Goal: Task Accomplishment & Management: Manage account settings

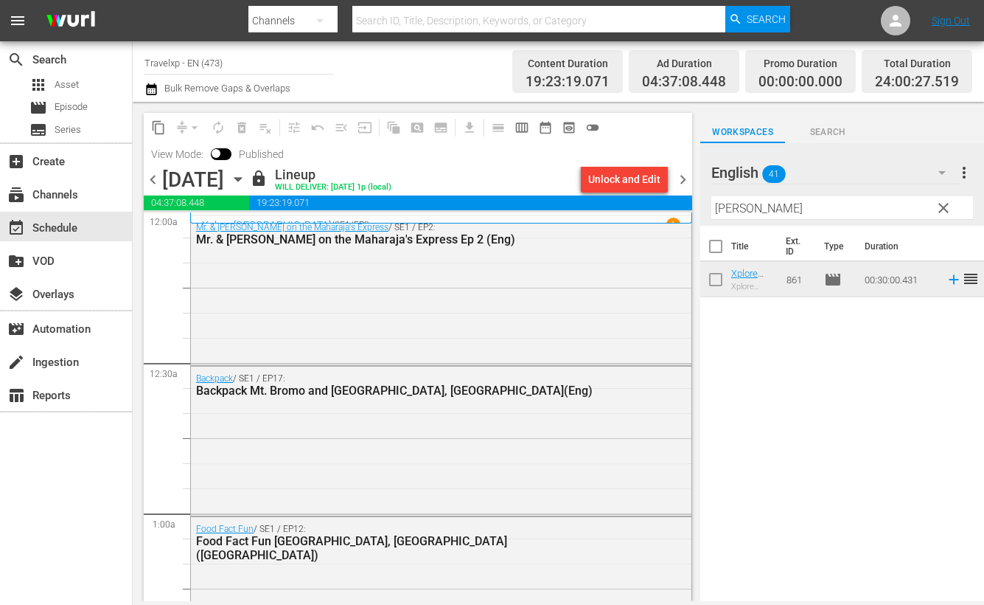
click at [686, 175] on span "chevron_right" at bounding box center [683, 179] width 18 height 18
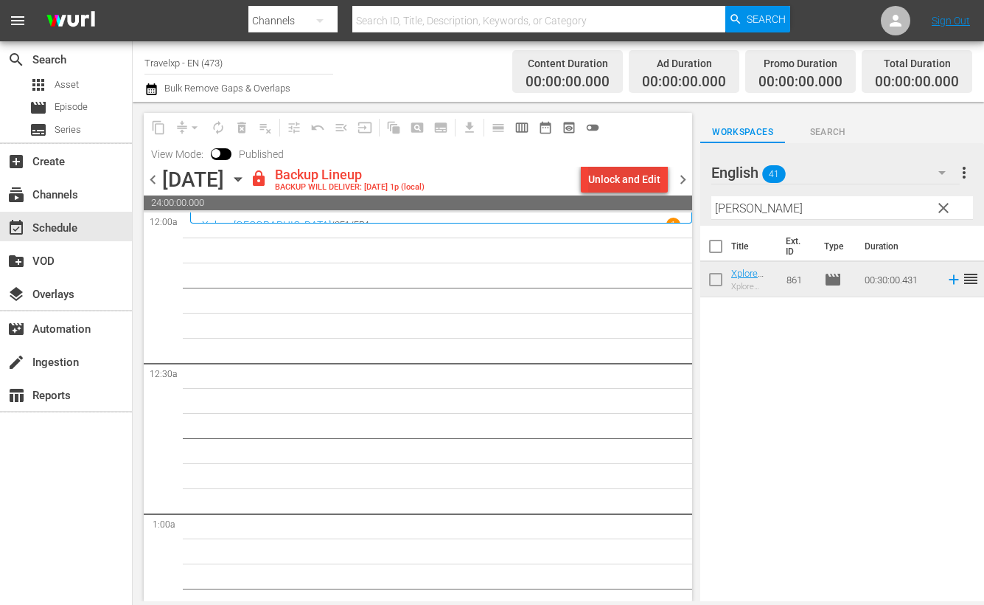
click at [623, 172] on div "Unlock and Edit" at bounding box center [624, 179] width 72 height 27
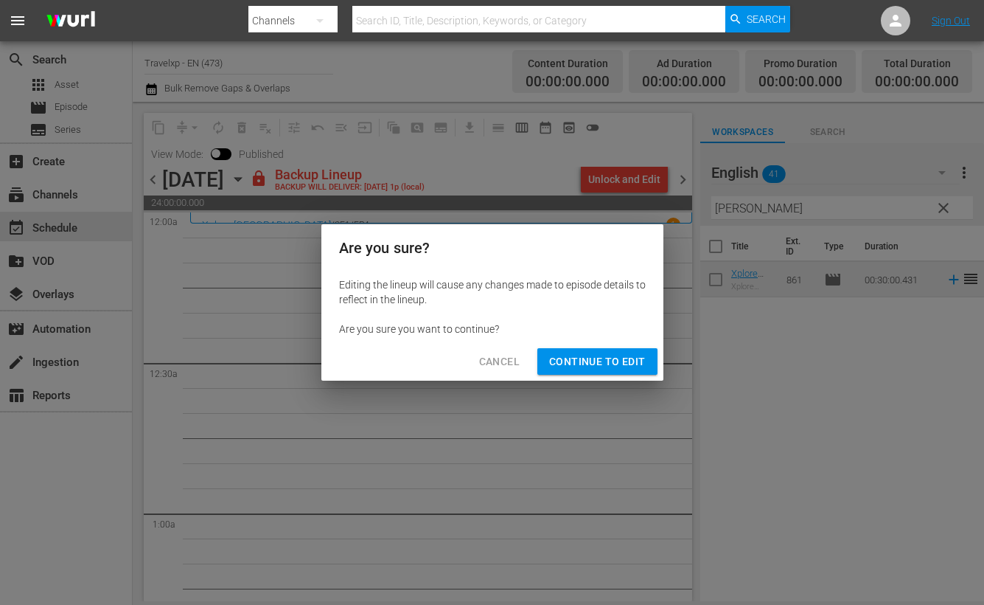
click at [588, 364] on span "Continue to Edit" at bounding box center [597, 361] width 96 height 18
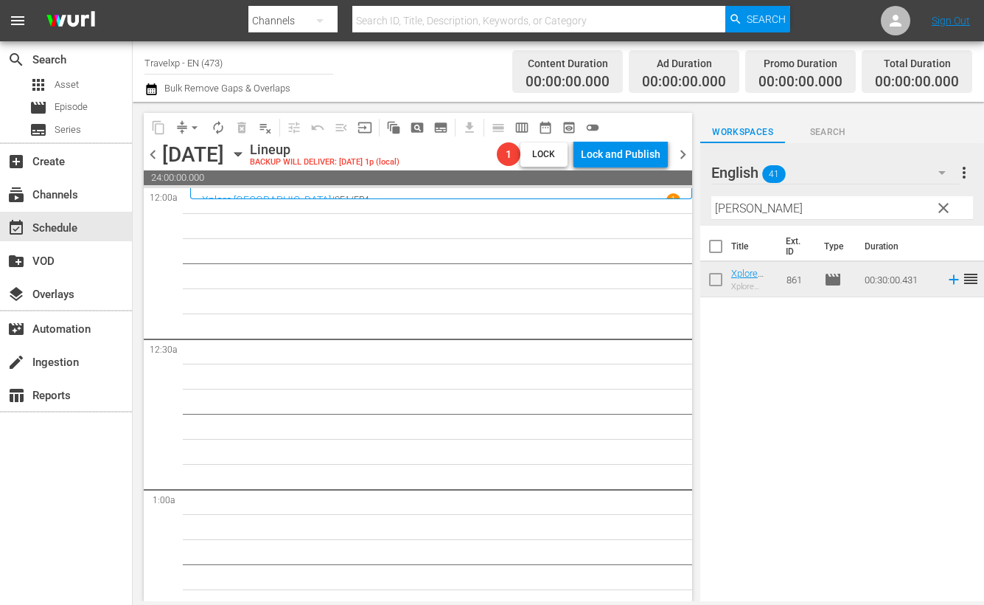
click at [731, 207] on input "[PERSON_NAME]" at bounding box center [843, 208] width 262 height 24
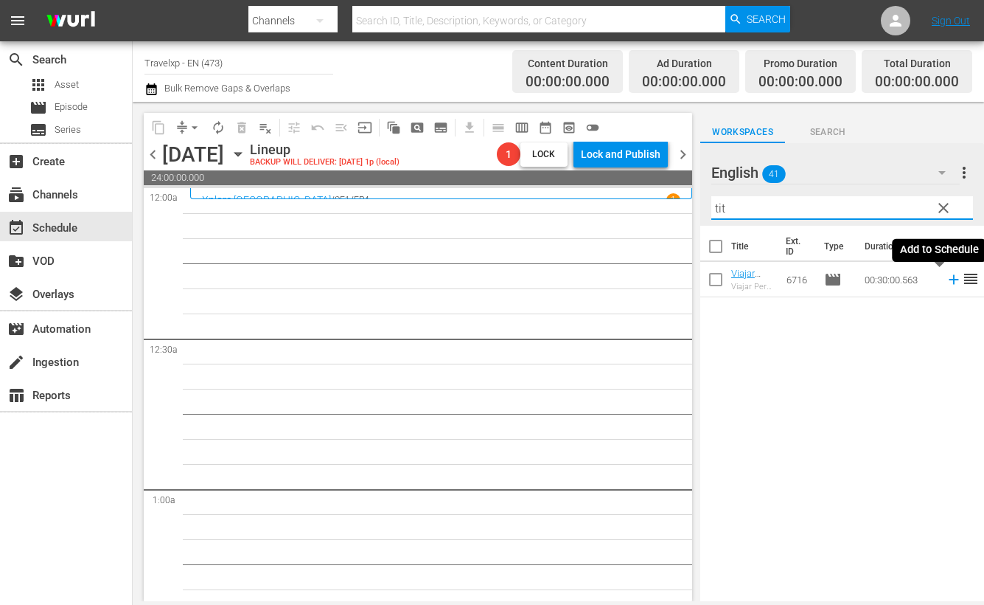
click at [949, 282] on icon at bounding box center [954, 280] width 10 height 10
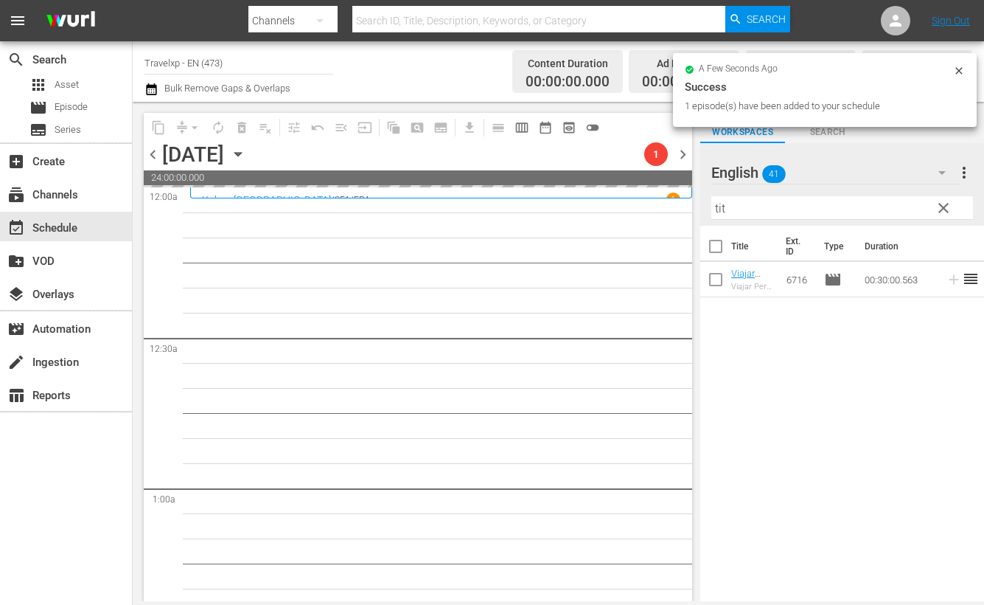
click at [719, 208] on input "tit" at bounding box center [843, 208] width 262 height 24
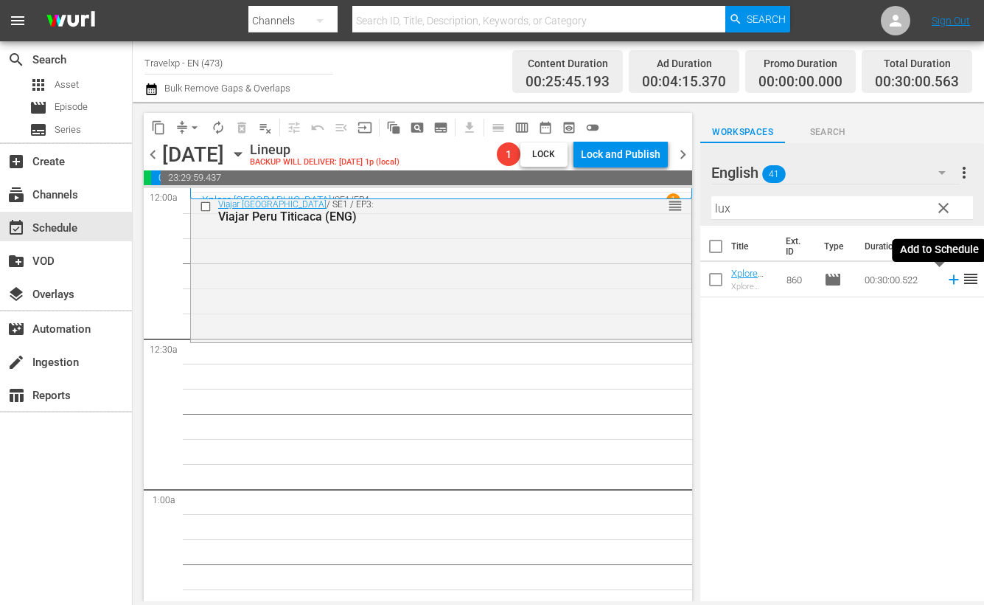
click at [946, 281] on icon at bounding box center [954, 279] width 16 height 16
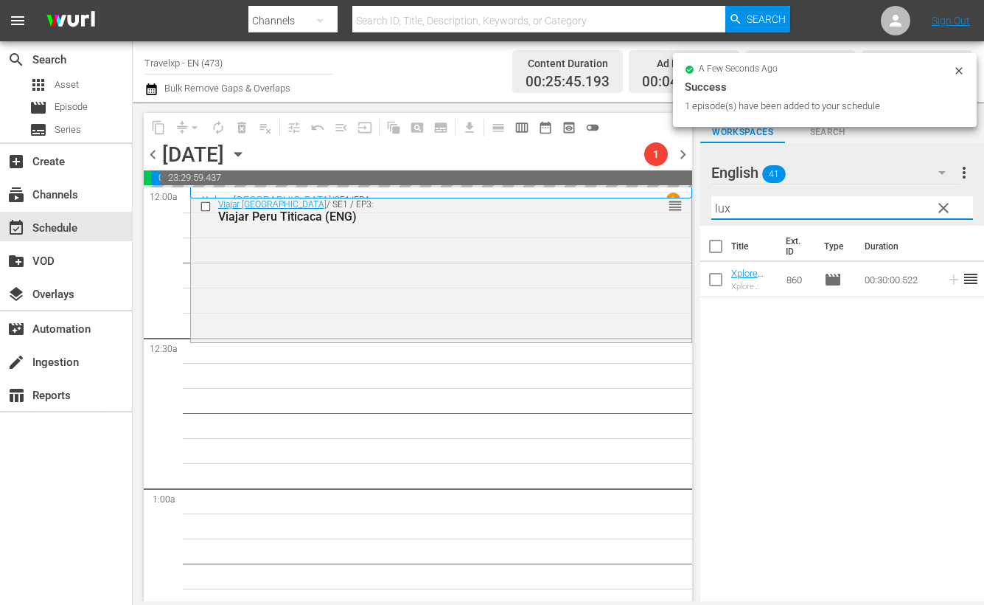
click at [722, 208] on input "lux" at bounding box center [843, 208] width 262 height 24
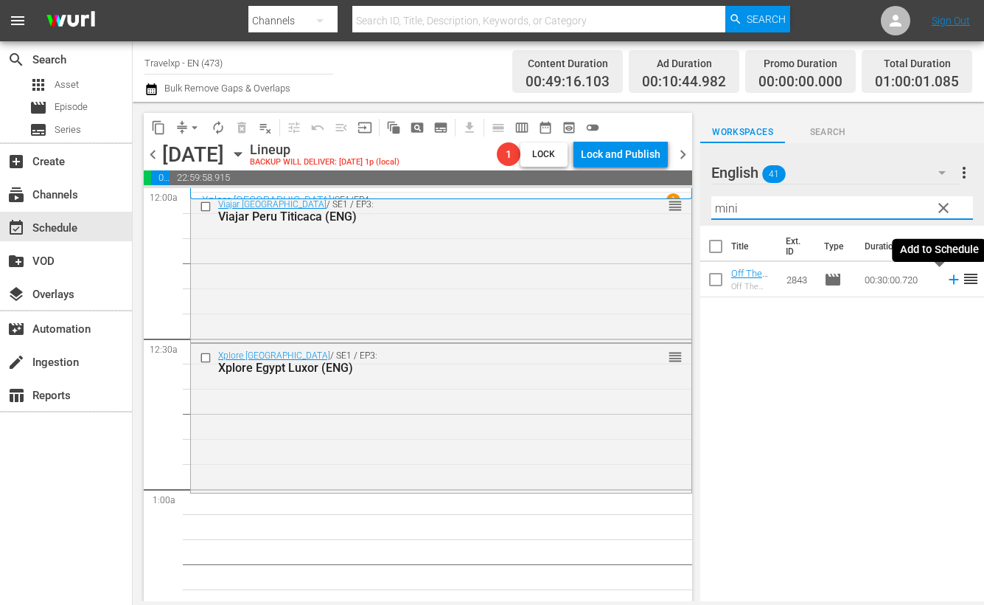
drag, startPoint x: 939, startPoint y: 280, endPoint x: 914, endPoint y: 268, distance: 27.7
click at [949, 280] on icon at bounding box center [954, 280] width 10 height 10
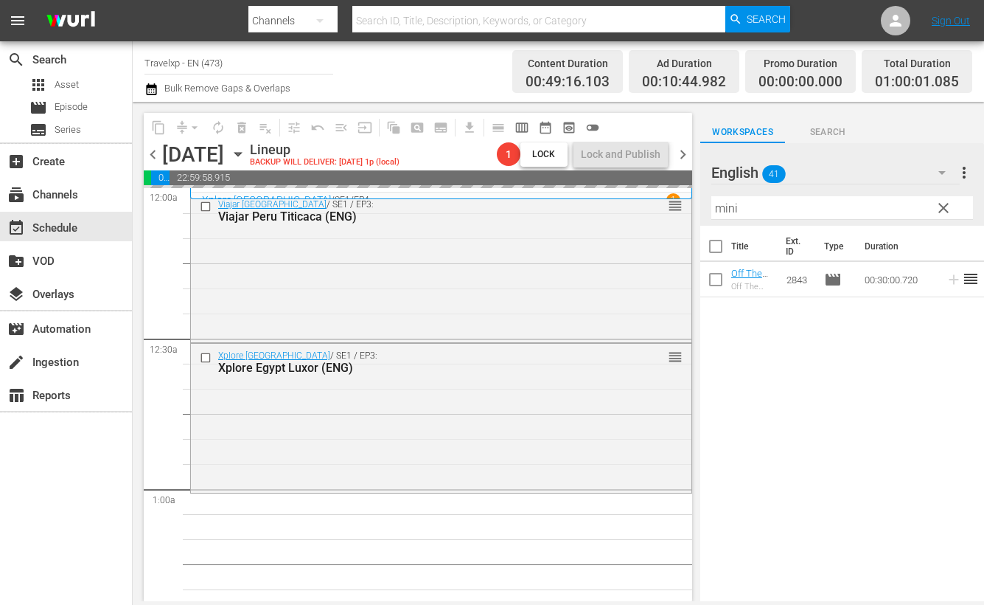
click at [732, 208] on input "mini" at bounding box center [843, 208] width 262 height 24
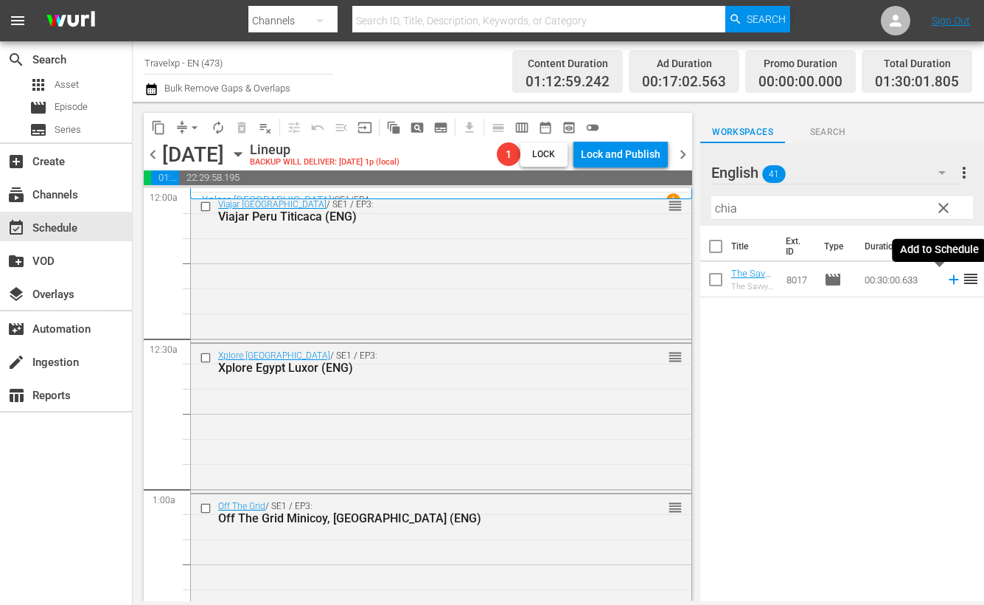
click at [946, 276] on icon at bounding box center [954, 279] width 16 height 16
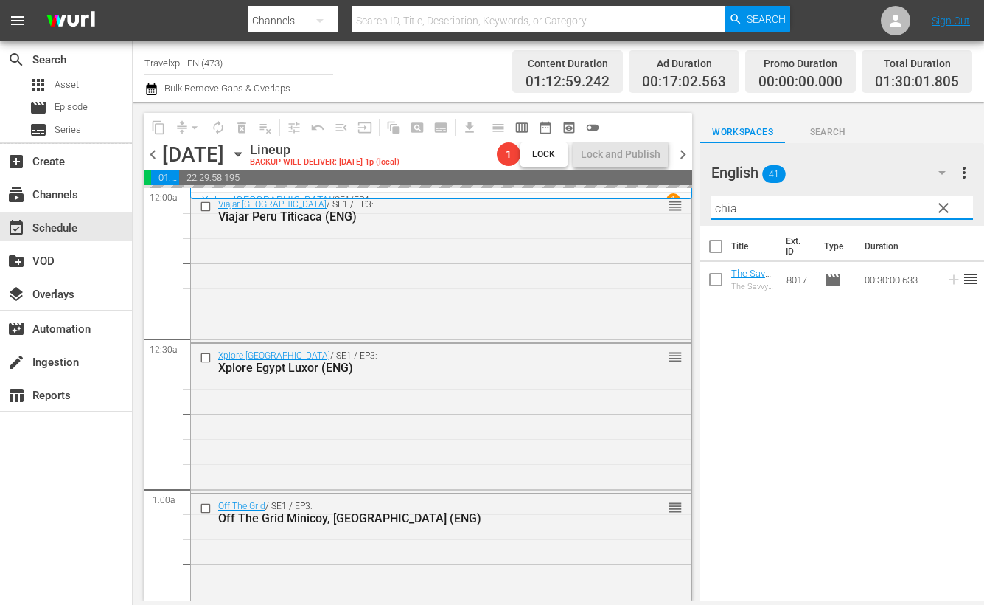
click at [718, 209] on input "chia" at bounding box center [843, 208] width 262 height 24
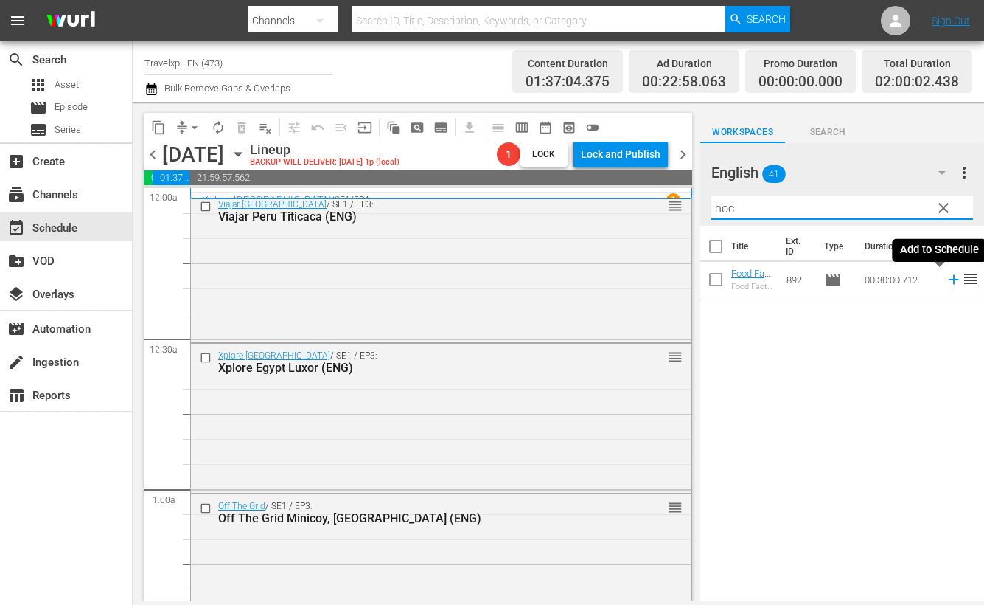
click at [946, 280] on icon at bounding box center [954, 279] width 16 height 16
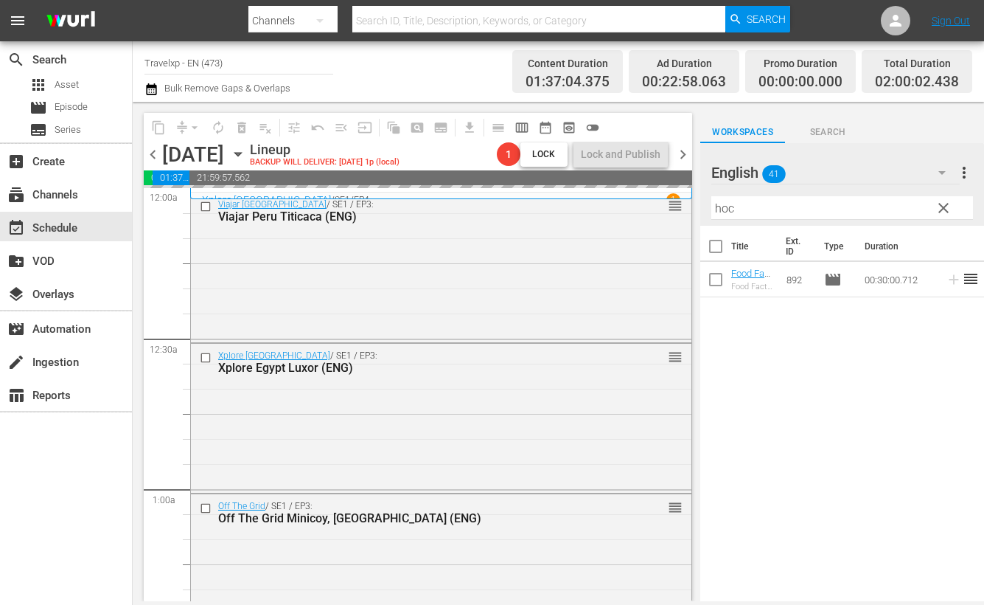
click at [723, 208] on input "hoc" at bounding box center [843, 208] width 262 height 24
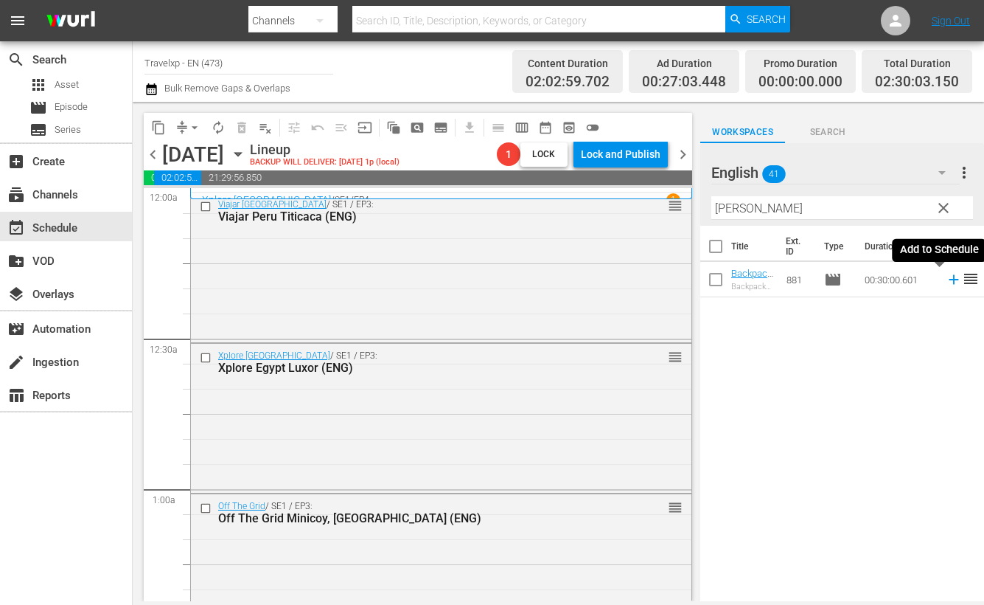
click at [949, 279] on icon at bounding box center [954, 280] width 10 height 10
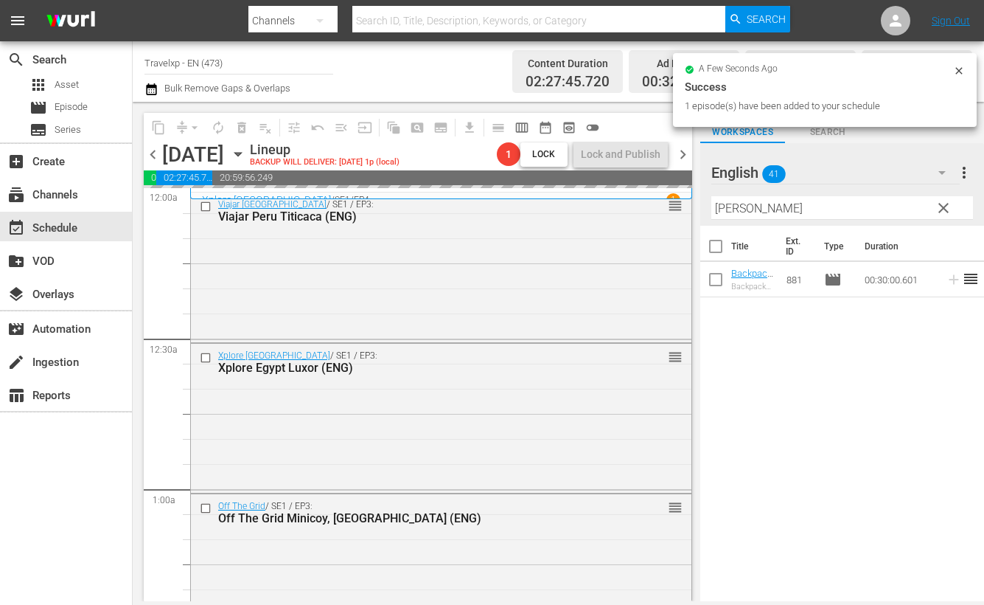
click at [730, 209] on input "[PERSON_NAME]" at bounding box center [843, 208] width 262 height 24
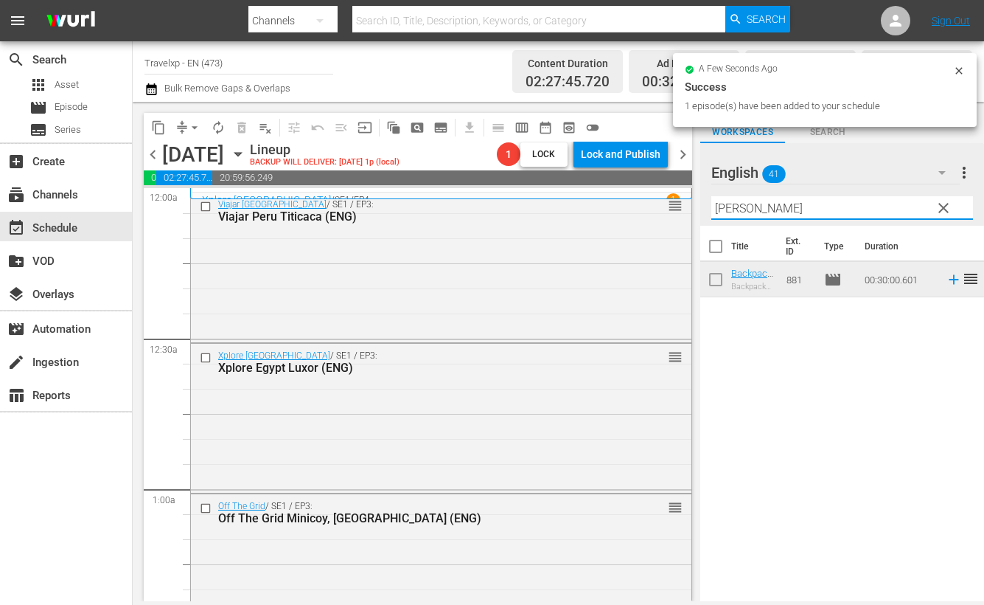
click at [730, 209] on input "[PERSON_NAME]" at bounding box center [843, 208] width 262 height 24
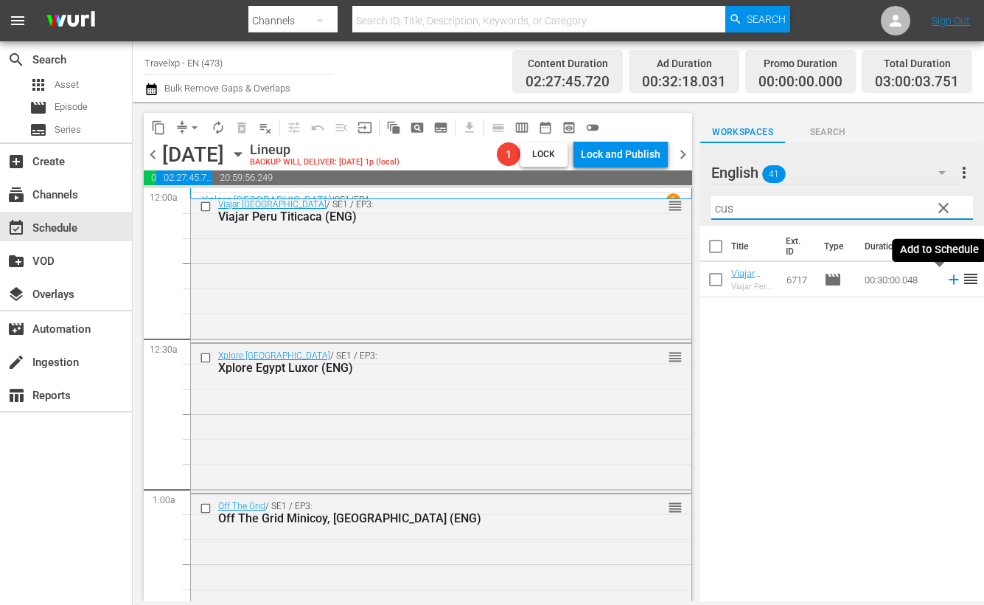
click at [946, 281] on icon at bounding box center [954, 279] width 16 height 16
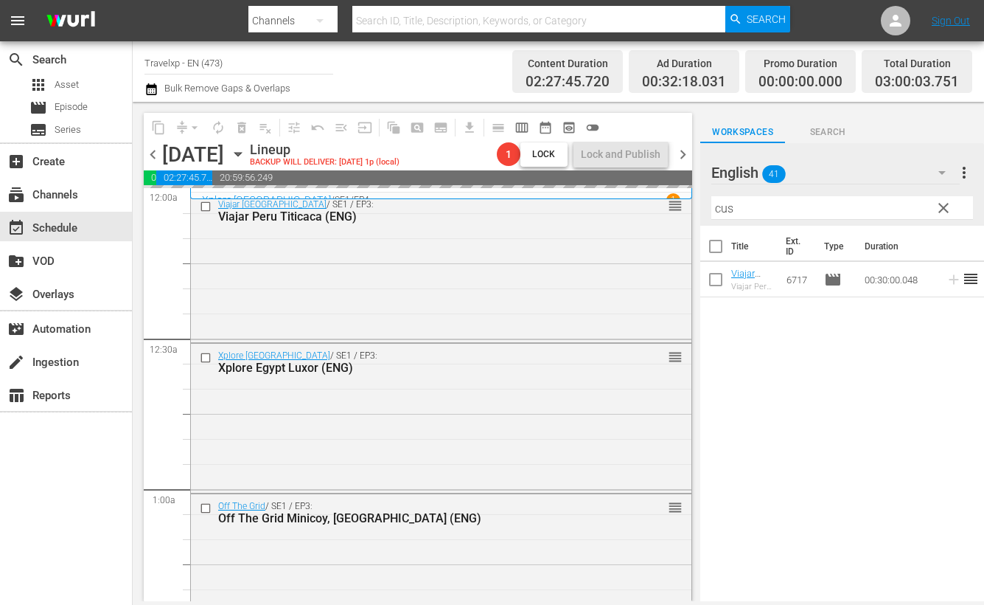
click at [726, 212] on input "cus" at bounding box center [843, 208] width 262 height 24
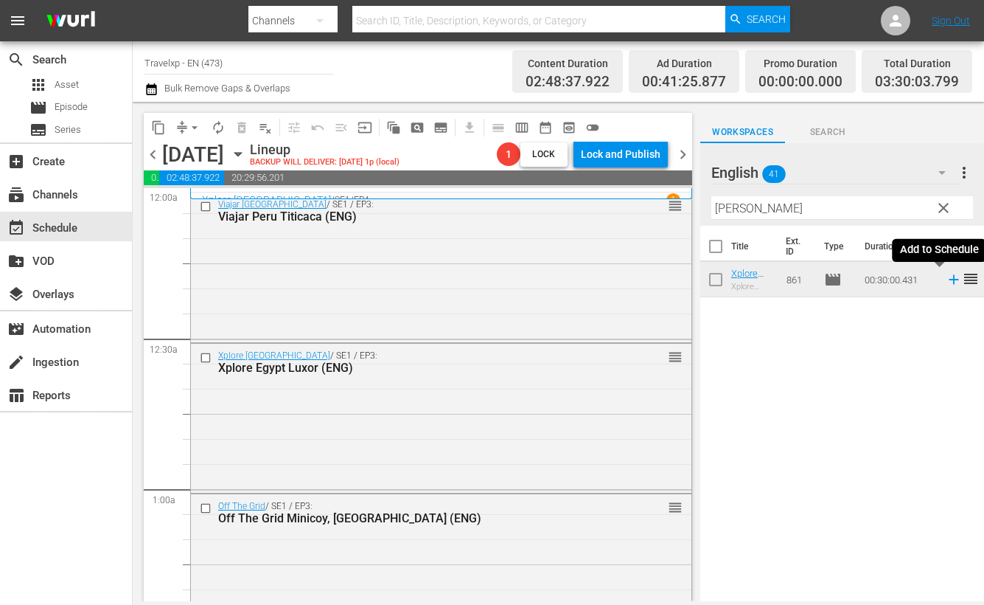
click at [949, 277] on icon at bounding box center [954, 280] width 10 height 10
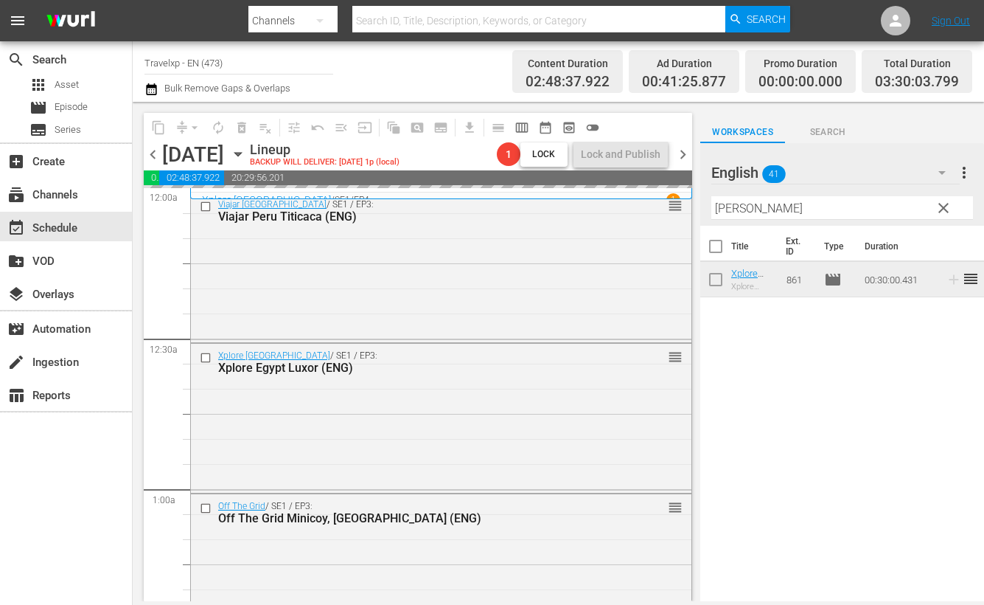
click at [727, 206] on input "[PERSON_NAME]" at bounding box center [843, 208] width 262 height 24
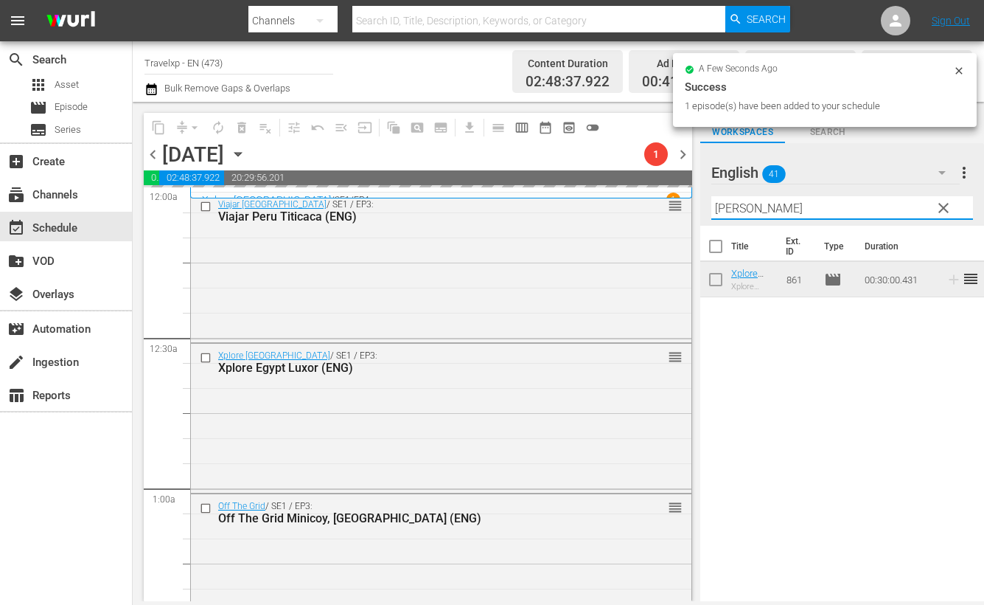
click at [727, 206] on input "[PERSON_NAME]" at bounding box center [843, 208] width 262 height 24
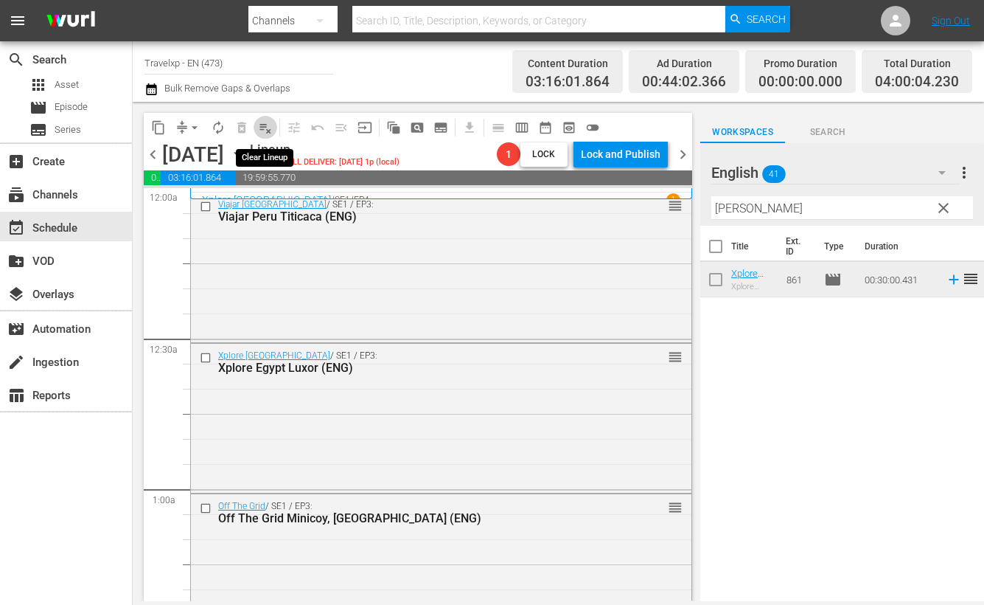
click at [262, 125] on span "playlist_remove_outlined" at bounding box center [265, 127] width 15 height 15
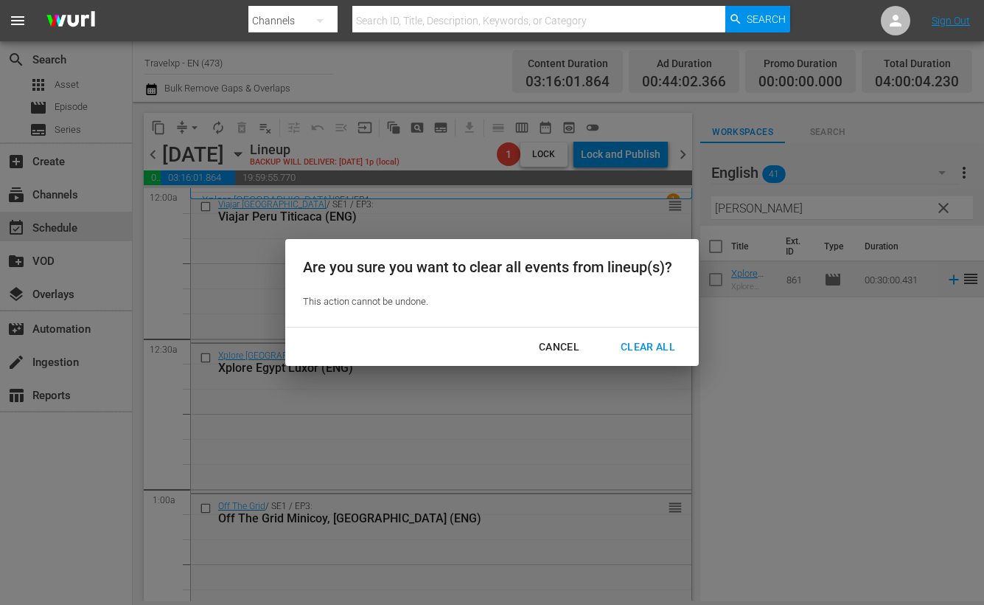
click at [638, 343] on div "Clear All" at bounding box center [648, 347] width 78 height 18
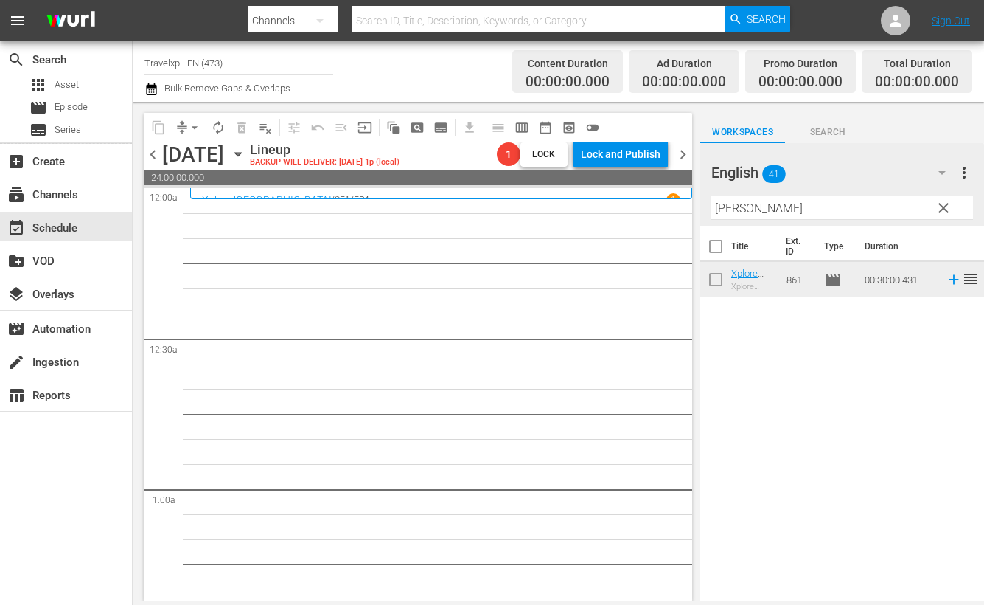
click at [726, 209] on input "[PERSON_NAME]" at bounding box center [843, 208] width 262 height 24
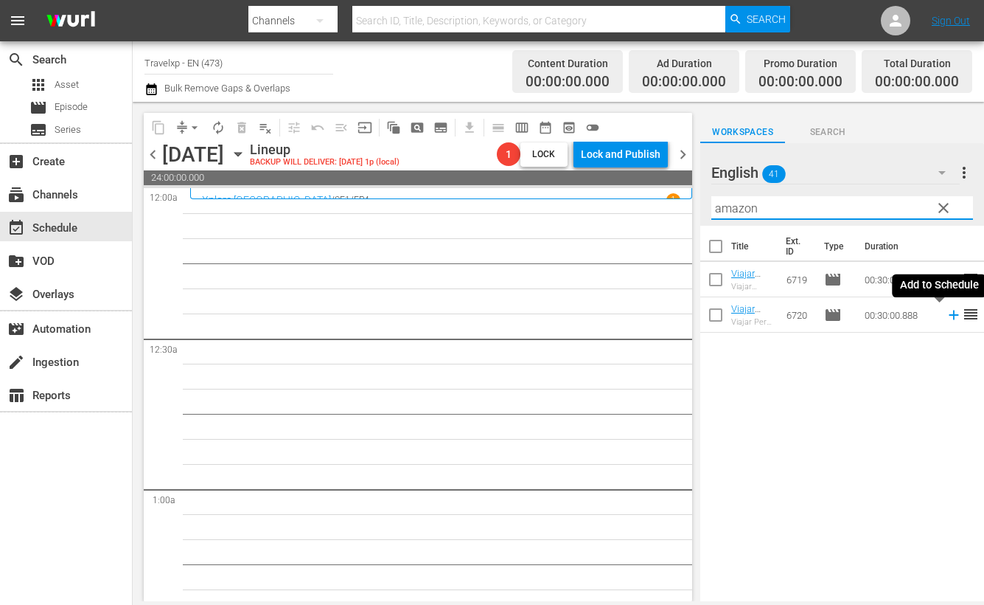
click at [946, 318] on icon at bounding box center [954, 315] width 16 height 16
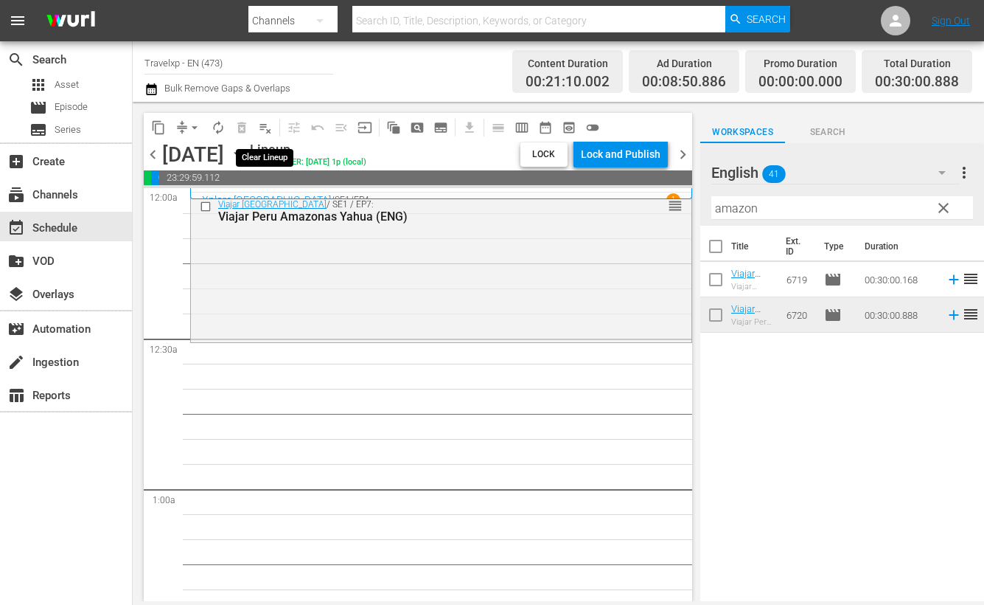
click at [262, 123] on span "playlist_remove_outlined" at bounding box center [265, 127] width 15 height 15
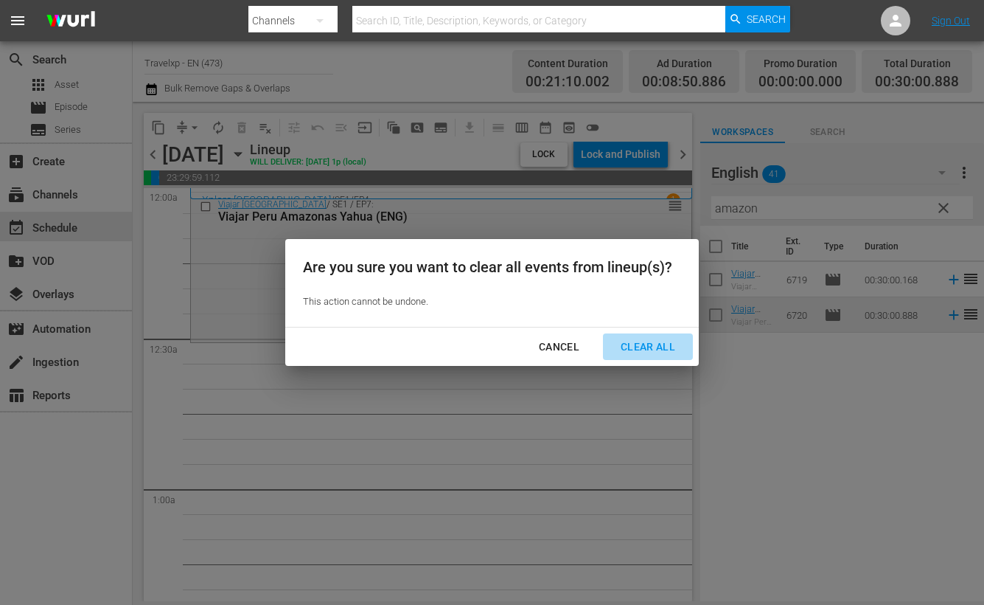
click at [641, 341] on div "Clear All" at bounding box center [648, 347] width 78 height 18
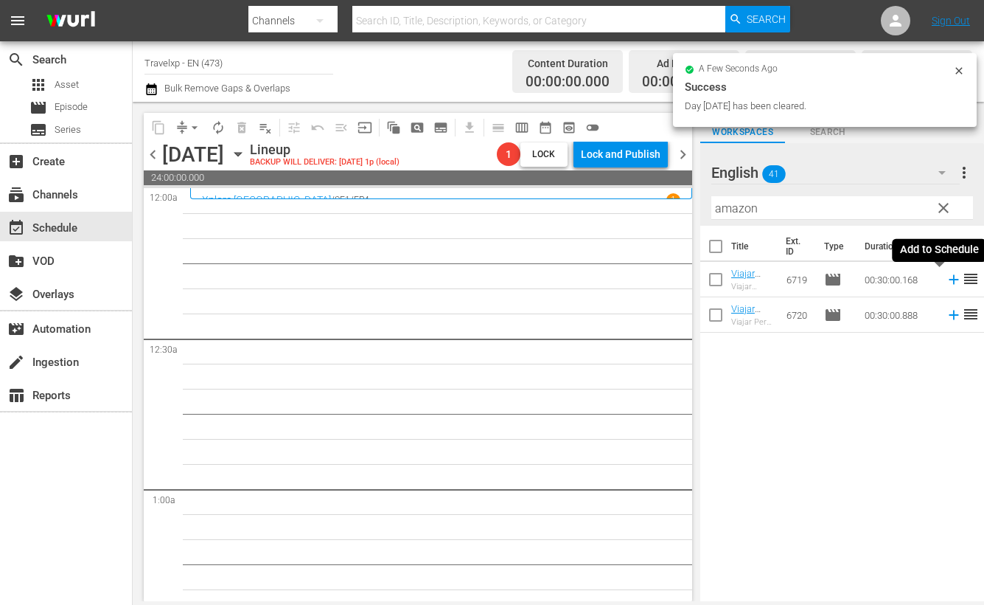
click at [949, 279] on icon at bounding box center [954, 280] width 10 height 10
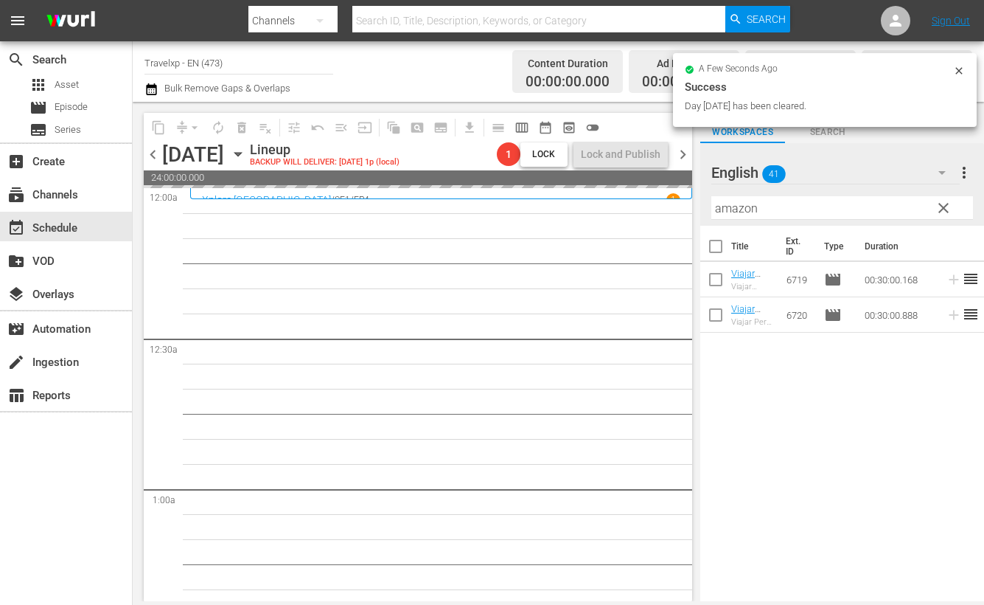
click at [742, 212] on input "amazon" at bounding box center [843, 208] width 262 height 24
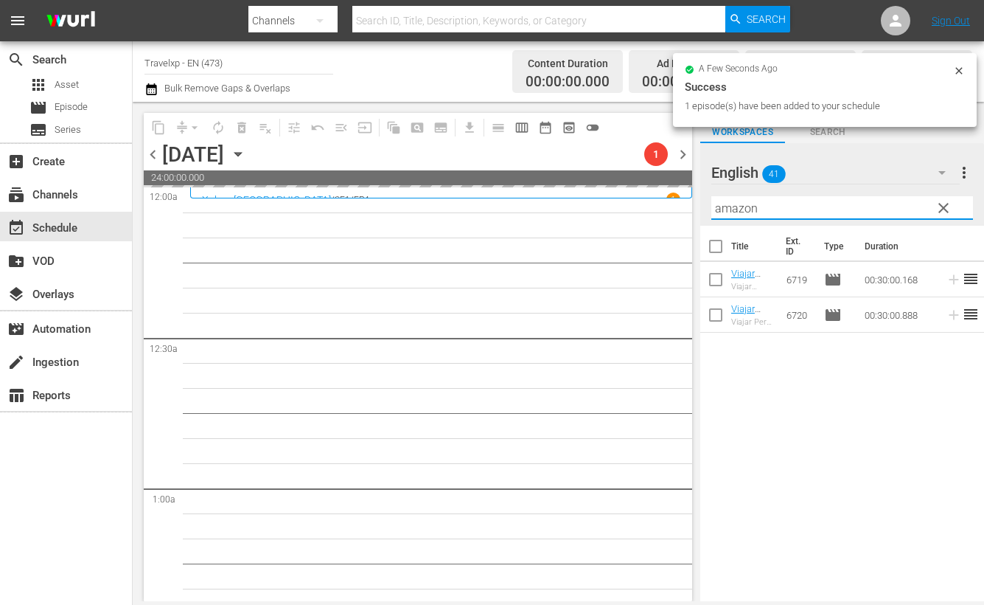
type input "n"
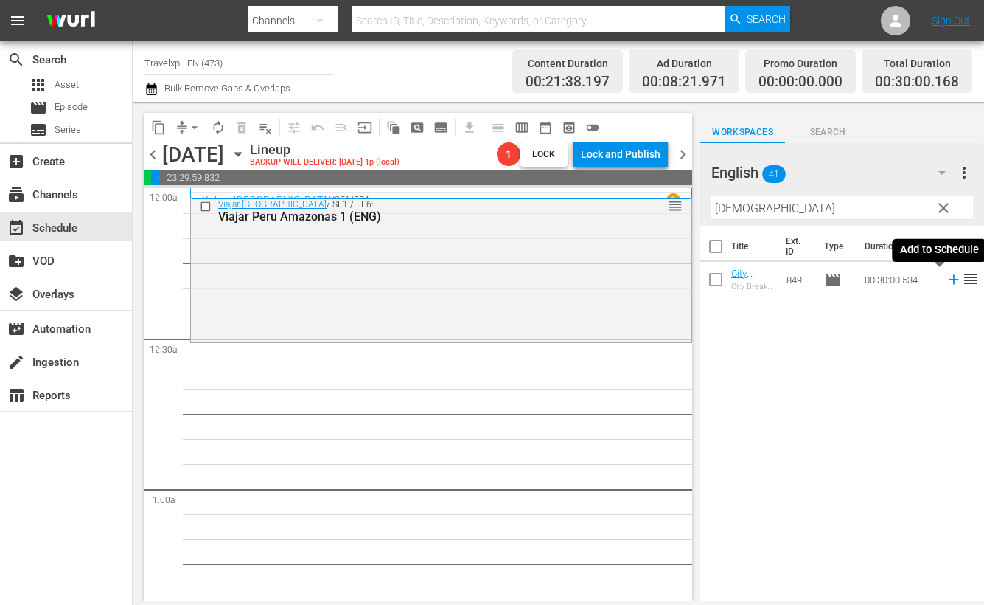
click at [949, 279] on icon at bounding box center [954, 280] width 10 height 10
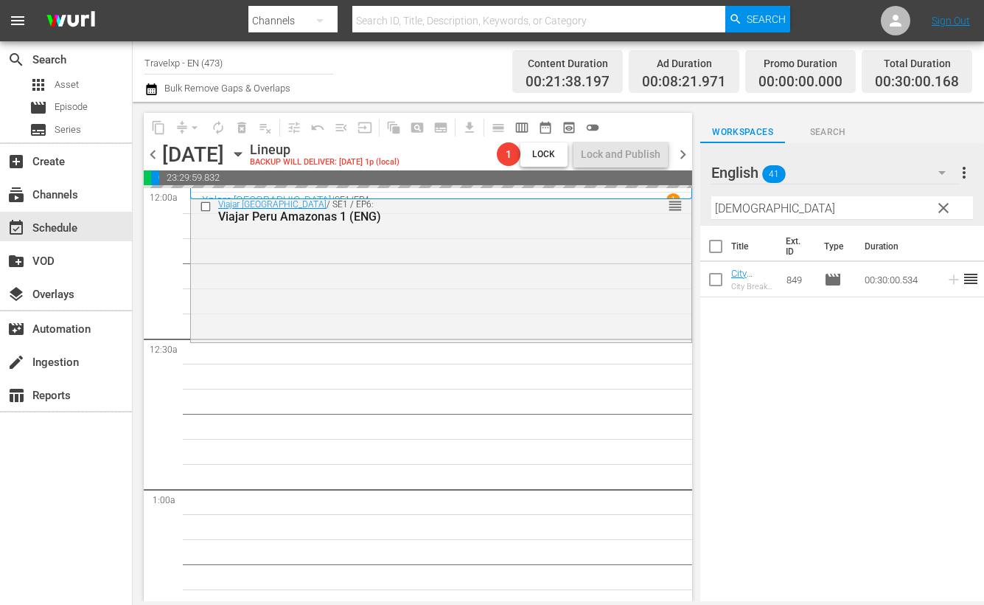
click at [728, 208] on input "[DEMOGRAPHIC_DATA]" at bounding box center [843, 208] width 262 height 24
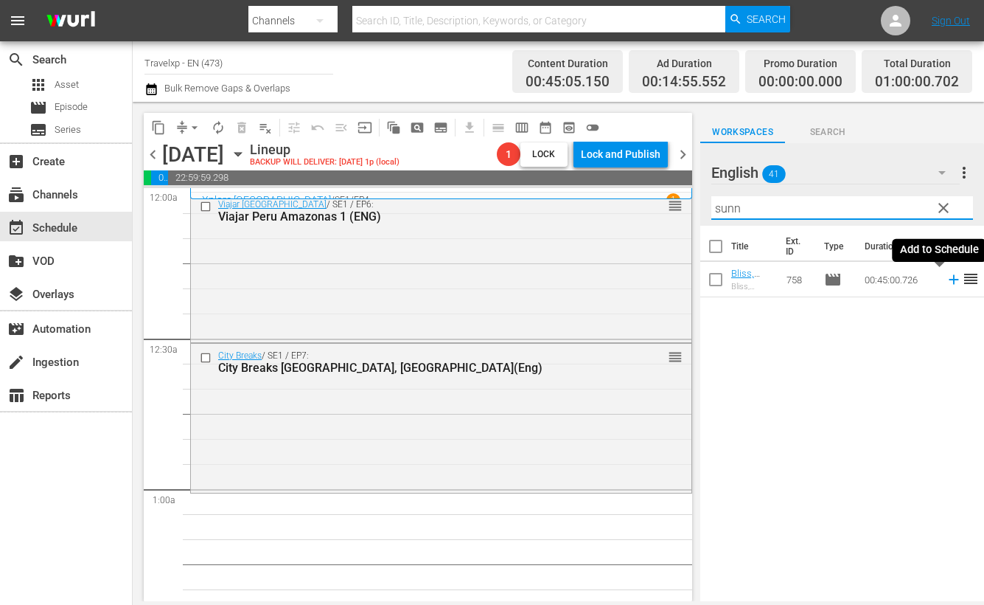
click at [949, 281] on icon at bounding box center [954, 280] width 10 height 10
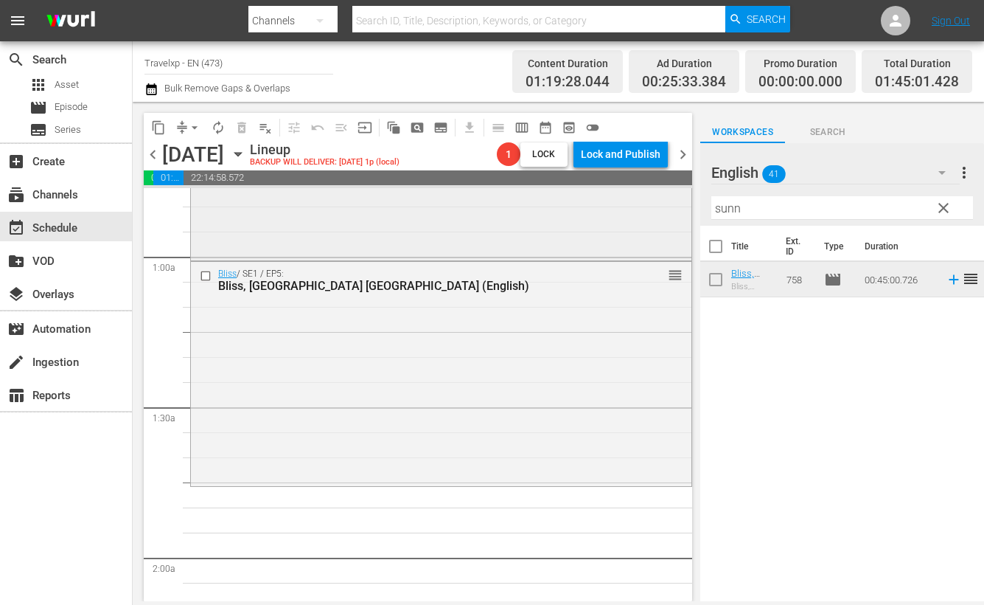
scroll to position [276, 0]
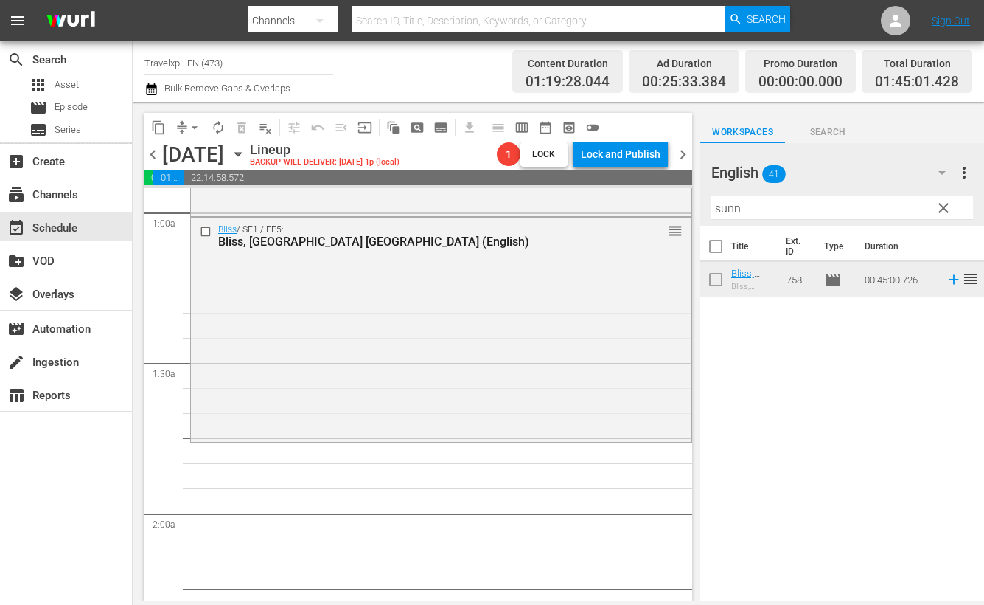
click at [734, 206] on input "sunn" at bounding box center [843, 208] width 262 height 24
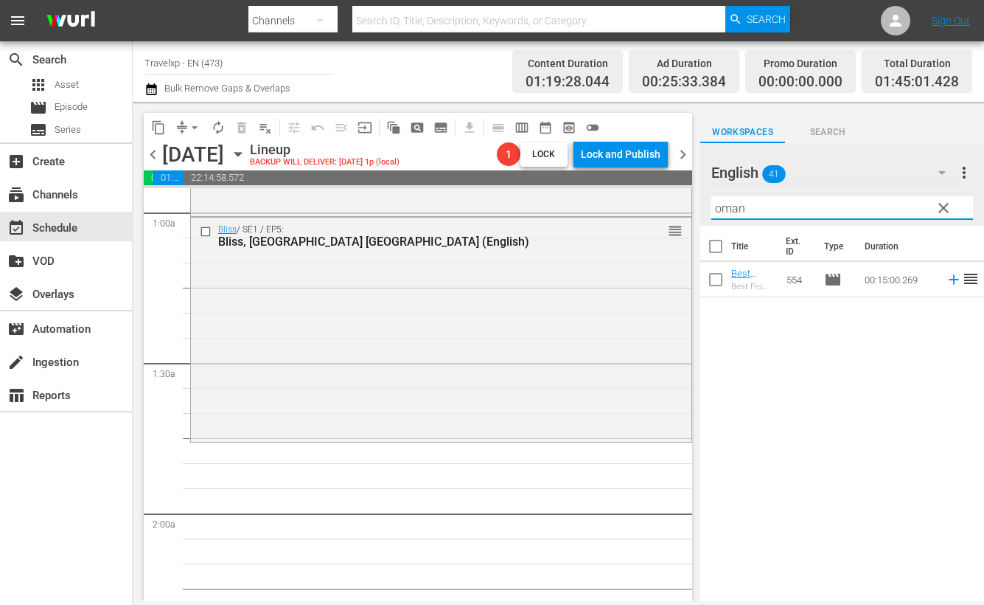
click at [925, 365] on div "Title Ext. ID Type Duration Best From The Rest Oman Must Sees (ENG) Best From T…" at bounding box center [842, 415] width 284 height 378
click at [946, 278] on icon at bounding box center [954, 279] width 16 height 16
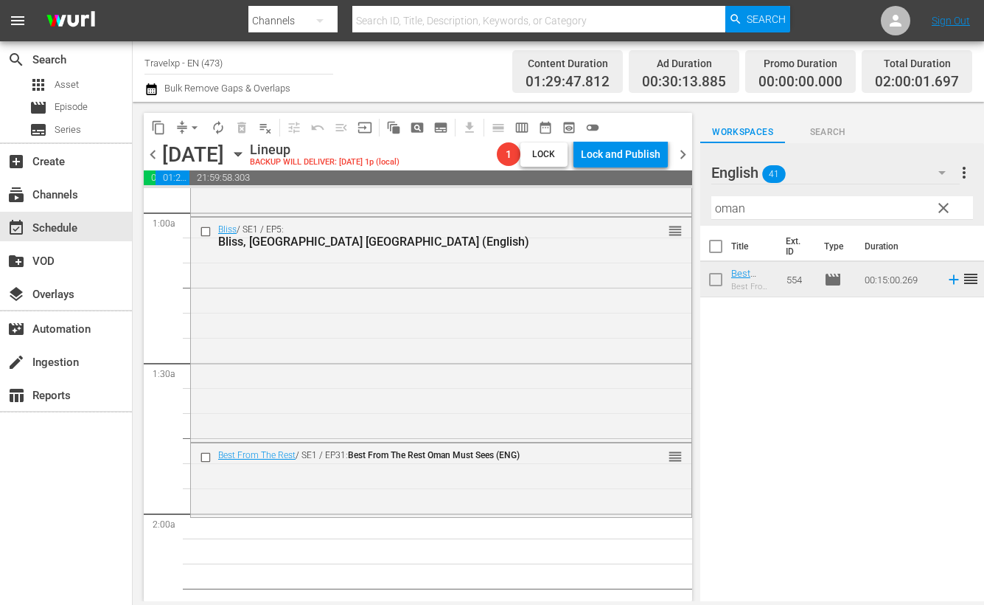
click at [729, 204] on input "oman" at bounding box center [843, 208] width 262 height 24
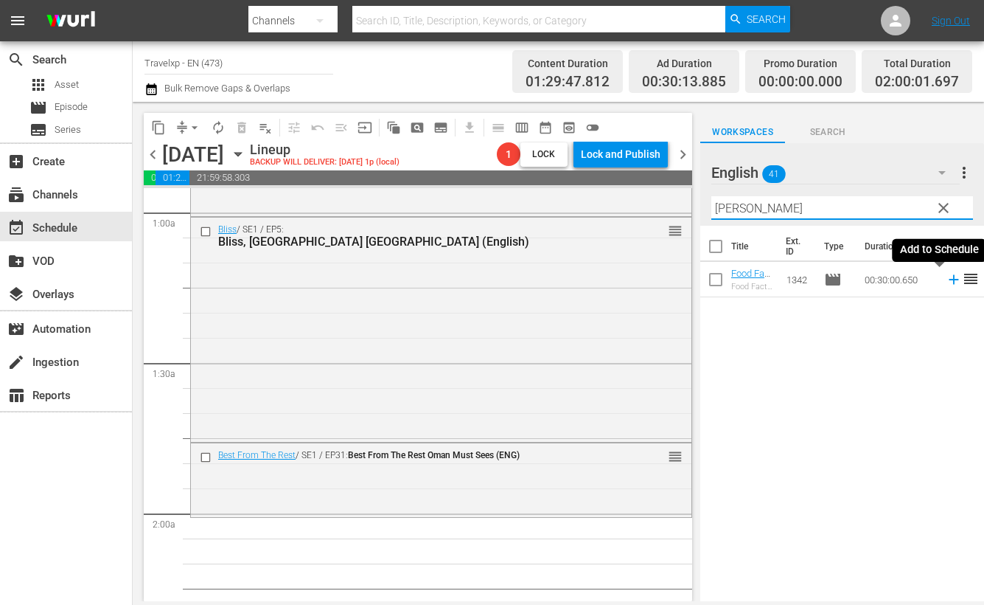
click at [946, 281] on icon at bounding box center [954, 279] width 16 height 16
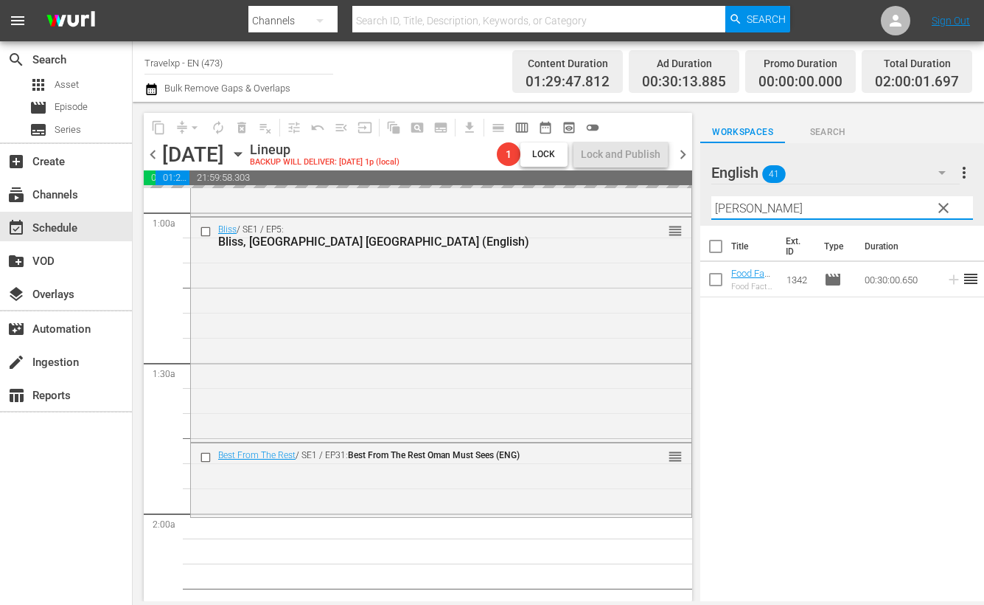
click at [731, 210] on input "[PERSON_NAME]" at bounding box center [843, 208] width 262 height 24
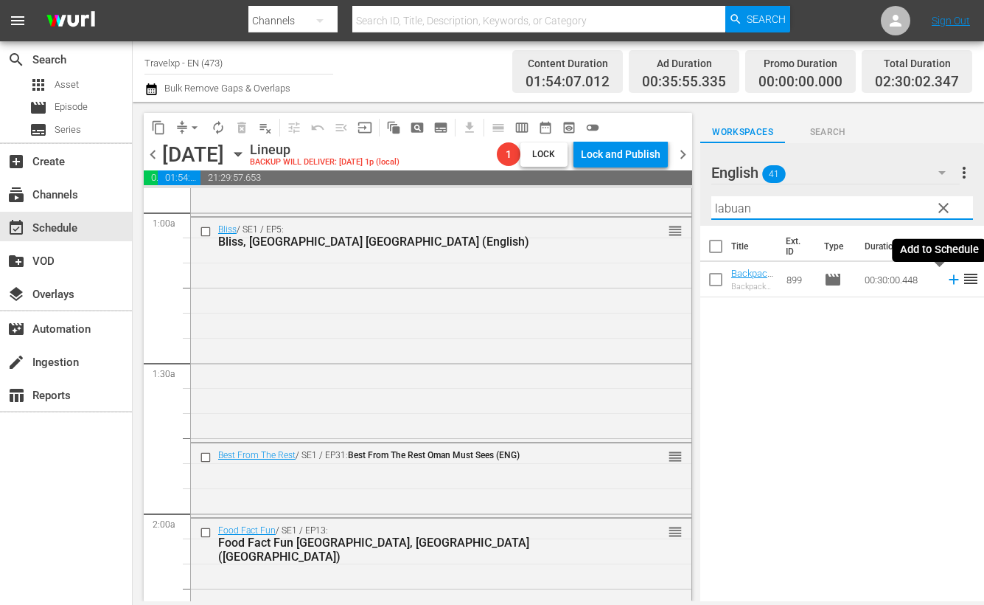
click at [946, 280] on icon at bounding box center [954, 279] width 16 height 16
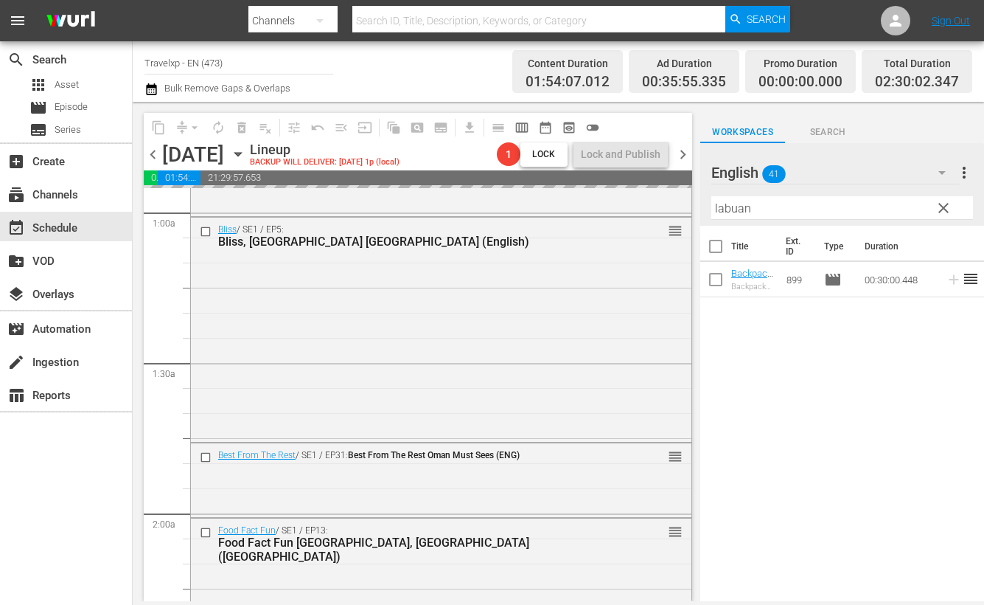
click at [736, 208] on input "labuan" at bounding box center [843, 208] width 262 height 24
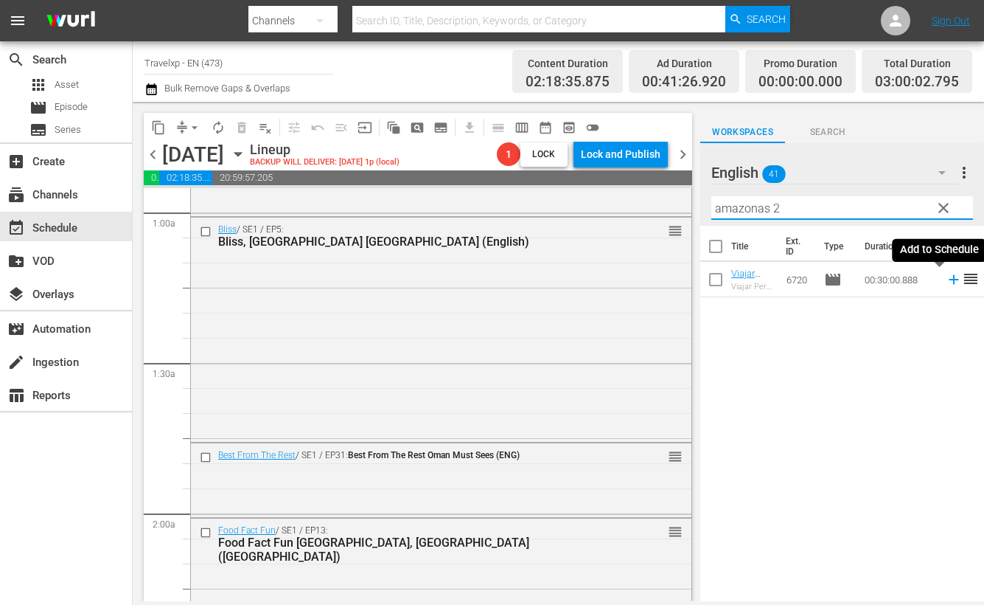
click at [949, 279] on icon at bounding box center [954, 280] width 10 height 10
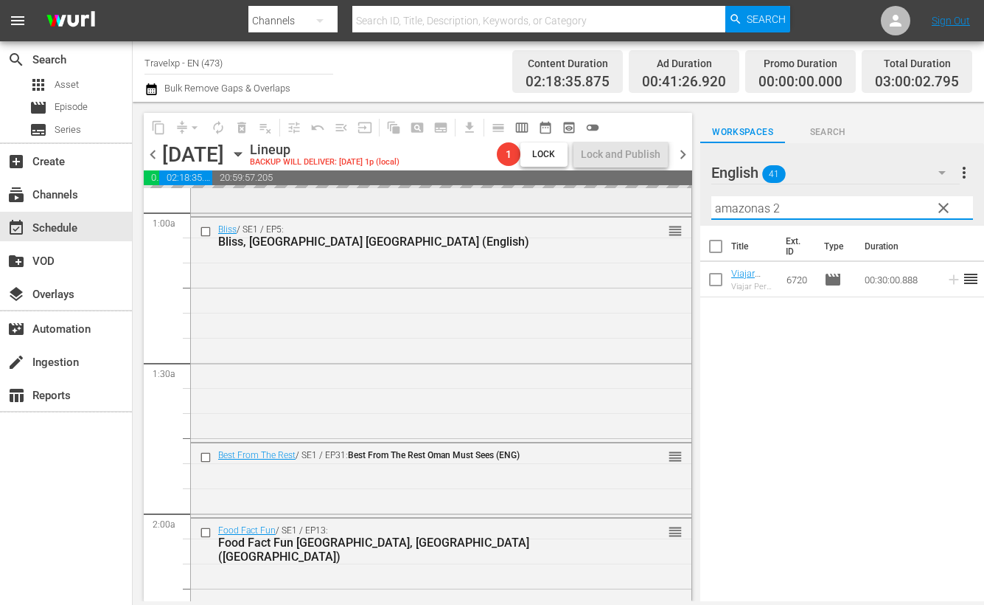
click at [672, 201] on div "content_copy compress arrow_drop_down autorenew_outlined delete_forever_outline…" at bounding box center [559, 351] width 852 height 499
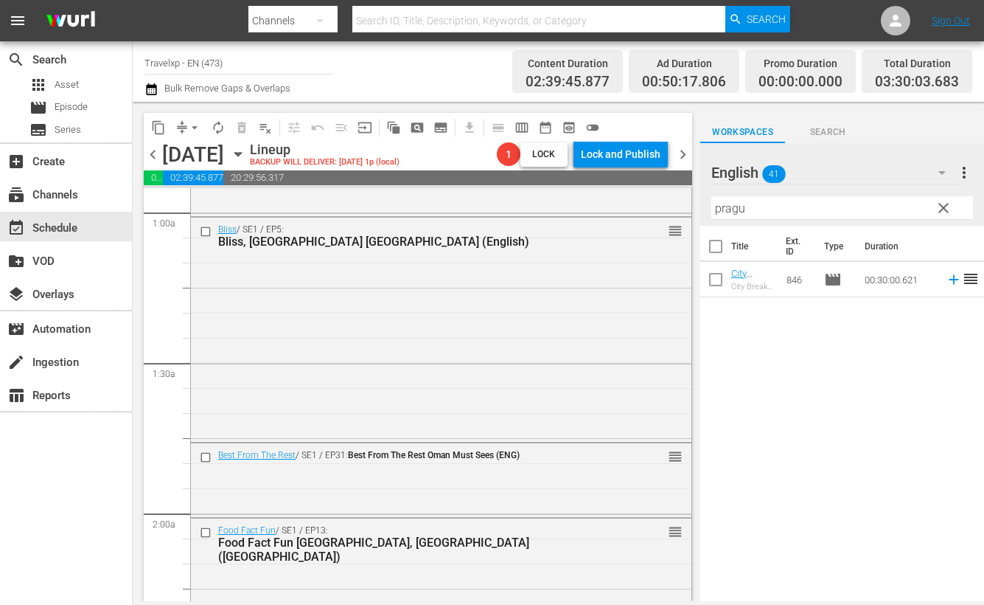
click at [849, 459] on div "Title Ext. ID Type Duration City Breaks, Prague (Eng) City Breaks Prague, Czech…" at bounding box center [842, 415] width 284 height 378
click at [946, 282] on icon at bounding box center [954, 279] width 16 height 16
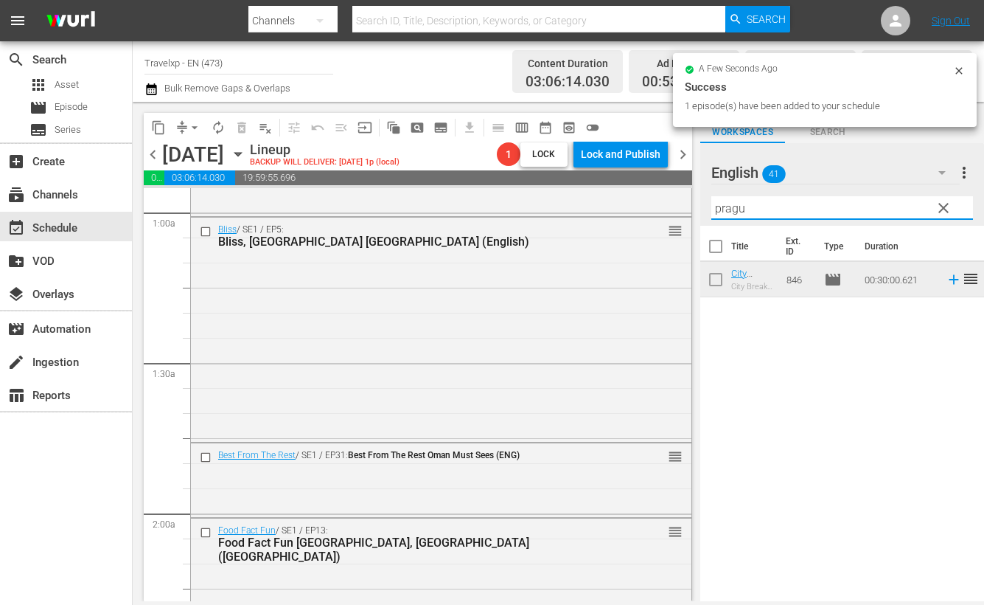
click at [723, 208] on input "pragu" at bounding box center [843, 208] width 262 height 24
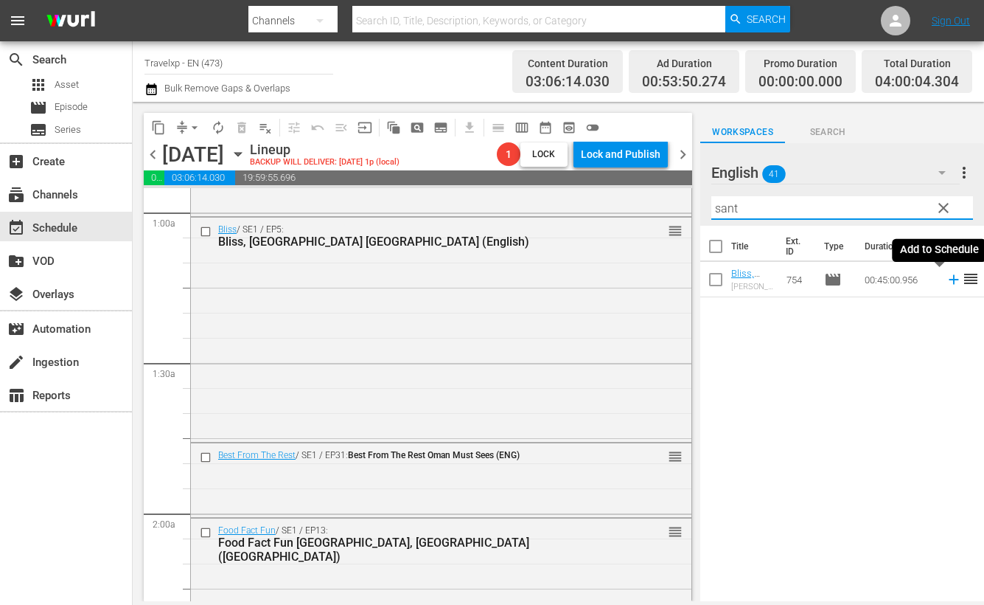
click at [949, 282] on icon at bounding box center [954, 280] width 10 height 10
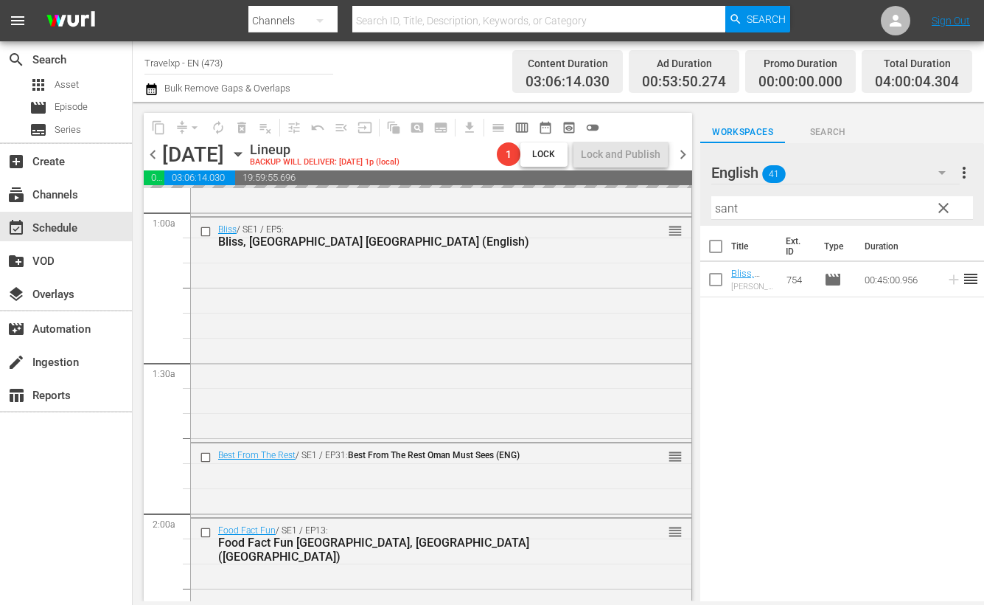
click at [726, 206] on input "sant" at bounding box center [843, 208] width 262 height 24
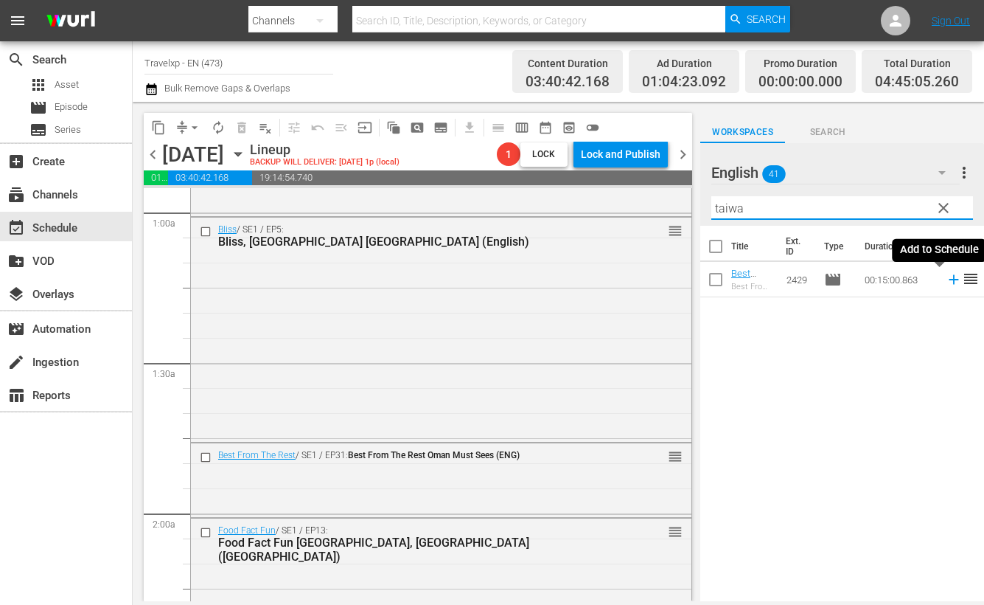
click at [949, 278] on icon at bounding box center [954, 280] width 10 height 10
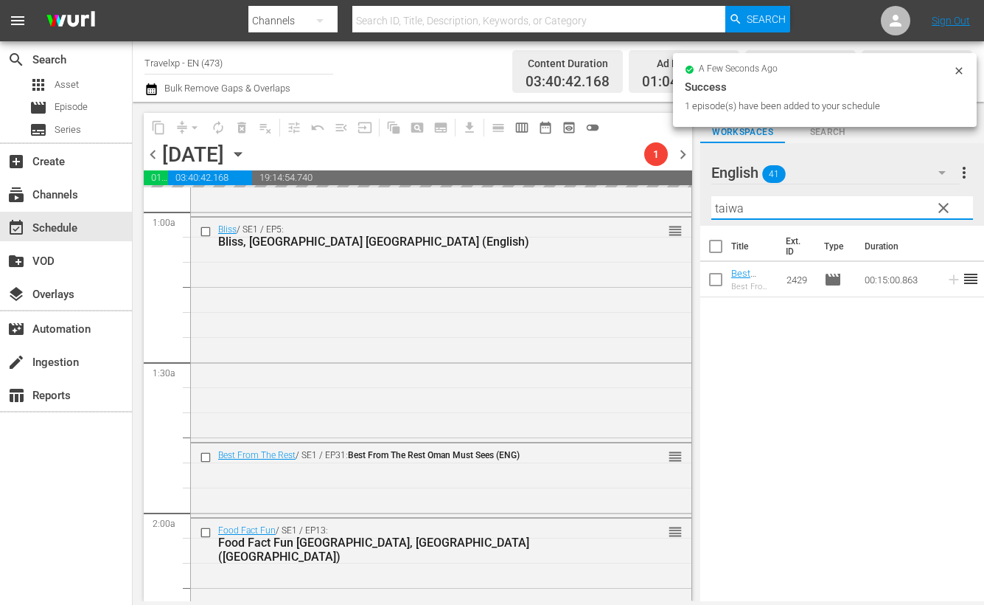
click at [723, 205] on input "taiwa" at bounding box center [843, 208] width 262 height 24
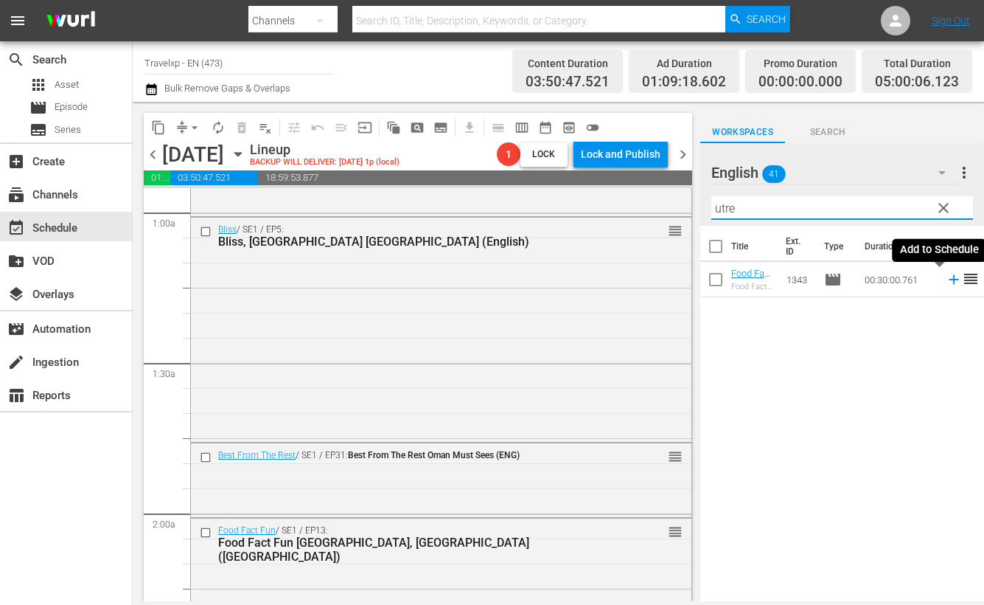
drag, startPoint x: 941, startPoint y: 281, endPoint x: 931, endPoint y: 278, distance: 10.0
click at [946, 281] on icon at bounding box center [954, 279] width 16 height 16
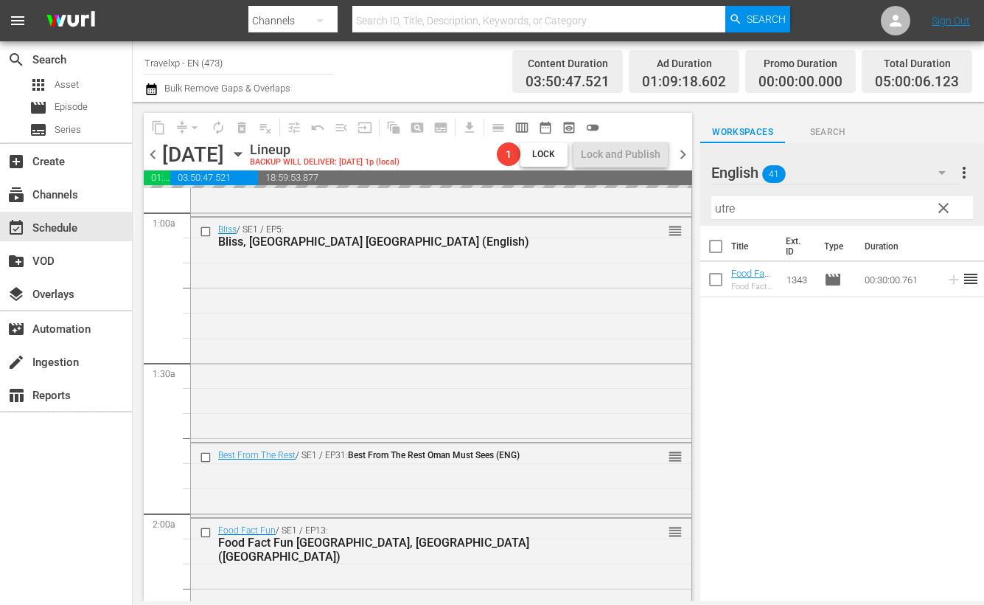
click at [726, 208] on input "utre" at bounding box center [843, 208] width 262 height 24
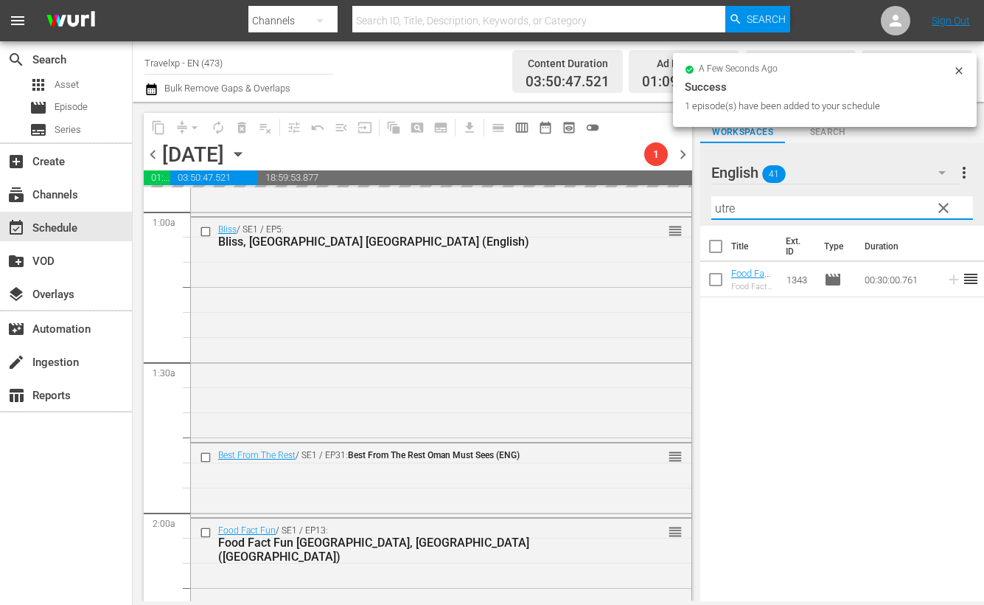
click at [726, 208] on input "utre" at bounding box center [843, 208] width 262 height 24
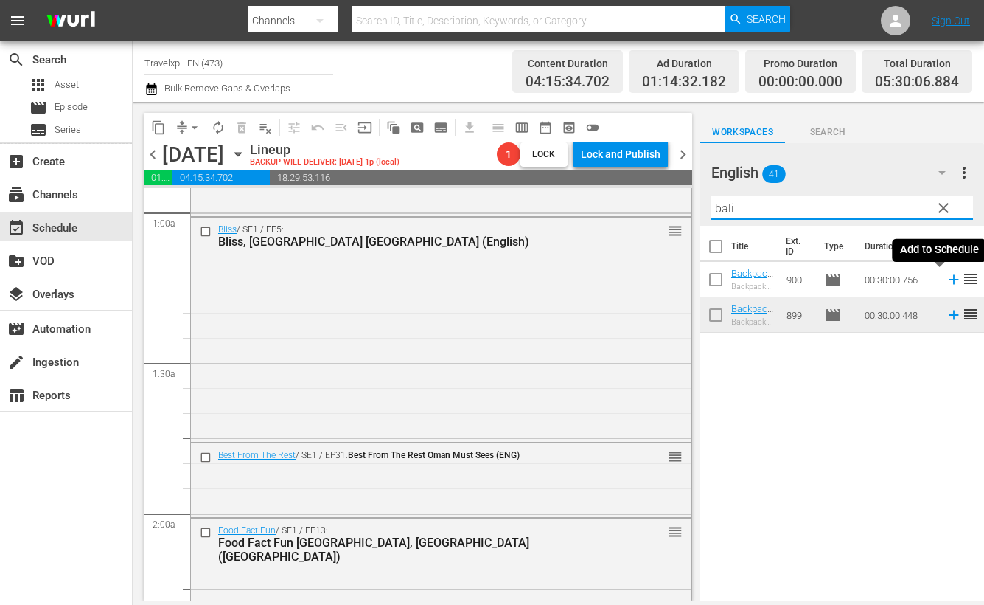
click at [946, 276] on icon at bounding box center [954, 279] width 16 height 16
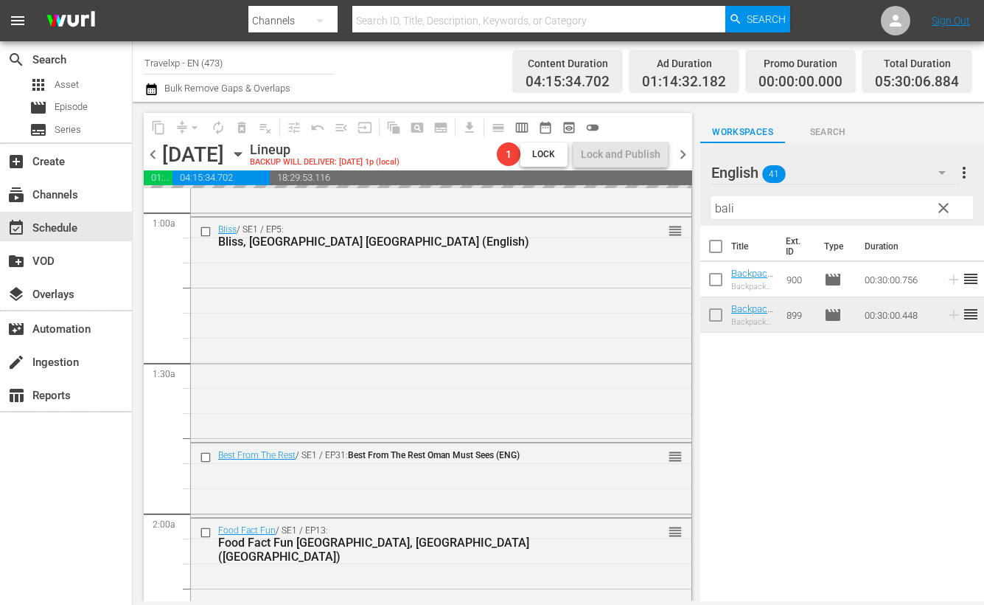
click at [715, 201] on input "bali" at bounding box center [843, 208] width 262 height 24
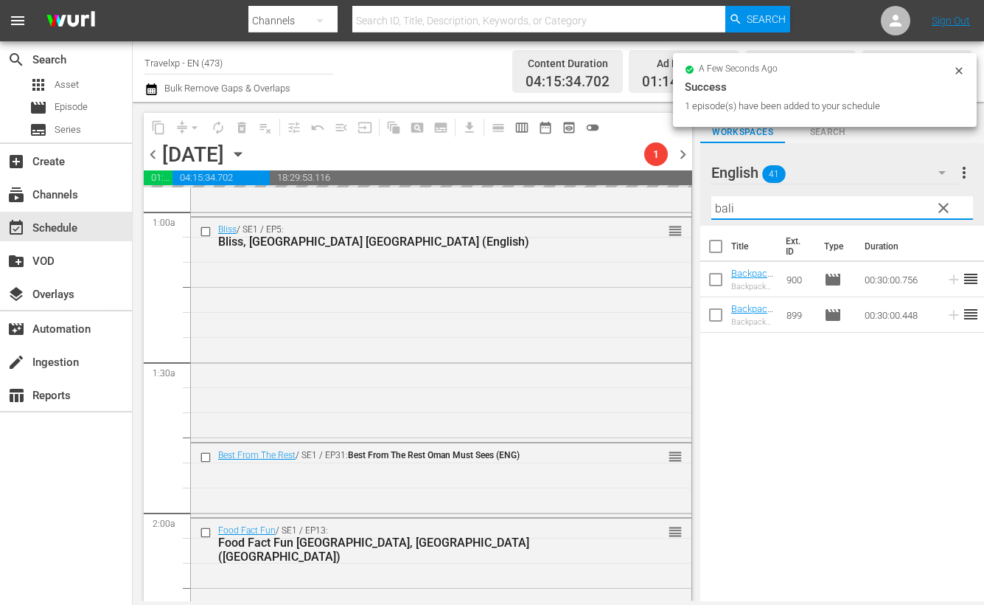
click at [715, 201] on input "bali" at bounding box center [843, 208] width 262 height 24
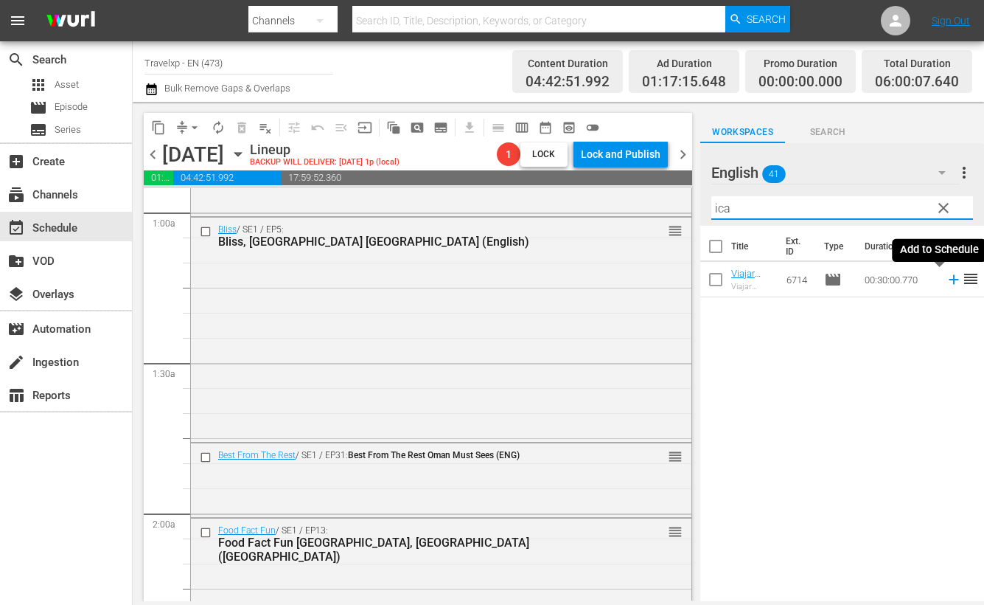
click at [949, 279] on icon at bounding box center [954, 280] width 10 height 10
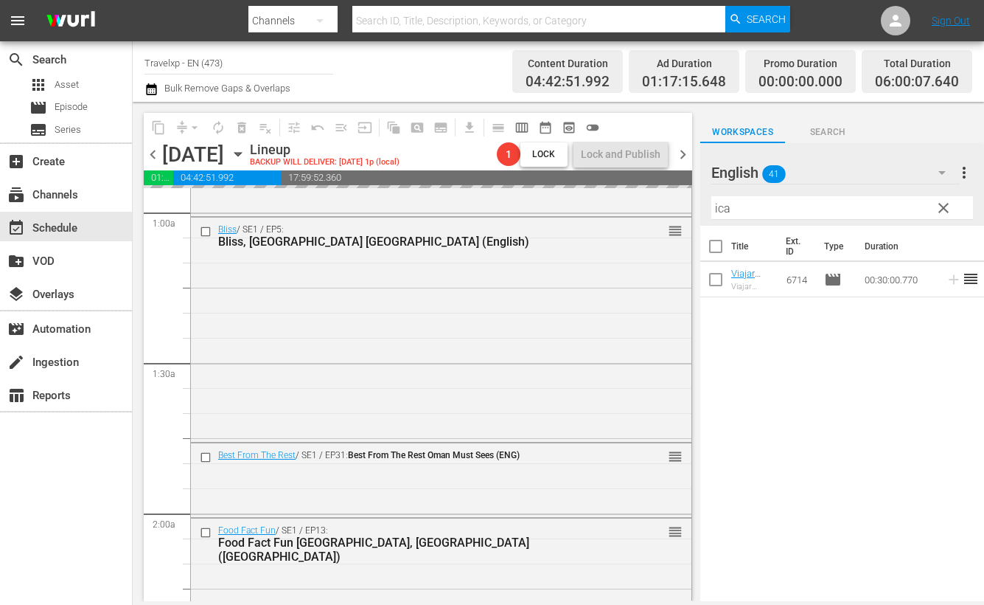
click at [719, 210] on input "ica" at bounding box center [843, 208] width 262 height 24
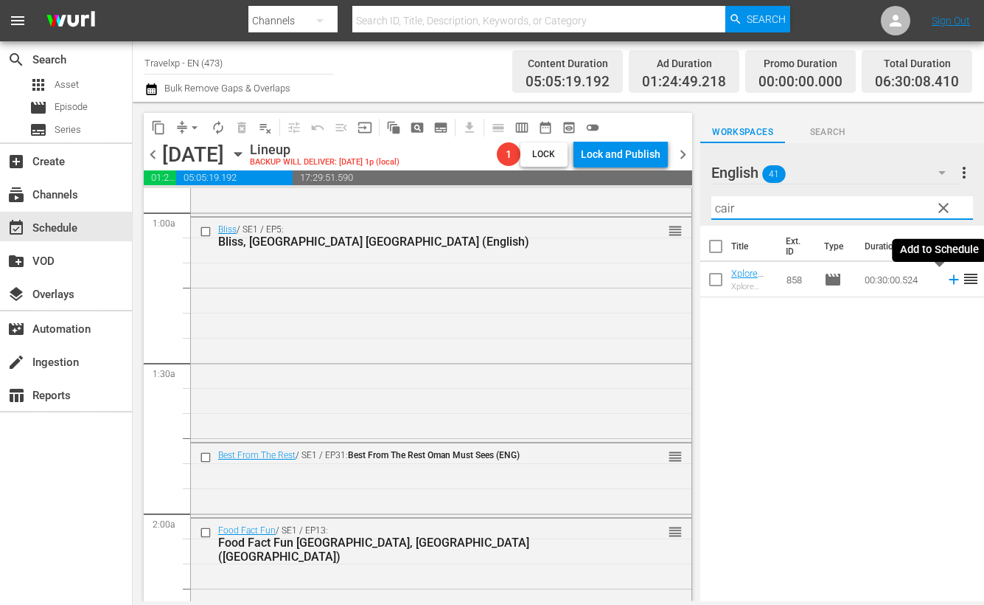
click at [946, 274] on icon at bounding box center [954, 279] width 16 height 16
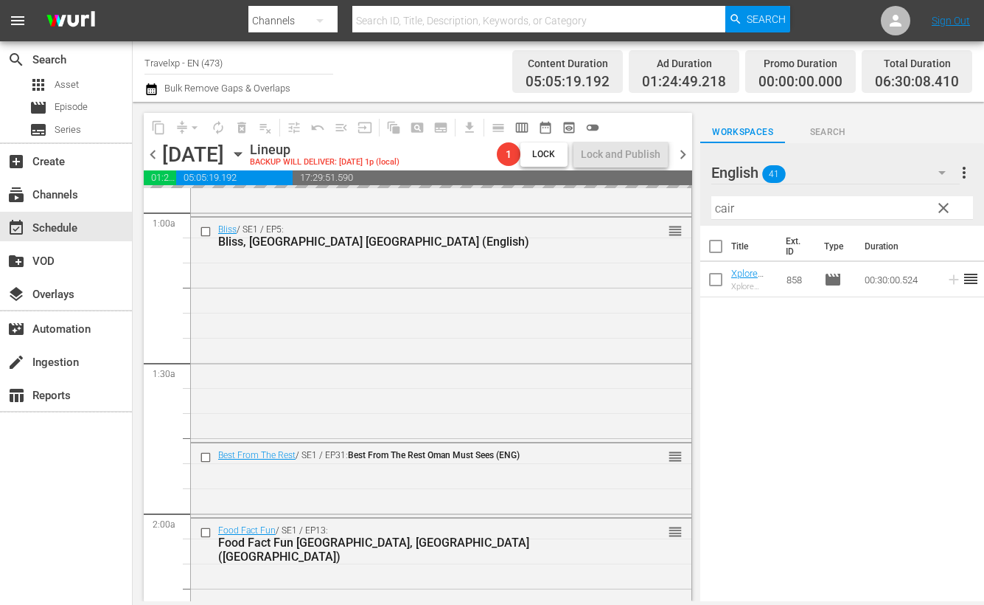
click at [726, 212] on input "cair" at bounding box center [843, 208] width 262 height 24
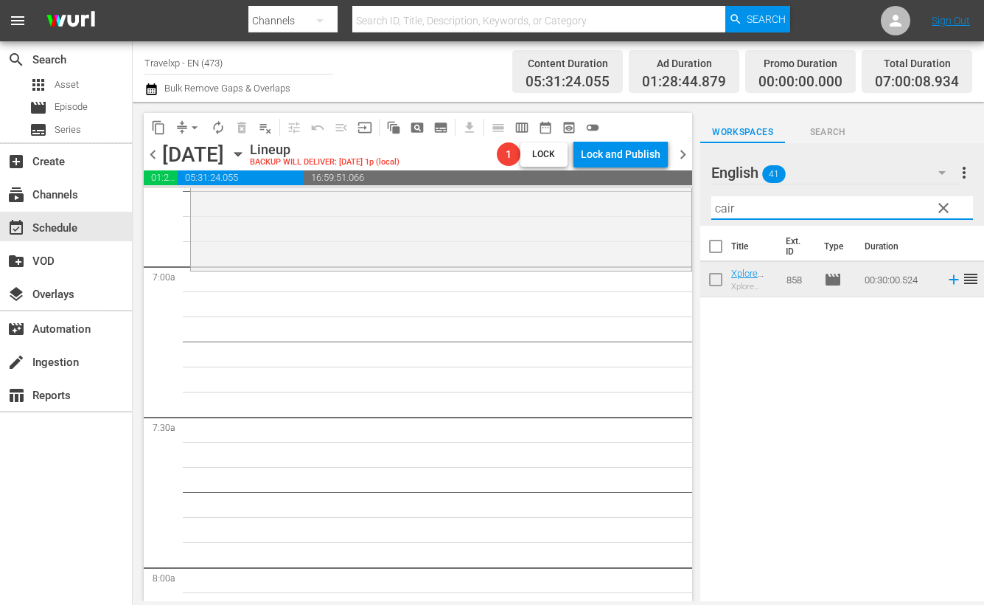
scroll to position [1843, 0]
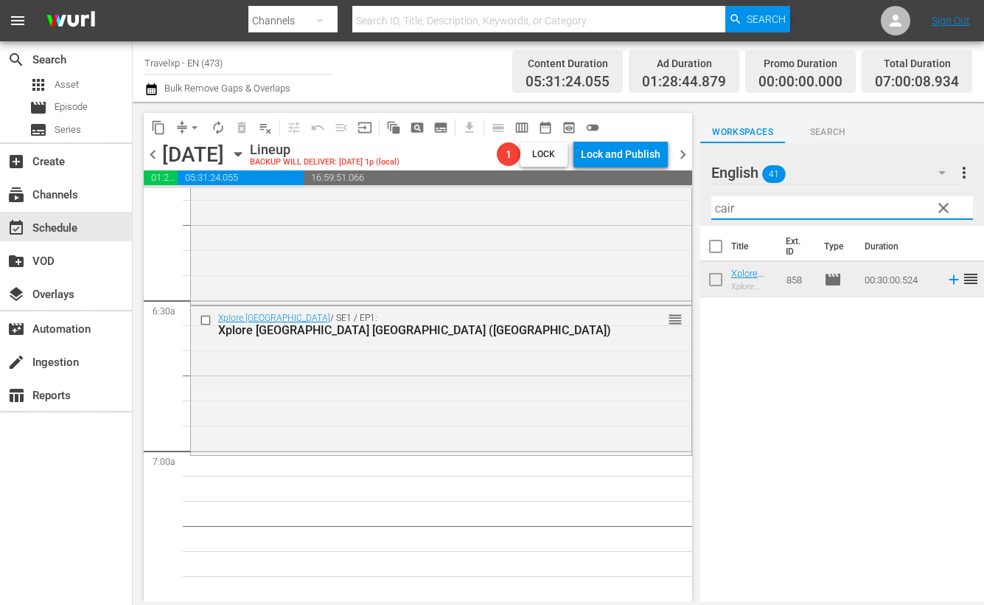
click at [730, 208] on input "cair" at bounding box center [843, 208] width 262 height 24
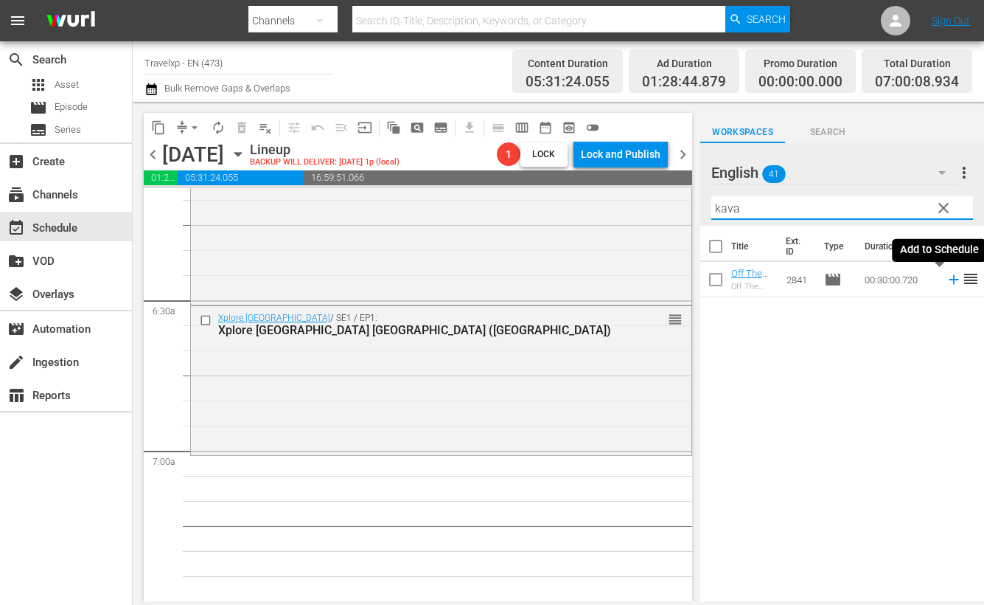
click at [949, 279] on icon at bounding box center [954, 280] width 10 height 10
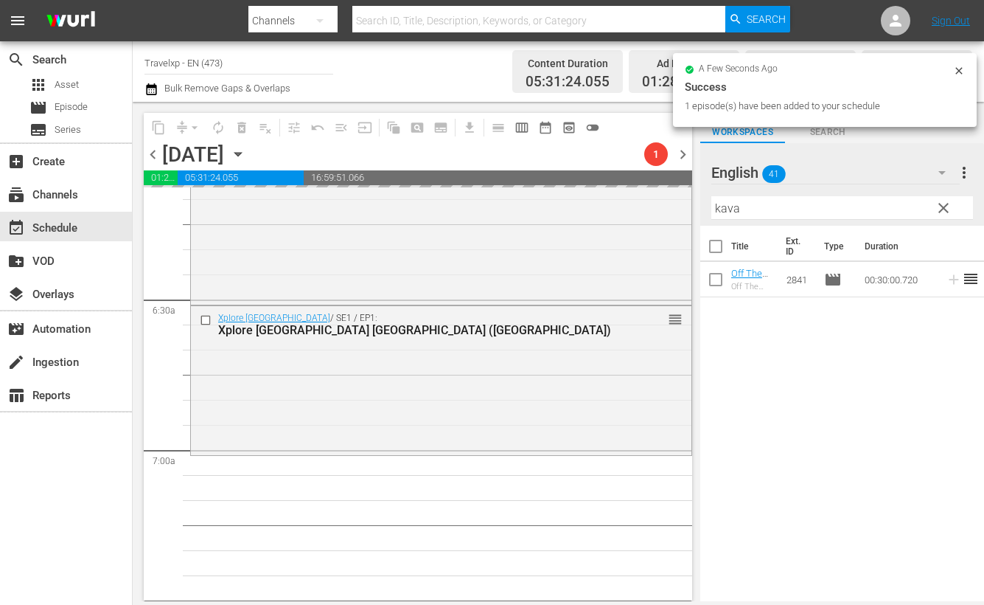
click at [728, 206] on input "kava" at bounding box center [843, 208] width 262 height 24
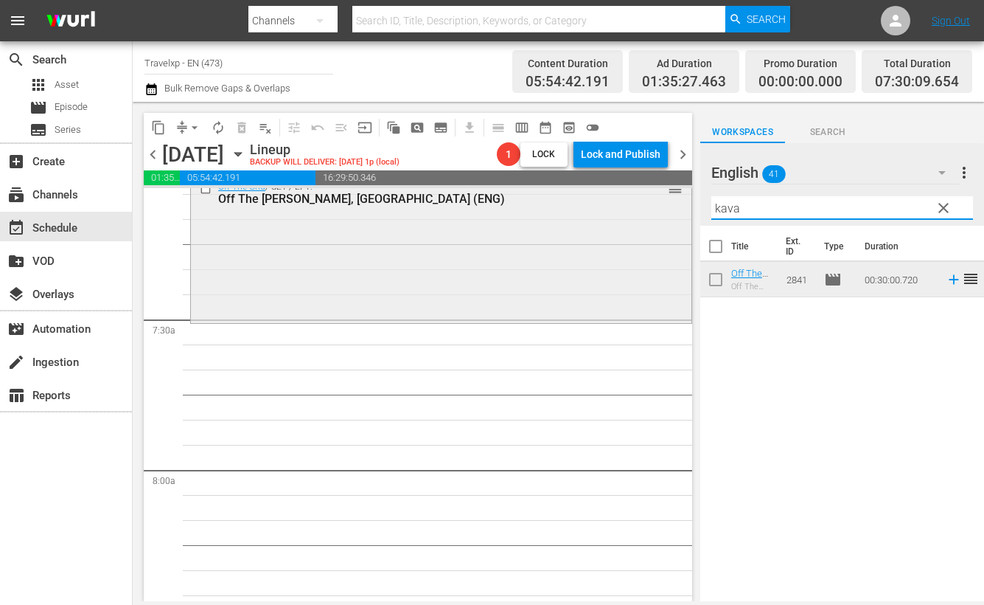
scroll to position [2120, 0]
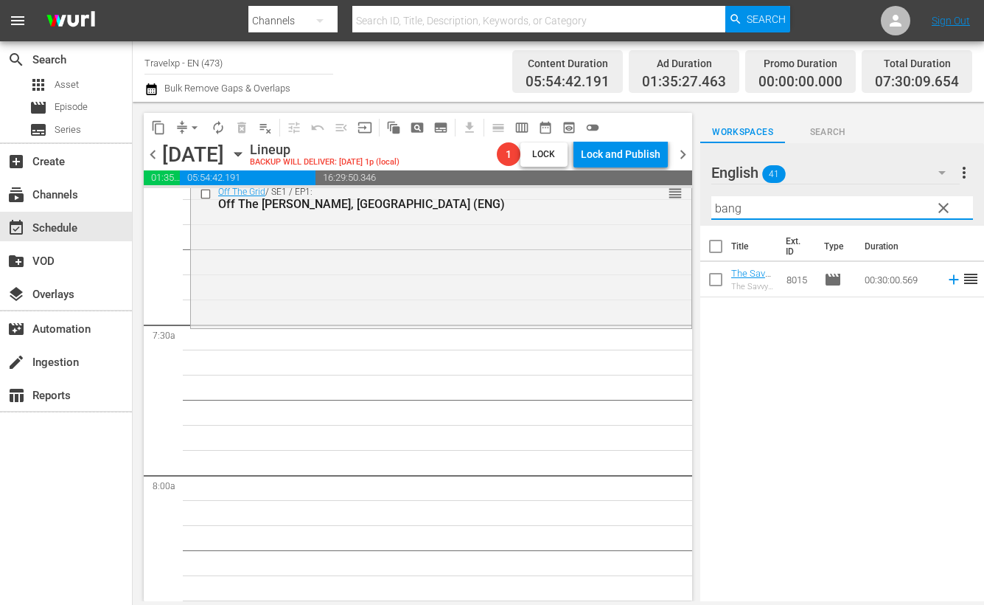
click at [848, 566] on div "Title Ext. ID Type Duration The Savvy Nomad Bangkok, Thailand (ENG) The Savvy N…" at bounding box center [842, 415] width 284 height 378
click at [946, 280] on icon at bounding box center [954, 279] width 16 height 16
click at [726, 201] on input "bang" at bounding box center [843, 208] width 262 height 24
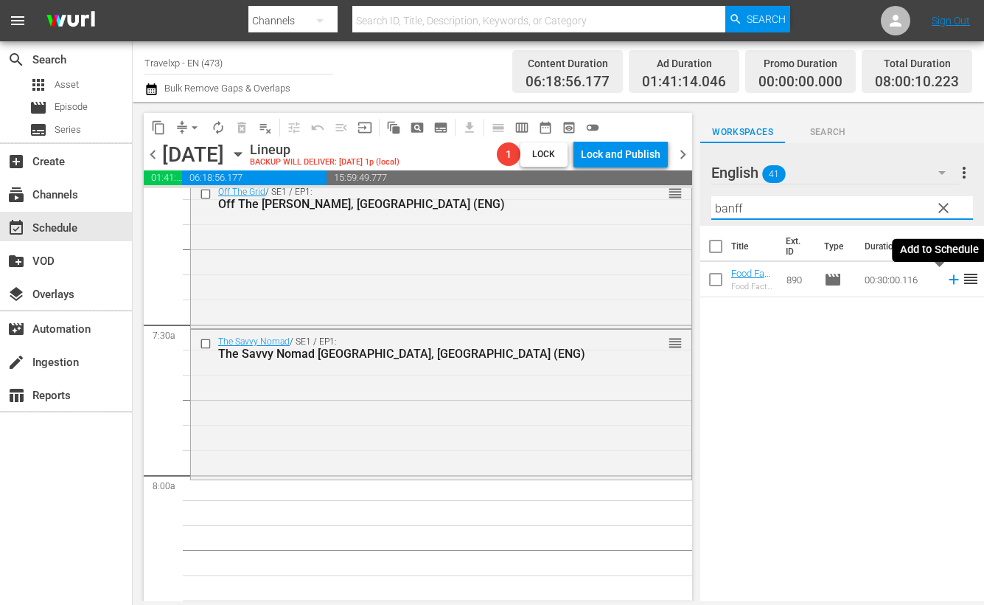
click at [946, 278] on icon at bounding box center [954, 279] width 16 height 16
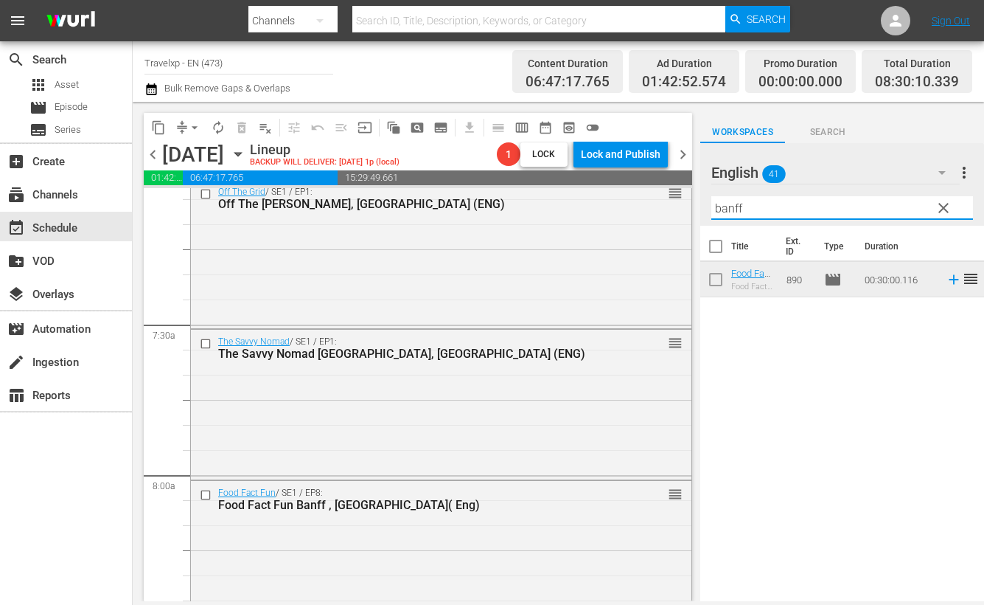
click at [723, 211] on input "banff" at bounding box center [843, 208] width 262 height 24
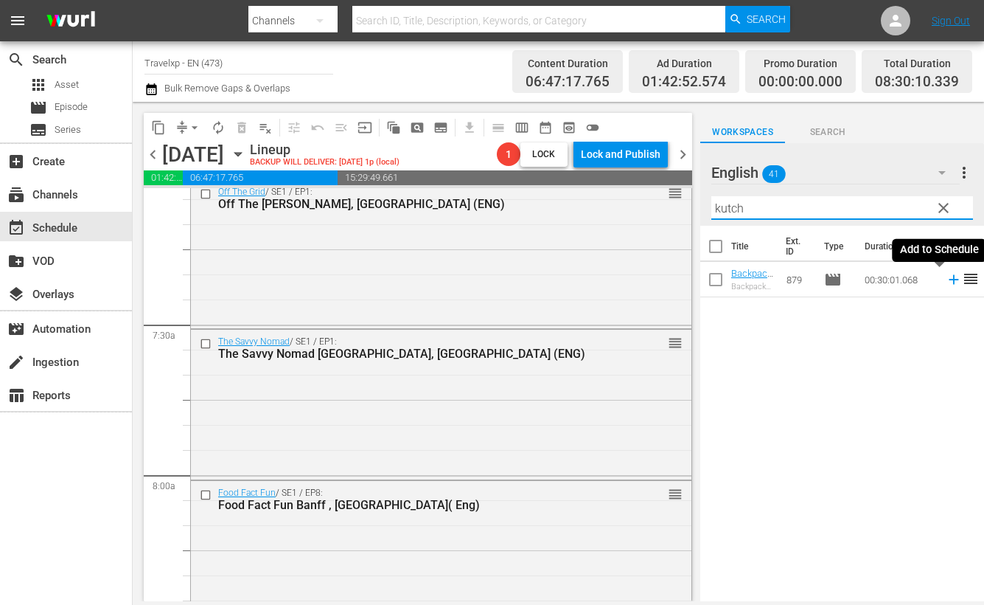
click at [946, 278] on icon at bounding box center [954, 279] width 16 height 16
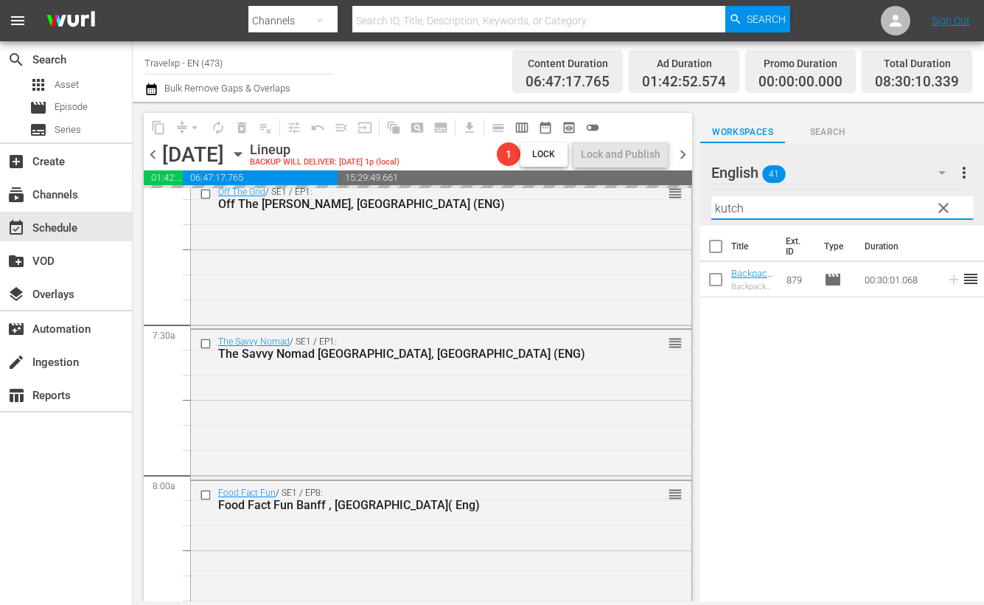
click at [728, 204] on input "kutch" at bounding box center [843, 208] width 262 height 24
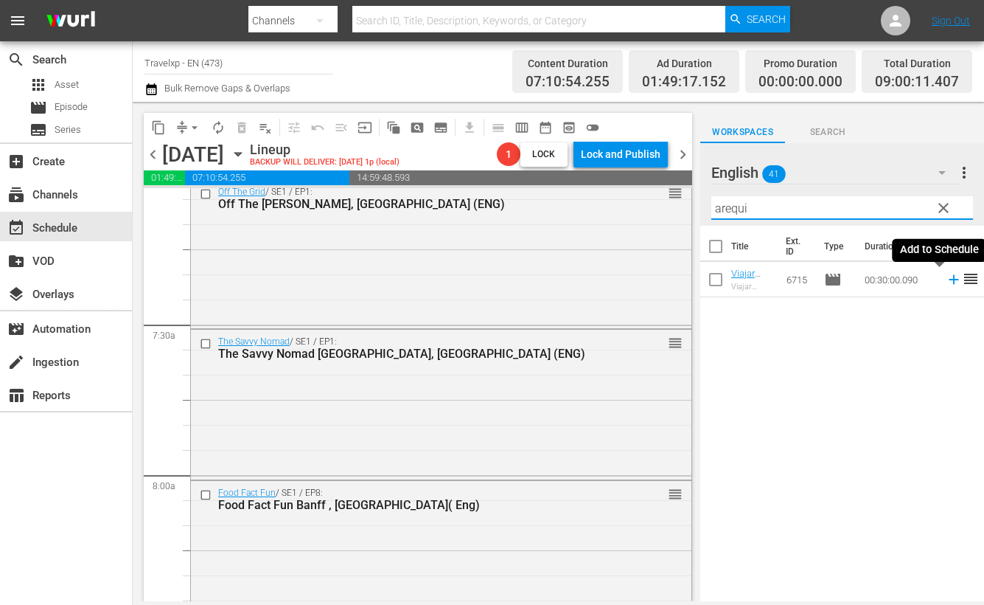
click at [949, 279] on icon at bounding box center [954, 280] width 10 height 10
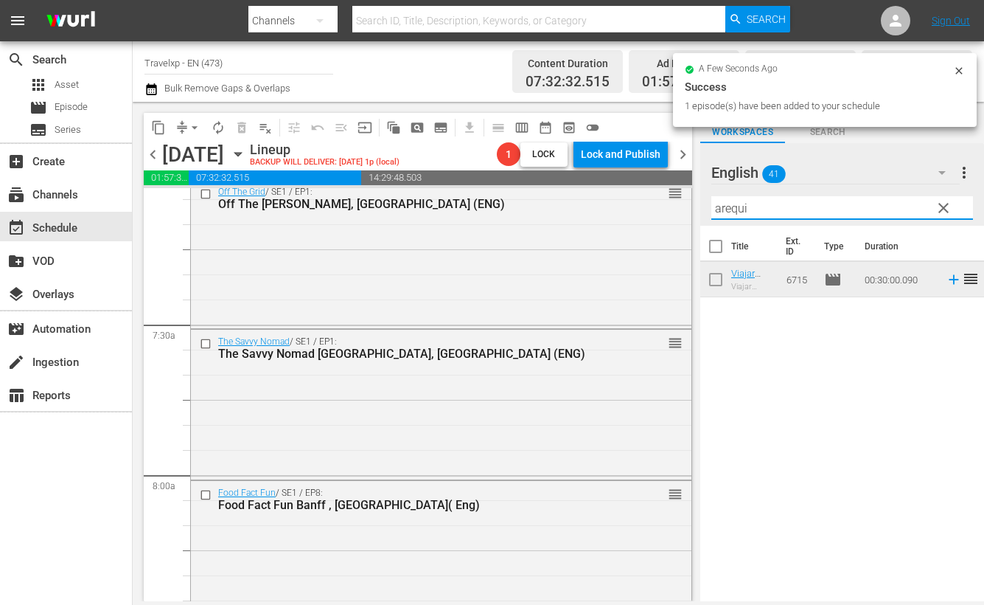
click at [714, 210] on input "arequi" at bounding box center [843, 208] width 262 height 24
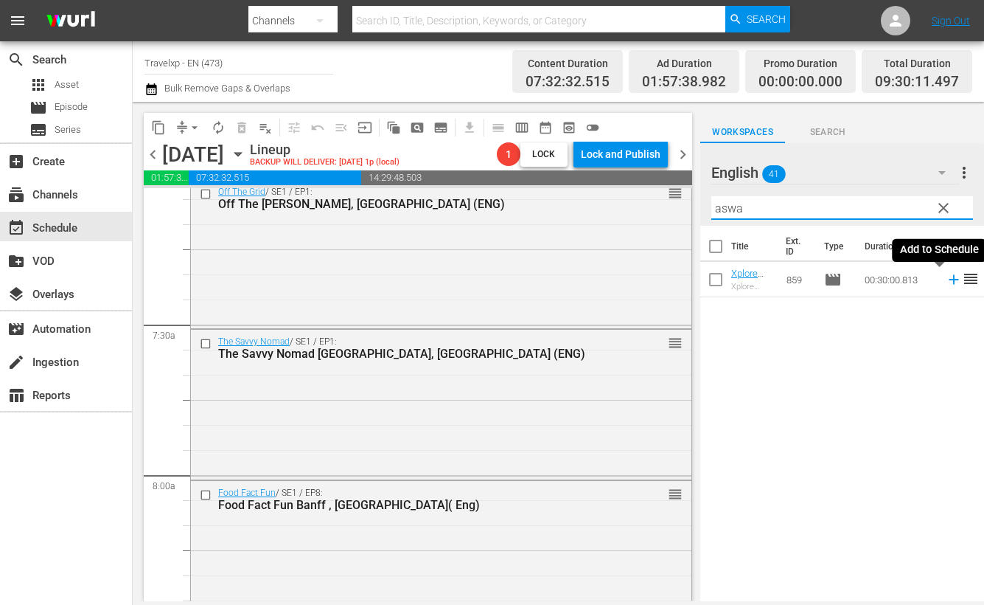
click at [946, 282] on icon at bounding box center [954, 279] width 16 height 16
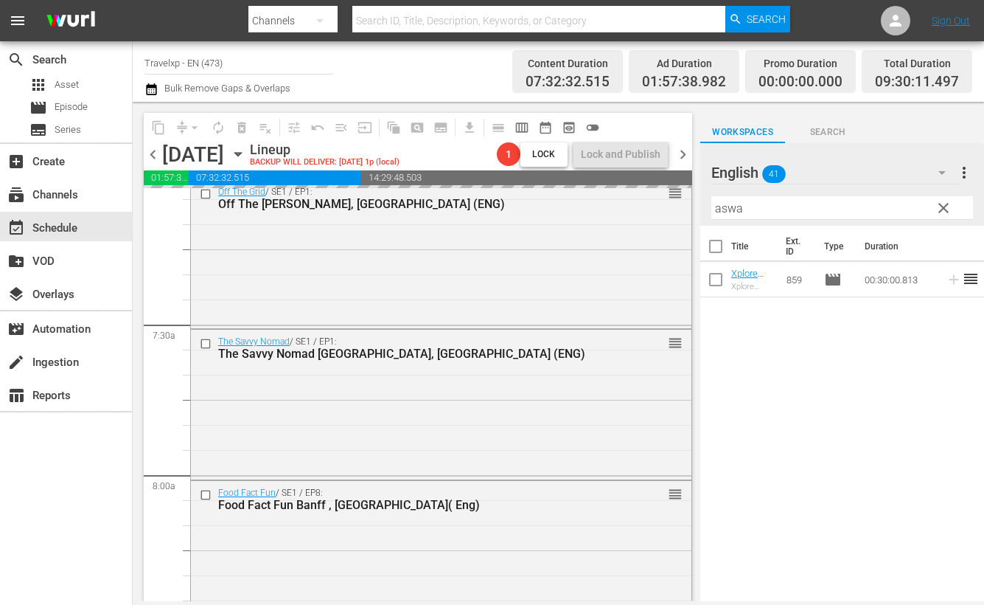
click at [726, 209] on input "aswa" at bounding box center [843, 208] width 262 height 24
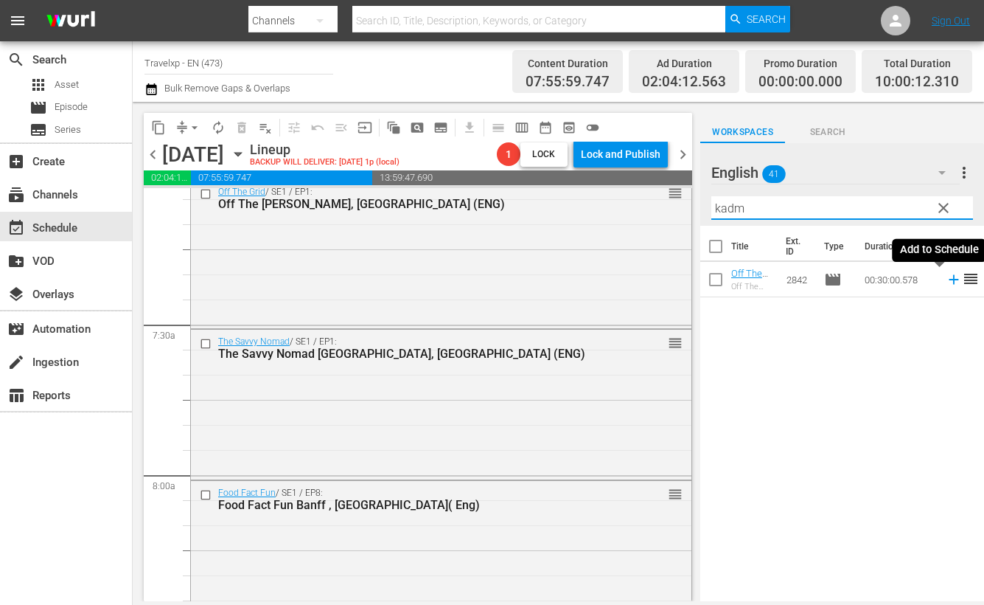
click at [949, 283] on icon at bounding box center [954, 280] width 10 height 10
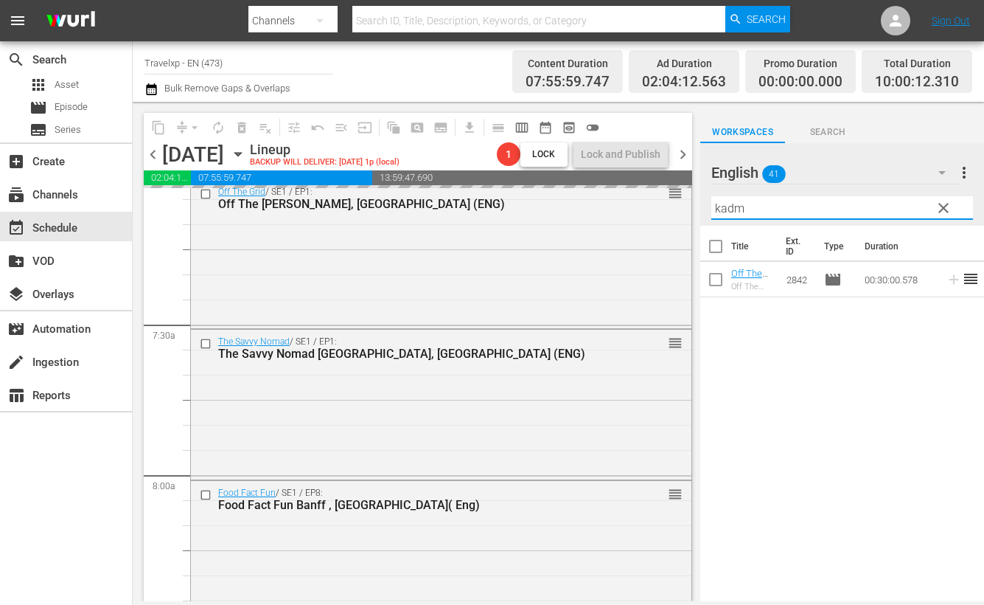
click at [736, 209] on input "kadm" at bounding box center [843, 208] width 262 height 24
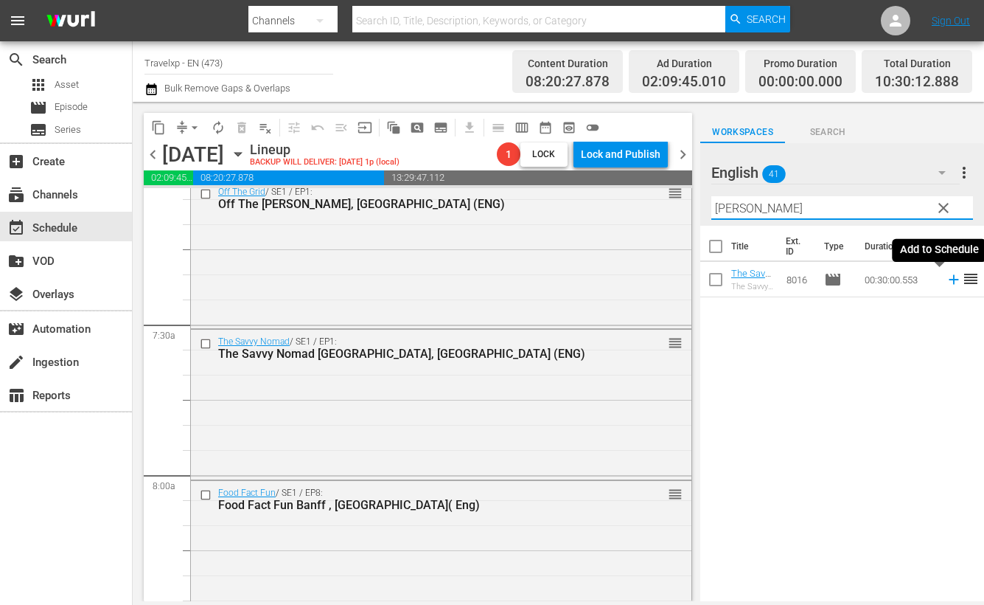
click at [946, 276] on icon at bounding box center [954, 279] width 16 height 16
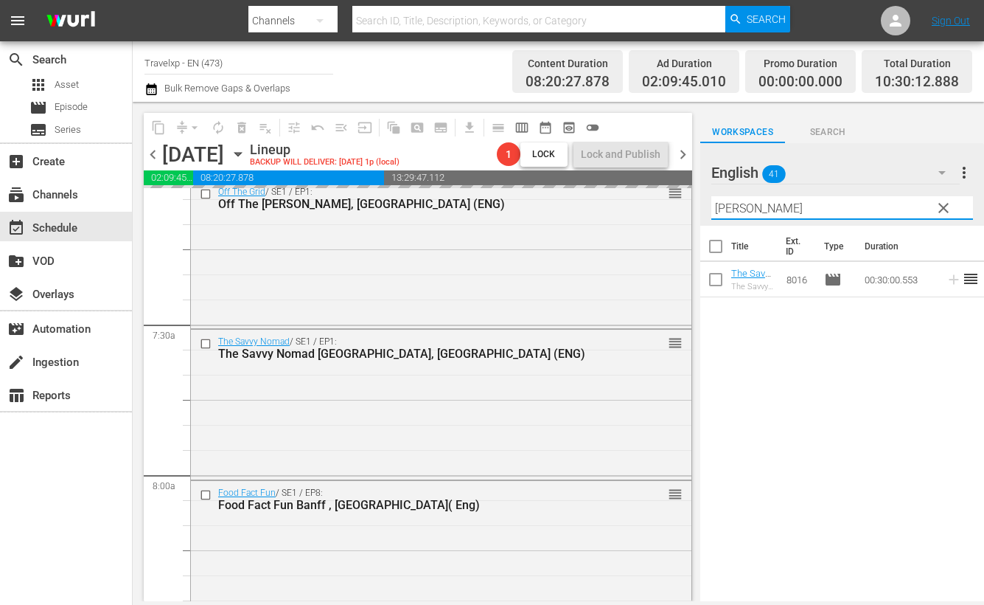
click at [724, 209] on input "[PERSON_NAME]" at bounding box center [843, 208] width 262 height 24
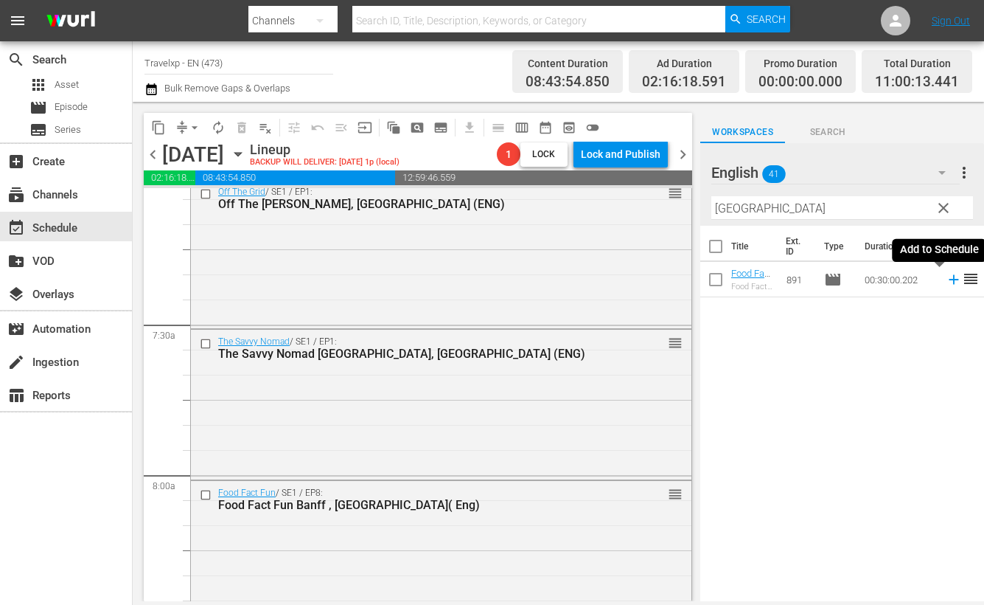
click at [946, 282] on icon at bounding box center [954, 279] width 16 height 16
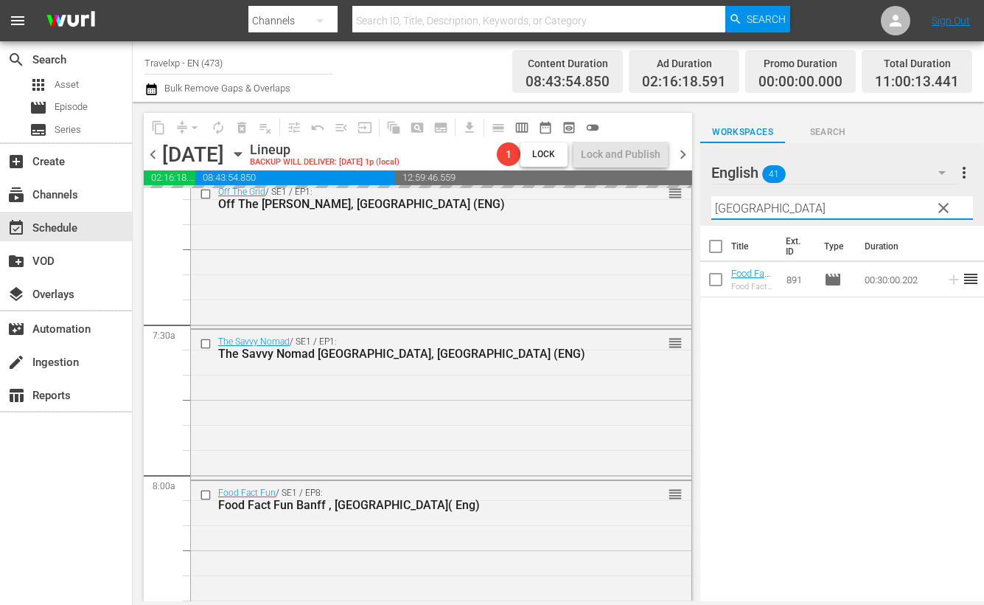
click at [727, 206] on input "[GEOGRAPHIC_DATA]" at bounding box center [843, 208] width 262 height 24
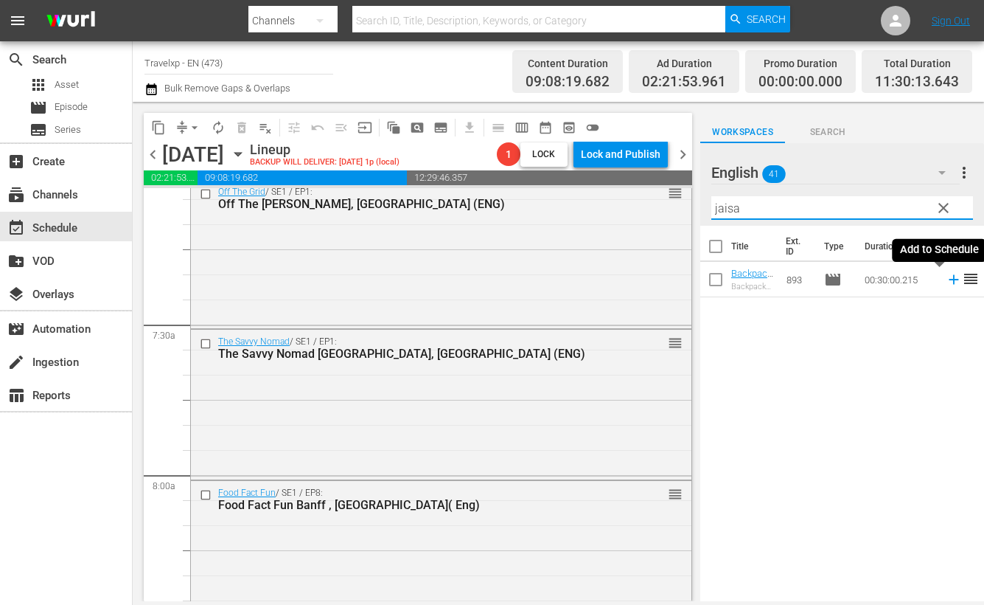
click at [949, 279] on icon at bounding box center [954, 280] width 10 height 10
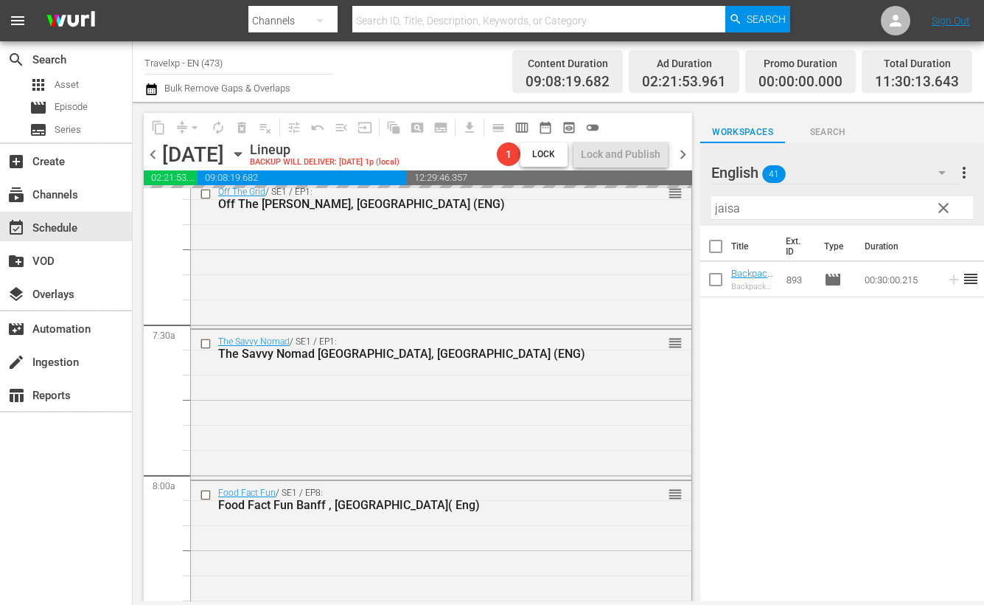
click at [726, 206] on input "jaisa" at bounding box center [843, 208] width 262 height 24
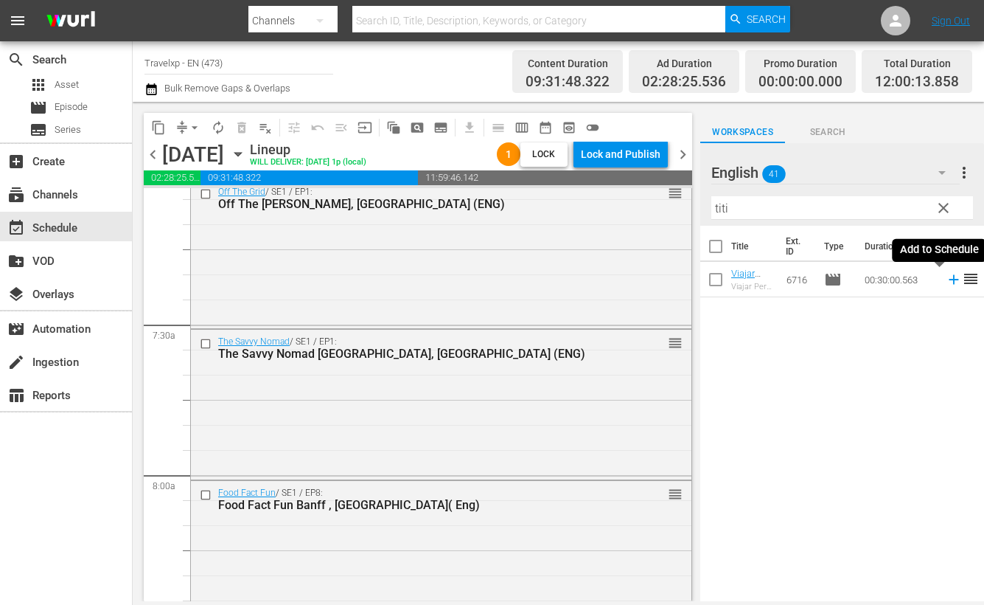
click at [946, 281] on icon at bounding box center [954, 279] width 16 height 16
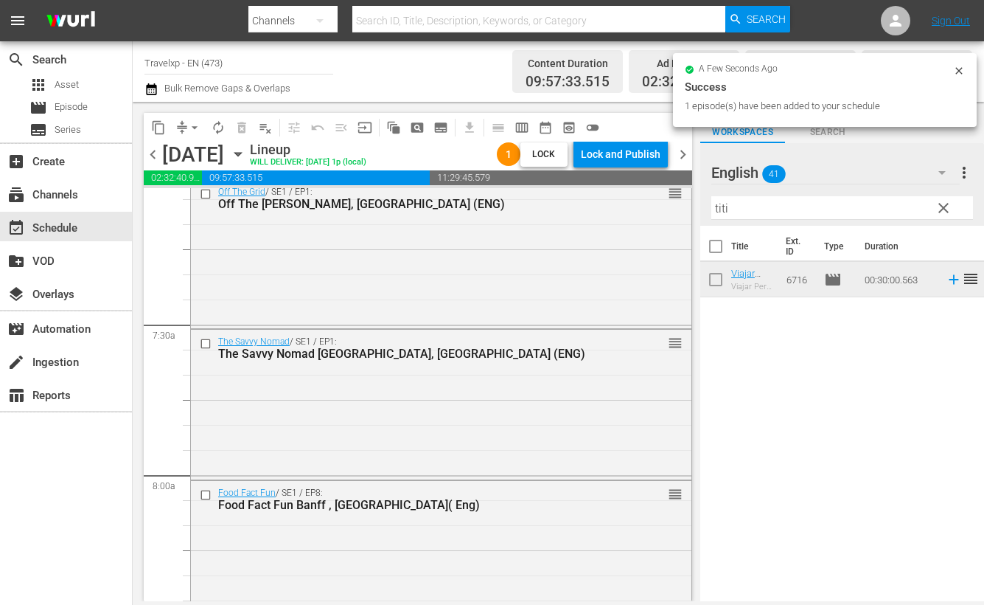
click at [724, 205] on input "titi" at bounding box center [843, 208] width 262 height 24
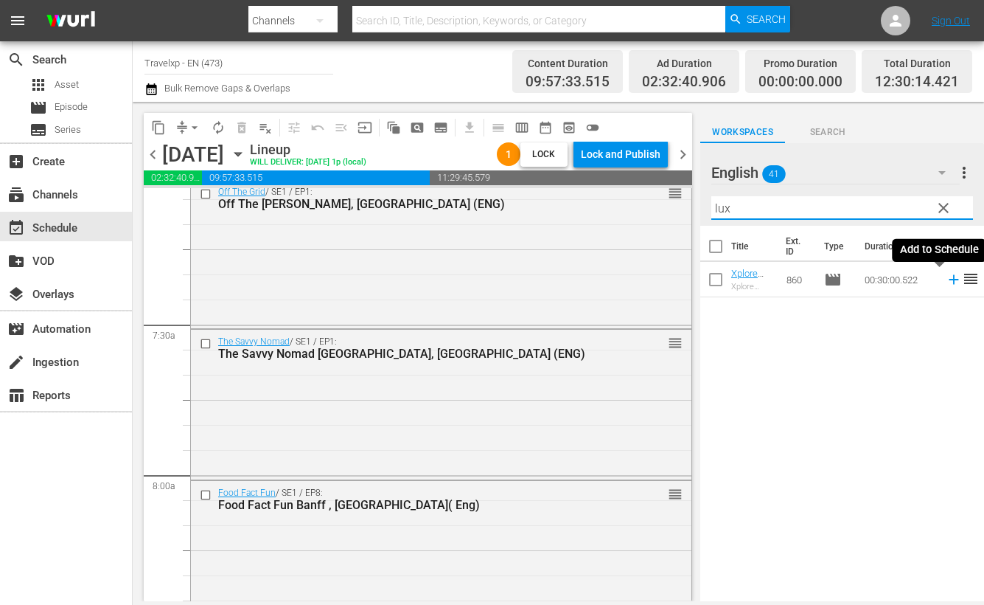
drag, startPoint x: 940, startPoint y: 282, endPoint x: 931, endPoint y: 276, distance: 11.3
click at [949, 282] on icon at bounding box center [954, 280] width 10 height 10
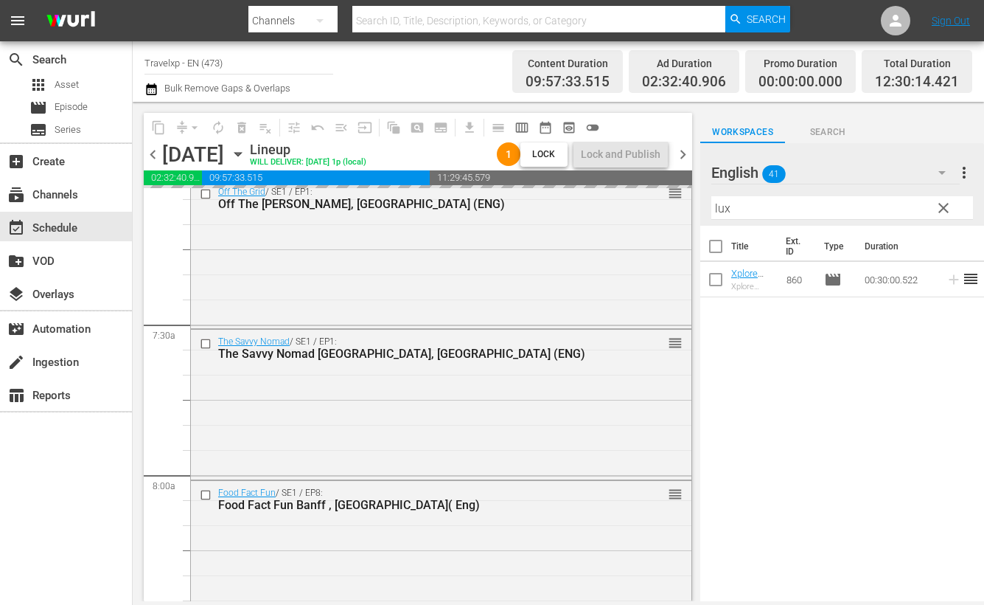
click at [726, 205] on input "lux" at bounding box center [843, 208] width 262 height 24
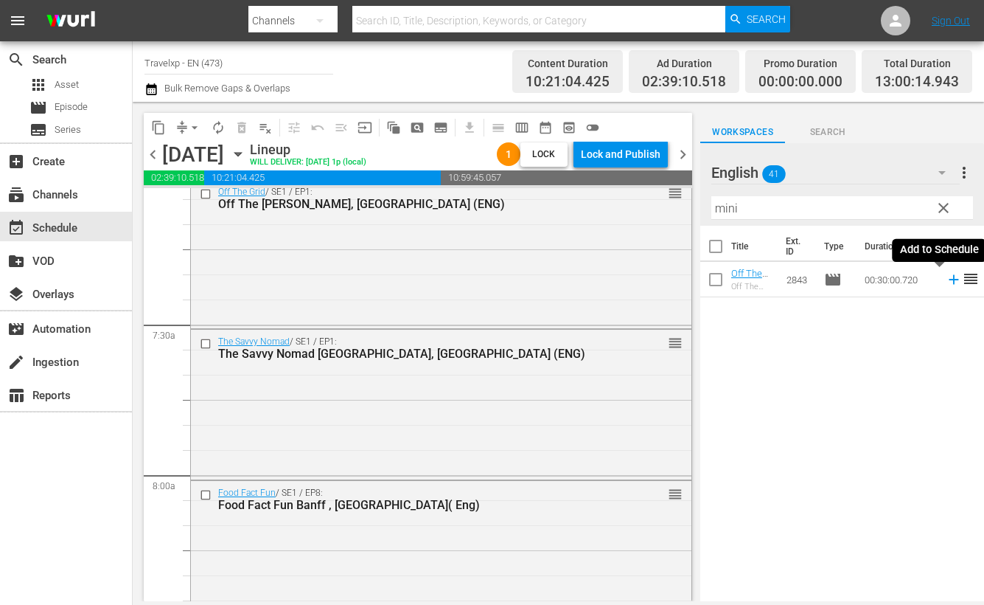
click at [949, 283] on icon at bounding box center [954, 280] width 10 height 10
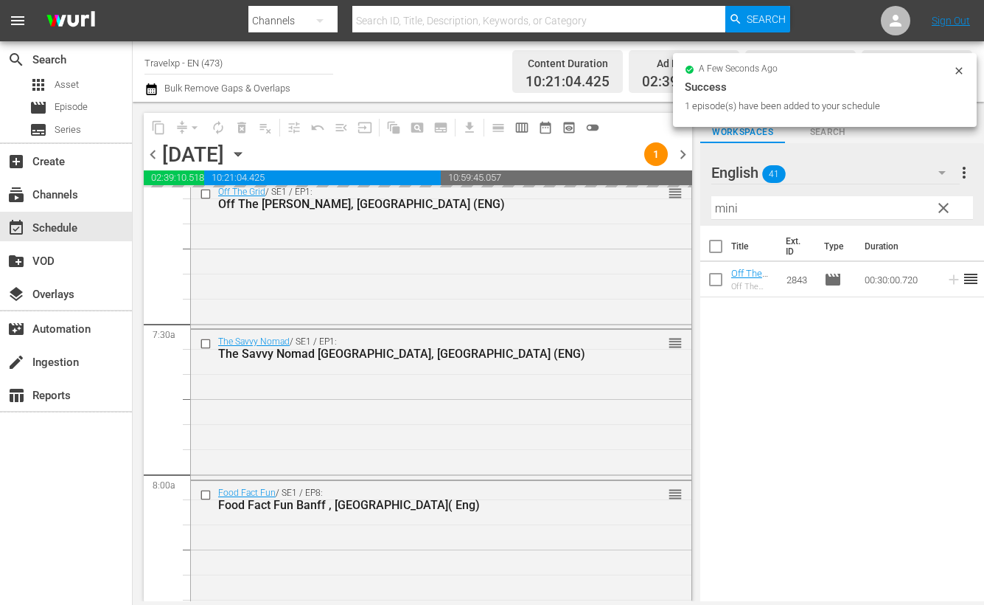
click at [727, 210] on input "mini" at bounding box center [843, 208] width 262 height 24
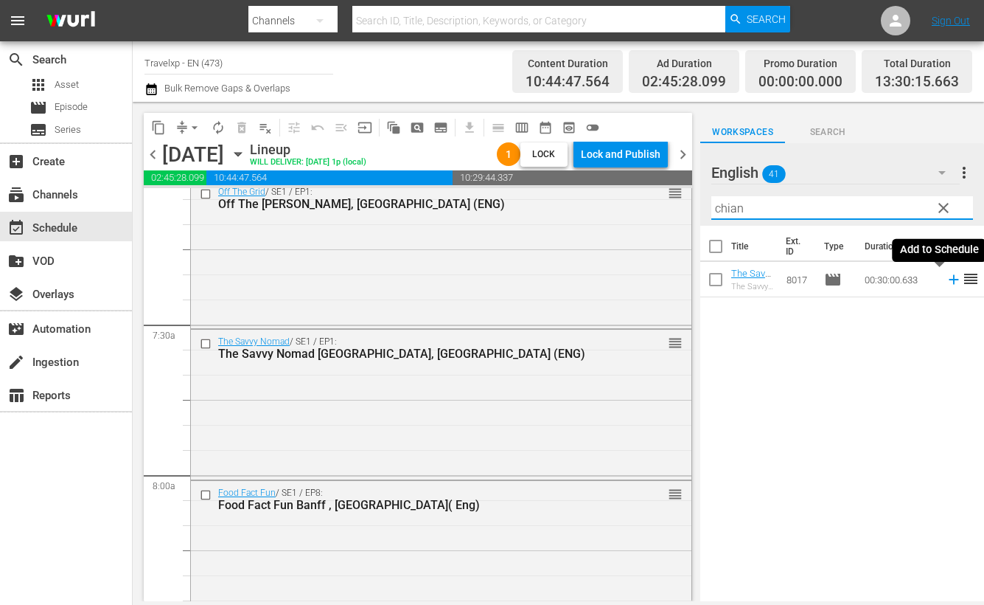
click at [946, 280] on icon at bounding box center [954, 279] width 16 height 16
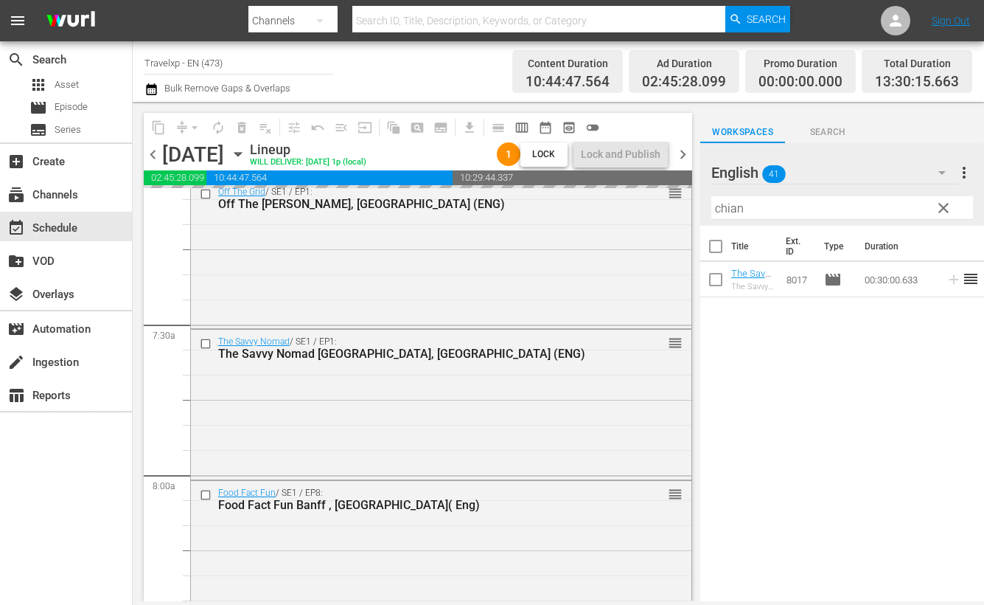
click at [726, 211] on input "chian" at bounding box center [843, 208] width 262 height 24
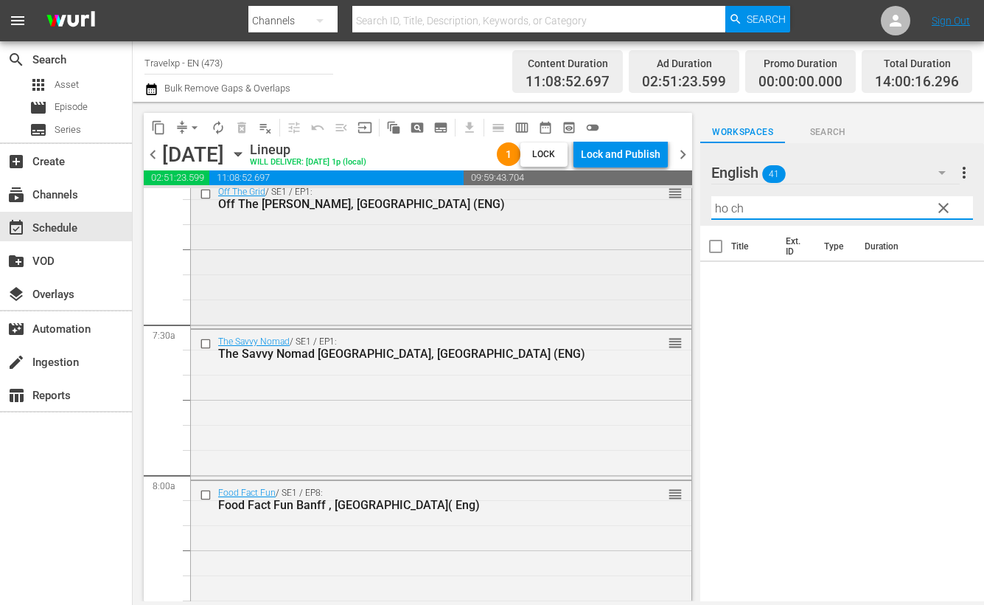
drag, startPoint x: 717, startPoint y: 195, endPoint x: 664, endPoint y: 192, distance: 52.4
click at [664, 192] on div "content_copy compress arrow_drop_down autorenew_outlined delete_forever_outline…" at bounding box center [559, 351] width 852 height 499
click at [946, 285] on icon at bounding box center [954, 279] width 16 height 16
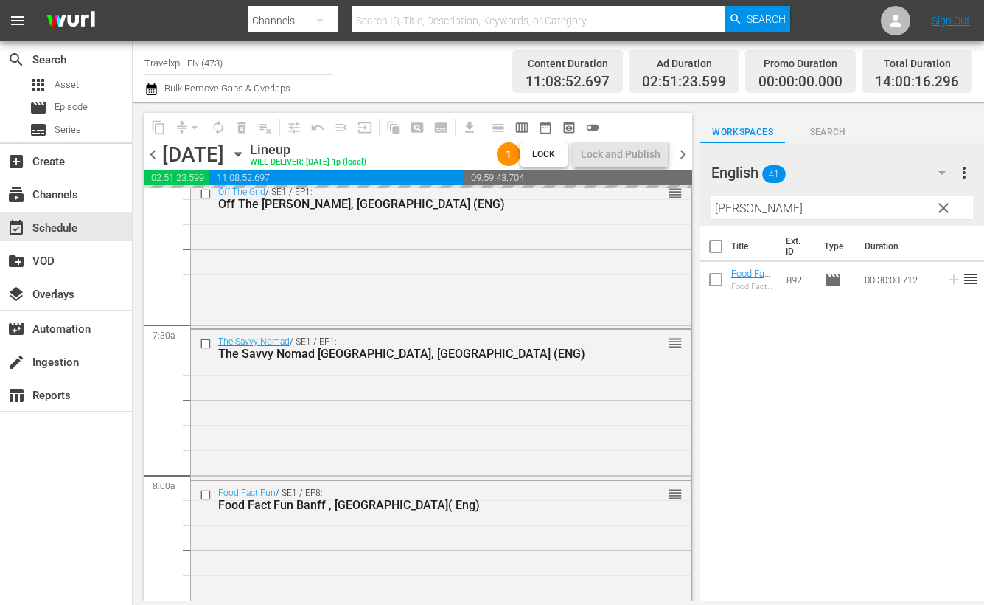
click at [726, 207] on input "[PERSON_NAME]" at bounding box center [843, 208] width 262 height 24
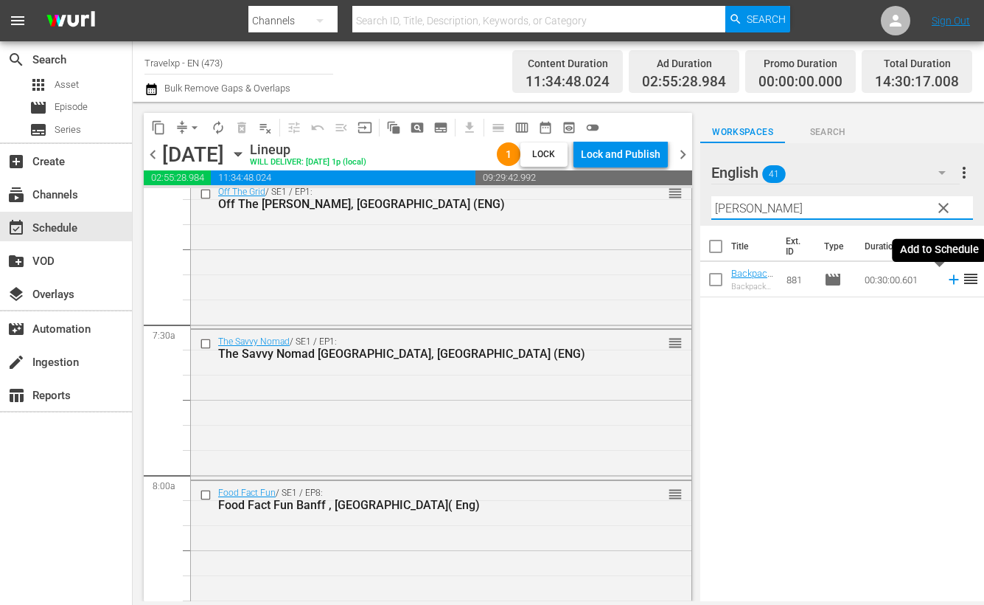
click at [949, 280] on icon at bounding box center [954, 280] width 10 height 10
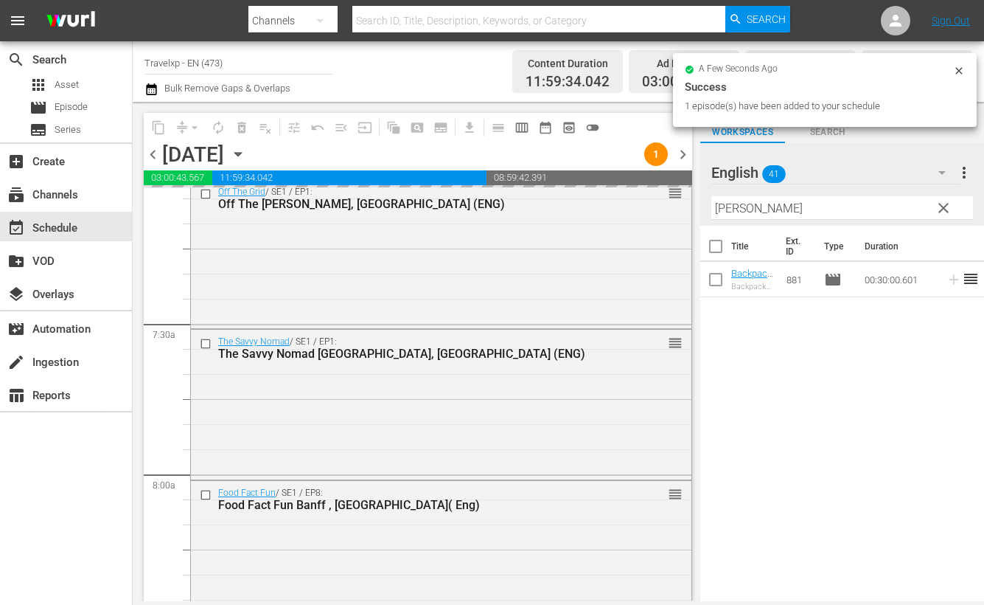
click at [726, 206] on input "[PERSON_NAME]" at bounding box center [843, 208] width 262 height 24
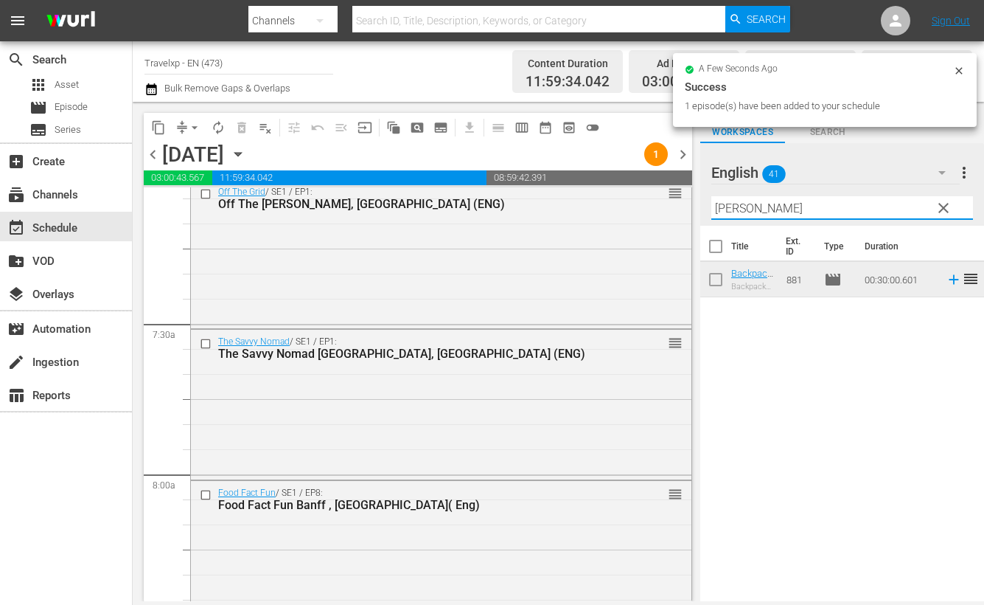
click at [726, 206] on input "[PERSON_NAME]" at bounding box center [843, 208] width 262 height 24
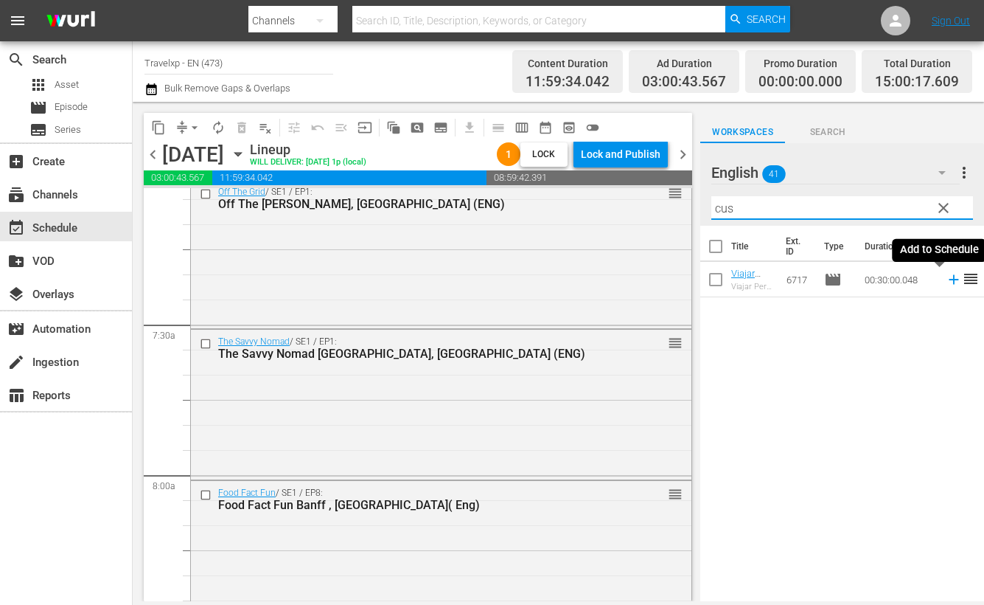
click at [949, 279] on icon at bounding box center [954, 280] width 10 height 10
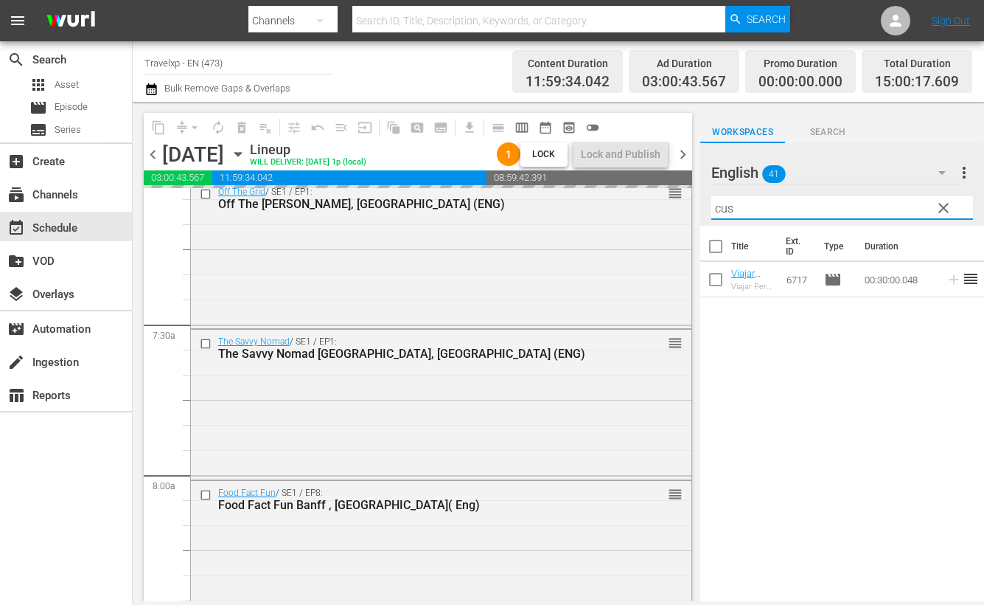
click at [728, 213] on input "cus" at bounding box center [843, 208] width 262 height 24
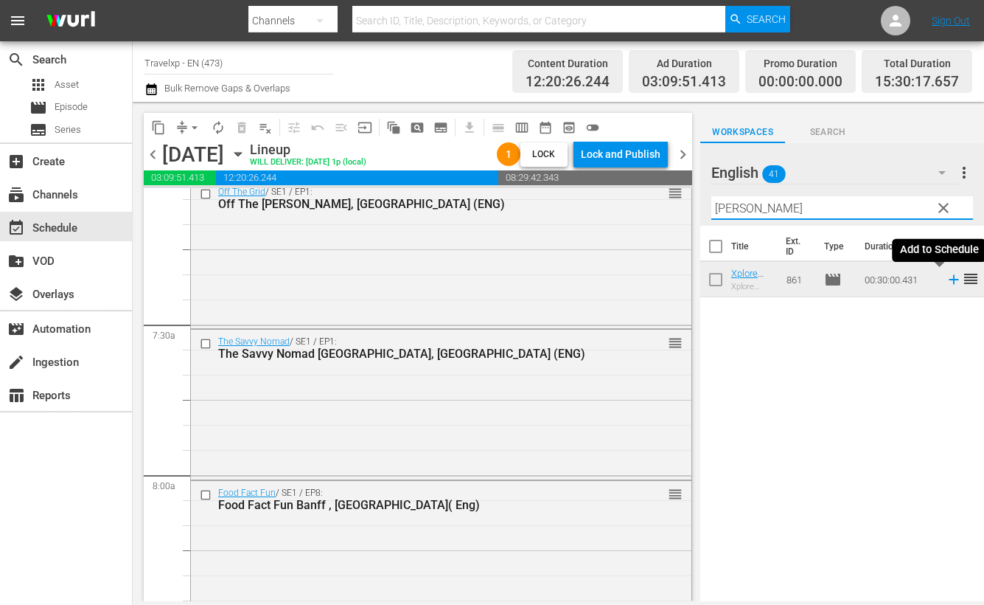
click at [949, 279] on icon at bounding box center [954, 280] width 10 height 10
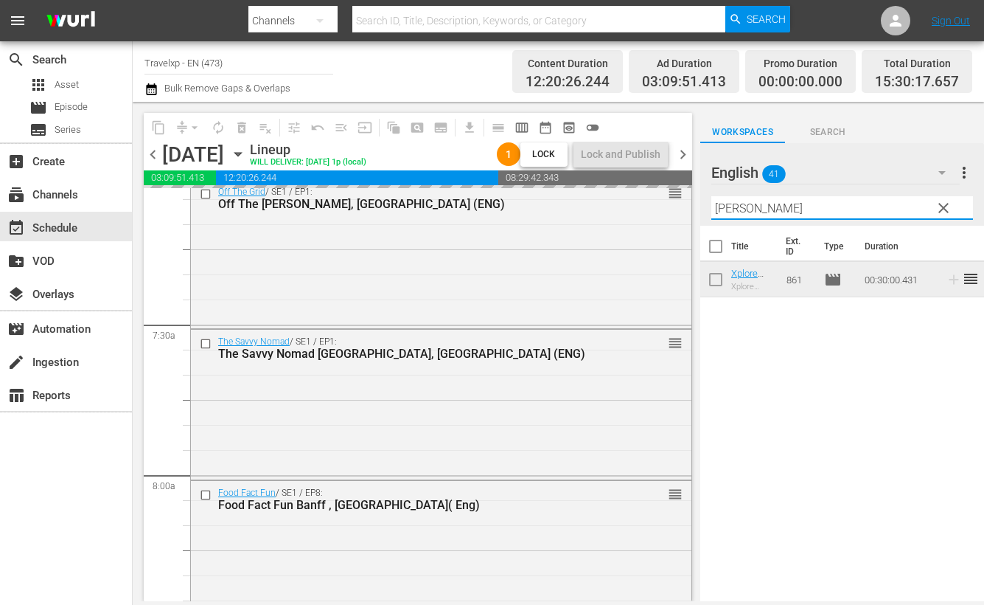
click at [730, 212] on input "[PERSON_NAME]" at bounding box center [843, 208] width 262 height 24
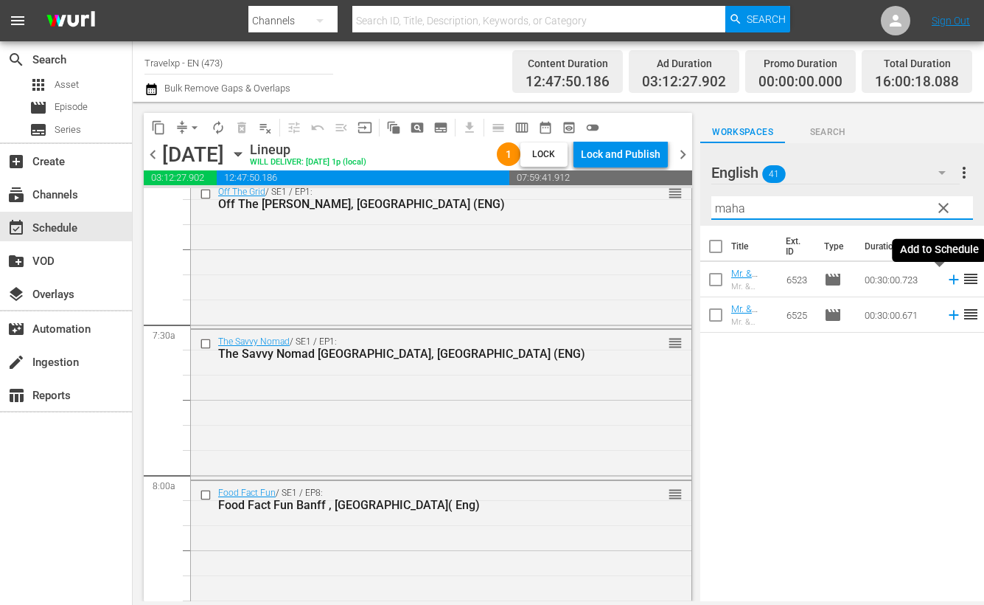
click at [949, 280] on icon at bounding box center [954, 280] width 10 height 10
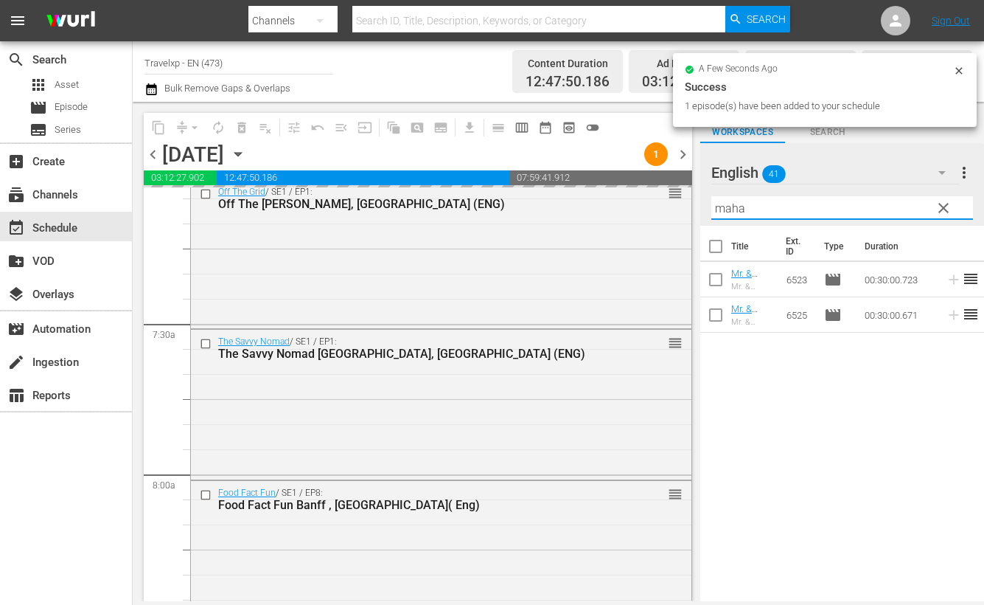
click at [726, 204] on input "maha" at bounding box center [843, 208] width 262 height 24
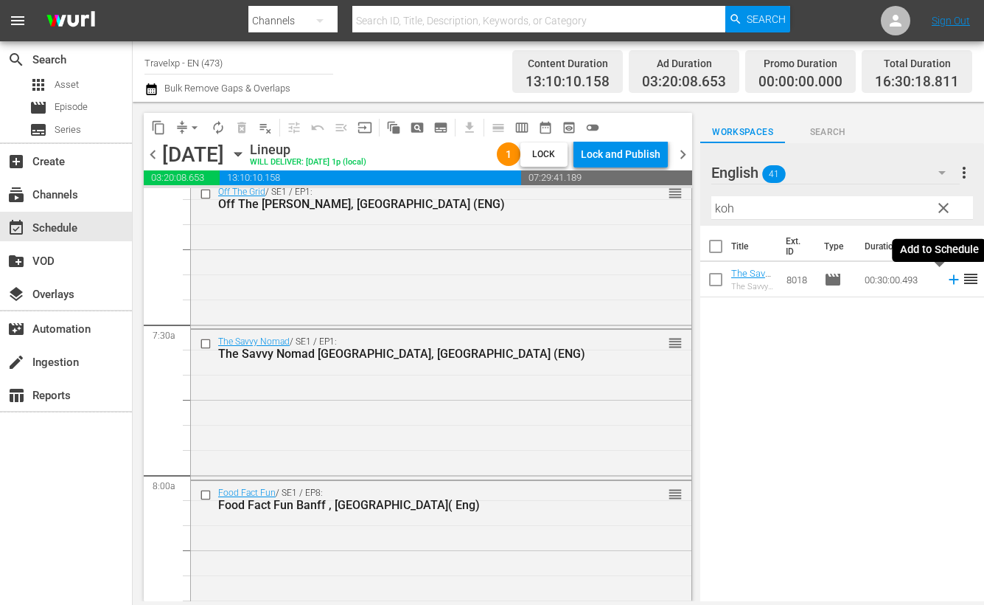
click at [946, 282] on icon at bounding box center [954, 279] width 16 height 16
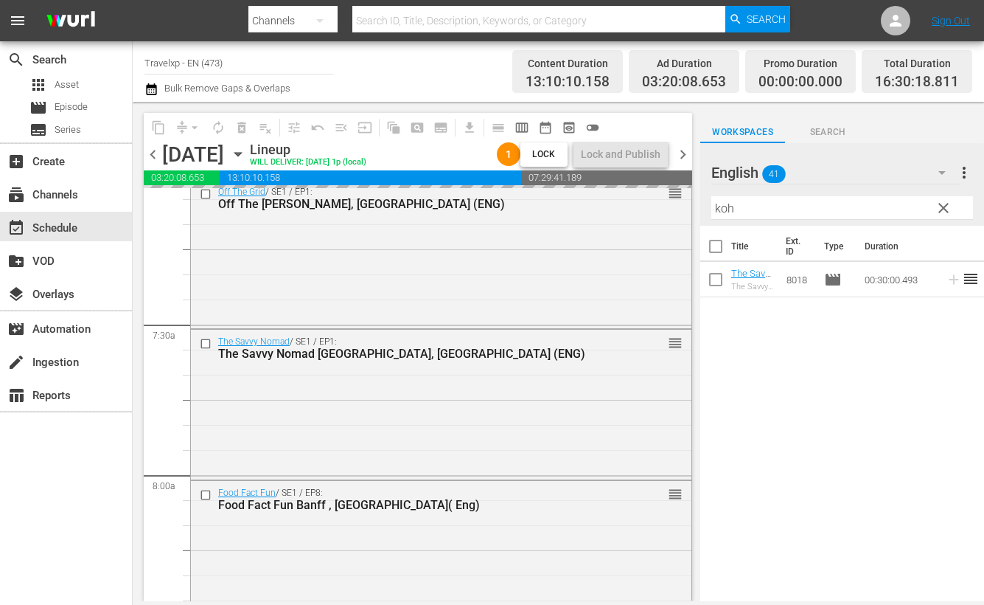
click at [726, 209] on input "koh" at bounding box center [843, 208] width 262 height 24
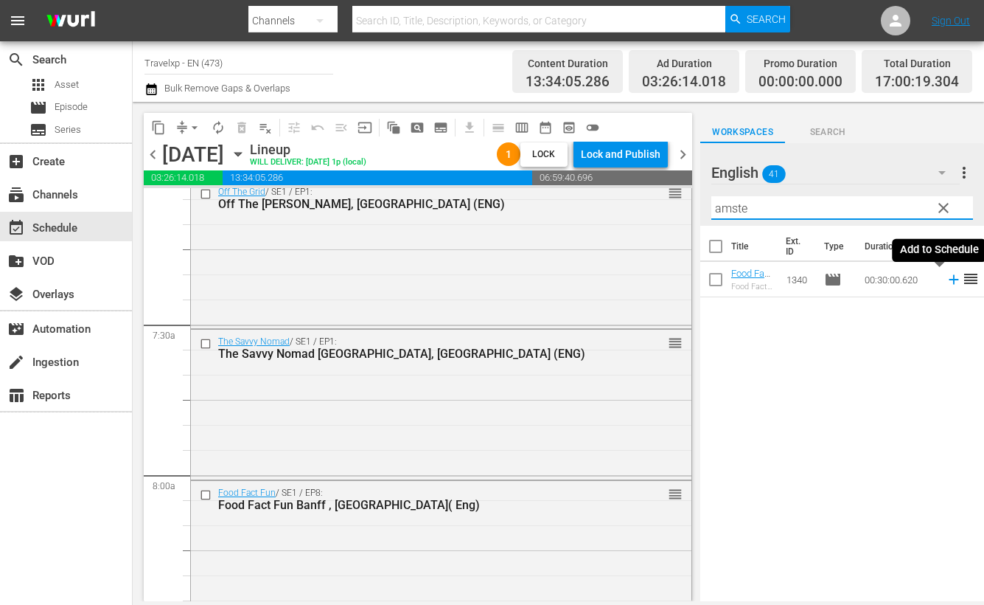
click at [949, 279] on icon at bounding box center [954, 280] width 10 height 10
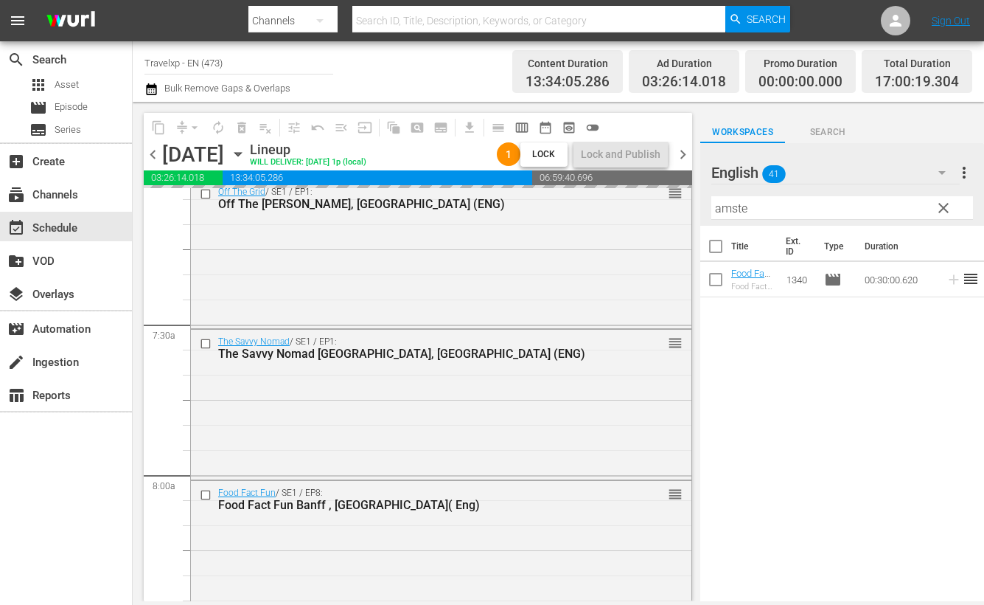
click at [737, 208] on input "amste" at bounding box center [843, 208] width 262 height 24
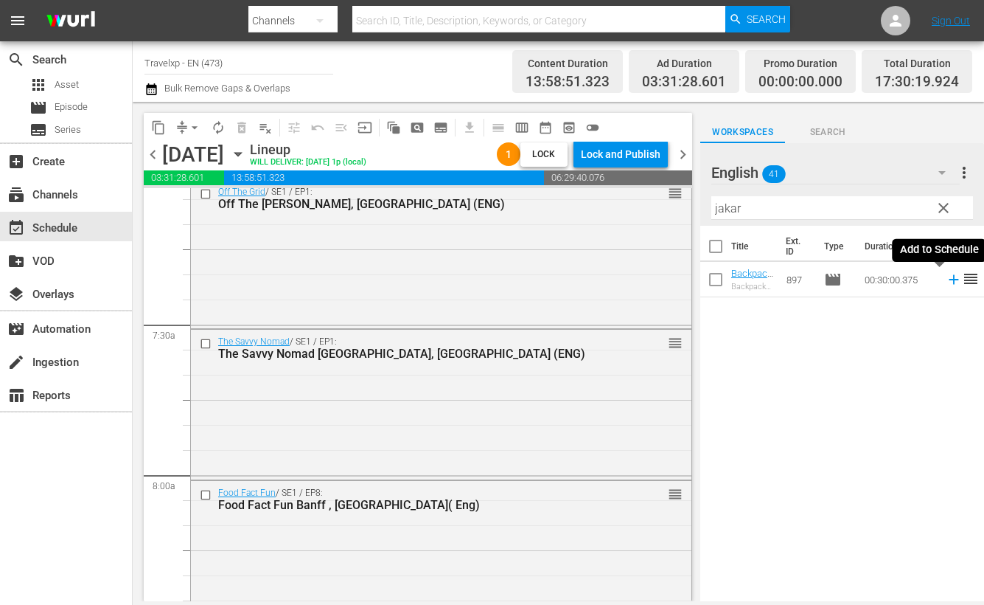
click at [946, 282] on icon at bounding box center [954, 279] width 16 height 16
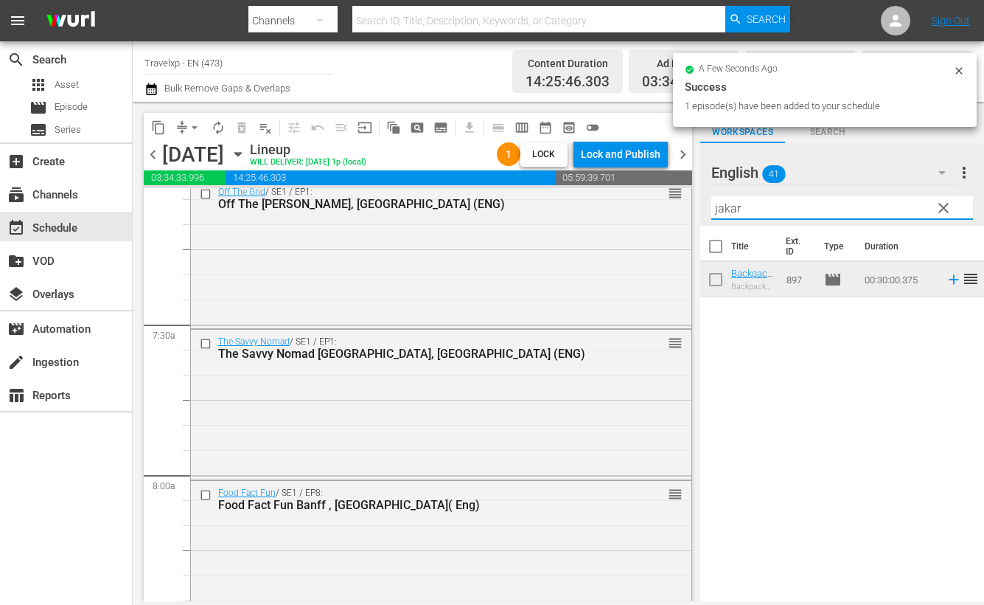
click at [723, 202] on input "jakar" at bounding box center [843, 208] width 262 height 24
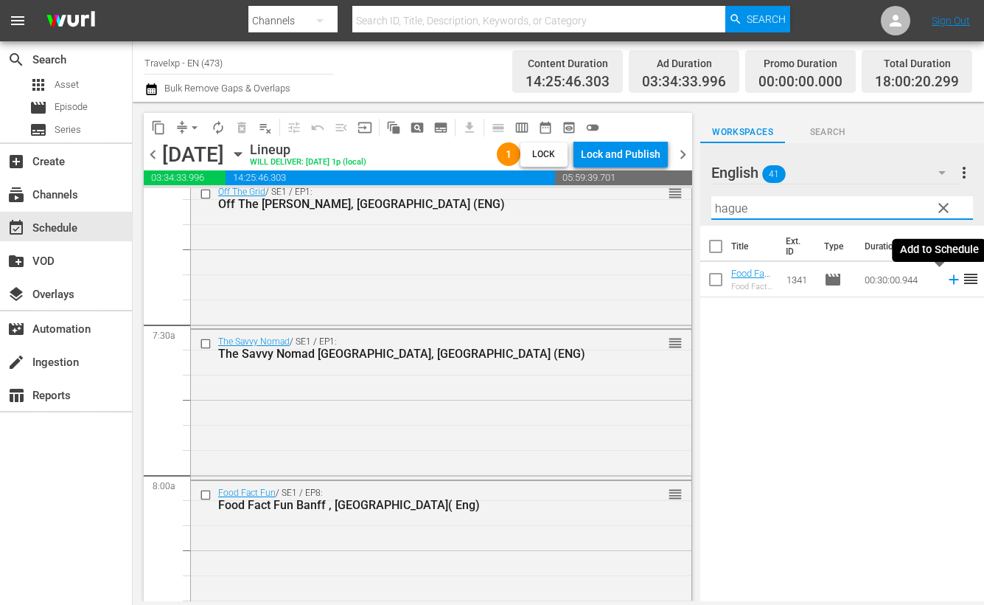
click at [946, 280] on icon at bounding box center [954, 279] width 16 height 16
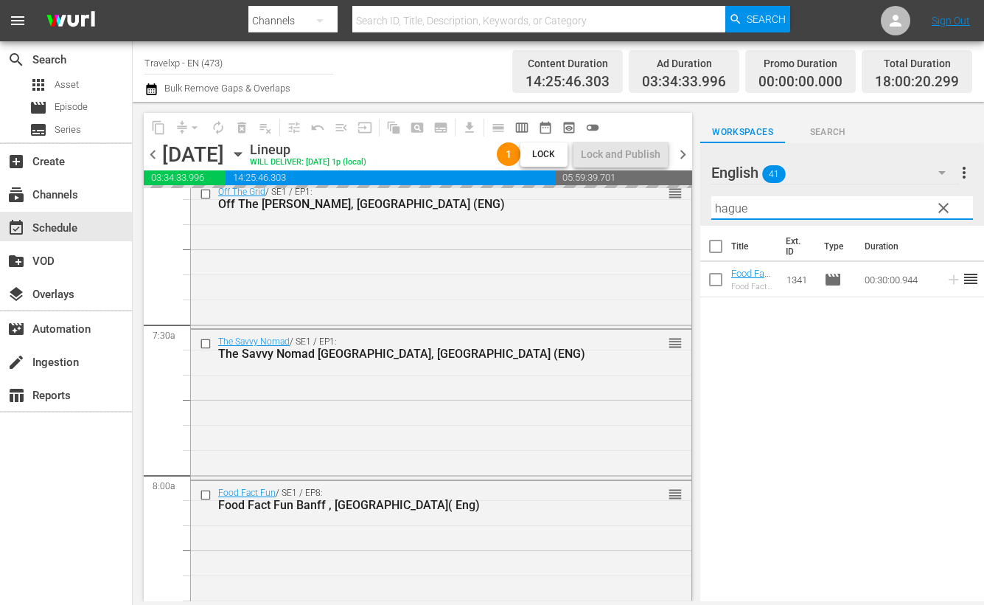
click at [731, 204] on input "hague" at bounding box center [843, 208] width 262 height 24
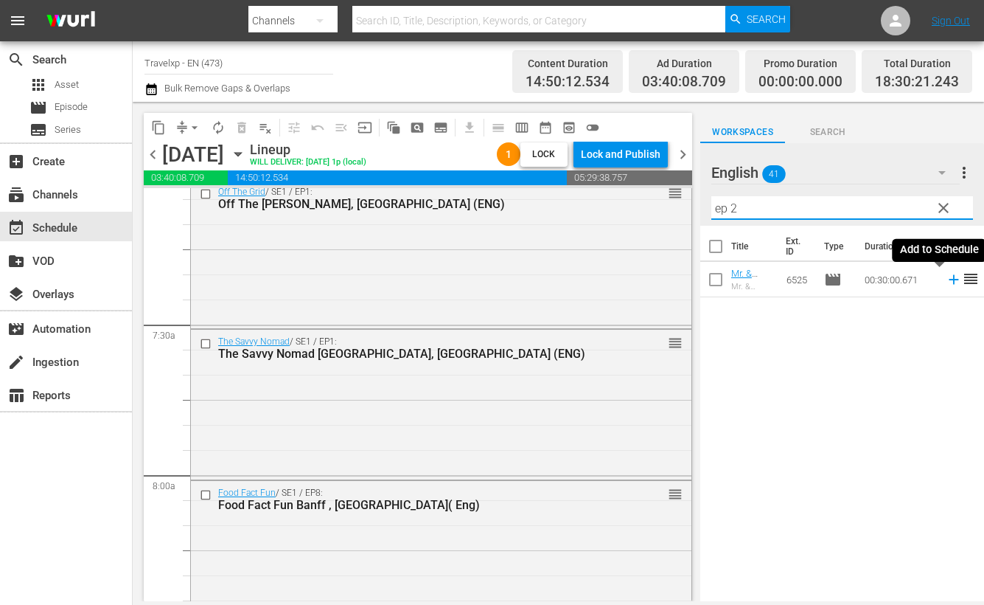
click at [946, 280] on icon at bounding box center [954, 279] width 16 height 16
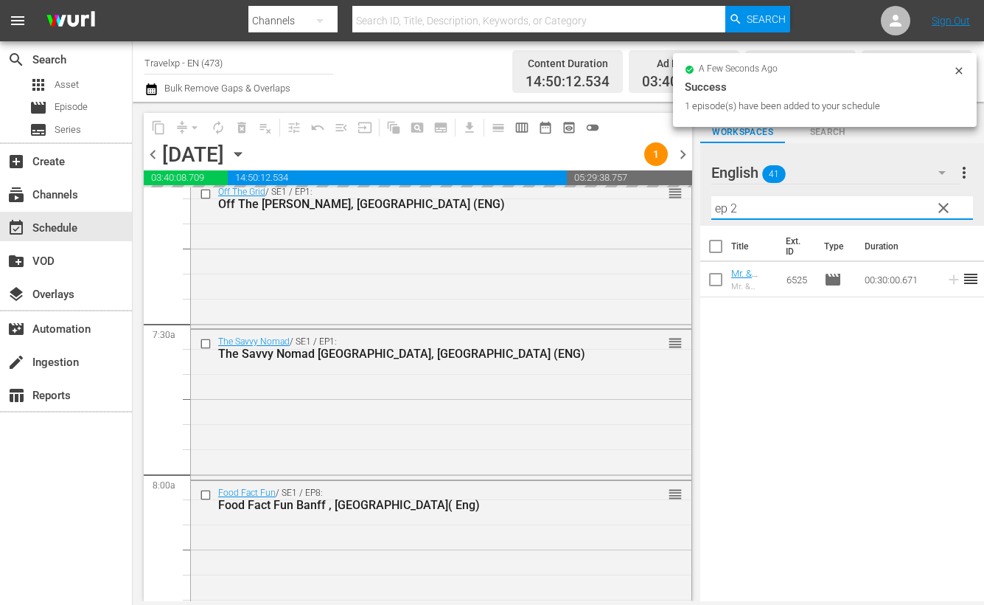
drag, startPoint x: 757, startPoint y: 204, endPoint x: 705, endPoint y: 203, distance: 51.6
click at [705, 203] on div "English 41 English more_vert clear Filter by Title ep 2" at bounding box center [842, 184] width 284 height 83
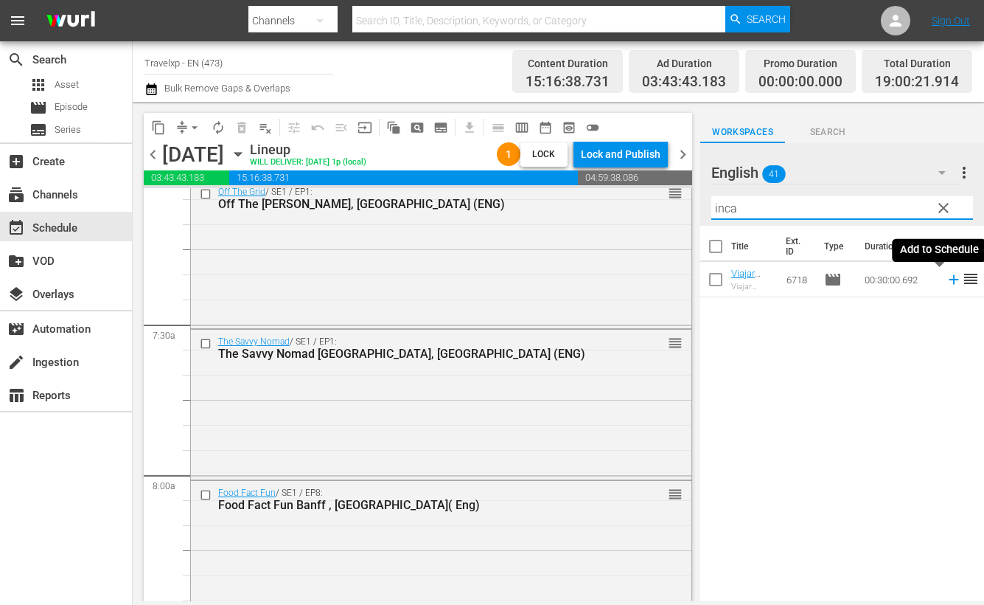
click at [949, 279] on icon at bounding box center [954, 280] width 10 height 10
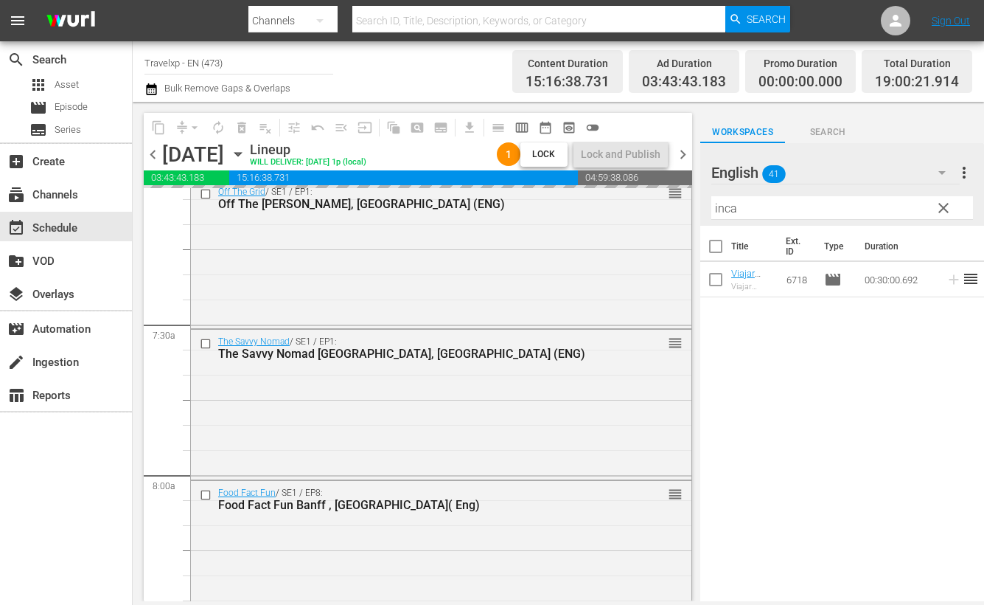
click at [726, 207] on input "inca" at bounding box center [843, 208] width 262 height 24
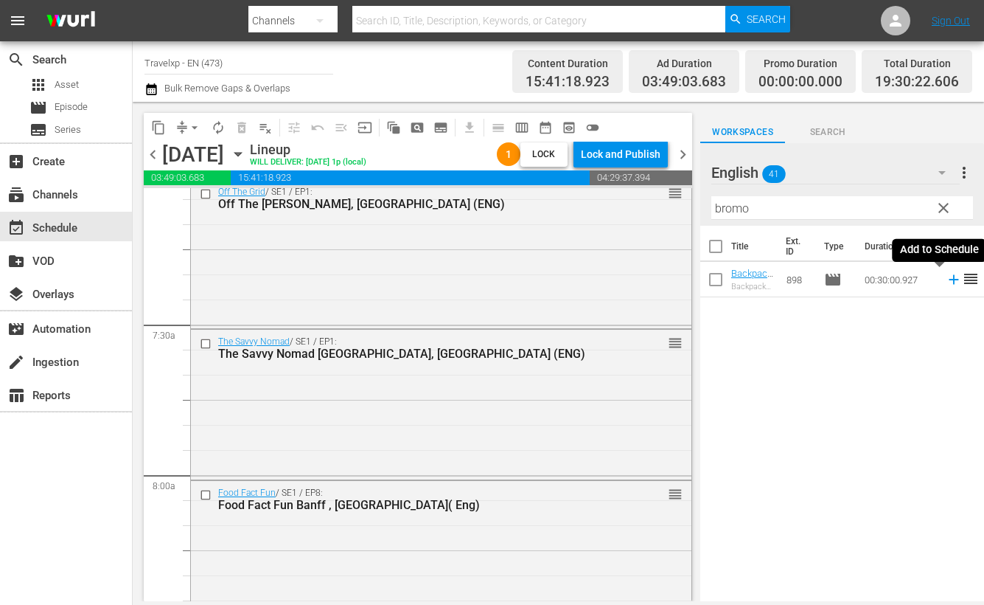
click at [946, 284] on icon at bounding box center [954, 279] width 16 height 16
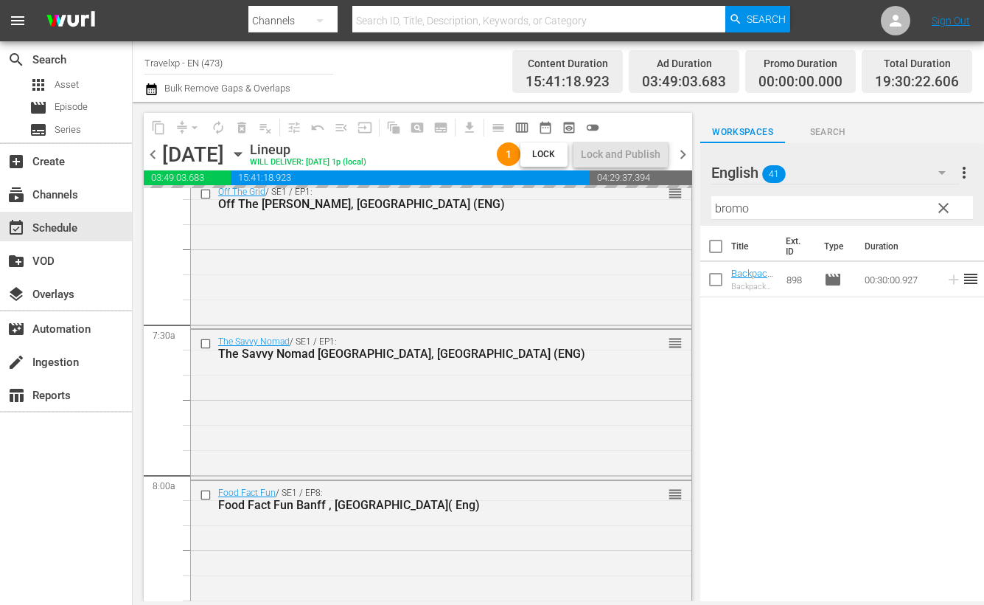
click at [734, 211] on input "bromo" at bounding box center [843, 208] width 262 height 24
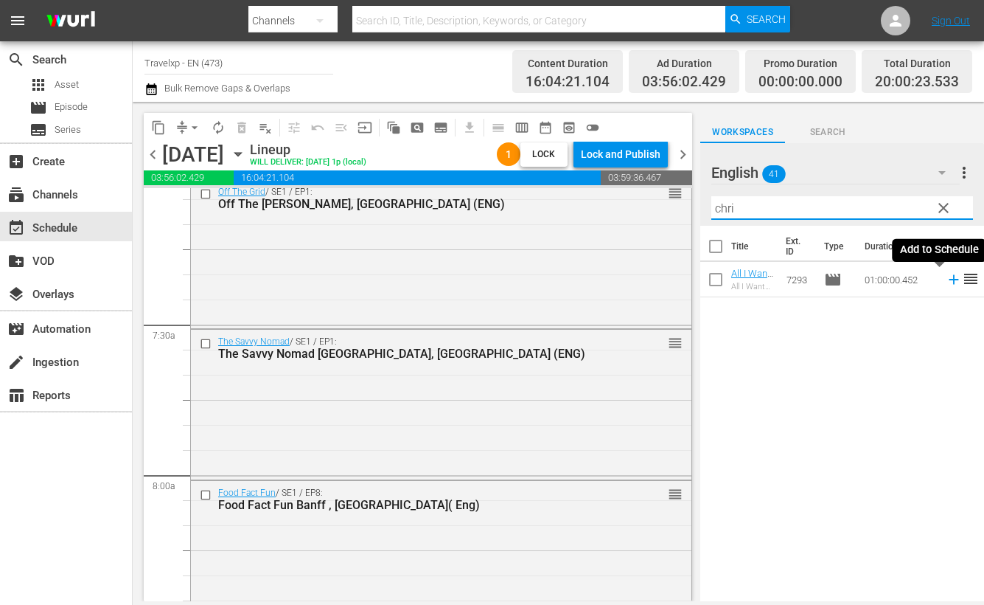
type input "chri"
click at [946, 281] on icon at bounding box center [954, 279] width 16 height 16
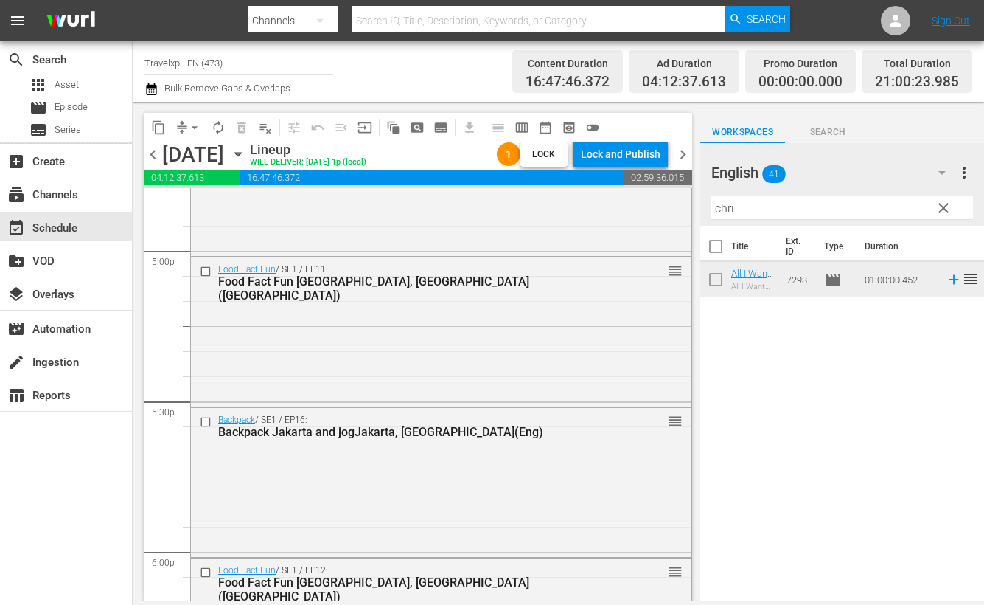
scroll to position [5345, 0]
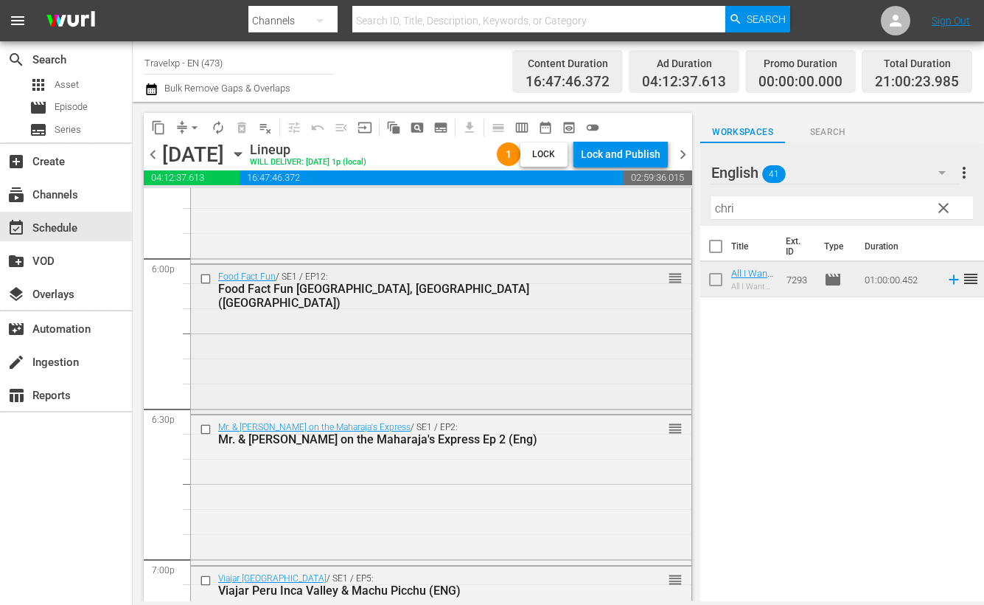
click at [205, 281] on input "checkbox" at bounding box center [207, 279] width 15 height 13
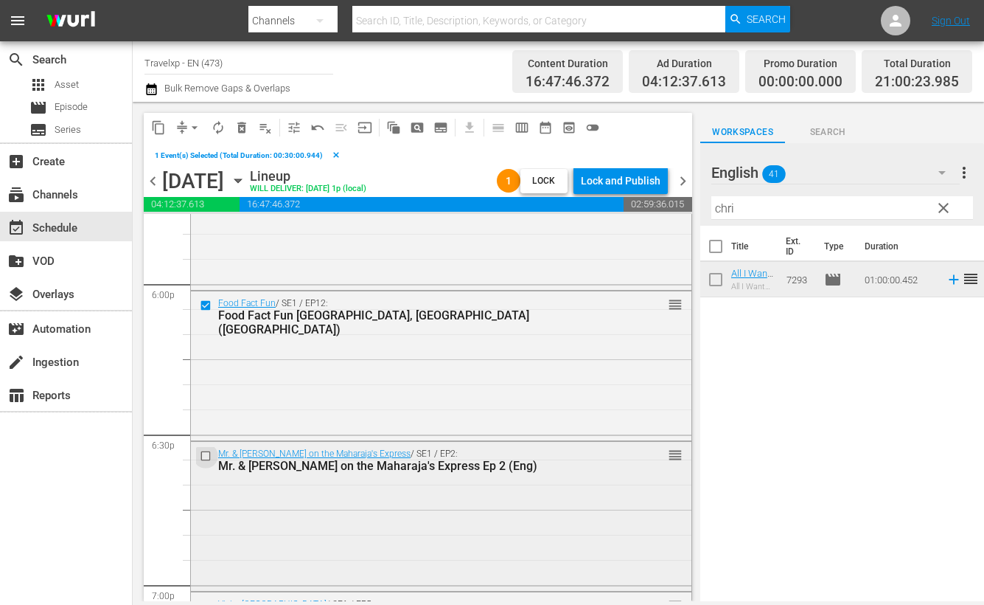
click at [204, 454] on input "checkbox" at bounding box center [207, 455] width 15 height 13
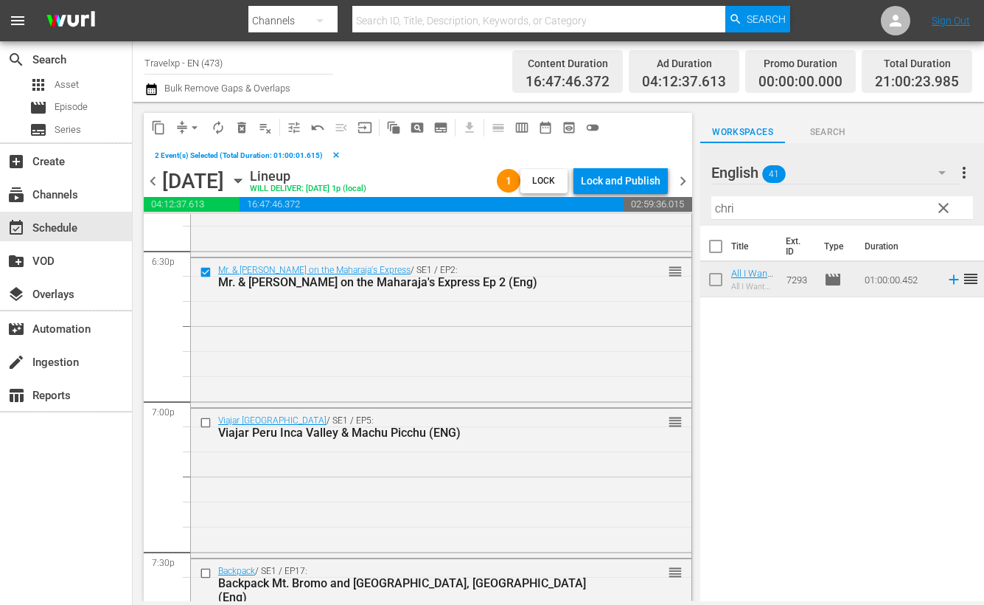
scroll to position [5529, 0]
click at [206, 420] on input "checkbox" at bounding box center [207, 422] width 15 height 13
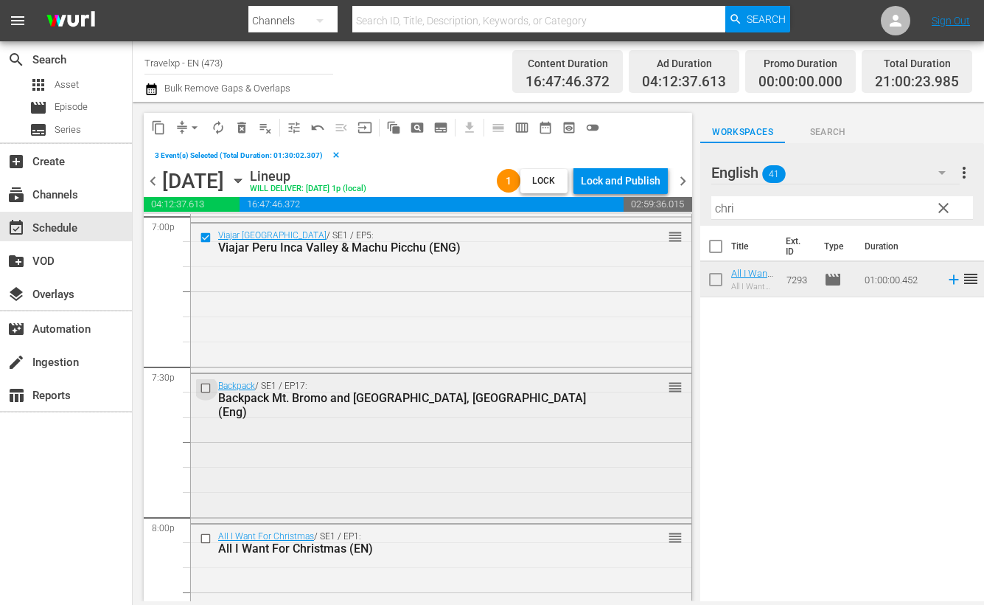
click at [204, 384] on input "checkbox" at bounding box center [207, 388] width 15 height 13
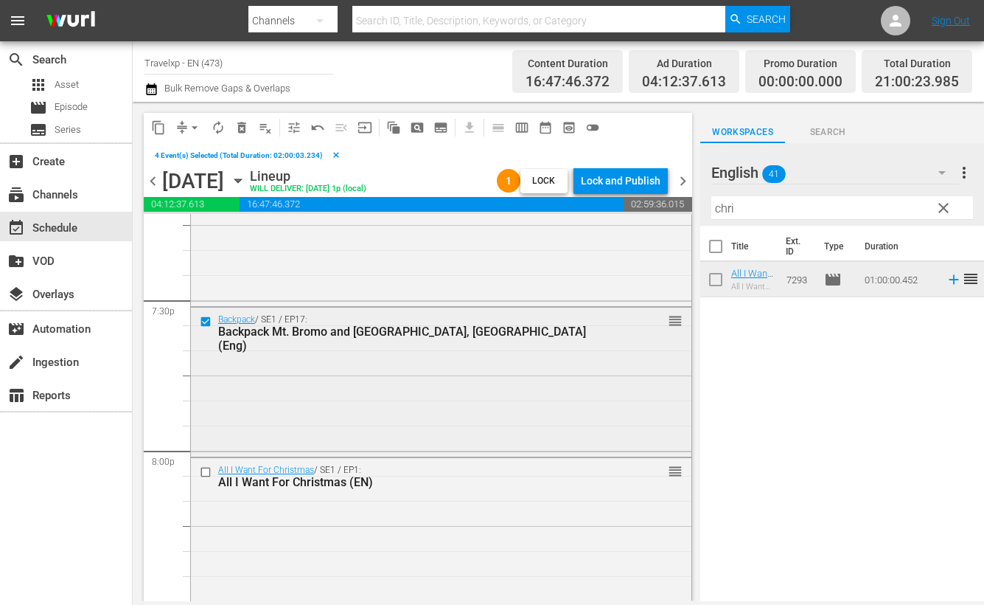
scroll to position [5806, 0]
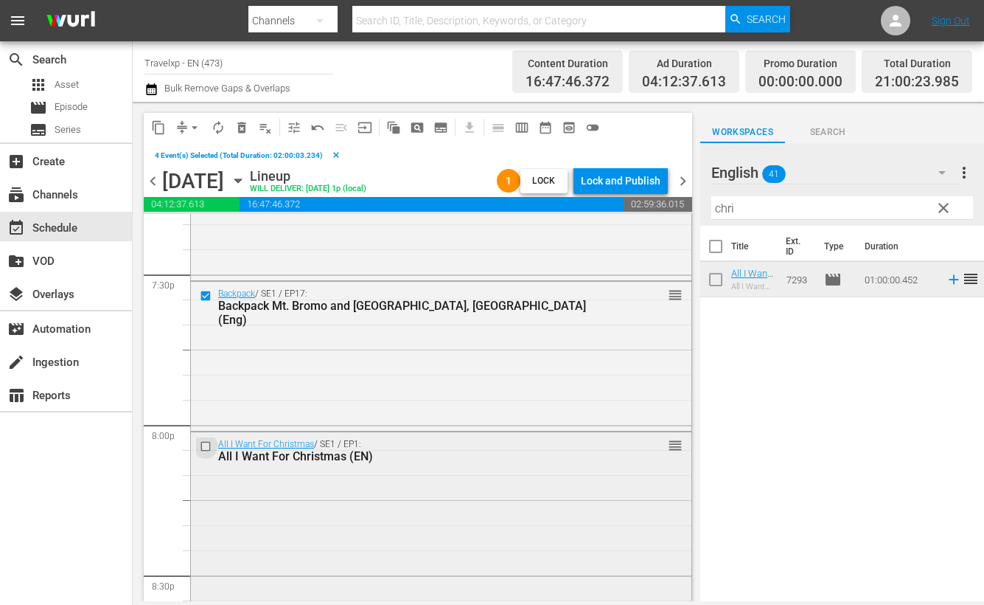
click at [204, 442] on input "checkbox" at bounding box center [207, 445] width 15 height 13
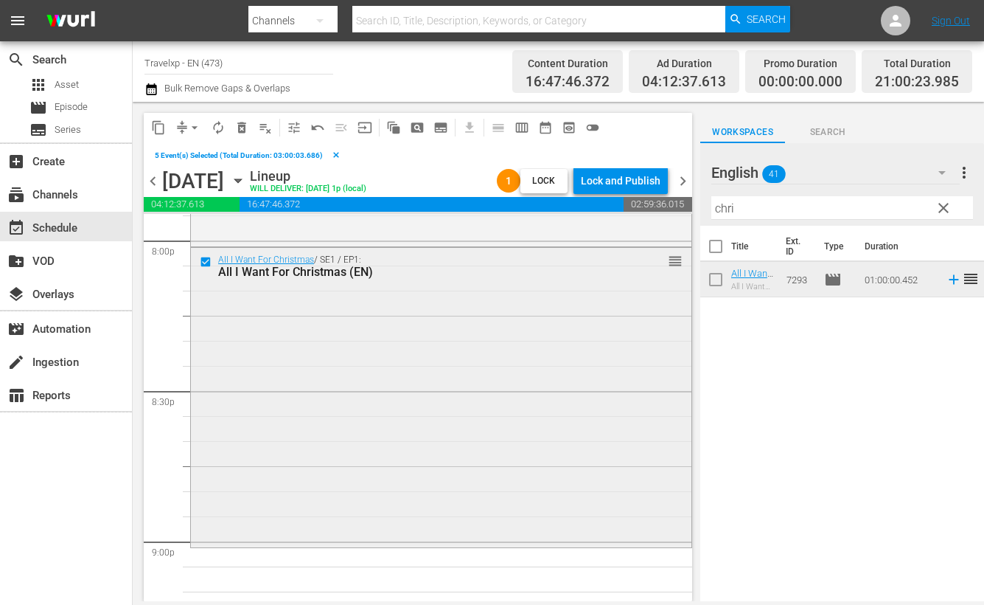
scroll to position [6083, 0]
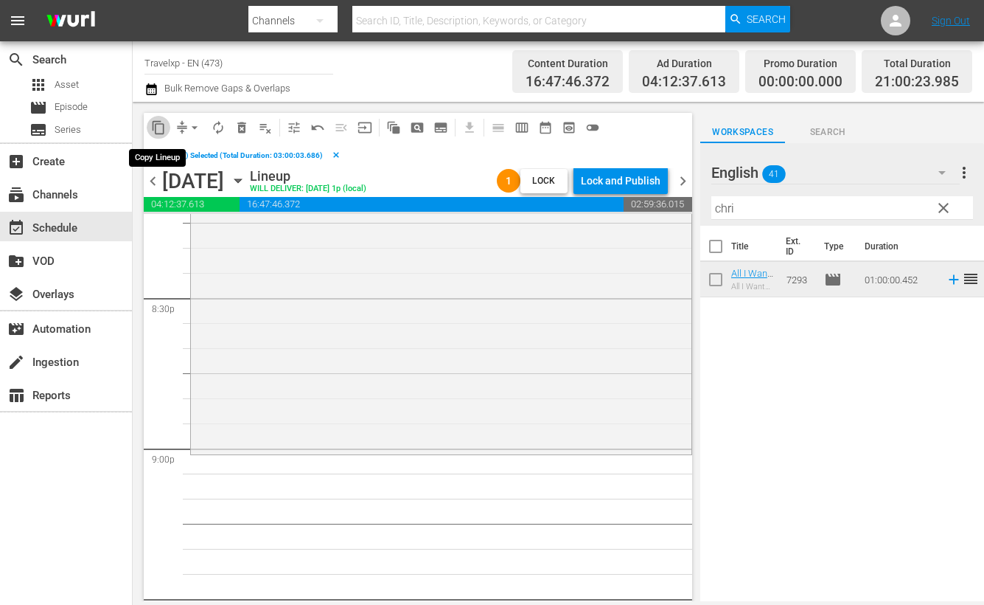
click at [159, 125] on span "content_copy" at bounding box center [158, 127] width 15 height 15
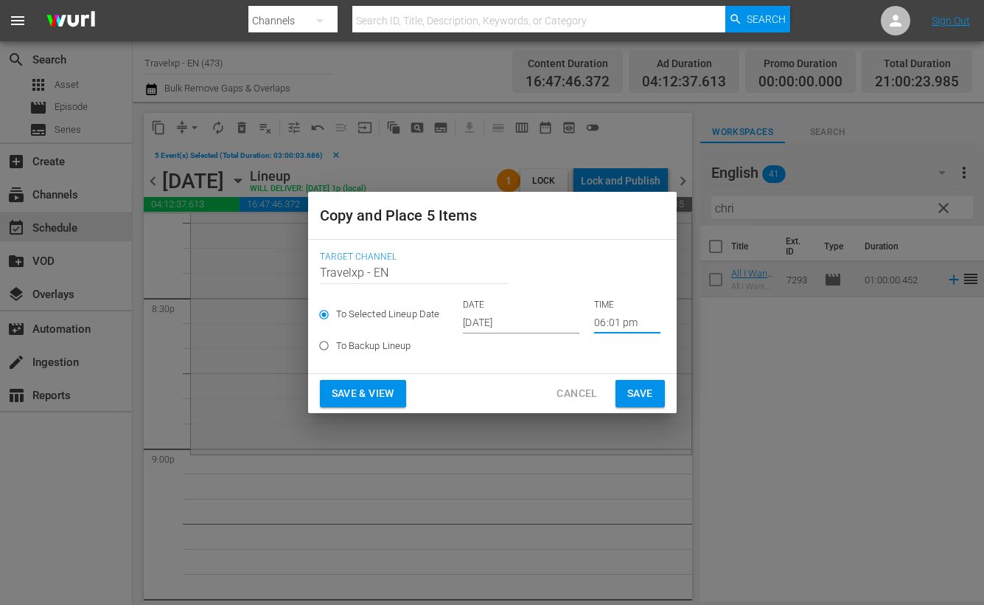
click at [599, 326] on input "06:01 pm" at bounding box center [627, 322] width 66 height 22
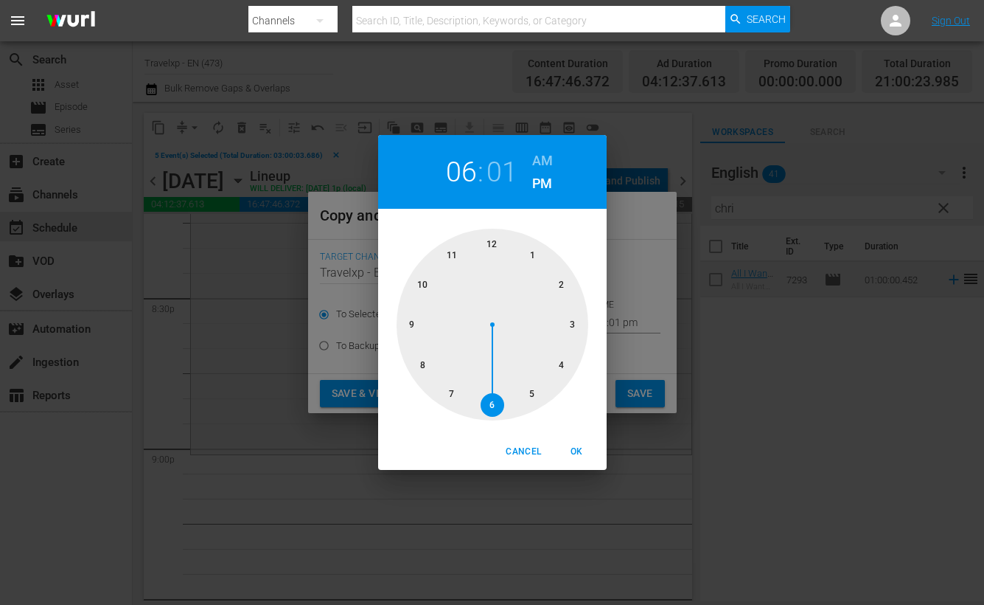
click at [411, 326] on div at bounding box center [493, 325] width 192 height 192
click at [580, 450] on span "OK" at bounding box center [577, 451] width 35 height 15
type input "09:01 pm"
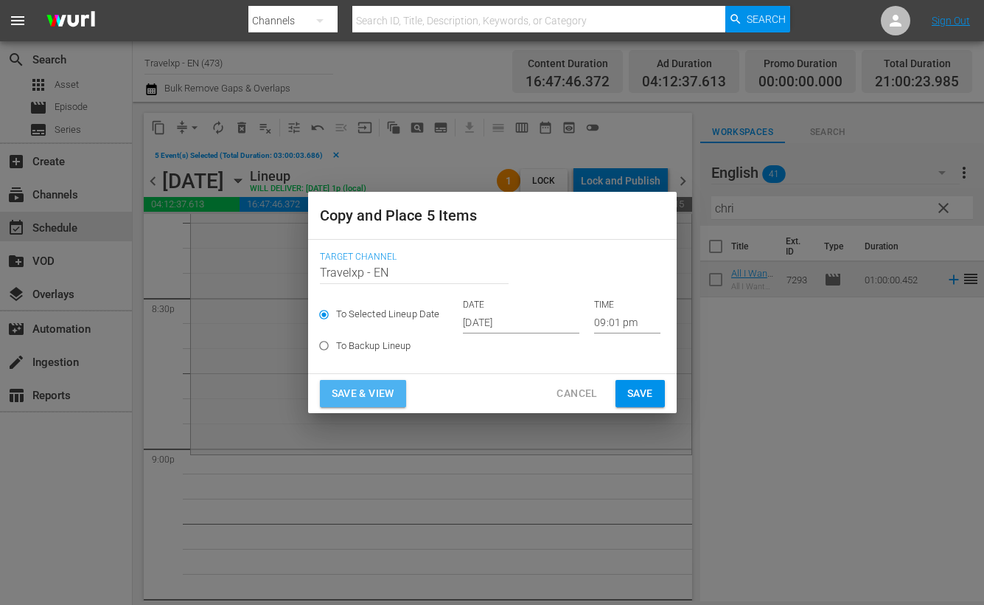
click at [368, 389] on span "Save & View" at bounding box center [363, 393] width 63 height 18
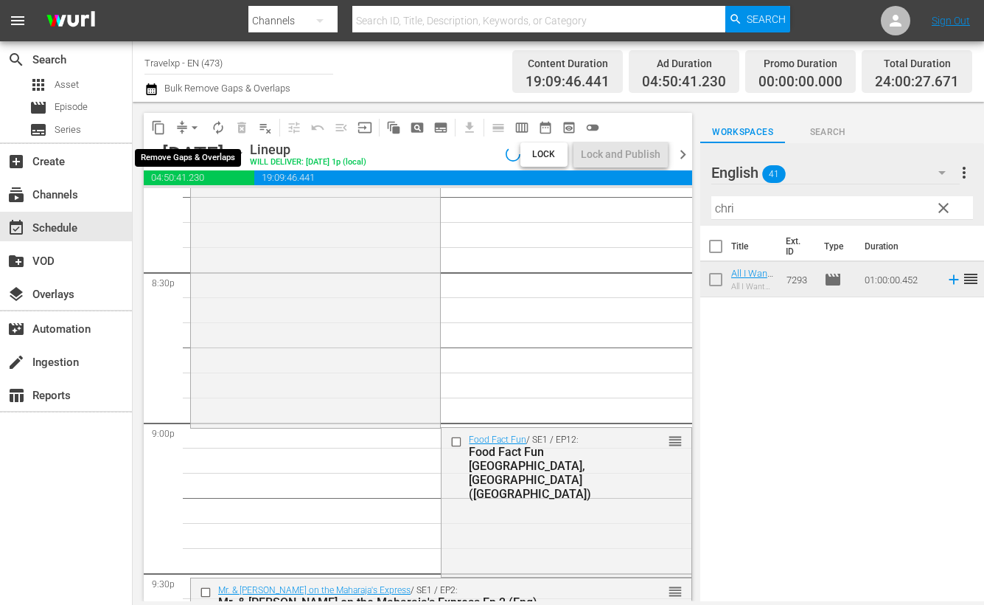
click at [194, 127] on span "arrow_drop_down" at bounding box center [194, 127] width 15 height 15
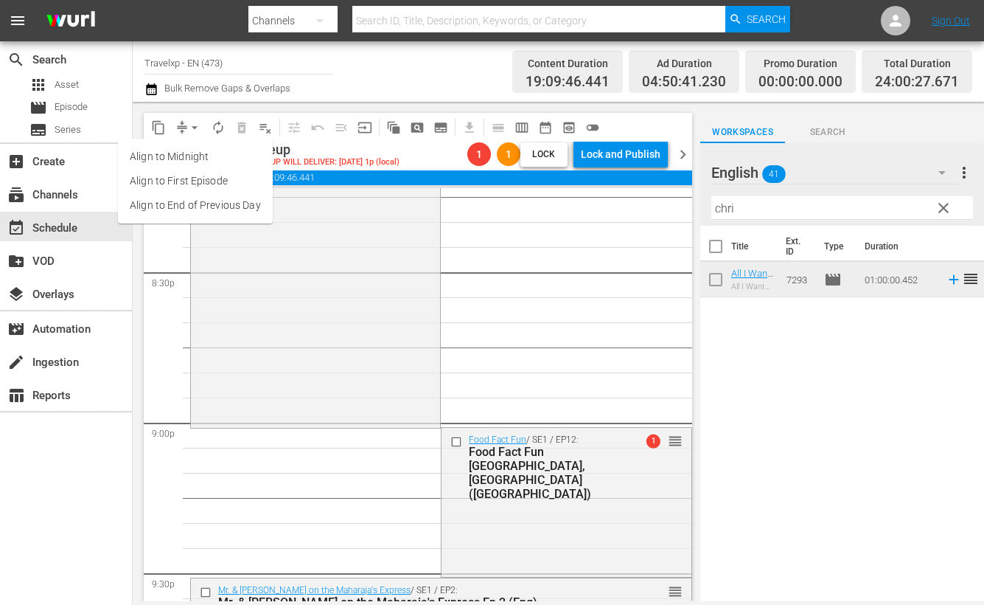
click at [212, 205] on li "Align to End of Previous Day" at bounding box center [195, 205] width 155 height 24
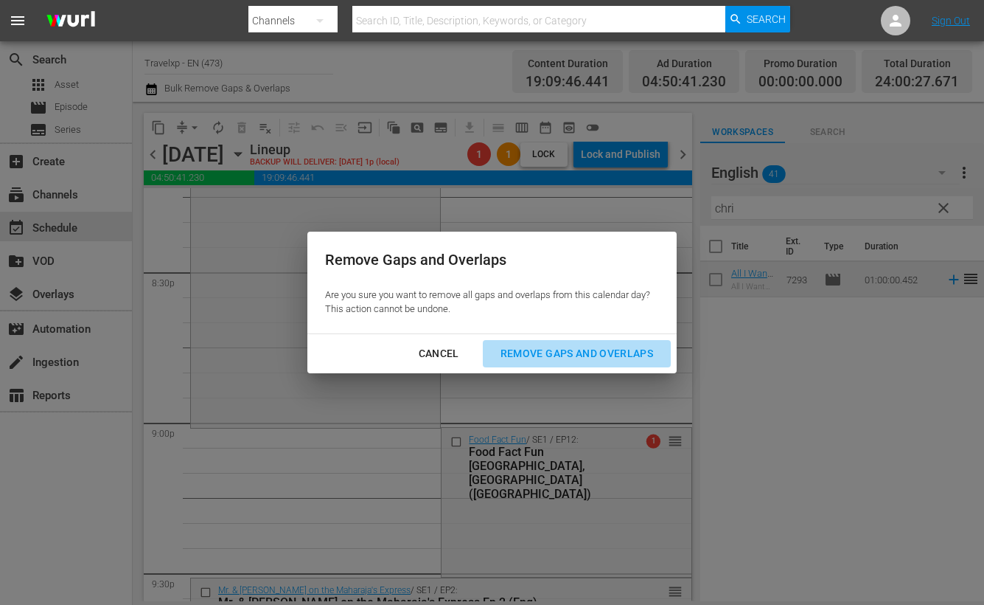
click at [559, 348] on div "Remove Gaps and Overlaps" at bounding box center [577, 353] width 176 height 18
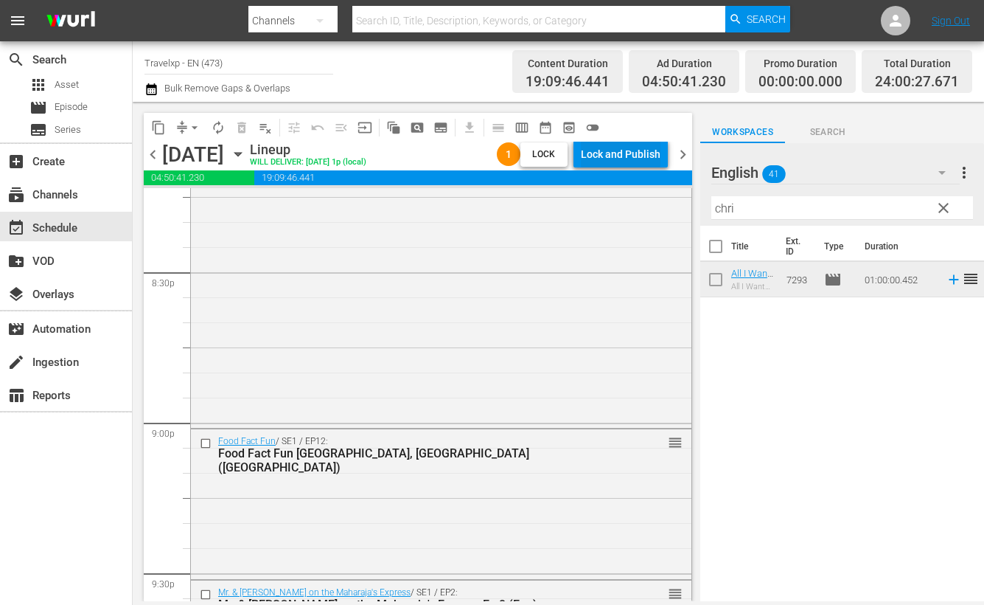
click at [622, 149] on div "Lock and Publish" at bounding box center [621, 154] width 80 height 27
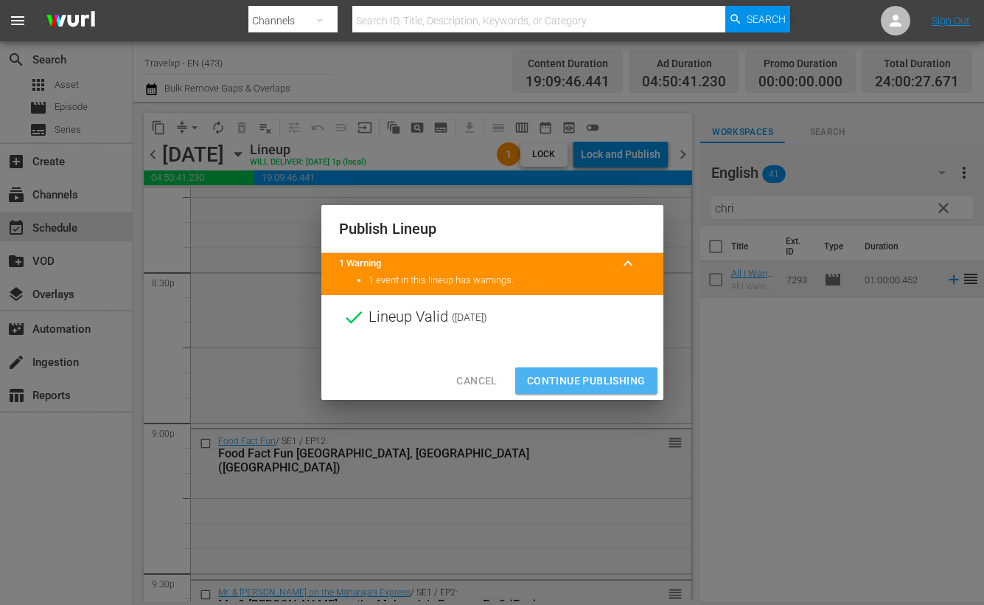
click at [574, 375] on span "Continue Publishing" at bounding box center [586, 381] width 119 height 18
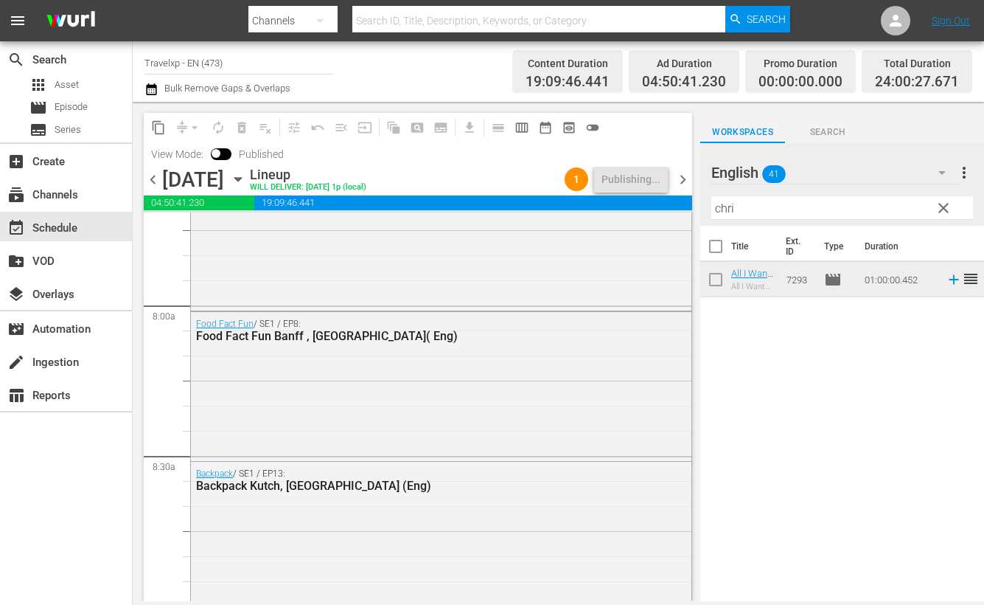
scroll to position [0, 0]
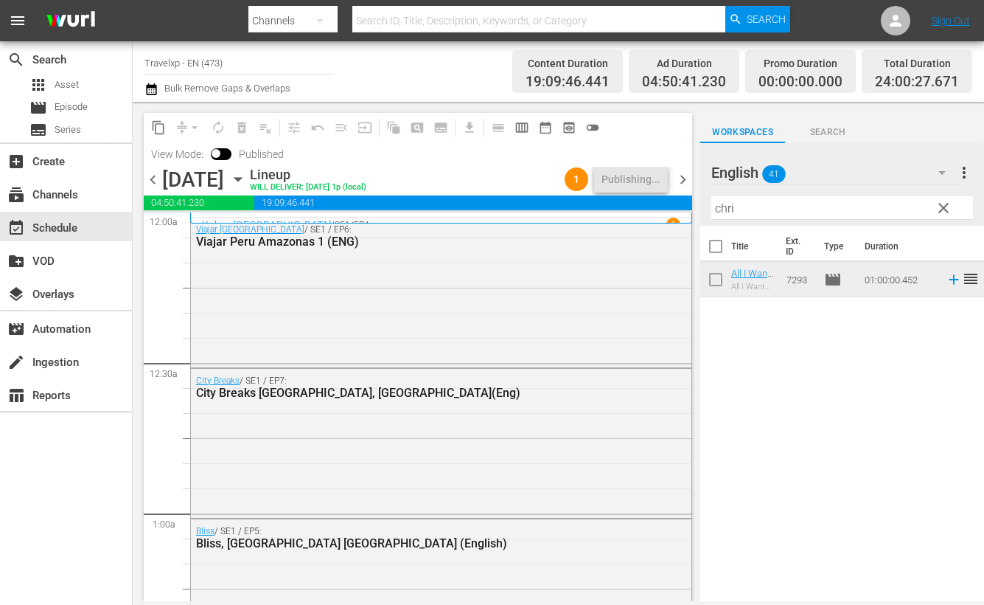
click at [688, 181] on span "chevron_right" at bounding box center [683, 179] width 18 height 18
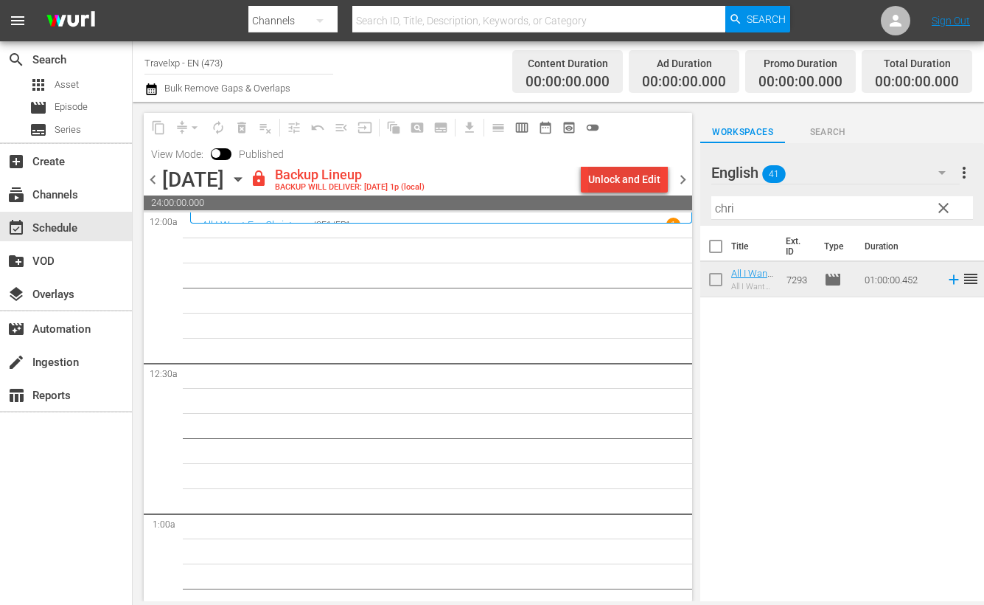
click at [660, 175] on div "Unlock and Edit" at bounding box center [624, 179] width 72 height 27
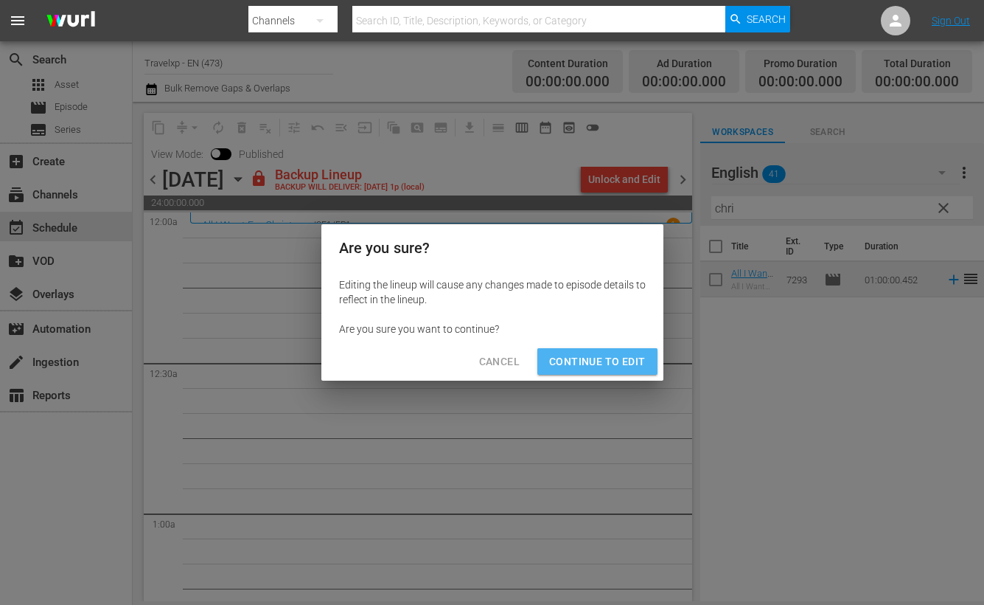
click at [608, 368] on span "Continue to Edit" at bounding box center [597, 361] width 96 height 18
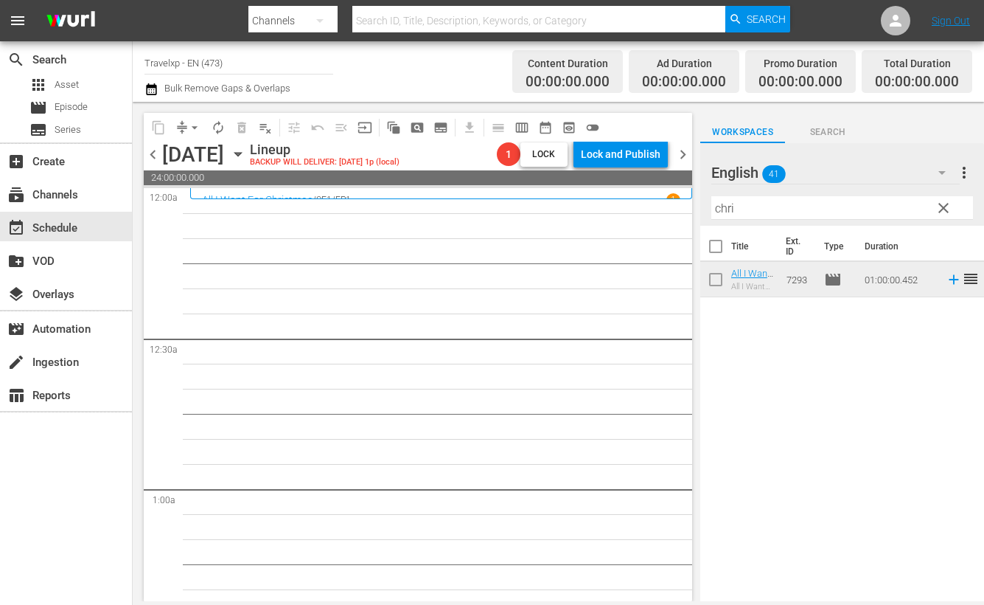
click at [729, 210] on input "chri" at bounding box center [843, 208] width 262 height 24
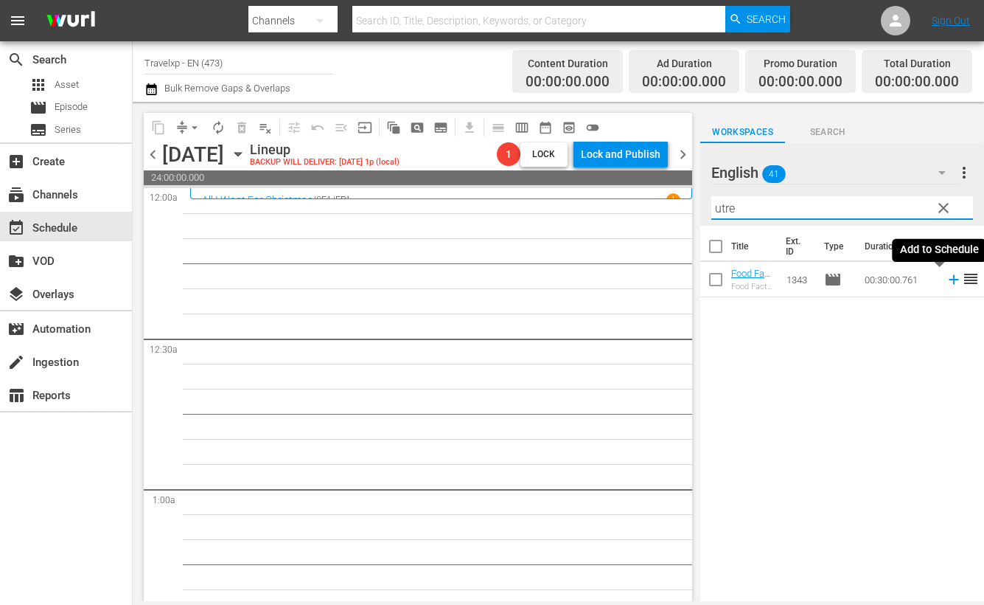
click at [946, 282] on icon at bounding box center [954, 279] width 16 height 16
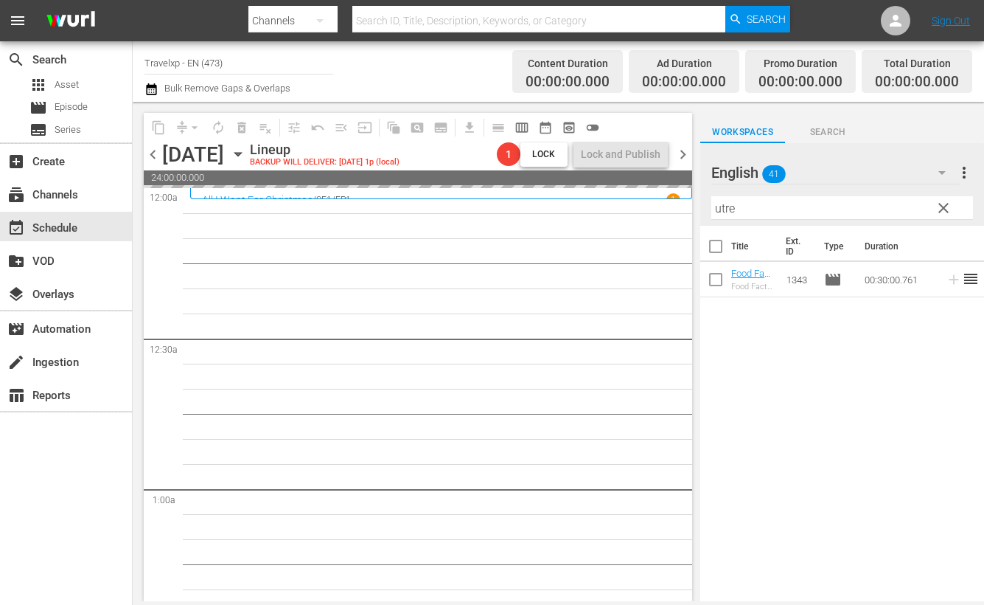
click at [726, 206] on input "utre" at bounding box center [843, 208] width 262 height 24
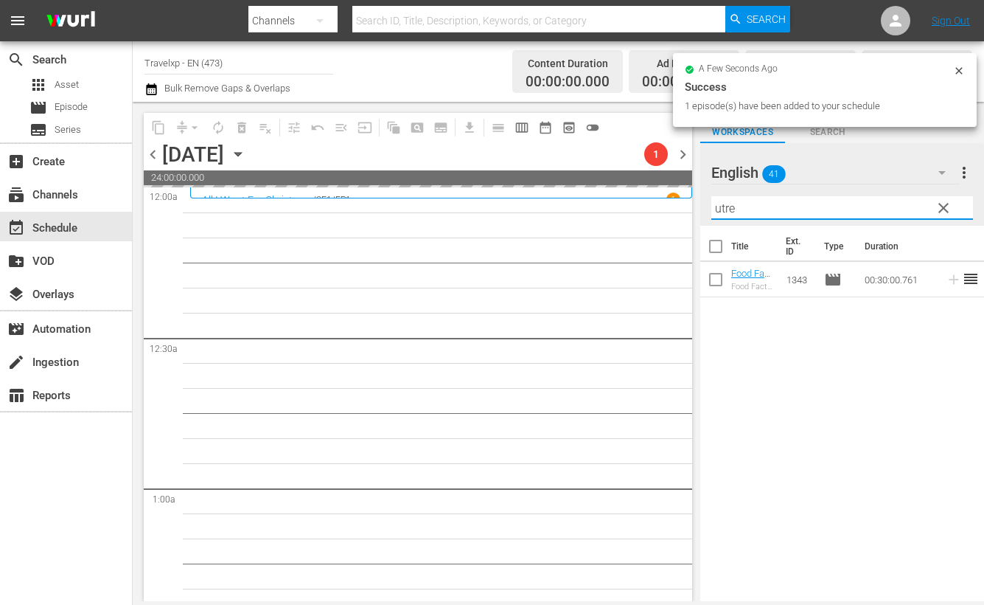
click at [726, 206] on input "utre" at bounding box center [843, 208] width 262 height 24
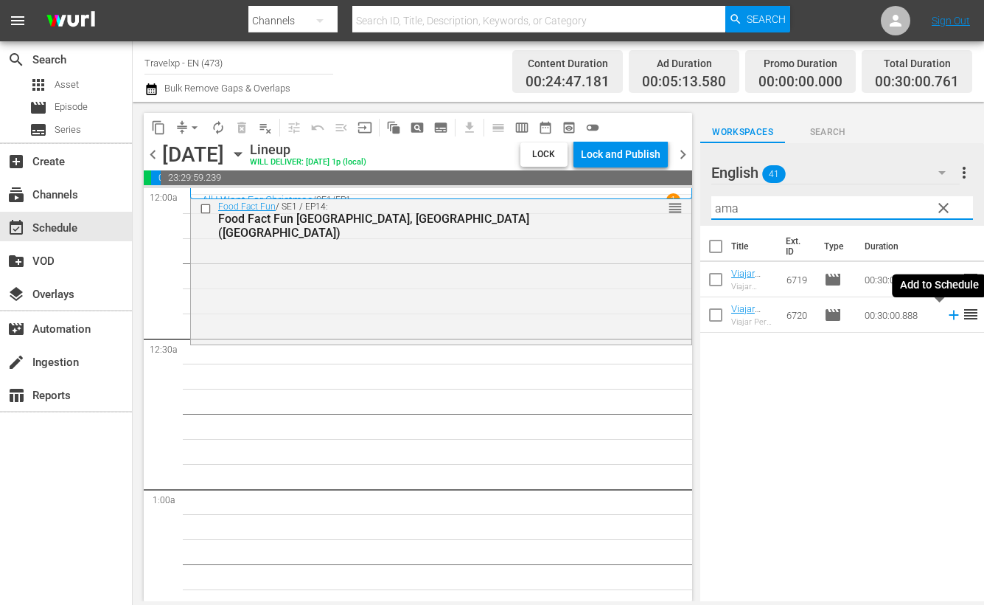
click at [946, 318] on icon at bounding box center [954, 315] width 16 height 16
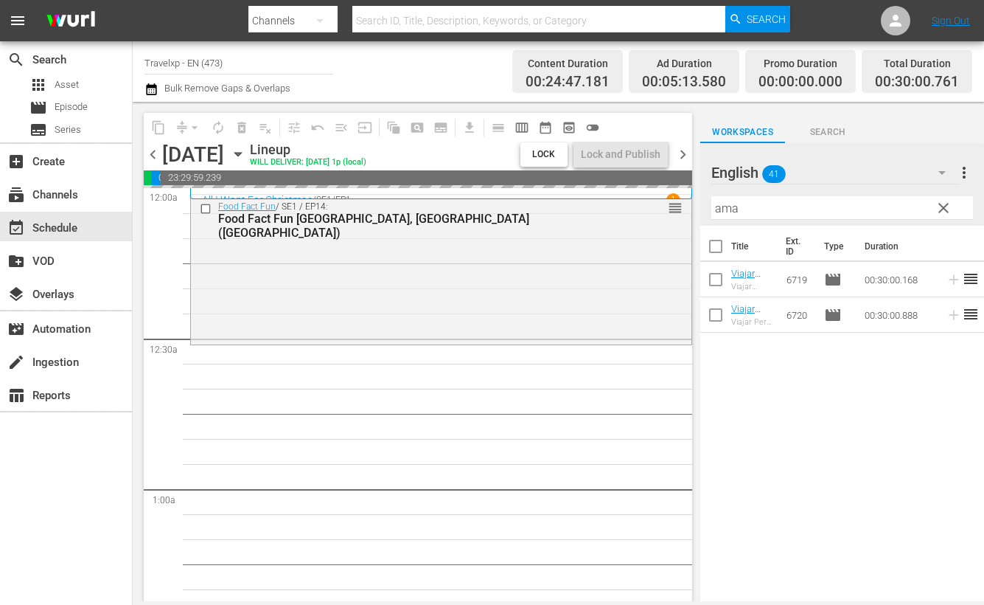
click at [730, 207] on input "ama" at bounding box center [843, 208] width 262 height 24
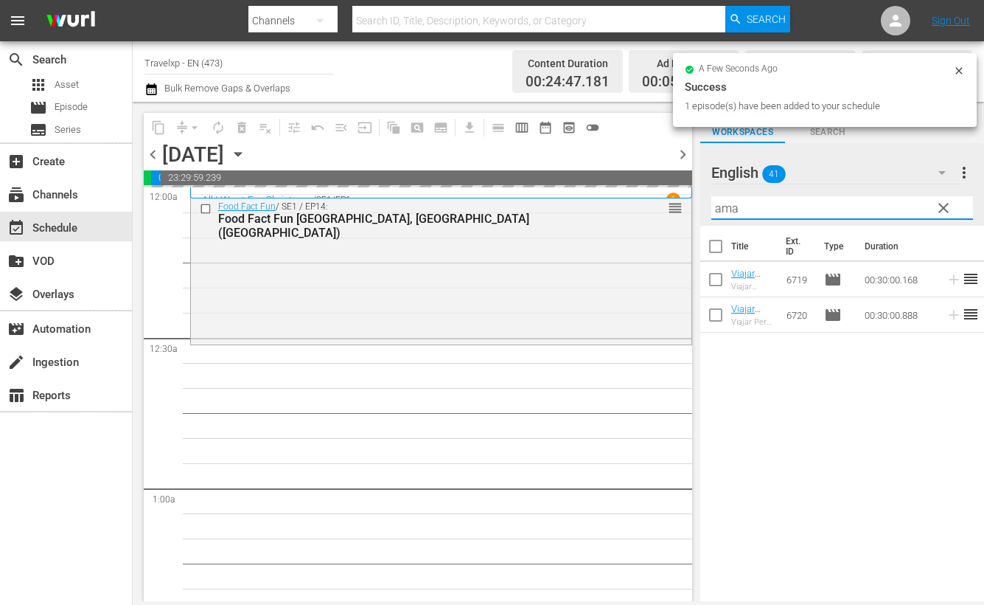
click at [730, 207] on input "ama" at bounding box center [843, 208] width 262 height 24
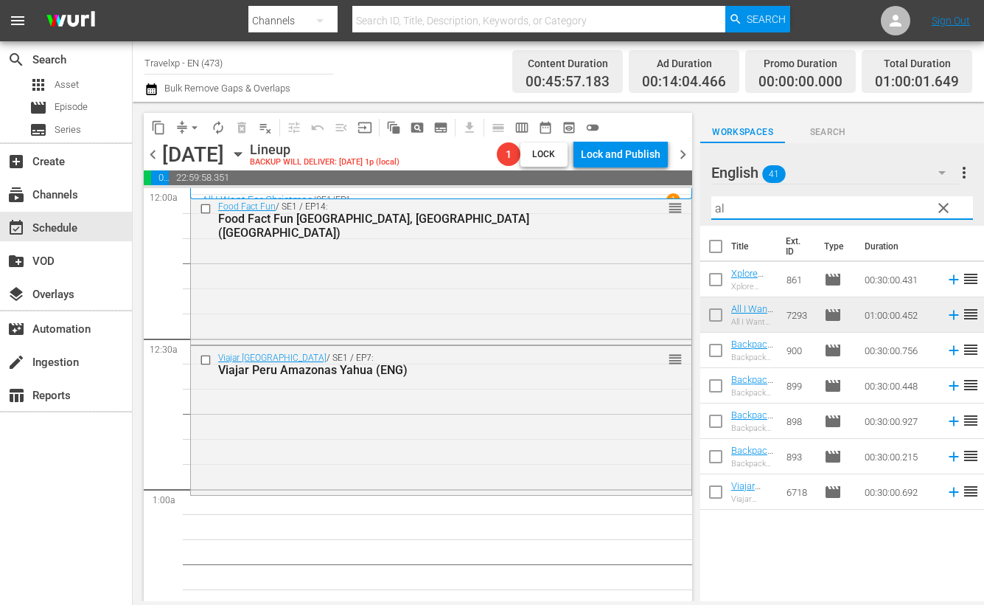
type input "a"
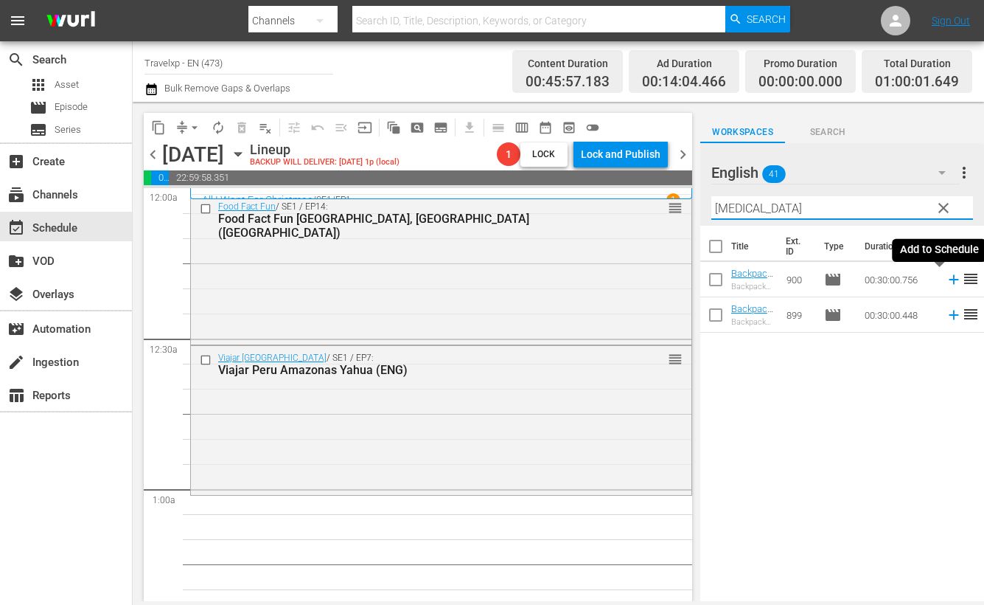
click at [946, 282] on icon at bounding box center [954, 279] width 16 height 16
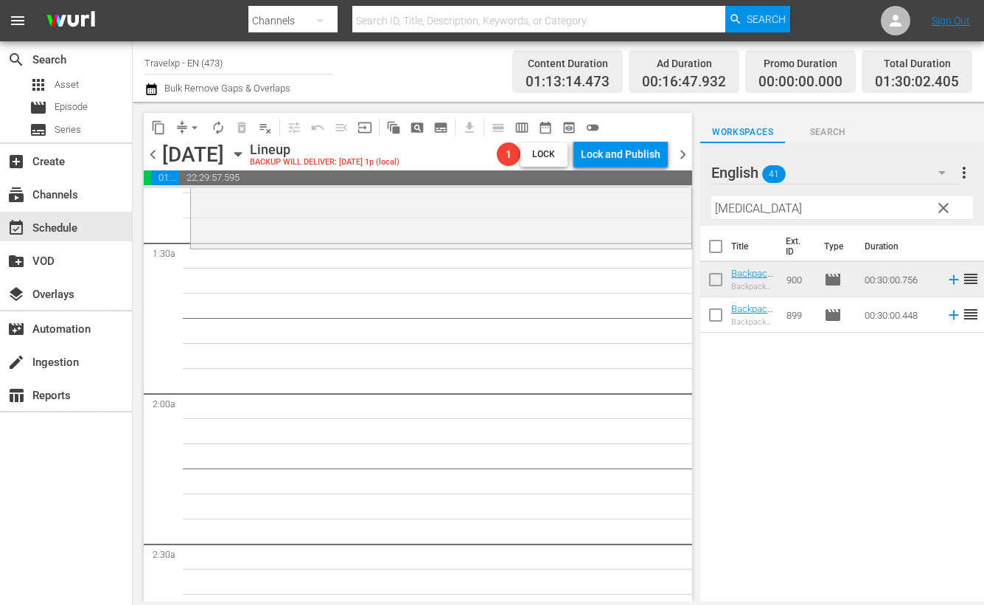
scroll to position [368, 0]
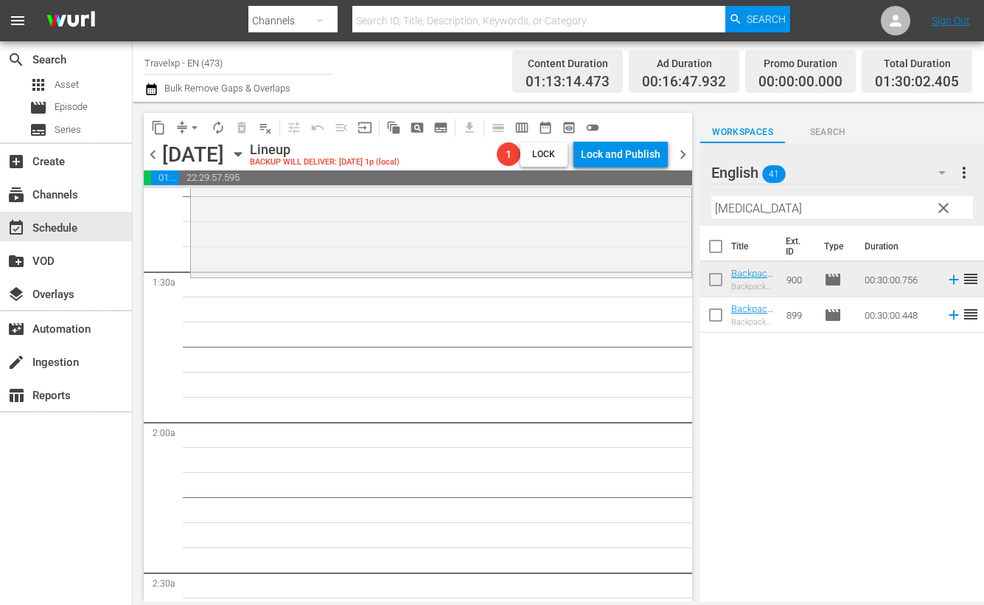
click at [724, 202] on input "[MEDICAL_DATA]" at bounding box center [843, 208] width 262 height 24
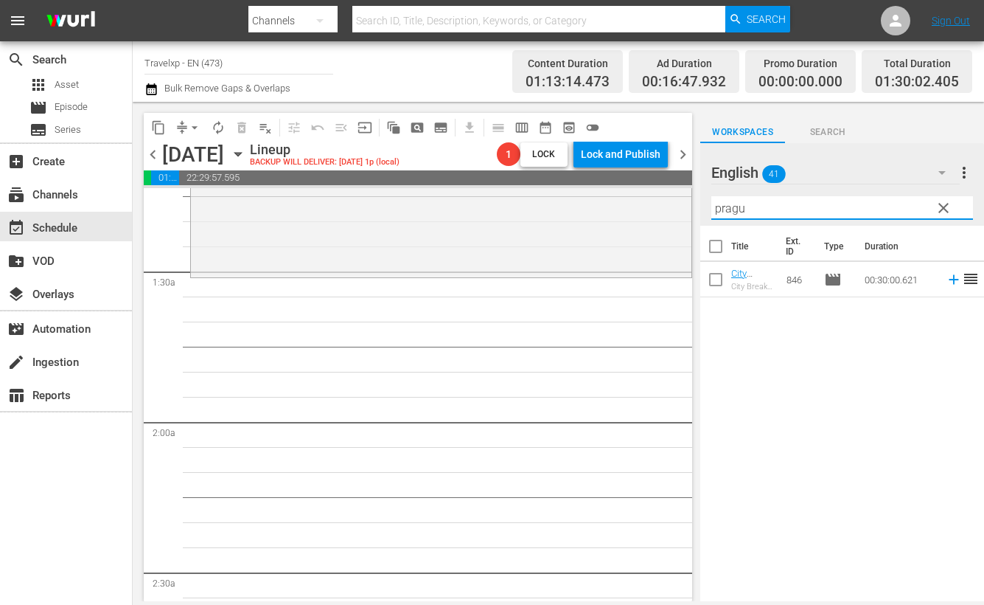
click at [869, 352] on div "Title Ext. ID Type Duration City Breaks, Prague (Eng) City Breaks Prague, Czech…" at bounding box center [842, 415] width 284 height 378
click at [946, 281] on icon at bounding box center [954, 279] width 16 height 16
click at [734, 206] on input "pragu" at bounding box center [843, 208] width 262 height 24
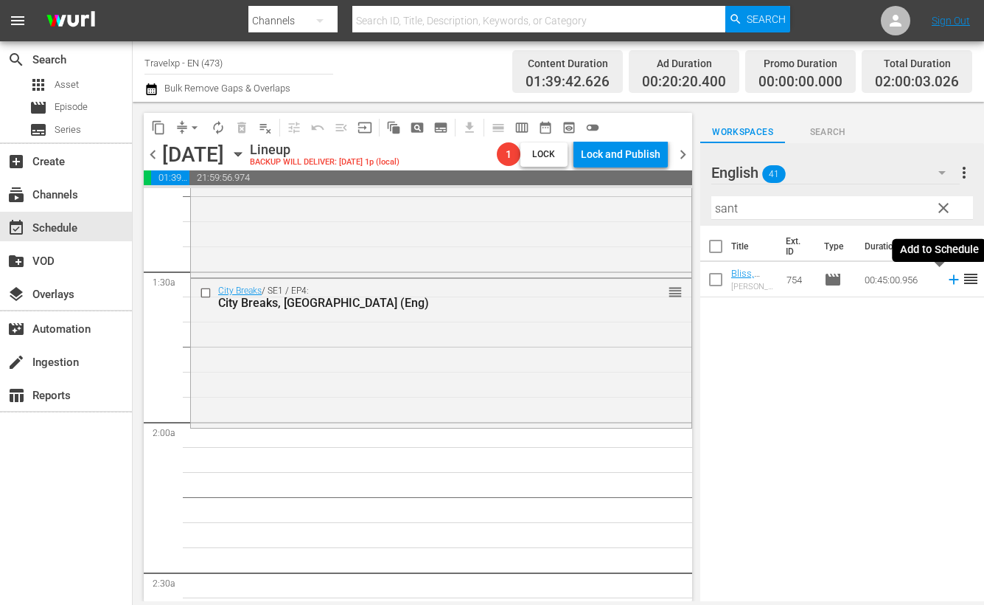
click at [946, 281] on icon at bounding box center [954, 279] width 16 height 16
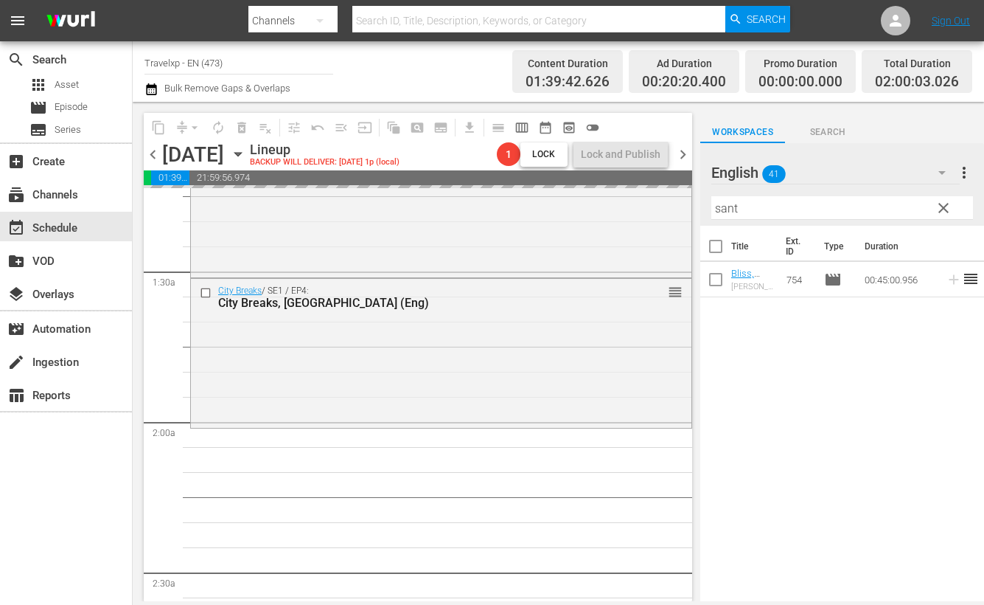
click at [723, 215] on input "sant" at bounding box center [843, 208] width 262 height 24
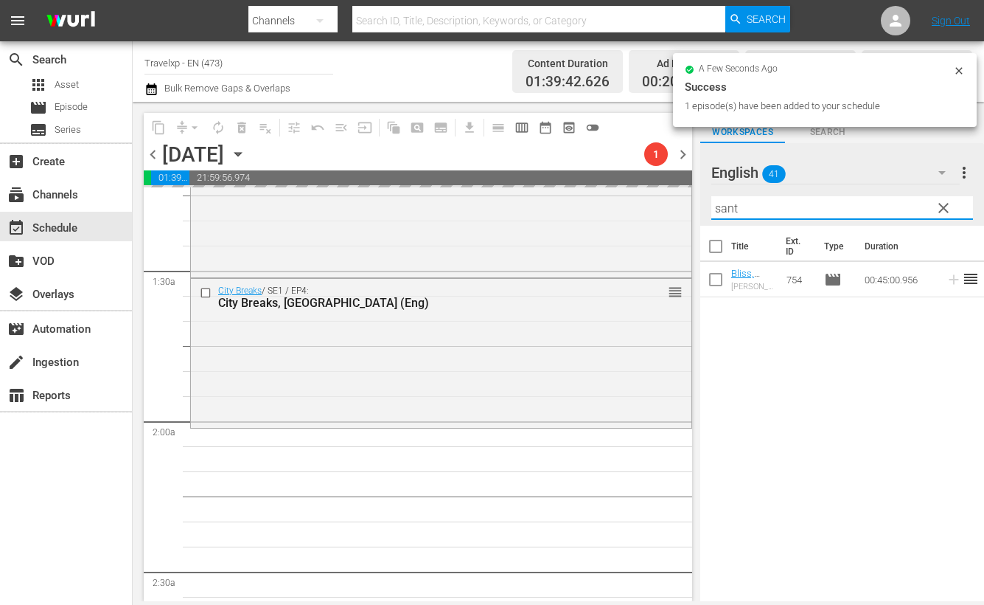
click at [723, 215] on input "sant" at bounding box center [843, 208] width 262 height 24
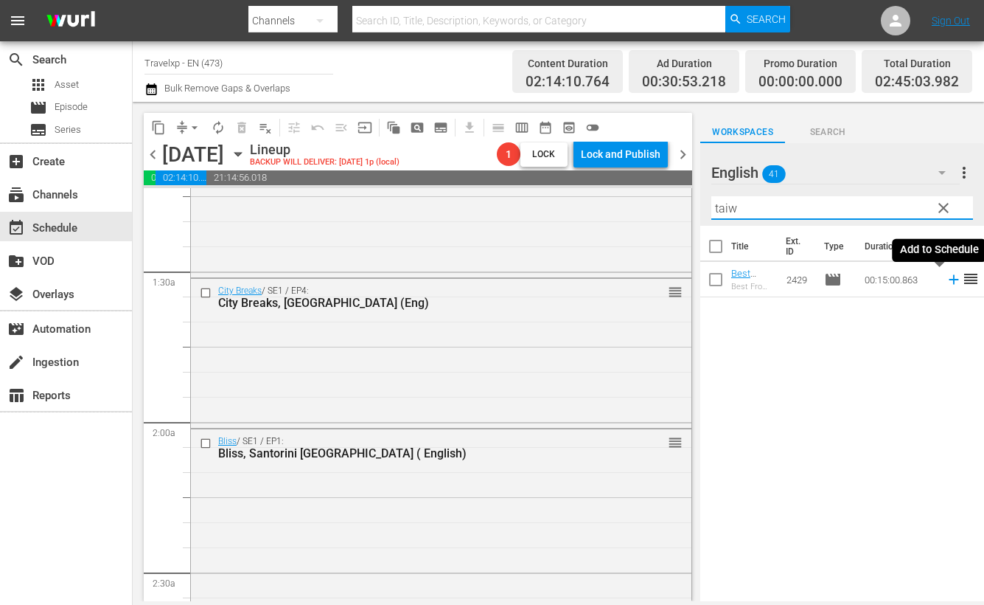
click at [946, 281] on icon at bounding box center [954, 279] width 16 height 16
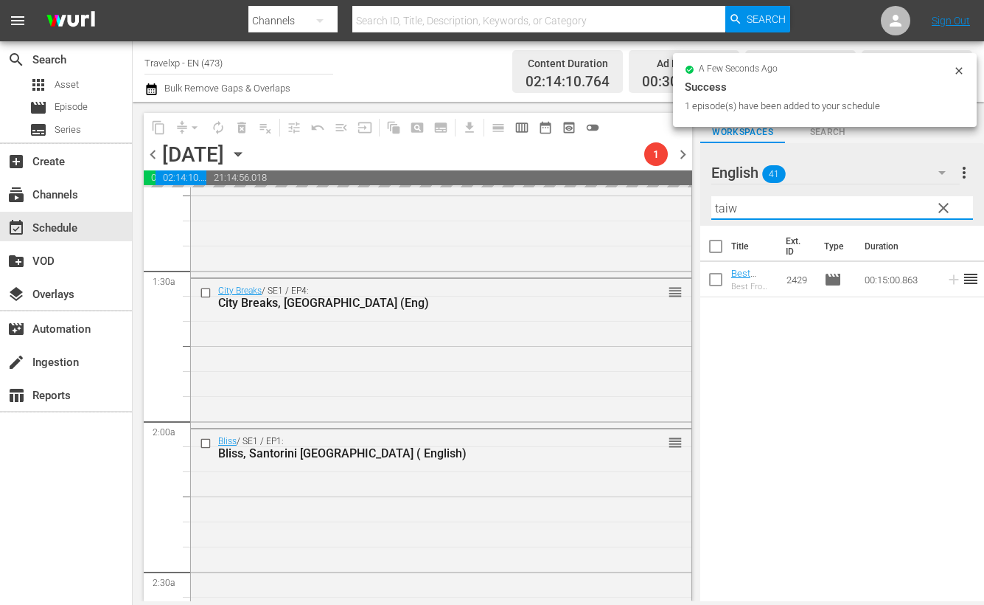
click at [721, 211] on input "taiw" at bounding box center [843, 208] width 262 height 24
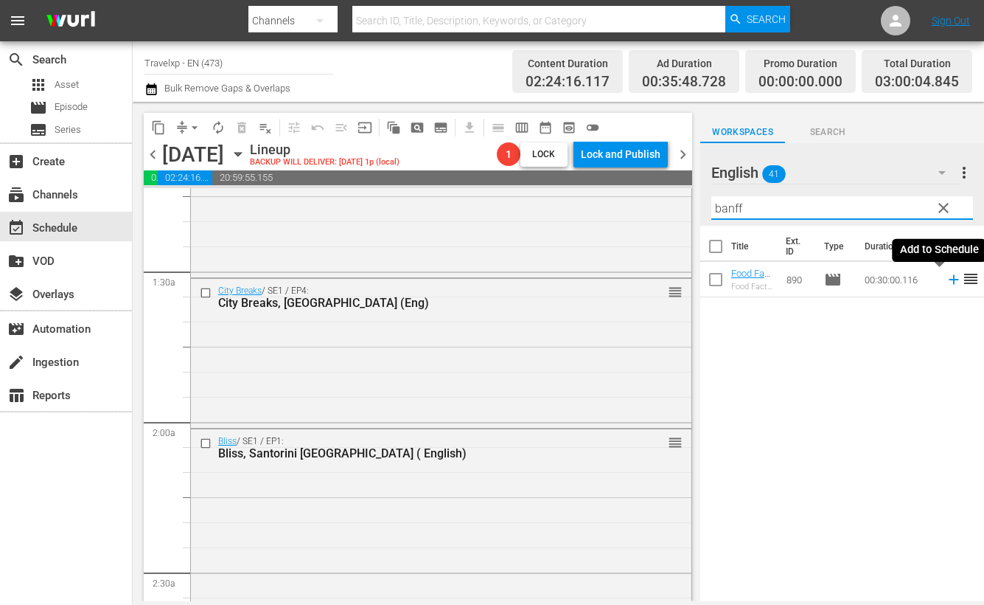
click at [949, 279] on icon at bounding box center [954, 280] width 10 height 10
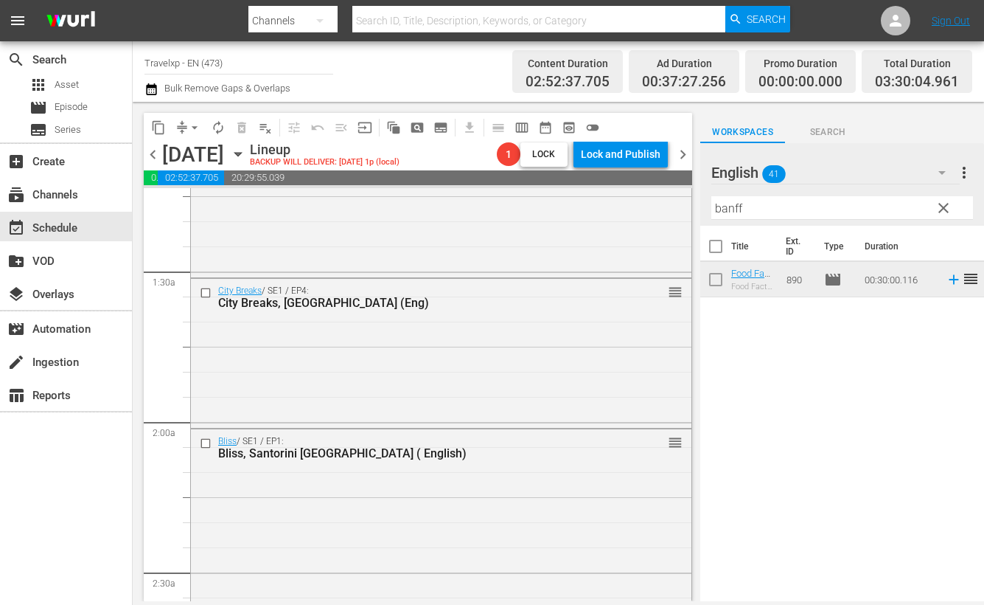
click at [731, 209] on input "banff" at bounding box center [843, 208] width 262 height 24
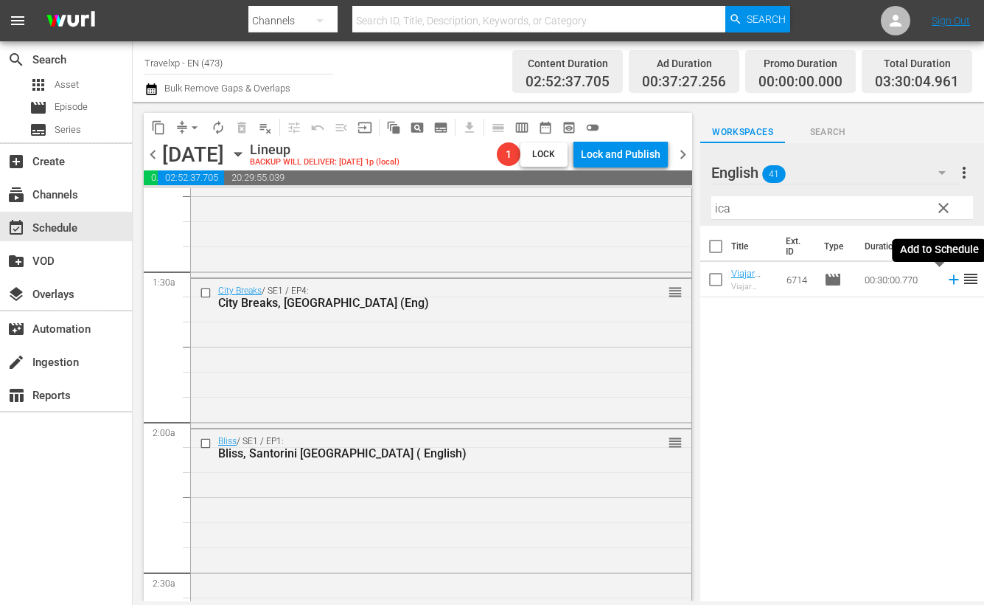
click at [949, 280] on icon at bounding box center [954, 280] width 10 height 10
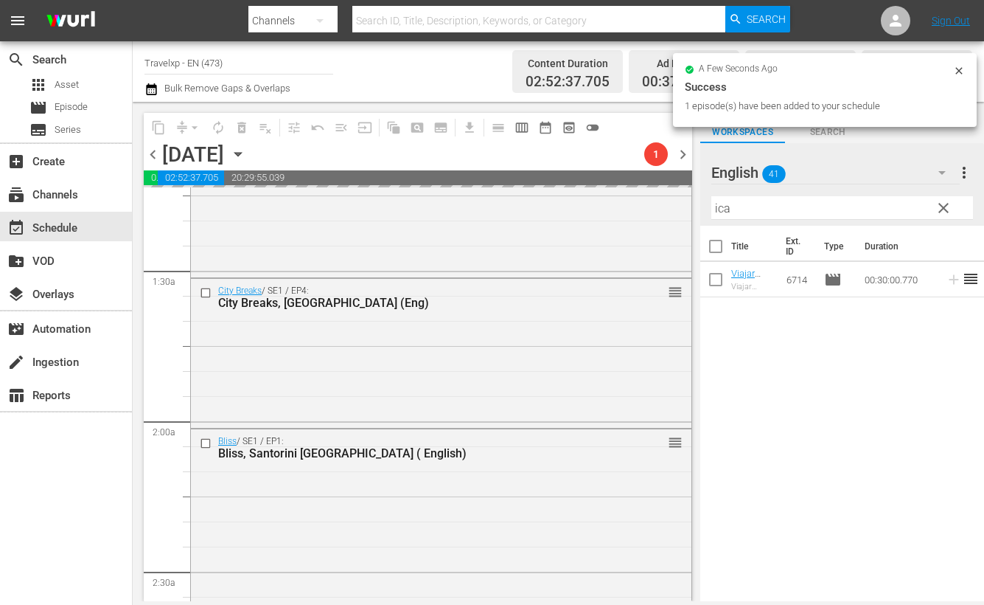
click at [727, 209] on input "ica" at bounding box center [843, 208] width 262 height 24
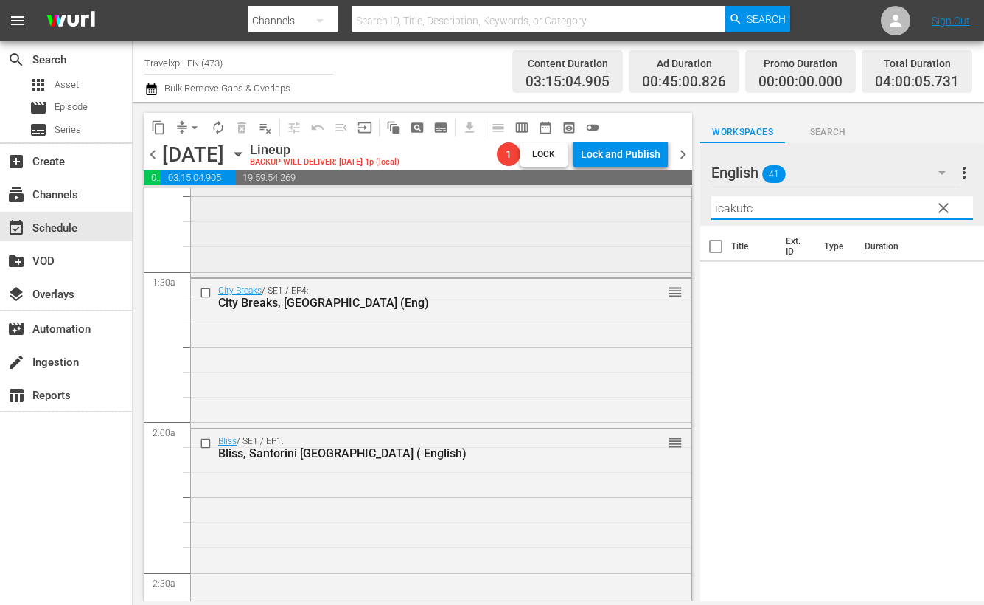
drag, startPoint x: 717, startPoint y: 201, endPoint x: 671, endPoint y: 193, distance: 47.0
click at [671, 193] on div "content_copy compress arrow_drop_down autorenew_outlined delete_forever_outline…" at bounding box center [559, 351] width 852 height 499
click at [949, 281] on icon at bounding box center [954, 280] width 10 height 10
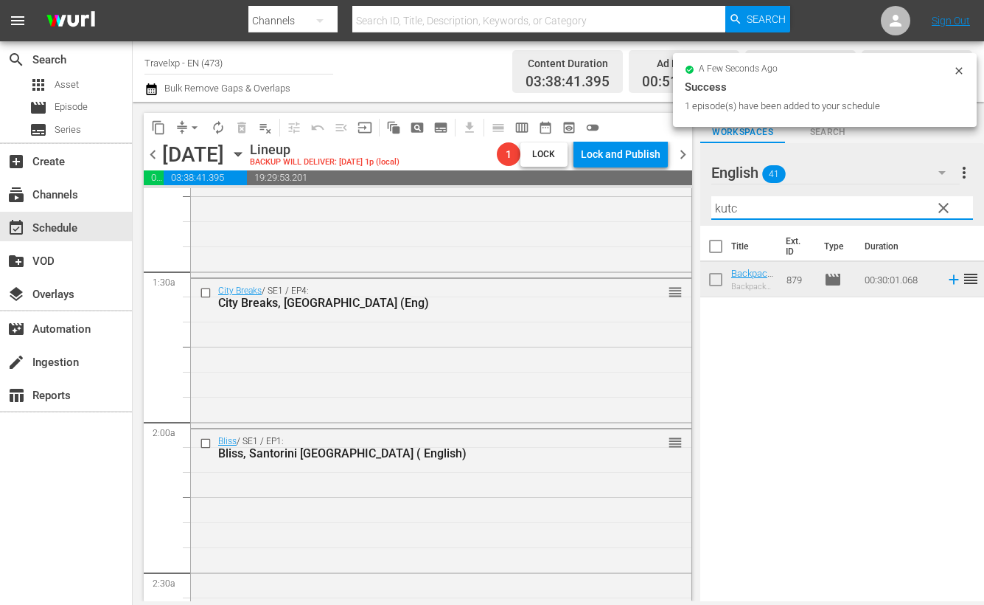
click at [723, 209] on input "kutc" at bounding box center [843, 208] width 262 height 24
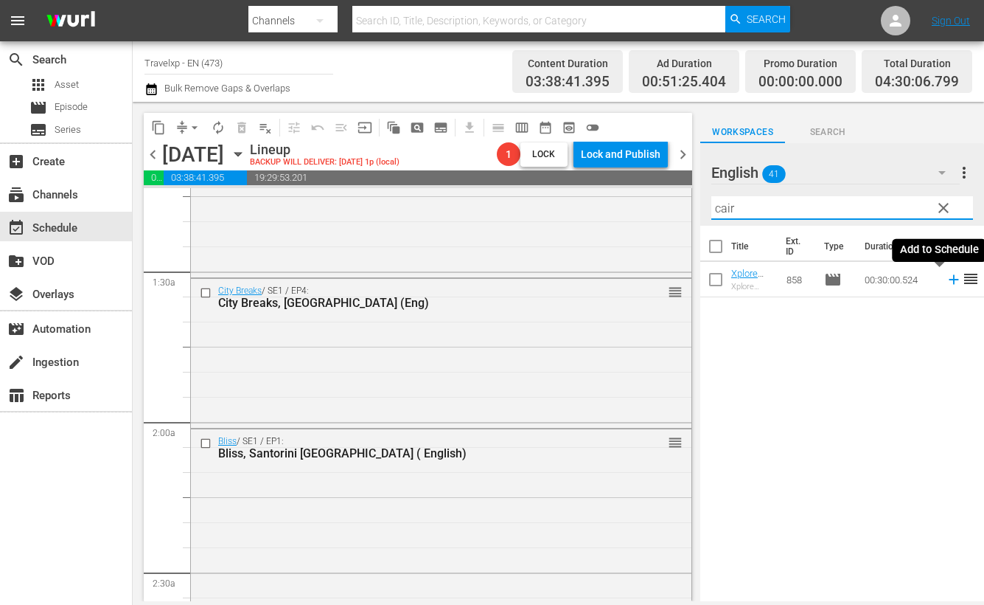
click at [949, 282] on icon at bounding box center [954, 280] width 10 height 10
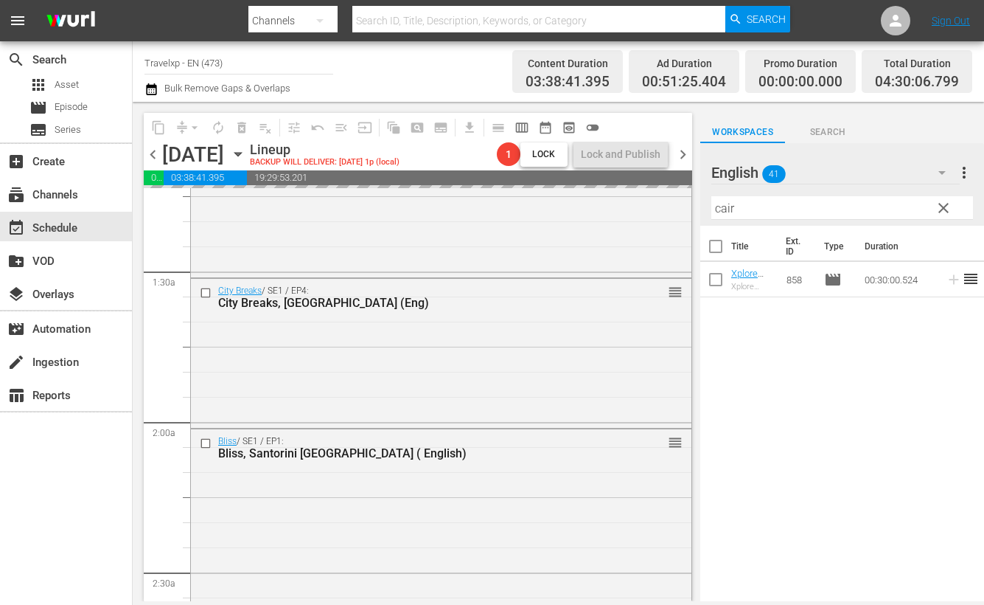
click at [723, 208] on input "cair" at bounding box center [843, 208] width 262 height 24
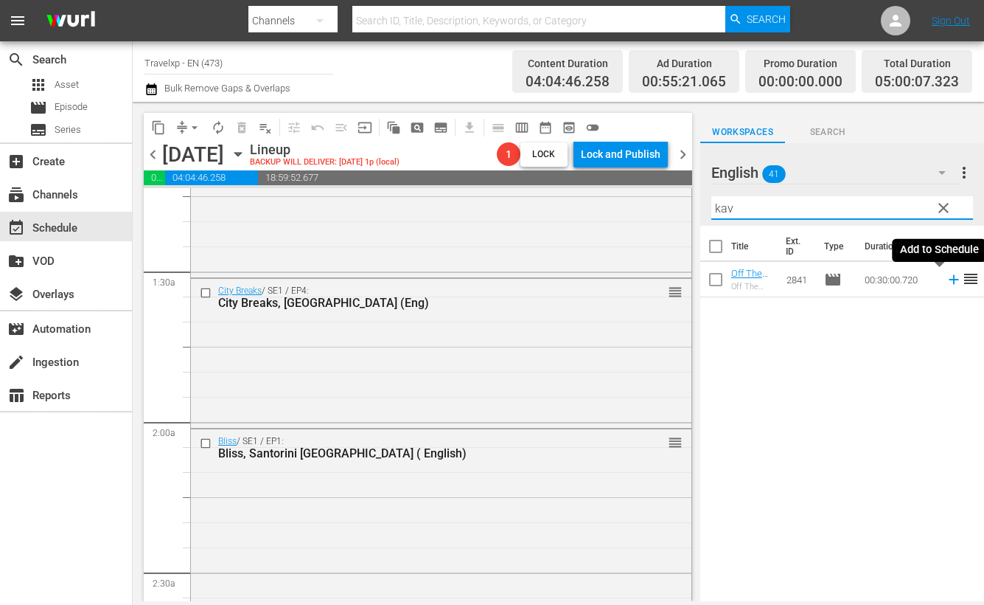
click at [949, 279] on icon at bounding box center [954, 280] width 10 height 10
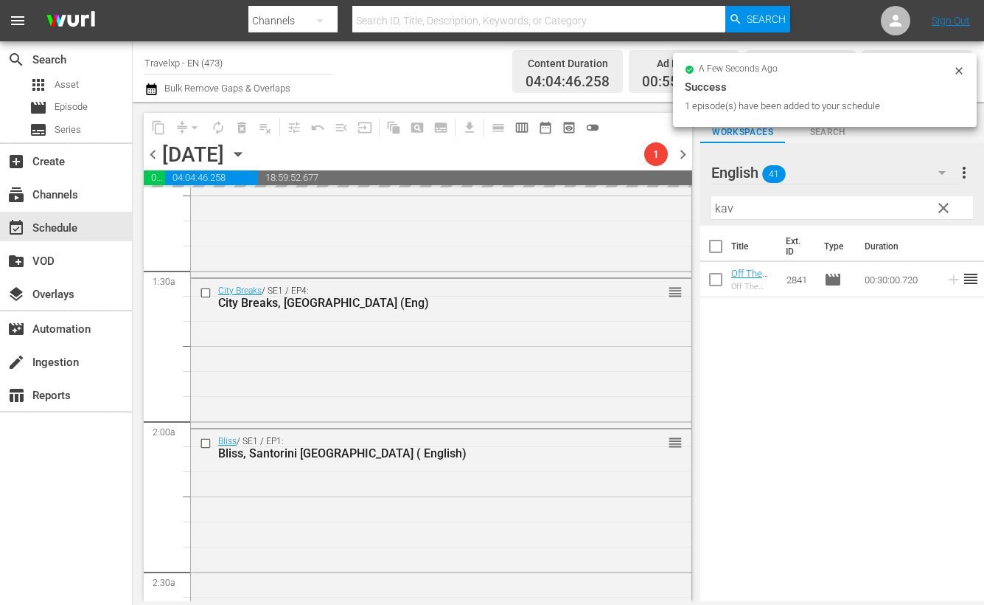
click at [723, 212] on input "kav" at bounding box center [843, 208] width 262 height 24
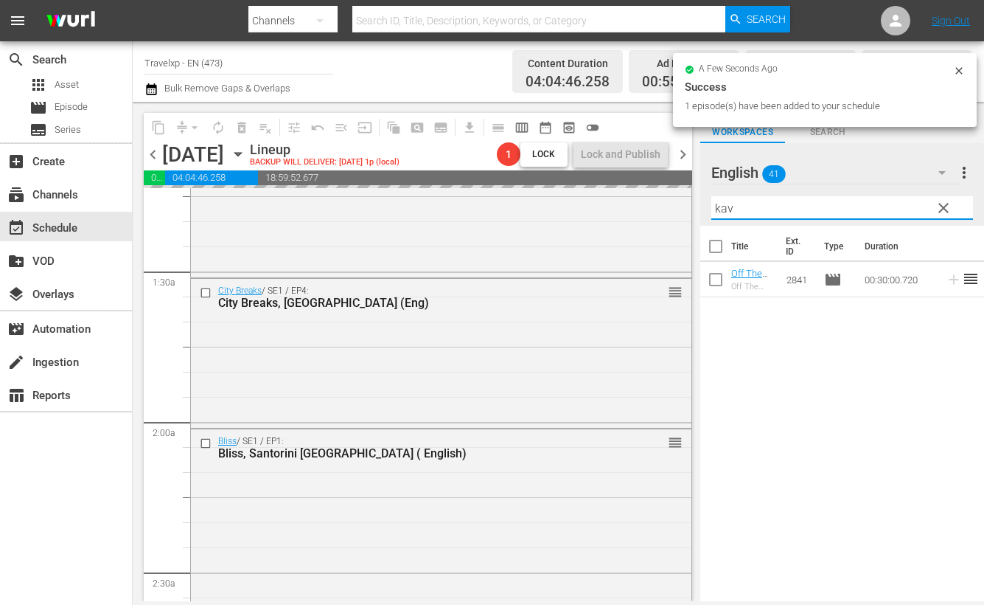
click at [723, 212] on input "kav" at bounding box center [843, 208] width 262 height 24
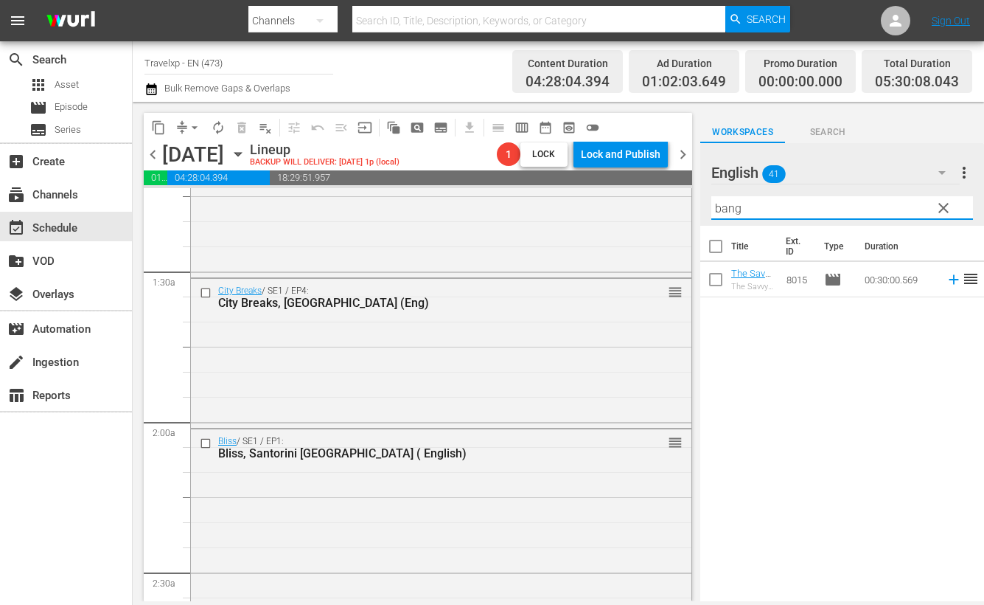
drag, startPoint x: 897, startPoint y: 412, endPoint x: 911, endPoint y: 356, distance: 57.8
click at [897, 412] on div "Title Ext. ID Type Duration The Savvy Nomad Bangkok, Thailand (ENG) The Savvy N…" at bounding box center [842, 415] width 284 height 378
click at [949, 279] on icon at bounding box center [954, 280] width 10 height 10
click at [727, 209] on input "bang" at bounding box center [843, 208] width 262 height 24
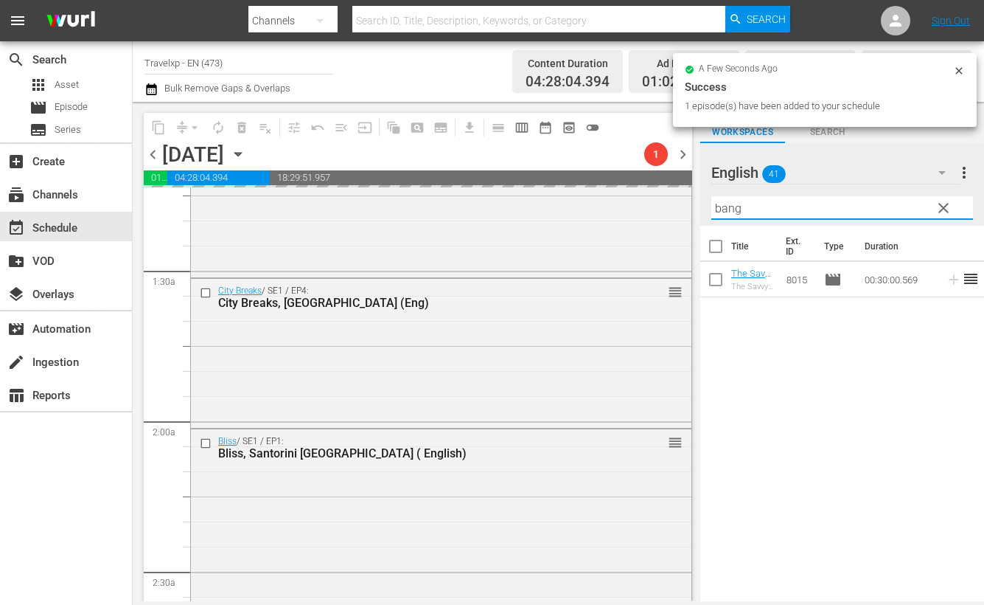
click at [727, 209] on input "bang" at bounding box center [843, 208] width 262 height 24
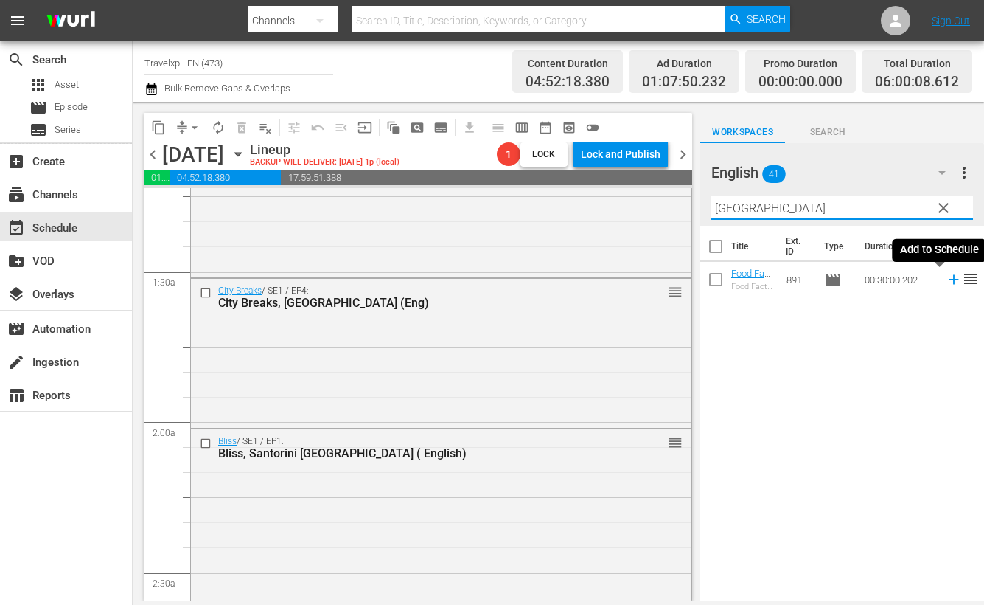
click at [946, 283] on icon at bounding box center [954, 279] width 16 height 16
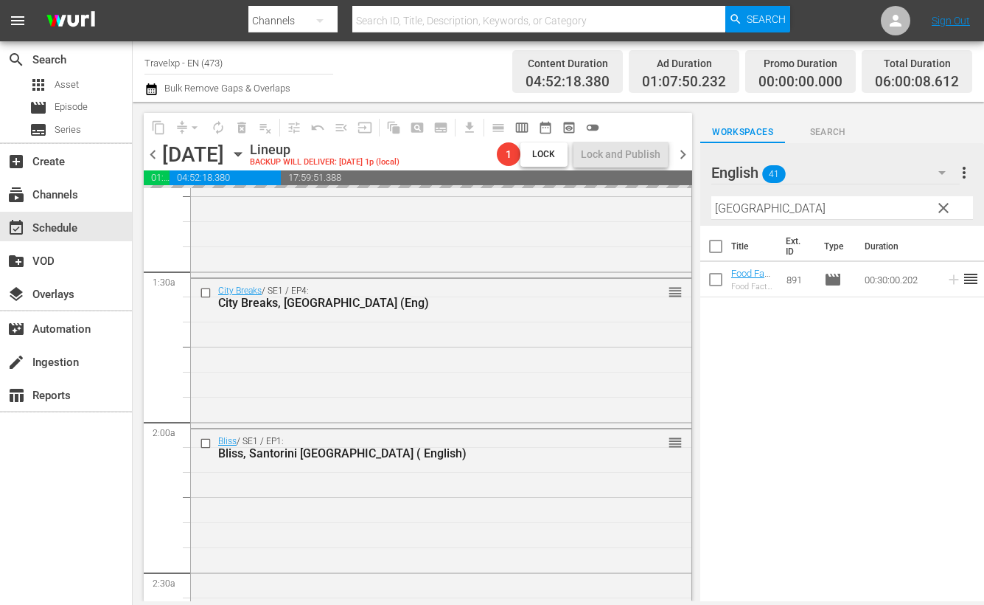
click at [735, 212] on input "[GEOGRAPHIC_DATA]" at bounding box center [843, 208] width 262 height 24
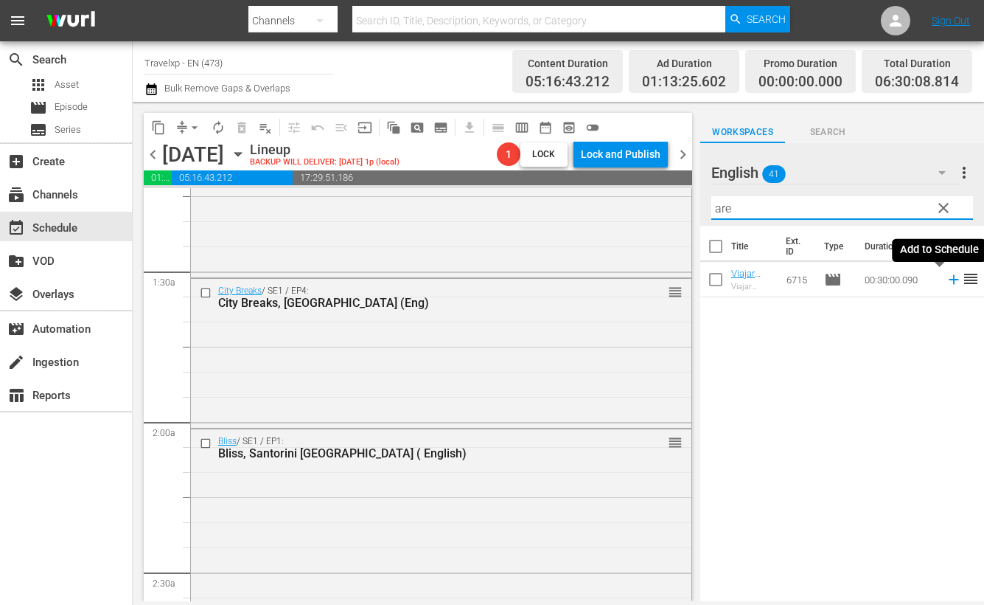
click at [949, 279] on icon at bounding box center [954, 280] width 10 height 10
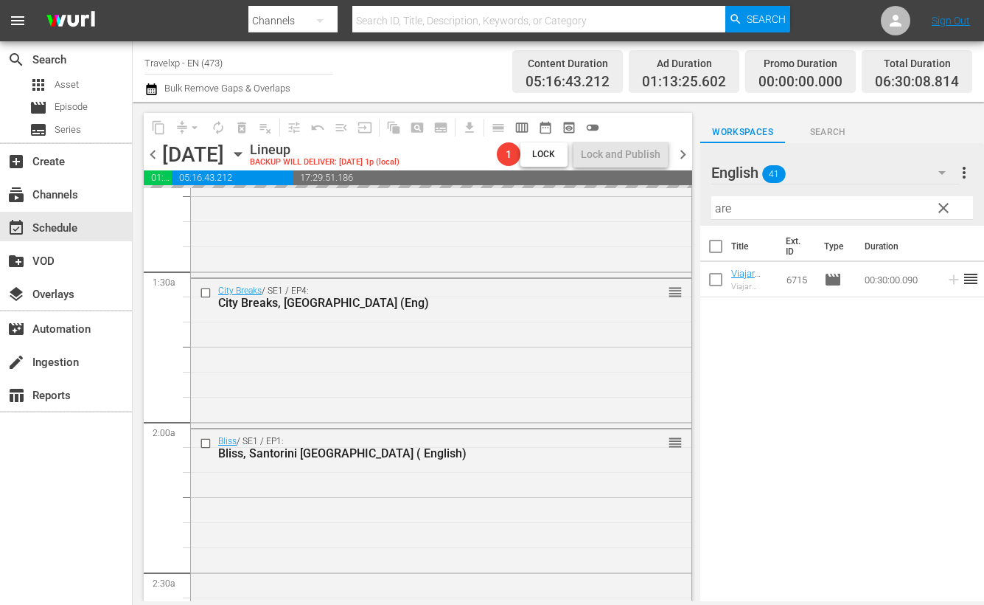
click at [726, 212] on input "are" at bounding box center [843, 208] width 262 height 24
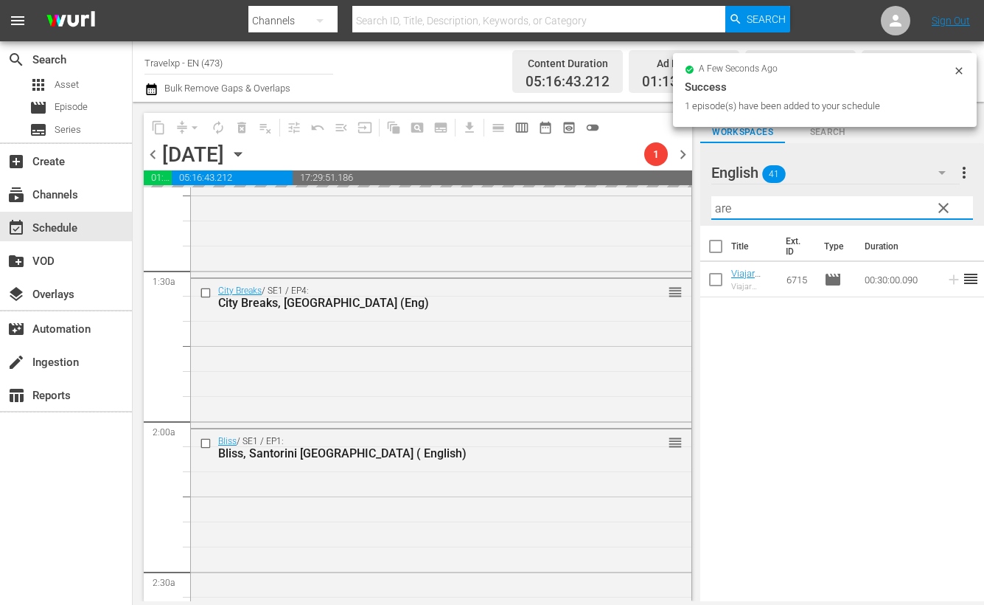
click at [726, 212] on input "are" at bounding box center [843, 208] width 262 height 24
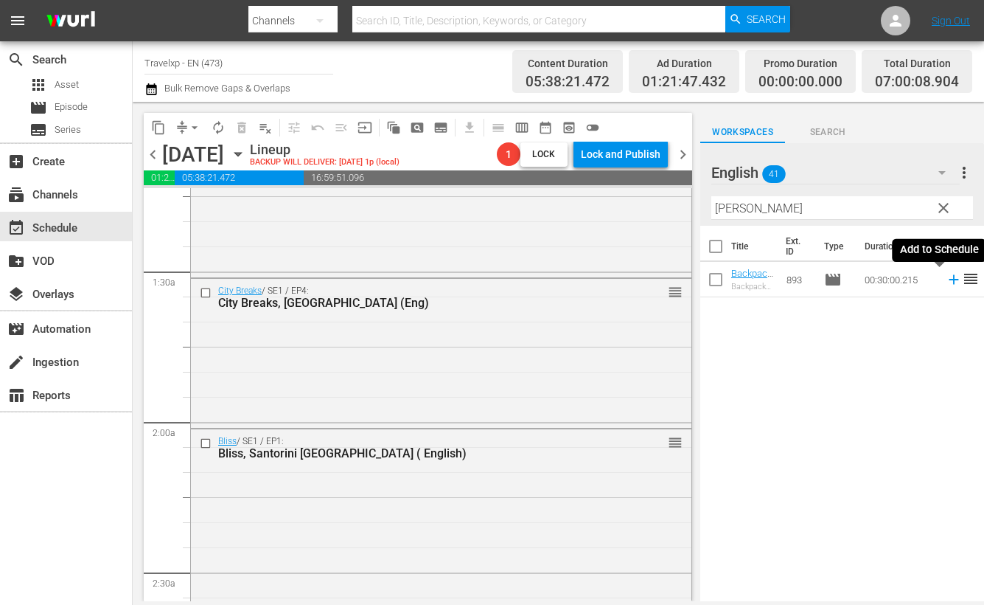
click at [949, 280] on icon at bounding box center [954, 280] width 10 height 10
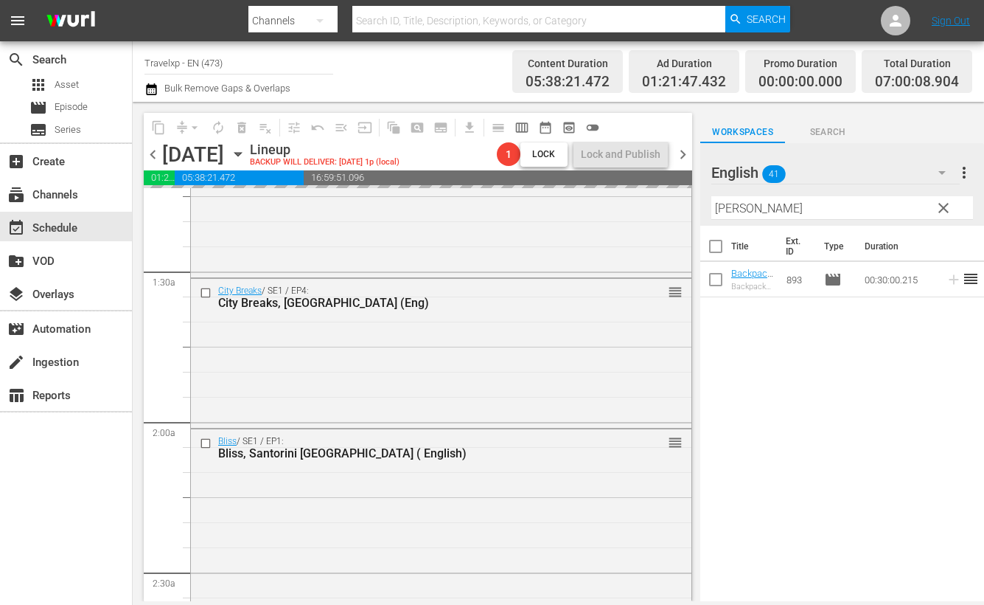
click at [739, 209] on input "[PERSON_NAME]" at bounding box center [843, 208] width 262 height 24
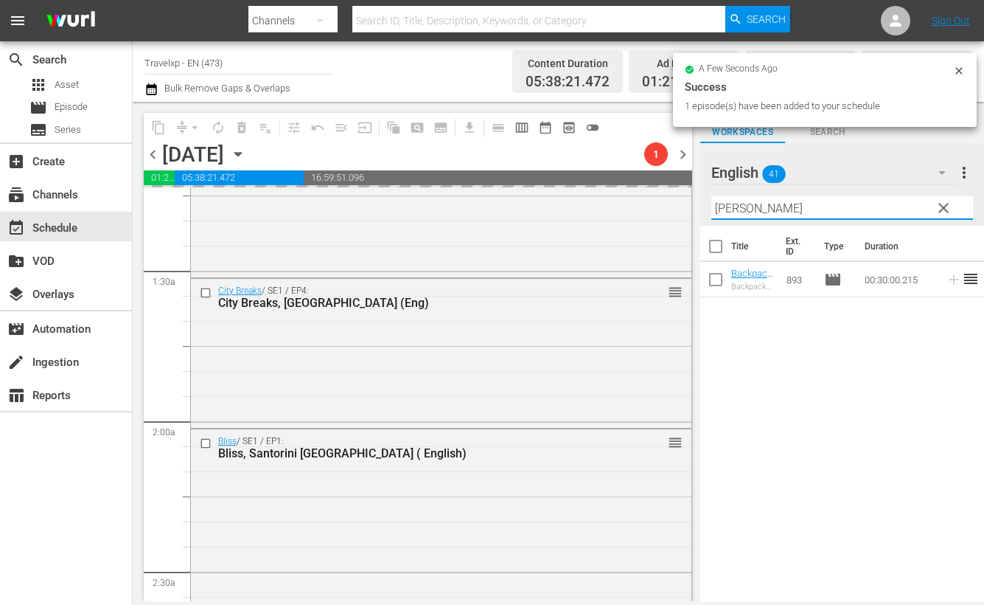
click at [739, 209] on input "[PERSON_NAME]" at bounding box center [843, 208] width 262 height 24
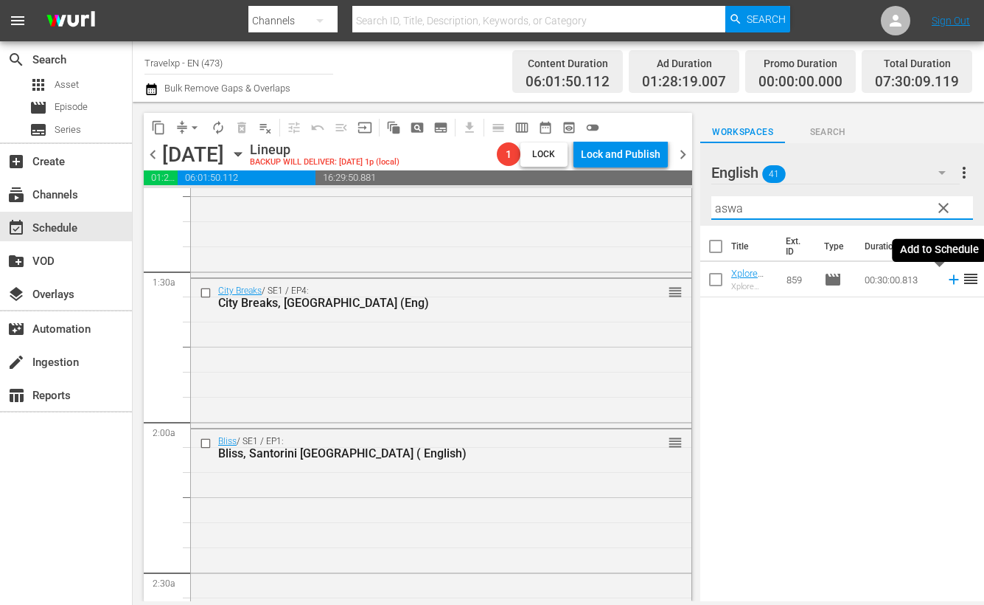
click at [949, 279] on icon at bounding box center [954, 280] width 10 height 10
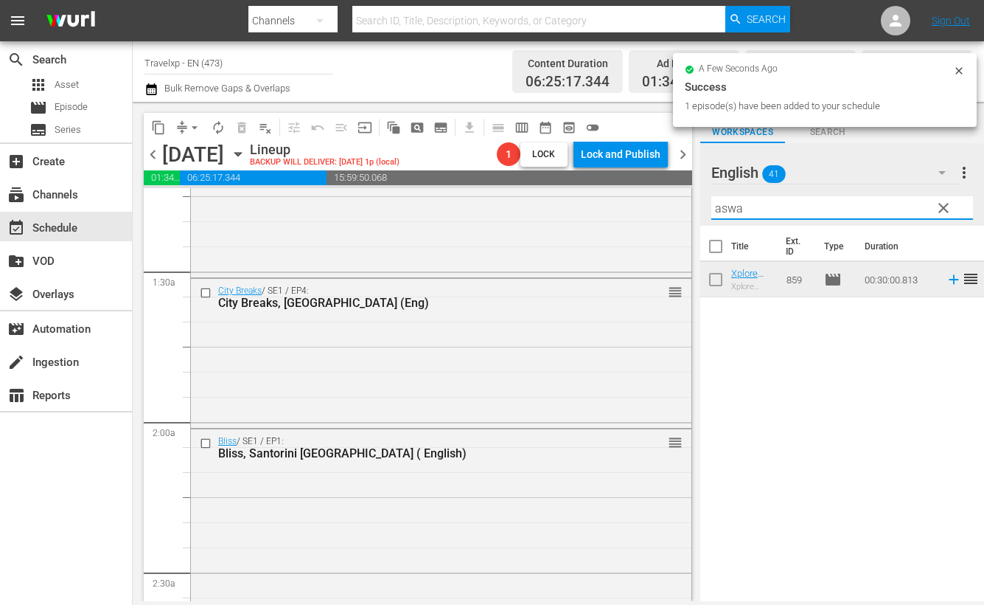
click at [718, 206] on input "aswa" at bounding box center [843, 208] width 262 height 24
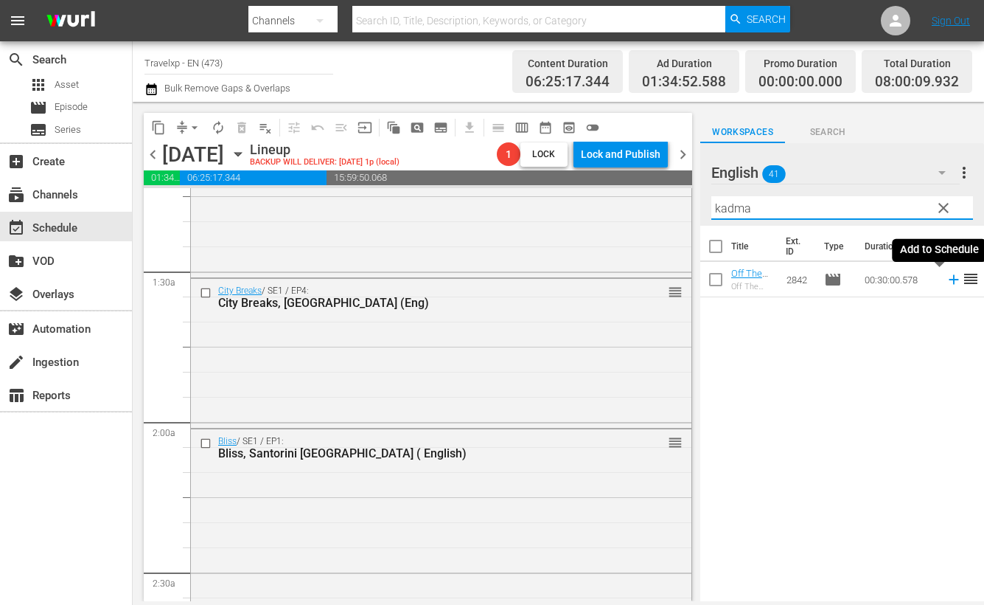
click at [946, 277] on icon at bounding box center [954, 279] width 16 height 16
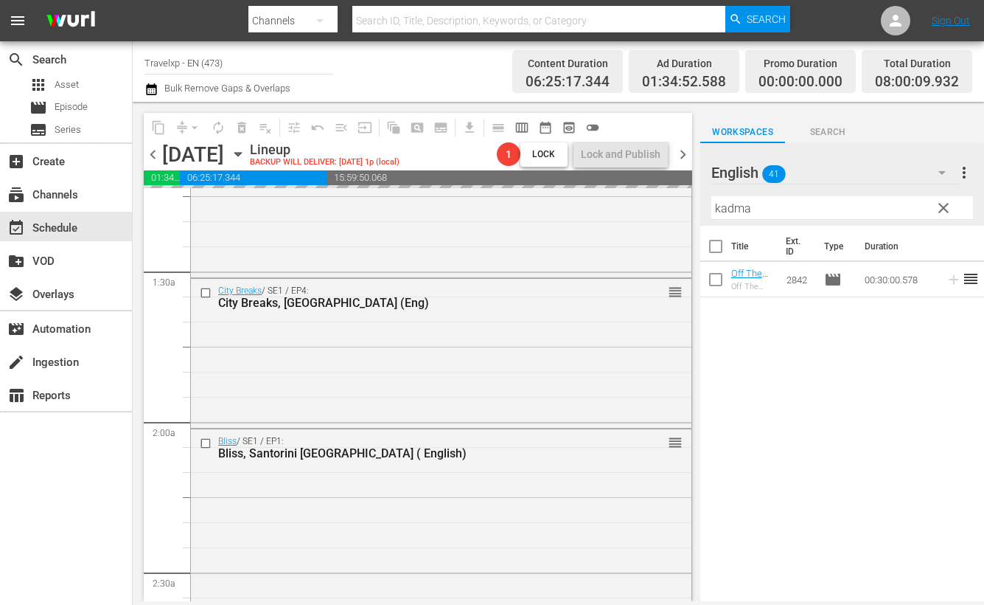
click at [737, 206] on input "kadma" at bounding box center [843, 208] width 262 height 24
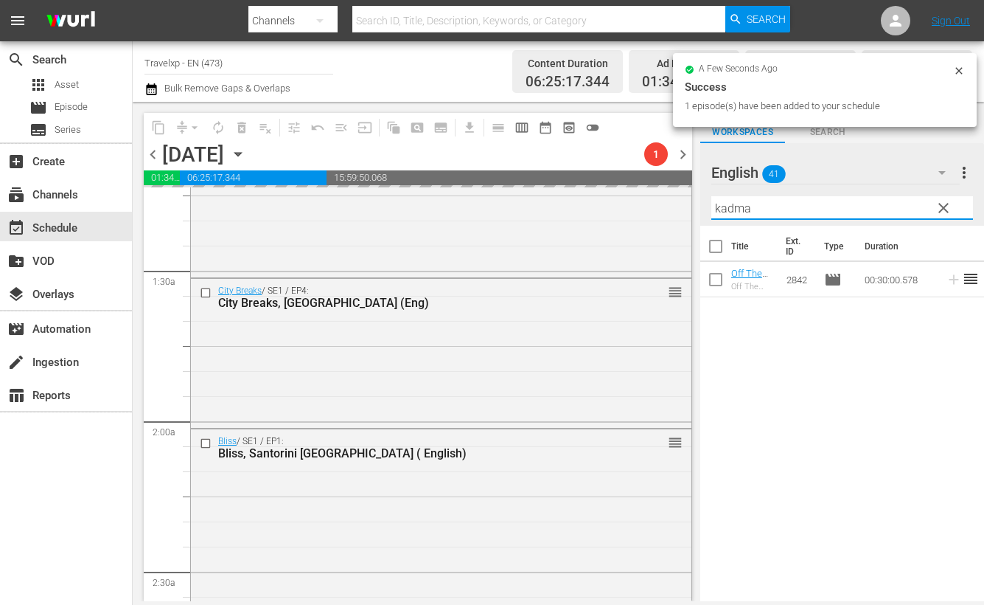
click at [737, 206] on input "kadma" at bounding box center [843, 208] width 262 height 24
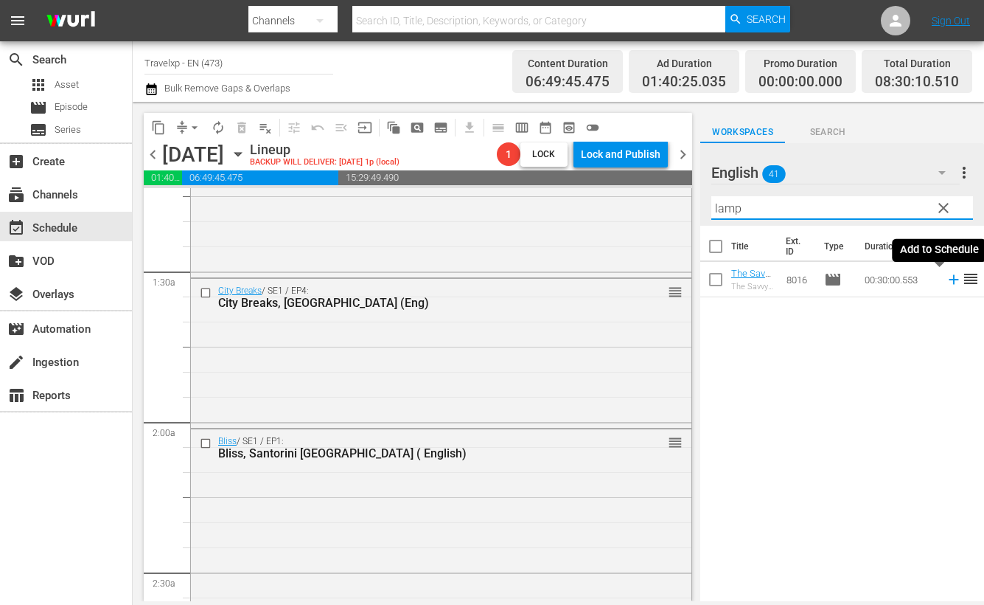
click at [946, 280] on icon at bounding box center [954, 279] width 16 height 16
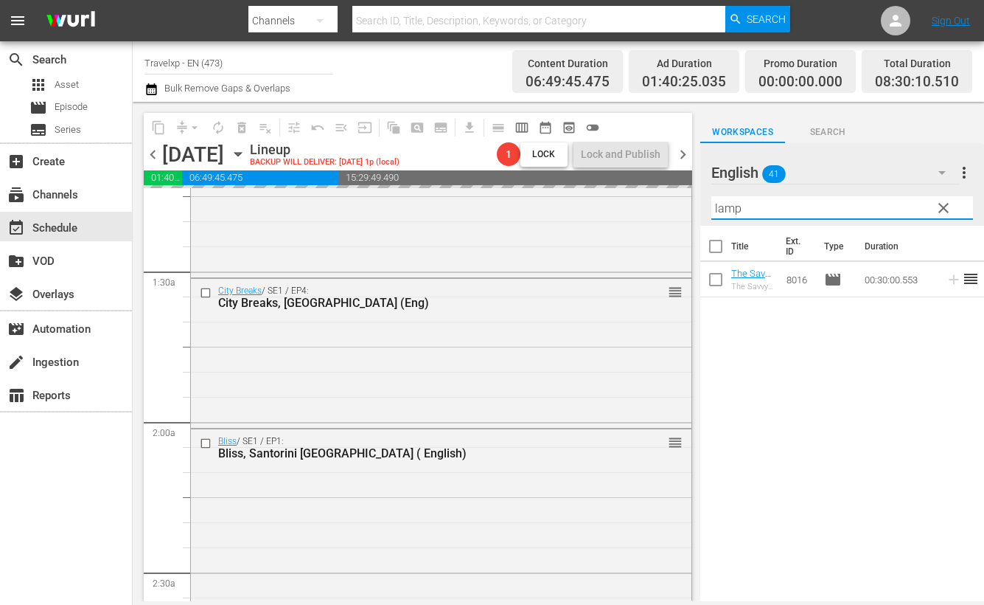
click at [720, 204] on input "lamp" at bounding box center [843, 208] width 262 height 24
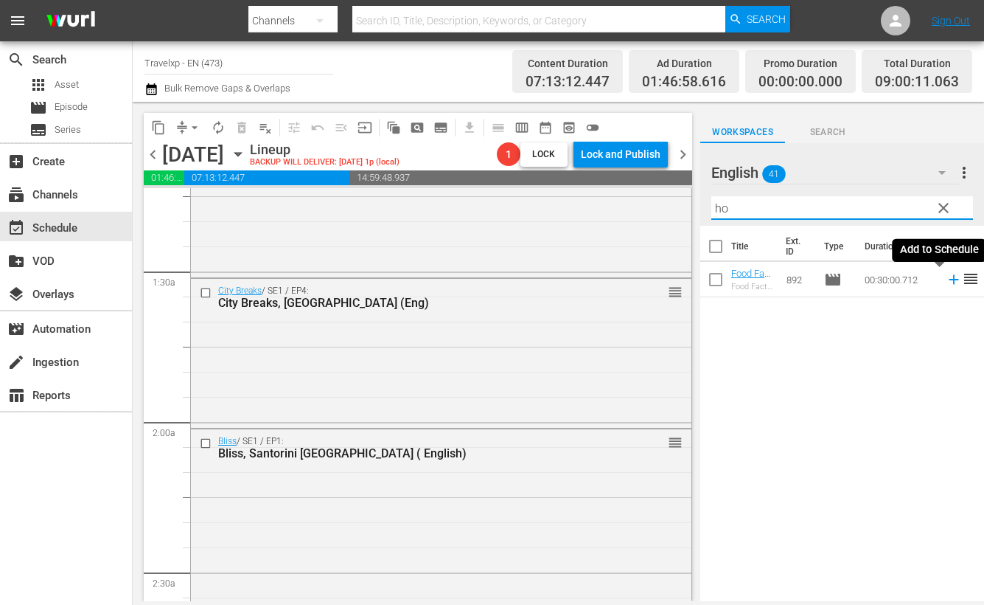
click at [946, 281] on icon at bounding box center [954, 279] width 16 height 16
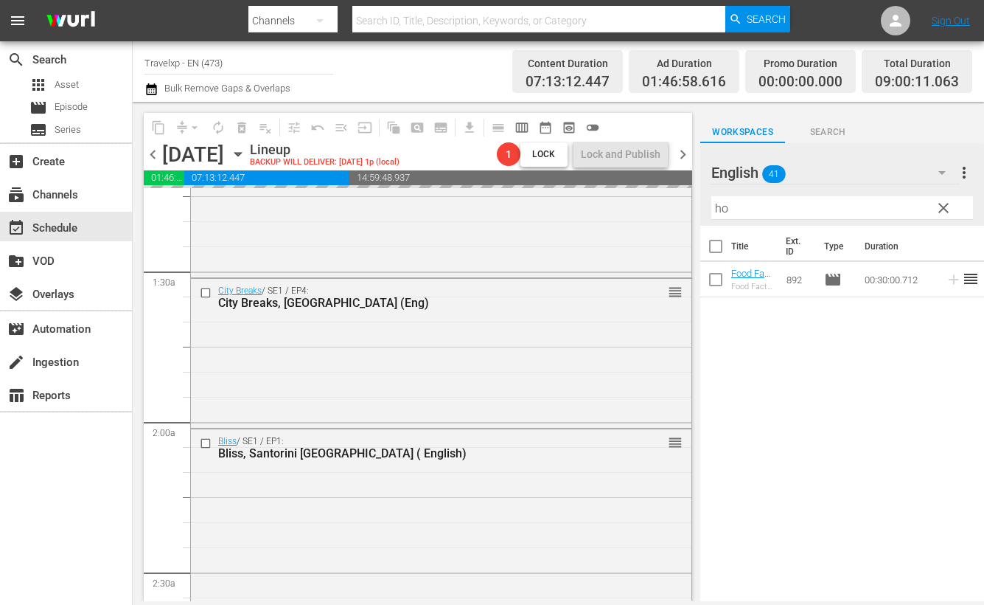
click at [726, 206] on input "ho" at bounding box center [843, 208] width 262 height 24
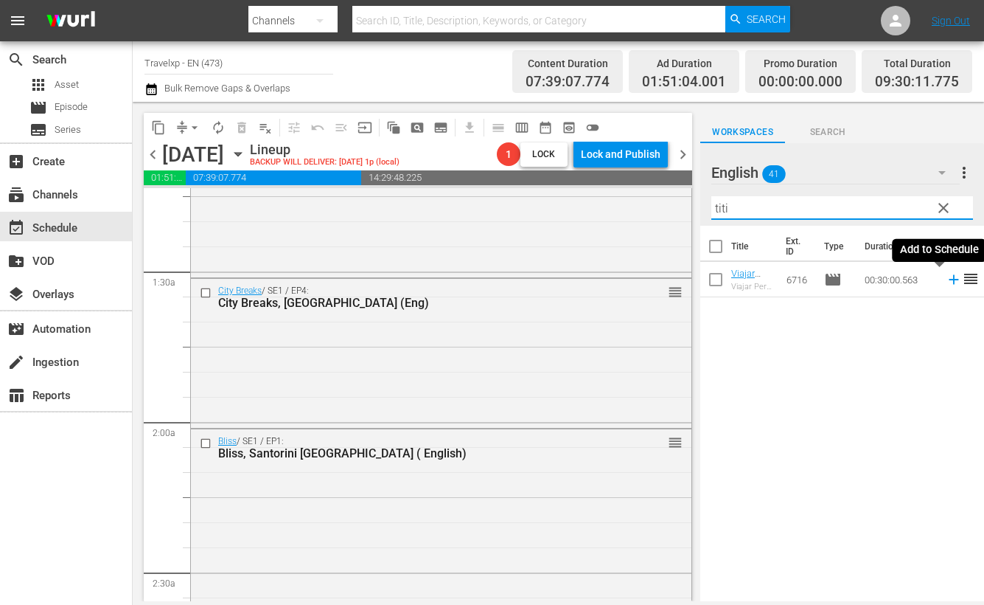
click at [946, 278] on icon at bounding box center [954, 279] width 16 height 16
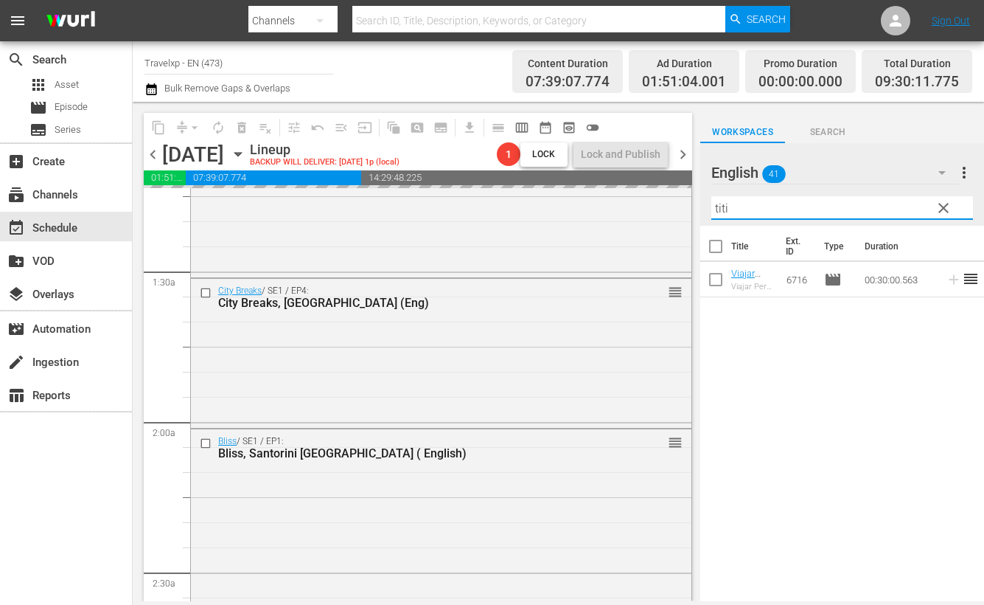
click at [720, 211] on input "titi" at bounding box center [843, 208] width 262 height 24
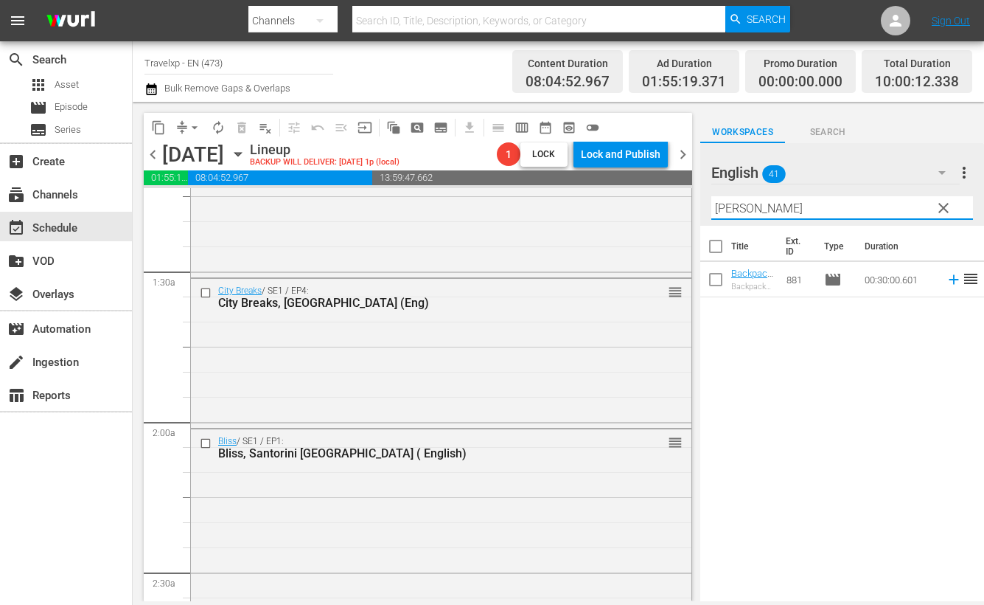
click at [949, 282] on icon at bounding box center [954, 280] width 10 height 10
click at [730, 201] on input "[PERSON_NAME]" at bounding box center [843, 208] width 262 height 24
click at [946, 281] on icon at bounding box center [954, 279] width 16 height 16
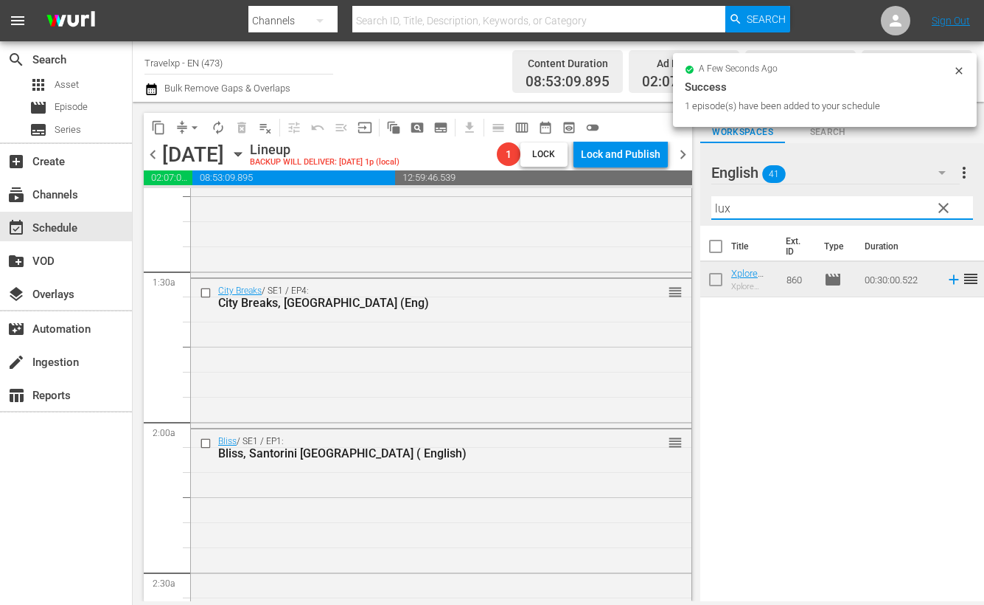
click at [723, 206] on input "lux" at bounding box center [843, 208] width 262 height 24
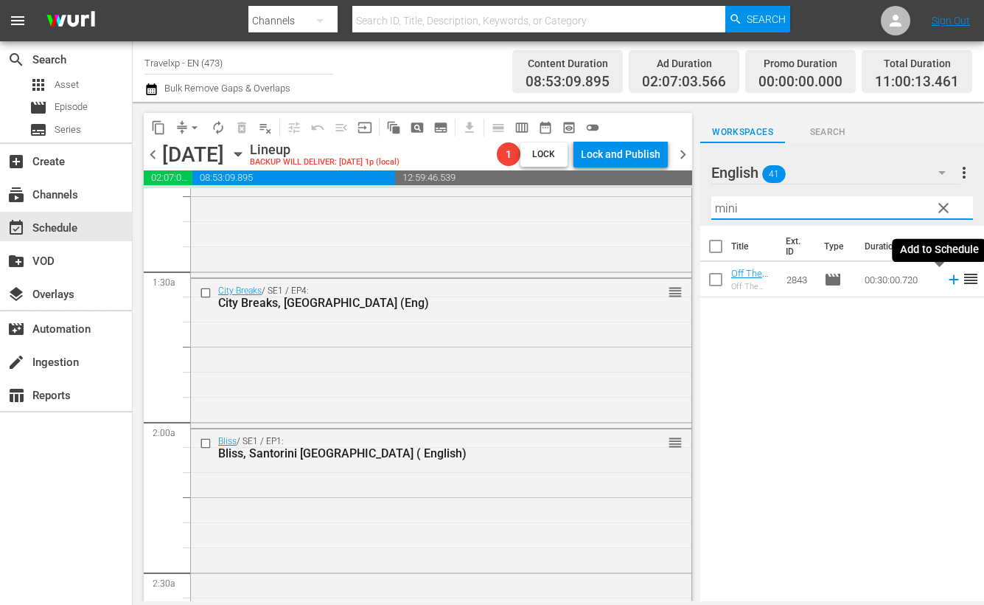
click at [946, 282] on icon at bounding box center [954, 279] width 16 height 16
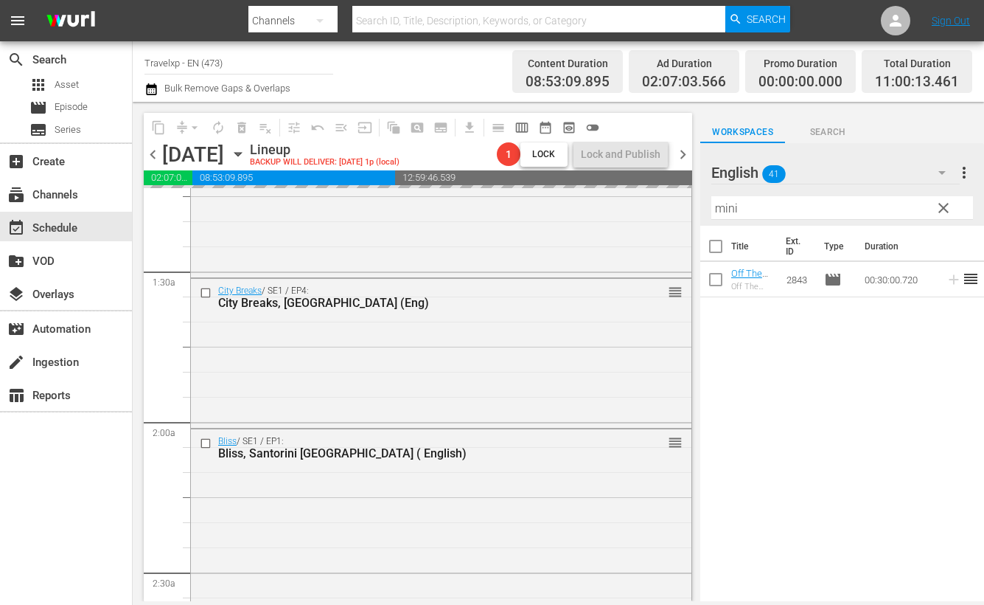
click at [731, 213] on input "mini" at bounding box center [843, 208] width 262 height 24
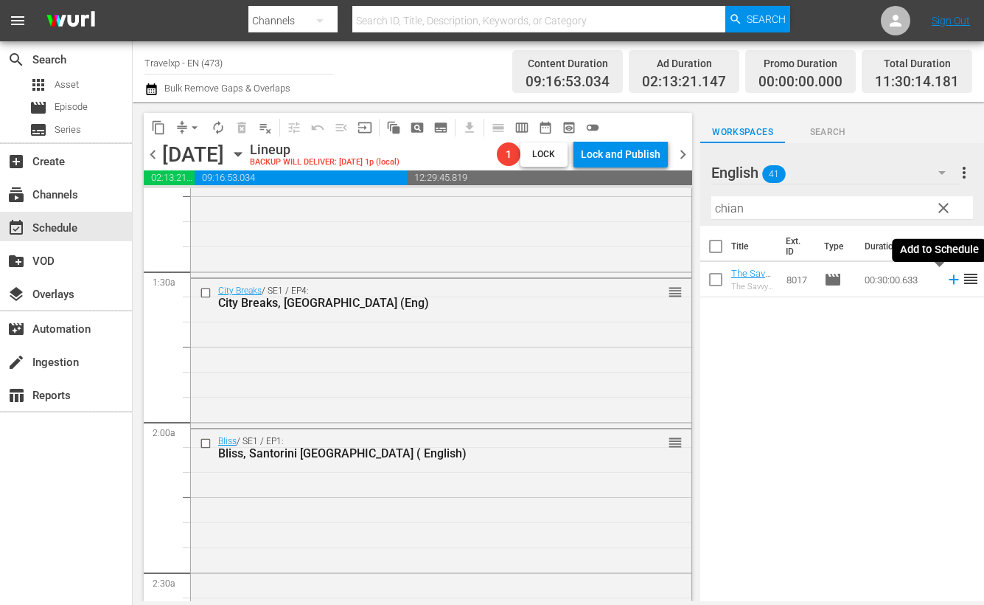
click at [946, 281] on icon at bounding box center [954, 279] width 16 height 16
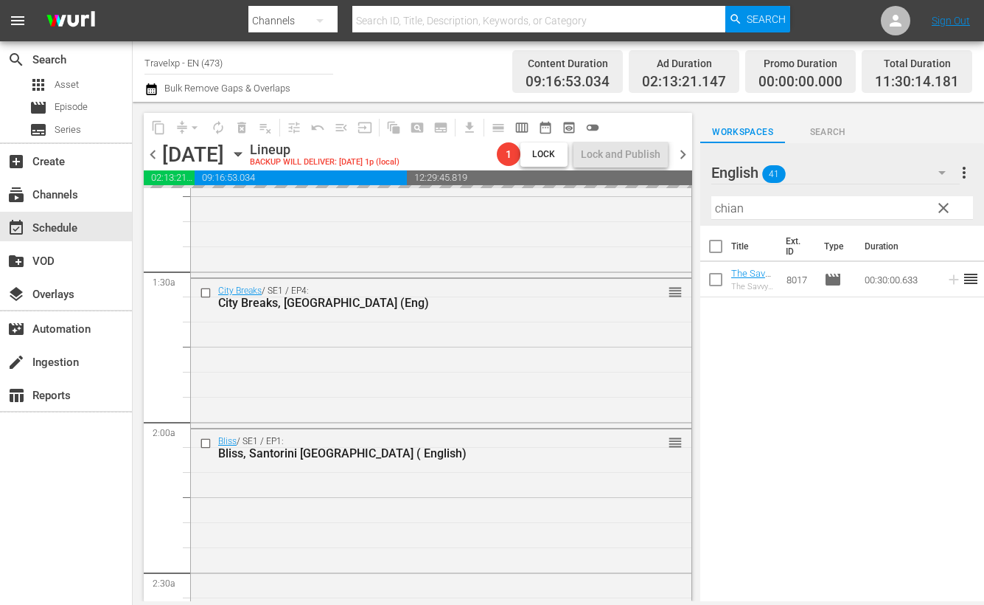
click at [732, 211] on input "chian" at bounding box center [843, 208] width 262 height 24
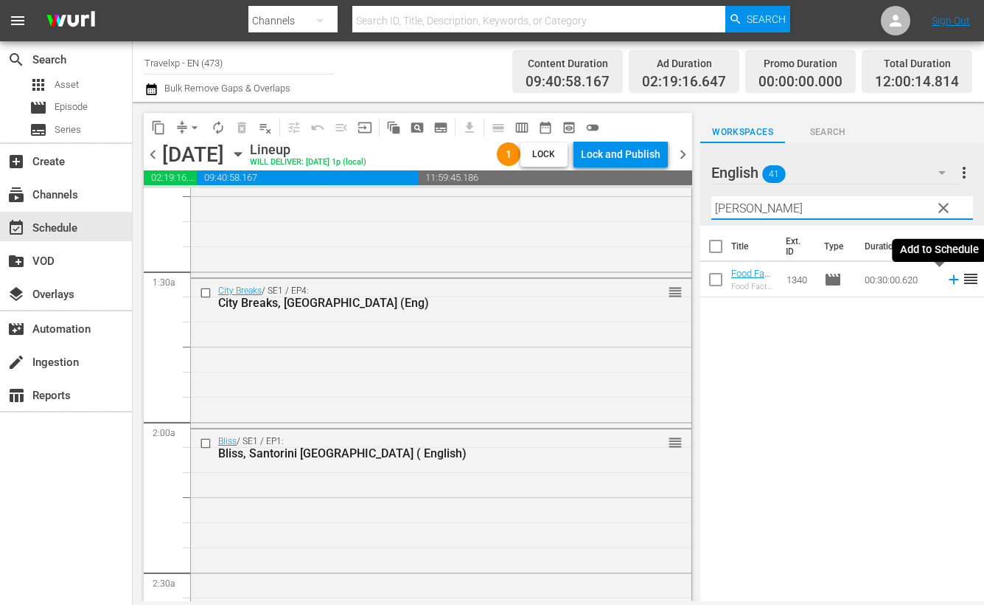
click at [949, 279] on icon at bounding box center [954, 280] width 10 height 10
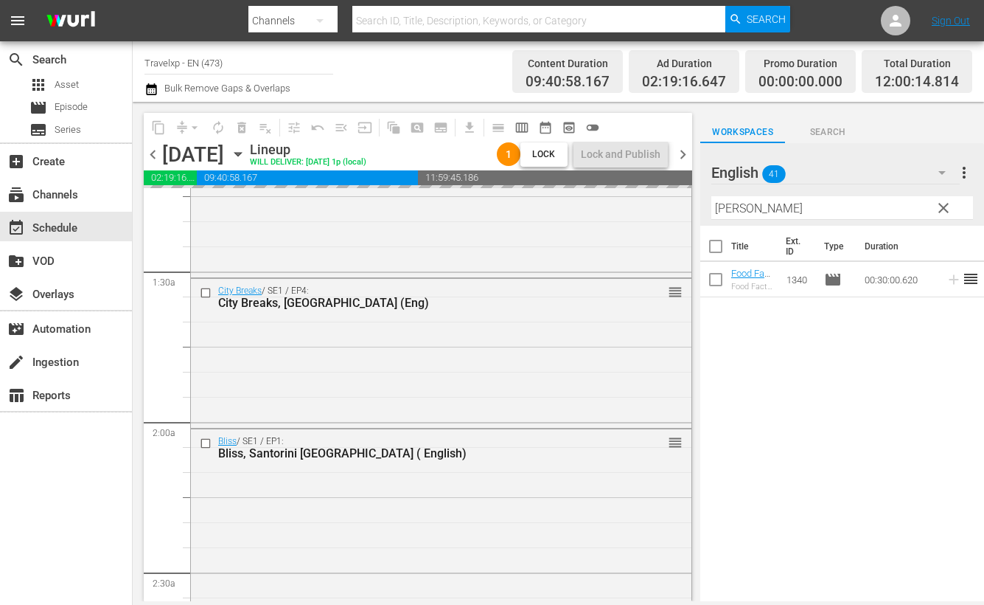
click at [734, 205] on input "[PERSON_NAME]" at bounding box center [843, 208] width 262 height 24
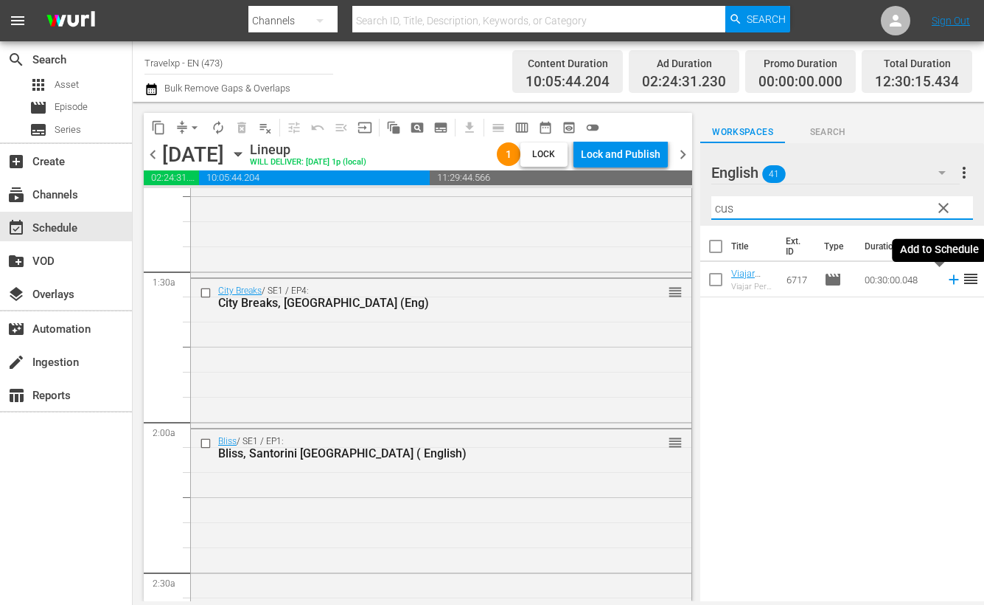
click at [949, 279] on icon at bounding box center [954, 280] width 10 height 10
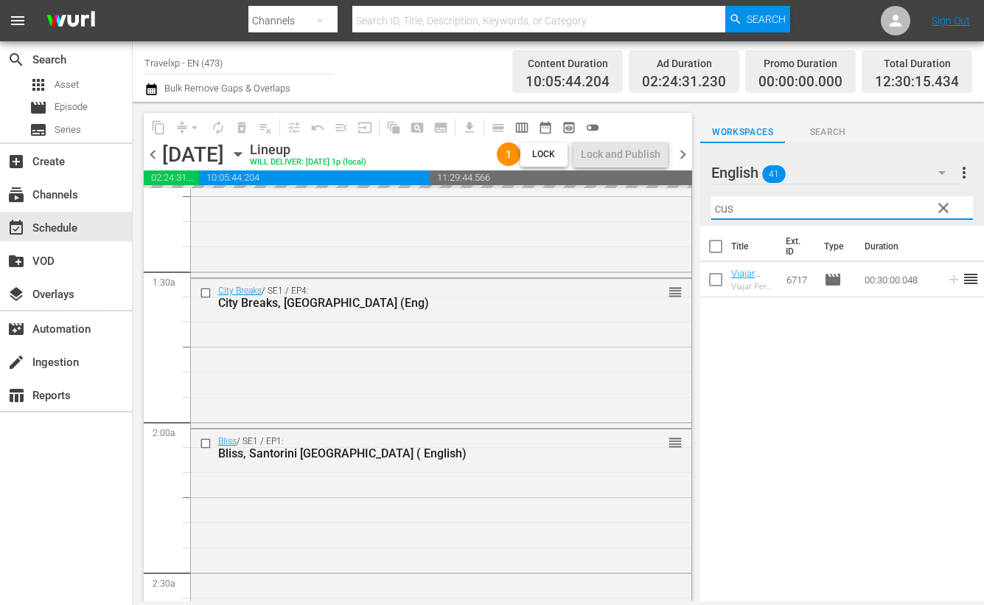
click at [718, 208] on input "cus" at bounding box center [843, 208] width 262 height 24
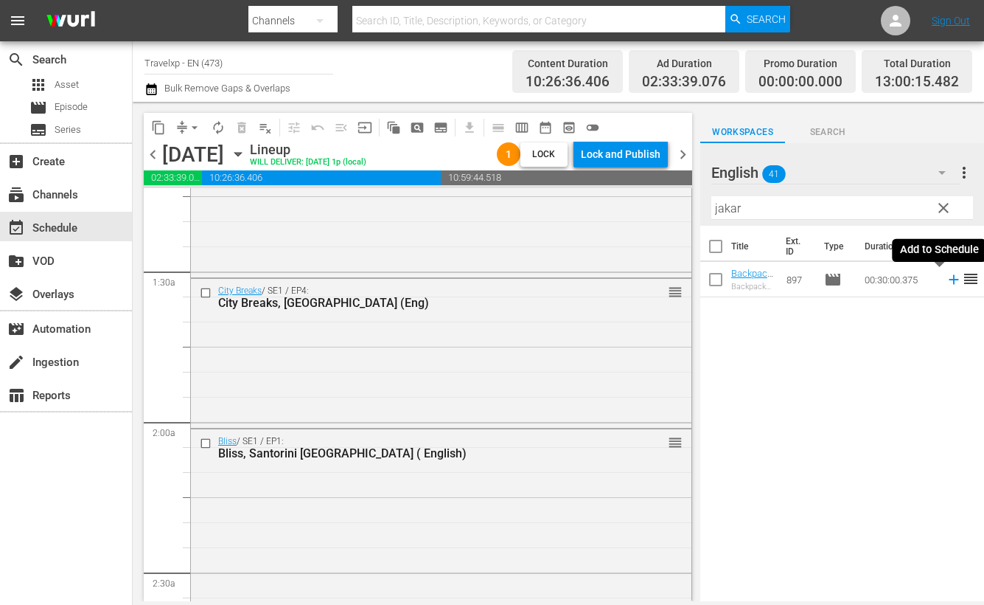
click at [949, 278] on icon at bounding box center [954, 280] width 10 height 10
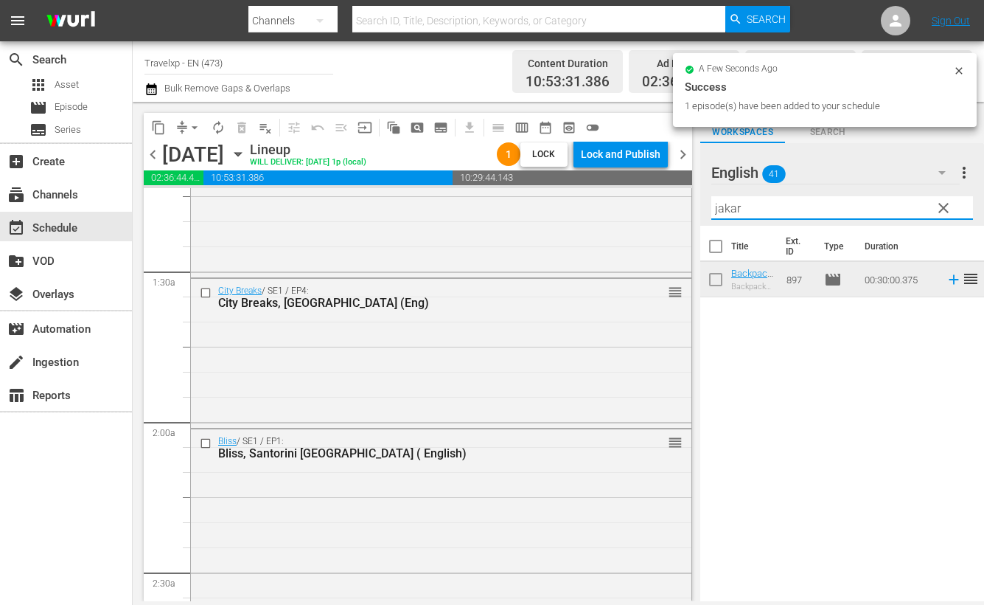
click at [723, 204] on input "jakar" at bounding box center [843, 208] width 262 height 24
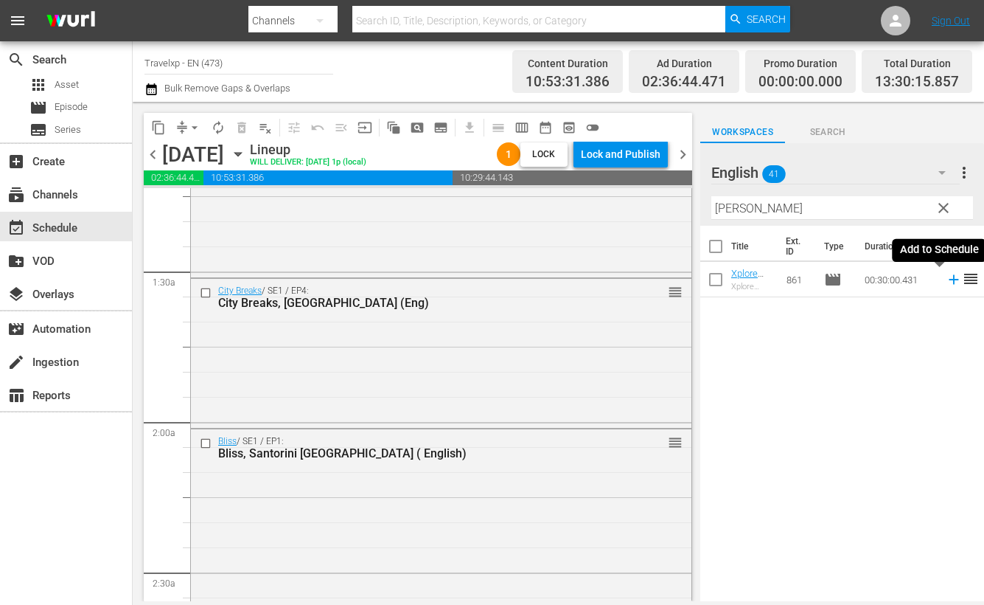
click at [946, 282] on icon at bounding box center [954, 279] width 16 height 16
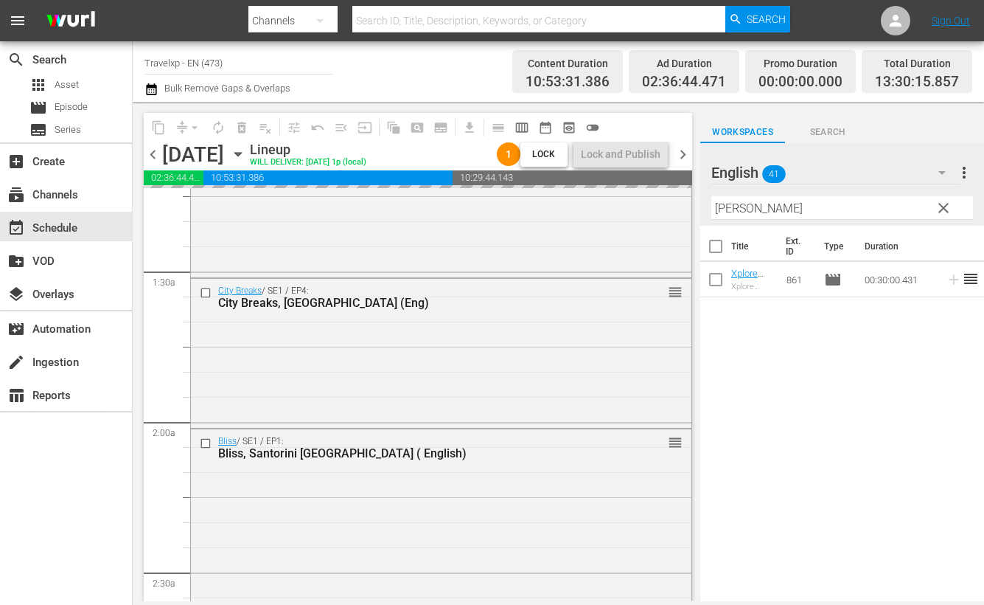
click at [727, 206] on input "[PERSON_NAME]" at bounding box center [843, 208] width 262 height 24
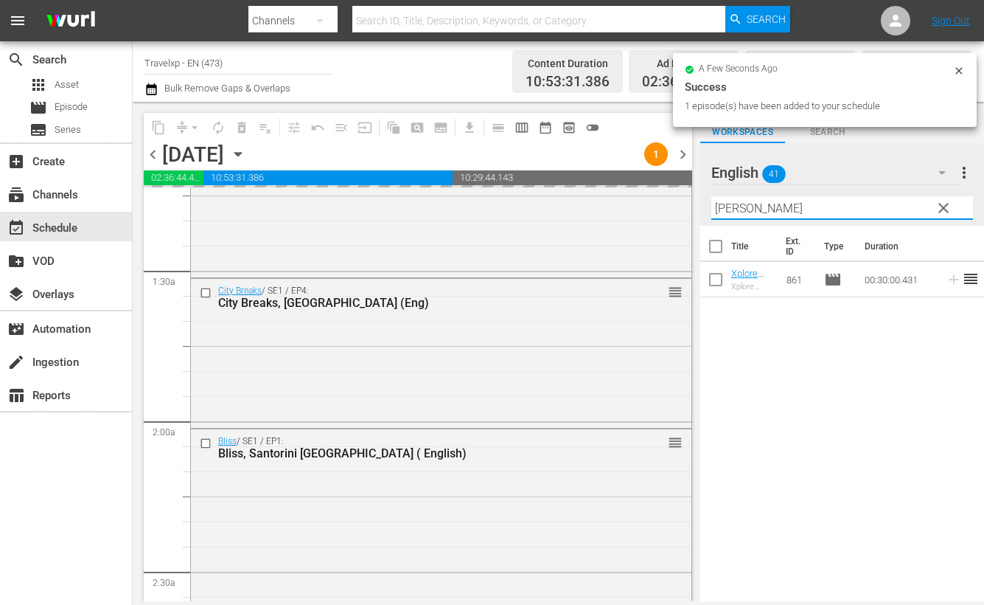
click at [727, 206] on input "[PERSON_NAME]" at bounding box center [843, 208] width 262 height 24
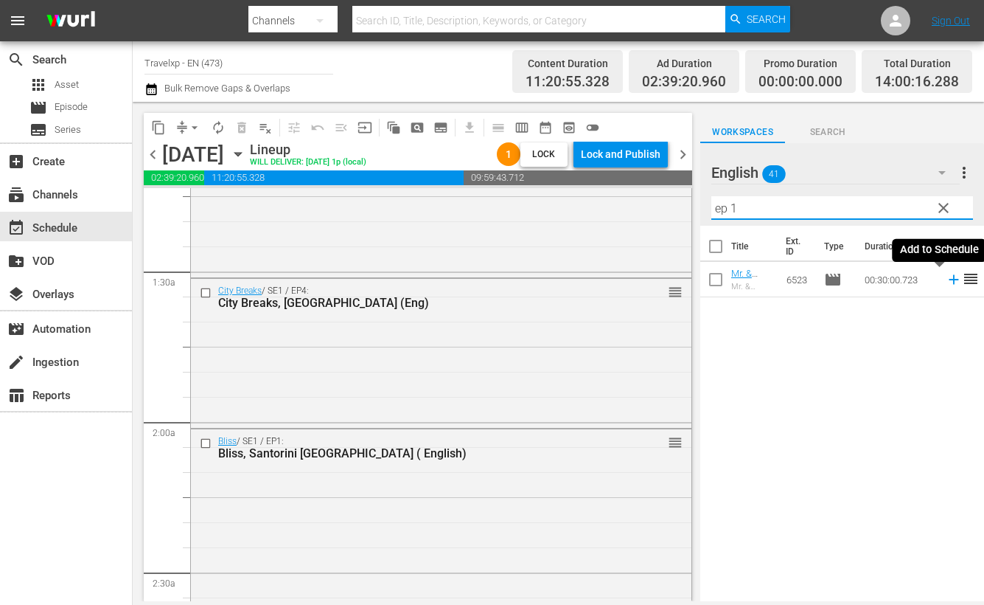
click at [949, 280] on icon at bounding box center [954, 280] width 10 height 10
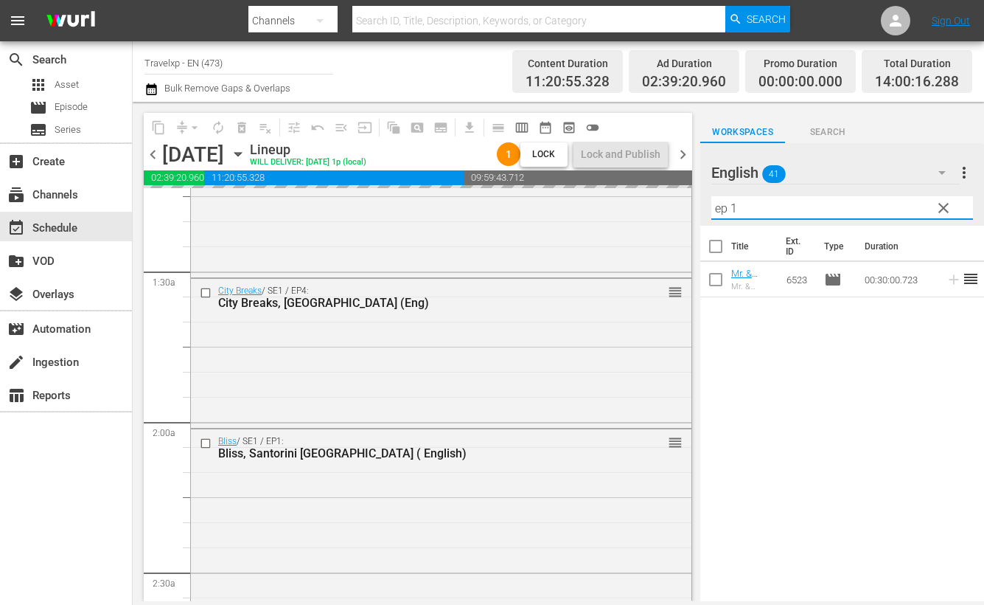
drag, startPoint x: 732, startPoint y: 206, endPoint x: 695, endPoint y: 205, distance: 36.9
click at [695, 205] on div "content_copy compress arrow_drop_down autorenew_outlined delete_forever_outline…" at bounding box center [559, 351] width 852 height 499
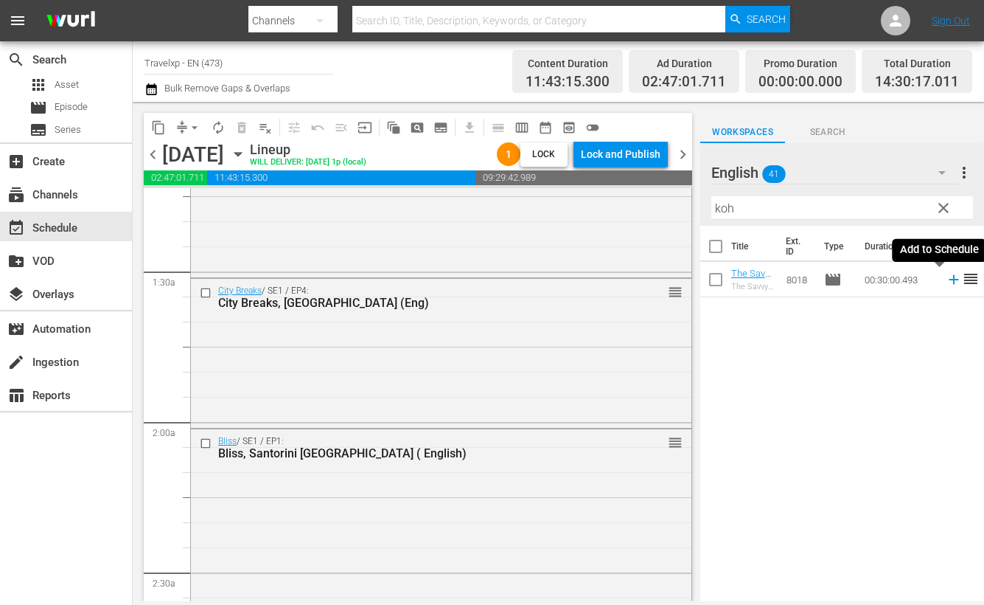
click at [949, 279] on icon at bounding box center [954, 280] width 10 height 10
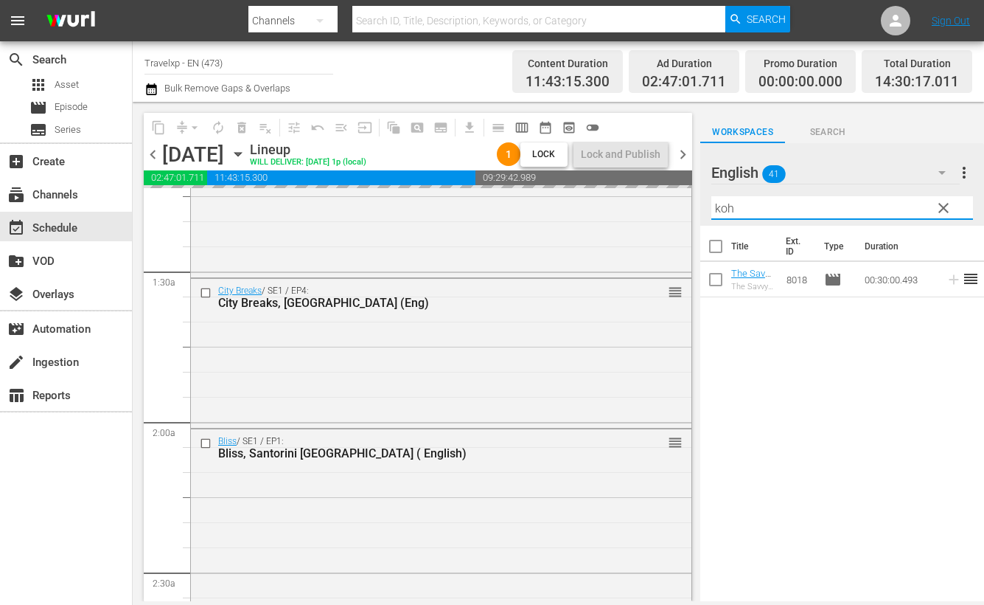
click at [724, 210] on input "koh" at bounding box center [843, 208] width 262 height 24
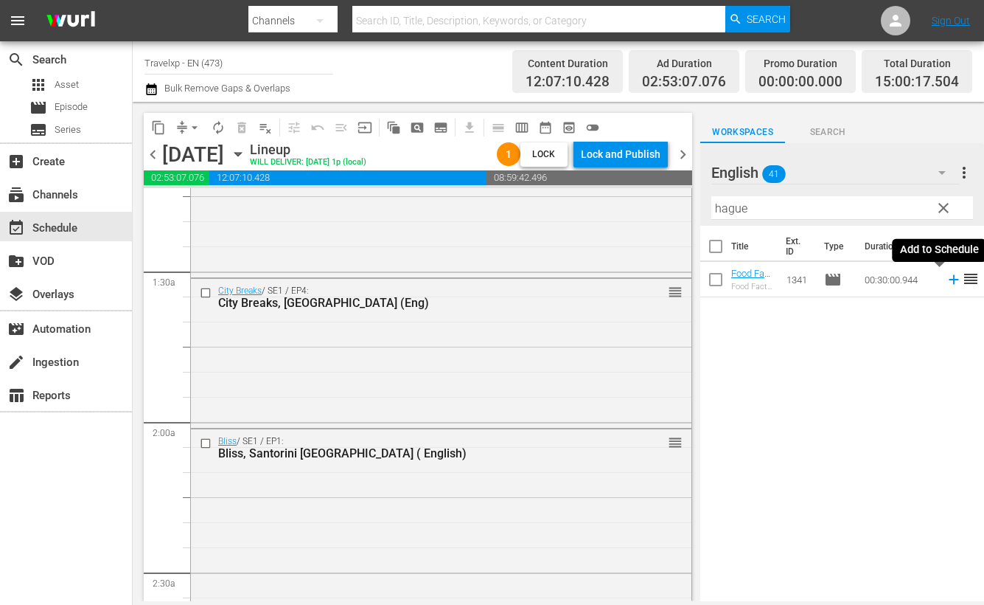
click at [949, 279] on icon at bounding box center [954, 280] width 10 height 10
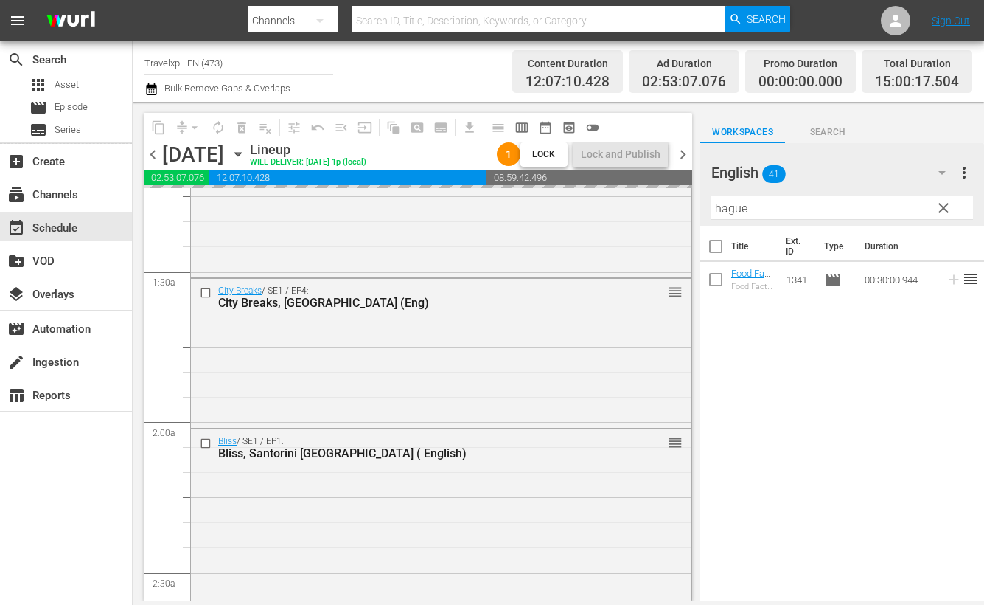
click at [737, 212] on input "hague" at bounding box center [843, 208] width 262 height 24
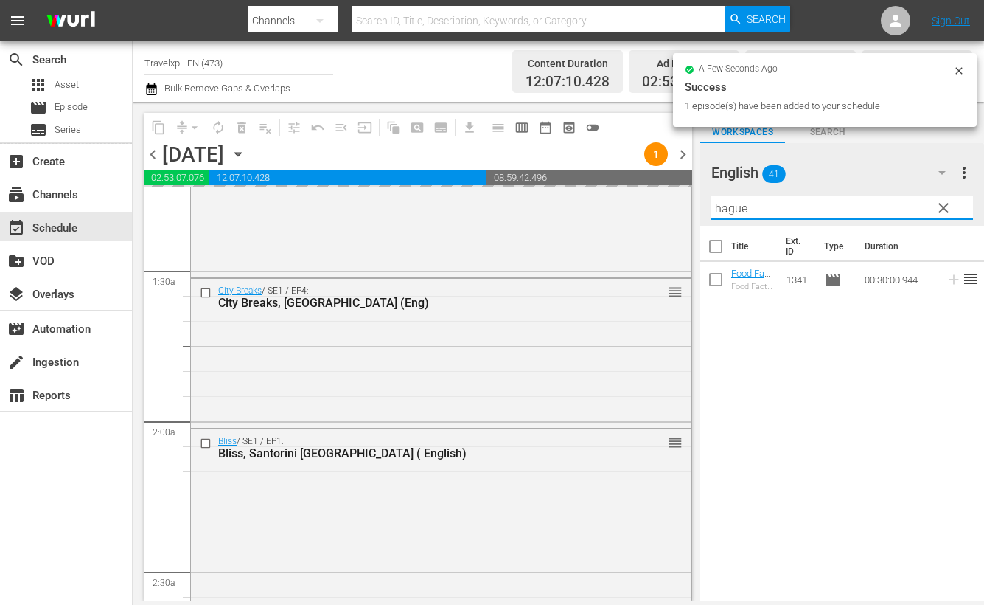
click at [737, 212] on input "hague" at bounding box center [843, 208] width 262 height 24
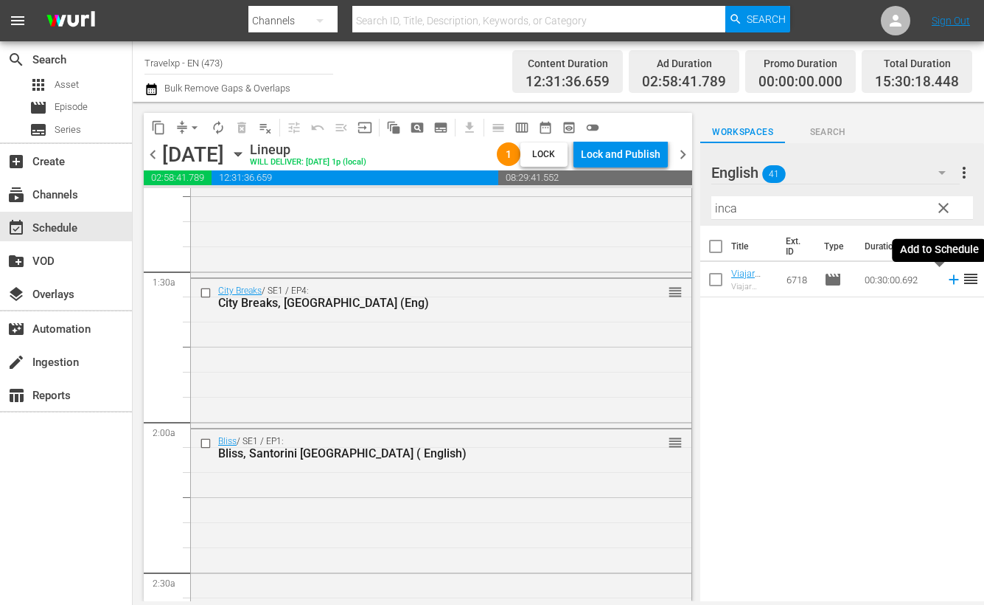
click at [946, 278] on icon at bounding box center [954, 279] width 16 height 16
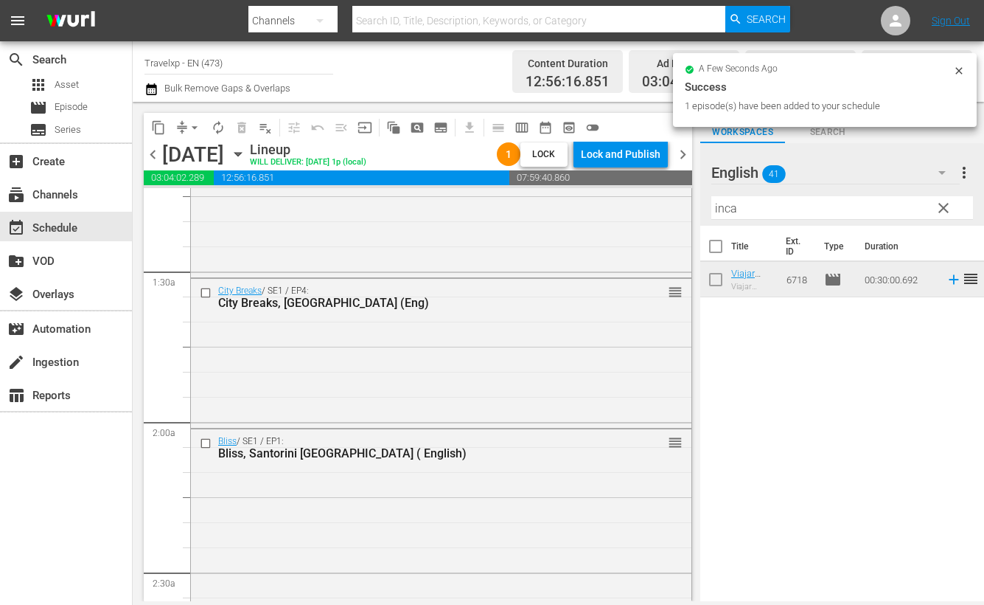
click at [731, 212] on input "inca" at bounding box center [843, 208] width 262 height 24
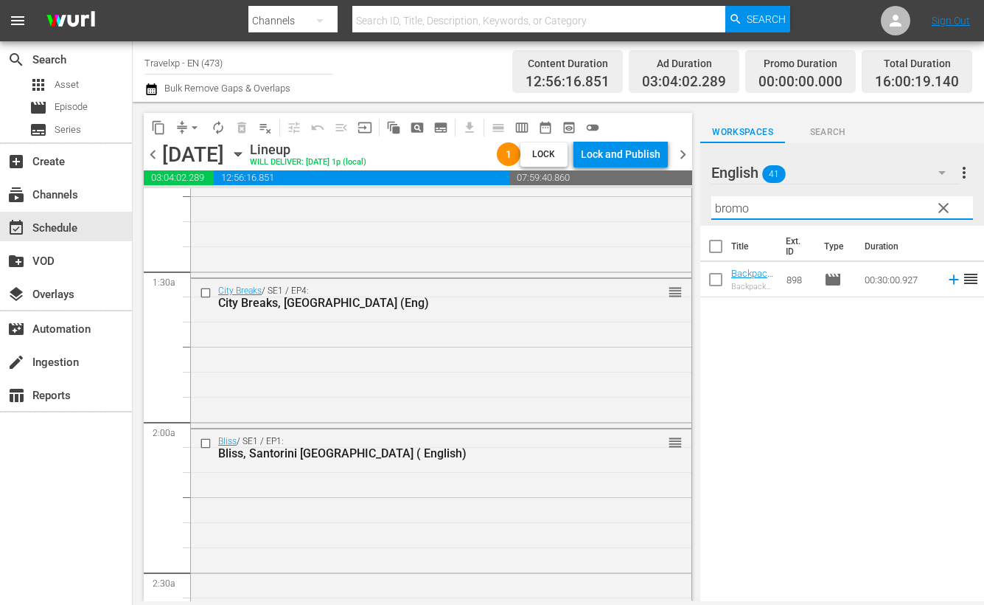
click at [946, 280] on icon at bounding box center [954, 279] width 16 height 16
click at [732, 206] on input "bromo" at bounding box center [843, 208] width 262 height 24
click at [946, 278] on icon at bounding box center [954, 279] width 16 height 16
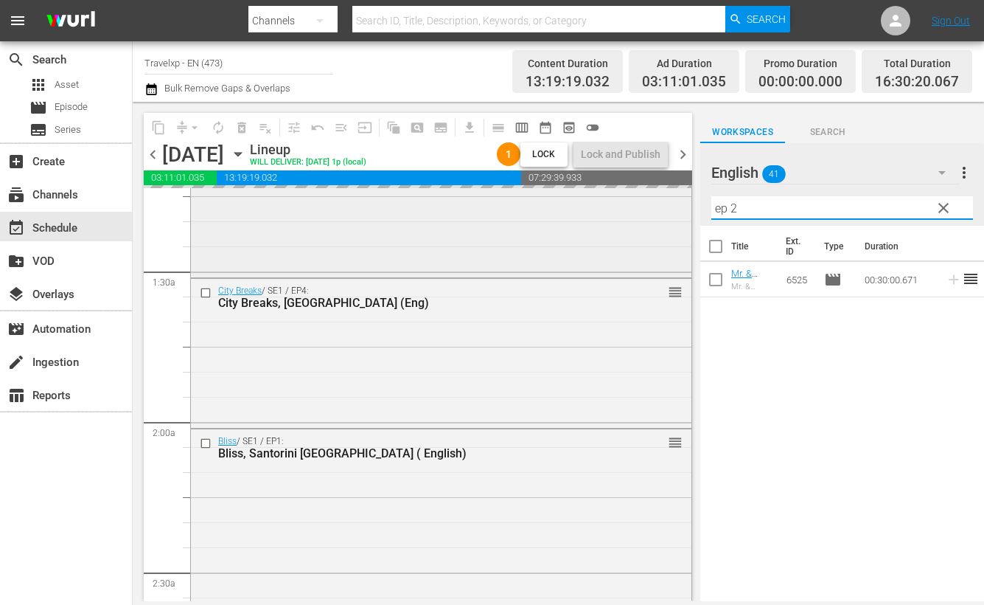
drag, startPoint x: 754, startPoint y: 204, endPoint x: 671, endPoint y: 201, distance: 83.4
click at [671, 201] on div "content_copy compress arrow_drop_down autorenew_outlined delete_forever_outline…" at bounding box center [559, 351] width 852 height 499
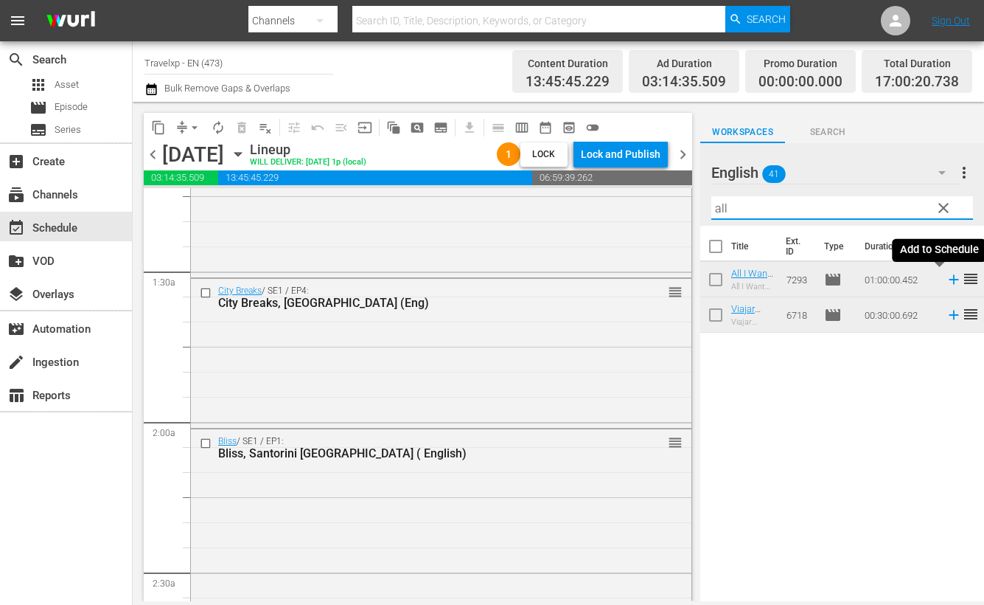
click at [949, 279] on icon at bounding box center [954, 280] width 10 height 10
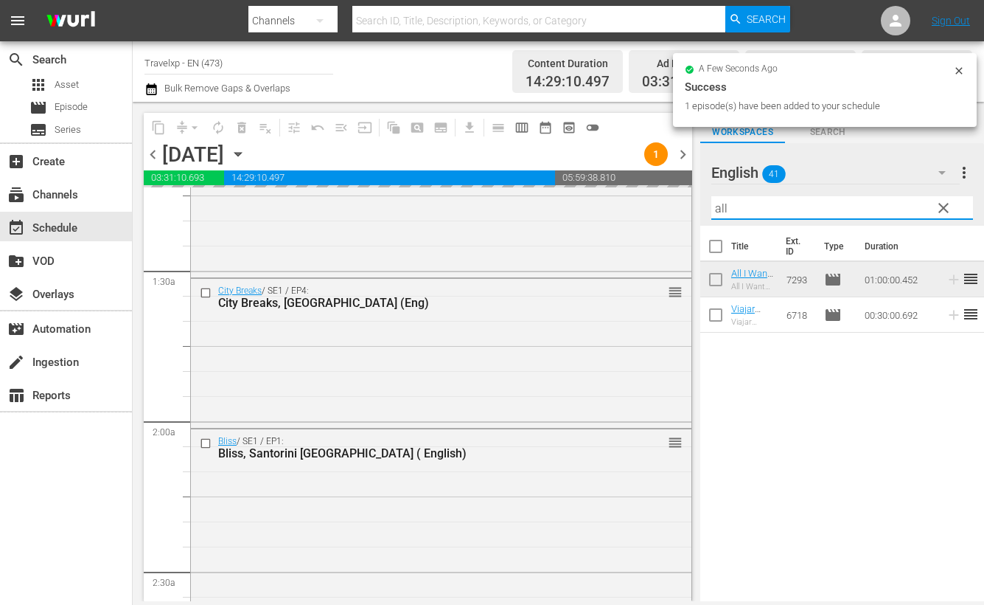
click at [719, 206] on input "all" at bounding box center [843, 208] width 262 height 24
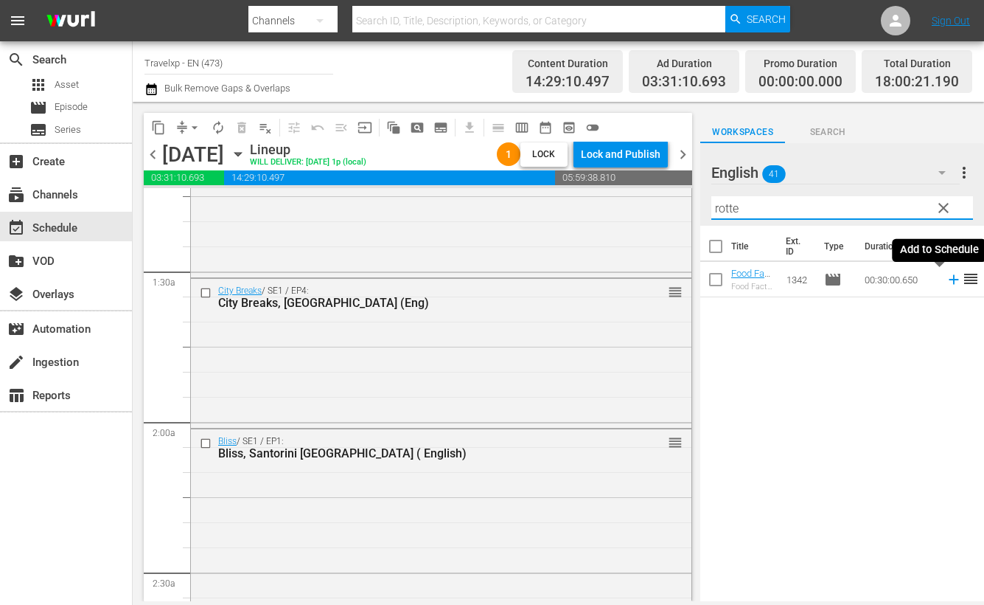
click at [946, 284] on icon at bounding box center [954, 279] width 16 height 16
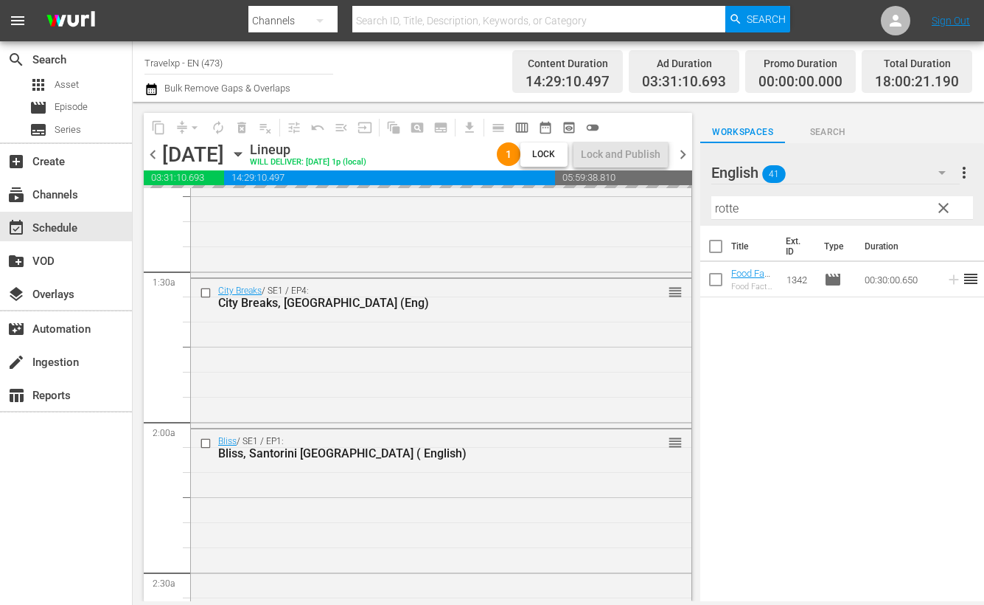
click at [726, 206] on input "rotte" at bounding box center [843, 208] width 262 height 24
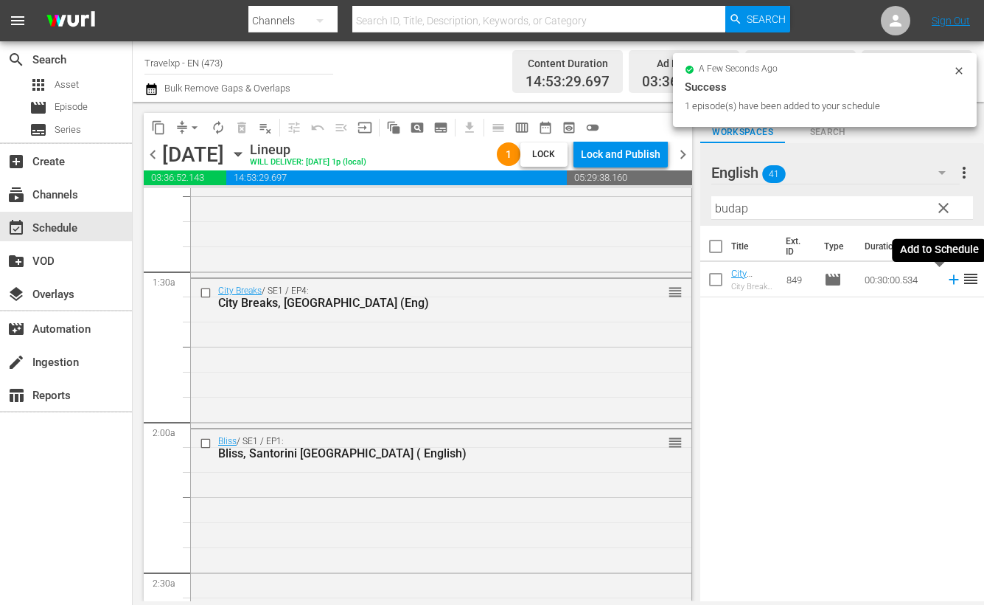
click at [949, 282] on icon at bounding box center [954, 280] width 10 height 10
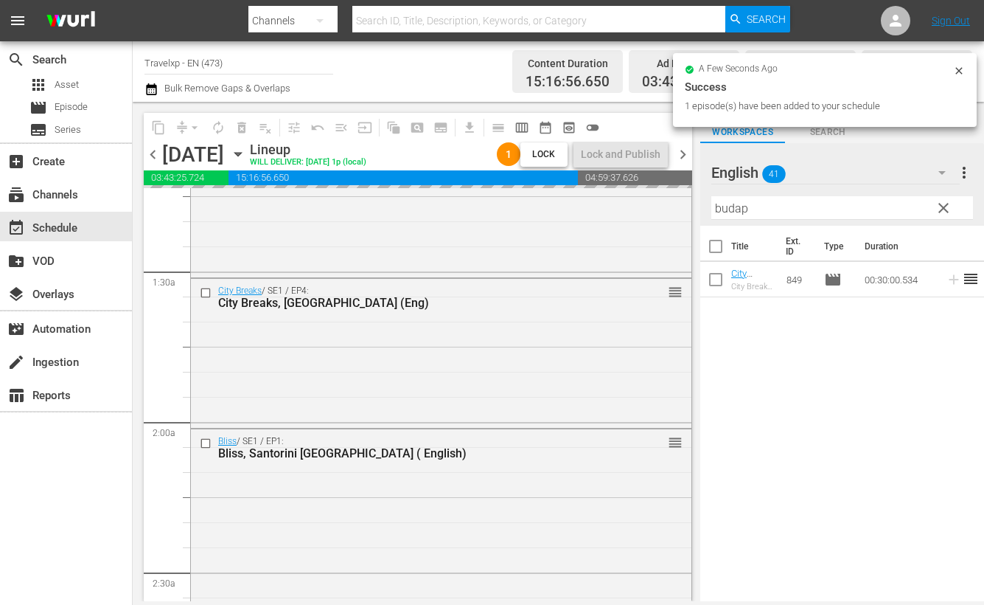
click at [716, 208] on input "budap" at bounding box center [843, 208] width 262 height 24
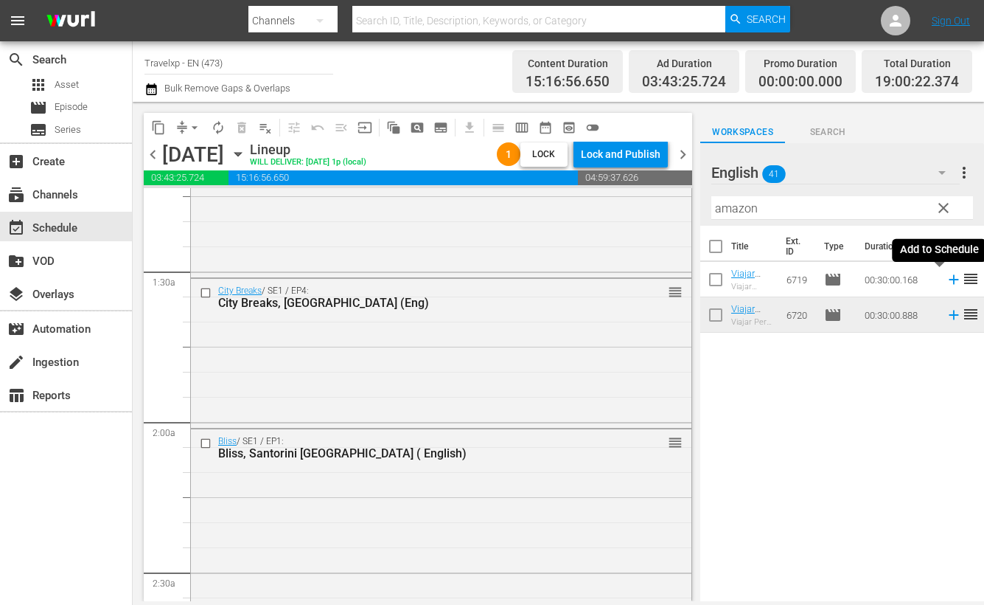
click at [949, 279] on icon at bounding box center [954, 280] width 10 height 10
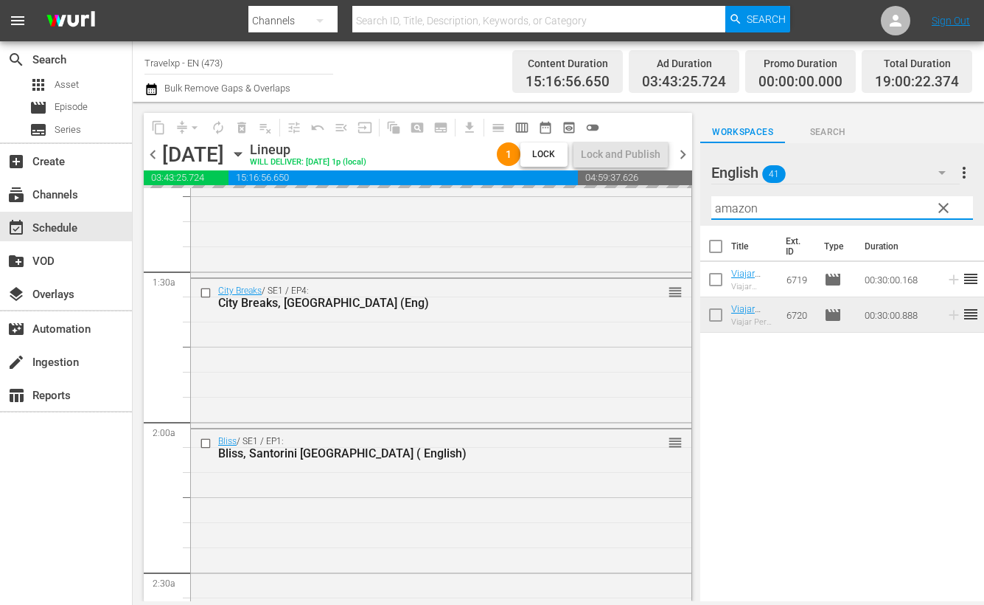
click at [759, 212] on input "amazon" at bounding box center [843, 208] width 262 height 24
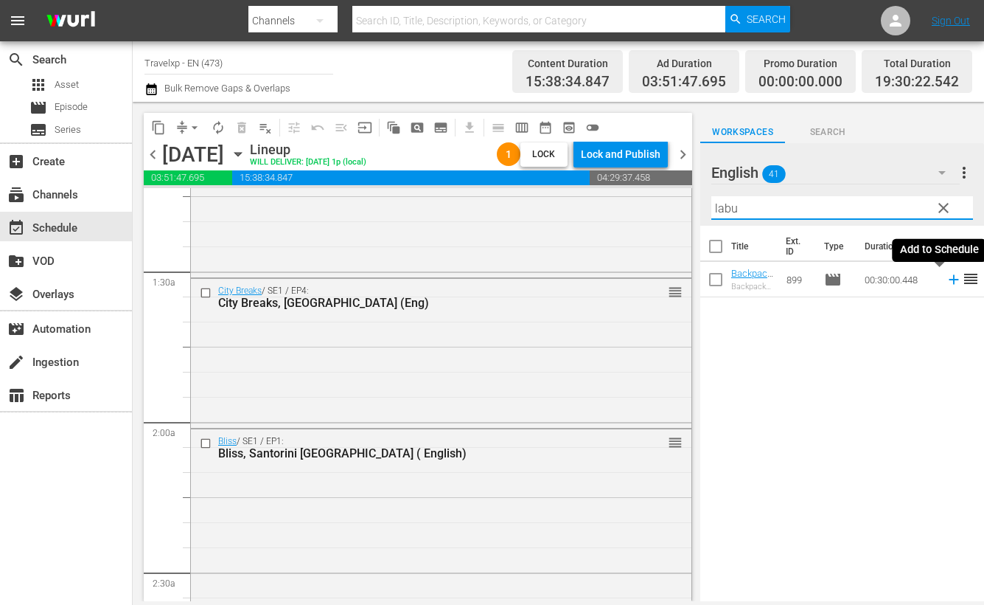
click at [946, 283] on icon at bounding box center [954, 279] width 16 height 16
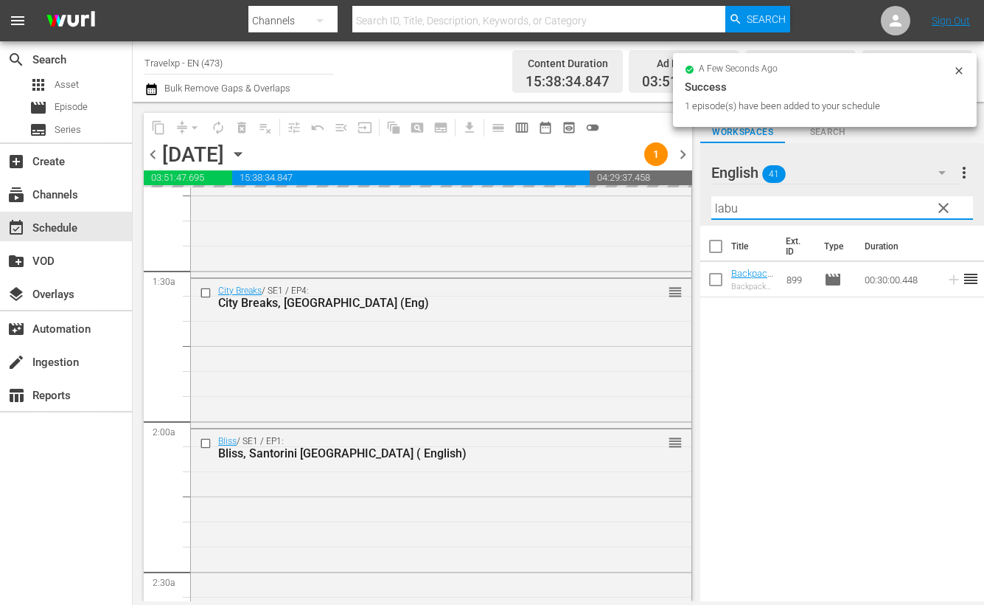
click at [726, 214] on input "labu" at bounding box center [843, 208] width 262 height 24
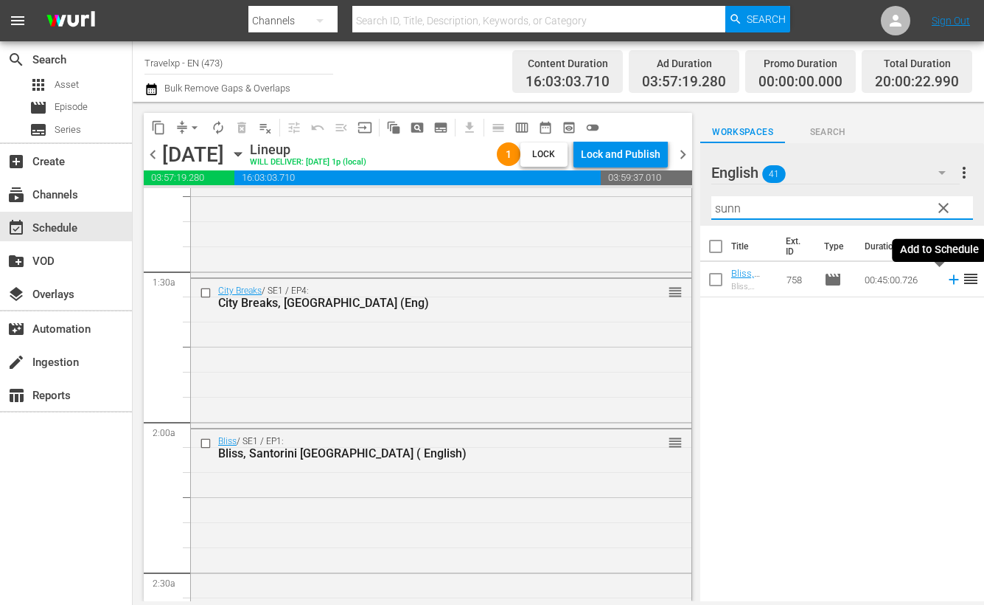
click at [949, 278] on icon at bounding box center [954, 280] width 10 height 10
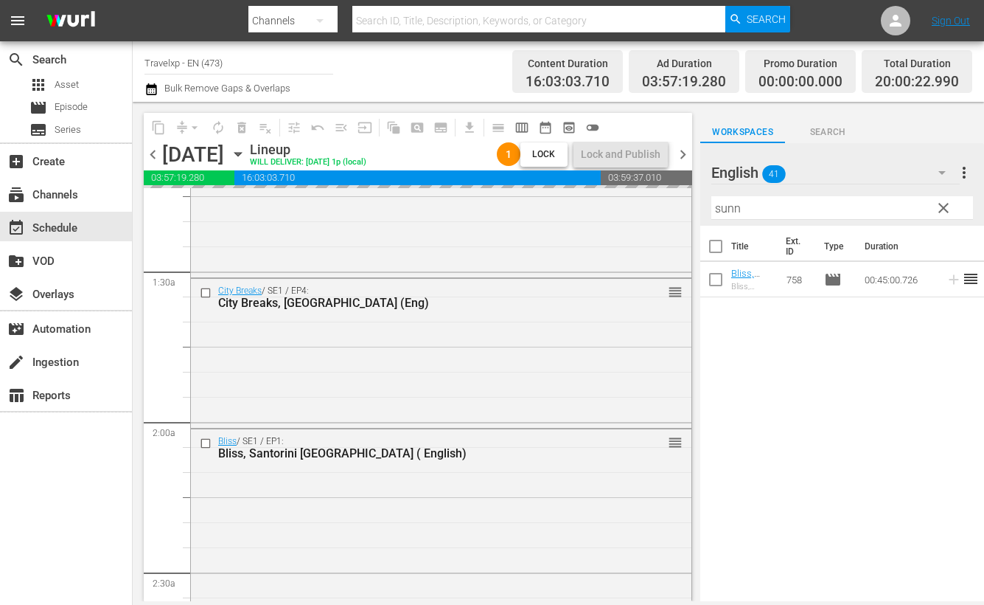
click at [730, 208] on input "sunn" at bounding box center [843, 208] width 262 height 24
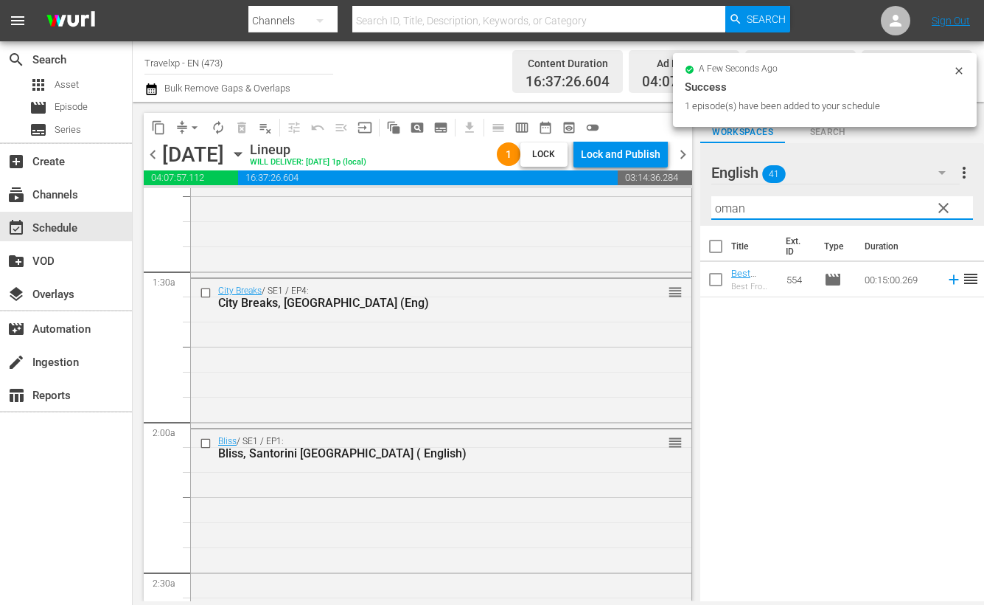
type input "oman"
click at [945, 393] on div "Title Ext. ID Type Duration Best From The Rest Oman Must Sees (ENG) Best From T…" at bounding box center [842, 415] width 284 height 378
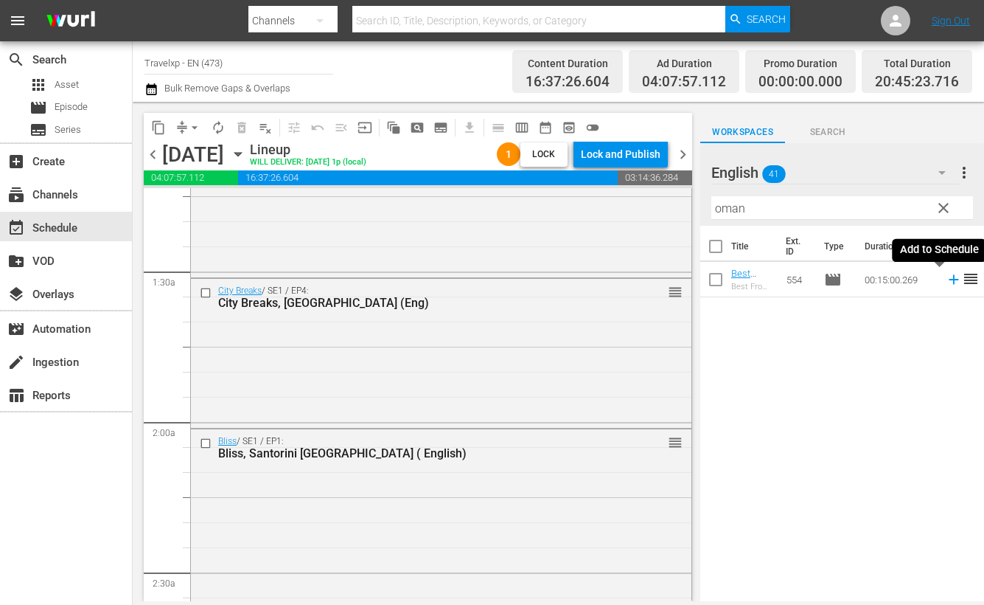
click at [946, 280] on icon at bounding box center [954, 279] width 16 height 16
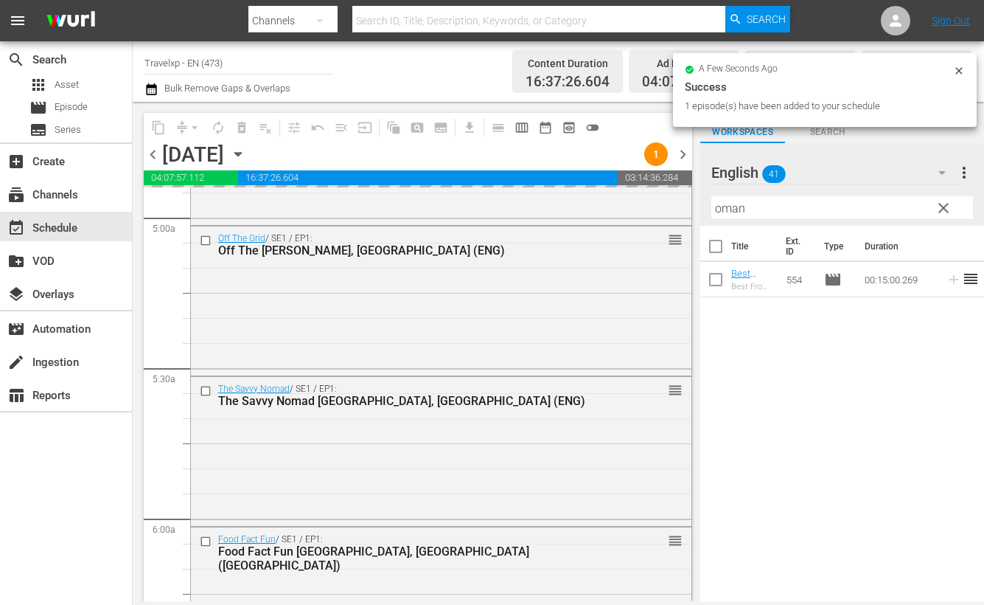
scroll to position [2028, 0]
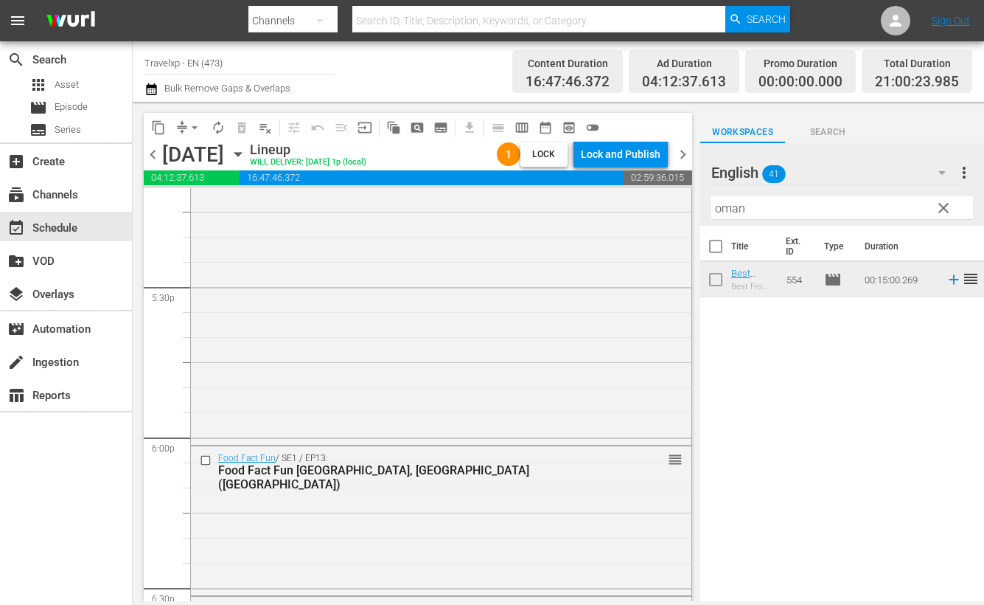
scroll to position [5253, 0]
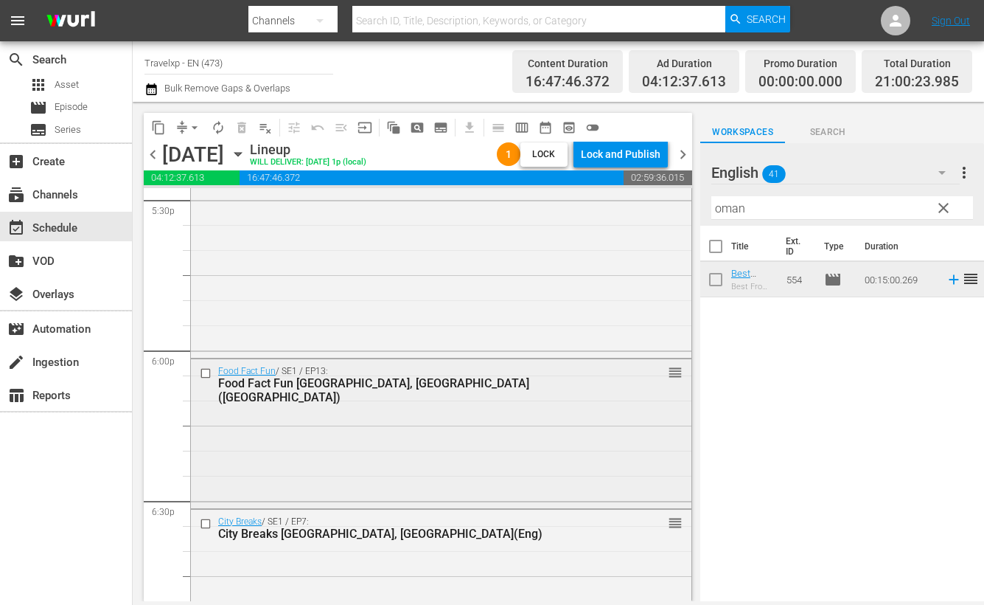
click at [206, 370] on input "checkbox" at bounding box center [207, 373] width 15 height 13
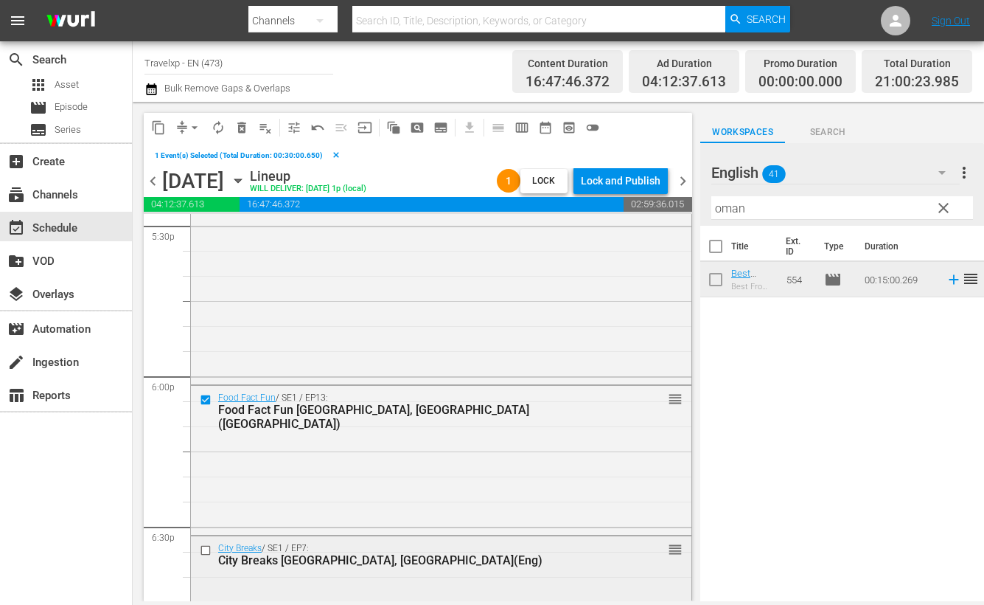
click at [206, 547] on input "checkbox" at bounding box center [207, 549] width 15 height 13
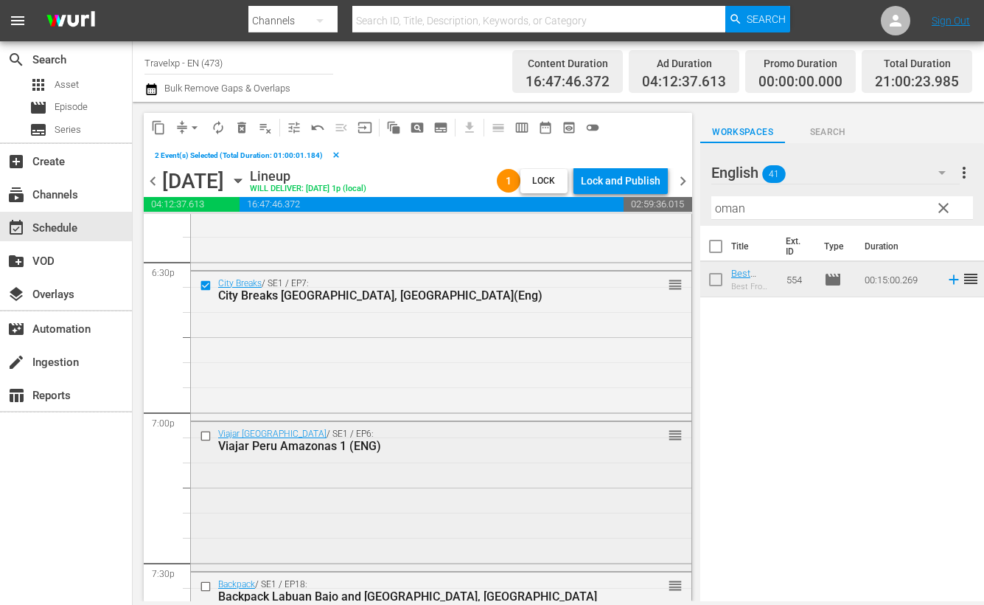
scroll to position [5529, 0]
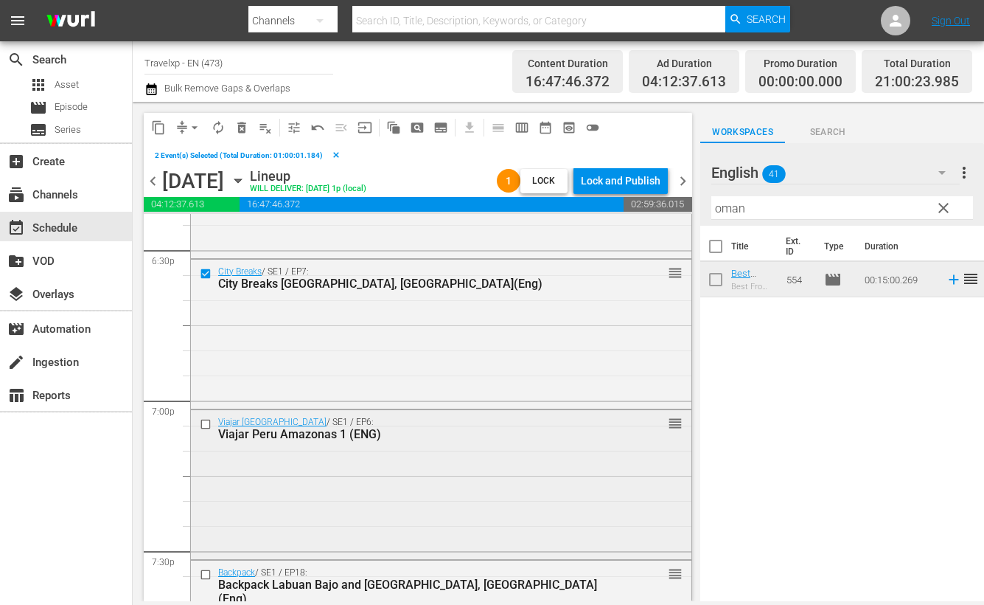
click at [206, 425] on input "checkbox" at bounding box center [207, 424] width 15 height 13
click at [206, 573] on input "checkbox" at bounding box center [207, 574] width 15 height 13
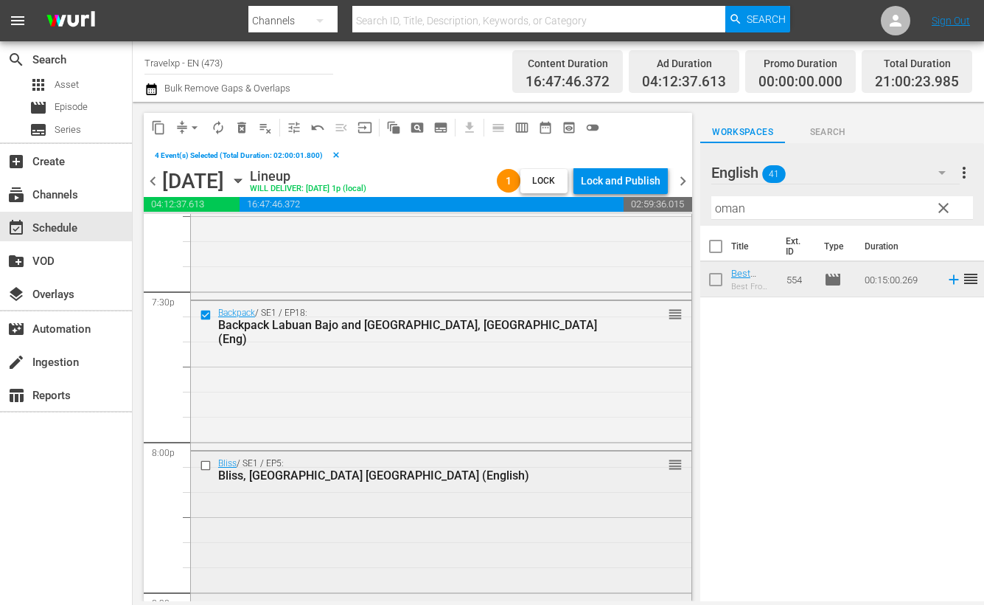
scroll to position [5806, 0]
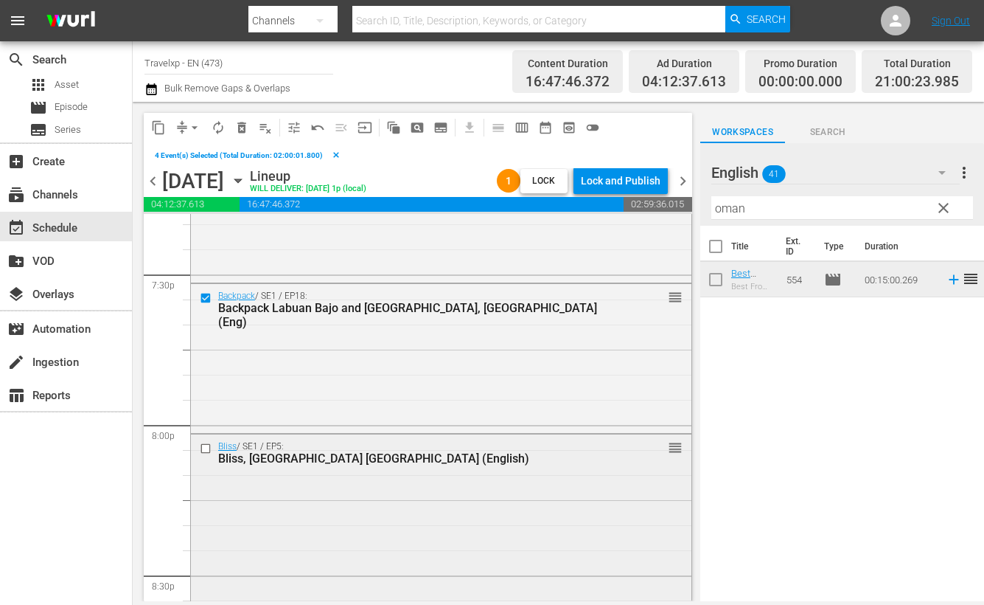
click at [206, 447] on input "checkbox" at bounding box center [207, 448] width 15 height 13
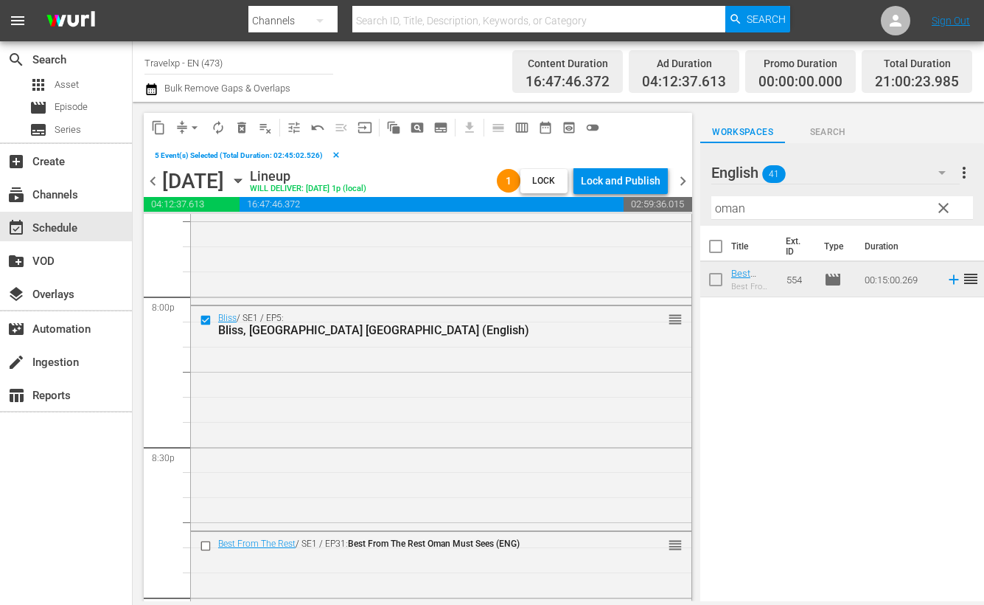
scroll to position [6083, 0]
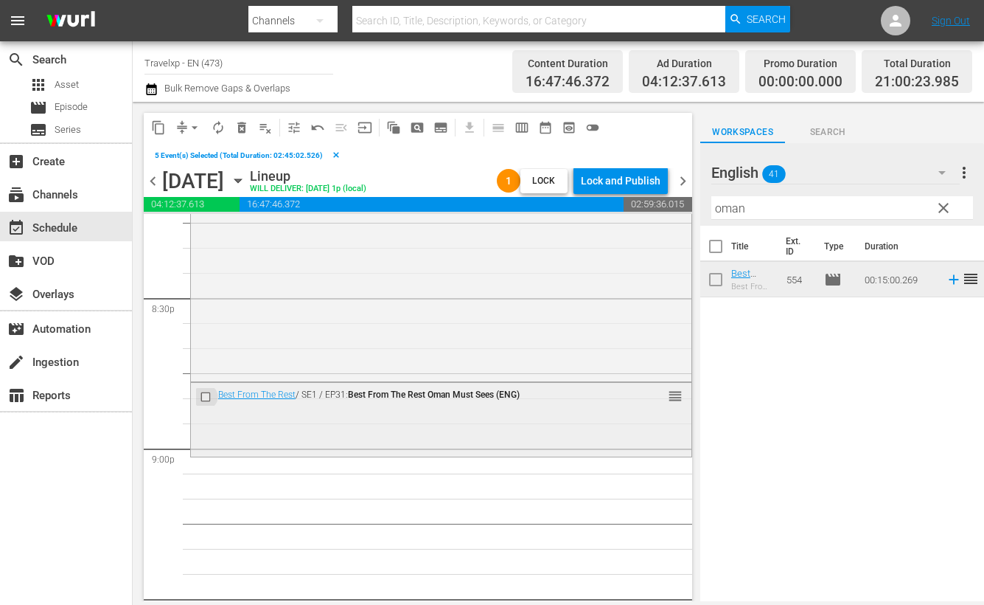
click at [204, 395] on input "checkbox" at bounding box center [207, 397] width 15 height 13
click at [158, 119] on button "content_copy" at bounding box center [159, 128] width 24 height 24
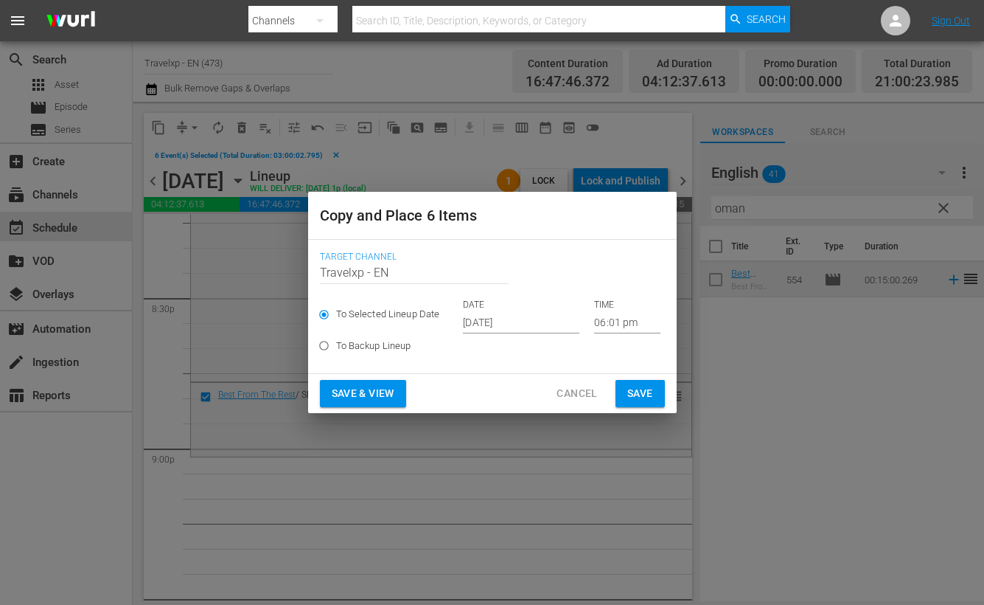
click at [510, 321] on input "[DATE]" at bounding box center [521, 322] width 116 height 22
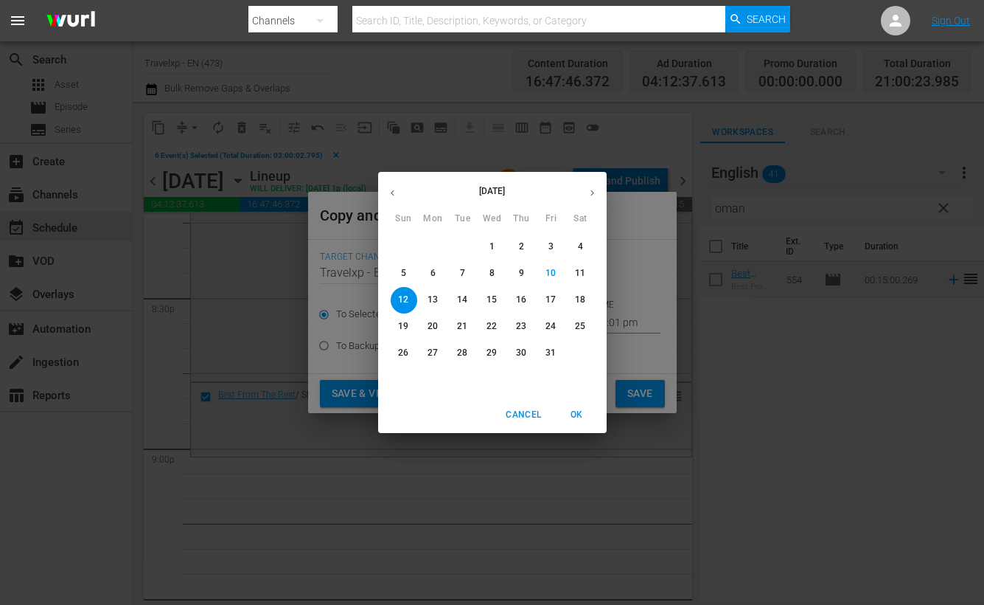
click at [436, 301] on p "13" at bounding box center [433, 299] width 10 height 13
type input "[DATE]"
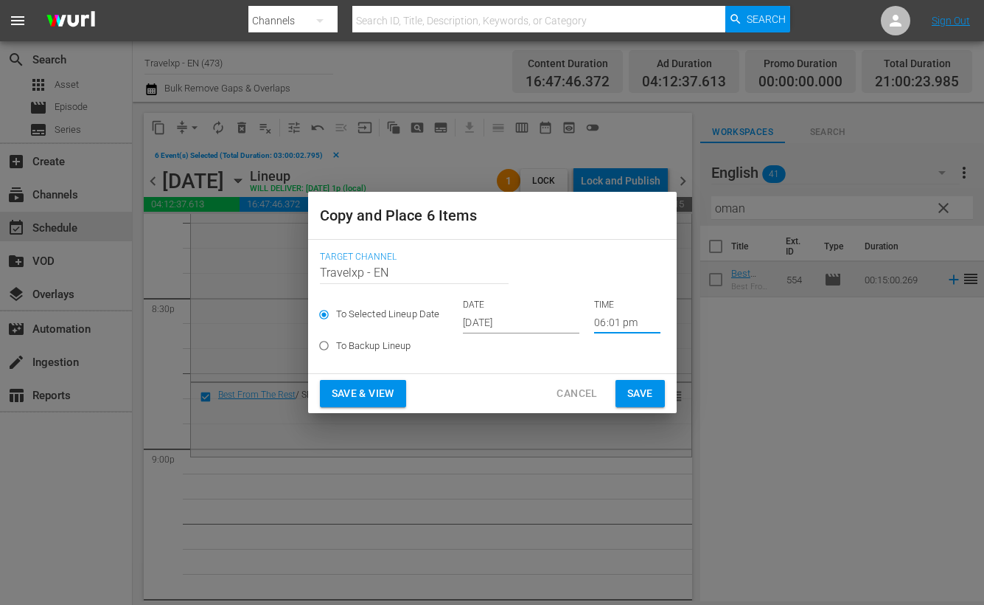
click at [605, 319] on input "06:01 pm" at bounding box center [627, 322] width 66 height 22
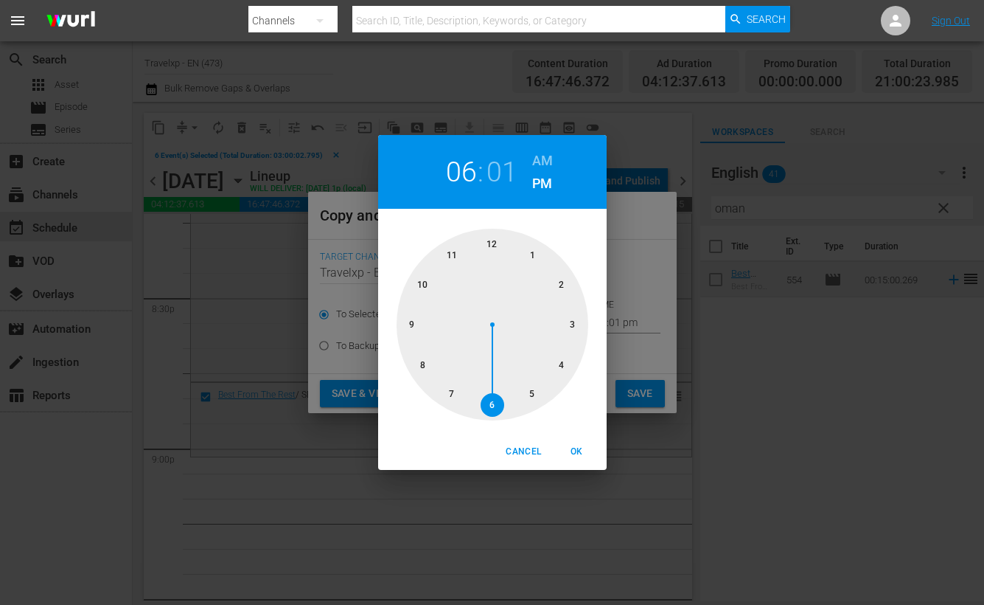
click at [400, 321] on div at bounding box center [493, 325] width 192 height 192
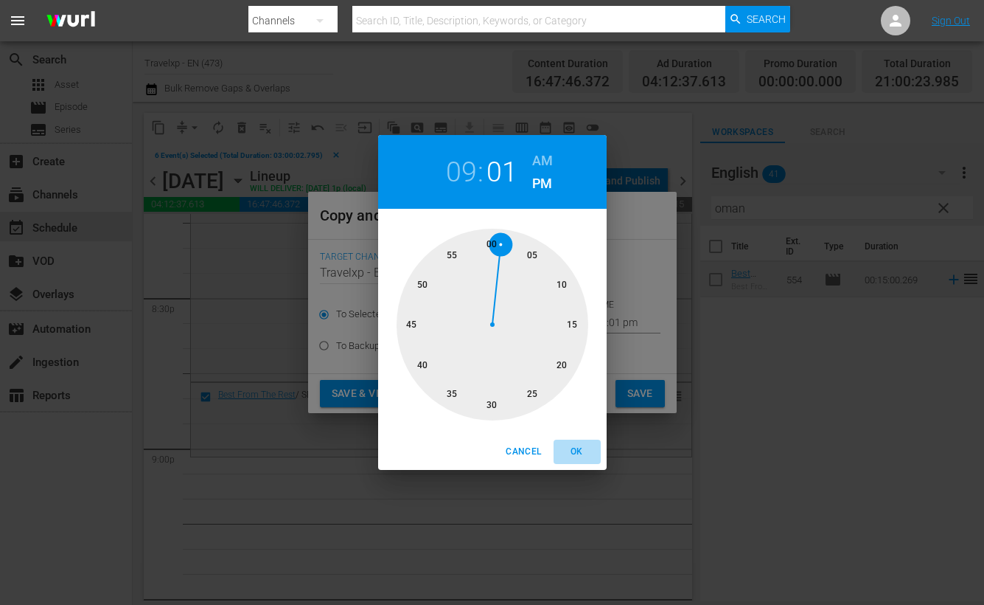
click at [587, 461] on button "OK" at bounding box center [577, 451] width 47 height 24
type input "09:01 pm"
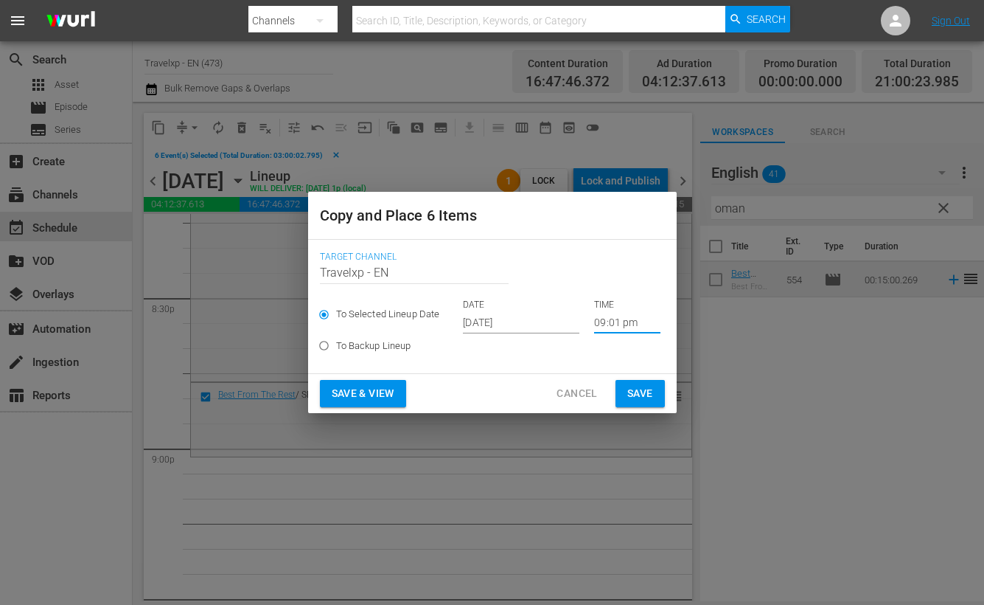
click at [392, 390] on span "Save & View" at bounding box center [363, 393] width 63 height 18
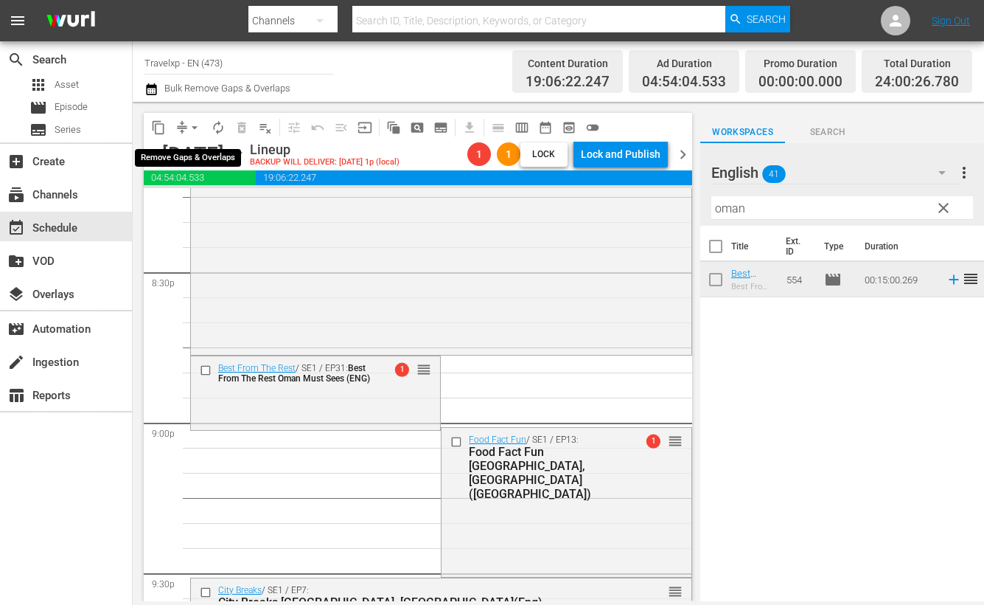
click at [203, 123] on button "arrow_drop_down" at bounding box center [195, 128] width 24 height 24
click at [209, 210] on li "Align to End of Previous Day" at bounding box center [195, 205] width 155 height 24
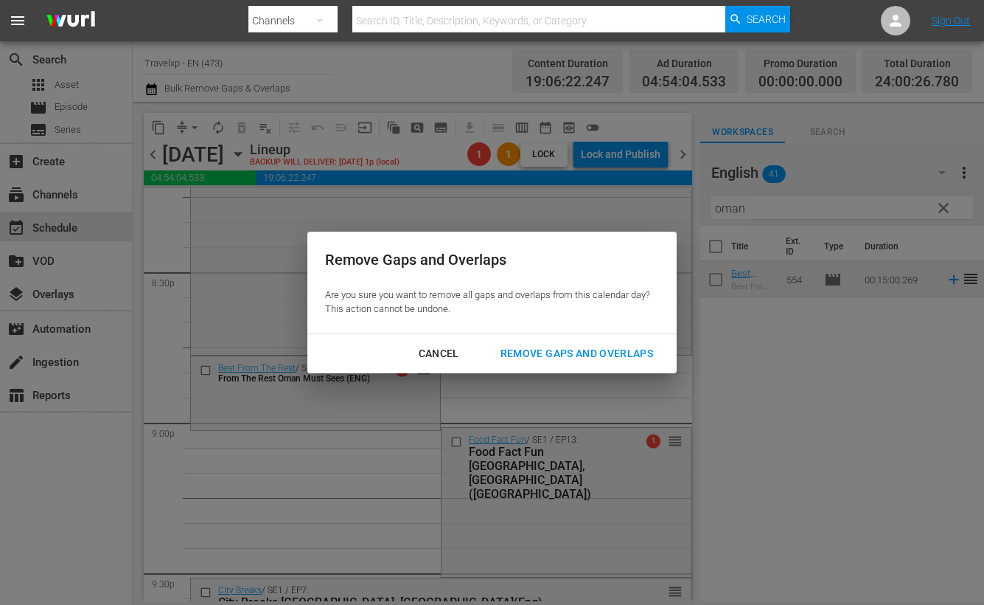
click at [608, 341] on button "Remove Gaps and Overlaps" at bounding box center [577, 353] width 188 height 27
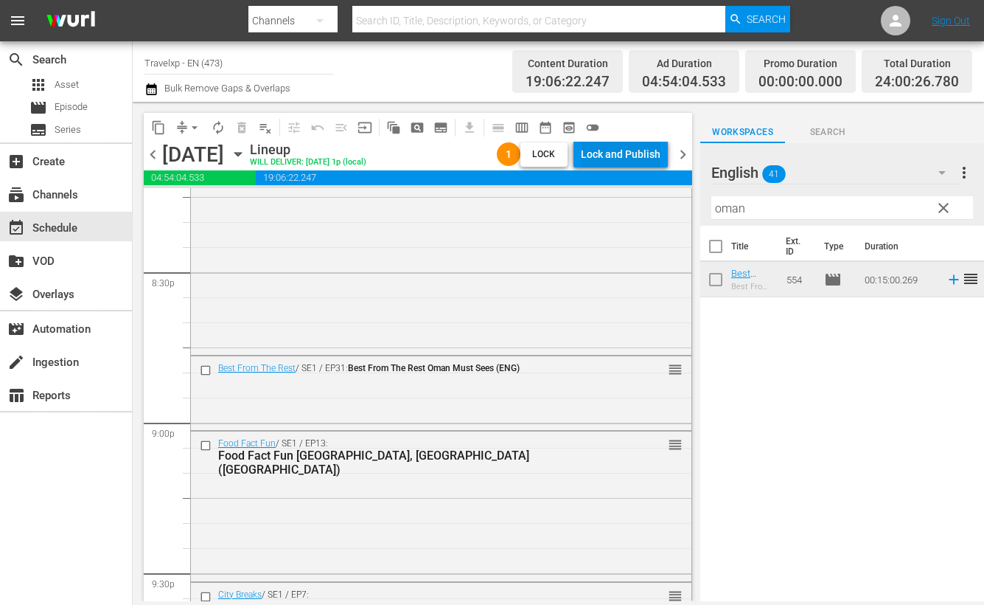
click at [630, 149] on div "Lock and Publish" at bounding box center [621, 154] width 80 height 27
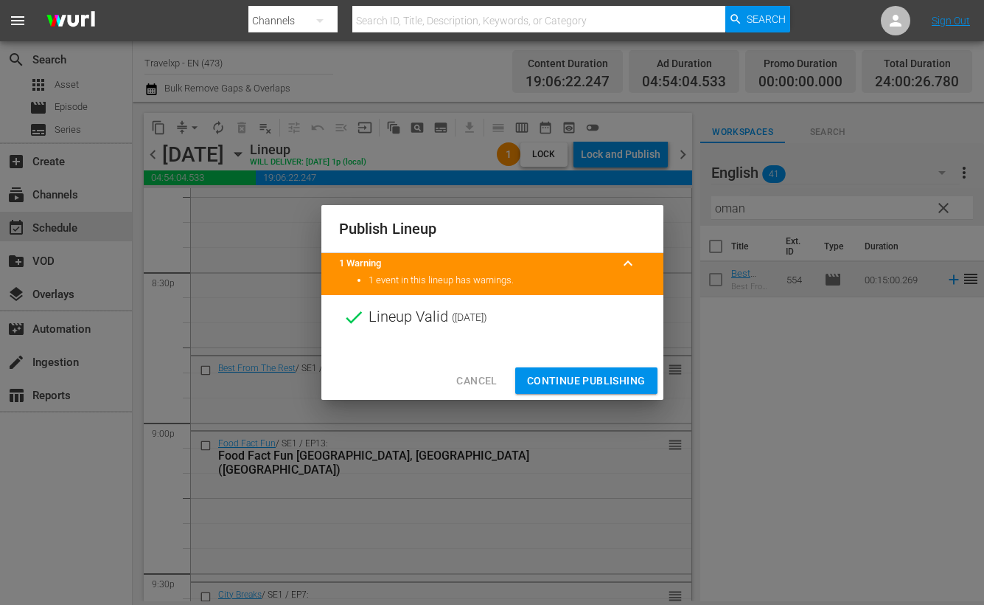
click at [590, 386] on span "Continue Publishing" at bounding box center [586, 381] width 119 height 18
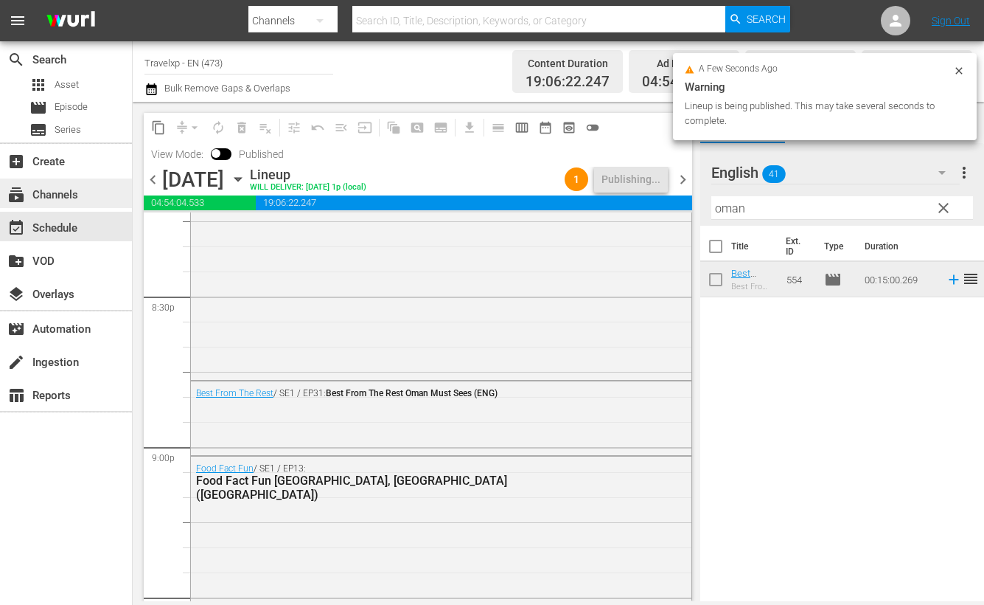
click at [70, 199] on div "subscriptions Channels" at bounding box center [41, 192] width 83 height 13
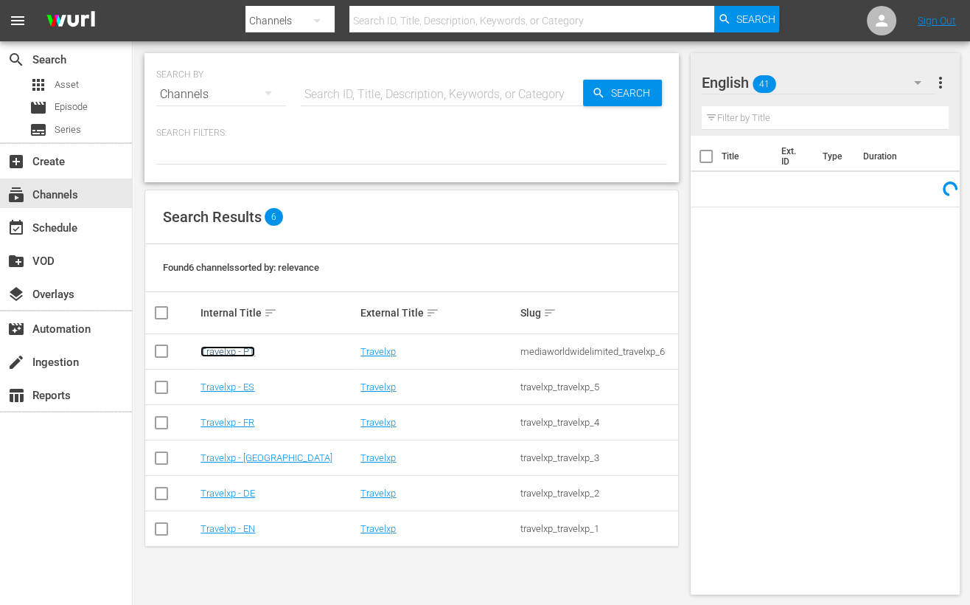
click at [237, 349] on link "Travelxp - PT" at bounding box center [228, 351] width 55 height 11
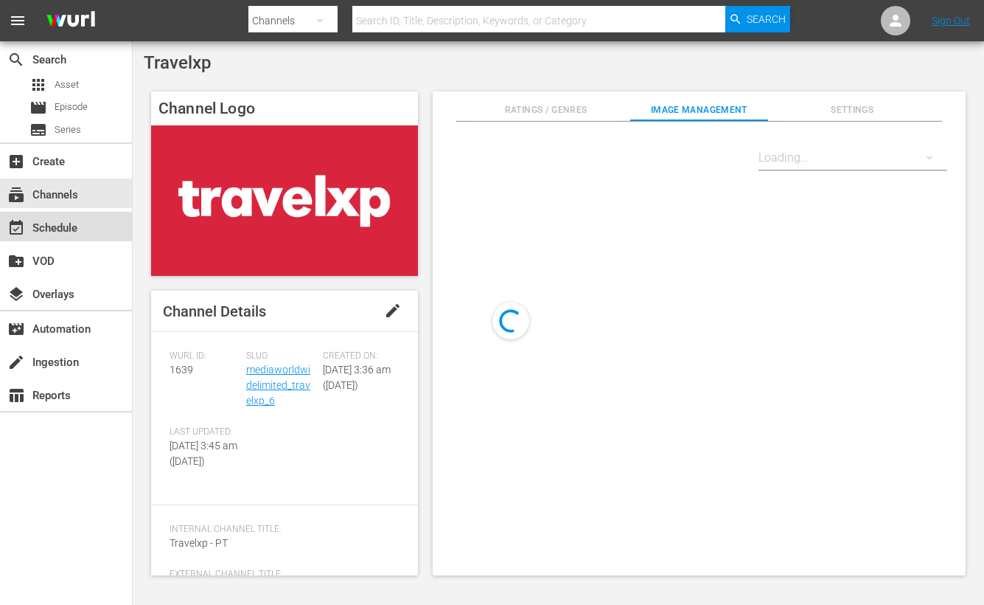
click at [63, 227] on div "event_available Schedule" at bounding box center [41, 225] width 83 height 13
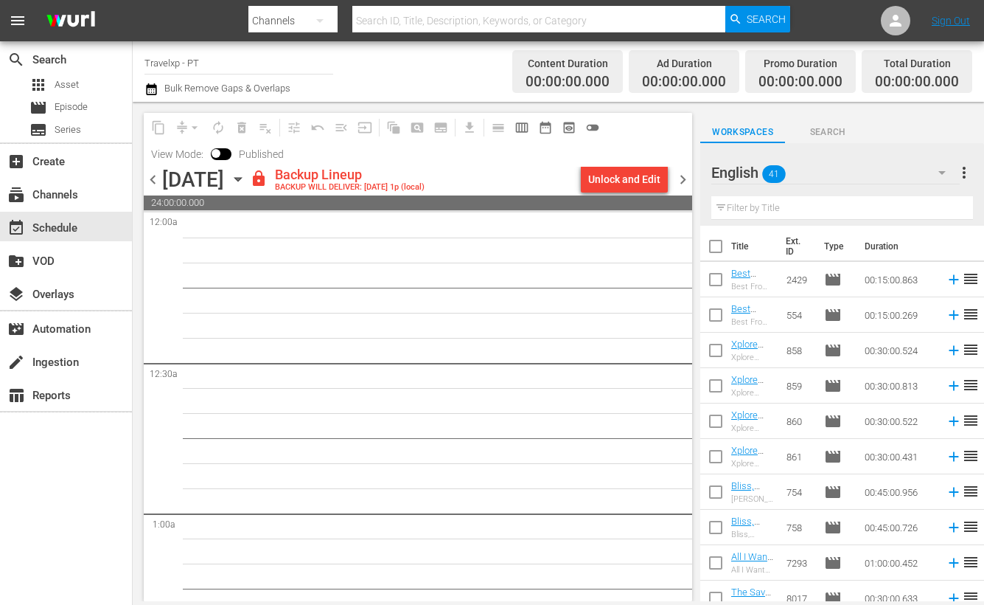
click at [155, 179] on span "chevron_left" at bounding box center [153, 179] width 18 height 18
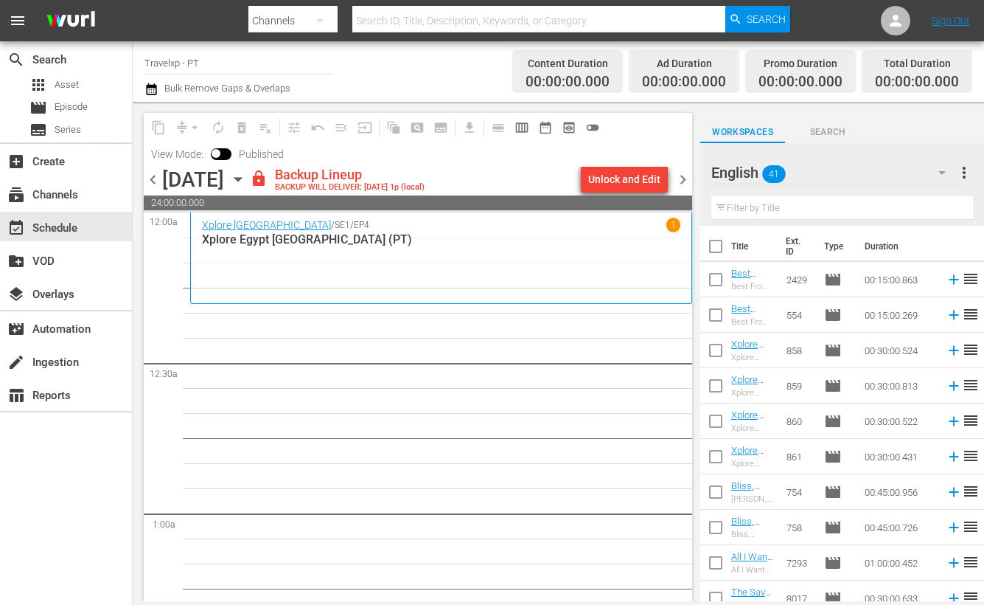
click at [638, 176] on div "Unlock and Edit" at bounding box center [624, 179] width 72 height 27
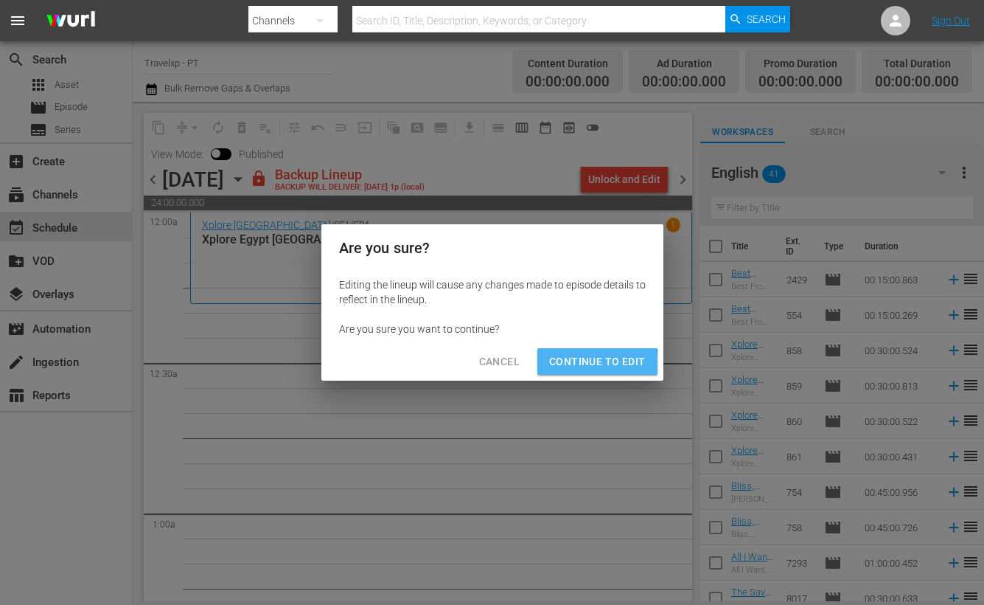
click at [589, 365] on span "Continue to Edit" at bounding box center [597, 361] width 96 height 18
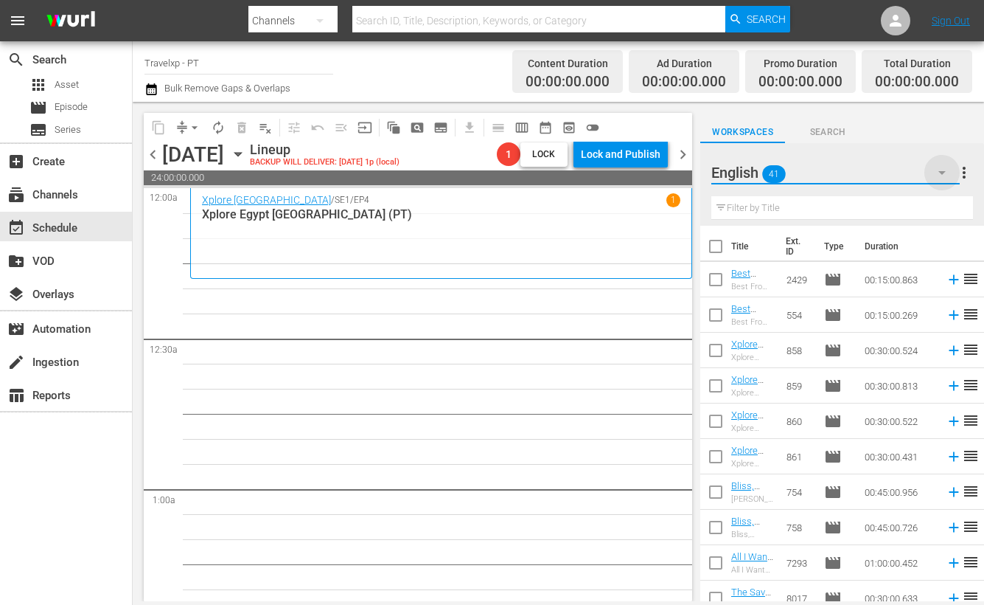
click at [938, 172] on icon "button" at bounding box center [942, 173] width 18 height 18
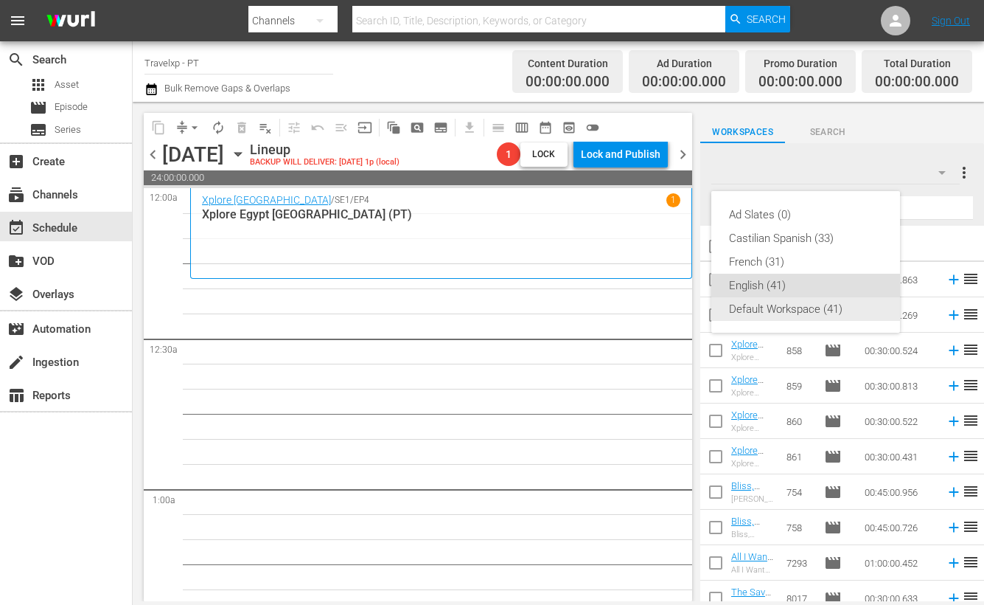
click at [761, 310] on div "Default Workspace (41)" at bounding box center [805, 309] width 153 height 24
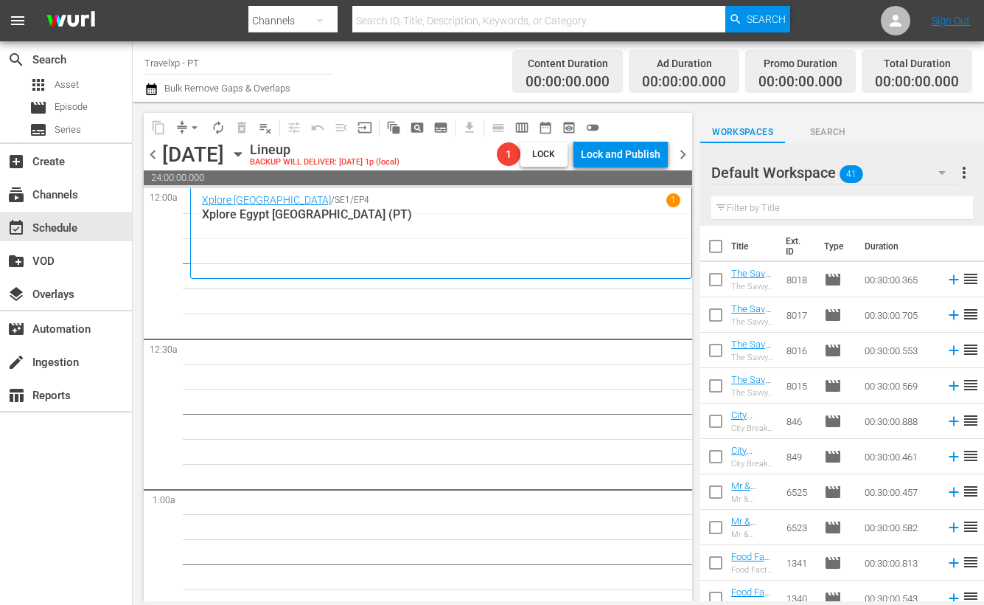
click at [757, 208] on input "text" at bounding box center [843, 208] width 262 height 24
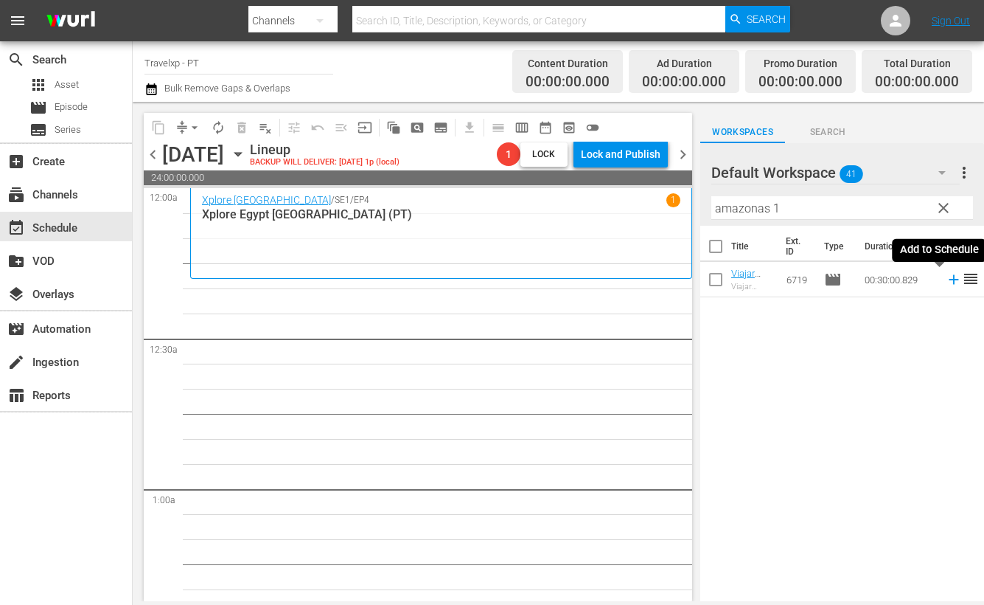
click at [946, 282] on icon at bounding box center [954, 279] width 16 height 16
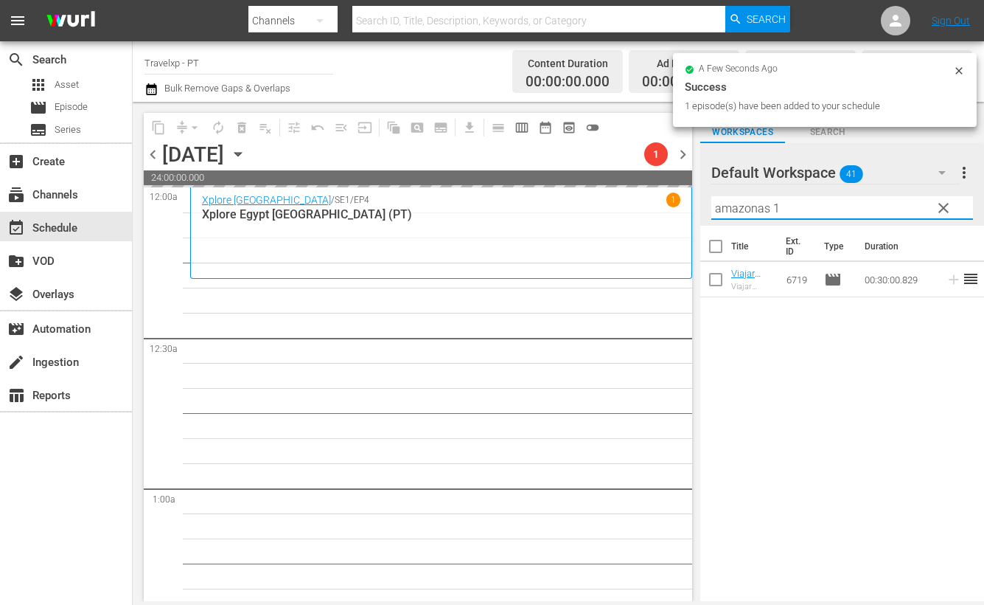
drag, startPoint x: 803, startPoint y: 201, endPoint x: 608, endPoint y: 201, distance: 194.7
click at [608, 201] on div "content_copy compress arrow_drop_down autorenew_outlined delete_forever_outline…" at bounding box center [559, 351] width 852 height 499
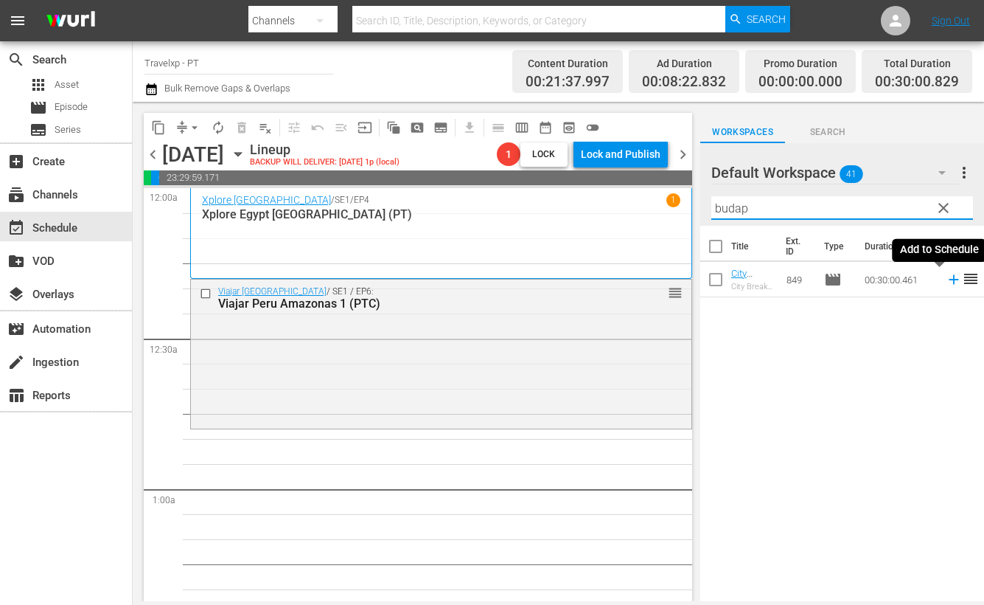
click at [949, 282] on icon at bounding box center [954, 280] width 10 height 10
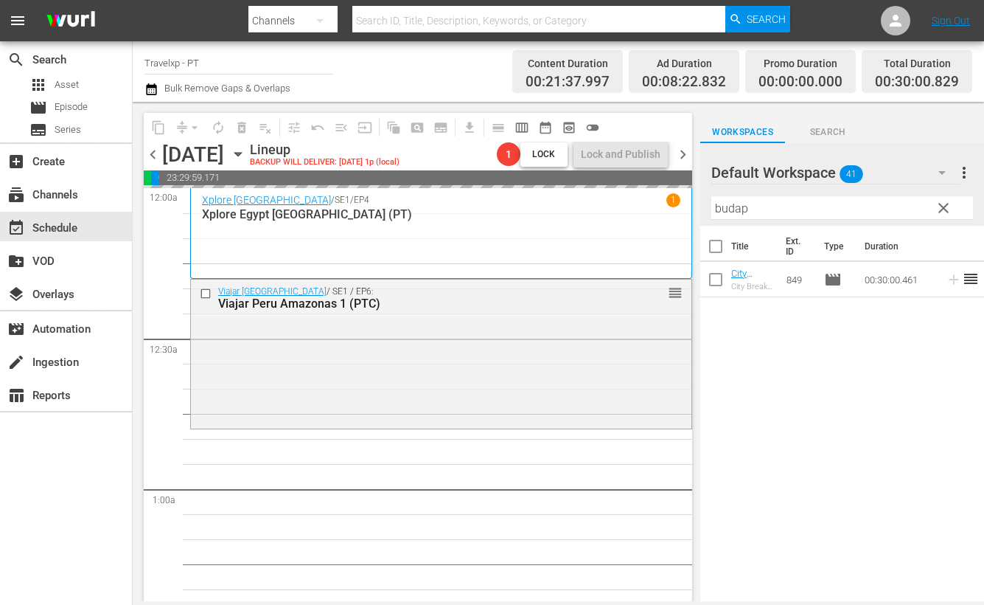
click at [737, 211] on input "budap" at bounding box center [843, 208] width 262 height 24
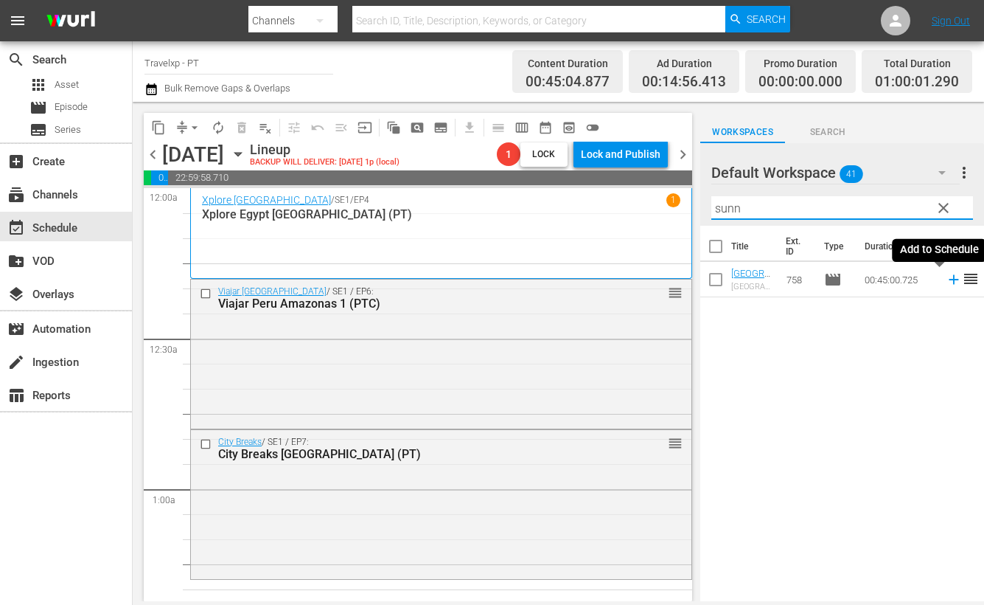
click at [946, 281] on icon at bounding box center [954, 279] width 16 height 16
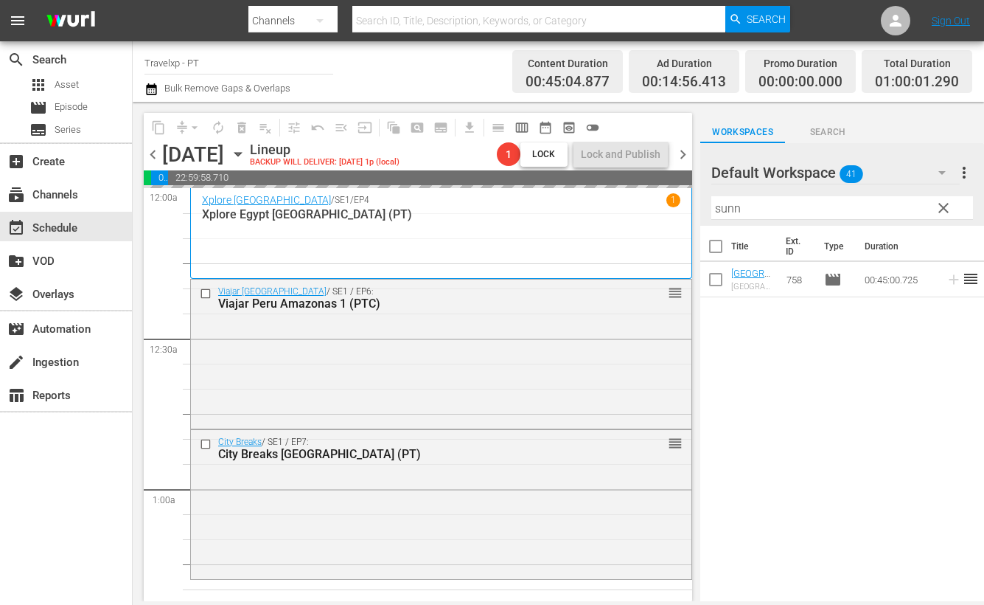
click at [725, 204] on input "sunn" at bounding box center [843, 208] width 262 height 24
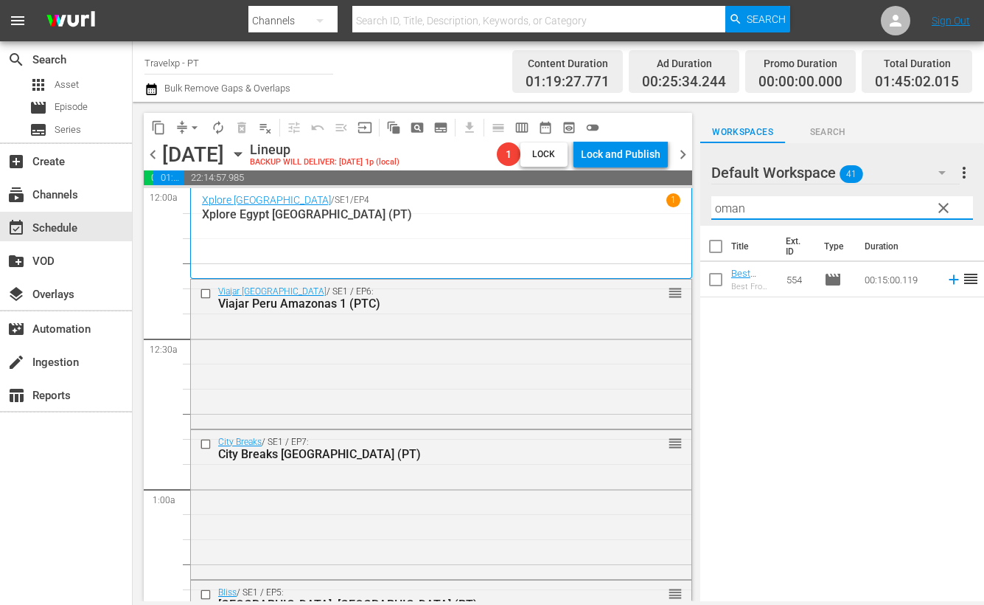
click at [848, 456] on div "Title Ext. ID Type Duration Best From The Rest Oman Must Sees (PT) Best From Th…" at bounding box center [842, 415] width 284 height 378
click at [946, 282] on icon at bounding box center [954, 279] width 16 height 16
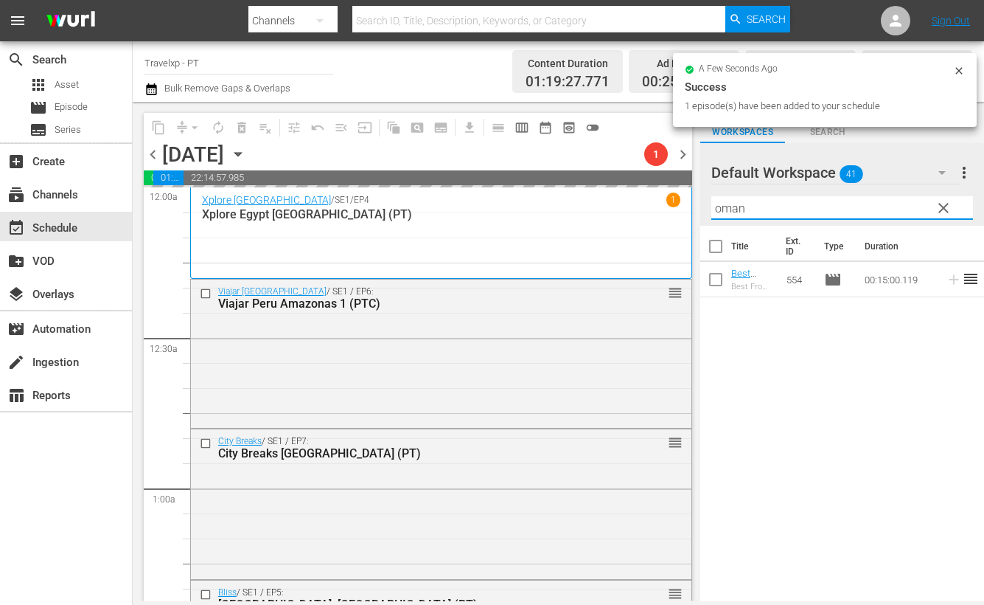
click at [723, 205] on input "oman" at bounding box center [843, 208] width 262 height 24
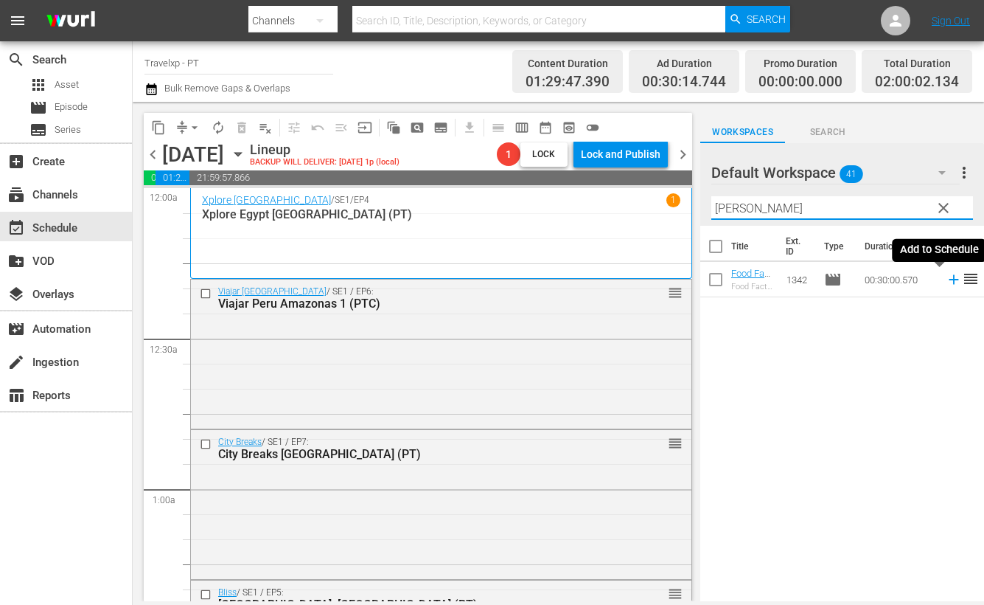
click at [949, 279] on icon at bounding box center [954, 280] width 10 height 10
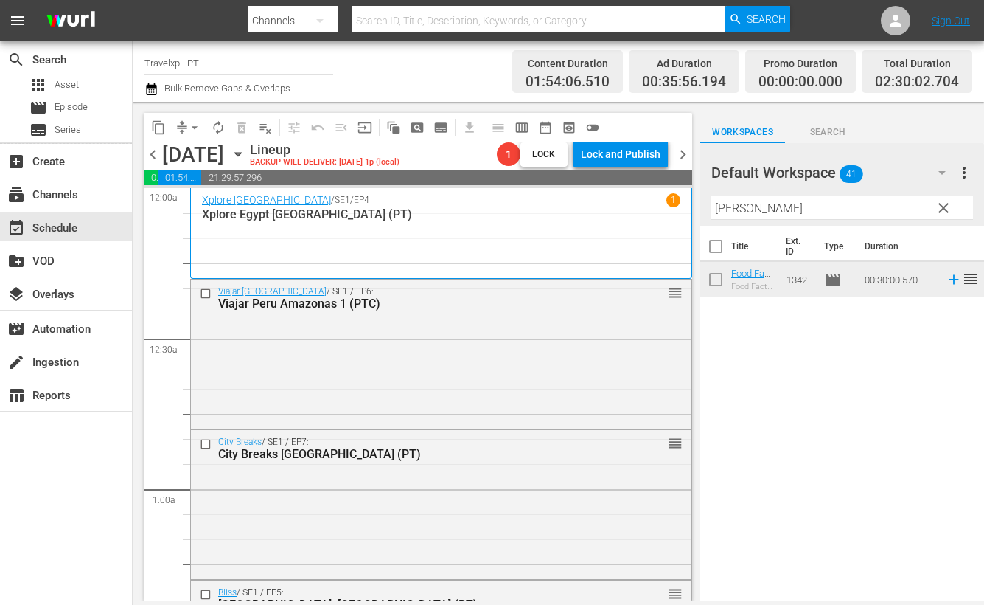
click at [734, 207] on input "[PERSON_NAME]" at bounding box center [843, 208] width 262 height 24
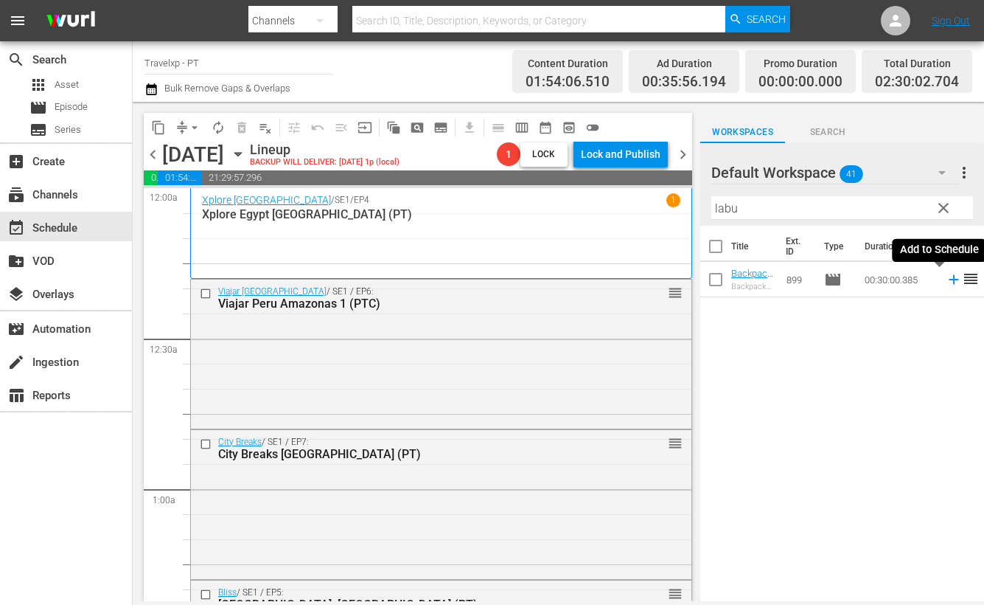
click at [946, 278] on icon at bounding box center [954, 279] width 16 height 16
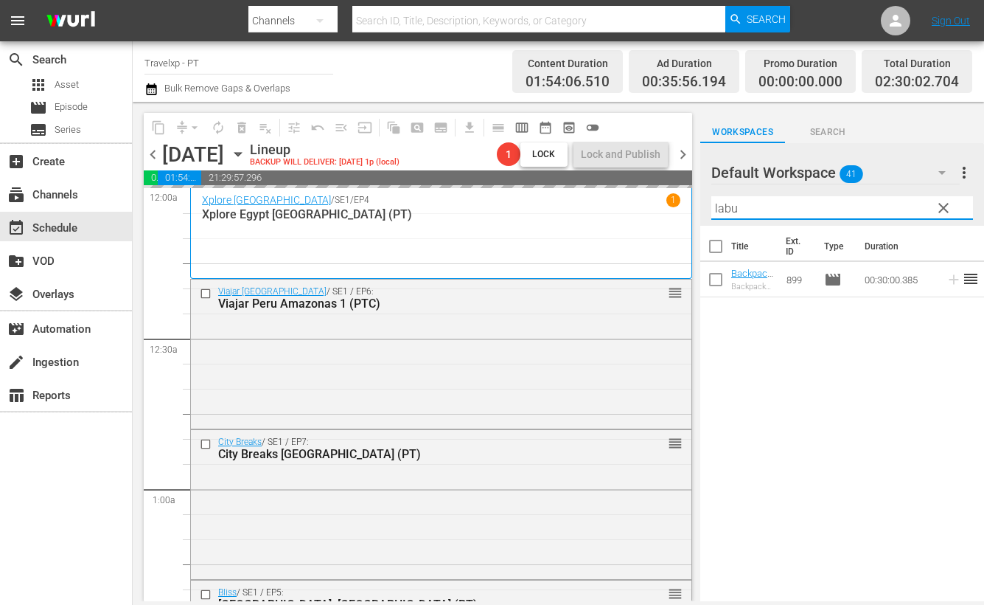
click at [734, 206] on input "labu" at bounding box center [843, 208] width 262 height 24
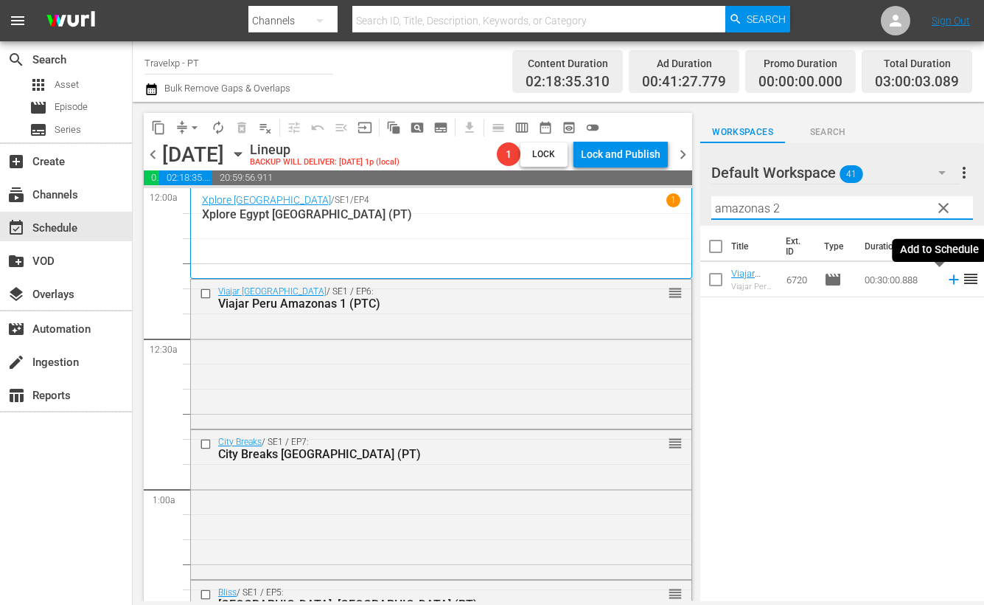
click at [946, 282] on icon at bounding box center [954, 279] width 16 height 16
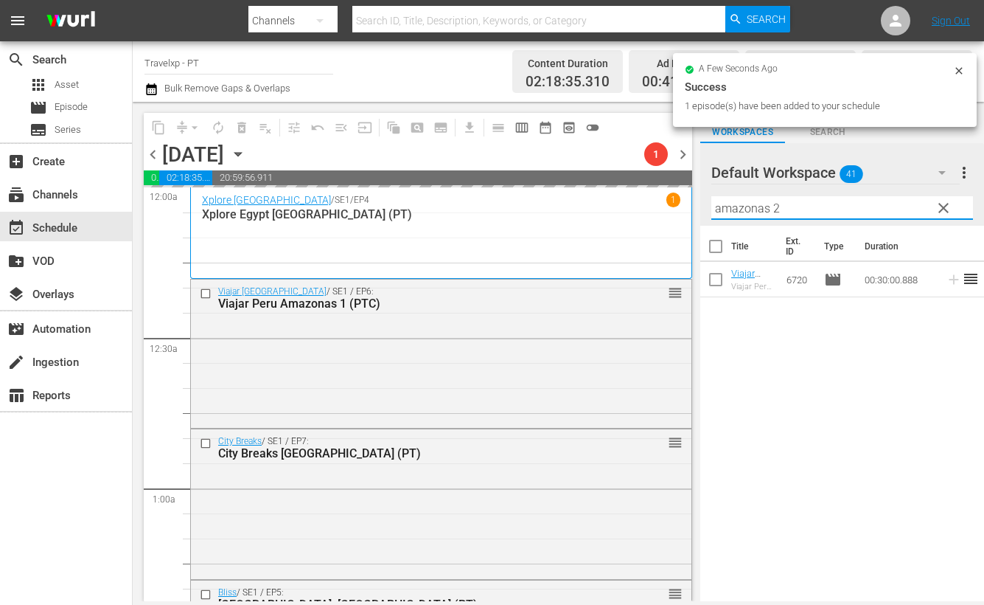
drag, startPoint x: 804, startPoint y: 209, endPoint x: 707, endPoint y: 208, distance: 96.6
click at [707, 208] on div "Default Workspace 41 Default more_vert clear Filter by Title amazonas 2" at bounding box center [842, 184] width 284 height 83
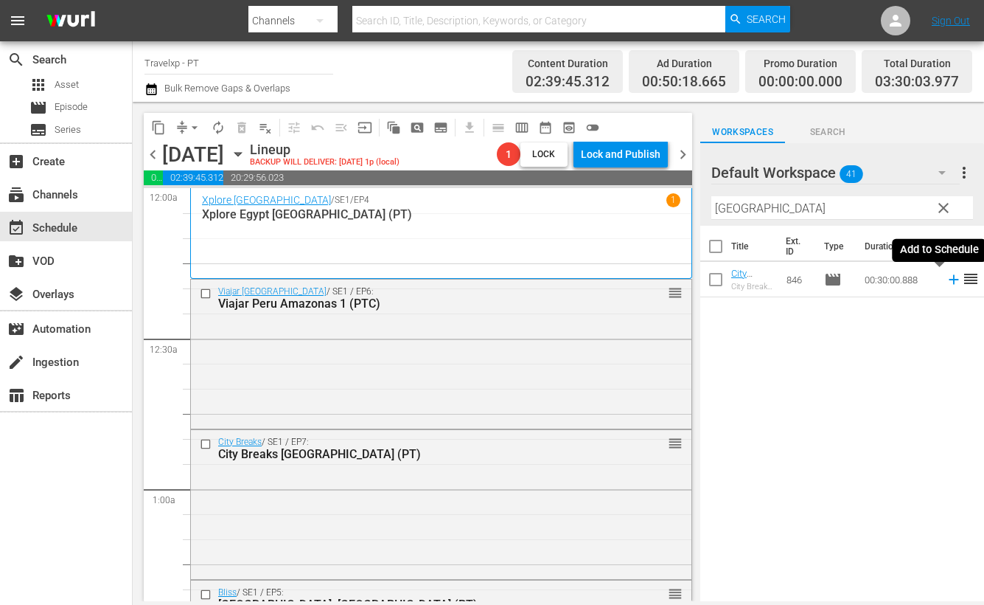
click at [949, 279] on icon at bounding box center [954, 280] width 10 height 10
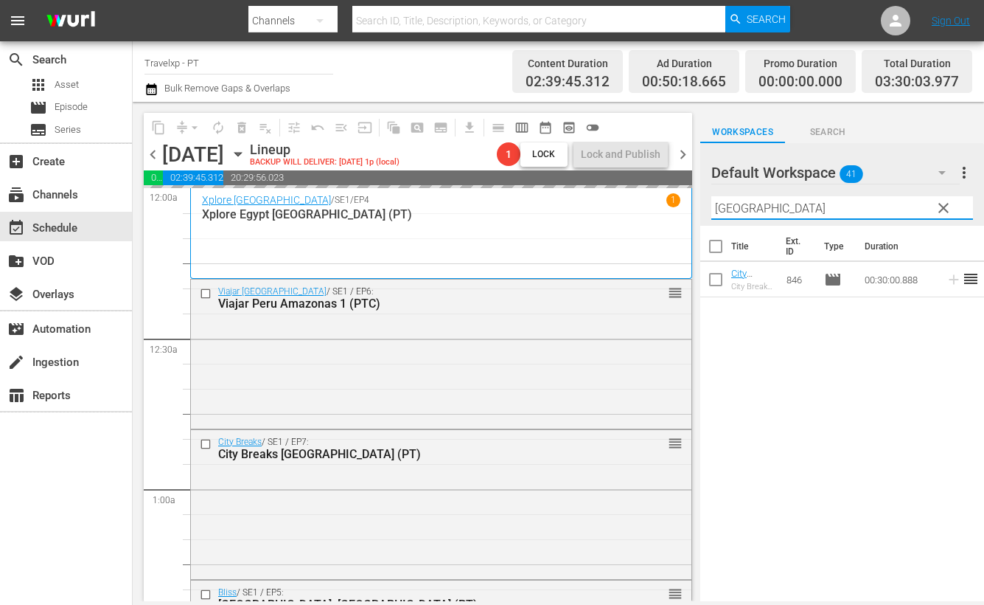
click at [723, 206] on input "[GEOGRAPHIC_DATA]" at bounding box center [843, 208] width 262 height 24
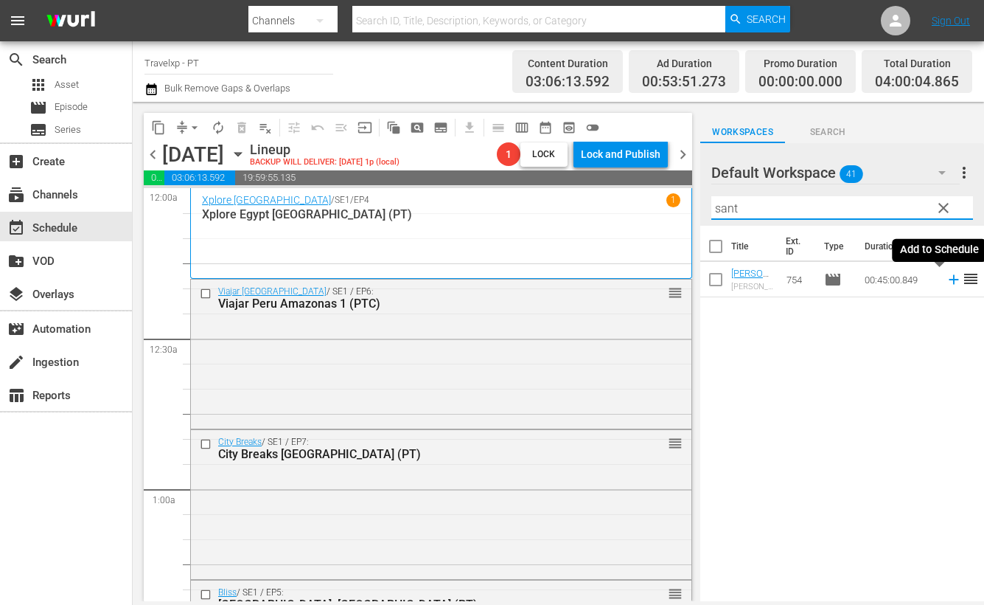
click at [946, 281] on icon at bounding box center [954, 279] width 16 height 16
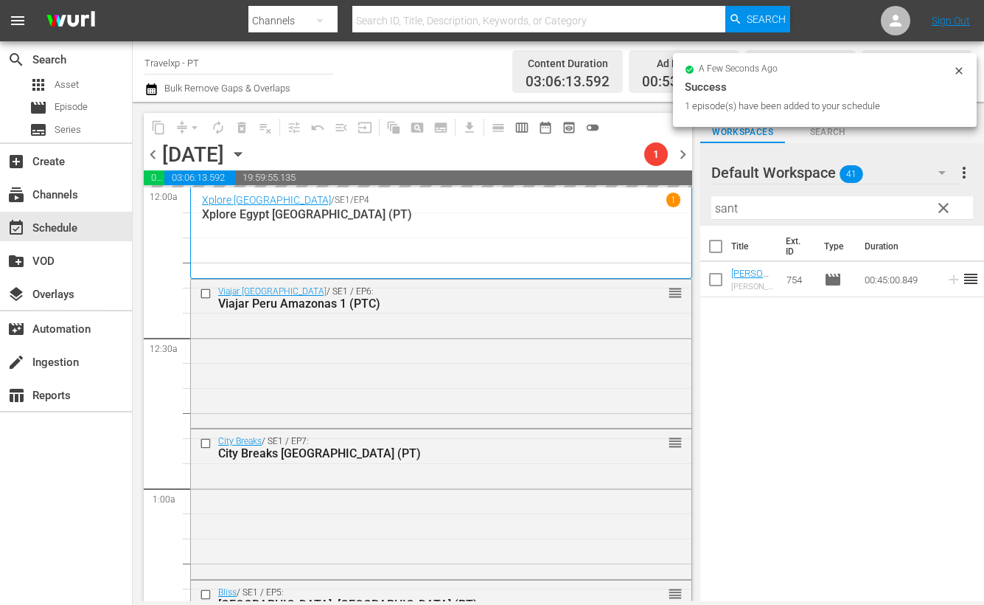
click at [725, 208] on input "sant" at bounding box center [843, 208] width 262 height 24
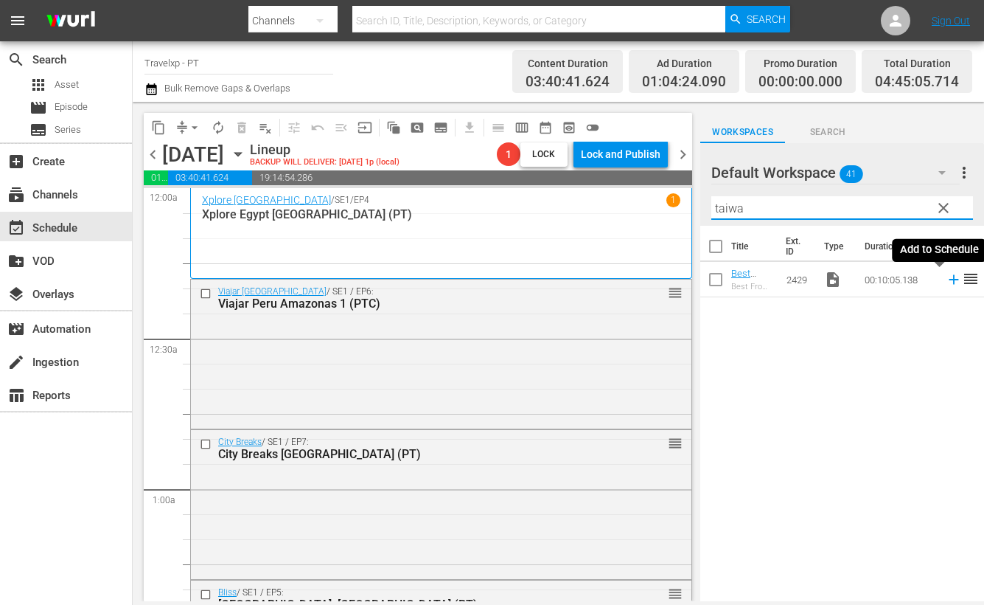
click at [949, 282] on icon at bounding box center [954, 280] width 10 height 10
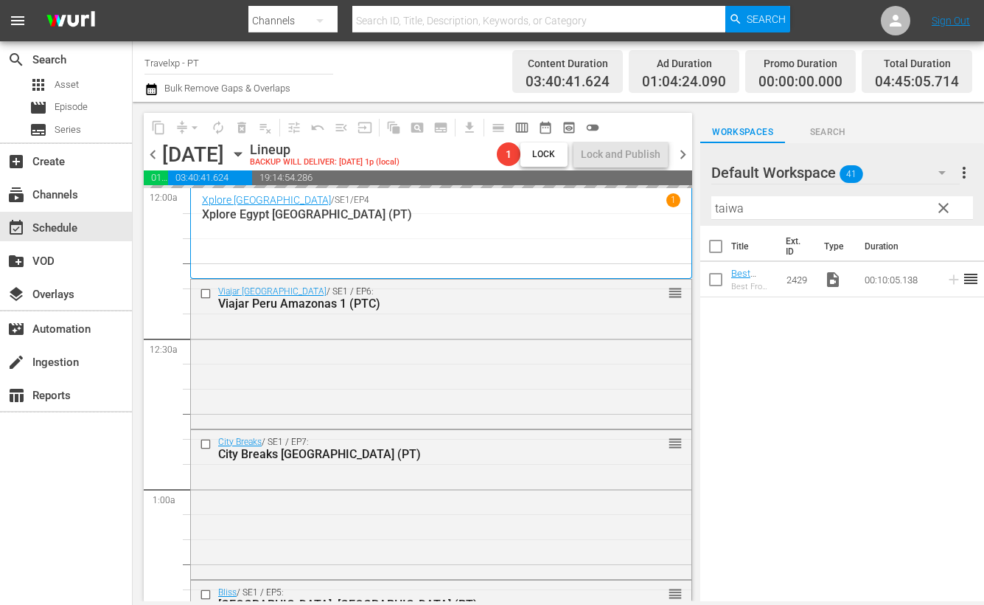
click at [727, 204] on input "taiwa" at bounding box center [843, 208] width 262 height 24
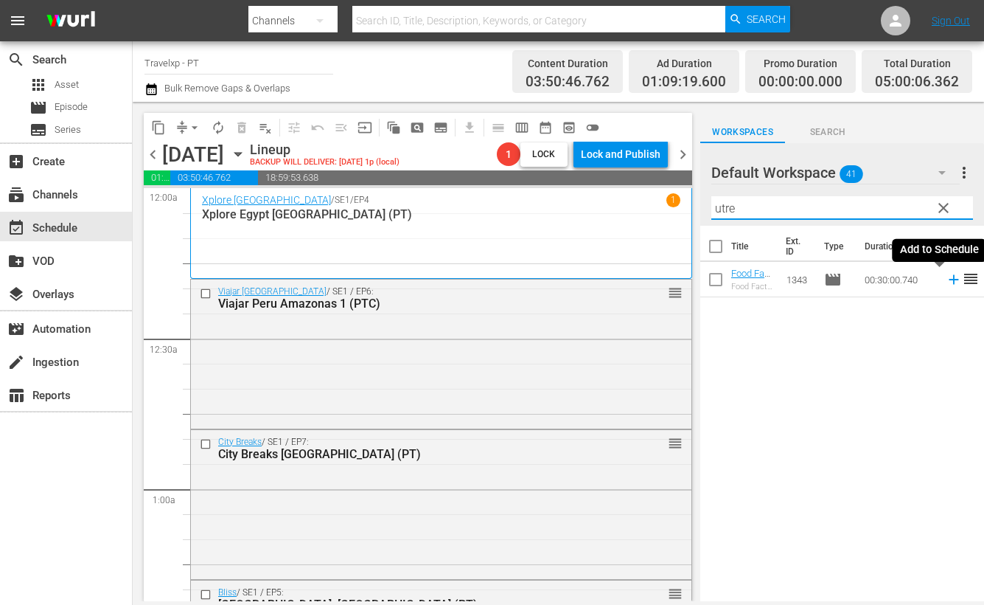
click at [946, 283] on icon at bounding box center [954, 279] width 16 height 16
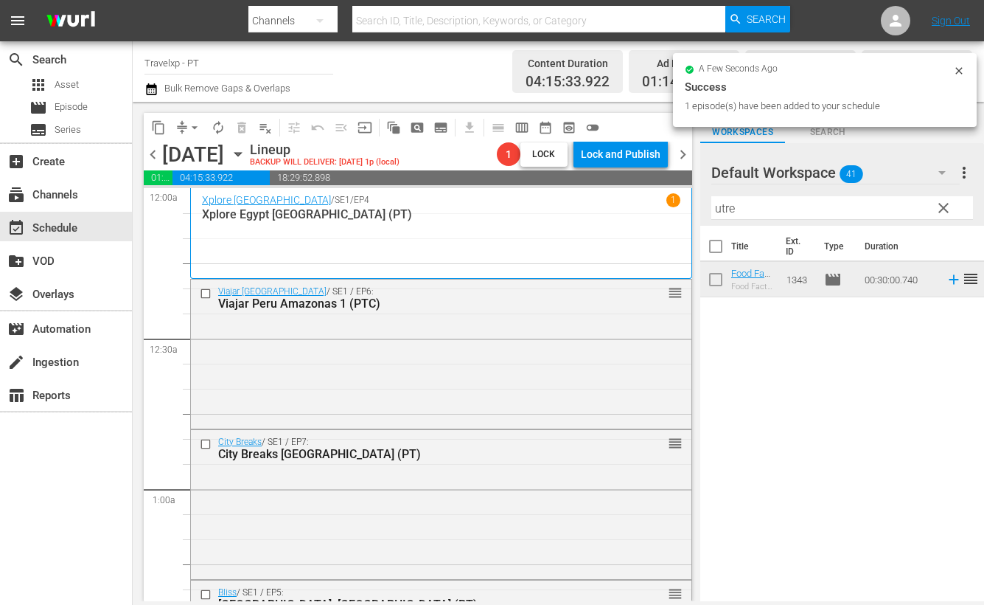
click at [717, 201] on input "utre" at bounding box center [843, 208] width 262 height 24
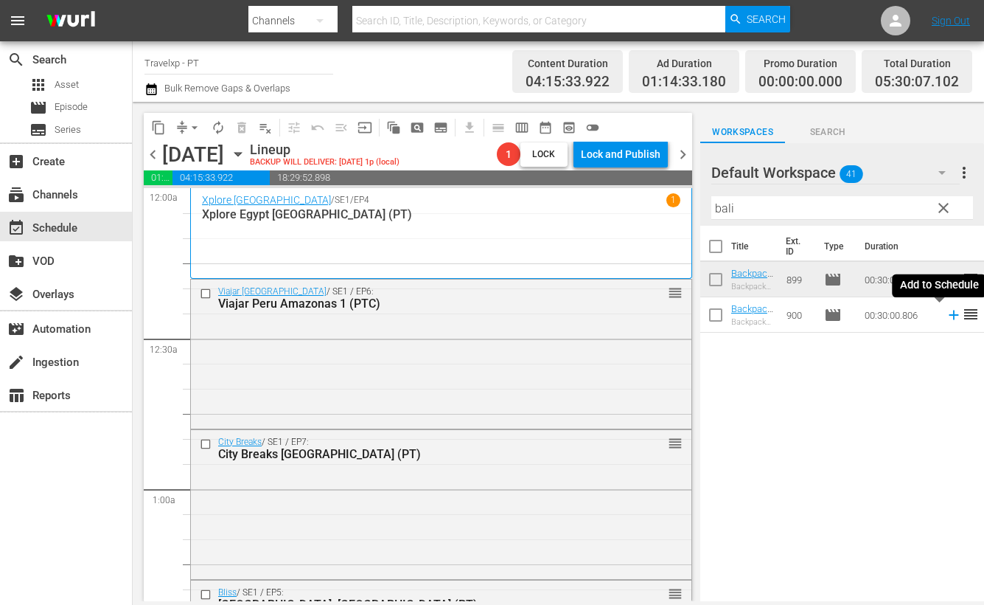
click at [946, 317] on icon at bounding box center [954, 315] width 16 height 16
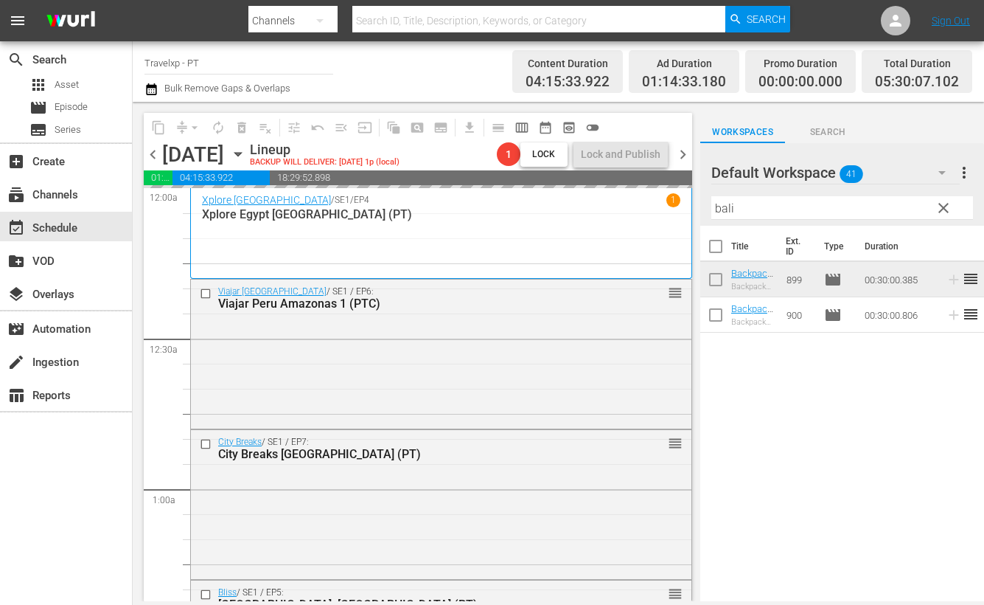
click at [730, 209] on input "bali" at bounding box center [843, 208] width 262 height 24
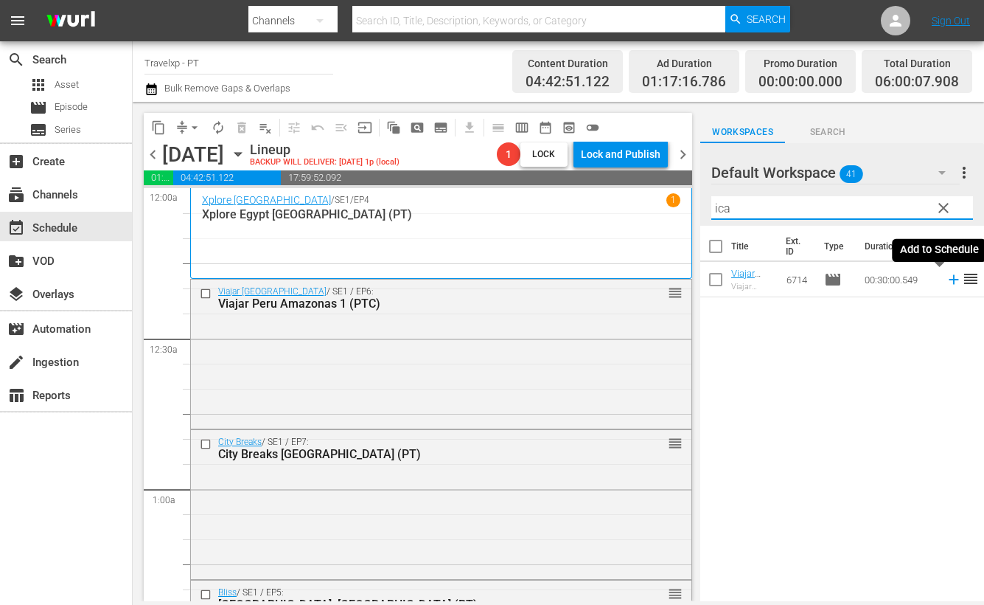
click at [946, 277] on icon at bounding box center [954, 279] width 16 height 16
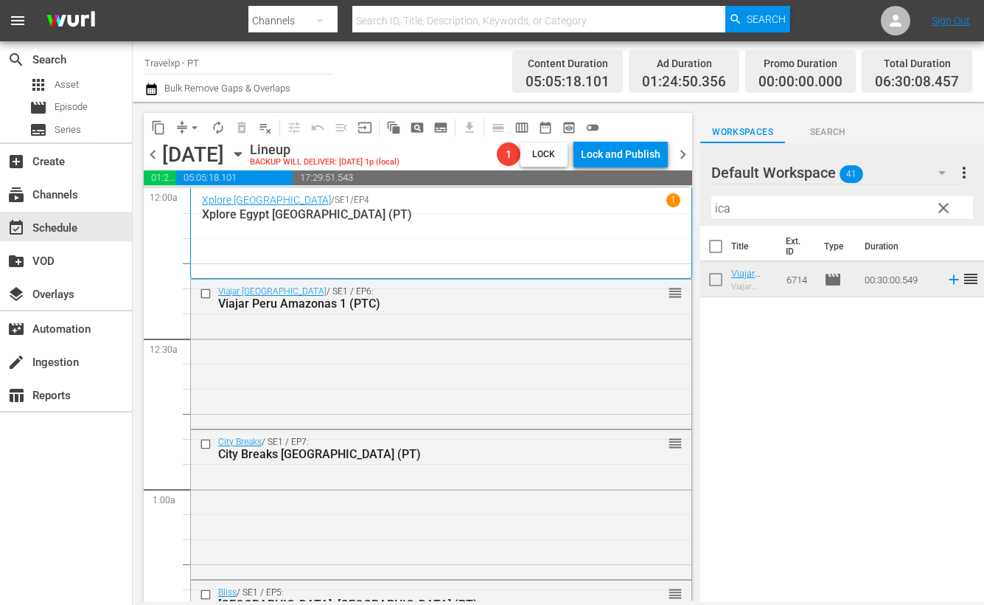
click at [722, 209] on input "ica" at bounding box center [843, 208] width 262 height 24
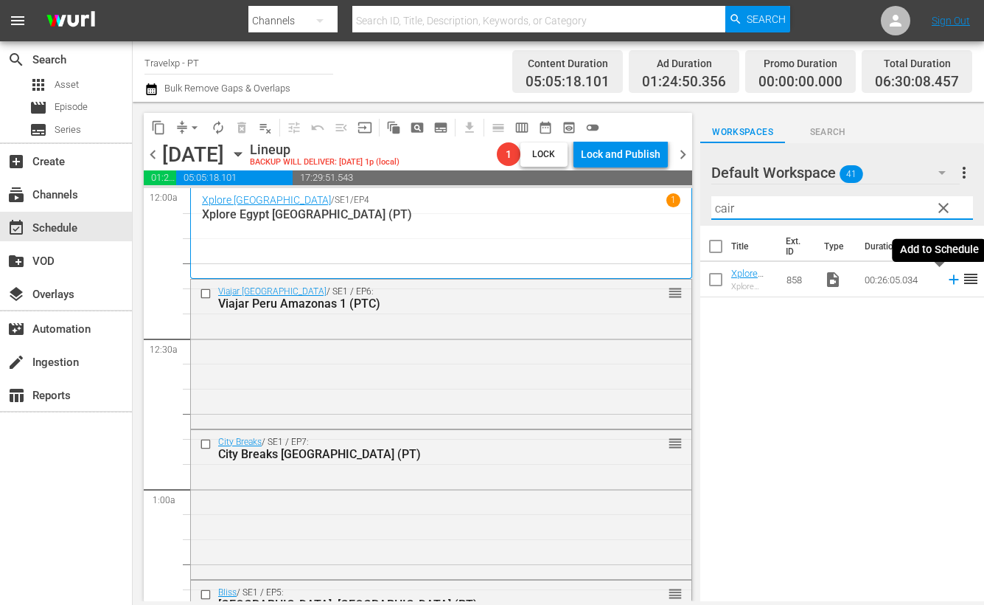
click at [946, 280] on icon at bounding box center [954, 279] width 16 height 16
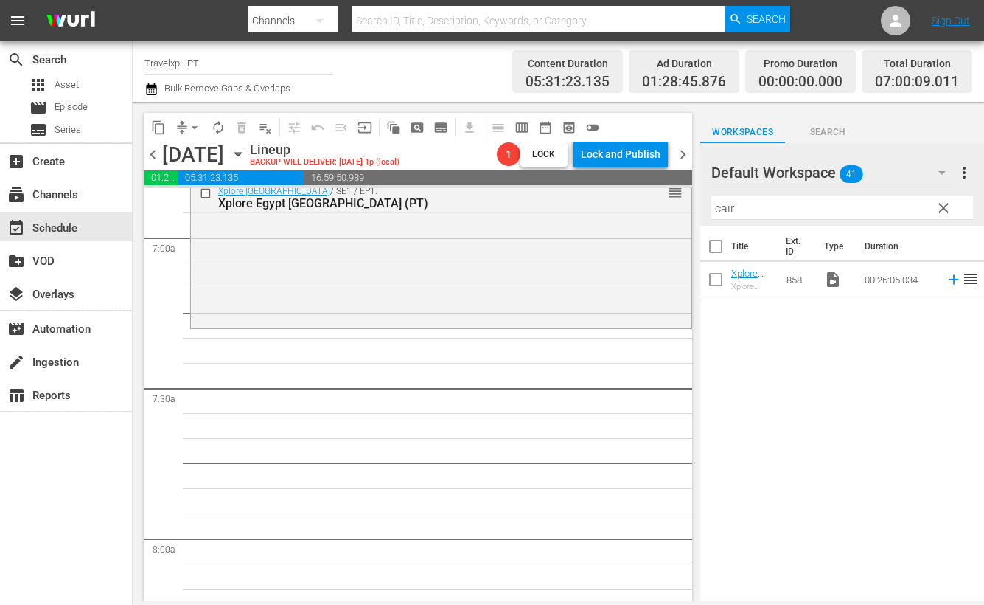
scroll to position [2028, 0]
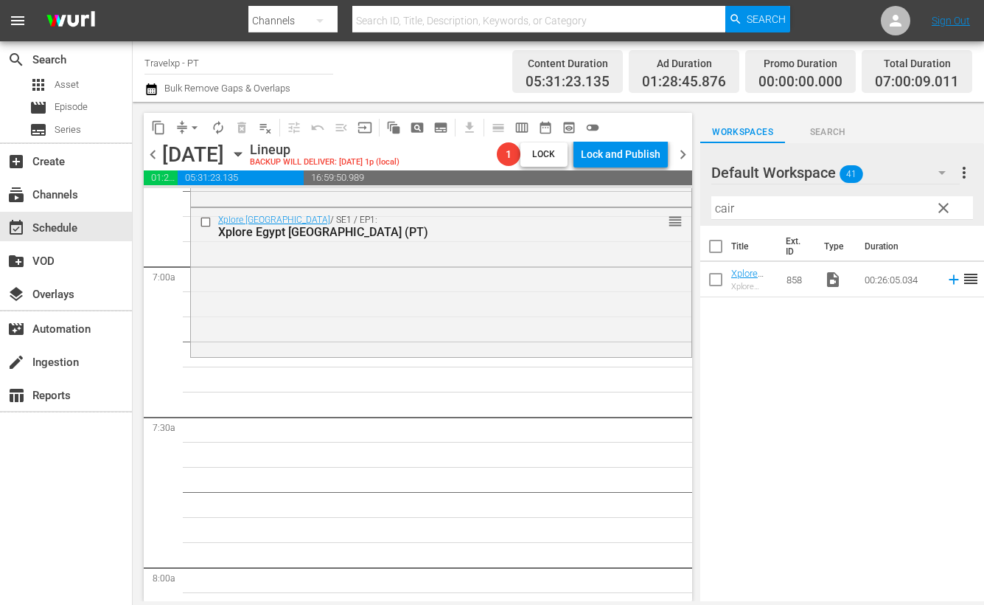
click at [718, 211] on input "cair" at bounding box center [843, 208] width 262 height 24
click at [949, 281] on icon at bounding box center [954, 280] width 10 height 10
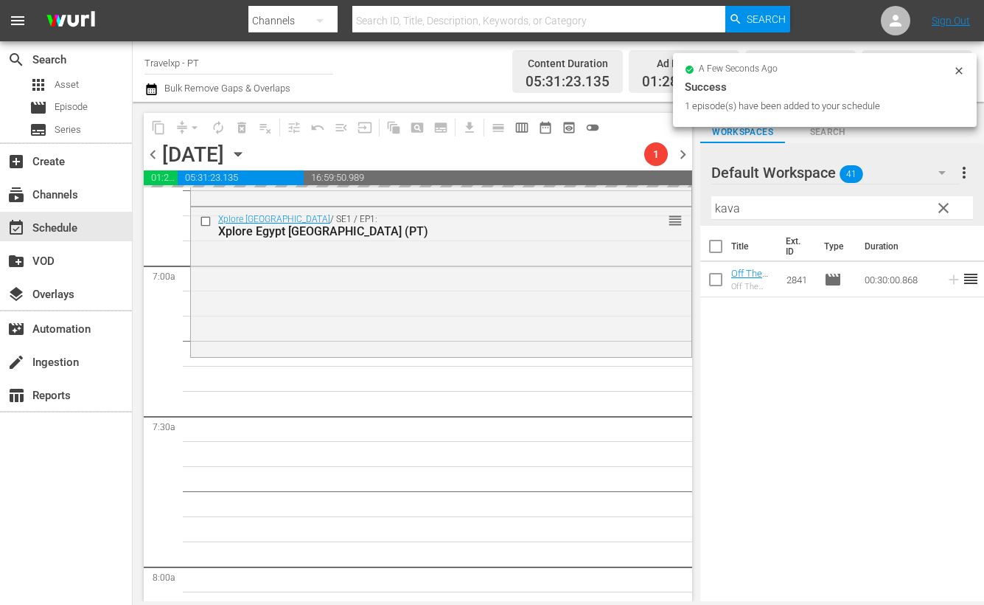
click at [731, 201] on input "kava" at bounding box center [843, 208] width 262 height 24
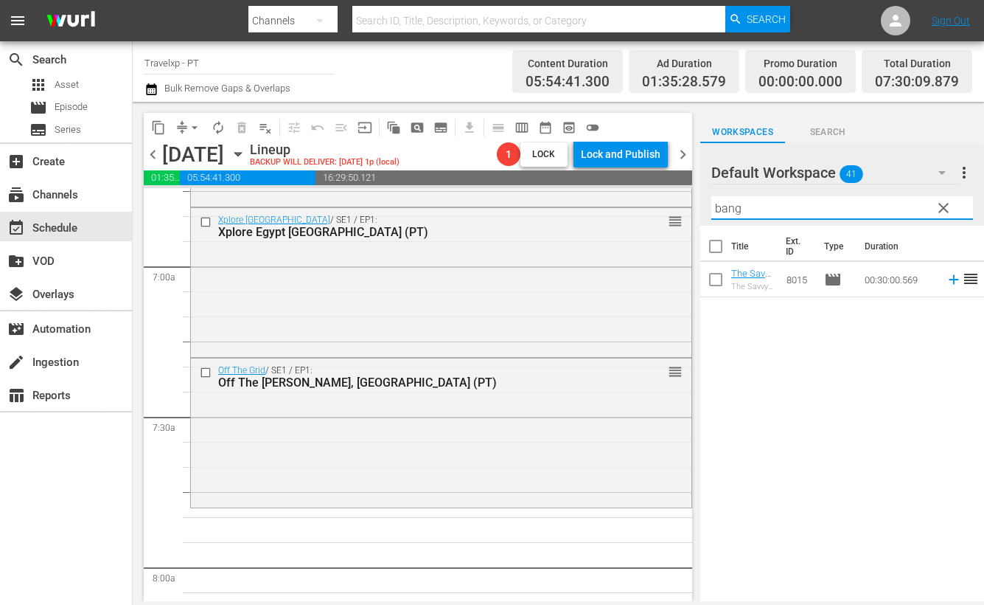
click at [892, 455] on div "Title Ext. ID Type Duration The Savvy Nomad [GEOGRAPHIC_DATA], [GEOGRAPHIC_DATA…" at bounding box center [842, 415] width 284 height 378
click at [946, 282] on icon at bounding box center [954, 279] width 16 height 16
click at [728, 209] on input "bang" at bounding box center [843, 208] width 262 height 24
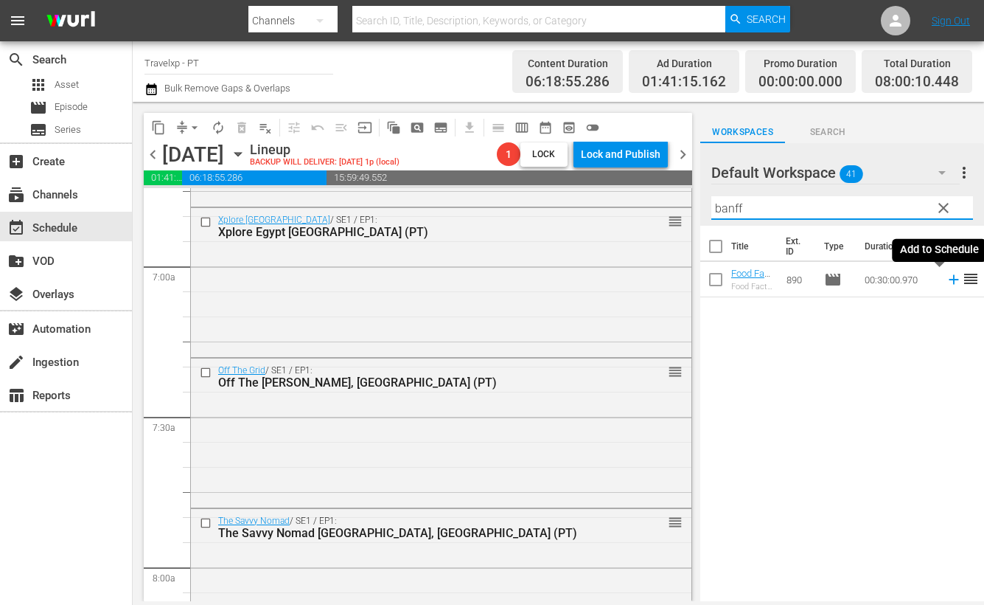
click at [949, 279] on icon at bounding box center [954, 280] width 10 height 10
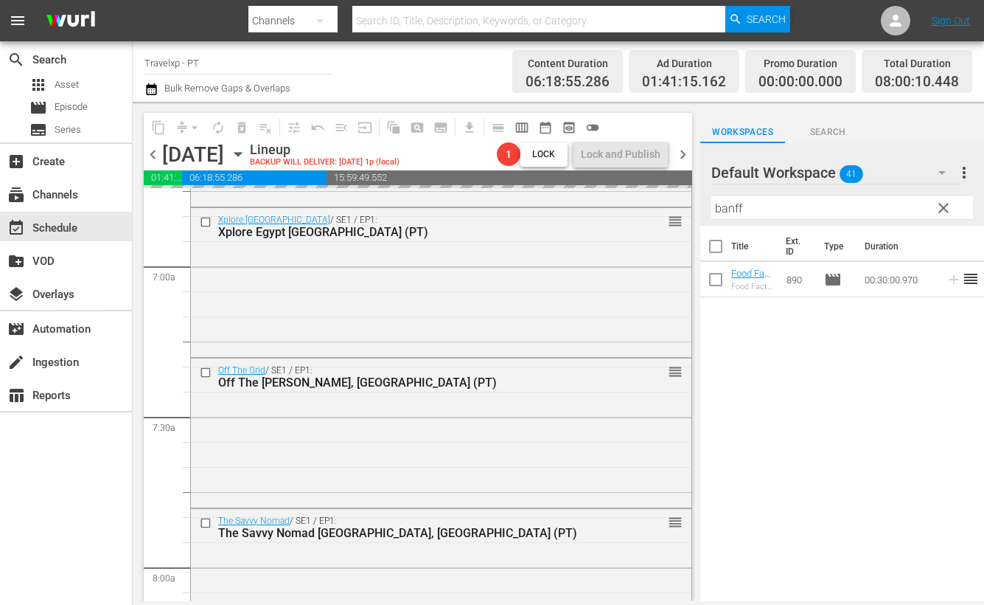
click at [730, 206] on input "banff" at bounding box center [843, 208] width 262 height 24
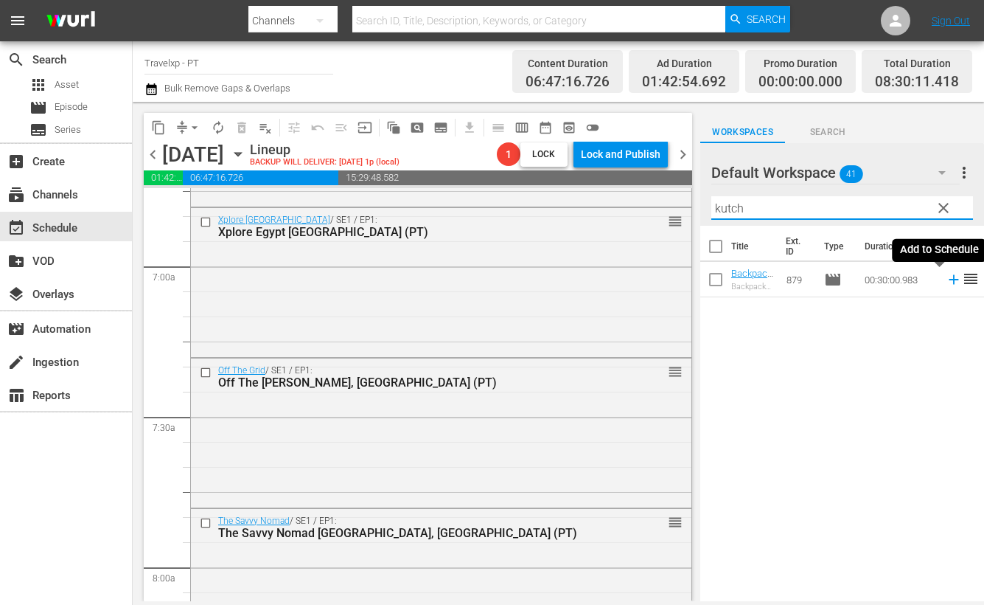
click at [946, 277] on icon at bounding box center [954, 279] width 16 height 16
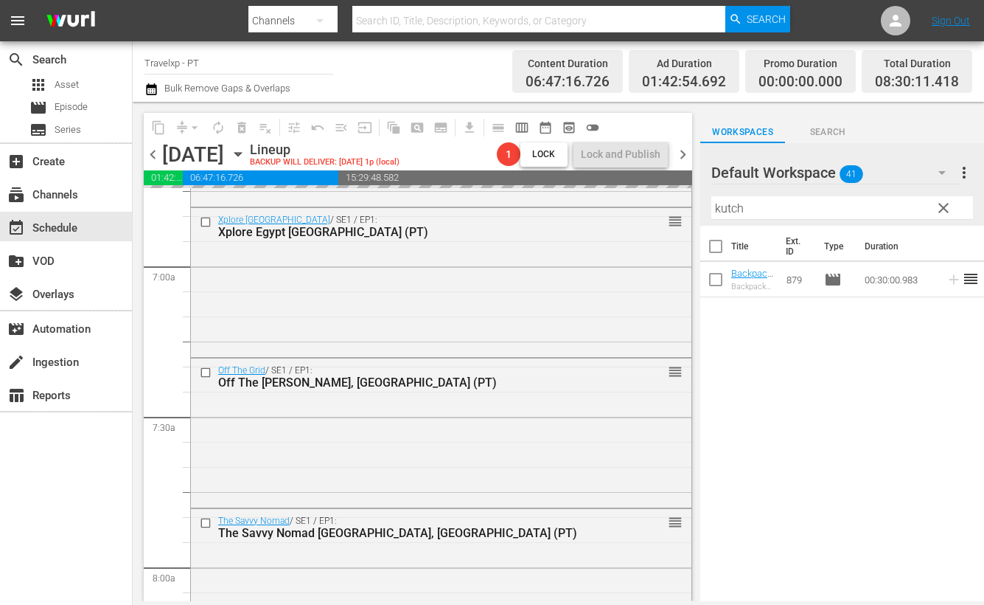
click at [728, 212] on input "kutch" at bounding box center [843, 208] width 262 height 24
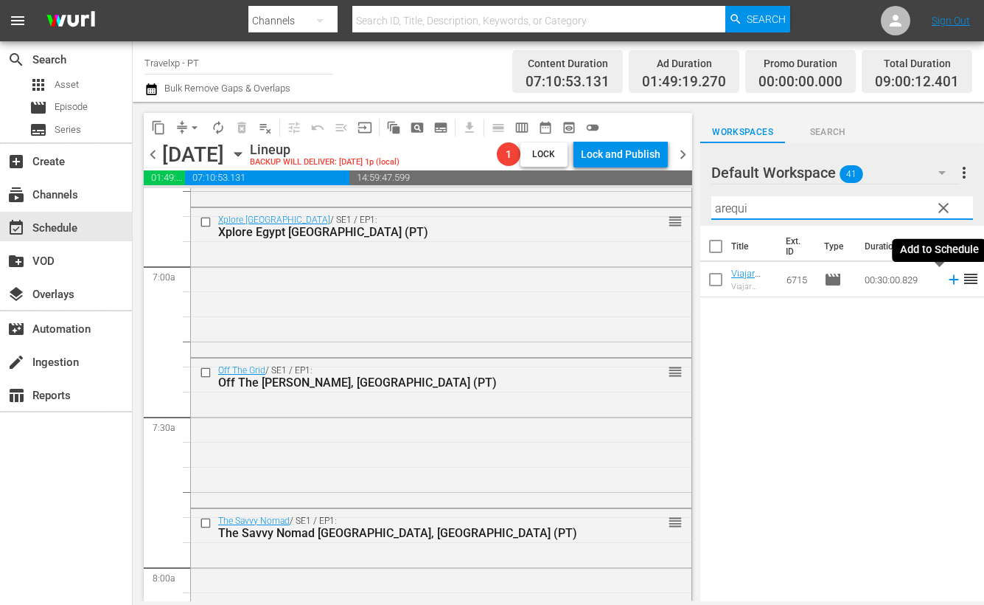
click at [946, 281] on icon at bounding box center [954, 279] width 16 height 16
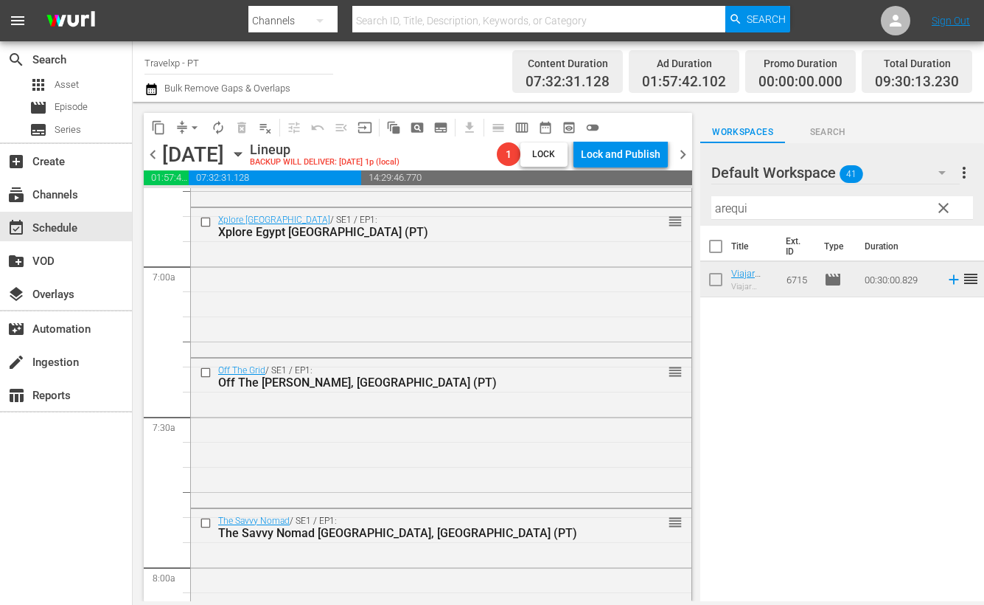
click at [728, 212] on input "arequi" at bounding box center [843, 208] width 262 height 24
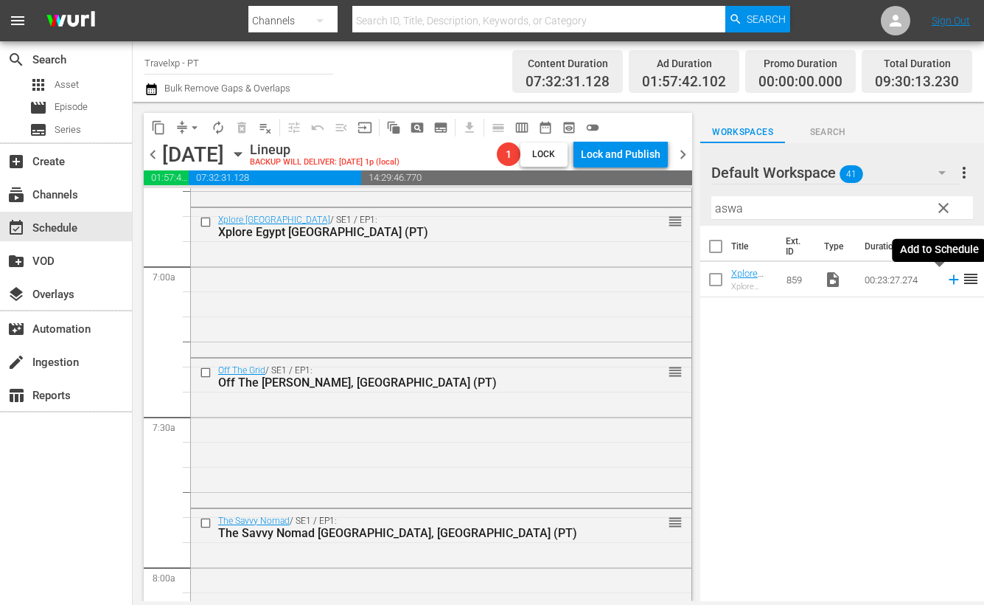
click at [946, 282] on icon at bounding box center [954, 279] width 16 height 16
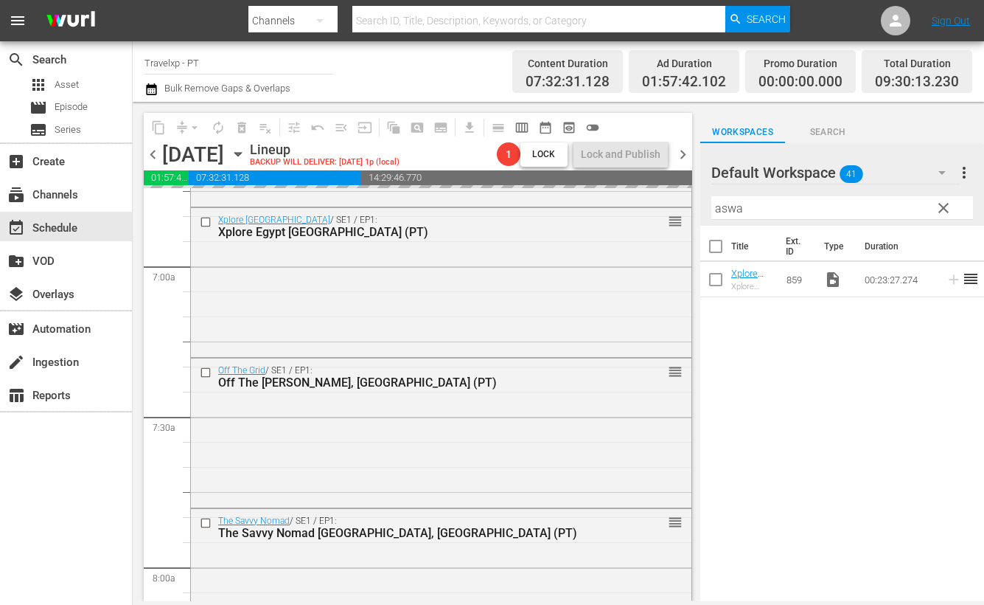
click at [736, 209] on input "aswa" at bounding box center [843, 208] width 262 height 24
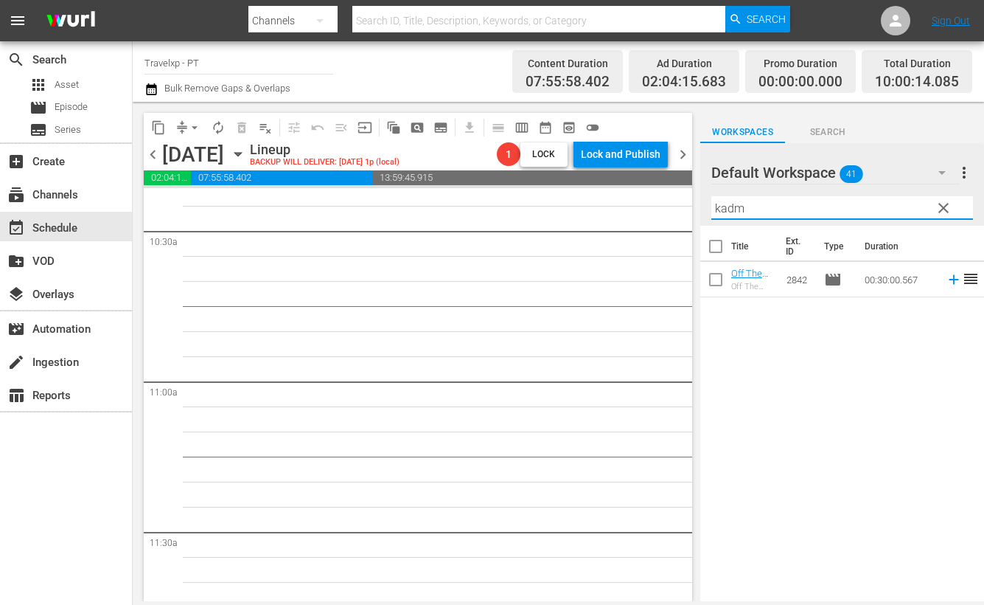
scroll to position [2949, 0]
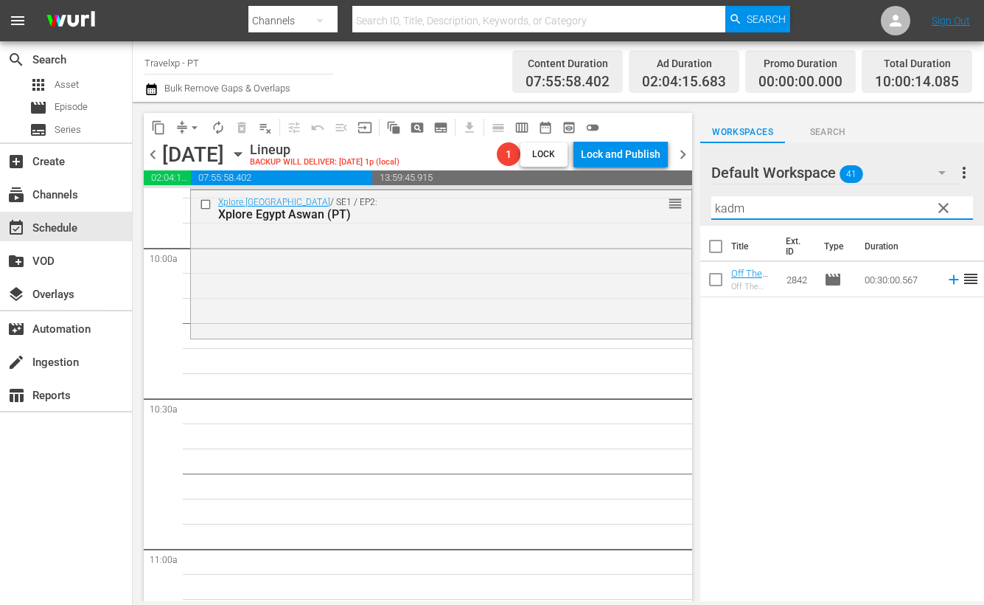
click at [732, 201] on input "kadm" at bounding box center [843, 208] width 262 height 24
click at [946, 281] on icon at bounding box center [954, 279] width 16 height 16
click at [728, 205] on input "kadm" at bounding box center [843, 208] width 262 height 24
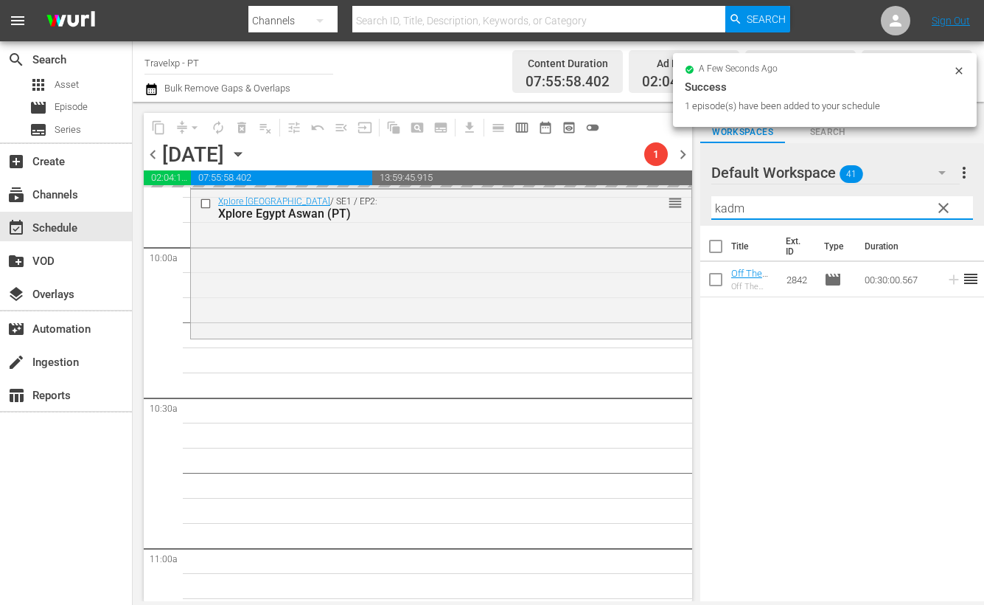
click at [728, 205] on input "kadm" at bounding box center [843, 208] width 262 height 24
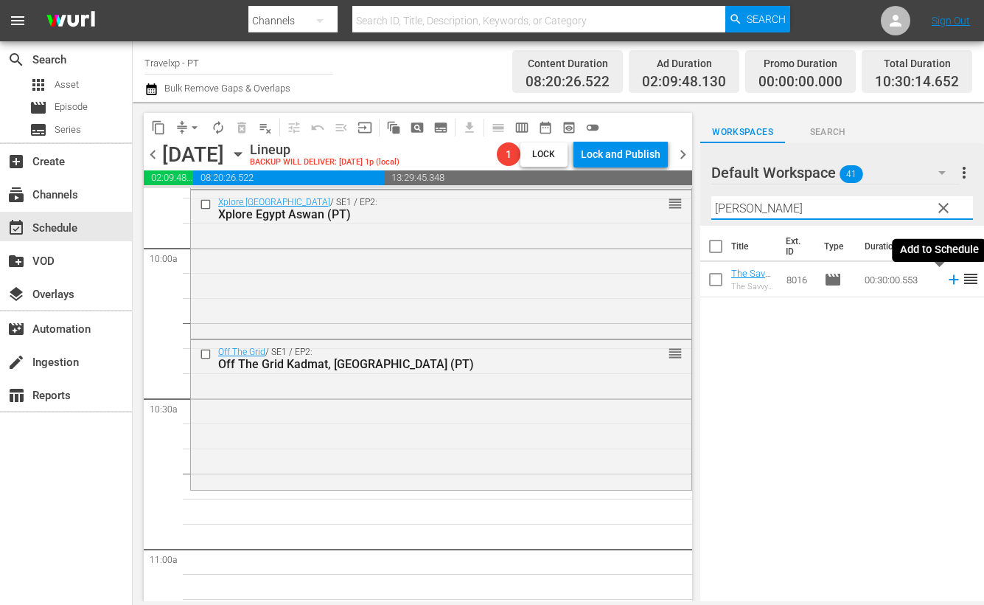
click at [946, 281] on icon at bounding box center [954, 279] width 16 height 16
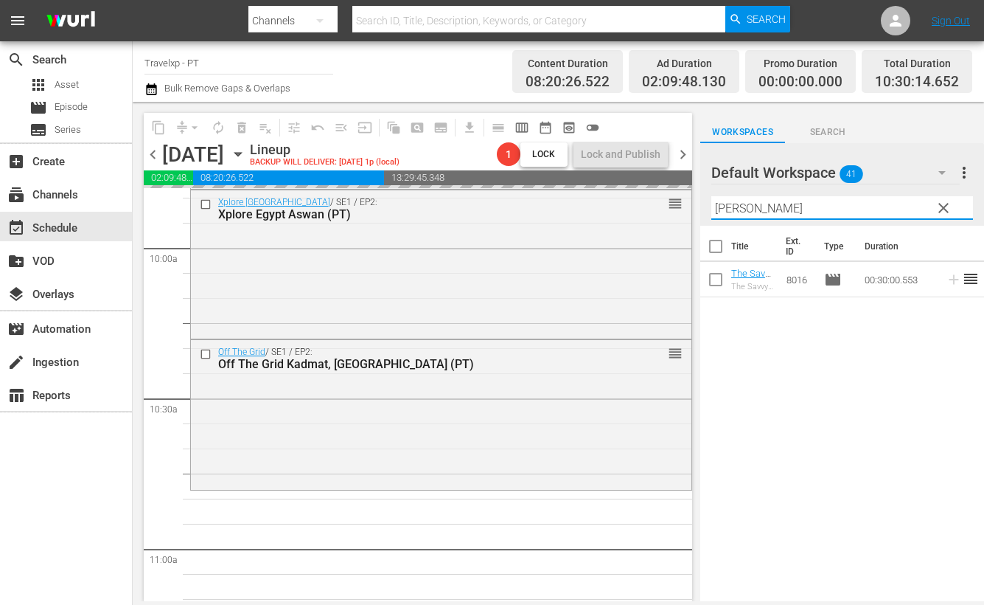
click at [717, 206] on input "[PERSON_NAME]" at bounding box center [843, 208] width 262 height 24
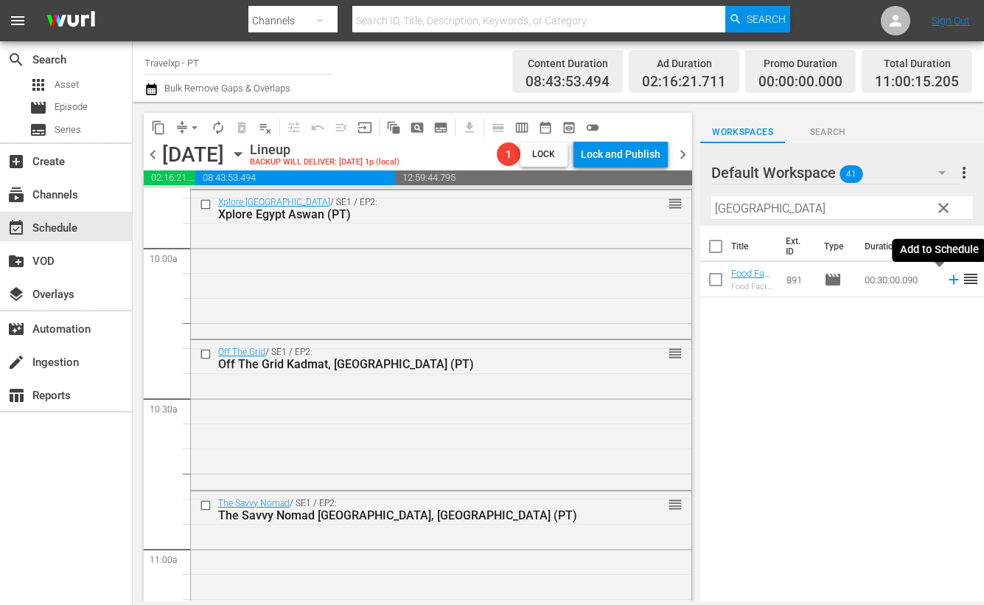
click at [946, 282] on icon at bounding box center [954, 279] width 16 height 16
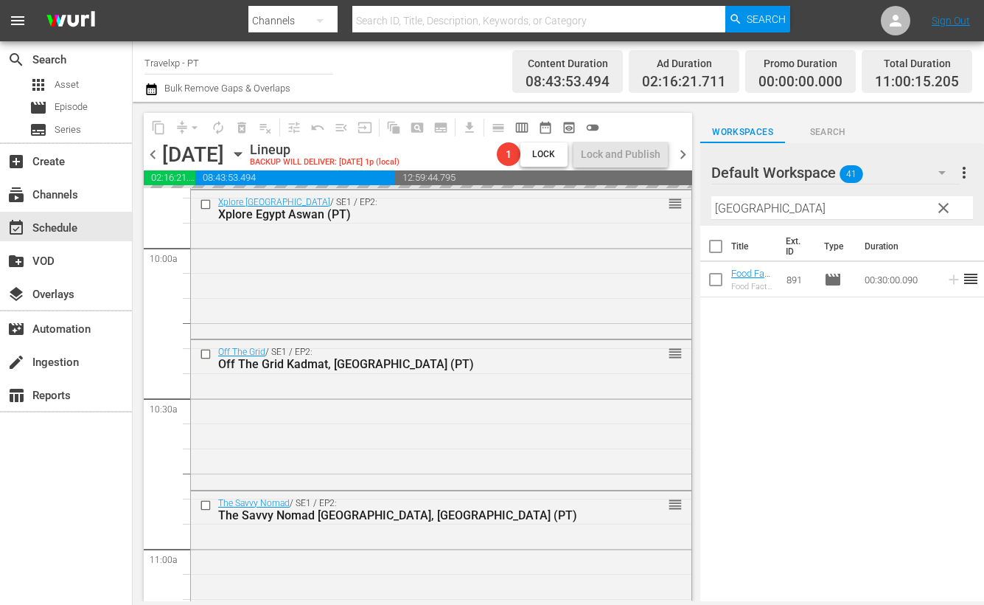
click at [735, 208] on input "[GEOGRAPHIC_DATA]" at bounding box center [843, 208] width 262 height 24
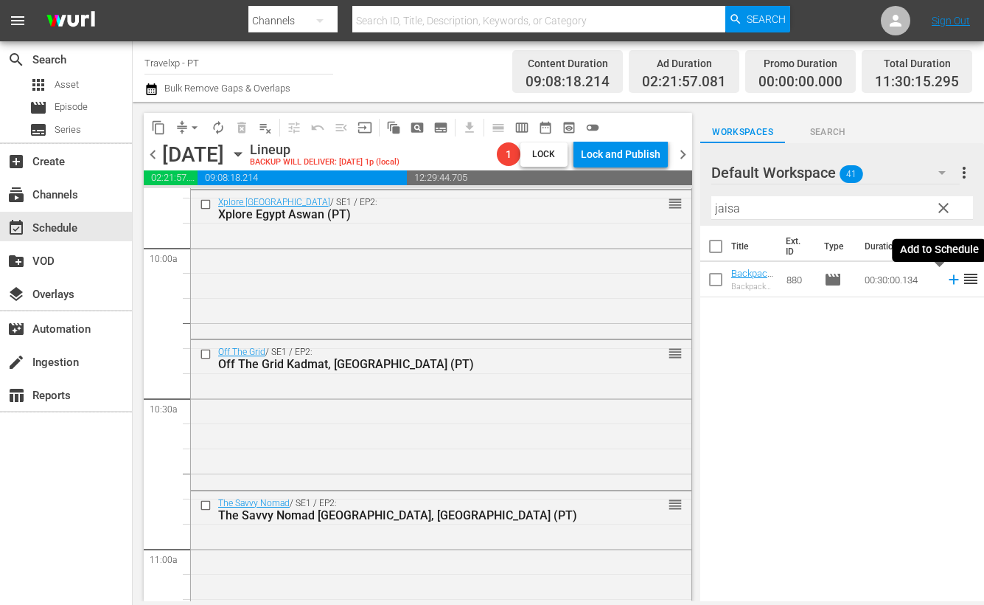
click at [946, 280] on icon at bounding box center [954, 279] width 16 height 16
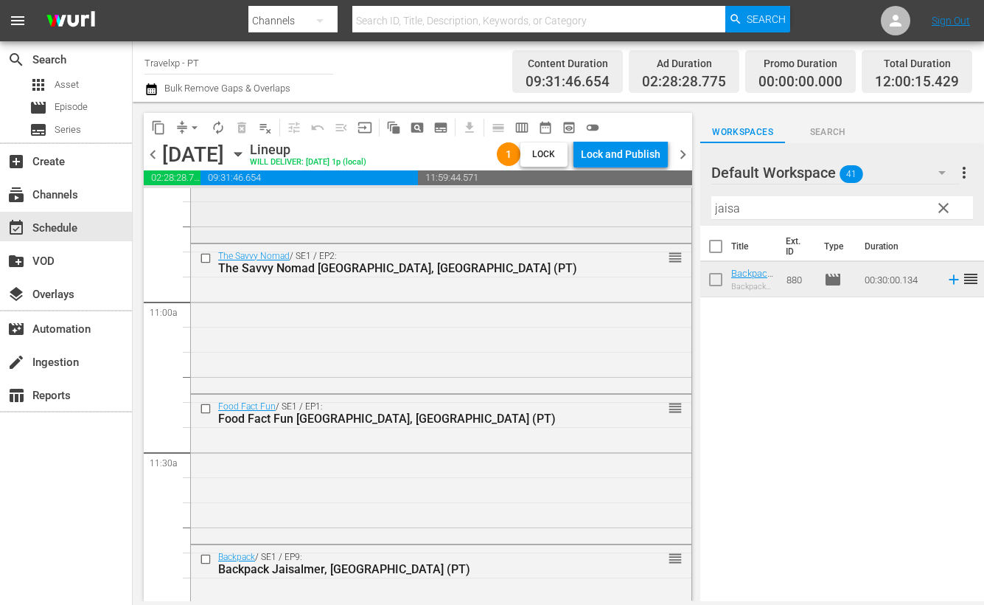
scroll to position [3502, 0]
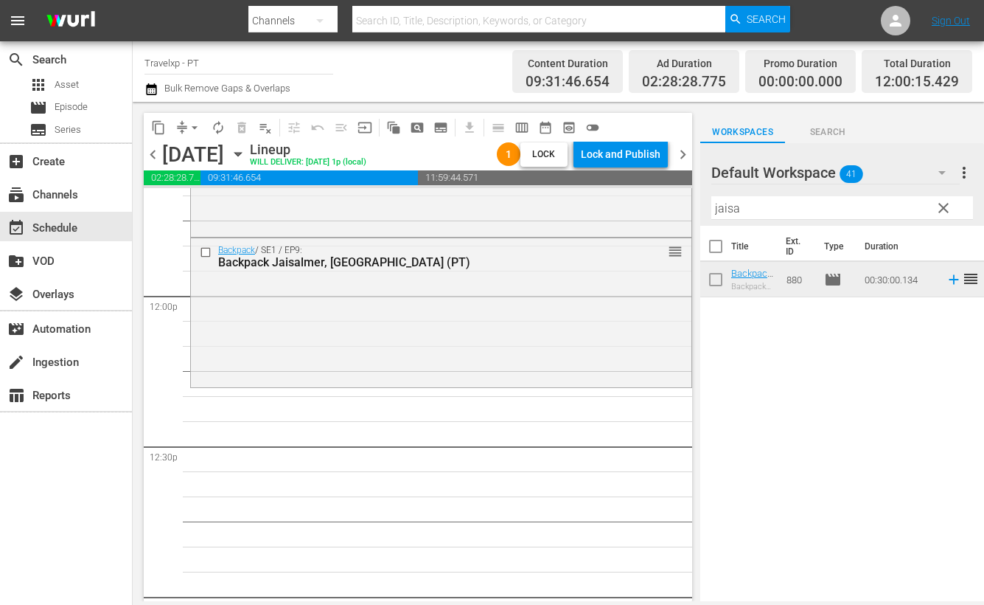
click at [724, 208] on input "jaisa" at bounding box center [843, 208] width 262 height 24
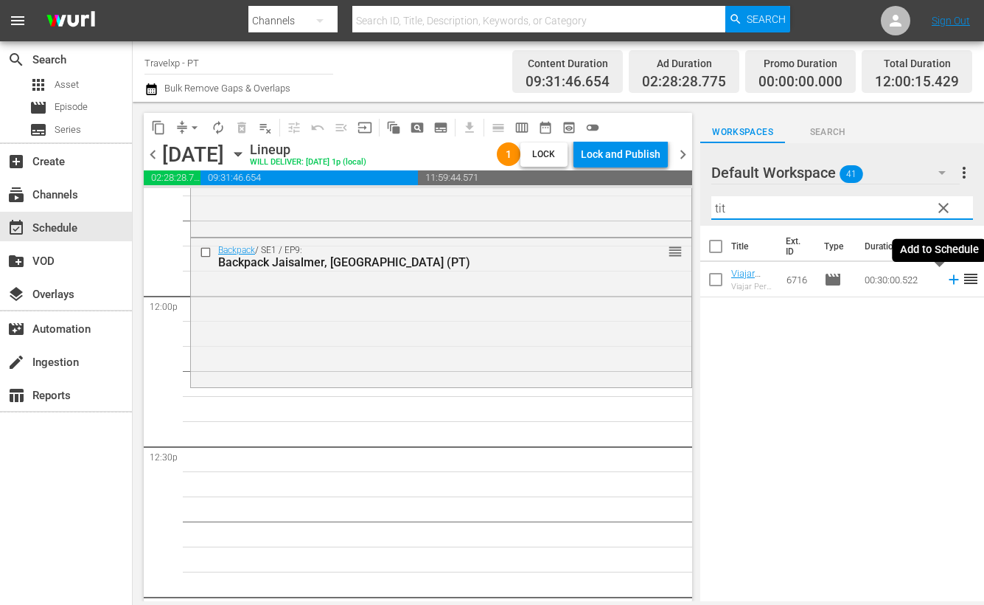
click at [946, 281] on icon at bounding box center [954, 279] width 16 height 16
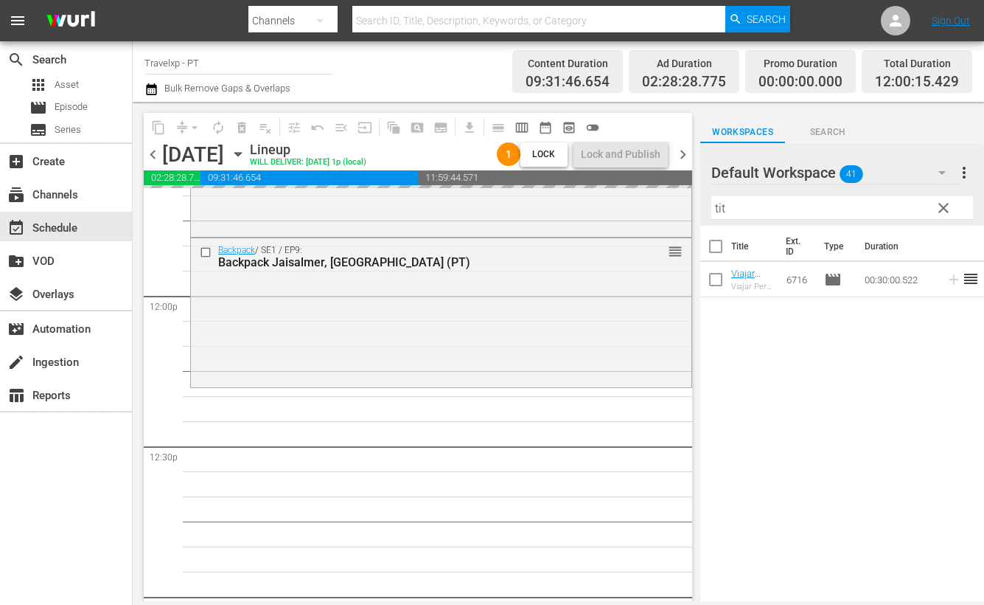
click at [717, 210] on input "tit" at bounding box center [843, 208] width 262 height 24
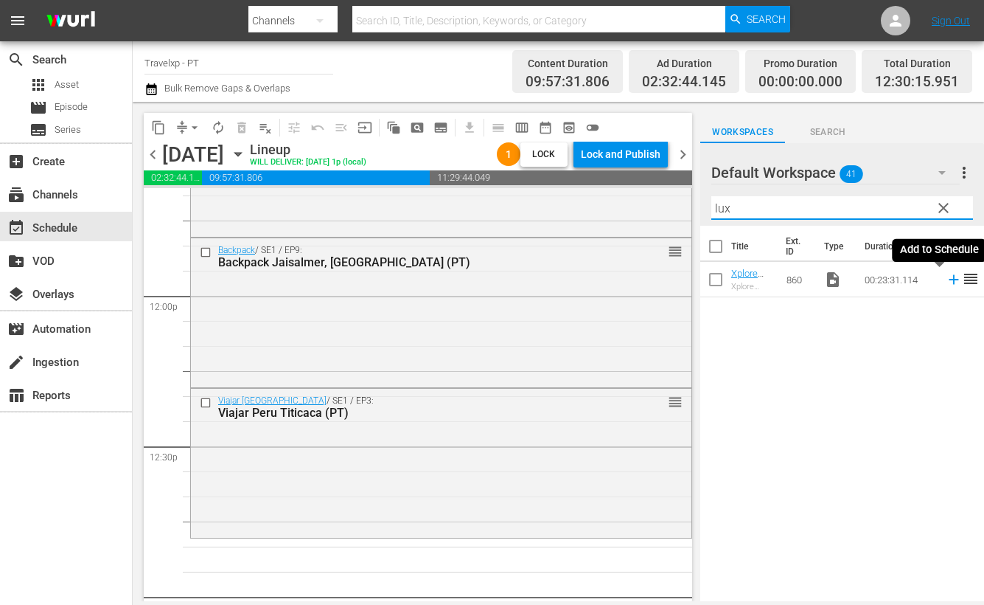
click at [949, 279] on icon at bounding box center [954, 280] width 10 height 10
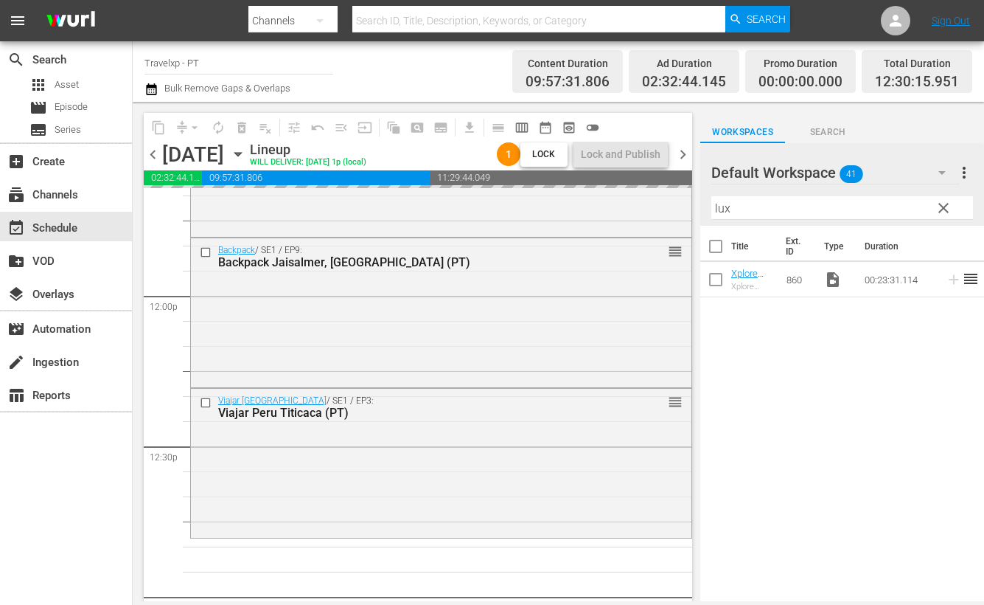
click at [713, 209] on input "lux" at bounding box center [843, 208] width 262 height 24
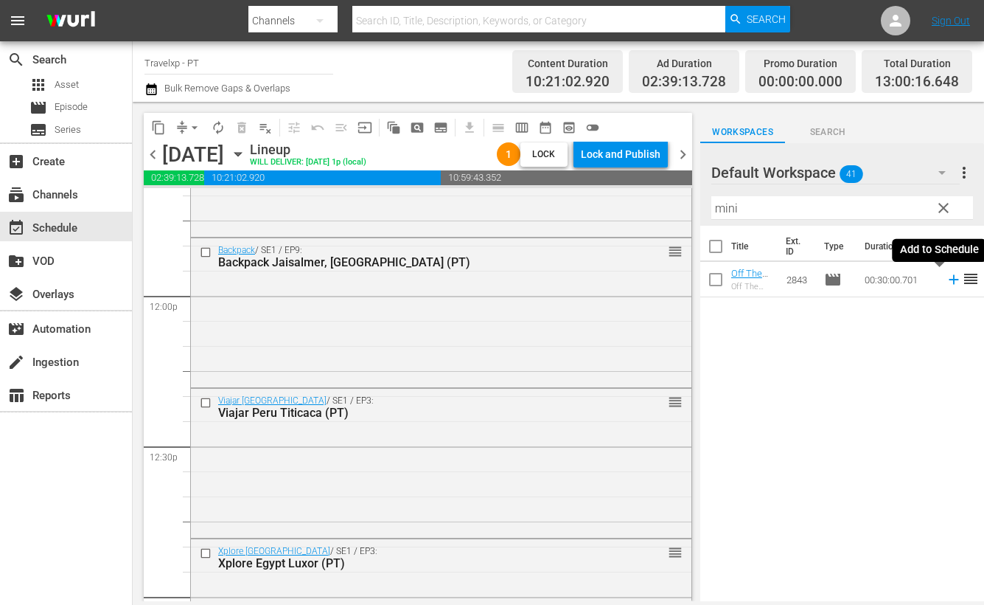
click at [946, 280] on icon at bounding box center [954, 279] width 16 height 16
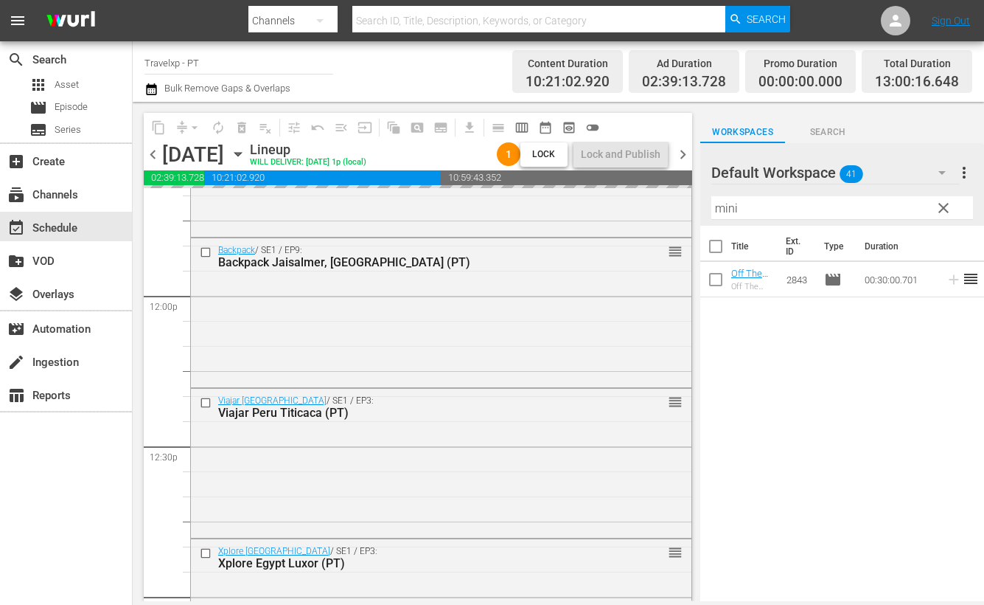
click at [726, 206] on input "mini" at bounding box center [843, 208] width 262 height 24
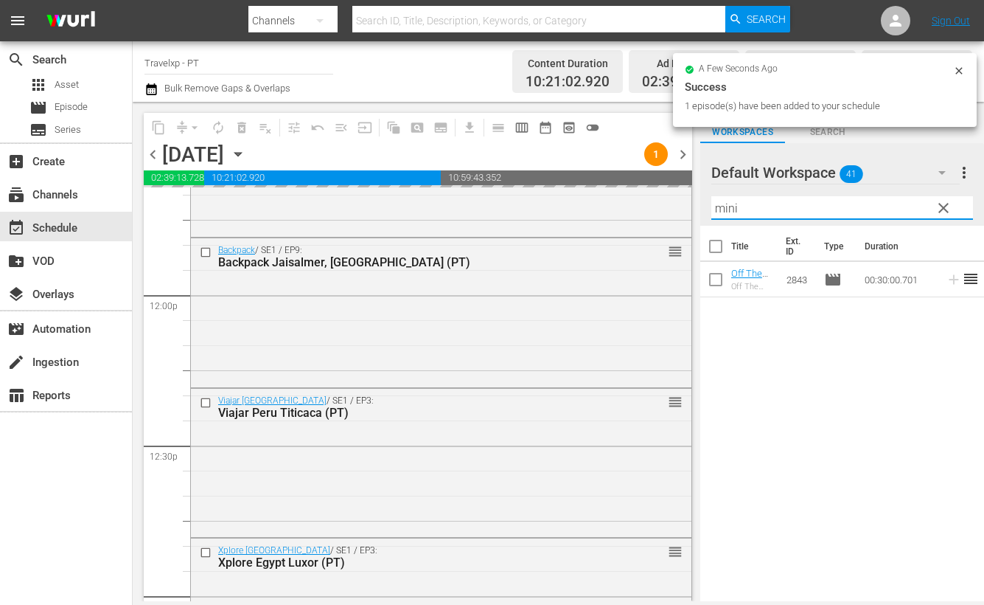
click at [726, 206] on input "mini" at bounding box center [843, 208] width 262 height 24
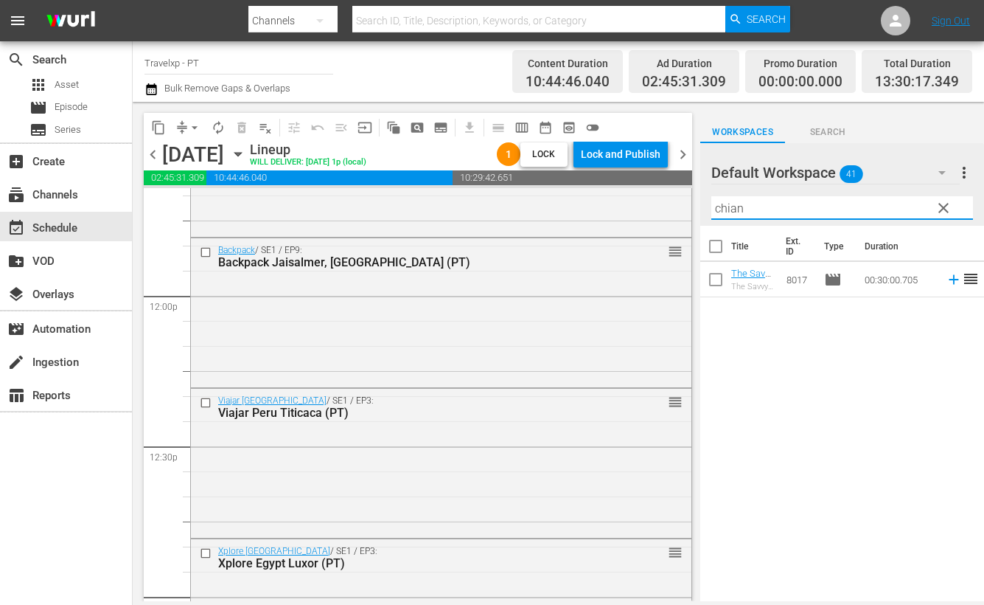
click at [946, 276] on icon at bounding box center [954, 279] width 16 height 16
click at [724, 211] on input "chian" at bounding box center [843, 208] width 262 height 24
click at [946, 282] on icon at bounding box center [954, 279] width 16 height 16
click at [727, 210] on input "[PERSON_NAME]" at bounding box center [843, 208] width 262 height 24
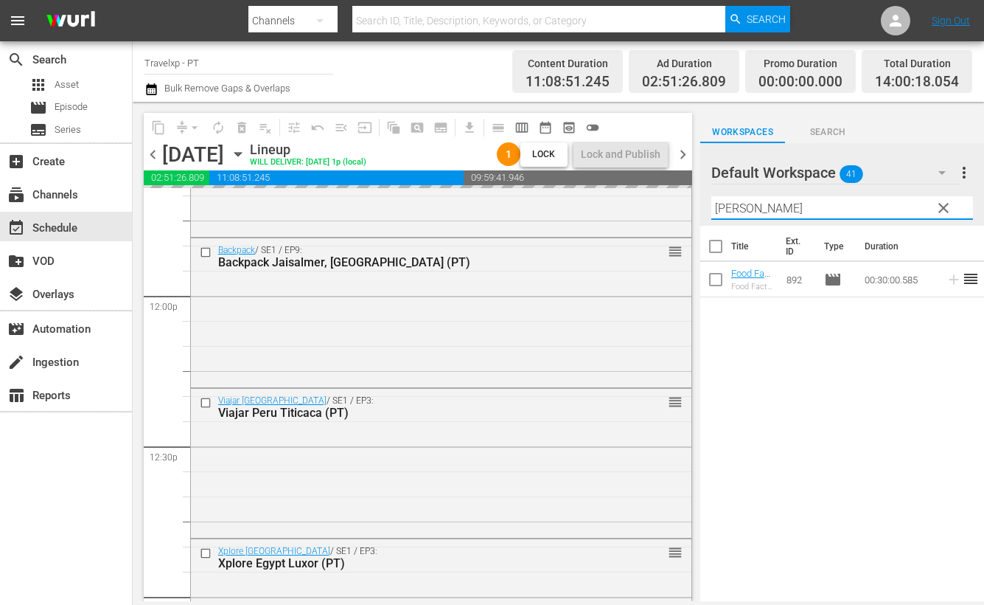
click at [727, 210] on input "[PERSON_NAME]" at bounding box center [843, 208] width 262 height 24
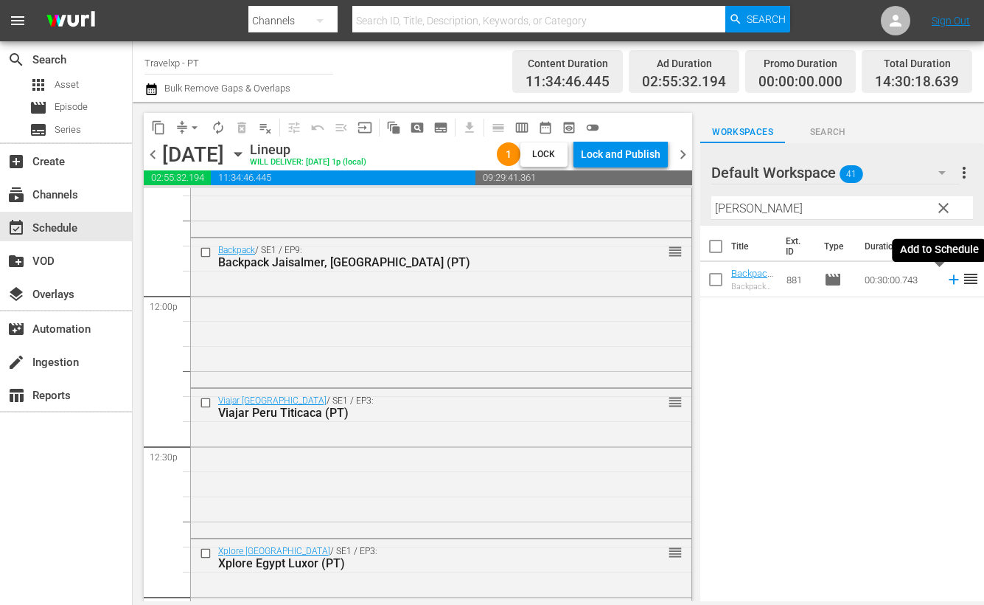
click at [946, 281] on icon at bounding box center [954, 279] width 16 height 16
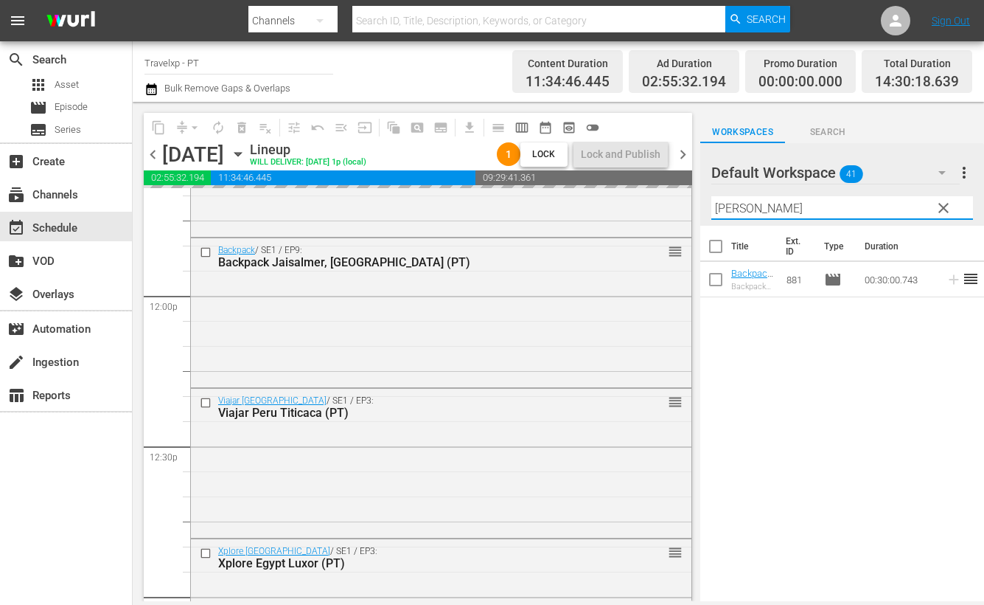
click at [726, 208] on input "[PERSON_NAME]" at bounding box center [843, 208] width 262 height 24
click at [740, 355] on div "Title Ext. ID Type Duration Viajar Peru Cusco (PTC) [GEOGRAPHIC_DATA] Cusco 671…" at bounding box center [842, 415] width 284 height 378
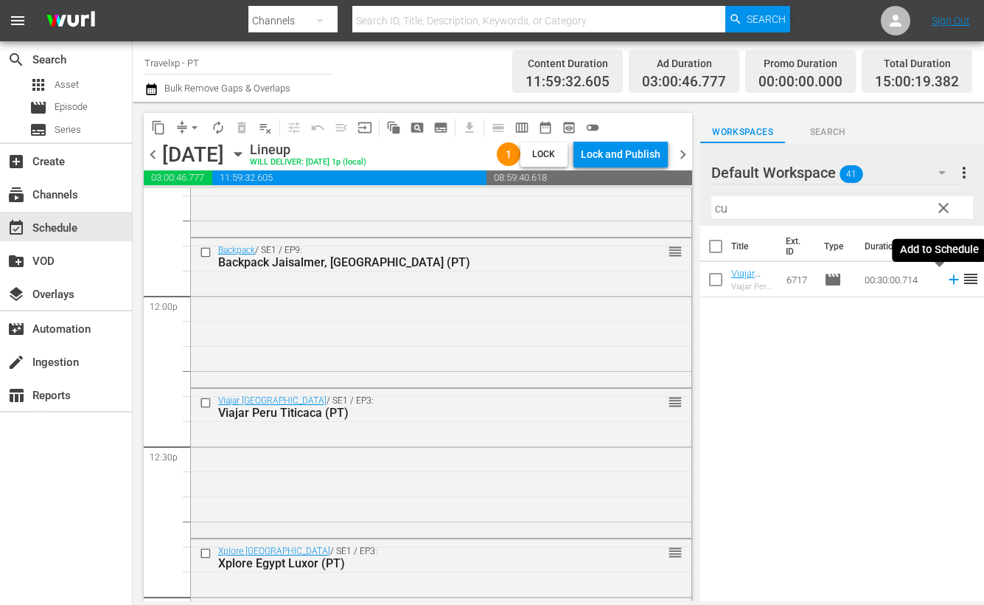
click at [949, 279] on icon at bounding box center [954, 280] width 10 height 10
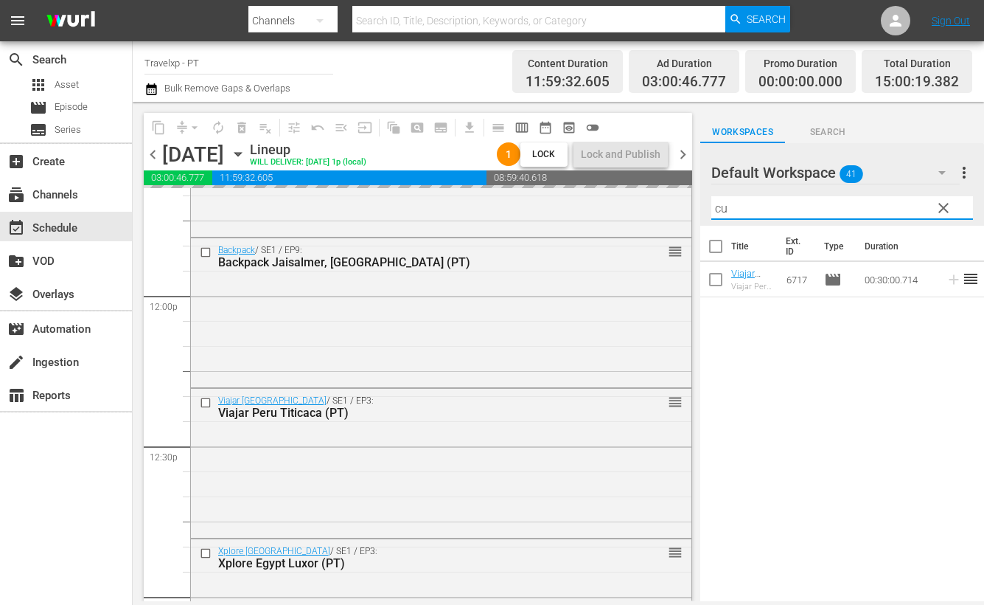
click at [712, 208] on input "cu" at bounding box center [843, 208] width 262 height 24
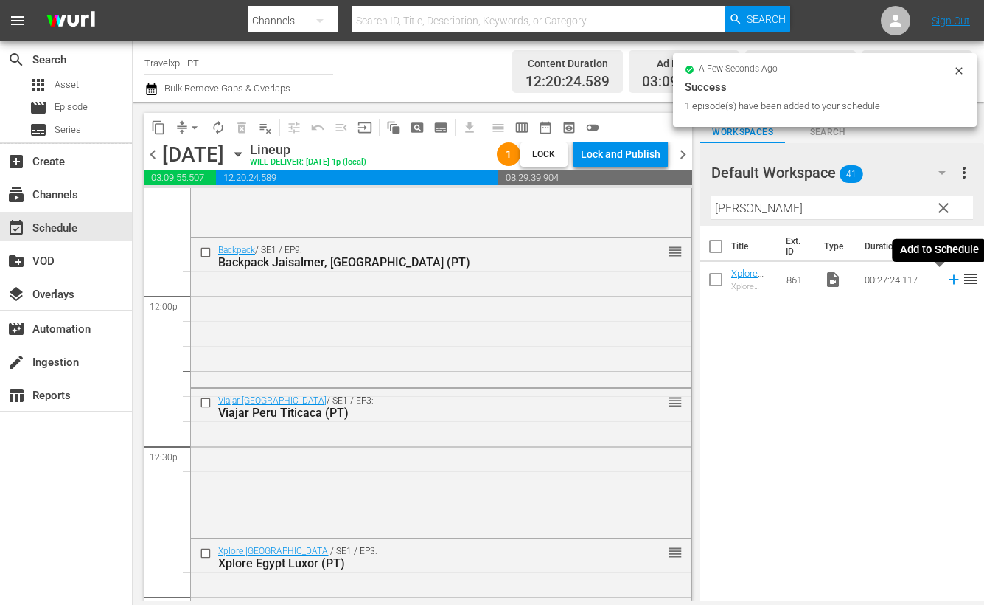
click at [946, 279] on icon at bounding box center [954, 279] width 16 height 16
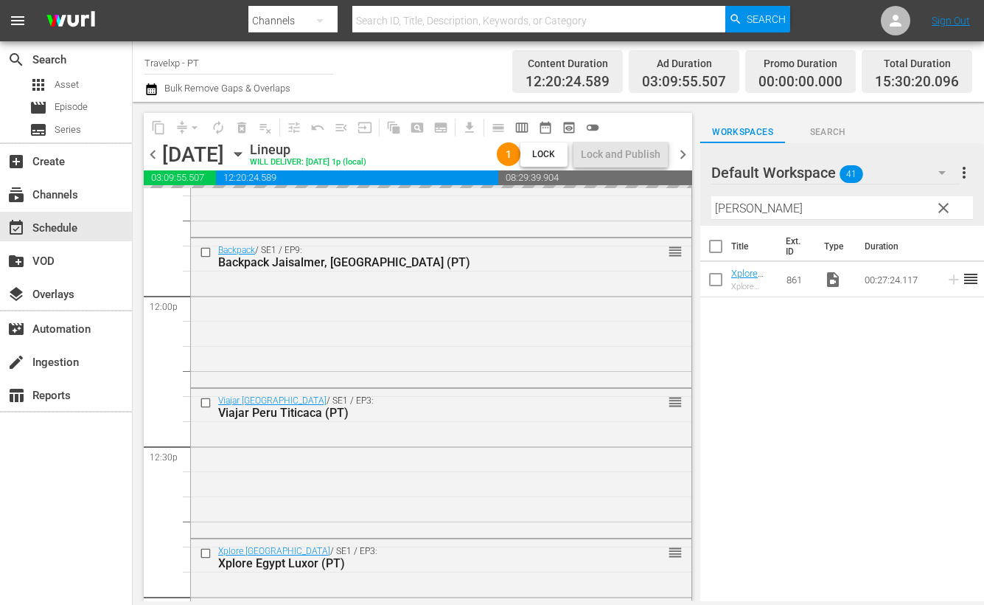
click at [720, 205] on input "[PERSON_NAME]" at bounding box center [843, 208] width 262 height 24
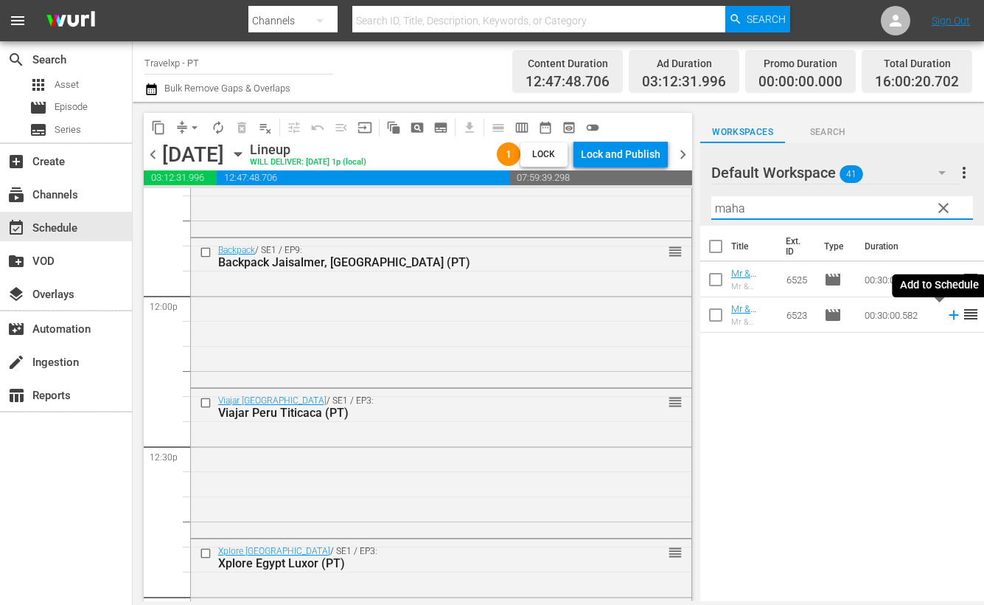
click at [949, 319] on icon at bounding box center [954, 315] width 10 height 10
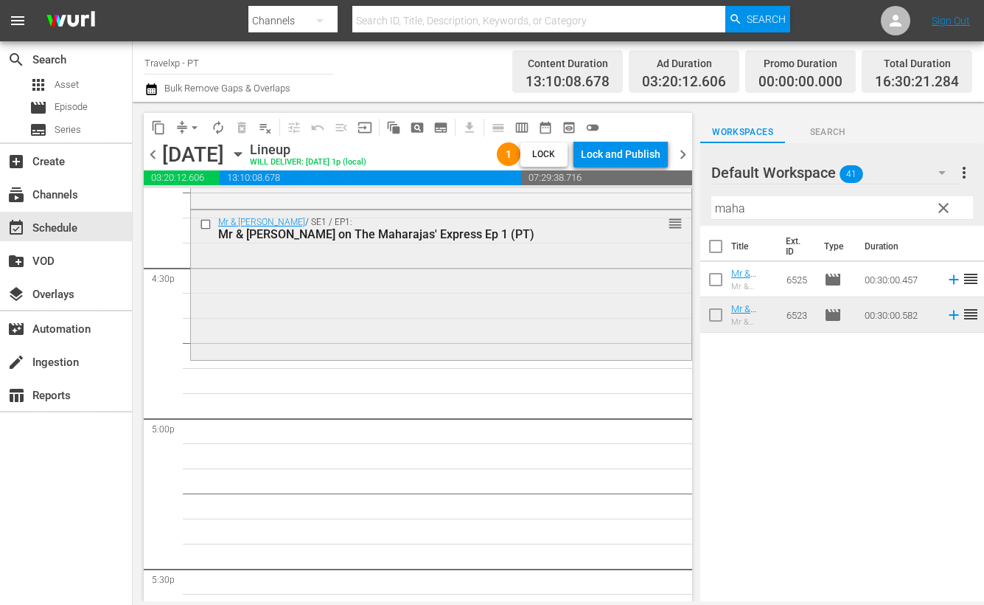
scroll to position [4976, 0]
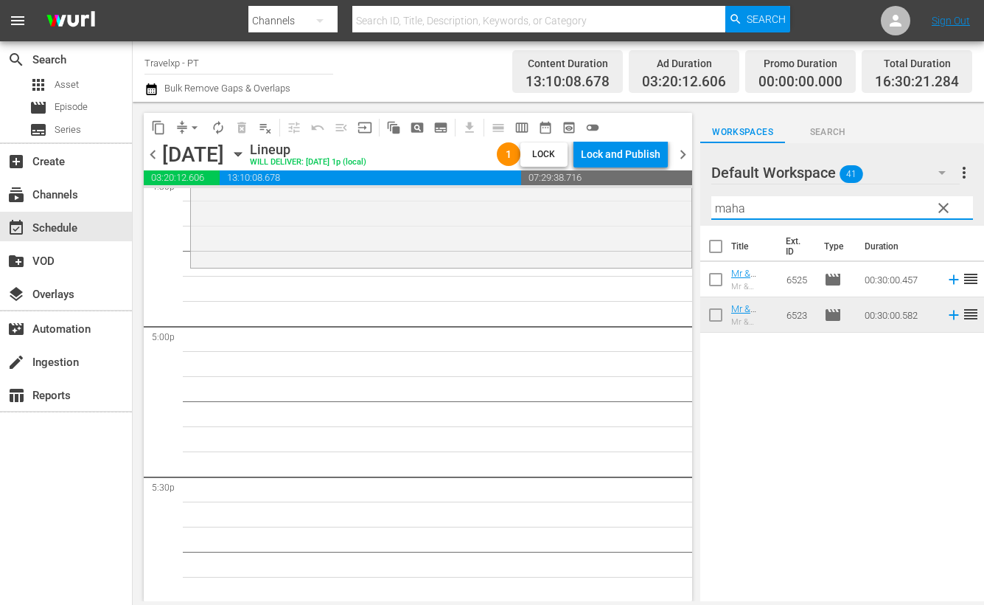
click at [715, 204] on input "maha" at bounding box center [843, 208] width 262 height 24
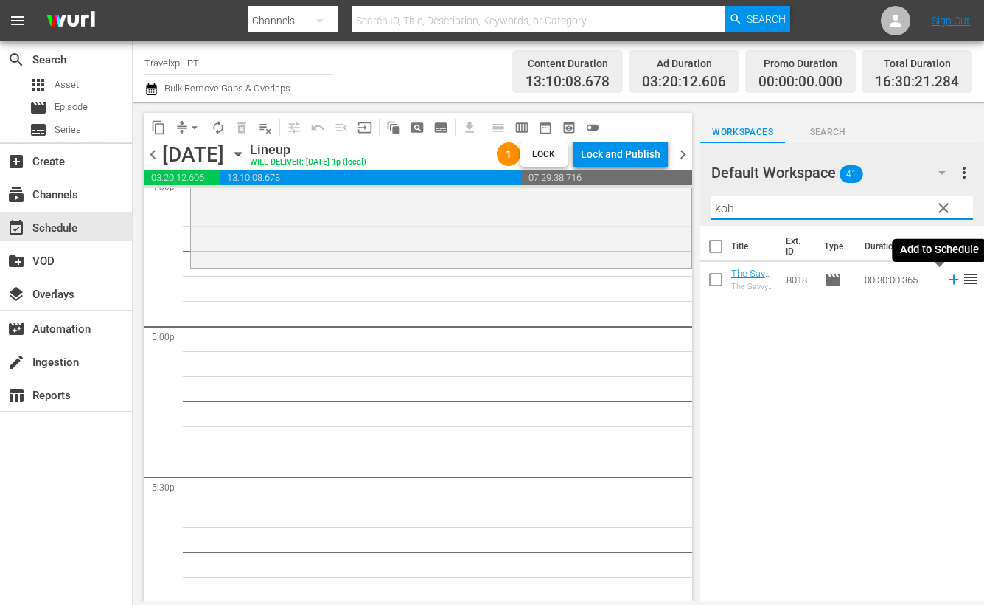
click at [946, 280] on icon at bounding box center [954, 279] width 16 height 16
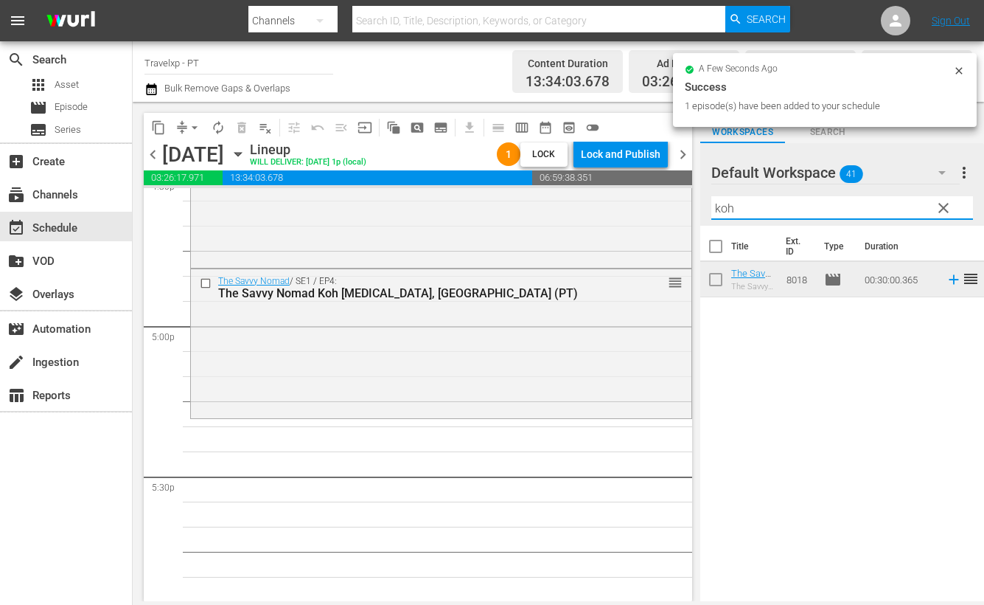
click at [719, 202] on input "koh" at bounding box center [843, 208] width 262 height 24
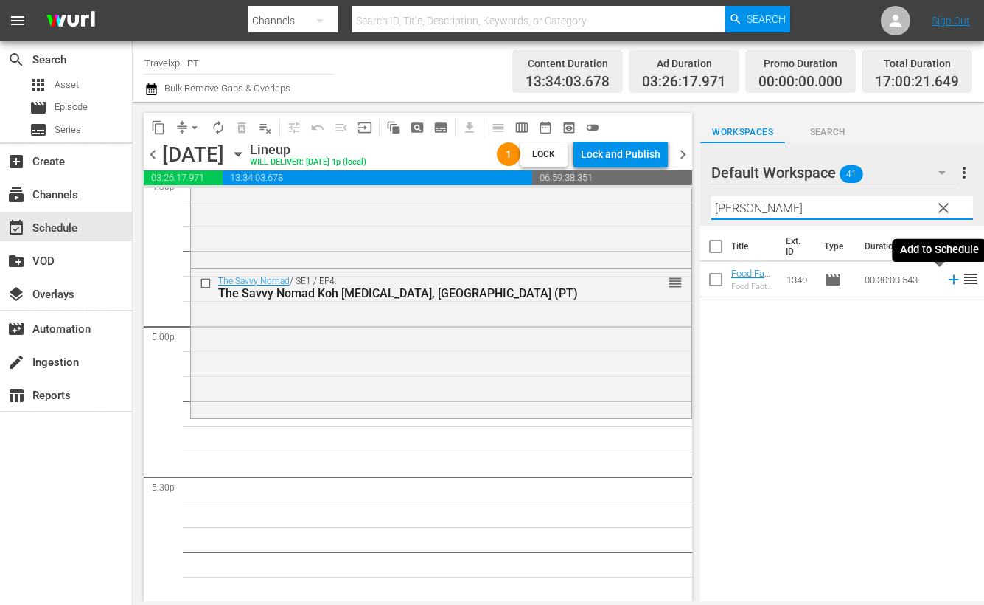
click at [946, 282] on icon at bounding box center [954, 279] width 16 height 16
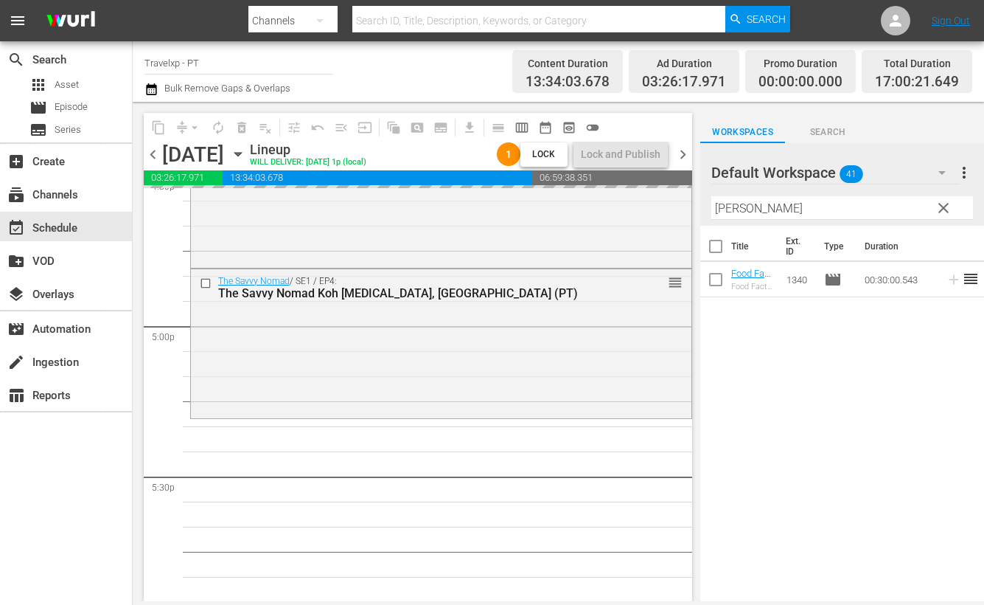
click at [739, 211] on input "[PERSON_NAME]" at bounding box center [843, 208] width 262 height 24
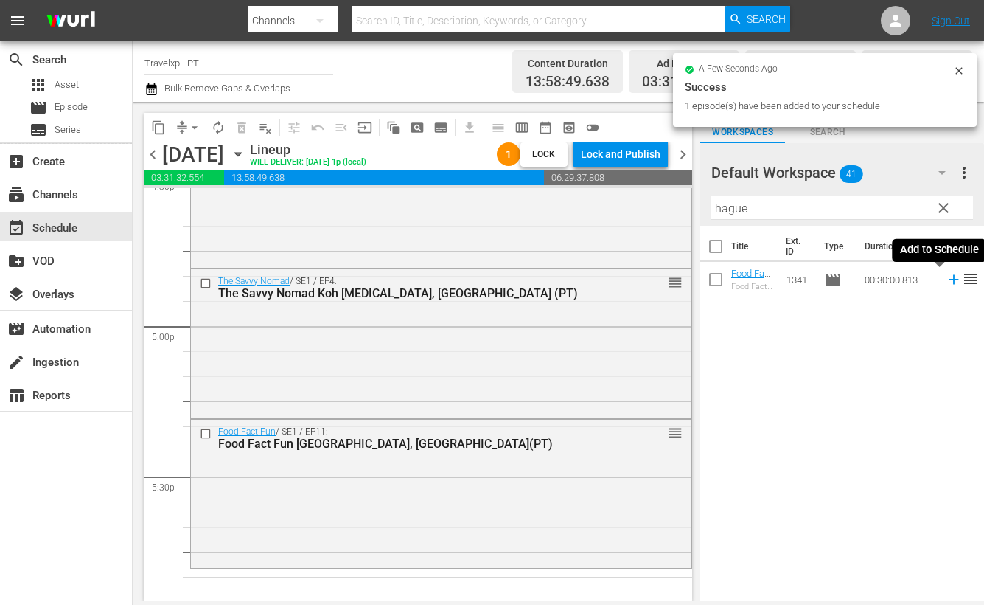
click at [946, 281] on icon at bounding box center [954, 279] width 16 height 16
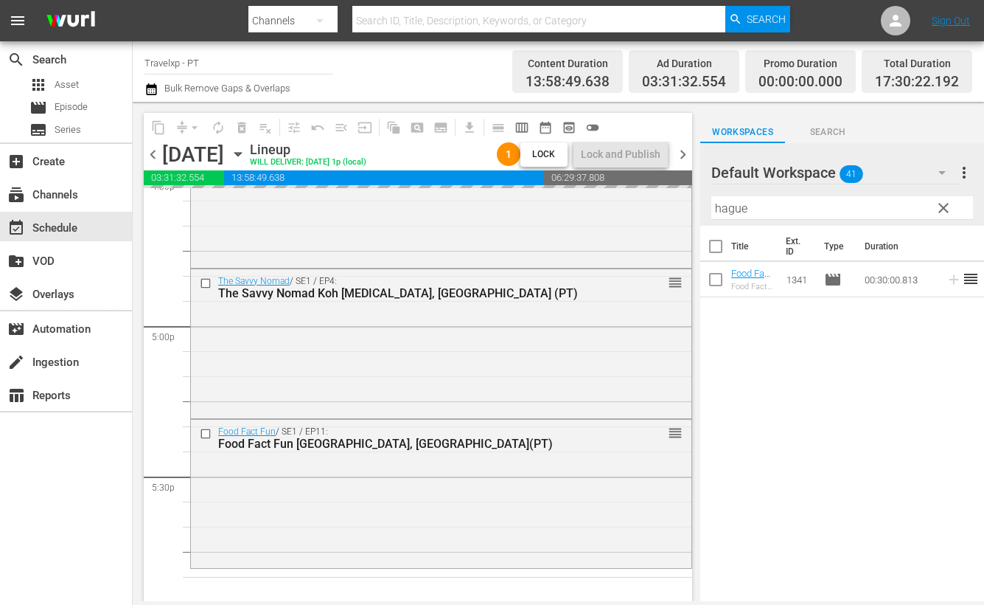
click at [733, 207] on input "hague" at bounding box center [843, 208] width 262 height 24
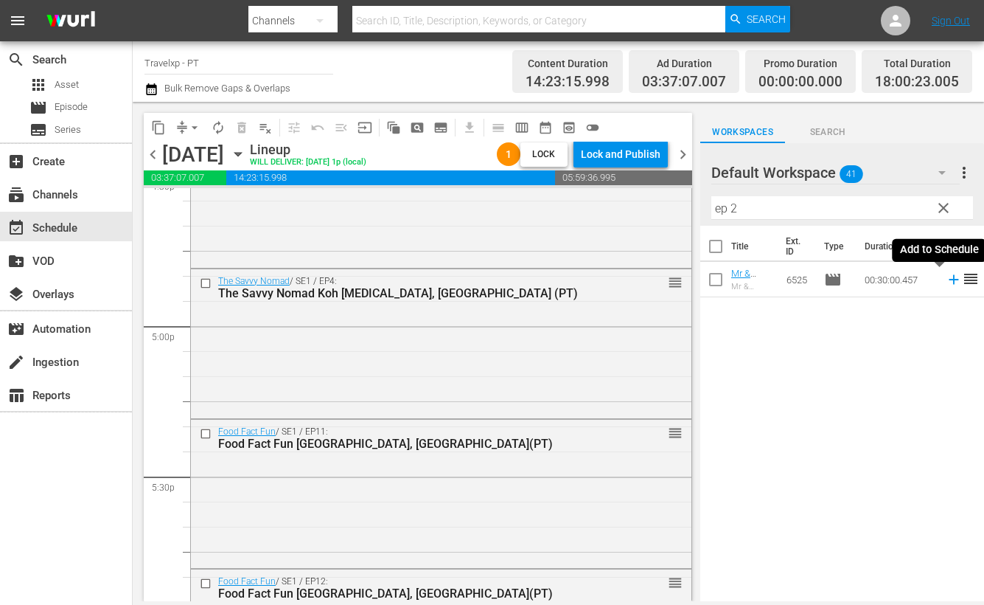
click at [946, 283] on icon at bounding box center [954, 279] width 16 height 16
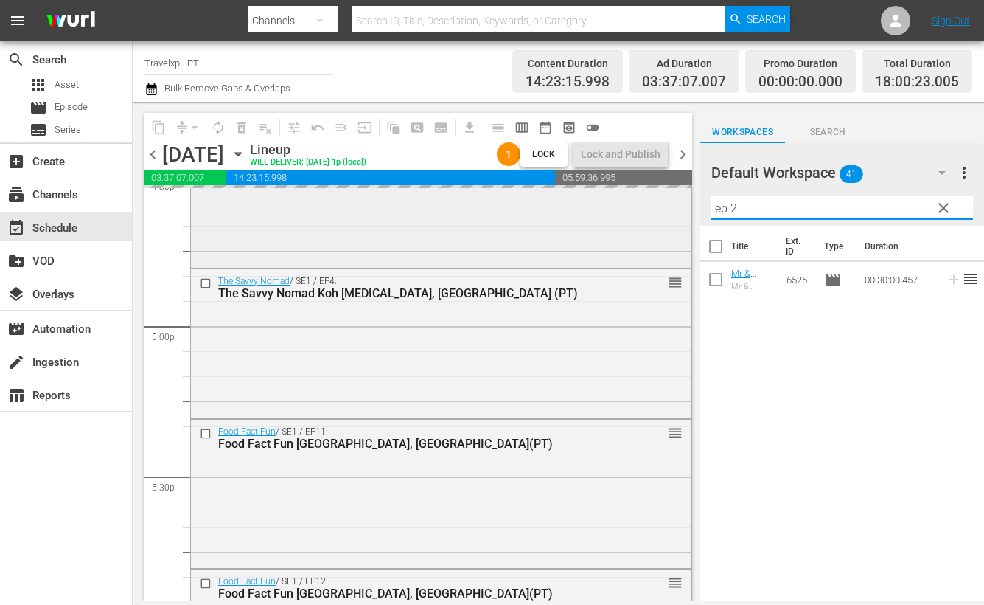
drag, startPoint x: 760, startPoint y: 208, endPoint x: 661, endPoint y: 211, distance: 98.8
click at [661, 211] on div "content_copy compress arrow_drop_down autorenew_outlined delete_forever_outline…" at bounding box center [559, 351] width 852 height 499
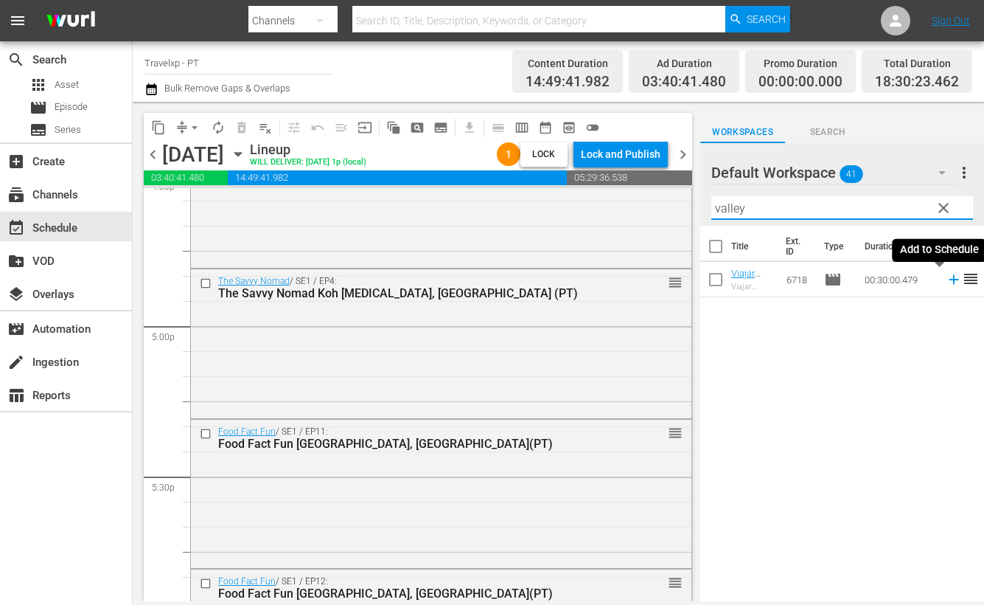
click at [946, 278] on icon at bounding box center [954, 279] width 16 height 16
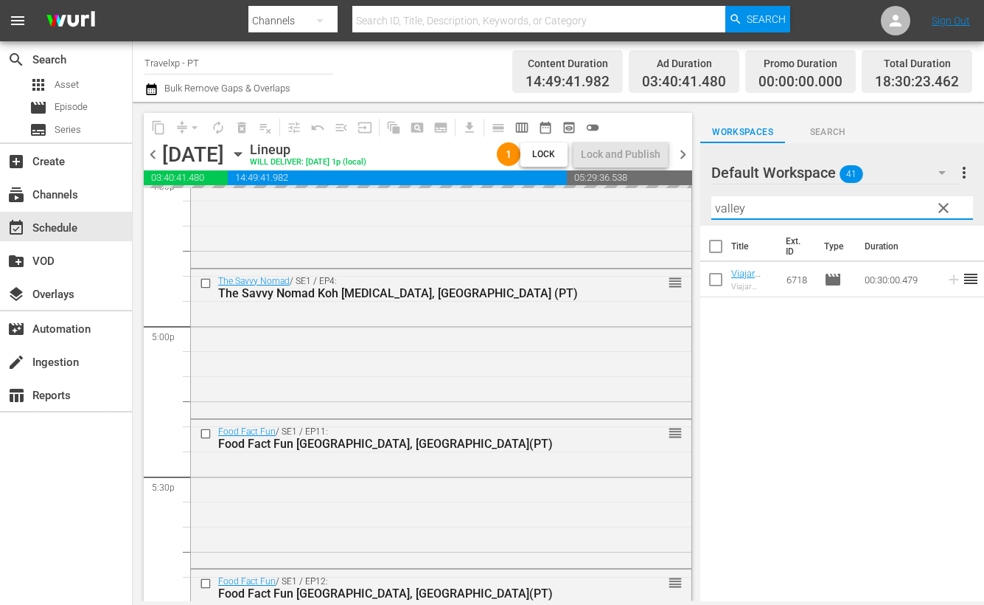
click at [734, 204] on input "valley" at bounding box center [843, 208] width 262 height 24
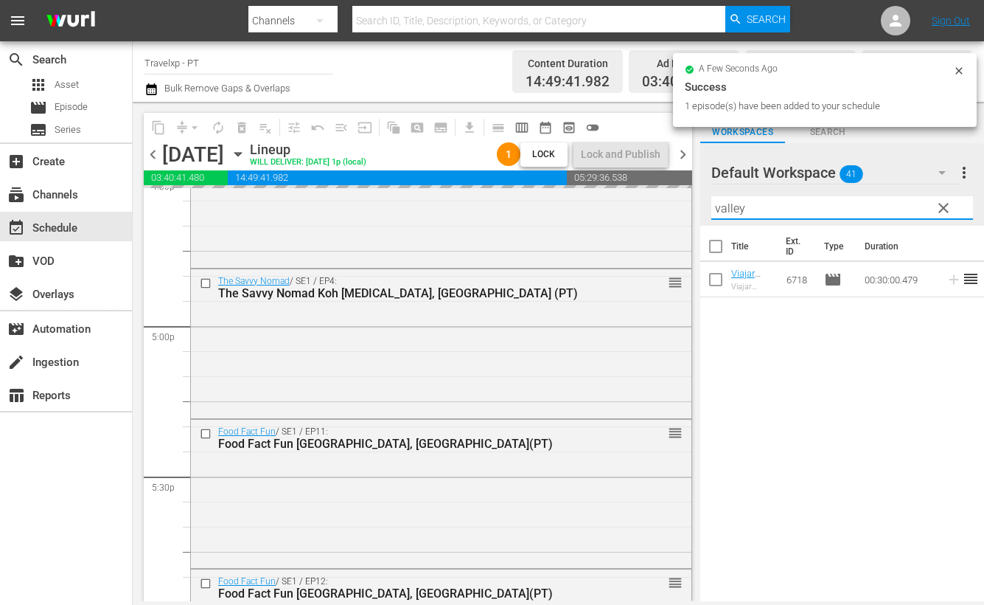
type input "m"
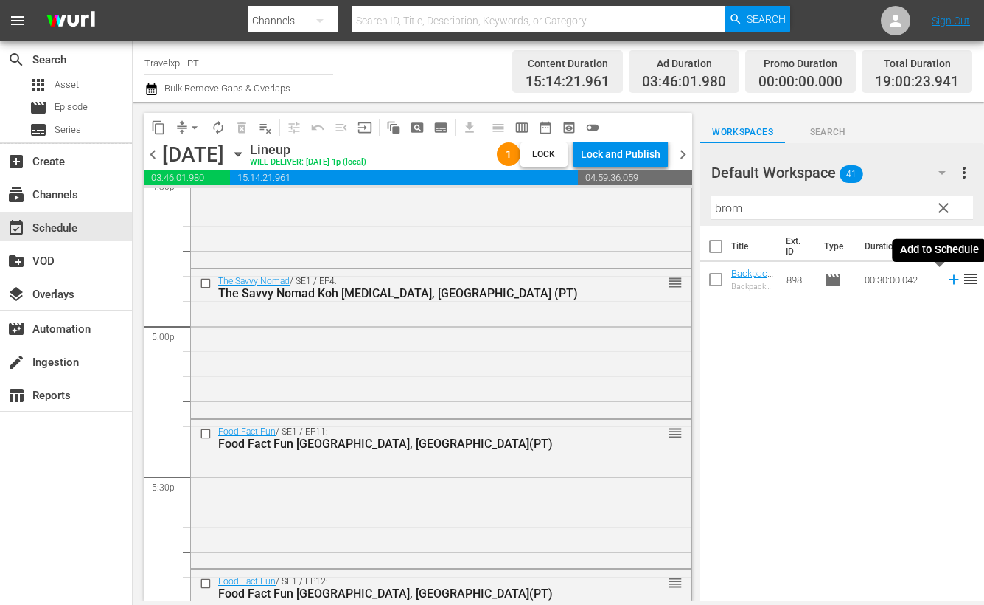
click at [946, 278] on icon at bounding box center [954, 279] width 16 height 16
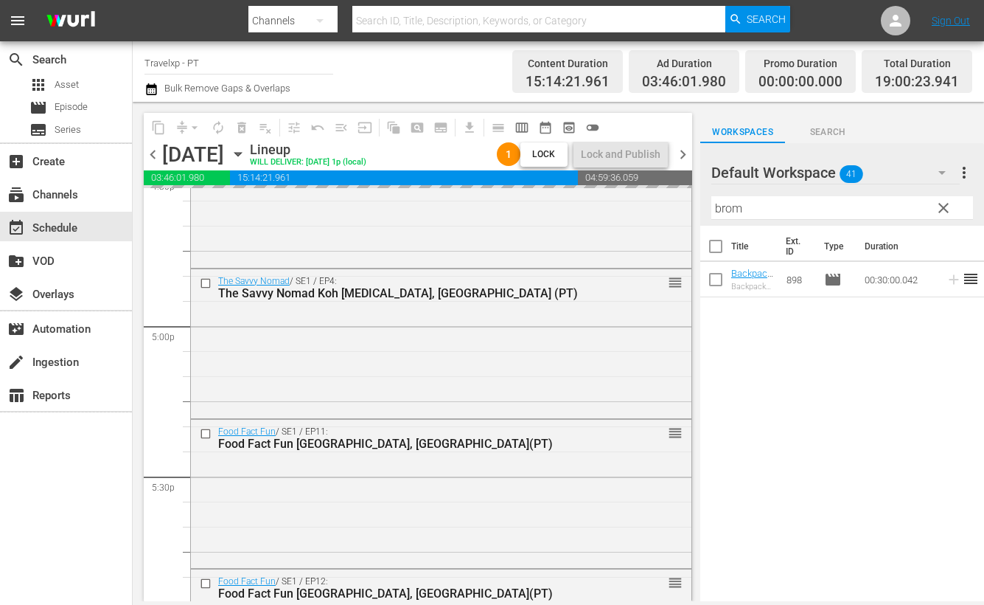
click at [733, 209] on input "brom" at bounding box center [843, 208] width 262 height 24
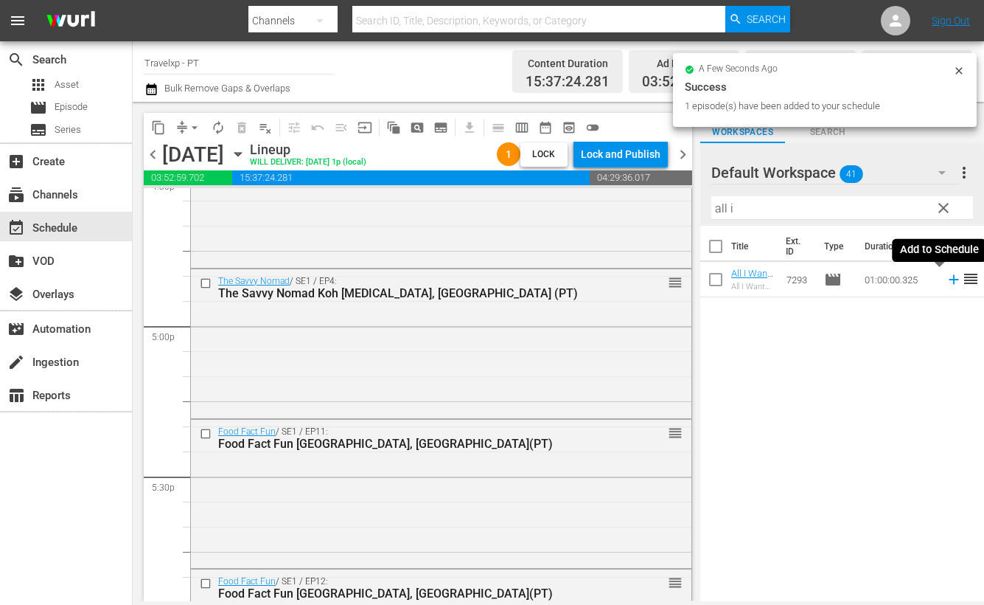
click at [949, 282] on icon at bounding box center [954, 280] width 10 height 10
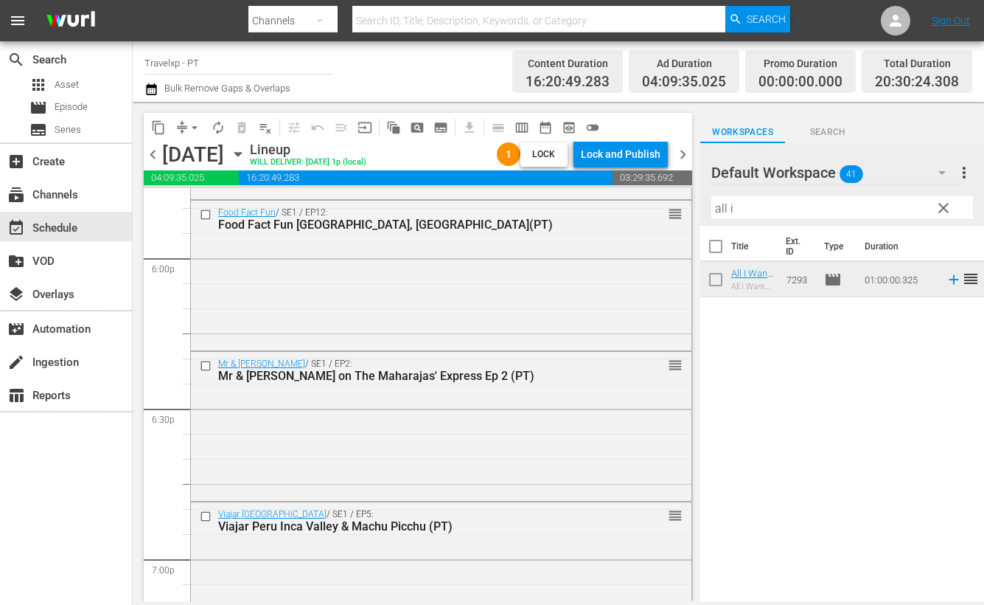
scroll to position [5161, 0]
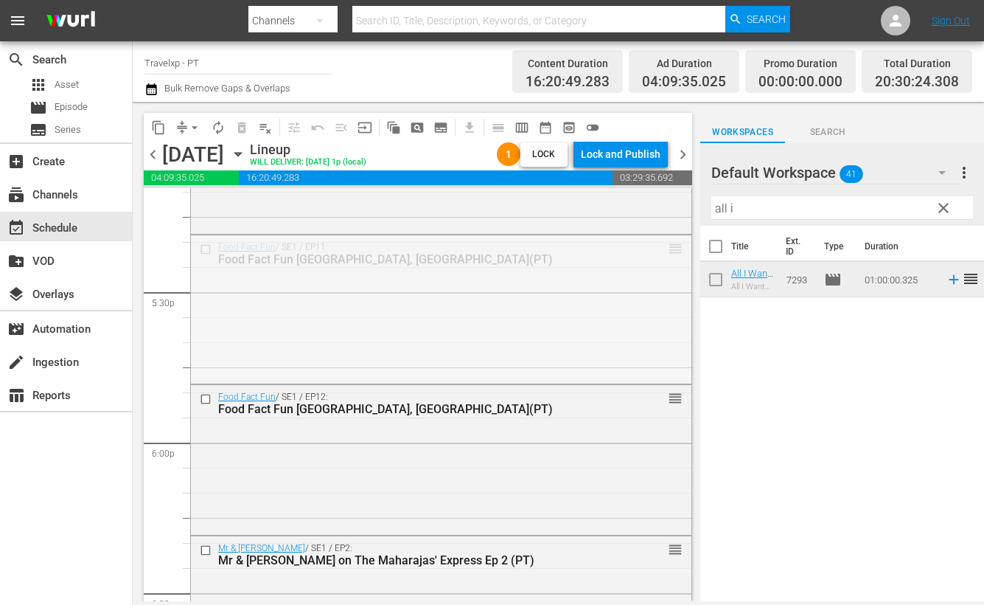
drag, startPoint x: 661, startPoint y: 243, endPoint x: 657, endPoint y: 314, distance: 71.7
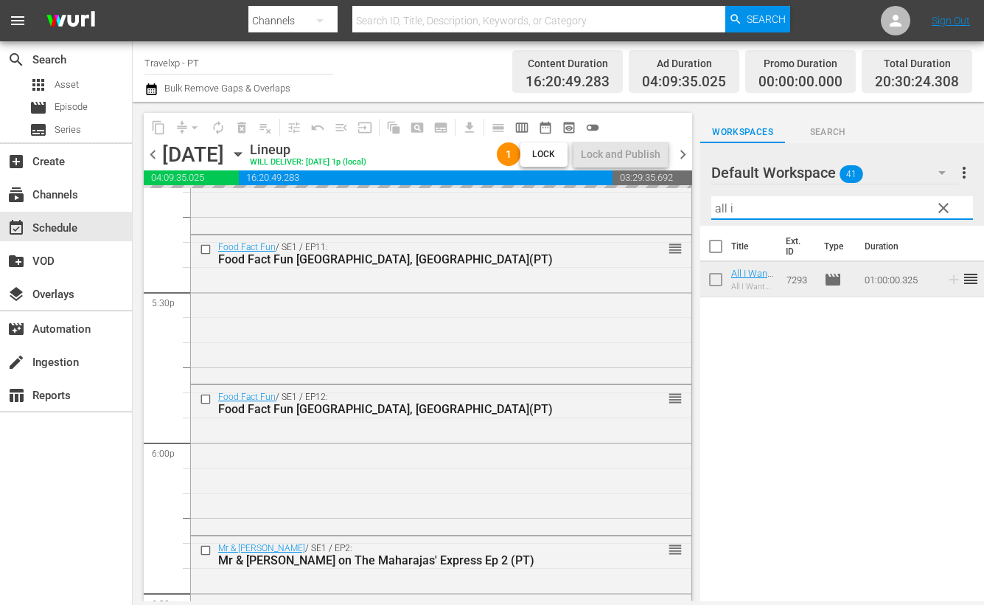
drag, startPoint x: 760, startPoint y: 204, endPoint x: 686, endPoint y: 196, distance: 74.9
click at [686, 196] on div "content_copy compress arrow_drop_down autorenew_outlined delete_forever_outline…" at bounding box center [559, 351] width 852 height 499
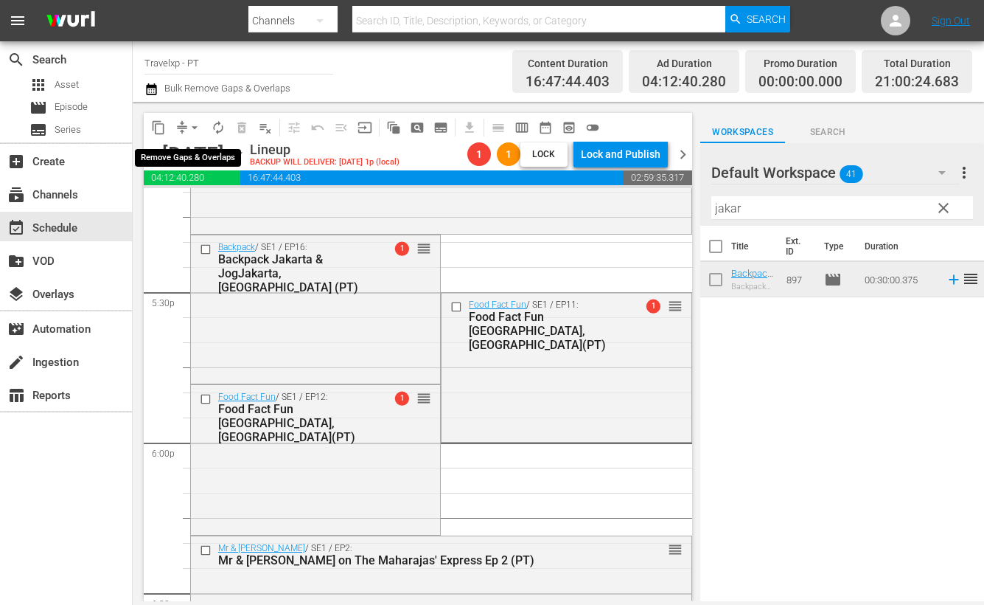
click at [188, 127] on span "arrow_drop_down" at bounding box center [194, 127] width 15 height 15
click at [207, 208] on li "Align to End of Previous Day" at bounding box center [195, 205] width 155 height 24
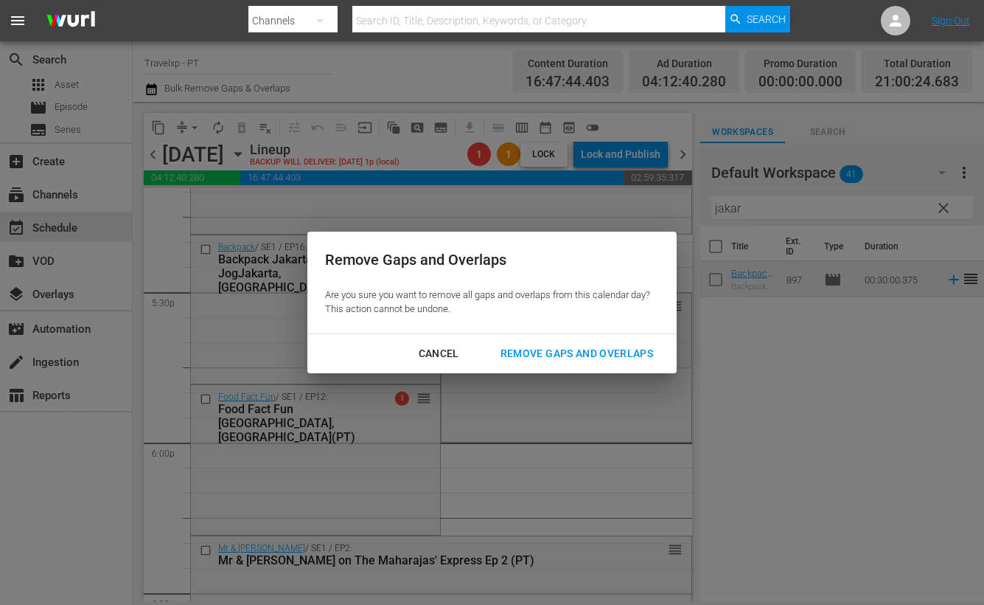
click at [573, 347] on div "Remove Gaps and Overlaps" at bounding box center [577, 353] width 176 height 18
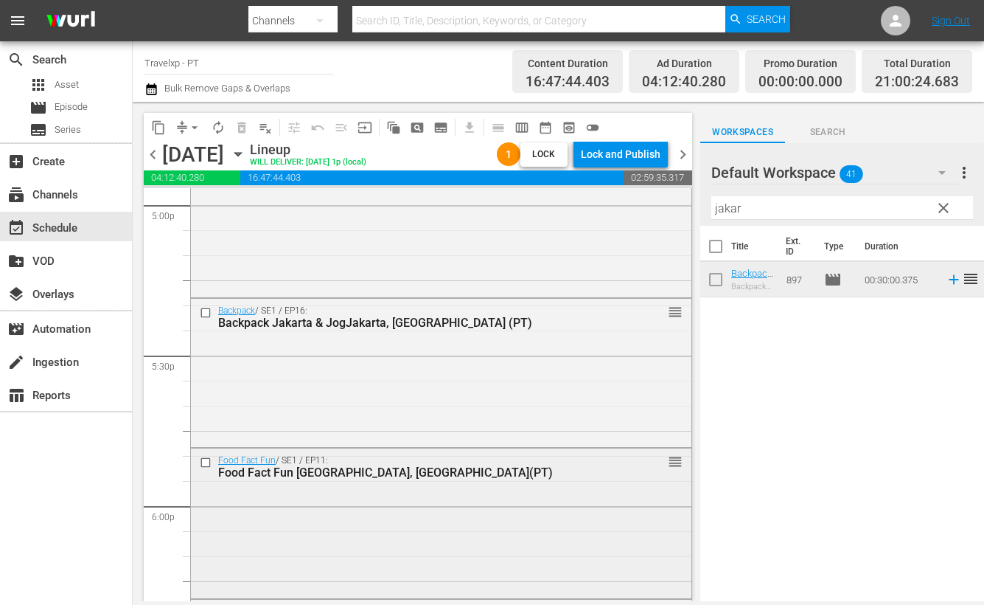
scroll to position [5068, 0]
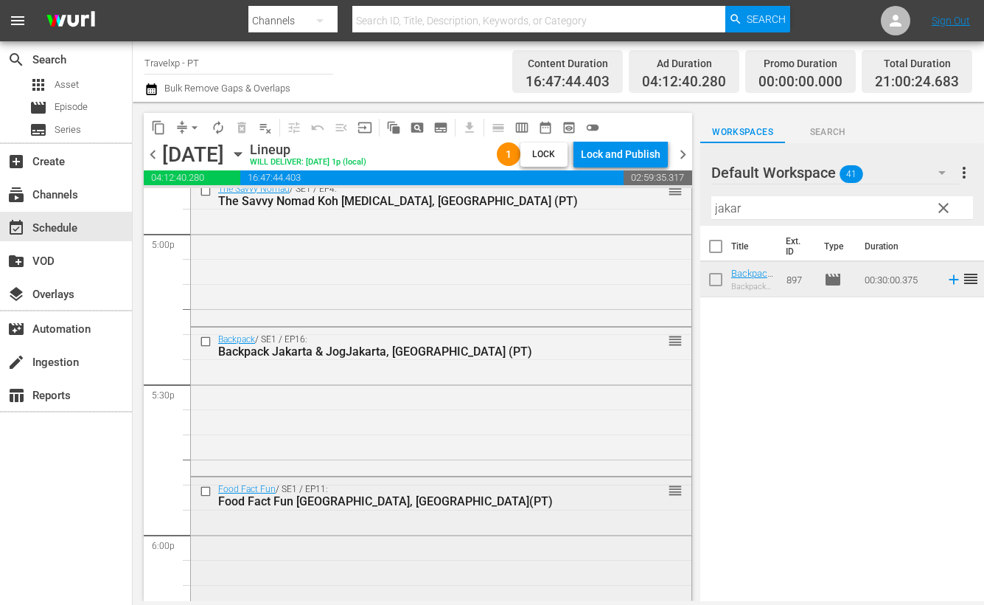
click at [210, 495] on input "checkbox" at bounding box center [207, 491] width 15 height 13
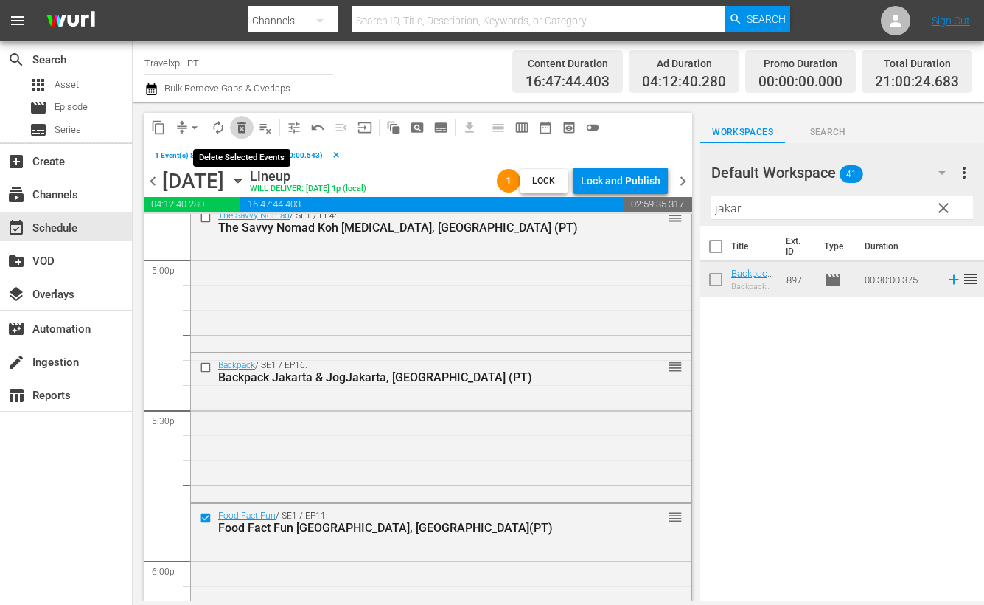
click at [245, 128] on span "delete_forever_outlined" at bounding box center [241, 127] width 15 height 15
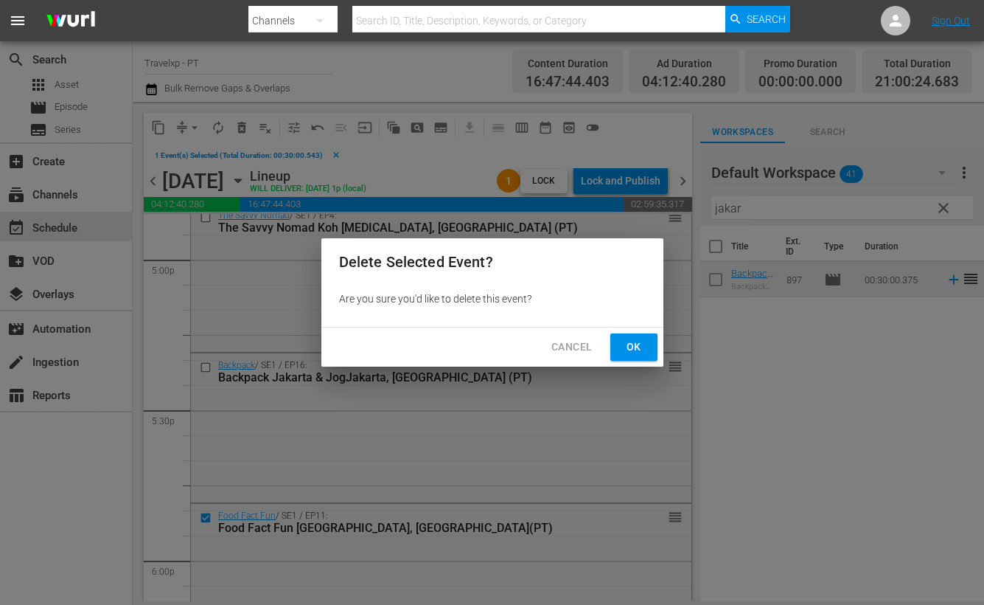
click at [636, 339] on span "Ok" at bounding box center [634, 347] width 24 height 18
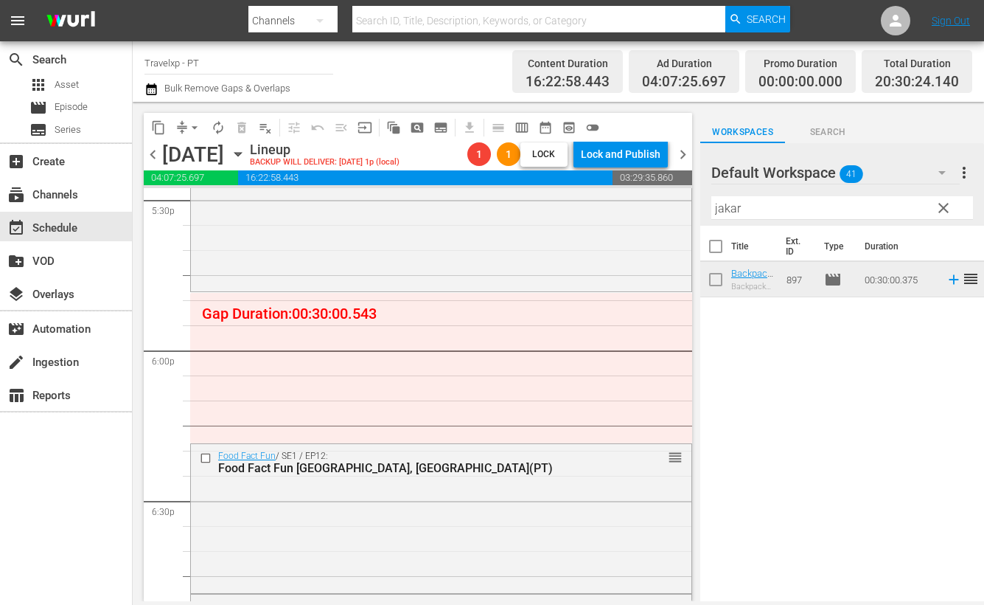
scroll to position [5161, 0]
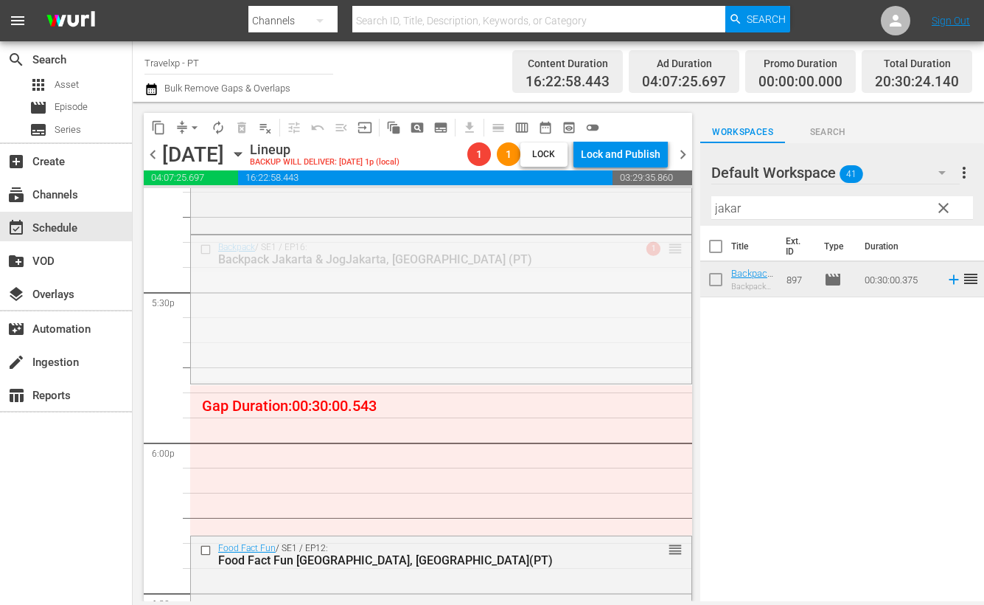
drag, startPoint x: 664, startPoint y: 248, endPoint x: 673, endPoint y: 395, distance: 147.7
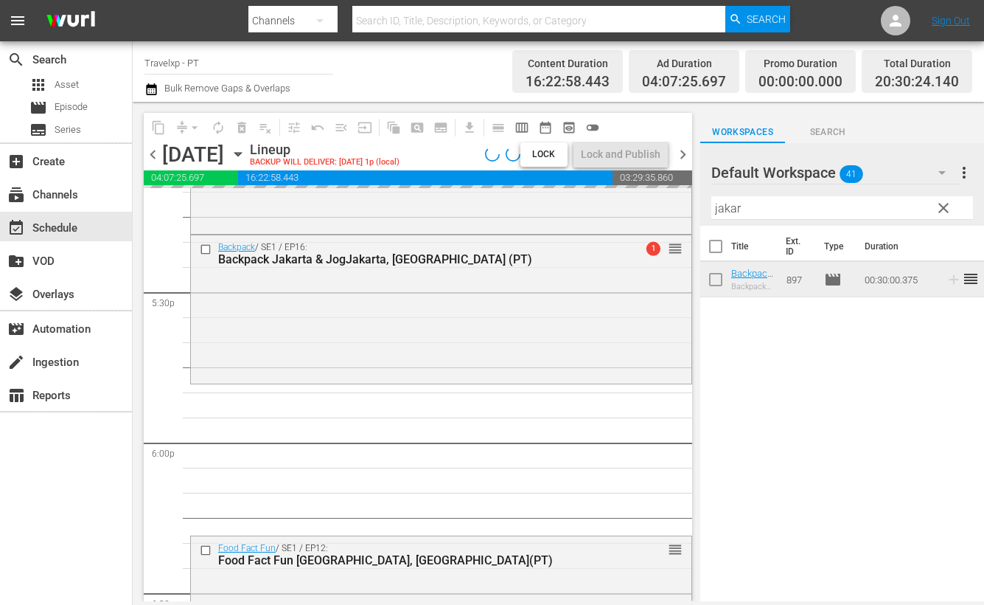
click at [721, 210] on input "jakar" at bounding box center [843, 208] width 262 height 24
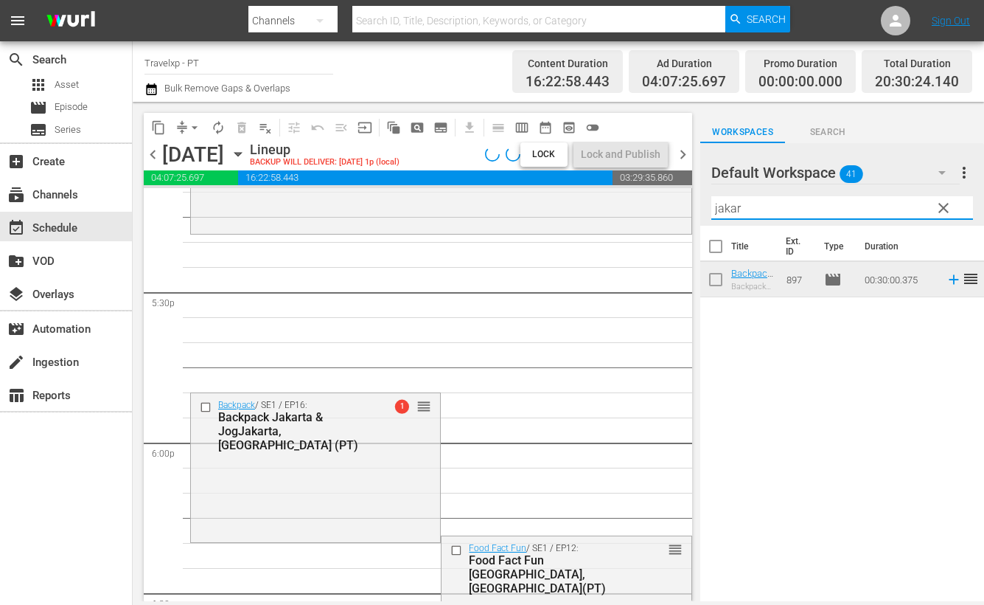
click at [721, 210] on input "jakar" at bounding box center [843, 208] width 262 height 24
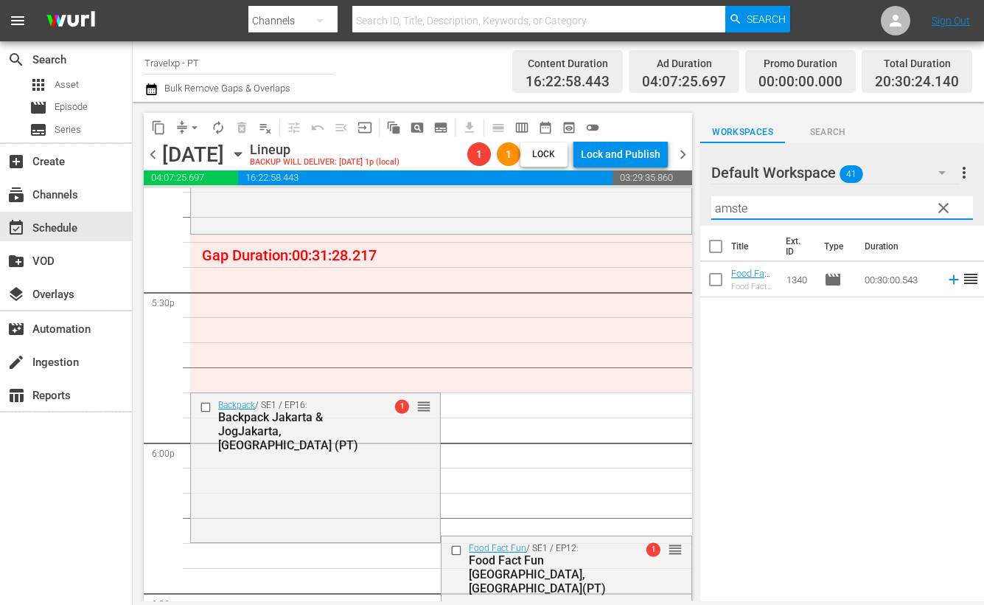
type input "amste"
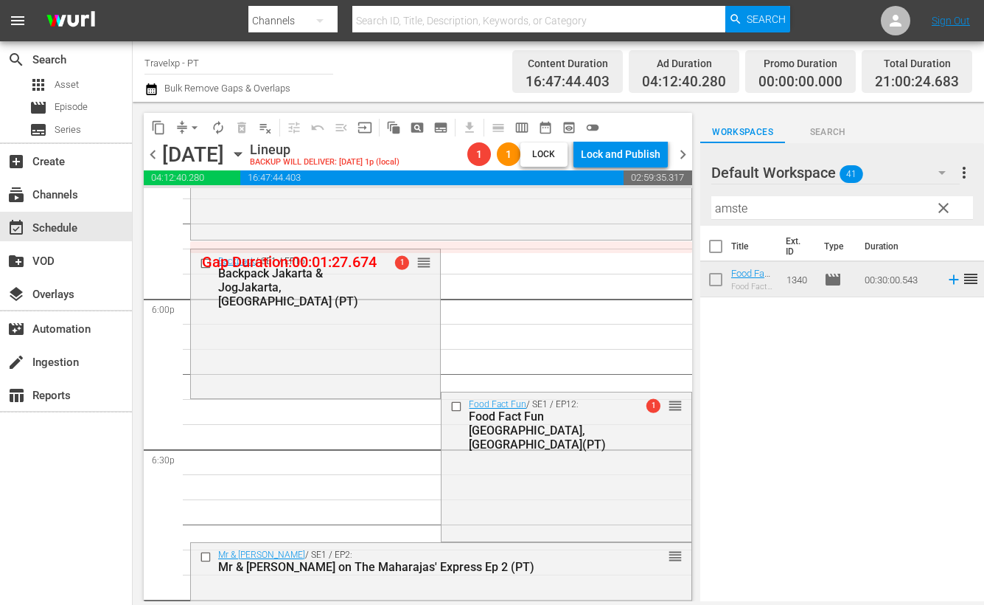
scroll to position [5253, 0]
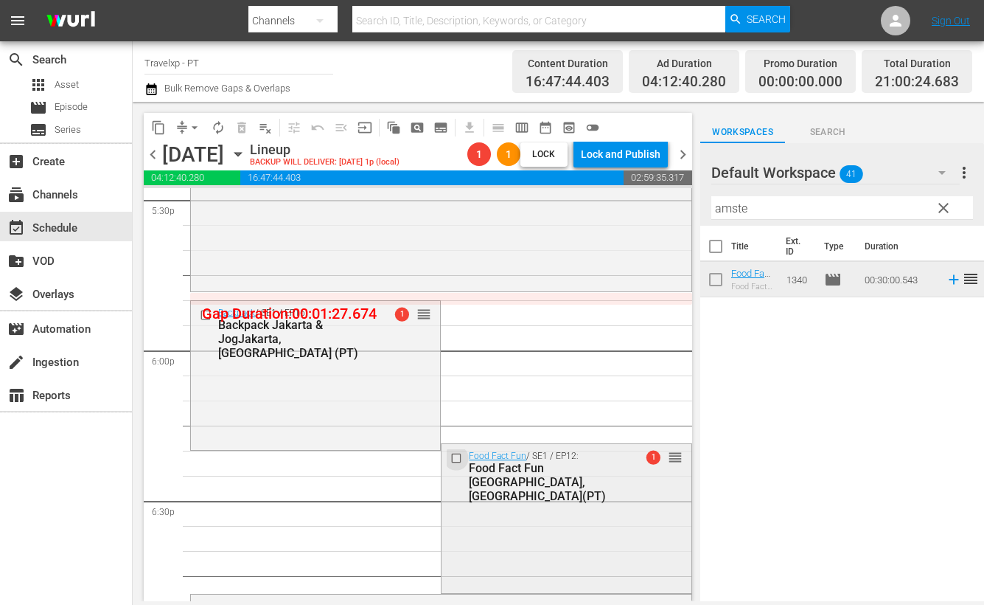
click at [451, 456] on input "checkbox" at bounding box center [458, 457] width 15 height 13
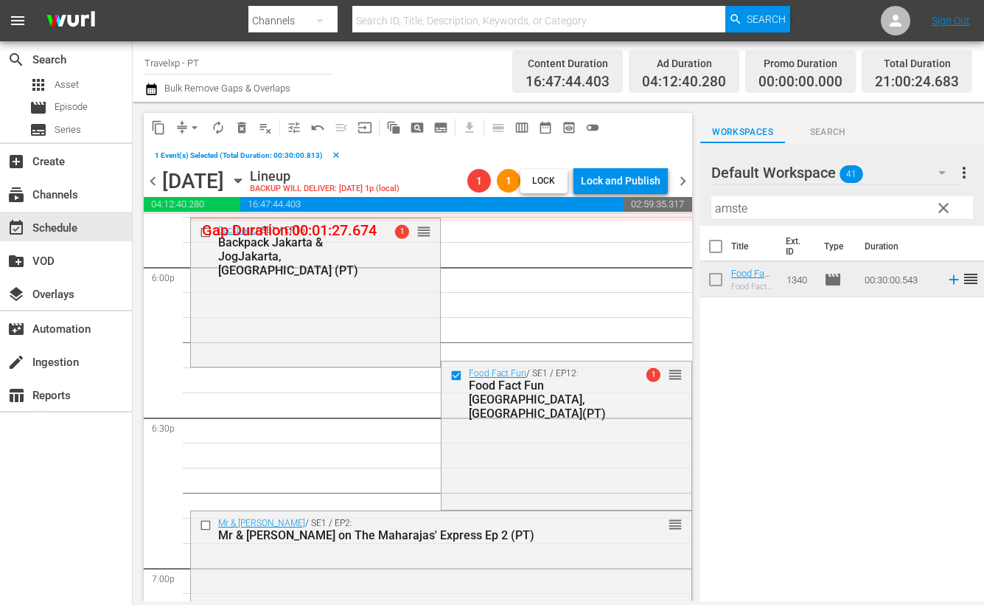
scroll to position [5437, 0]
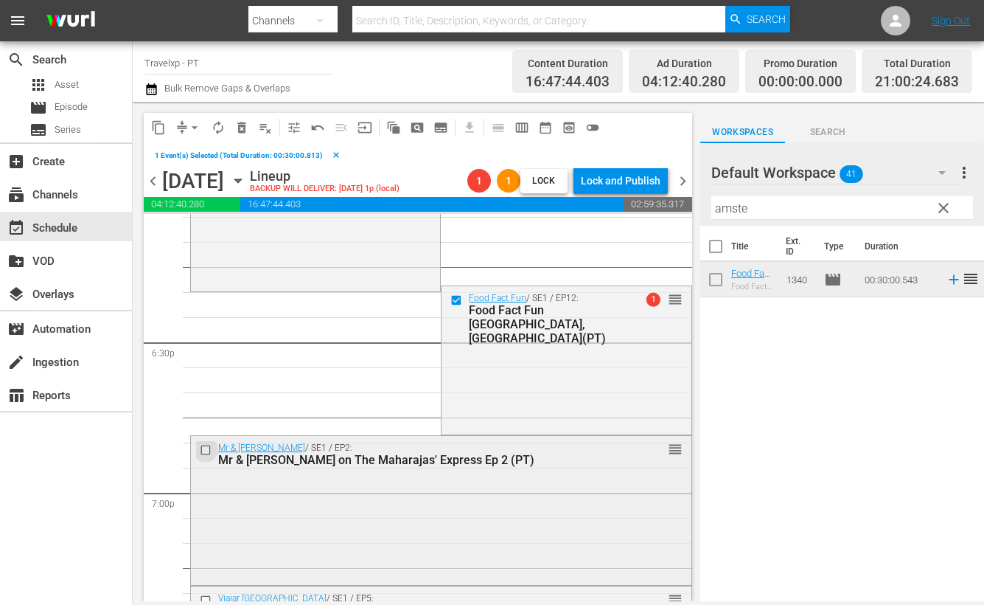
click at [205, 450] on input "checkbox" at bounding box center [207, 450] width 15 height 13
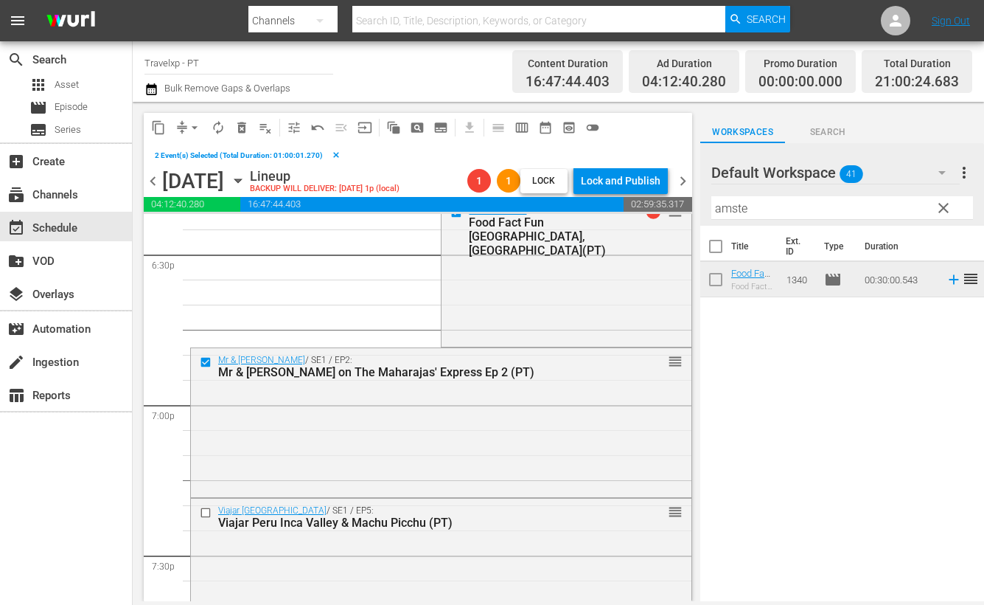
scroll to position [5621, 0]
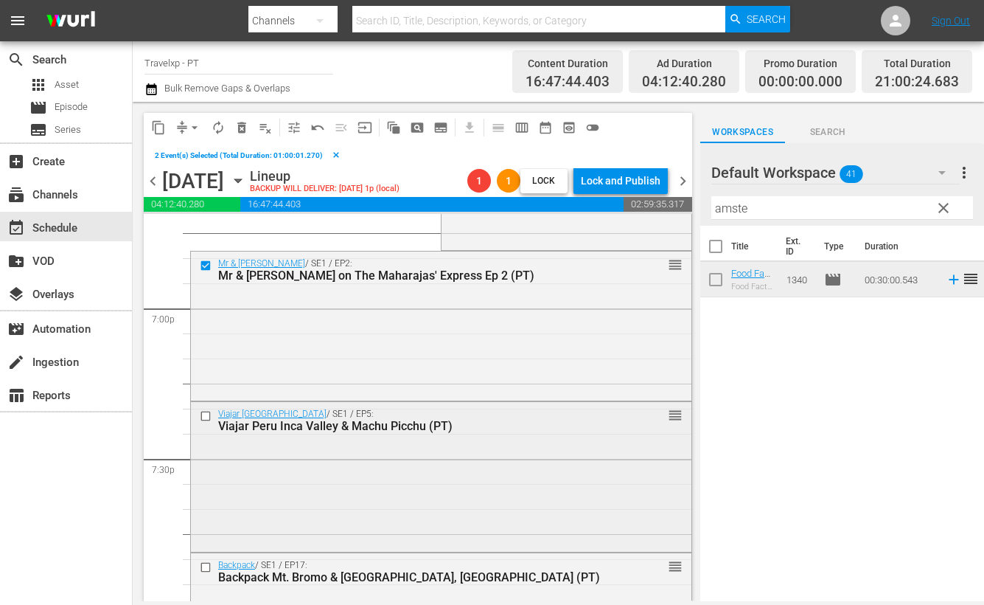
click at [204, 422] on div at bounding box center [207, 416] width 22 height 18
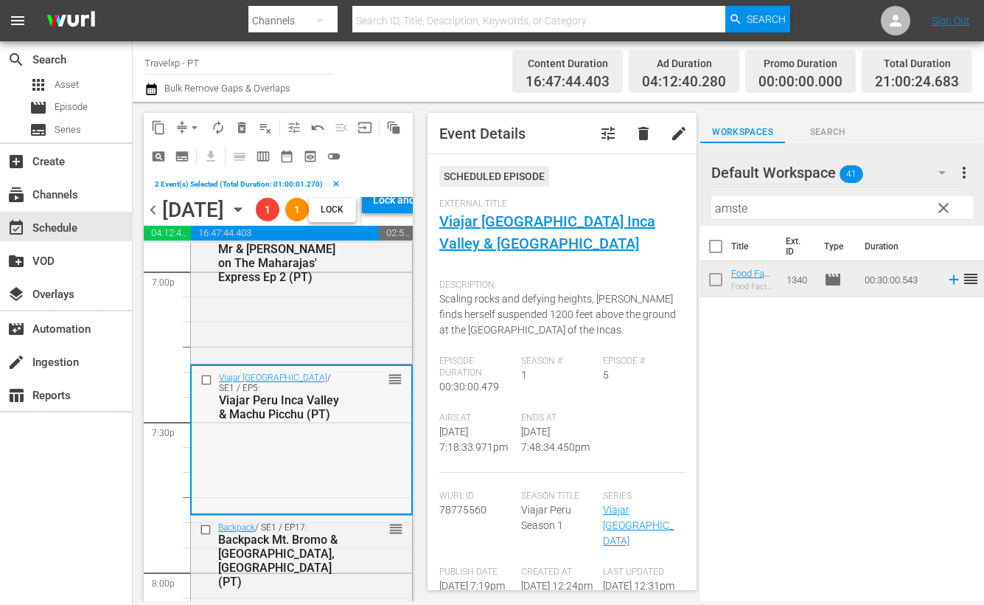
scroll to position [5714, 0]
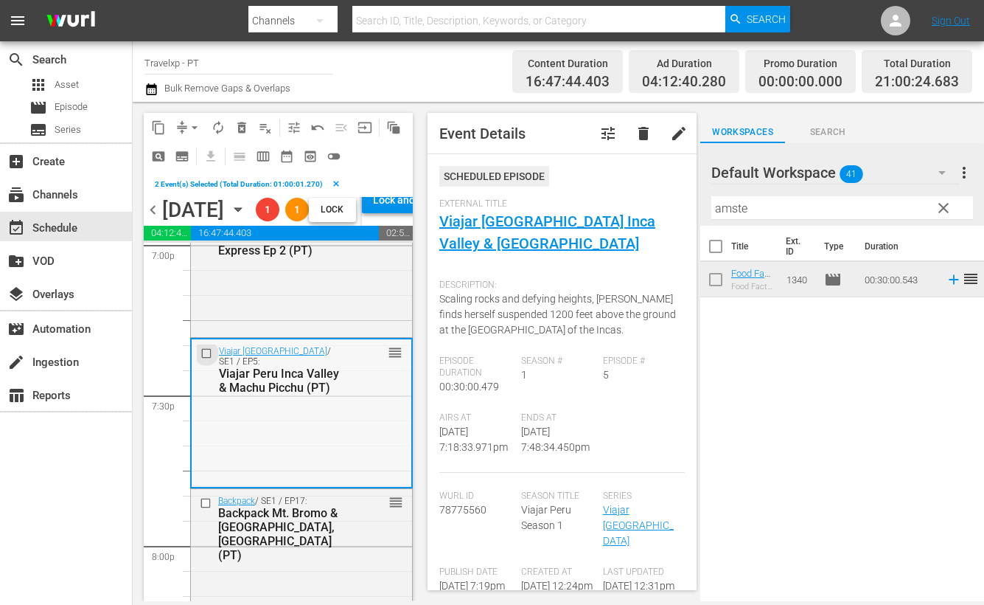
click at [203, 359] on input "checkbox" at bounding box center [208, 353] width 15 height 13
click at [205, 509] on input "checkbox" at bounding box center [207, 503] width 15 height 13
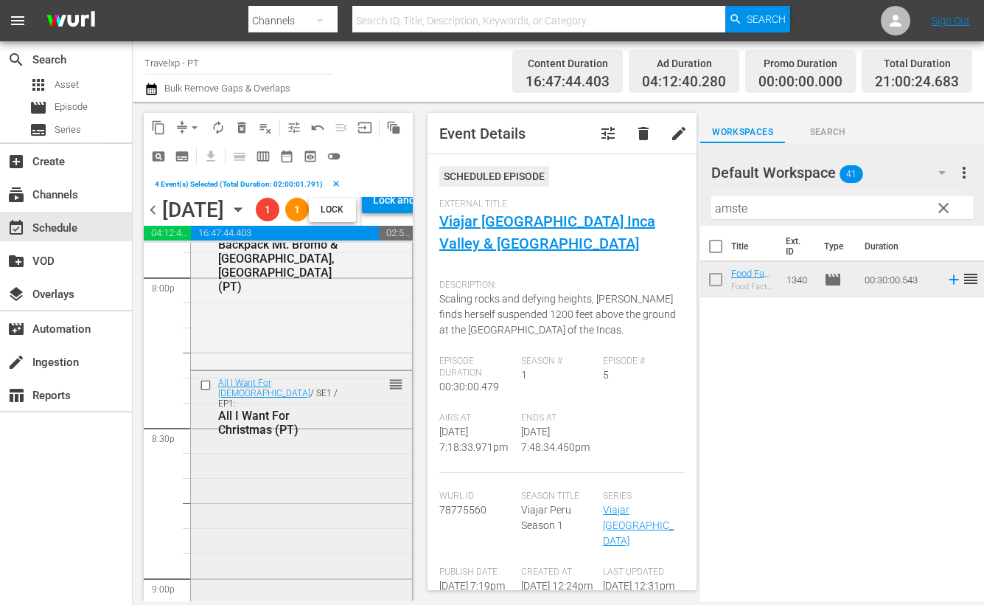
scroll to position [5990, 0]
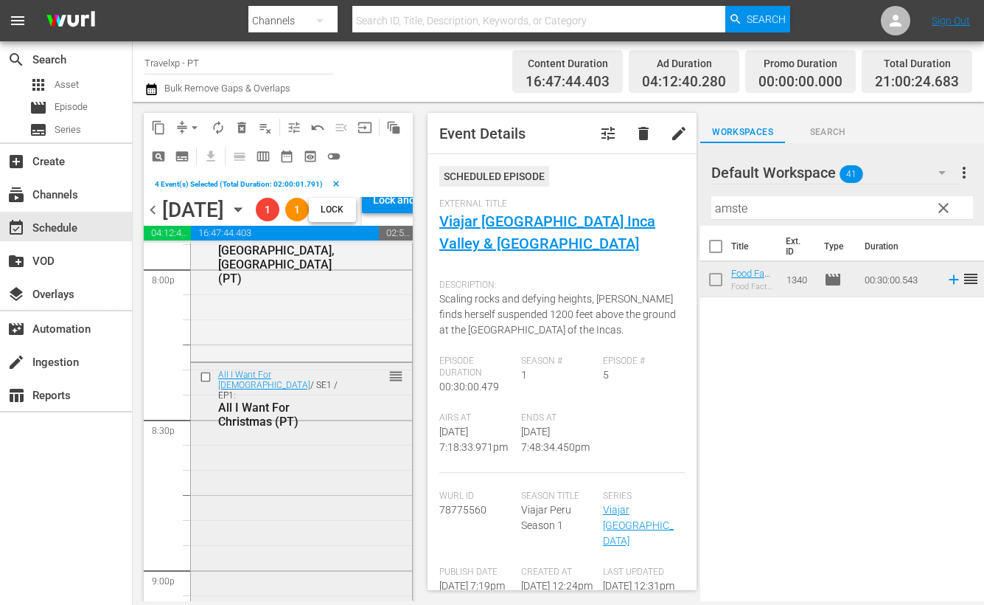
click at [207, 383] on input "checkbox" at bounding box center [207, 377] width 15 height 13
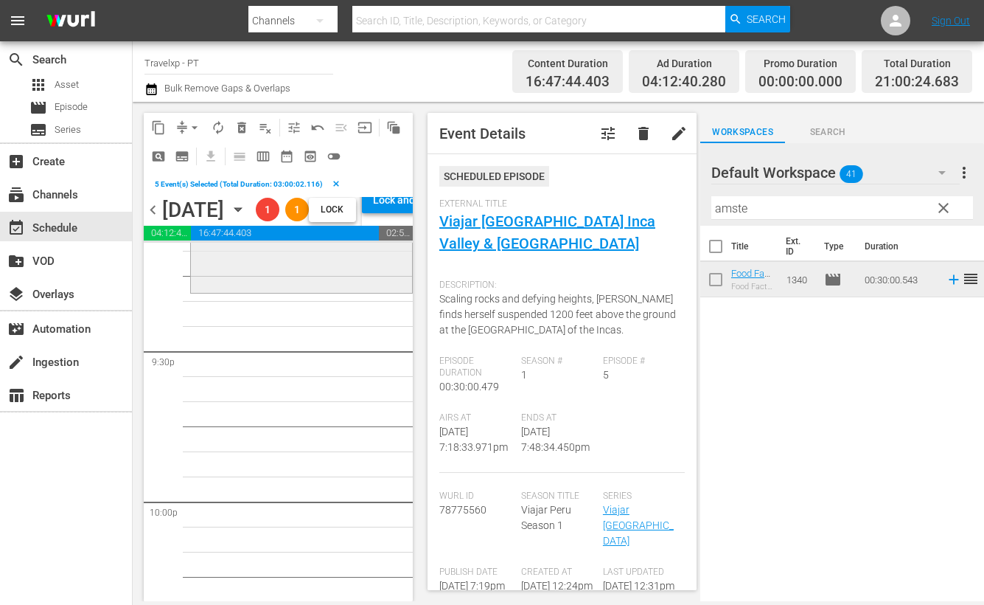
scroll to position [6175, 0]
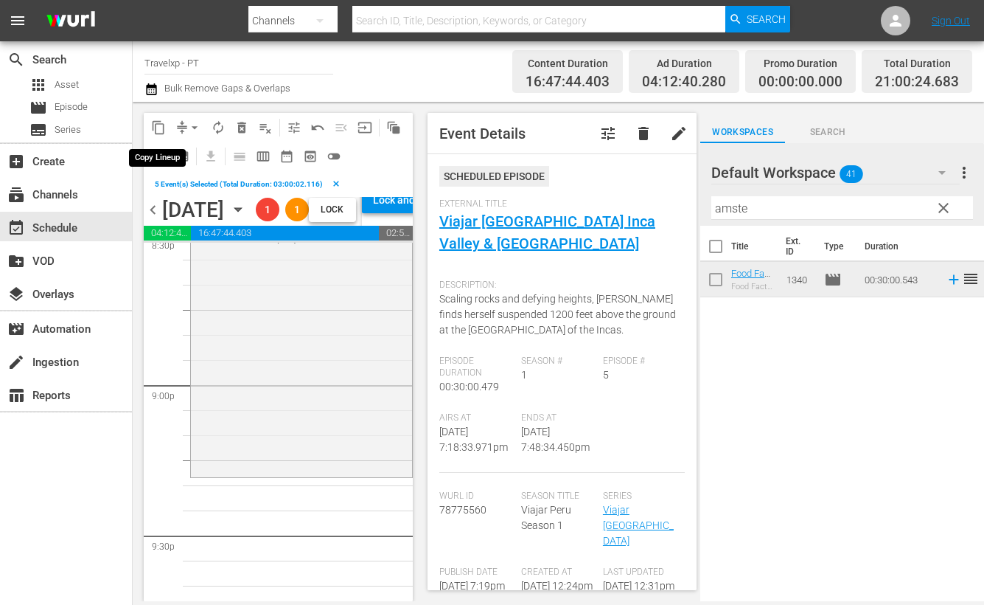
click at [155, 124] on span "content_copy" at bounding box center [158, 127] width 15 height 15
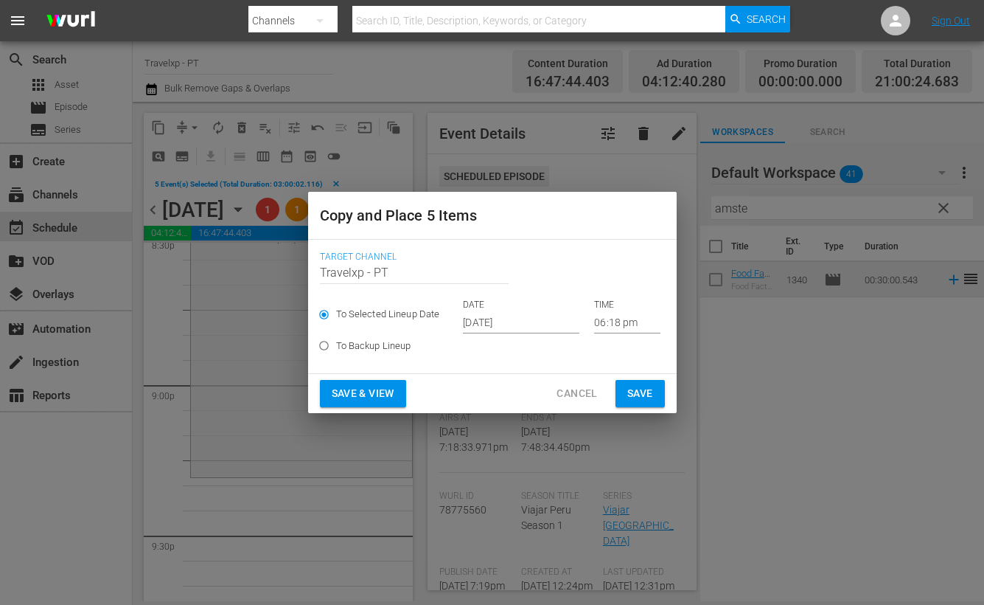
click at [616, 330] on input "06:18 pm" at bounding box center [627, 322] width 66 height 22
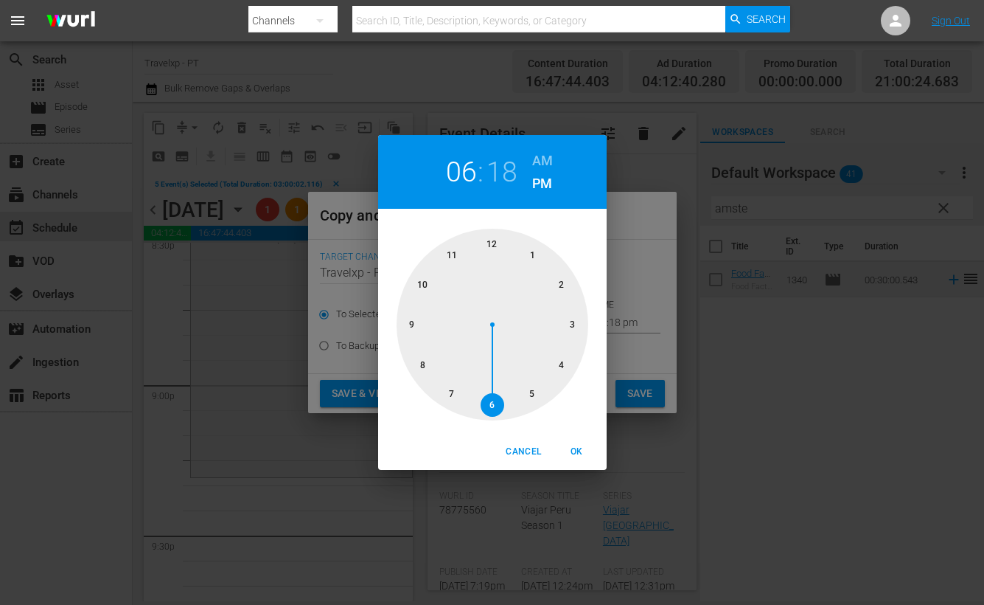
click at [411, 333] on div at bounding box center [493, 325] width 192 height 192
click at [568, 457] on span "OK" at bounding box center [577, 451] width 35 height 15
type input "09:18 pm"
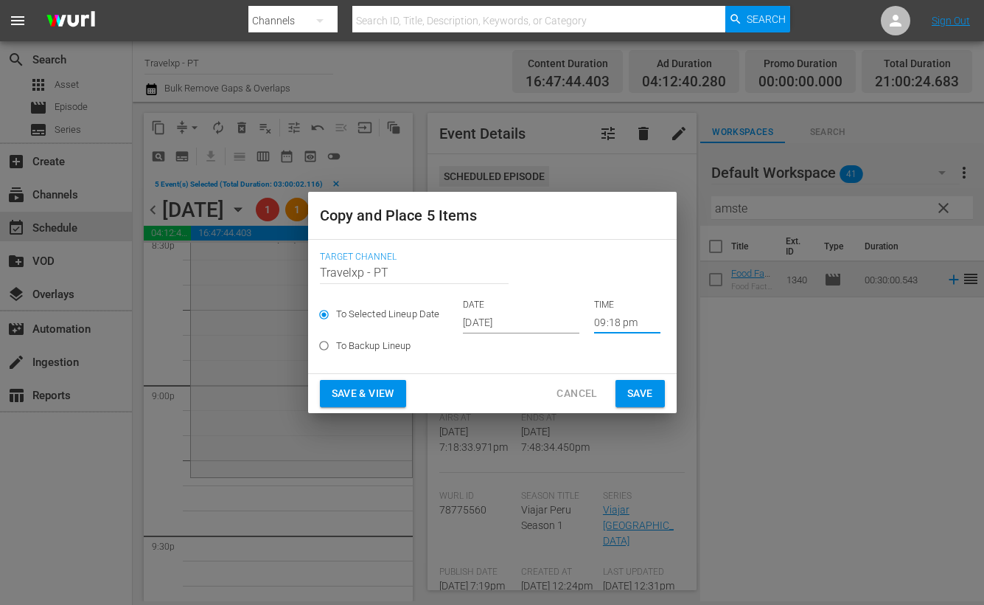
click at [375, 396] on span "Save & View" at bounding box center [363, 393] width 63 height 18
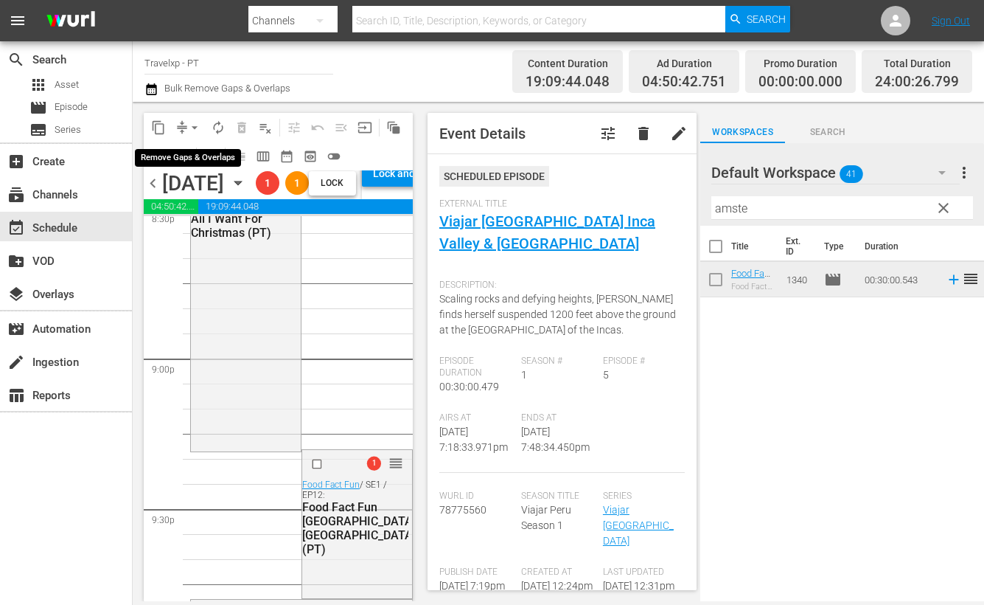
click at [184, 125] on button "arrow_drop_down" at bounding box center [195, 128] width 24 height 24
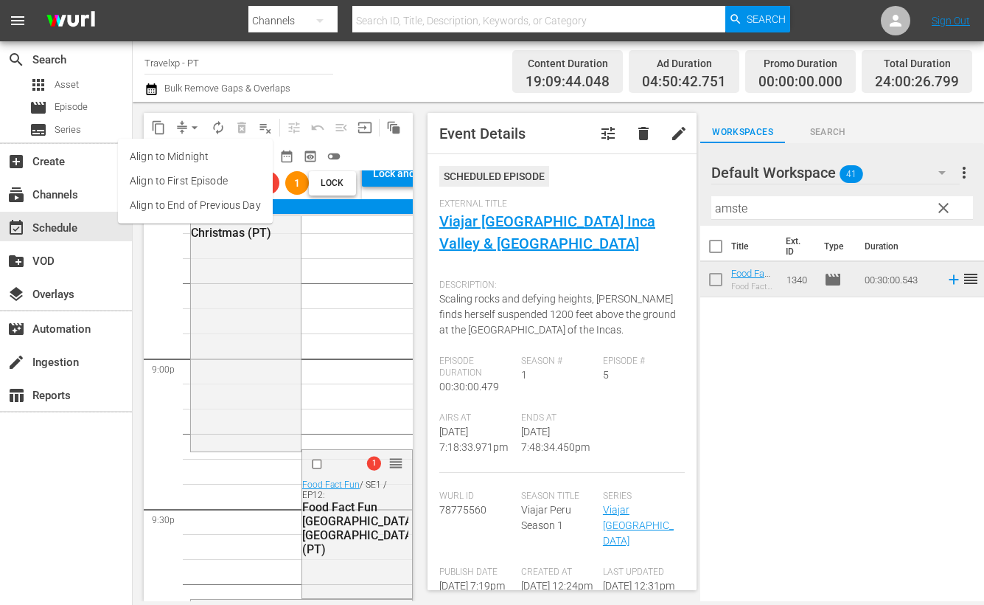
click at [204, 213] on li "Align to End of Previous Day" at bounding box center [195, 205] width 155 height 24
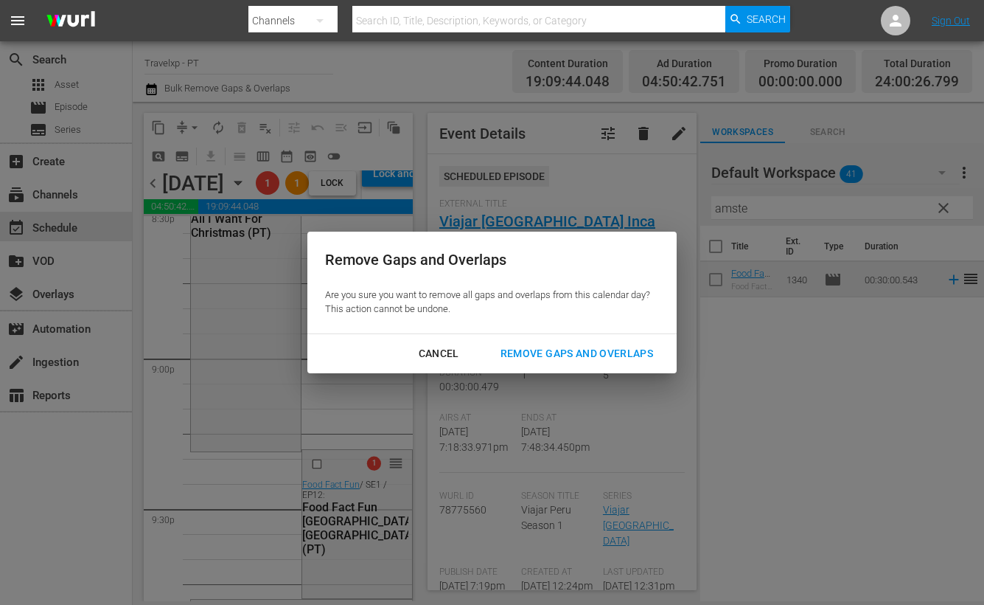
click at [568, 349] on div "Remove Gaps and Overlaps" at bounding box center [577, 353] width 176 height 18
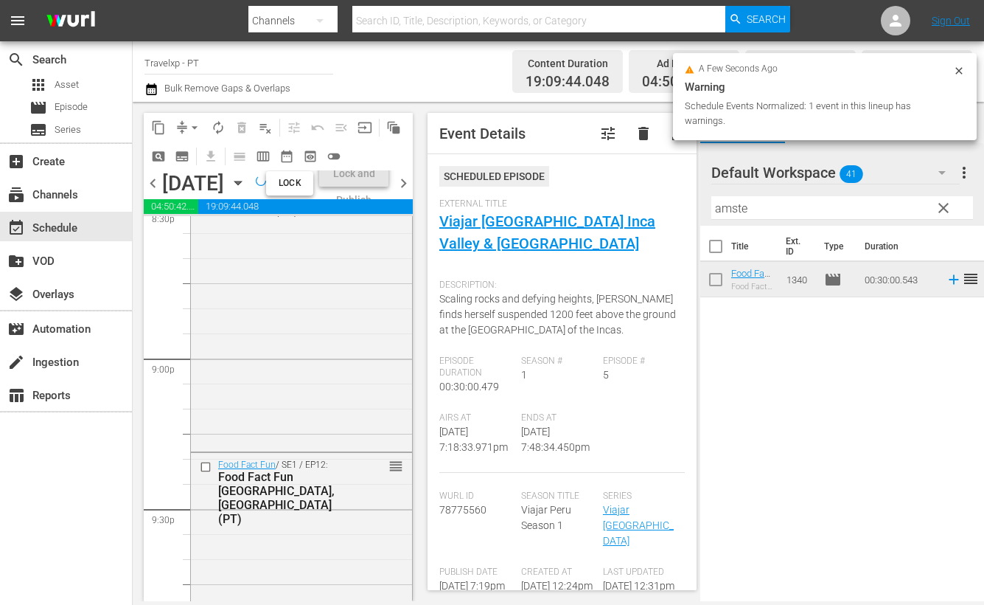
scroll to position [6149, 0]
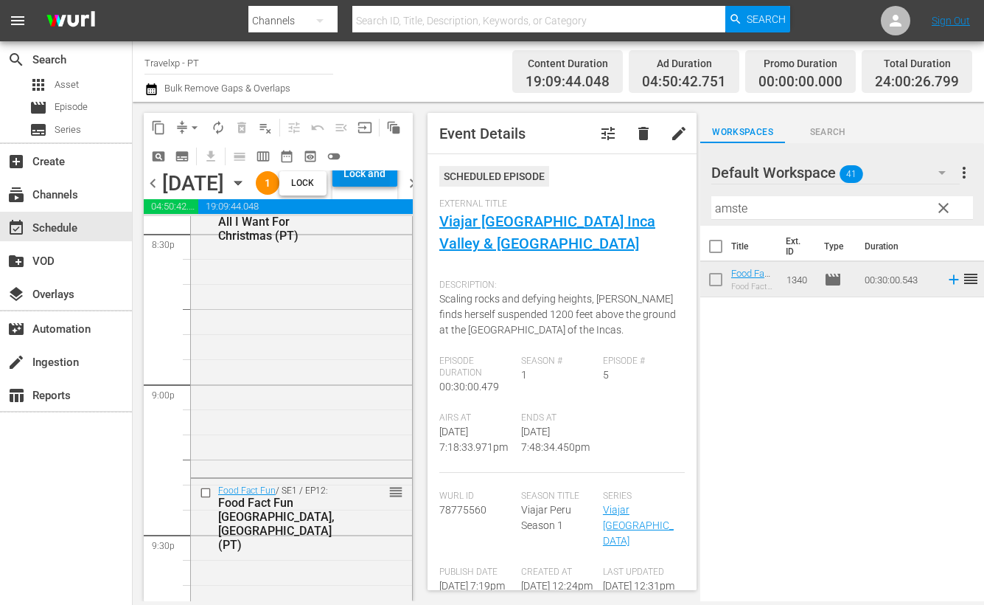
click at [380, 187] on div "Lock and Publish" at bounding box center [365, 173] width 50 height 27
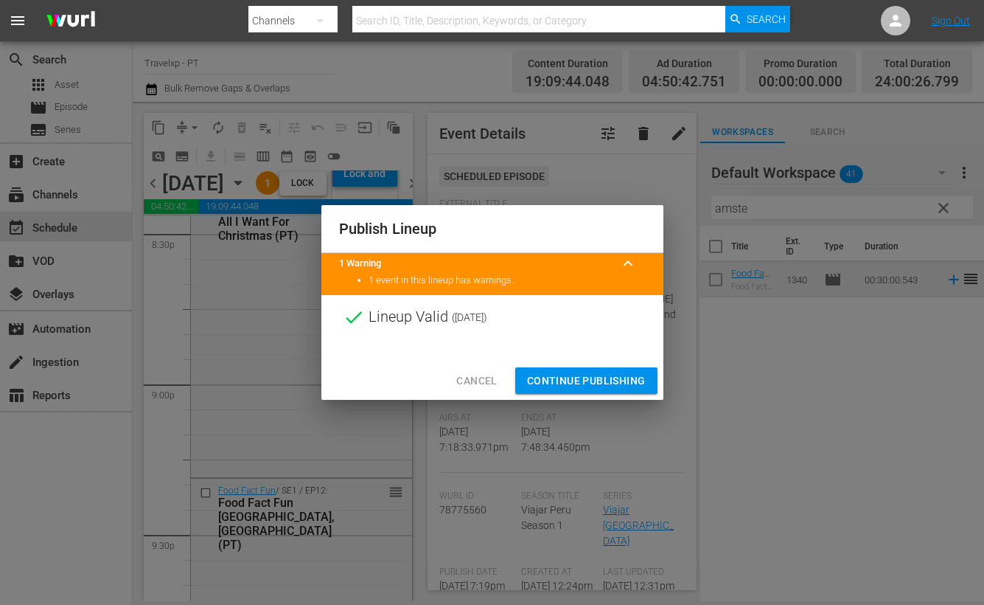
click at [596, 378] on span "Continue Publishing" at bounding box center [586, 381] width 119 height 18
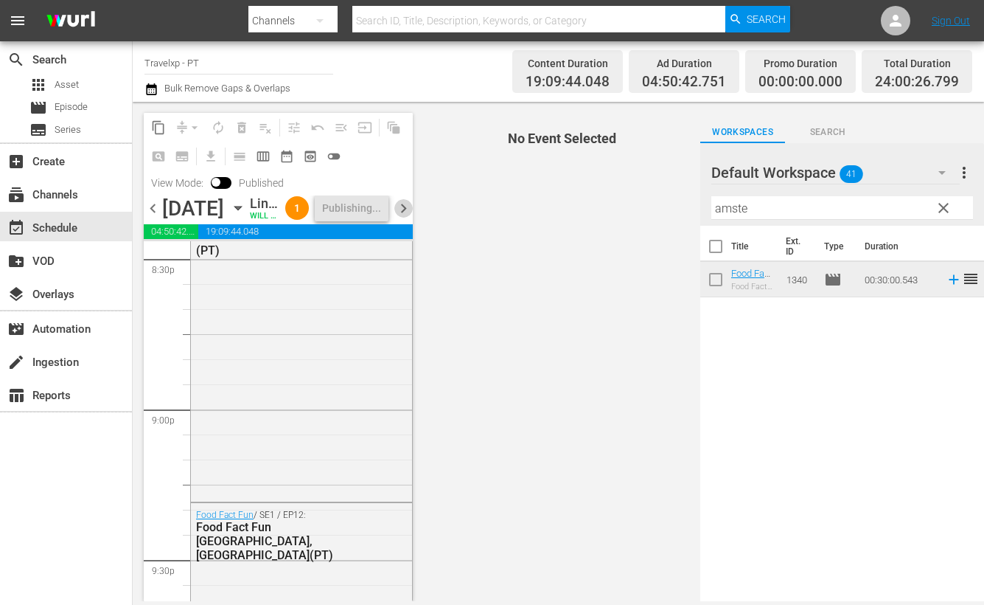
click at [399, 218] on span "chevron_right" at bounding box center [403, 208] width 18 height 18
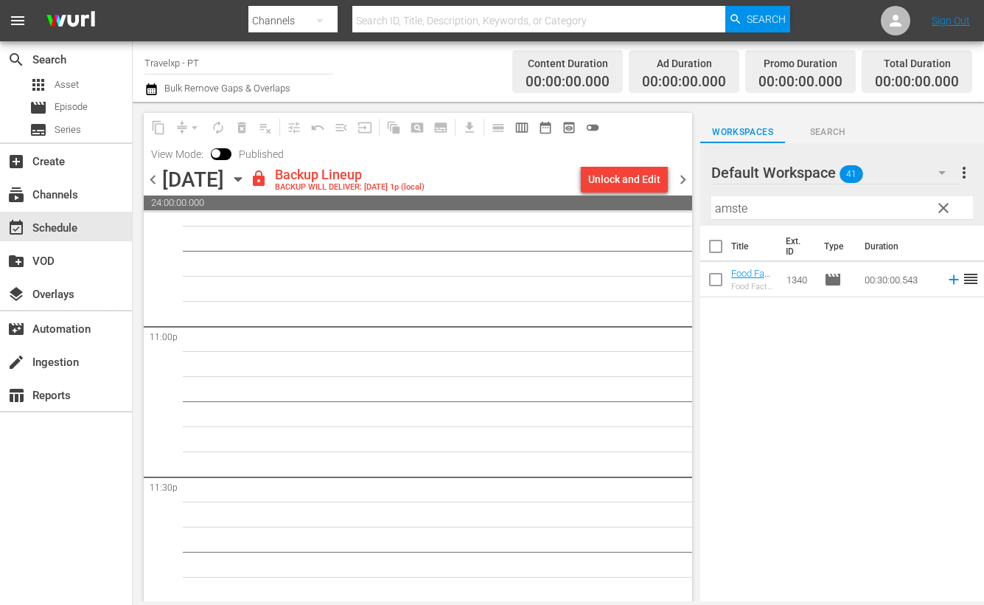
scroll to position [6831, 0]
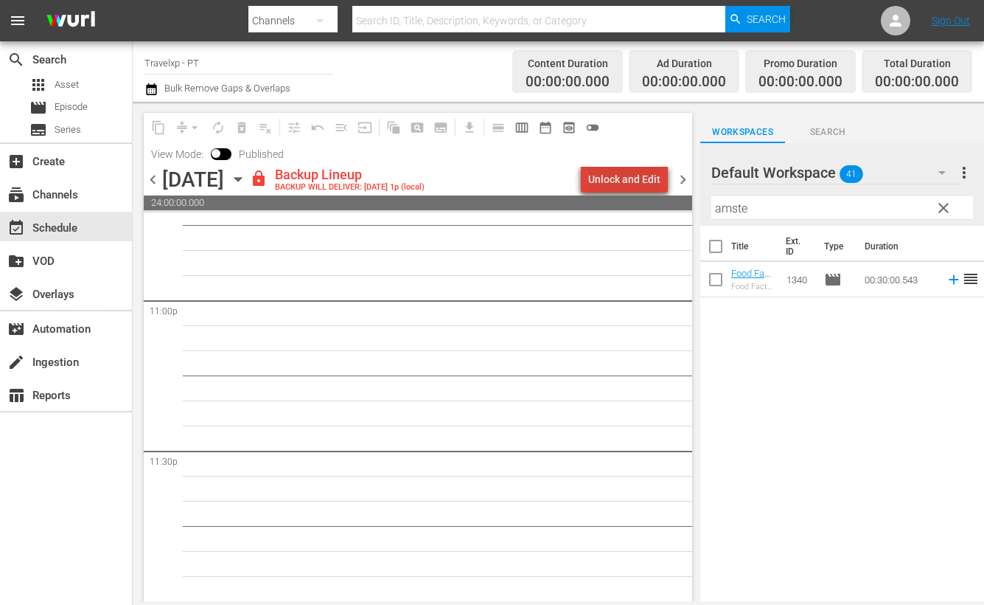
click at [645, 173] on div "Unlock and Edit" at bounding box center [624, 179] width 72 height 27
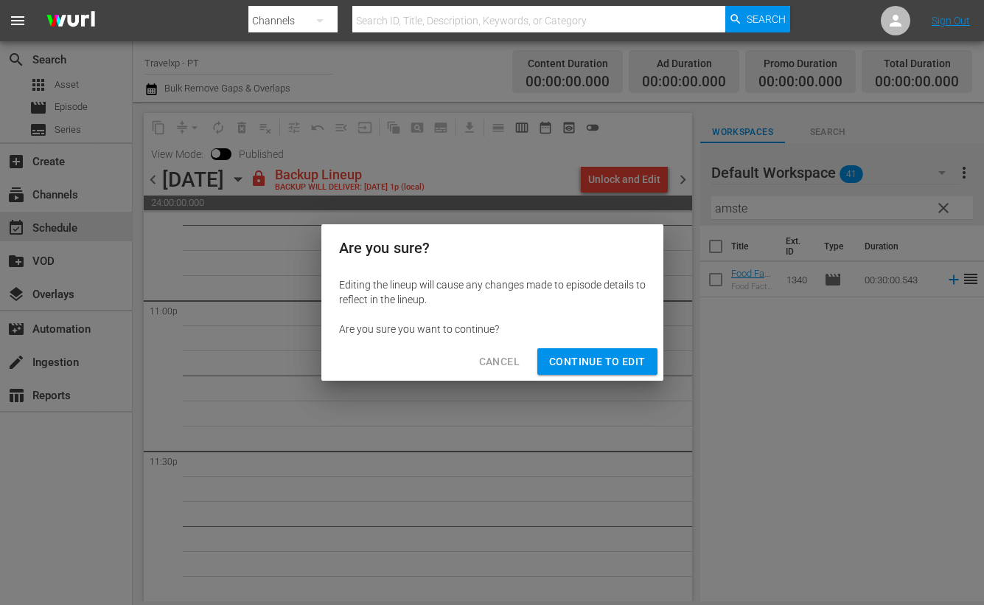
click at [566, 359] on span "Continue to Edit" at bounding box center [597, 361] width 96 height 18
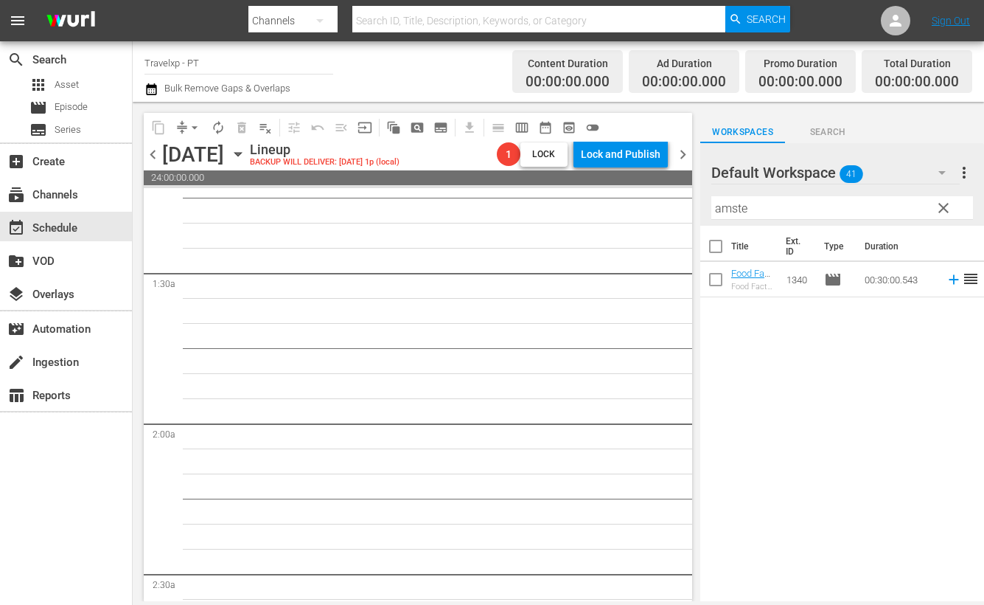
scroll to position [0, 0]
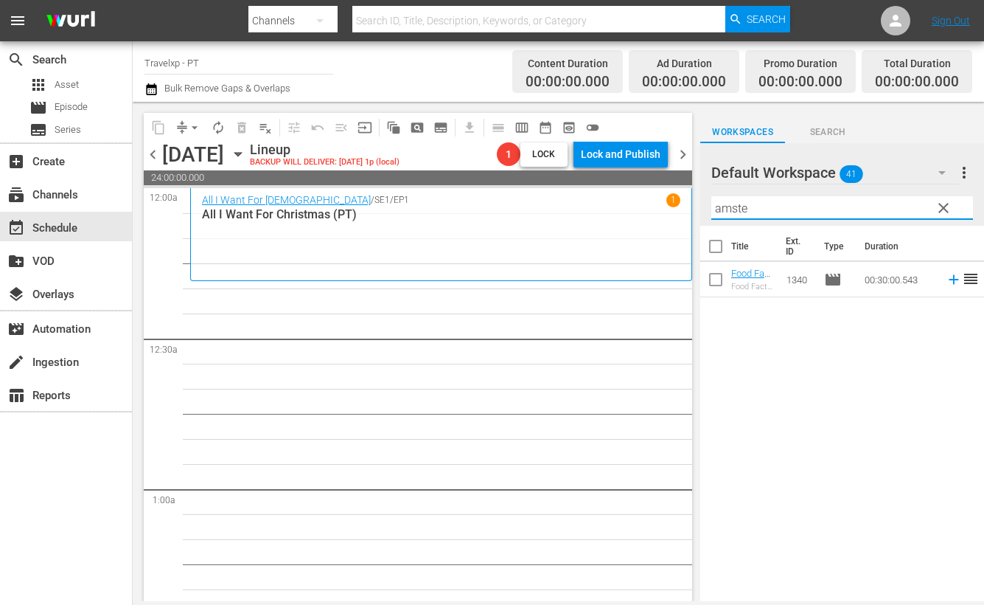
drag, startPoint x: 763, startPoint y: 204, endPoint x: 669, endPoint y: 197, distance: 94.7
click at [669, 197] on div "content_copy compress arrow_drop_down autorenew_outlined delete_forever_outline…" at bounding box center [559, 351] width 852 height 499
click at [949, 281] on icon at bounding box center [954, 280] width 10 height 10
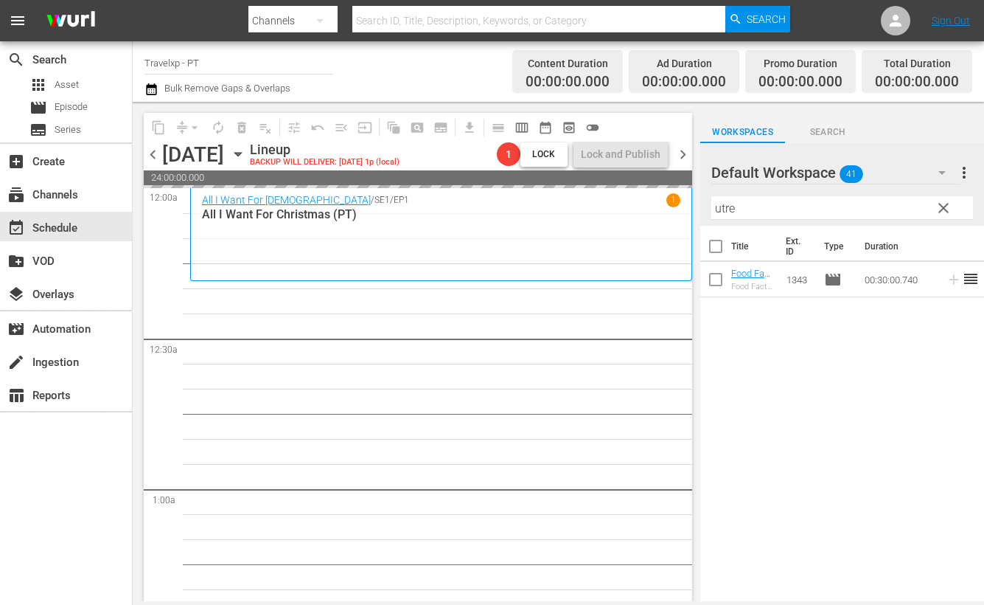
click at [719, 207] on input "utre" at bounding box center [843, 208] width 262 height 24
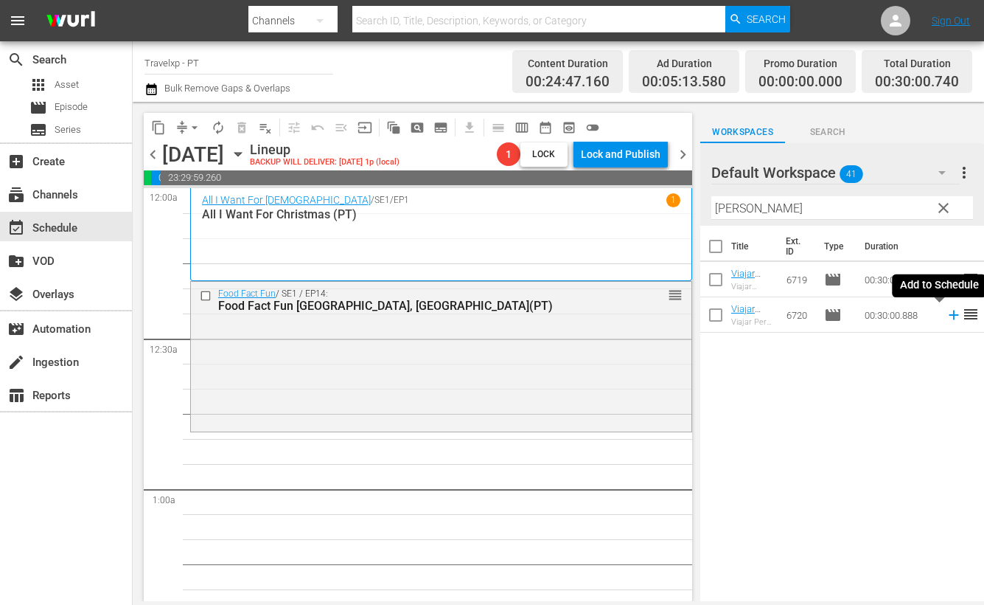
click at [946, 317] on icon at bounding box center [954, 315] width 16 height 16
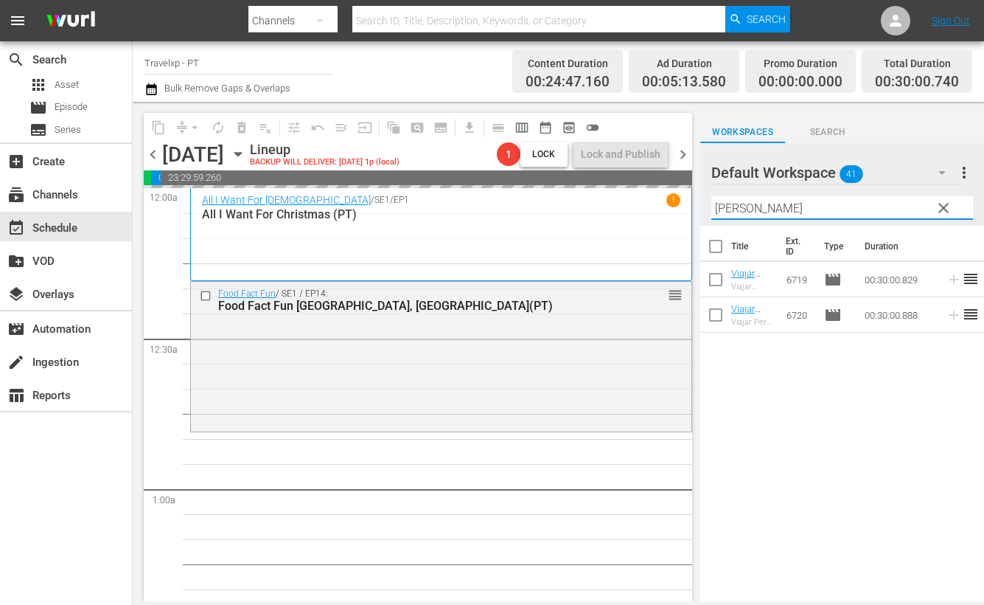
click at [748, 209] on input "[PERSON_NAME]" at bounding box center [843, 208] width 262 height 24
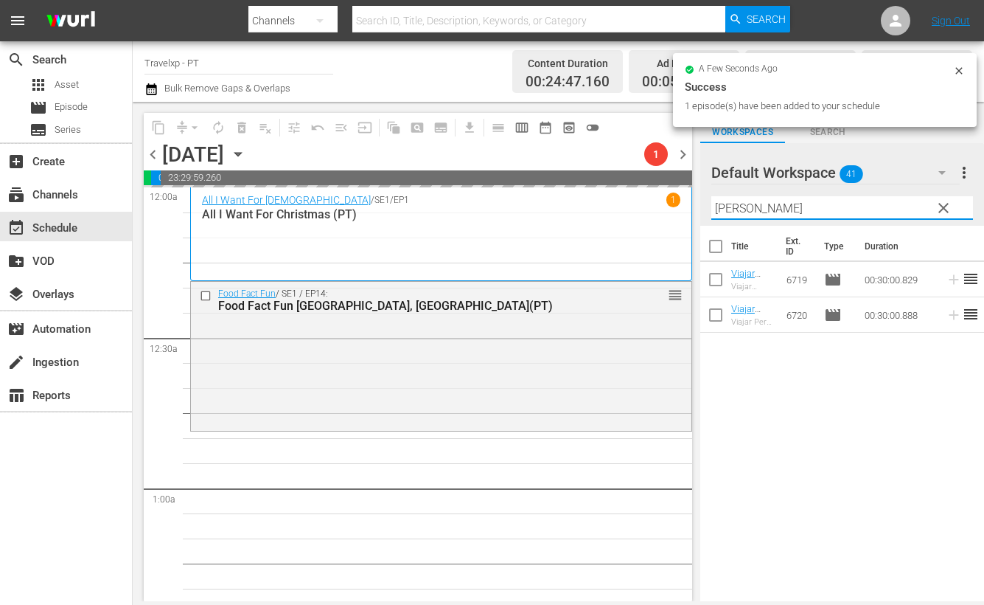
click at [748, 209] on input "[PERSON_NAME]" at bounding box center [843, 208] width 262 height 24
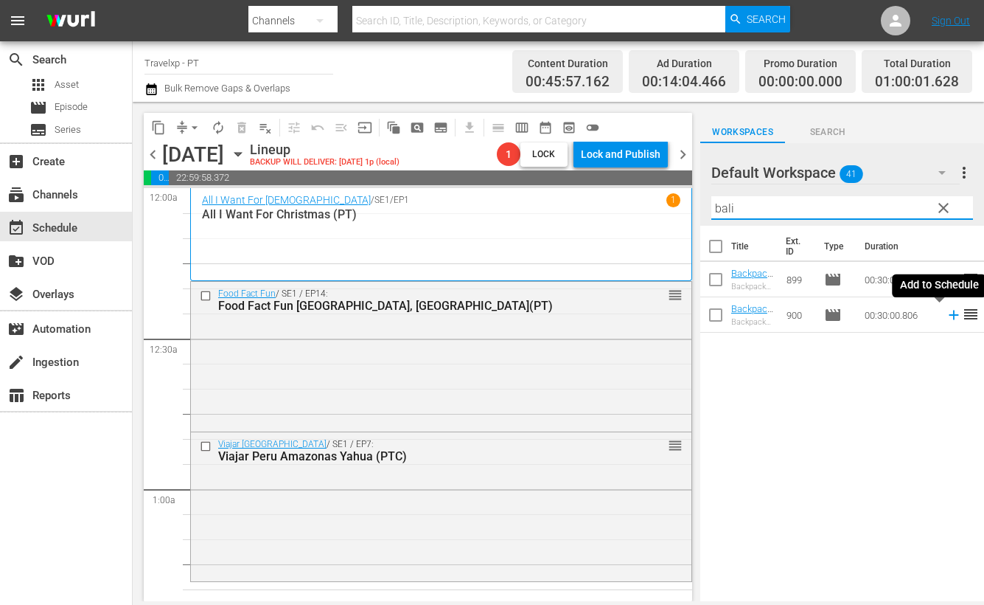
click at [946, 313] on icon at bounding box center [954, 315] width 16 height 16
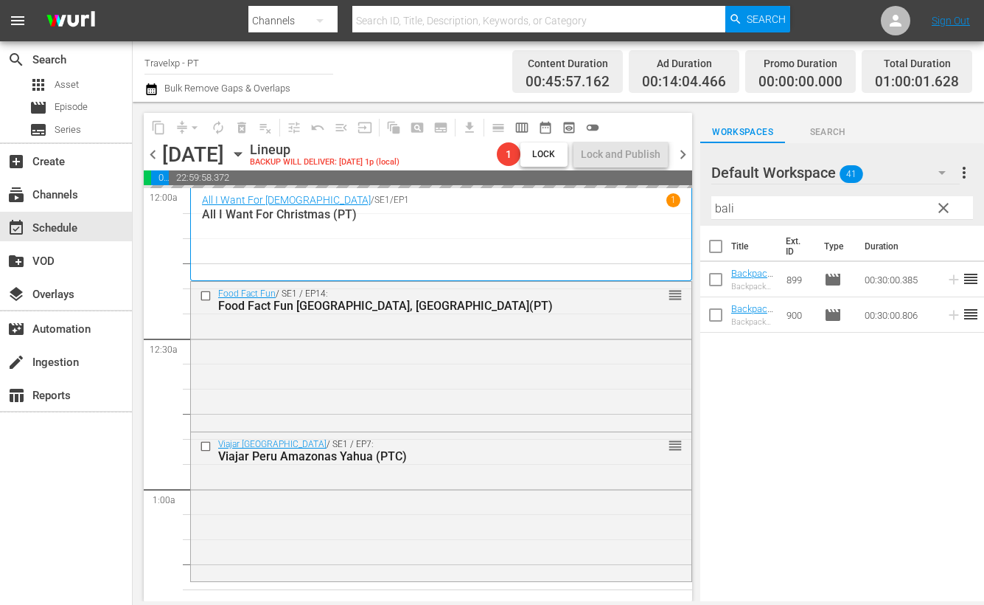
click at [714, 208] on input "bali" at bounding box center [843, 208] width 262 height 24
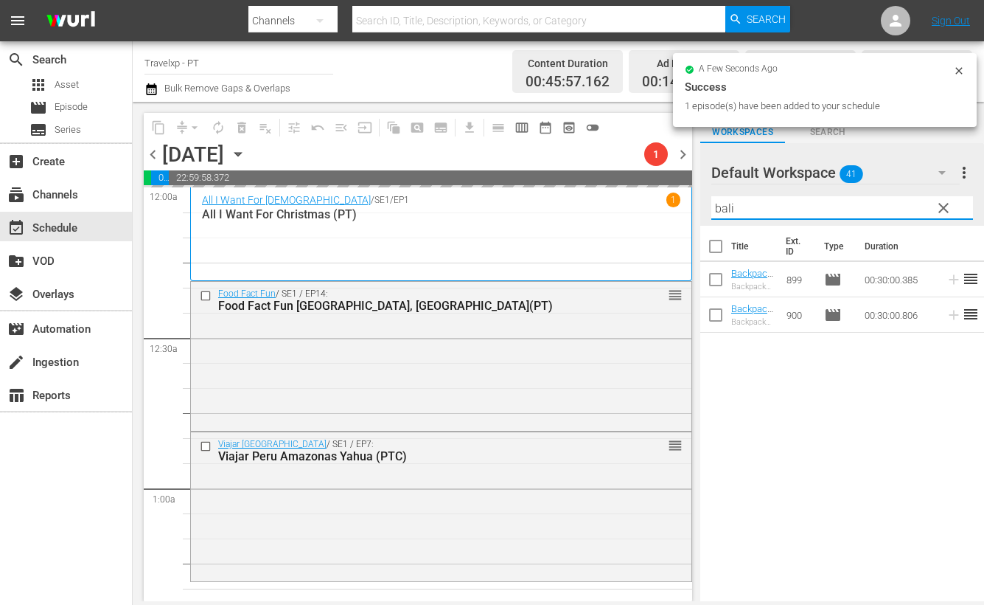
click at [714, 208] on input "bali" at bounding box center [843, 208] width 262 height 24
type input "p"
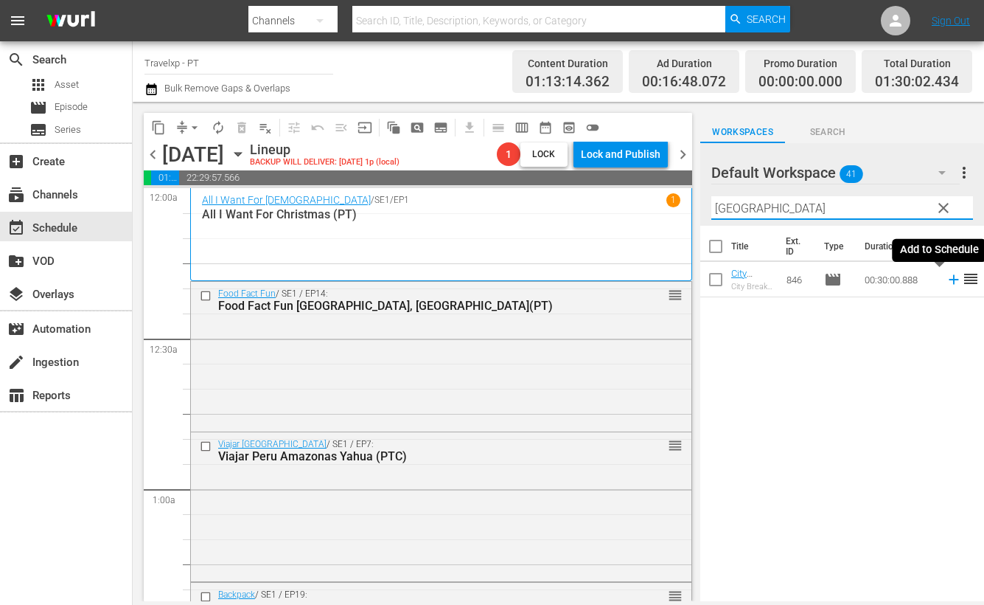
click at [946, 282] on icon at bounding box center [954, 279] width 16 height 16
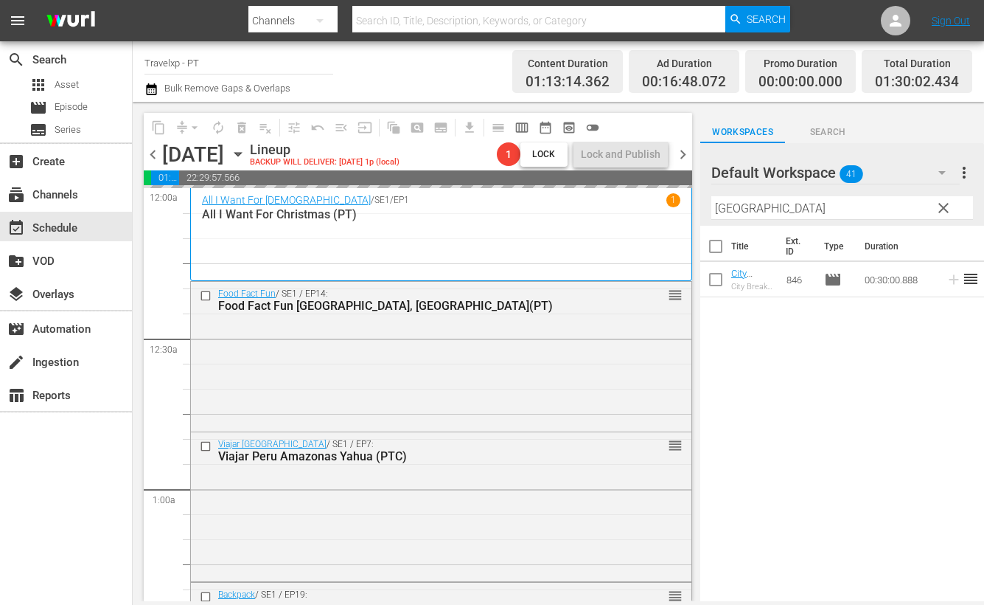
click at [726, 207] on input "[GEOGRAPHIC_DATA]" at bounding box center [843, 208] width 262 height 24
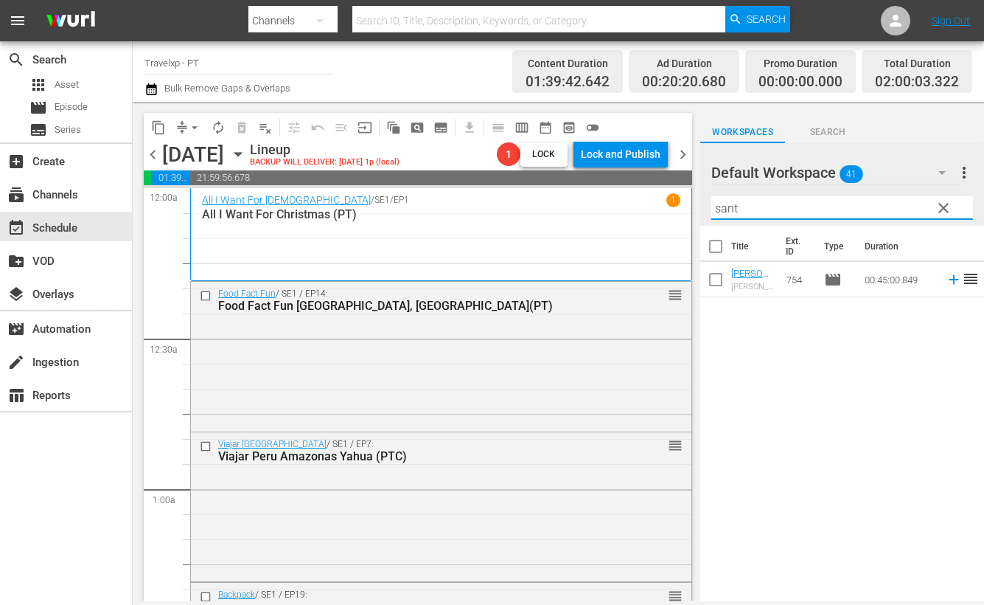
click at [949, 279] on icon at bounding box center [954, 280] width 10 height 10
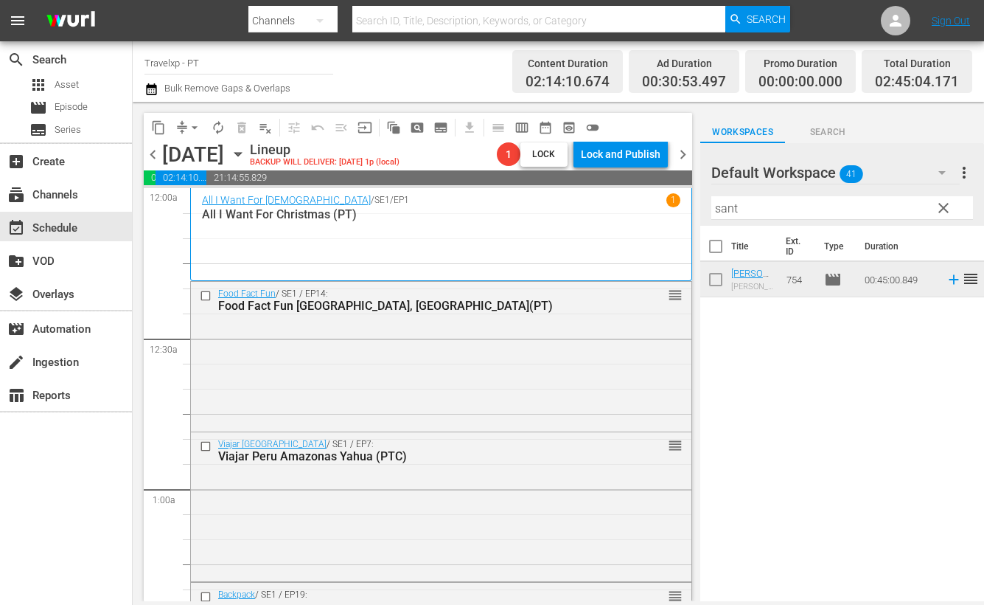
click at [740, 209] on input "sant" at bounding box center [843, 208] width 262 height 24
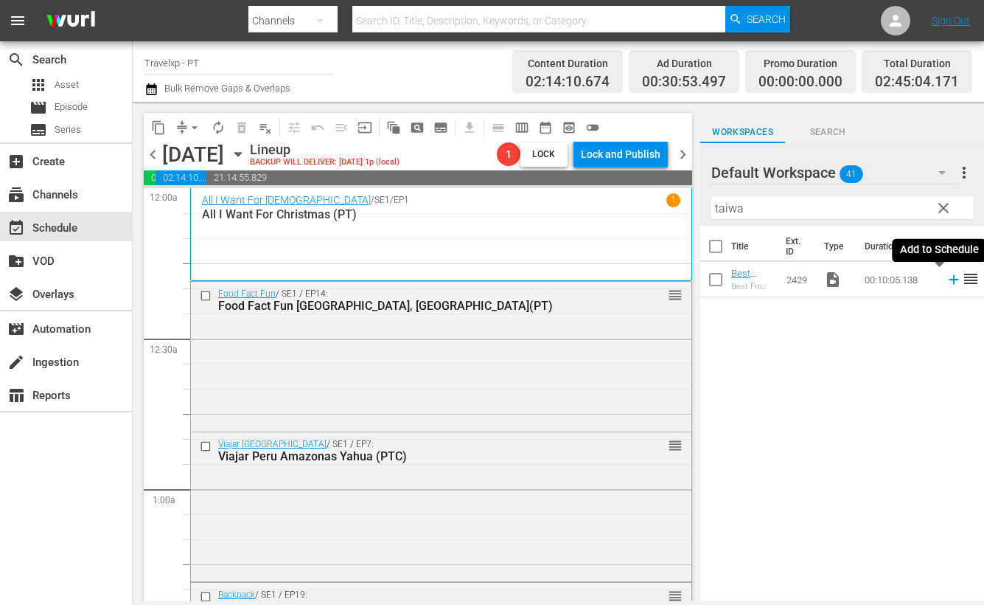
click at [946, 282] on icon at bounding box center [954, 279] width 16 height 16
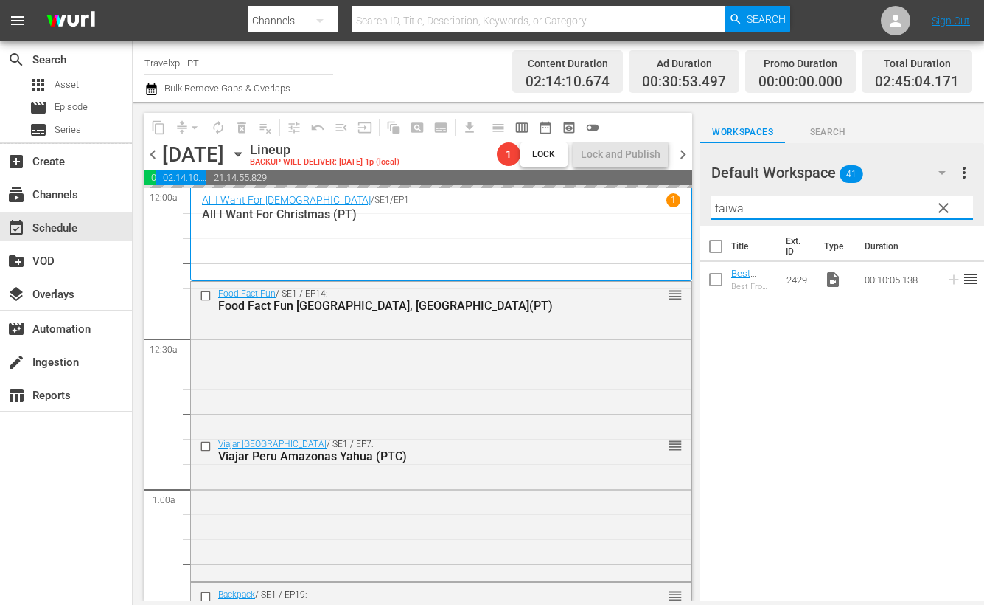
click at [726, 213] on input "taiwa" at bounding box center [843, 208] width 262 height 24
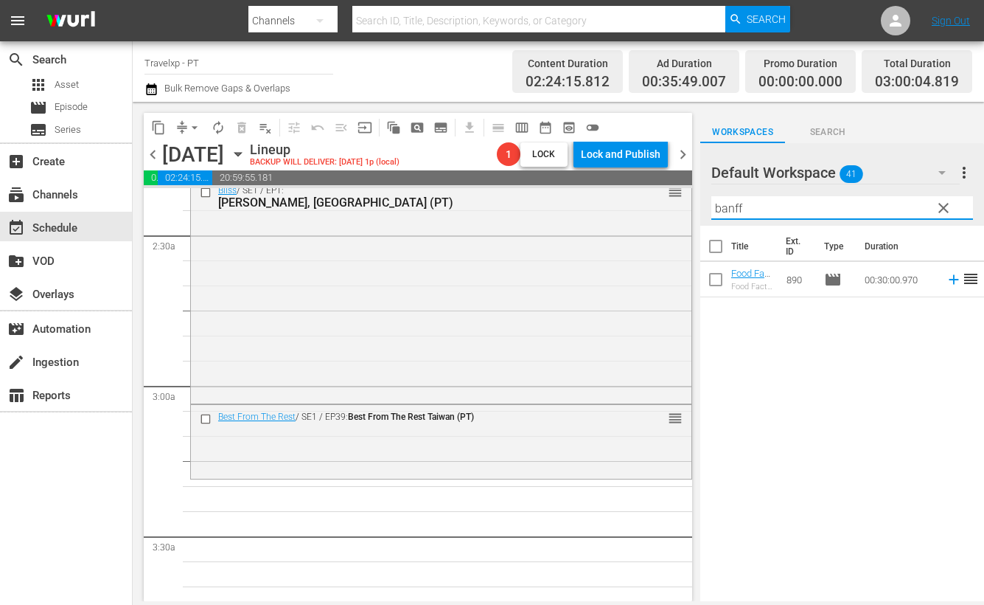
scroll to position [798, 0]
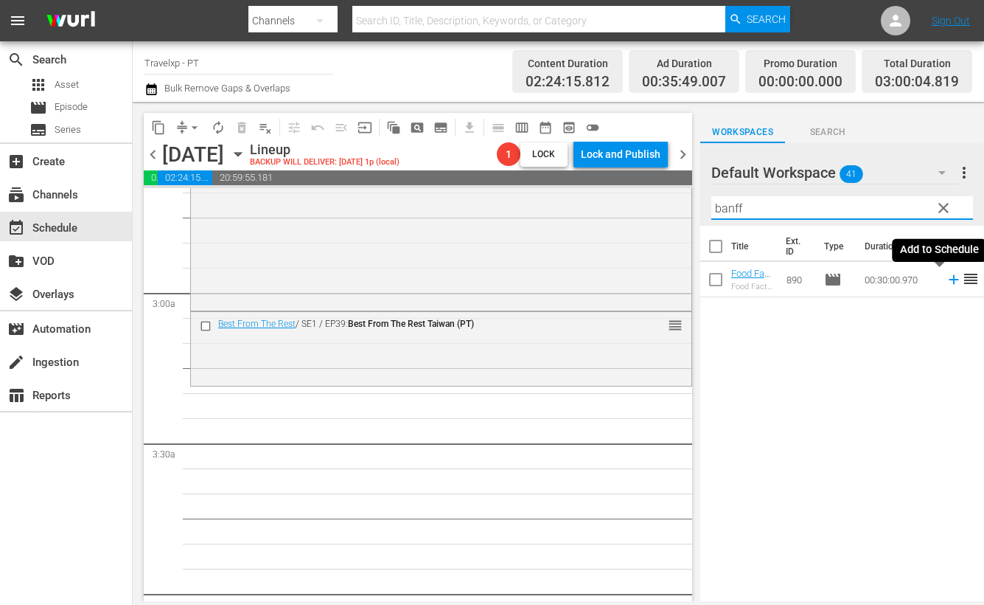
click at [946, 283] on icon at bounding box center [954, 279] width 16 height 16
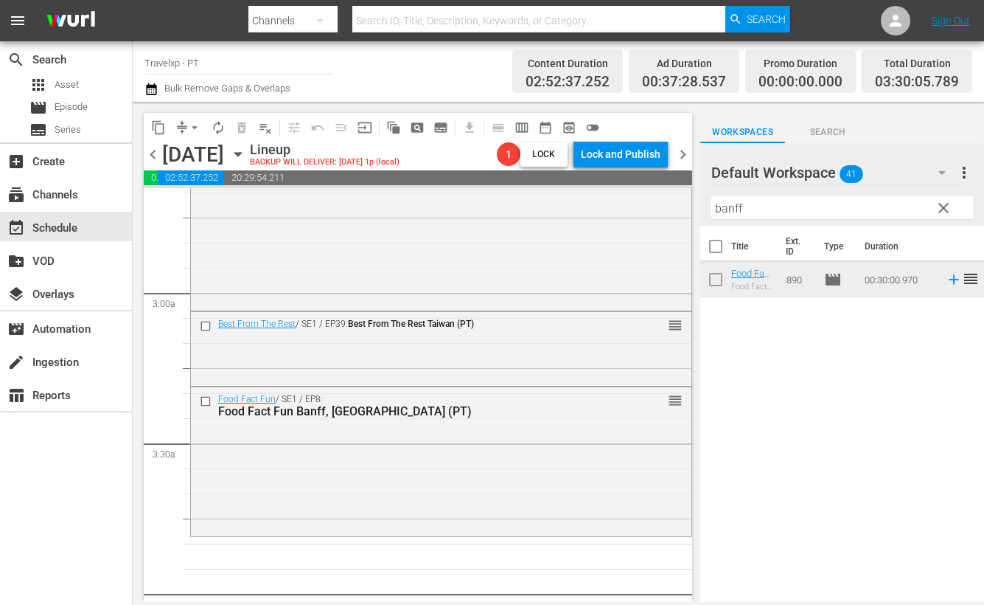
click at [726, 204] on input "banff" at bounding box center [843, 208] width 262 height 24
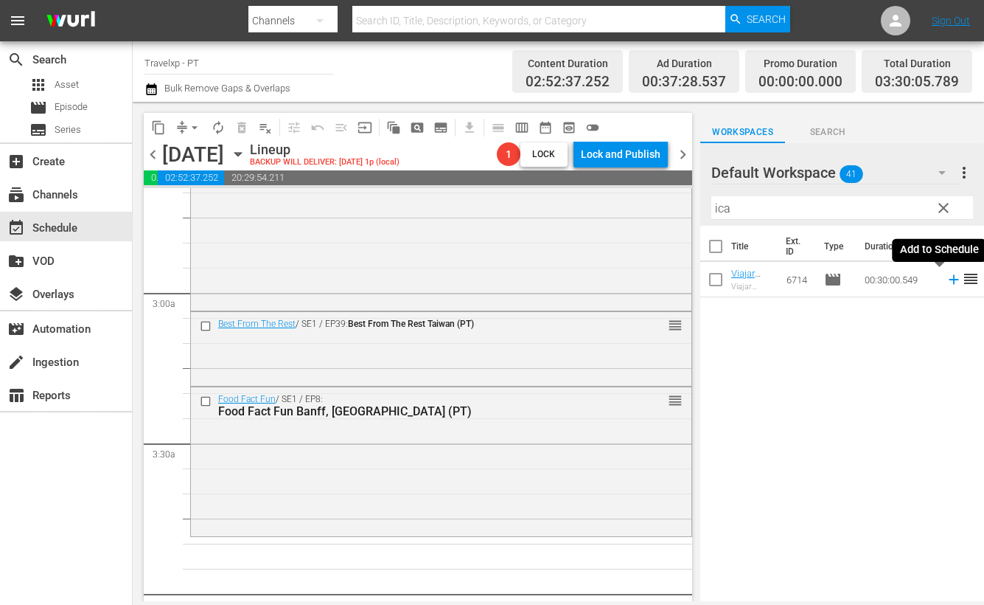
click at [946, 283] on icon at bounding box center [954, 279] width 16 height 16
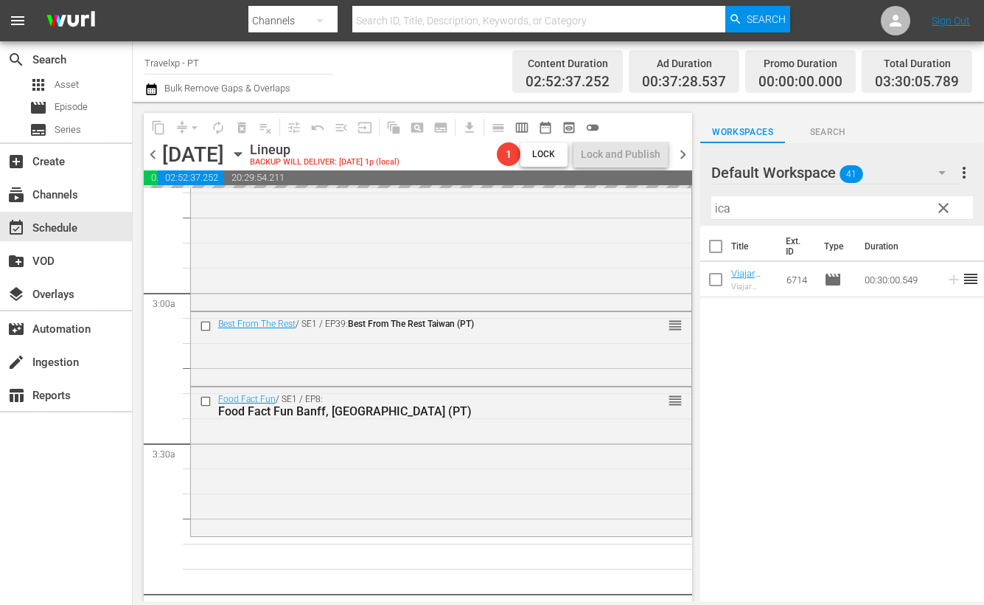
click at [718, 207] on input "ica" at bounding box center [843, 208] width 262 height 24
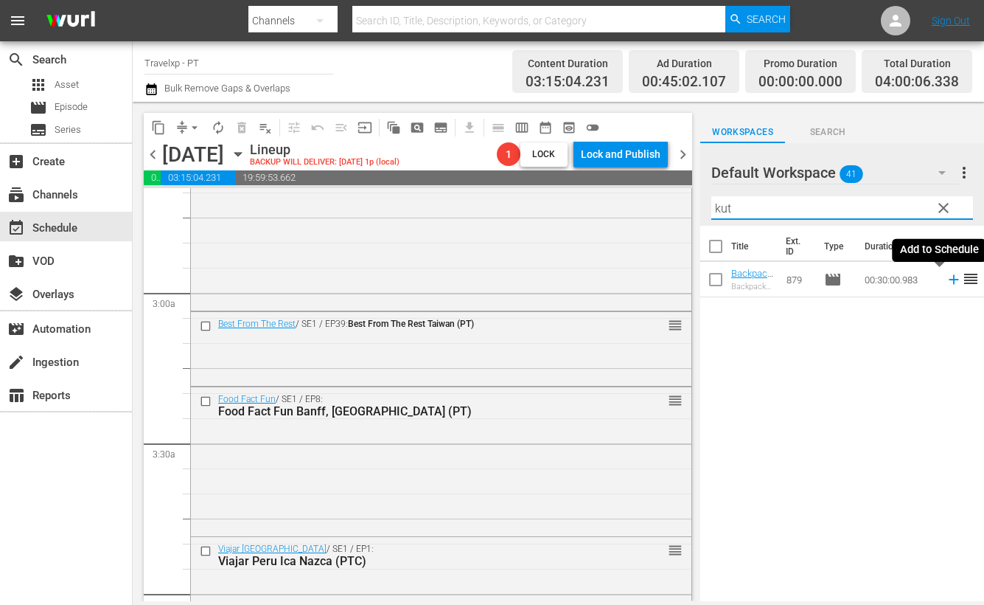
click at [949, 279] on icon at bounding box center [954, 280] width 10 height 10
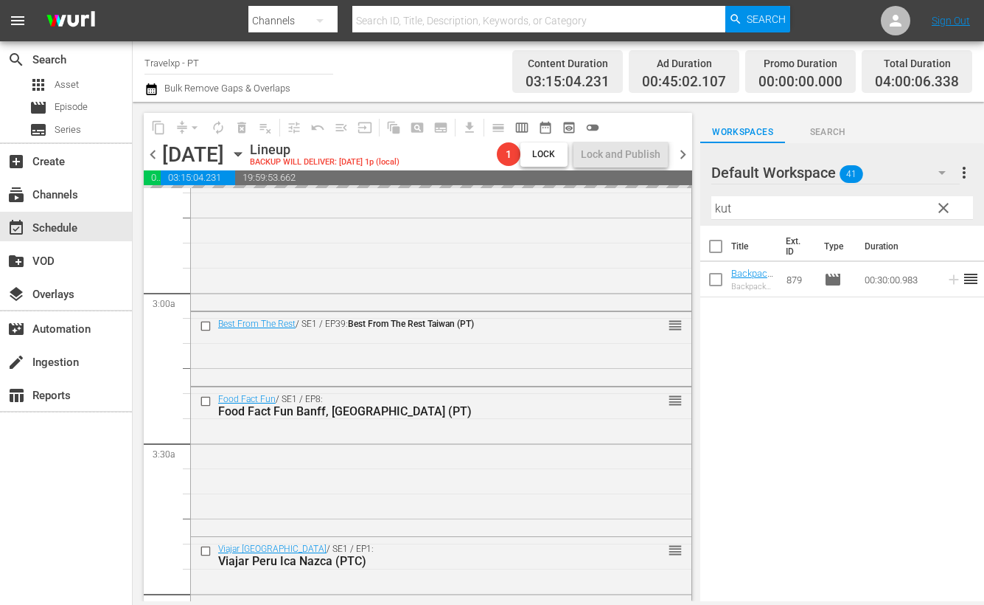
click at [720, 209] on input "kut" at bounding box center [843, 208] width 262 height 24
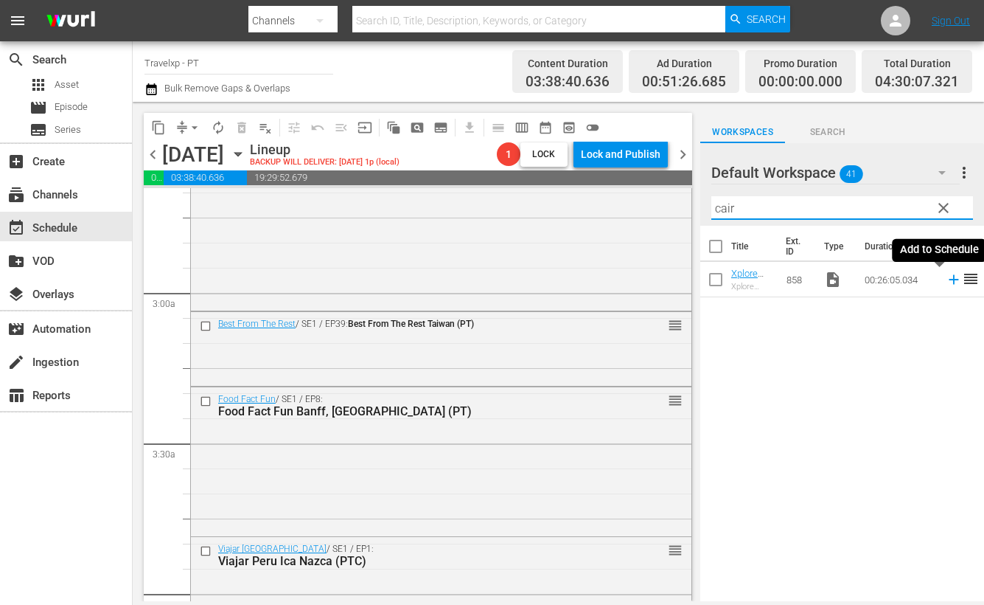
click at [946, 276] on icon at bounding box center [954, 279] width 16 height 16
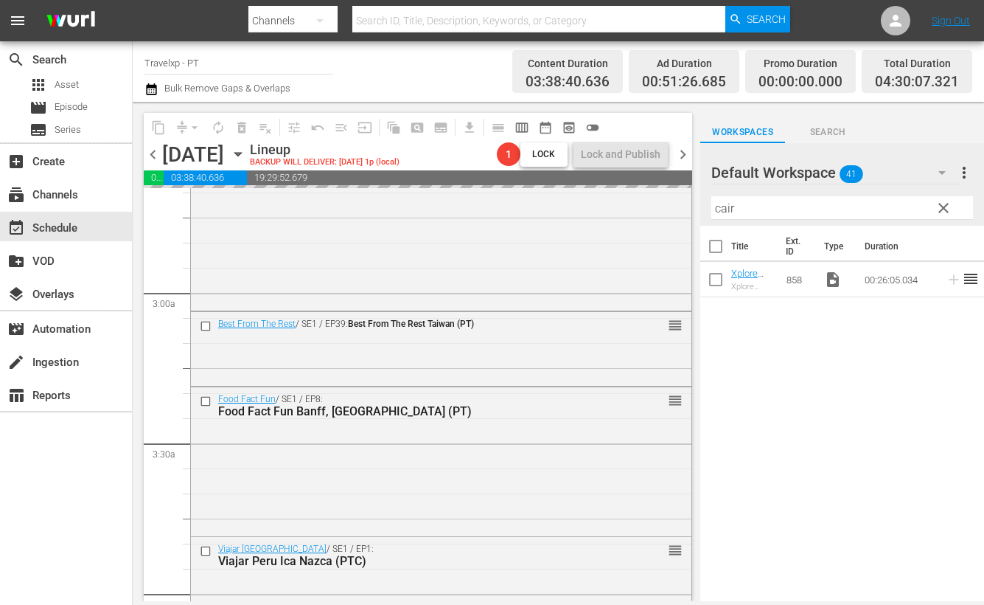
click at [720, 209] on input "cair" at bounding box center [843, 208] width 262 height 24
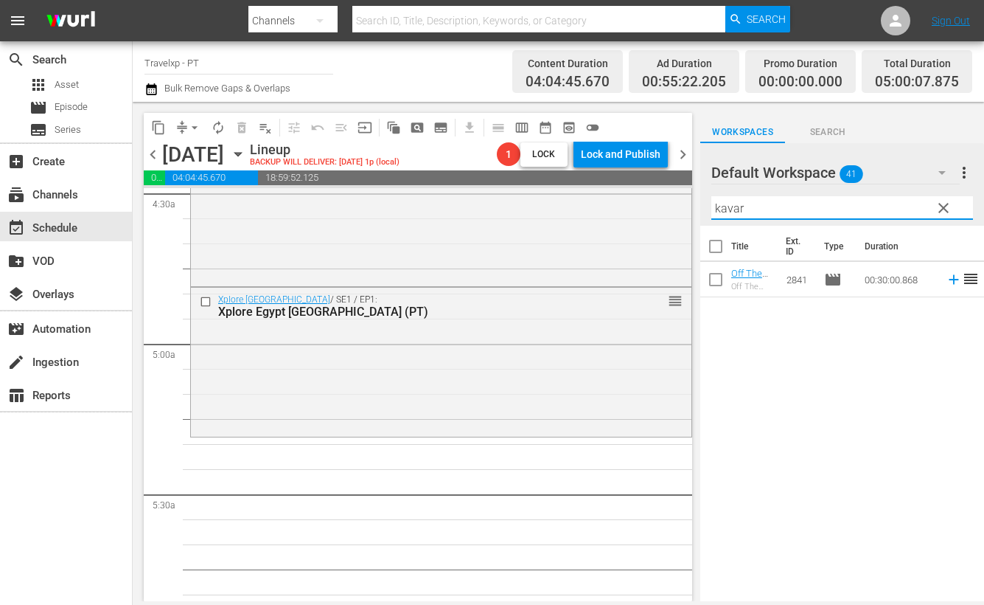
scroll to position [1351, 0]
click at [946, 282] on icon at bounding box center [954, 279] width 16 height 16
click at [730, 215] on input "kavar" at bounding box center [843, 208] width 262 height 24
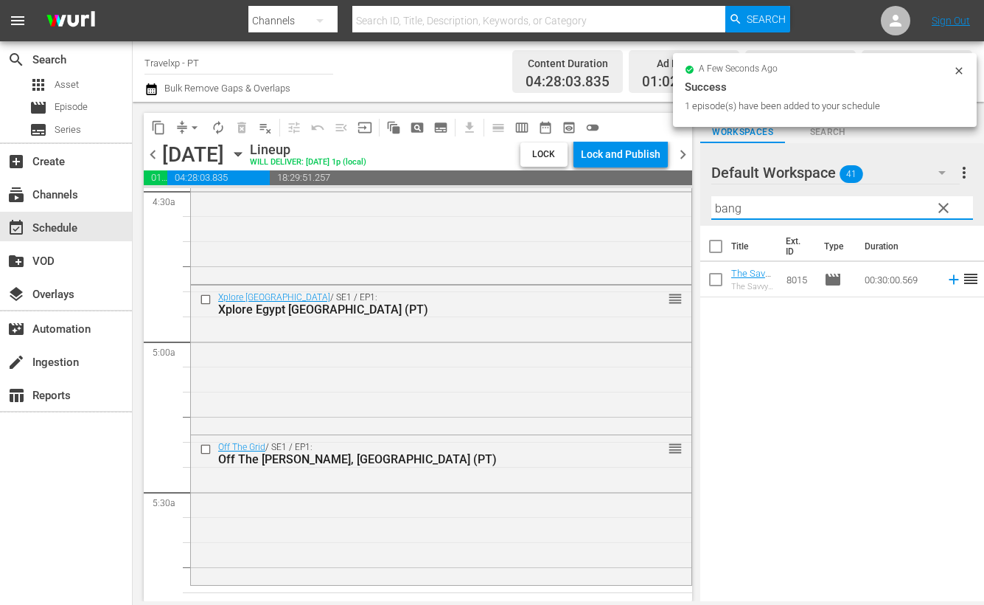
click at [929, 488] on div "Title Ext. ID Type Duration The Savvy Nomad [GEOGRAPHIC_DATA], [GEOGRAPHIC_DATA…" at bounding box center [842, 415] width 284 height 378
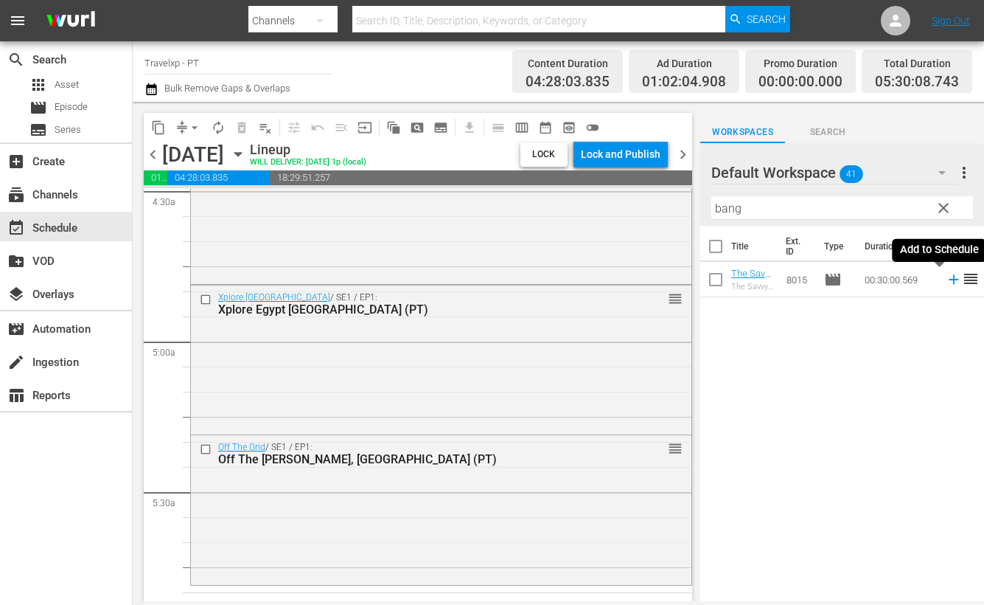
click at [946, 281] on icon at bounding box center [954, 279] width 16 height 16
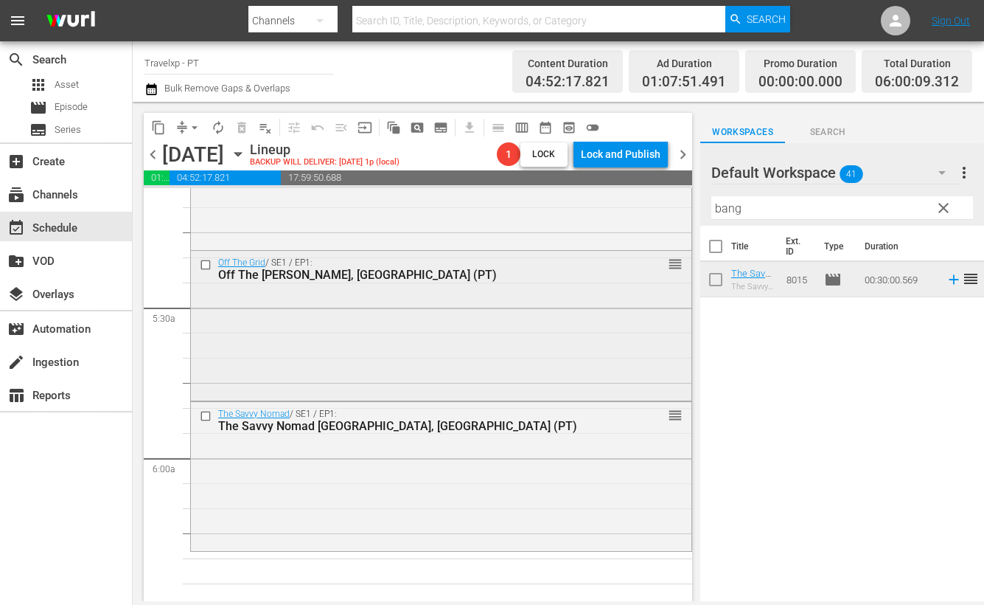
scroll to position [1719, 0]
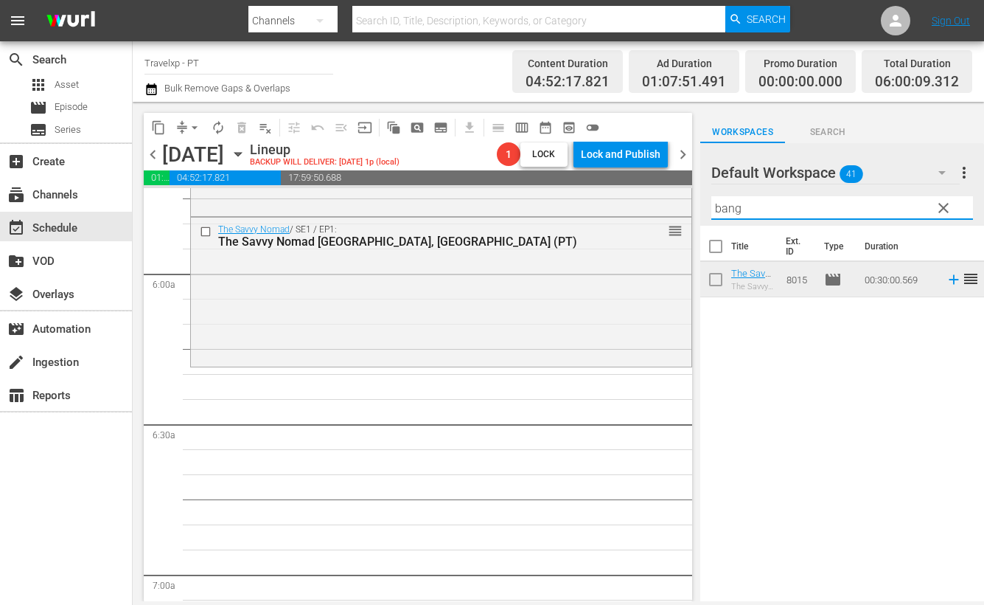
click at [727, 205] on input "bang" at bounding box center [843, 208] width 262 height 24
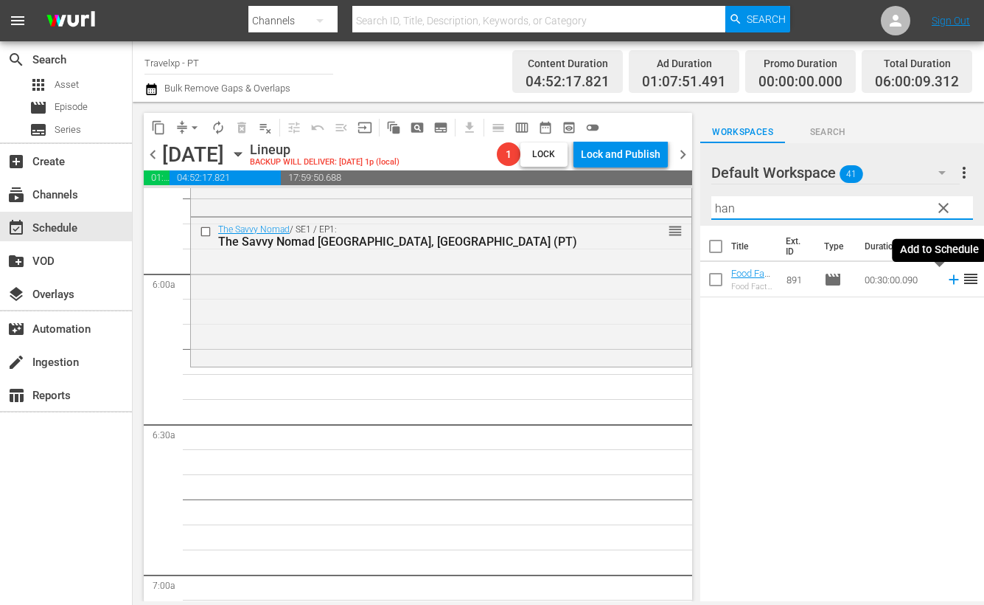
click at [946, 281] on icon at bounding box center [954, 279] width 16 height 16
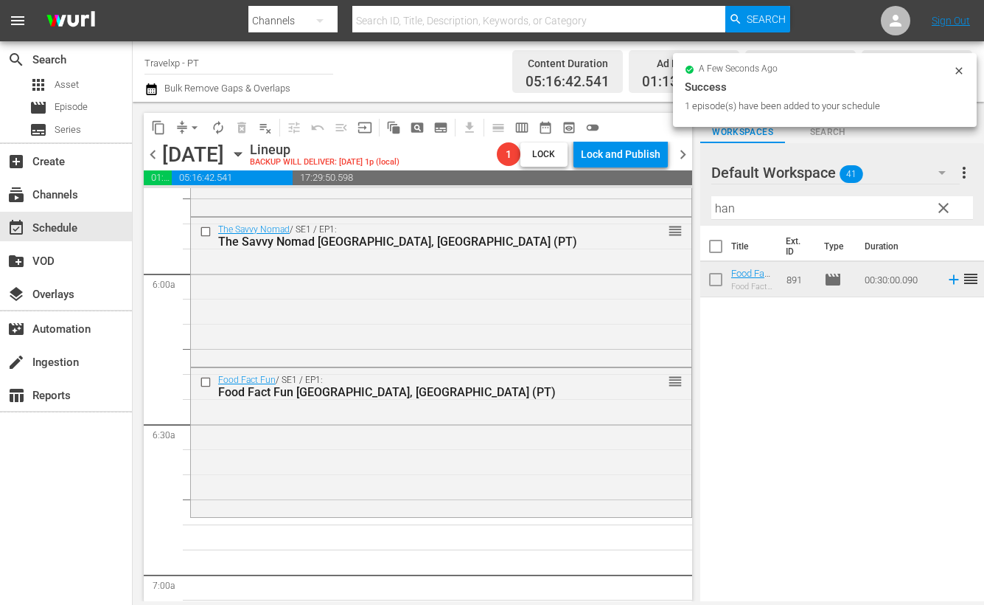
click at [723, 209] on input "han" at bounding box center [843, 208] width 262 height 24
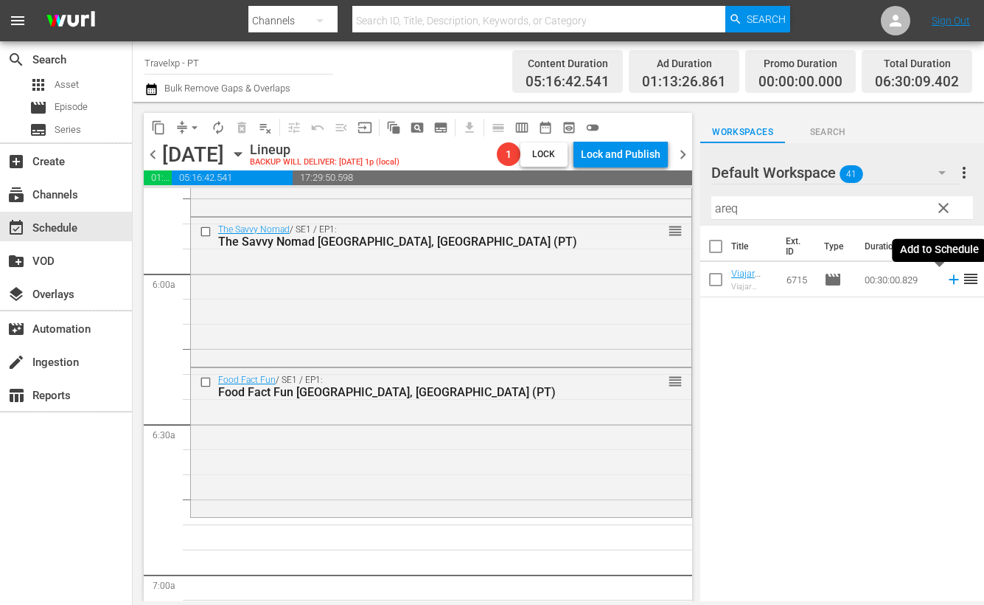
click at [949, 281] on icon at bounding box center [954, 280] width 10 height 10
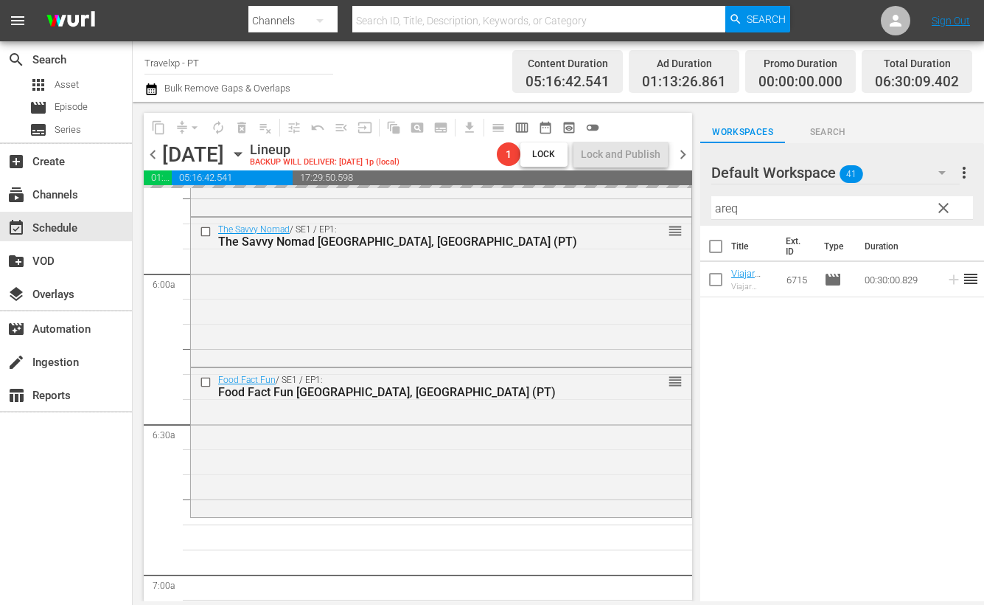
click at [733, 212] on input "areq" at bounding box center [843, 208] width 262 height 24
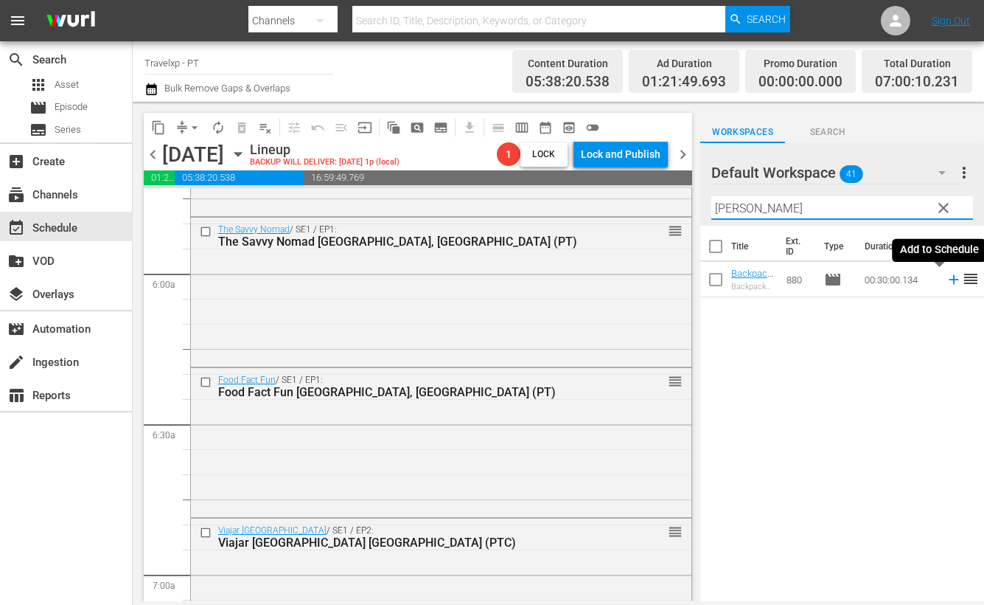
click at [946, 283] on icon at bounding box center [954, 279] width 16 height 16
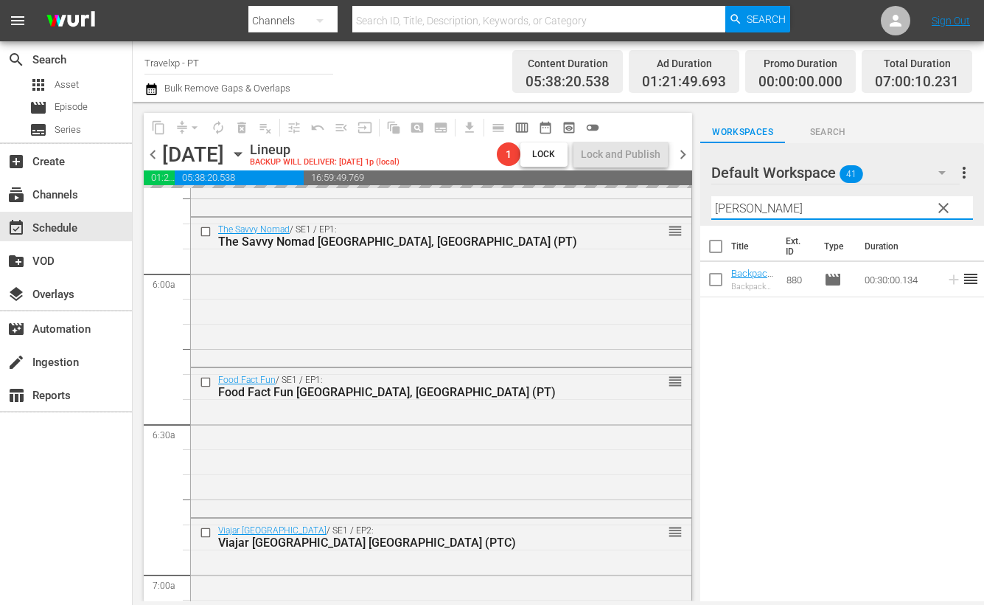
click at [731, 207] on input "[PERSON_NAME]" at bounding box center [843, 208] width 262 height 24
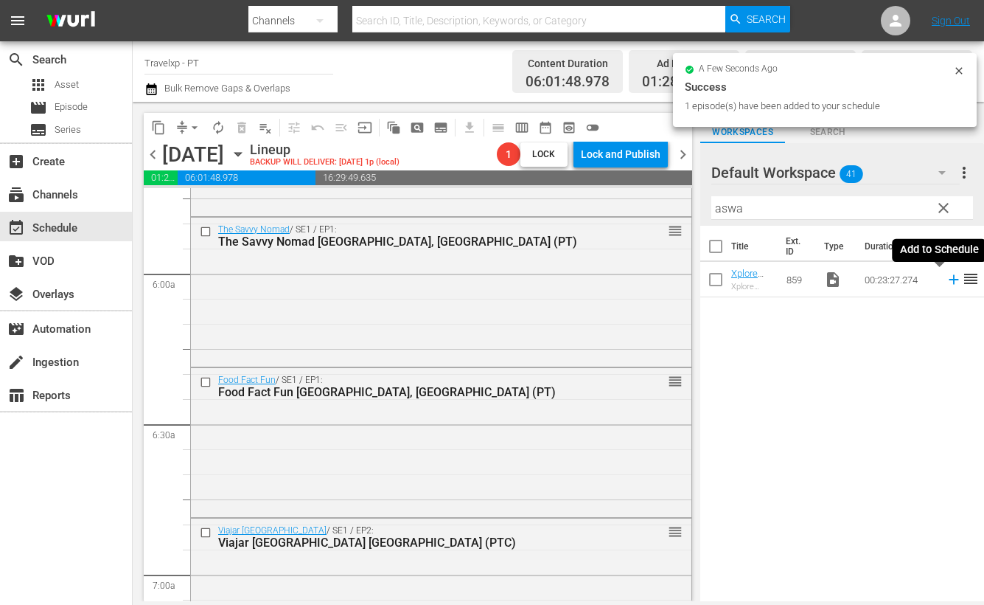
click at [949, 279] on icon at bounding box center [954, 280] width 10 height 10
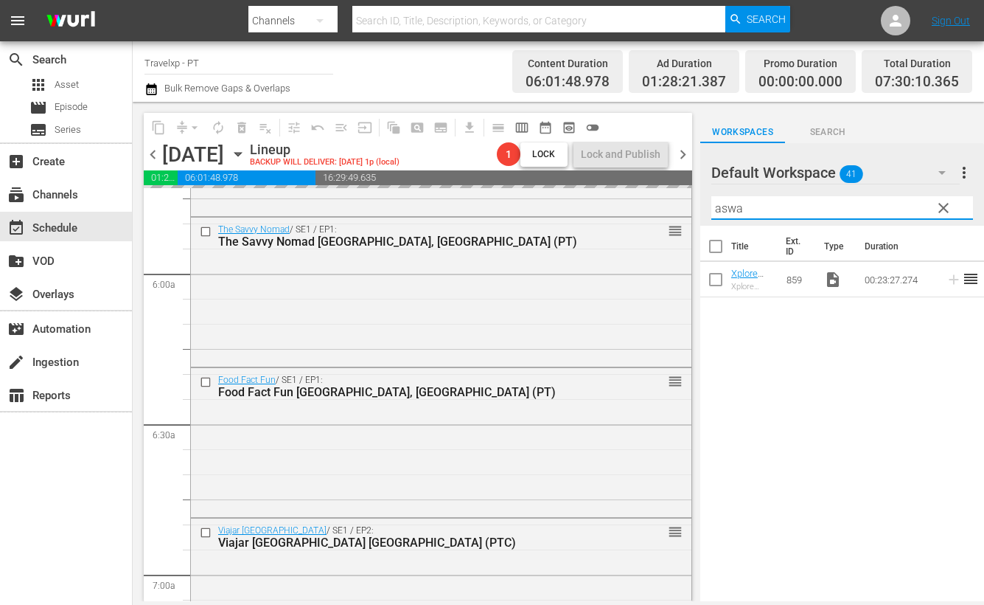
click at [720, 212] on input "aswa" at bounding box center [843, 208] width 262 height 24
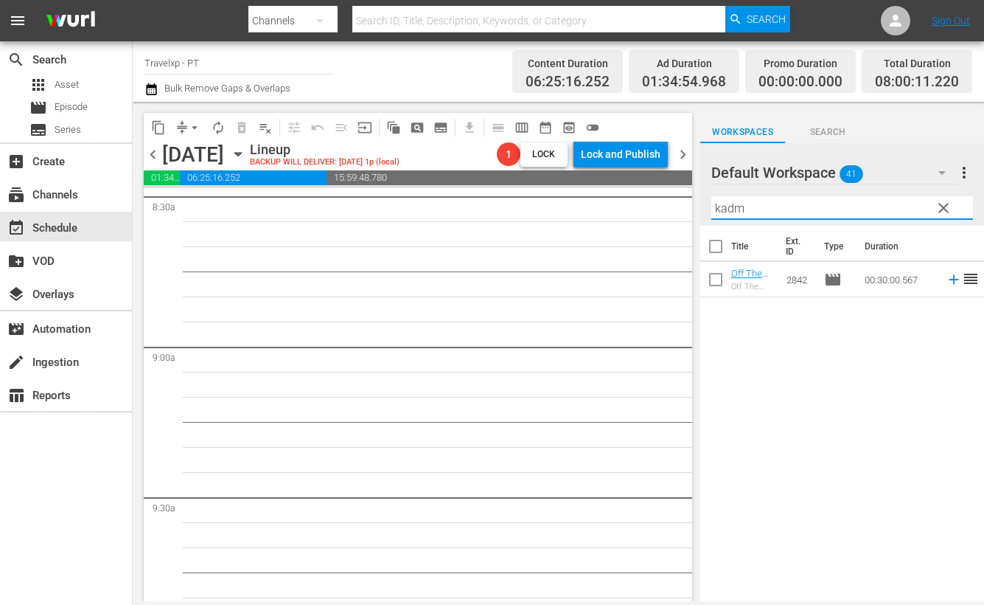
scroll to position [2365, 0]
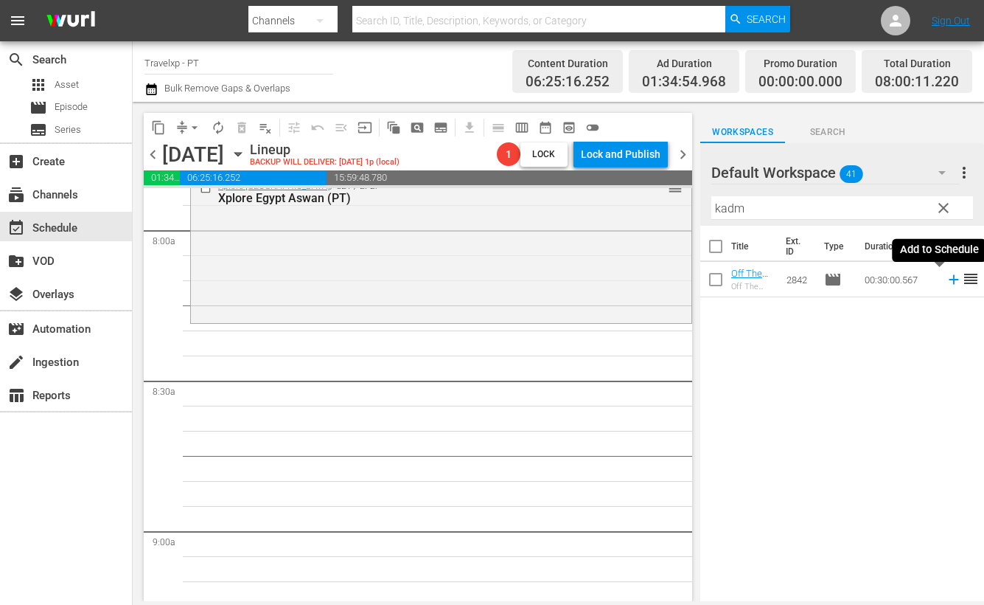
click at [946, 276] on icon at bounding box center [954, 279] width 16 height 16
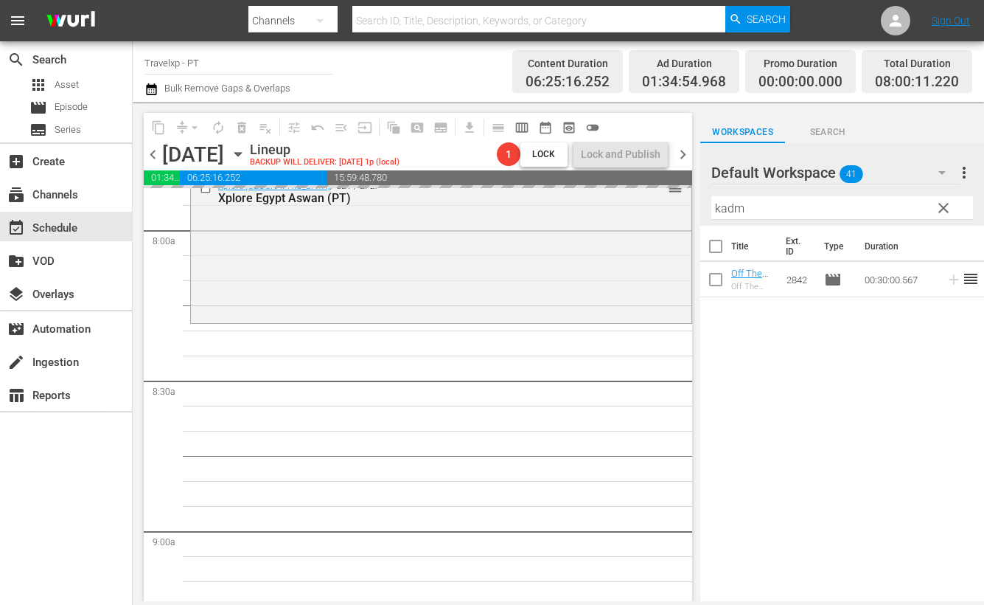
click at [734, 198] on input "kadm" at bounding box center [843, 208] width 262 height 24
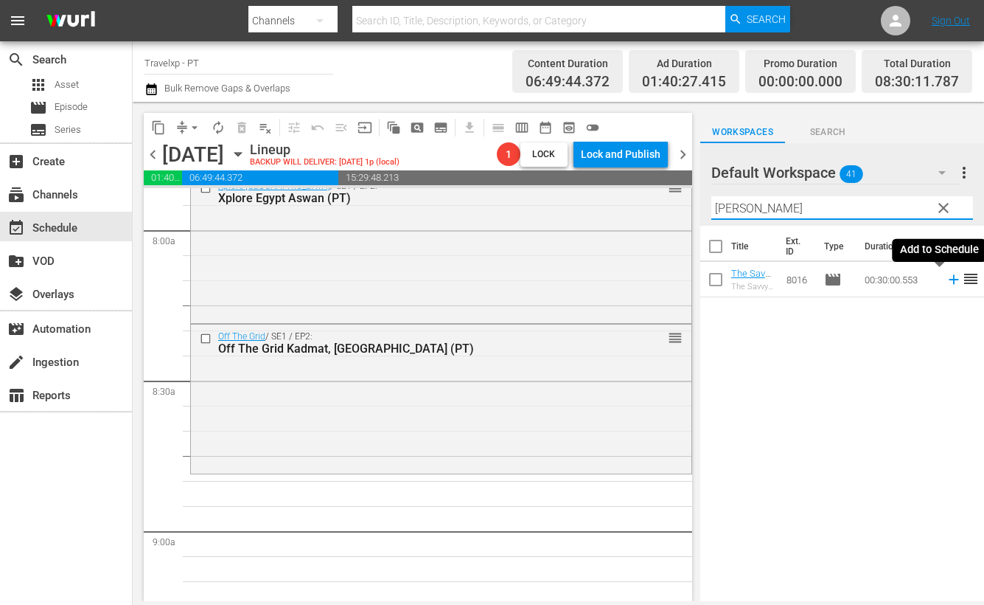
click at [946, 282] on icon at bounding box center [954, 279] width 16 height 16
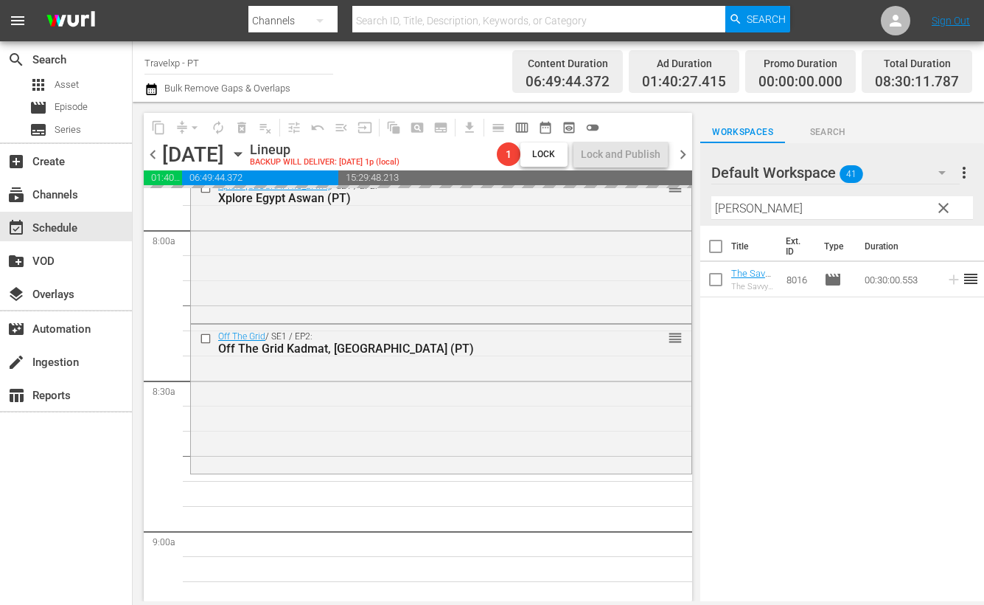
click at [723, 211] on input "[PERSON_NAME]" at bounding box center [843, 208] width 262 height 24
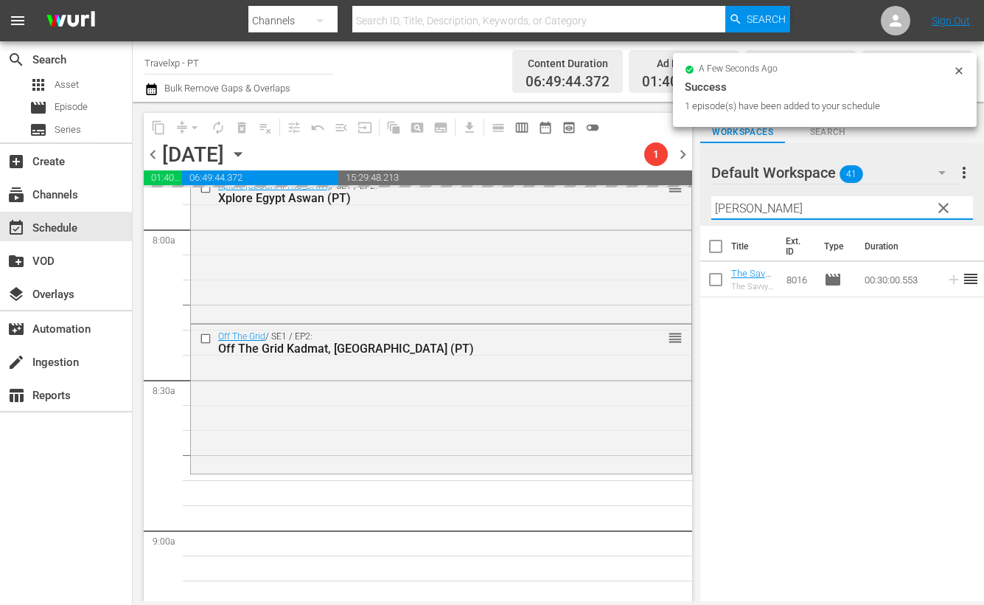
click at [723, 211] on input "[PERSON_NAME]" at bounding box center [843, 208] width 262 height 24
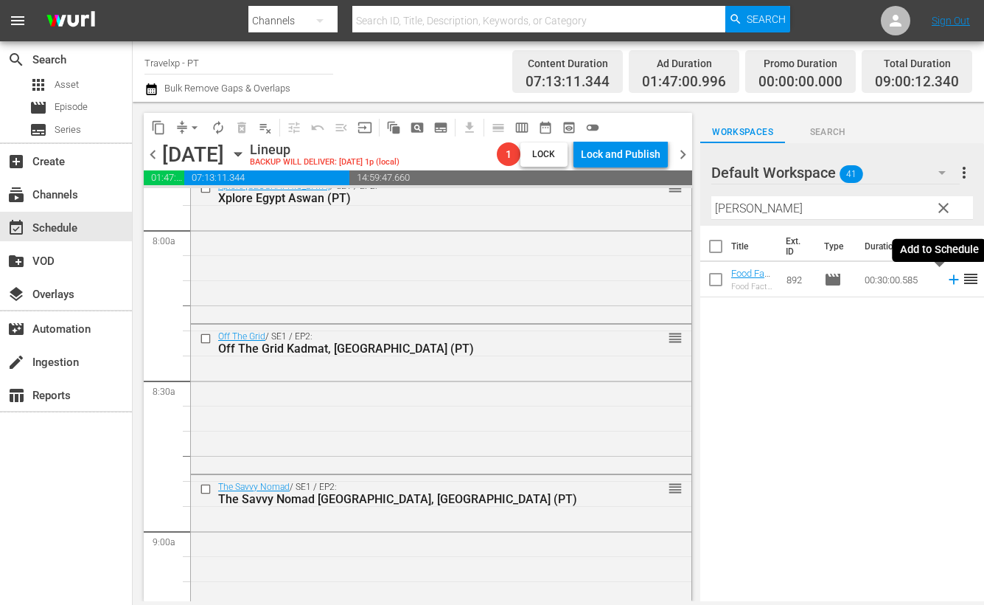
click at [949, 280] on icon at bounding box center [954, 280] width 10 height 10
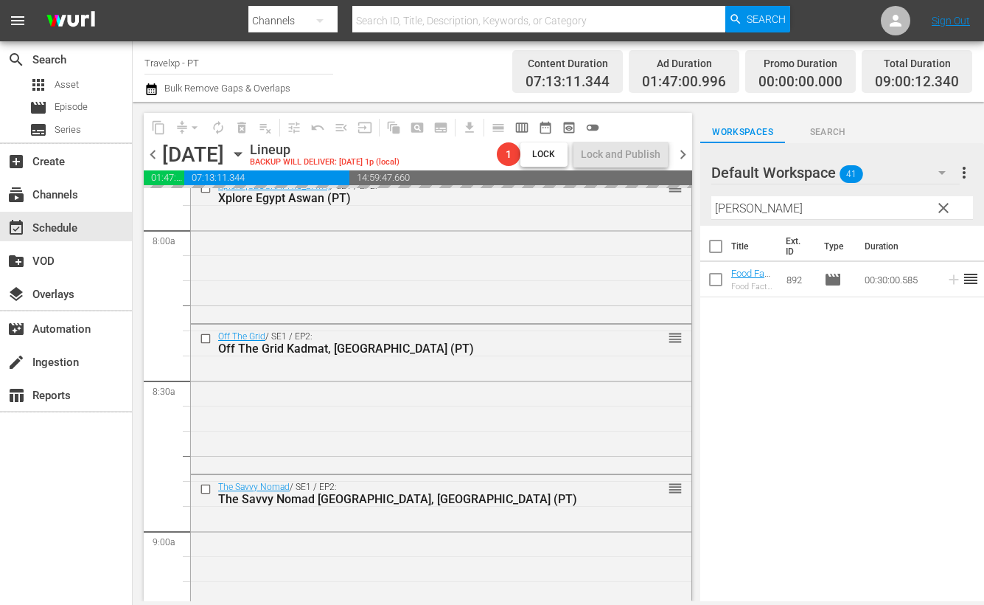
click at [735, 211] on input "[PERSON_NAME]" at bounding box center [843, 208] width 262 height 24
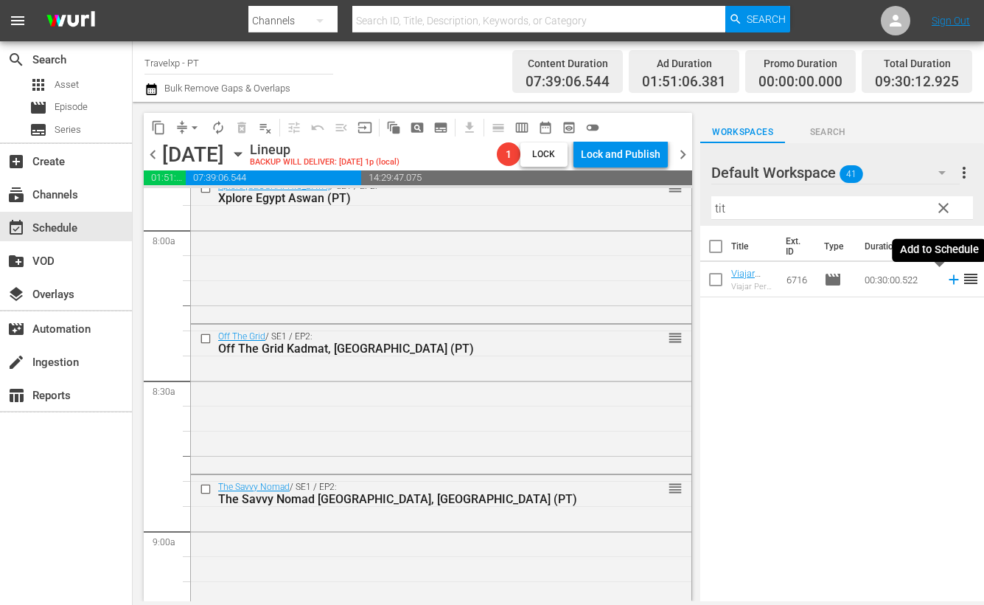
click at [946, 276] on icon at bounding box center [954, 279] width 16 height 16
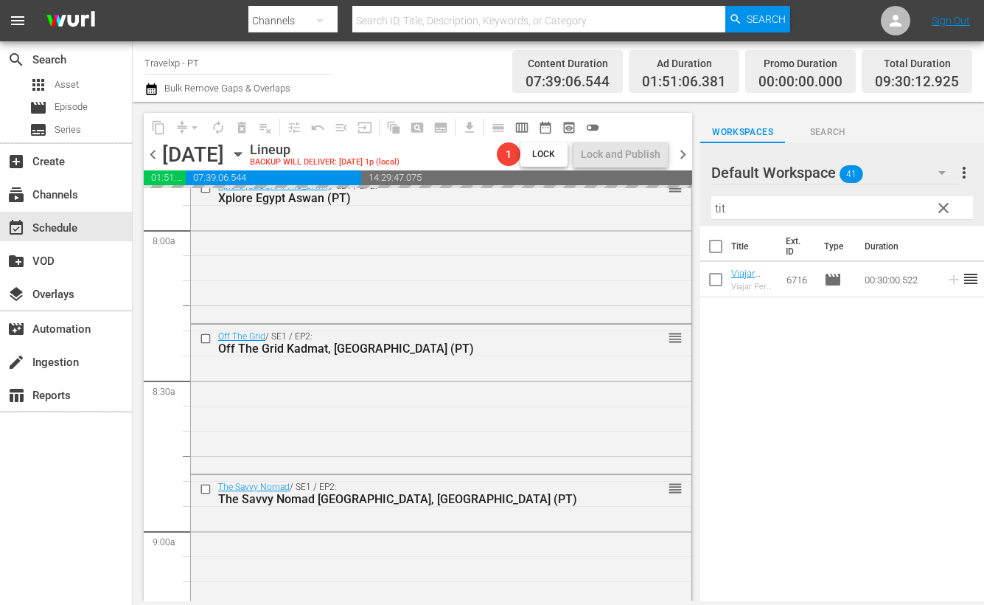
click at [717, 208] on input "tit" at bounding box center [843, 208] width 262 height 24
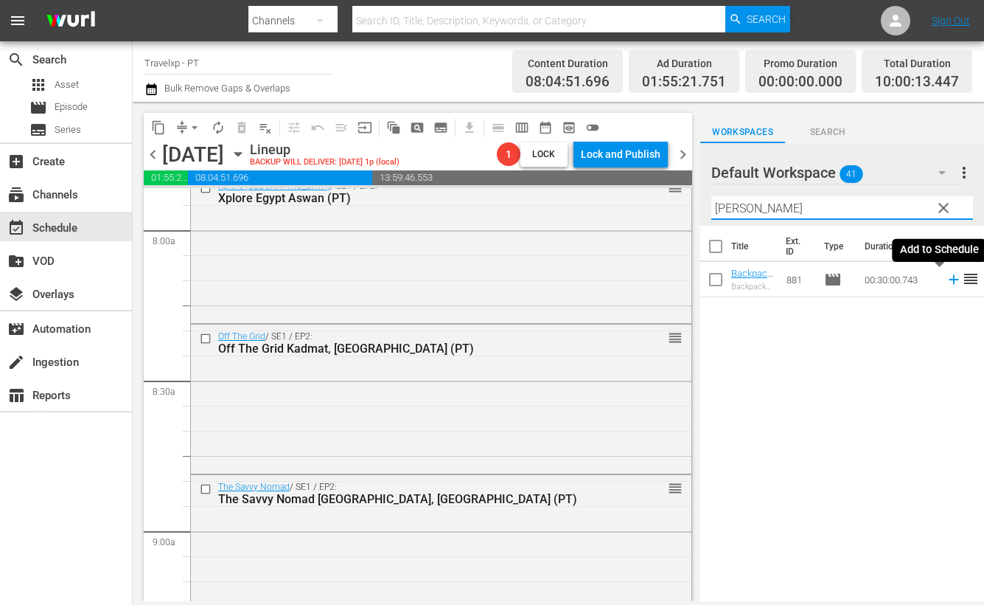
click at [949, 278] on icon at bounding box center [954, 280] width 10 height 10
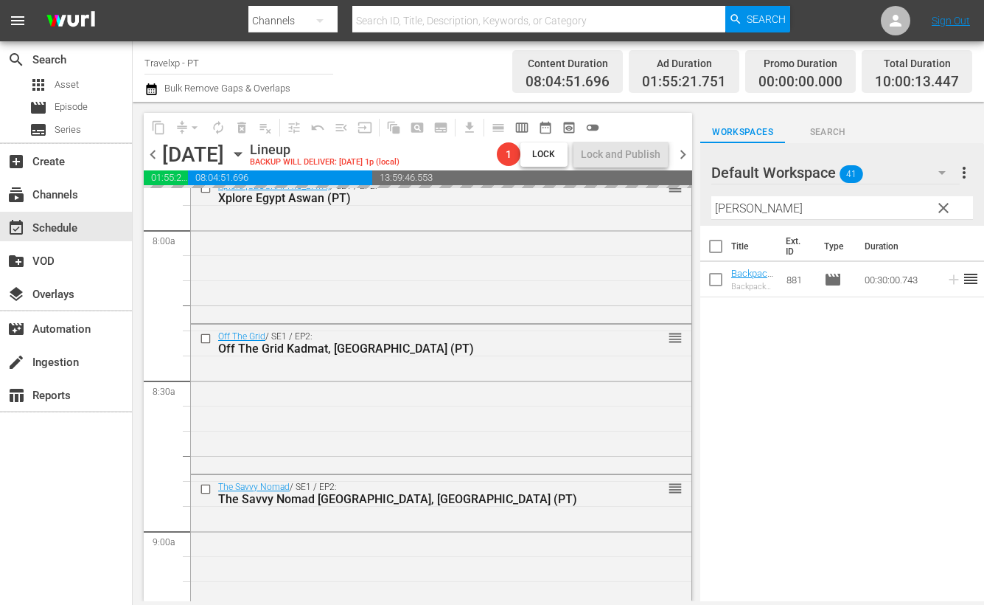
click at [726, 208] on input "[PERSON_NAME]" at bounding box center [843, 208] width 262 height 24
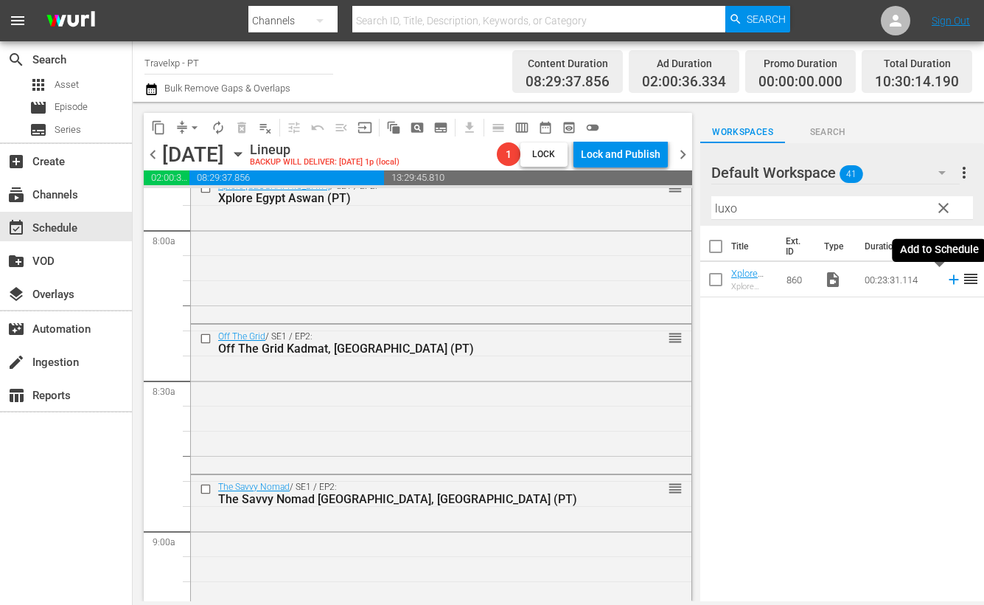
click at [946, 282] on icon at bounding box center [954, 279] width 16 height 16
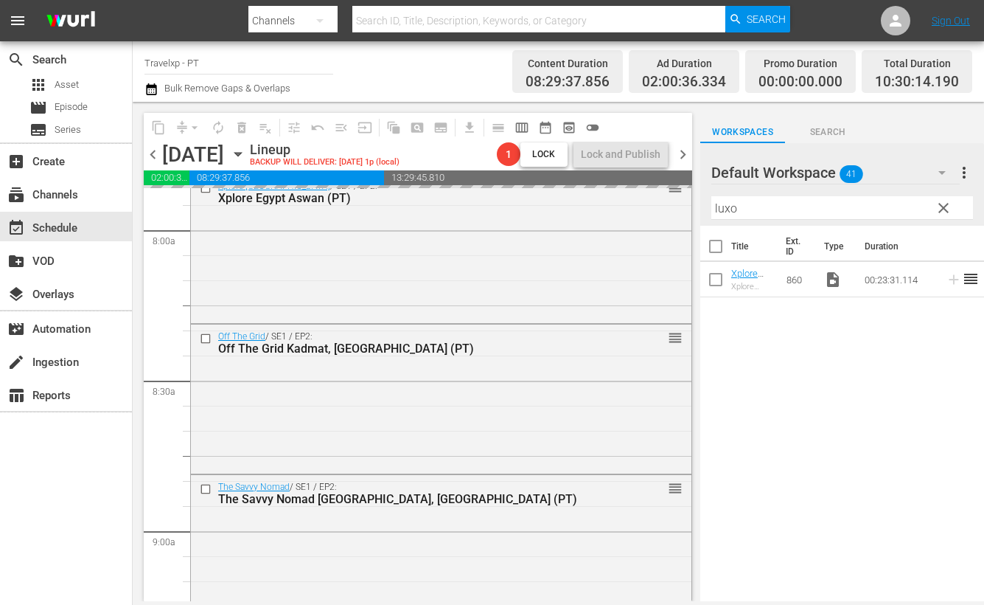
click at [723, 212] on input "luxo" at bounding box center [843, 208] width 262 height 24
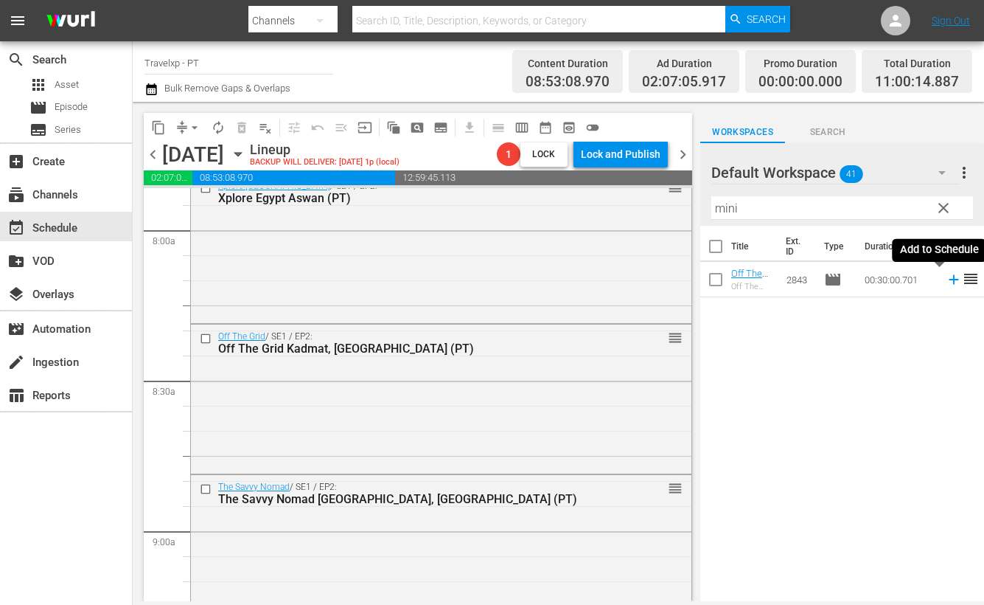
click at [949, 282] on icon at bounding box center [954, 280] width 10 height 10
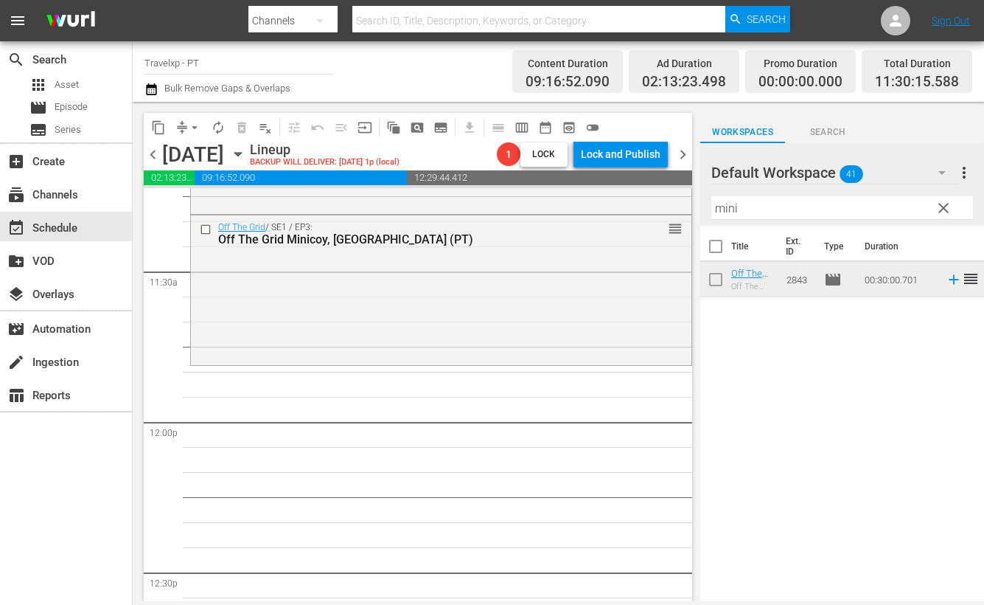
scroll to position [3378, 0]
click at [729, 208] on input "mini" at bounding box center [843, 208] width 262 height 24
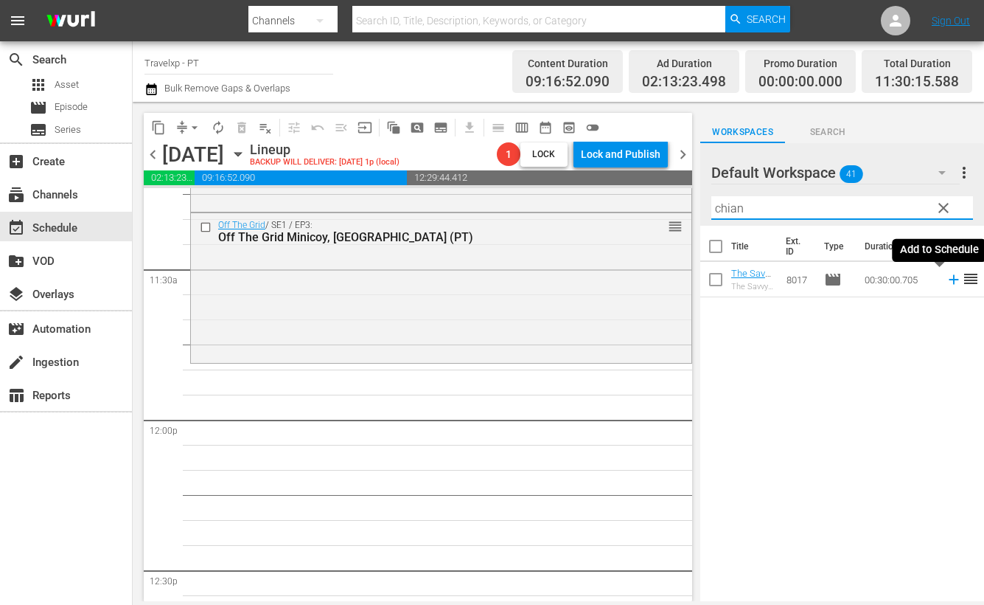
click at [949, 279] on icon at bounding box center [954, 280] width 10 height 10
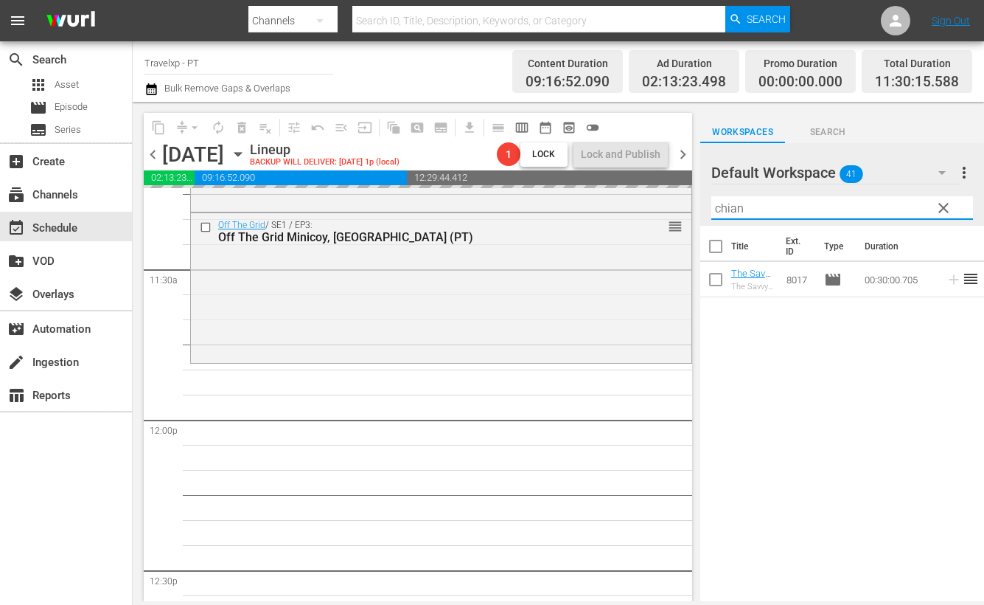
click at [726, 204] on input "chian" at bounding box center [843, 208] width 262 height 24
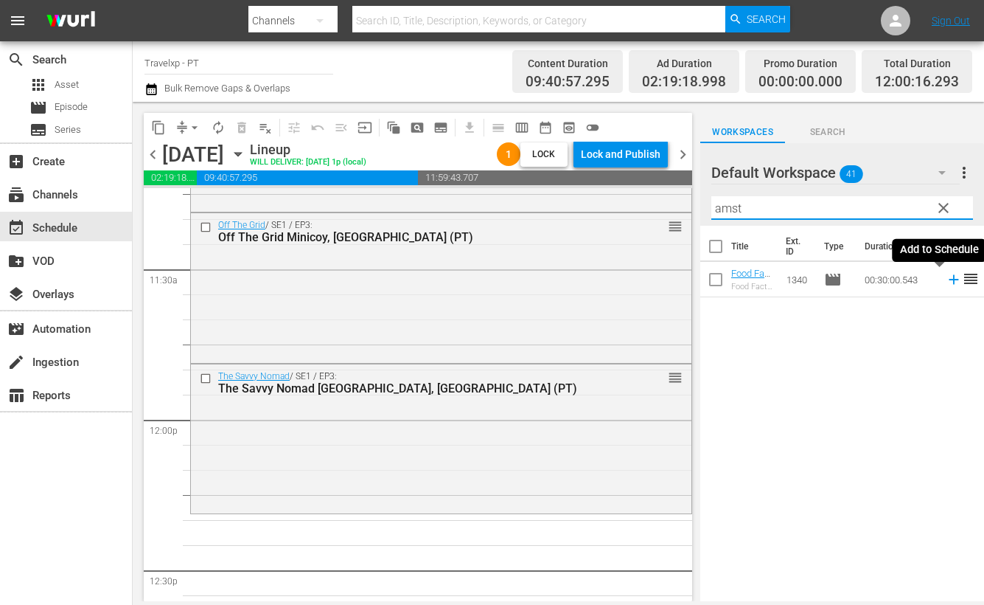
click at [949, 279] on icon at bounding box center [954, 280] width 10 height 10
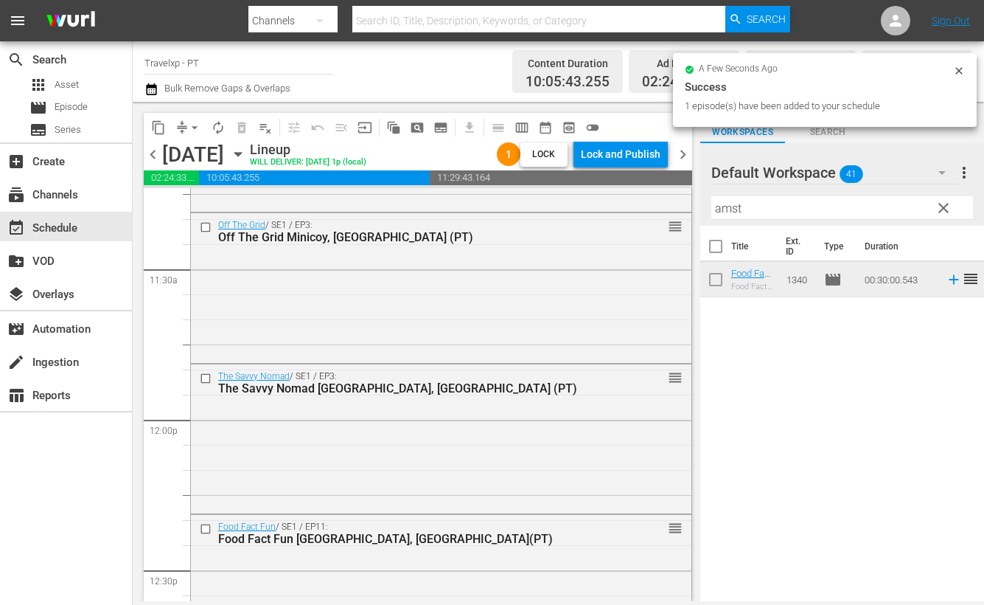
click at [733, 209] on input "amst" at bounding box center [843, 208] width 262 height 24
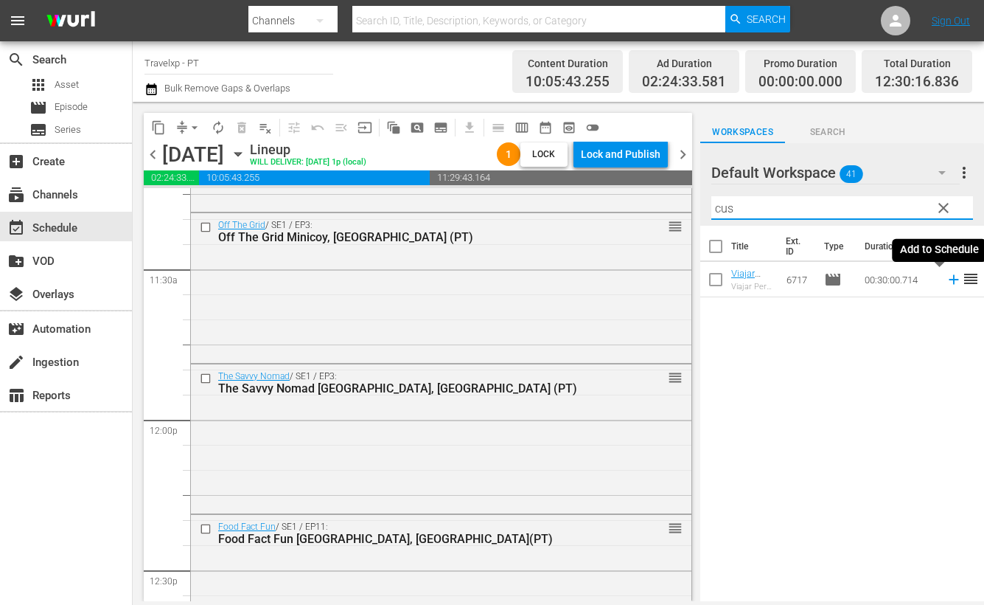
click at [946, 281] on icon at bounding box center [954, 279] width 16 height 16
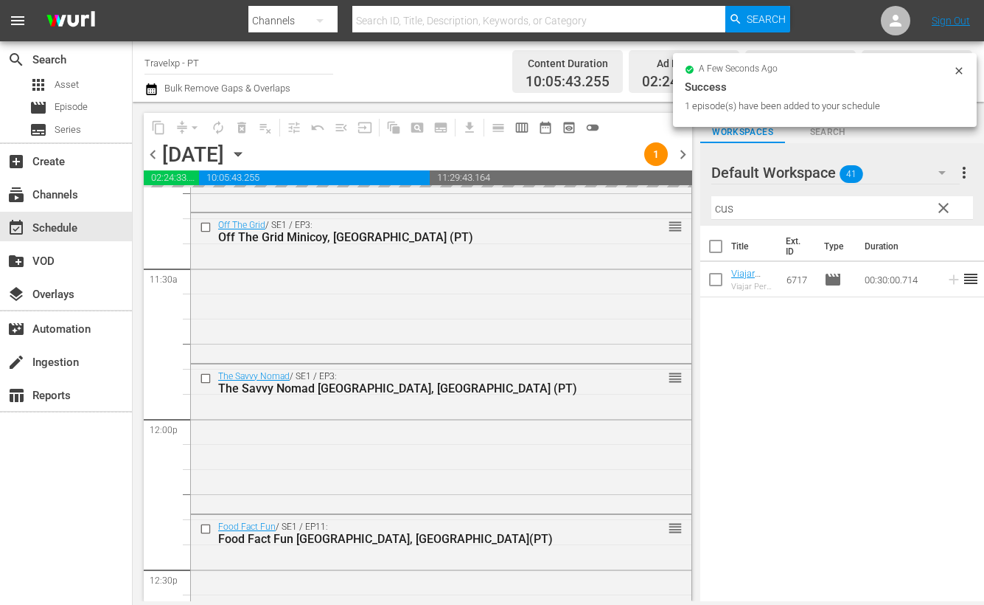
click at [718, 208] on input "cus" at bounding box center [843, 208] width 262 height 24
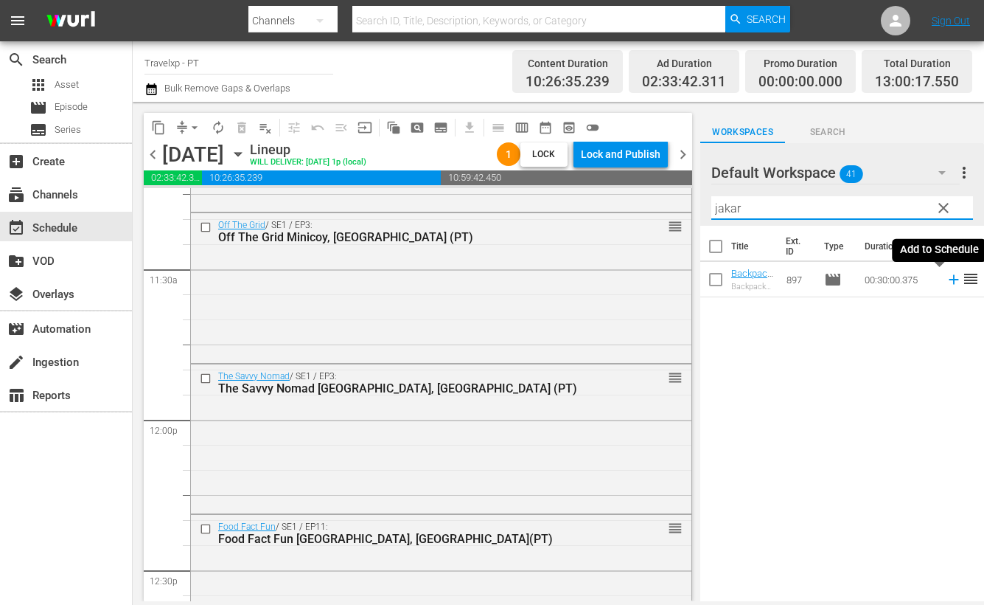
drag, startPoint x: 938, startPoint y: 278, endPoint x: 908, endPoint y: 251, distance: 40.2
click at [946, 278] on icon at bounding box center [954, 279] width 16 height 16
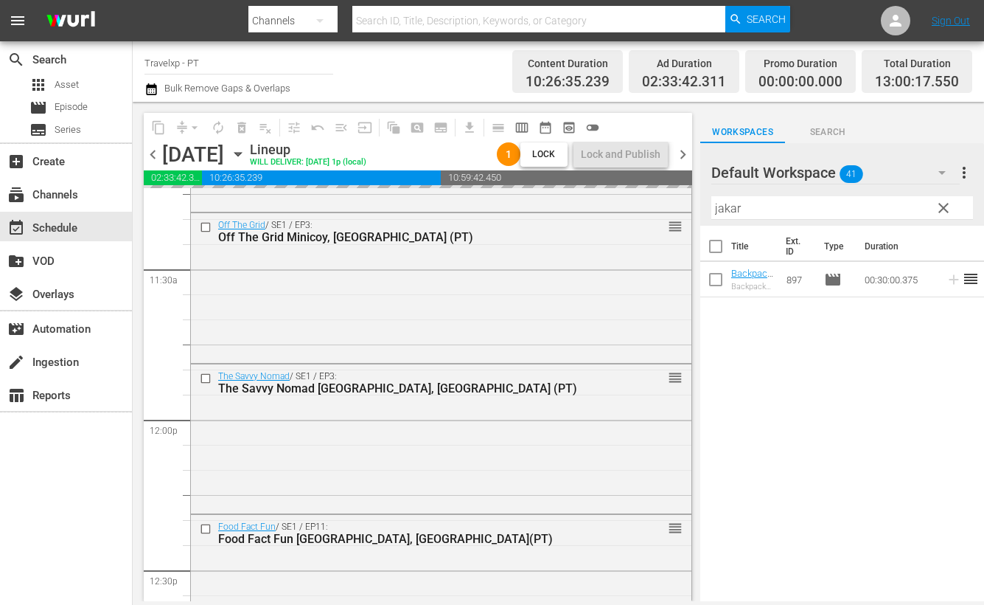
click at [718, 204] on input "jakar" at bounding box center [843, 208] width 262 height 24
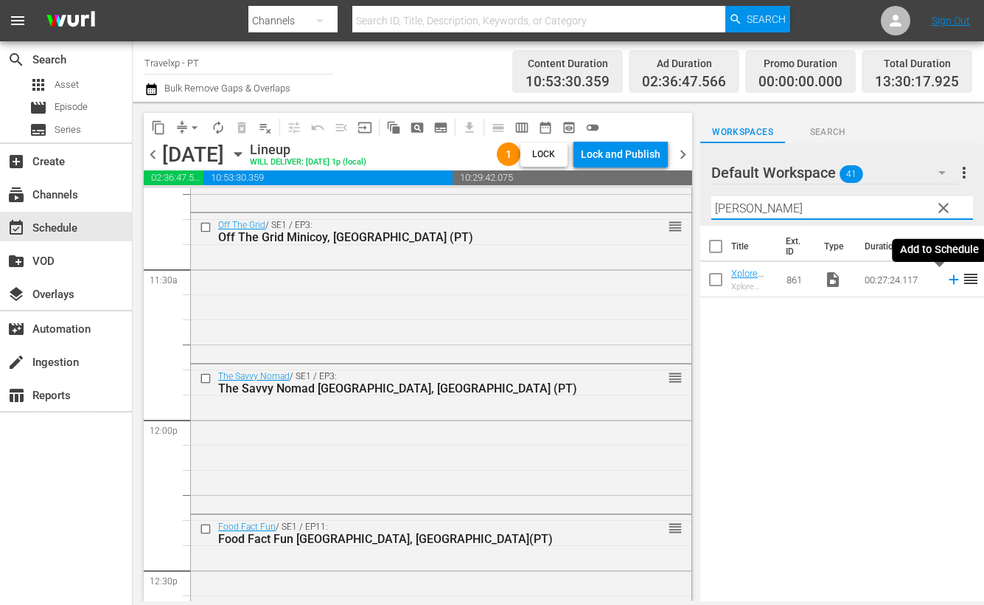
click at [949, 282] on icon at bounding box center [954, 280] width 10 height 10
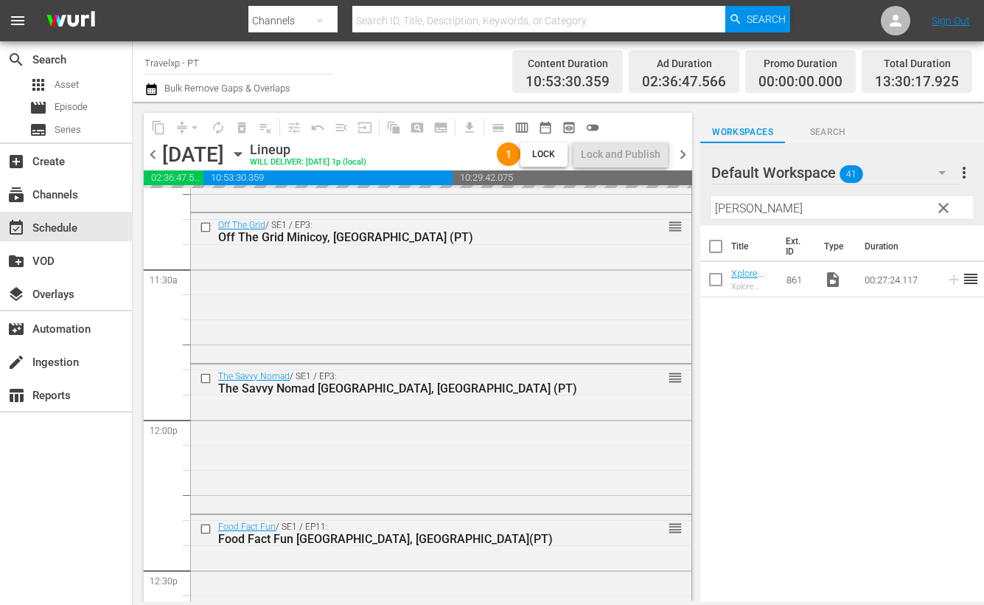
click at [726, 208] on input "[PERSON_NAME]" at bounding box center [843, 208] width 262 height 24
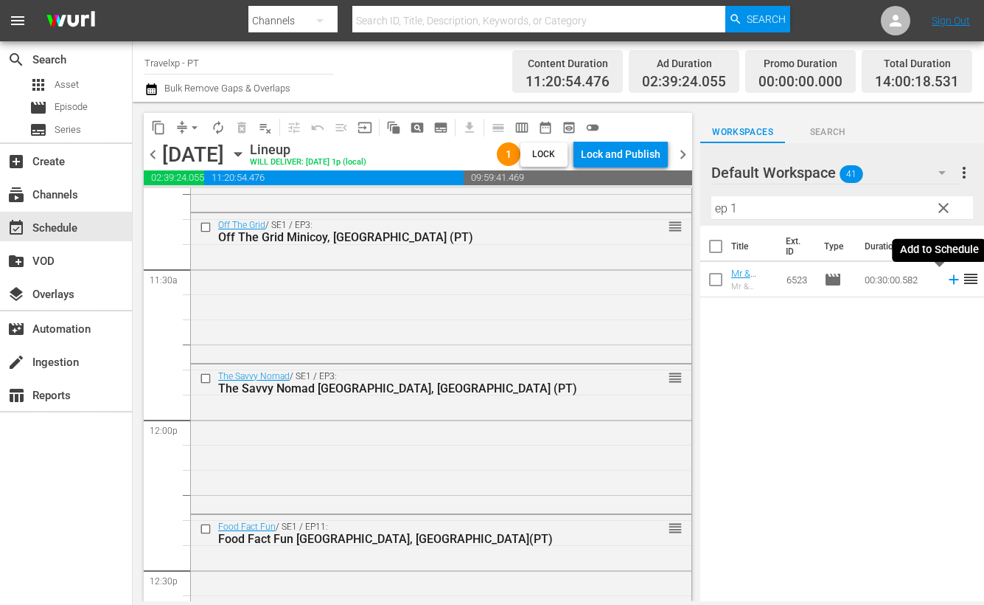
click at [946, 282] on icon at bounding box center [954, 279] width 16 height 16
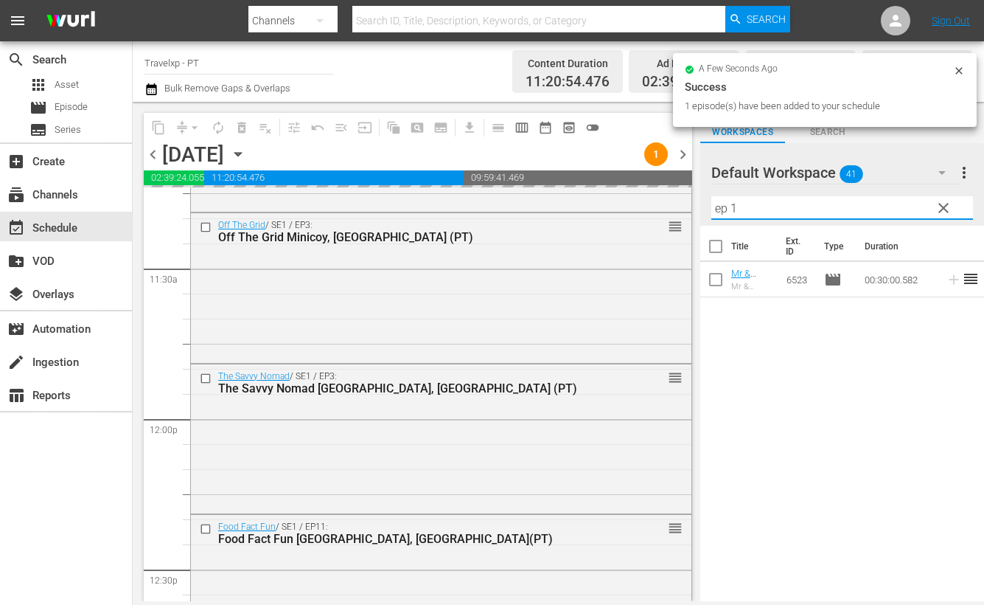
drag, startPoint x: 783, startPoint y: 210, endPoint x: 706, endPoint y: 206, distance: 76.8
click at [706, 206] on div "Default Workspace 41 Default more_vert clear Filter by Title ep 1" at bounding box center [842, 184] width 284 height 83
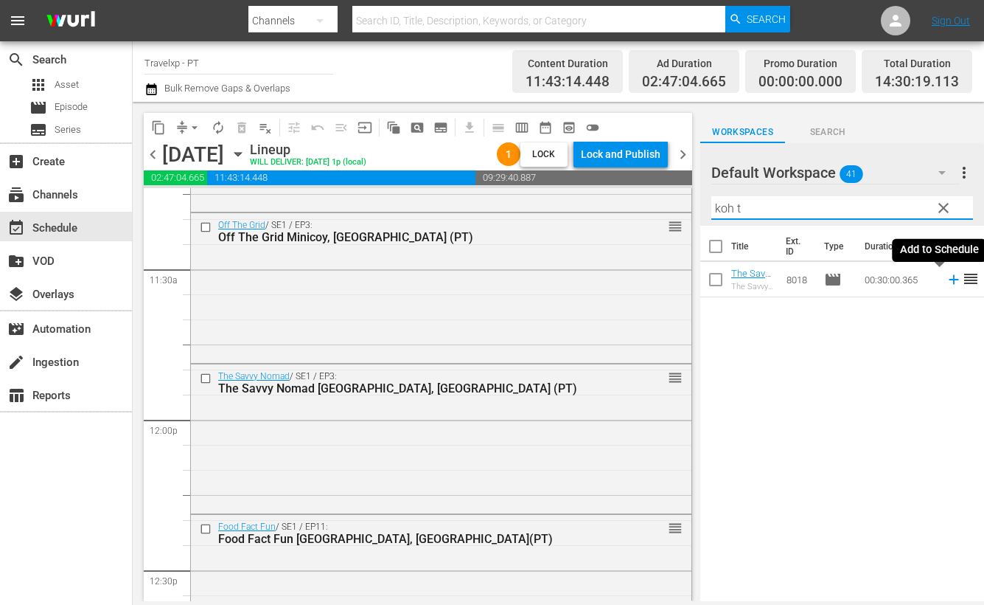
click at [949, 279] on icon at bounding box center [954, 280] width 10 height 10
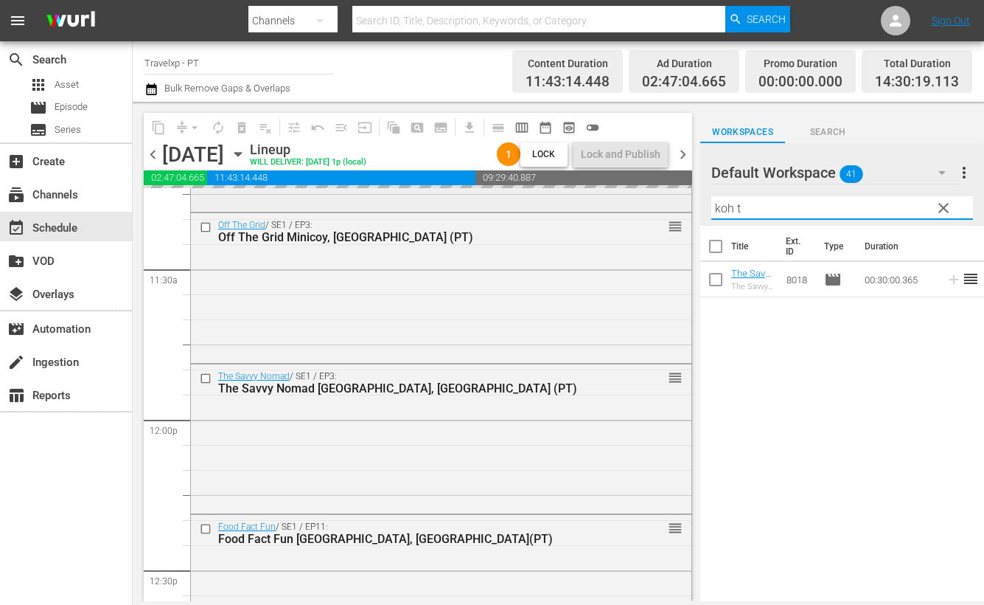
click at [678, 200] on div "content_copy compress arrow_drop_down autorenew_outlined delete_forever_outline…" at bounding box center [559, 351] width 852 height 499
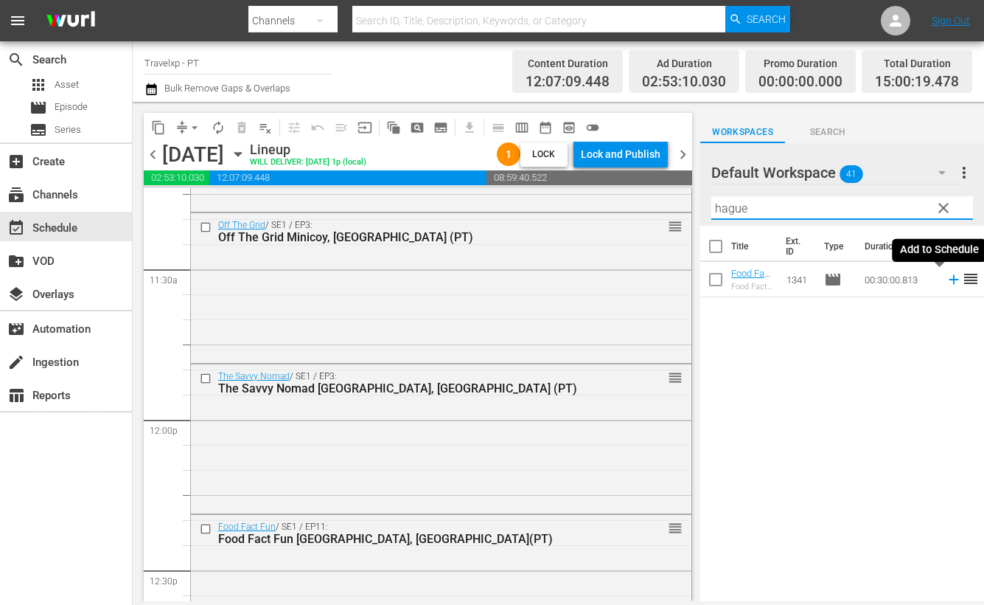
click at [946, 281] on icon at bounding box center [954, 279] width 16 height 16
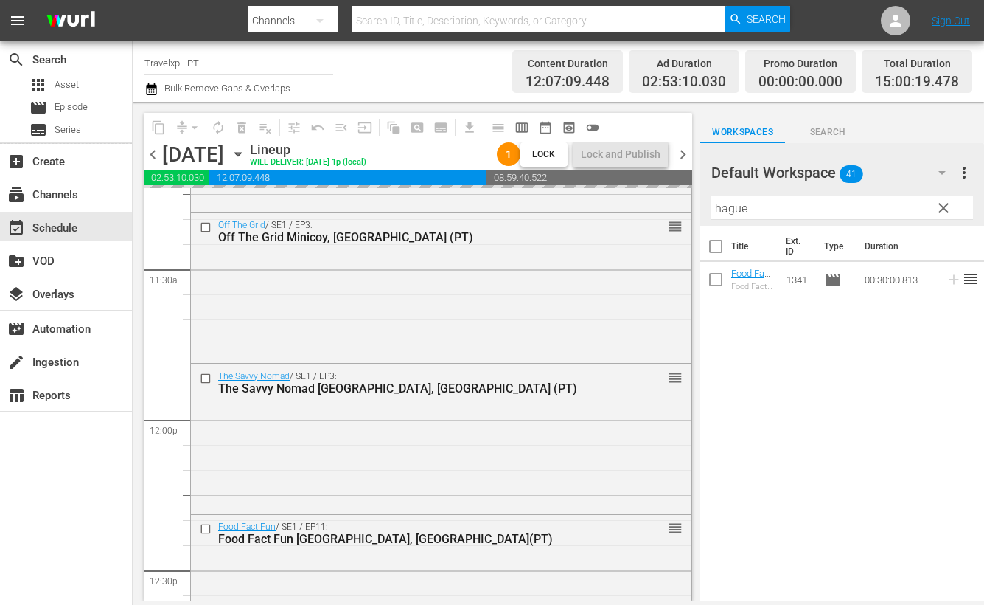
click at [736, 208] on input "hague" at bounding box center [843, 208] width 262 height 24
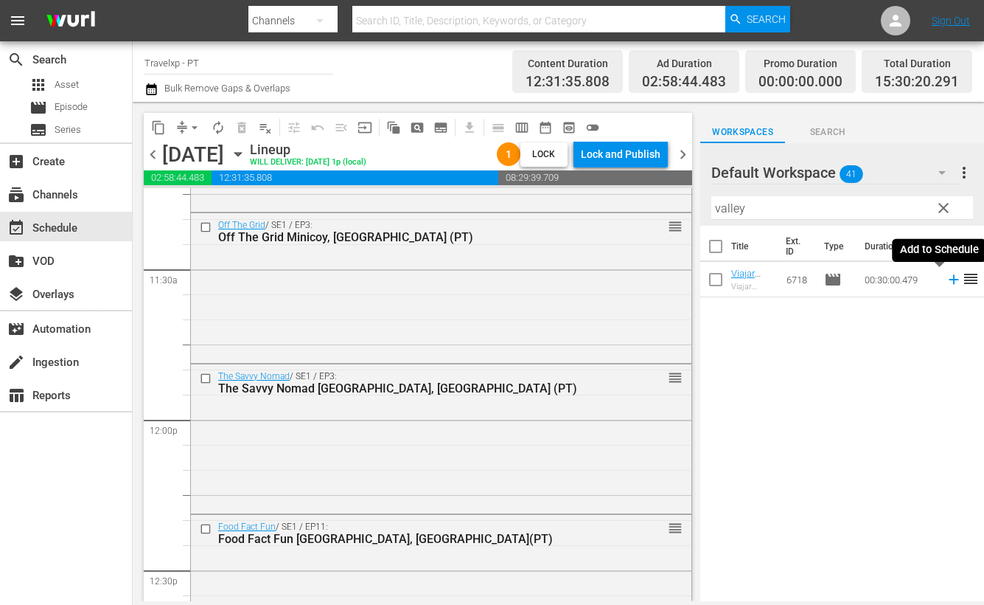
click at [949, 279] on icon at bounding box center [954, 280] width 10 height 10
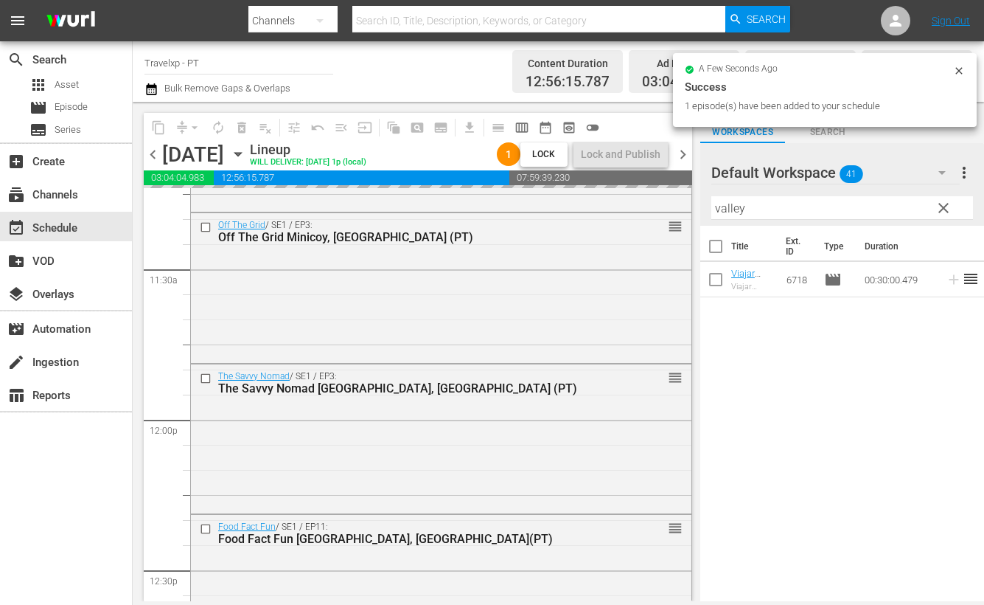
click at [738, 209] on input "valley" at bounding box center [843, 208] width 262 height 24
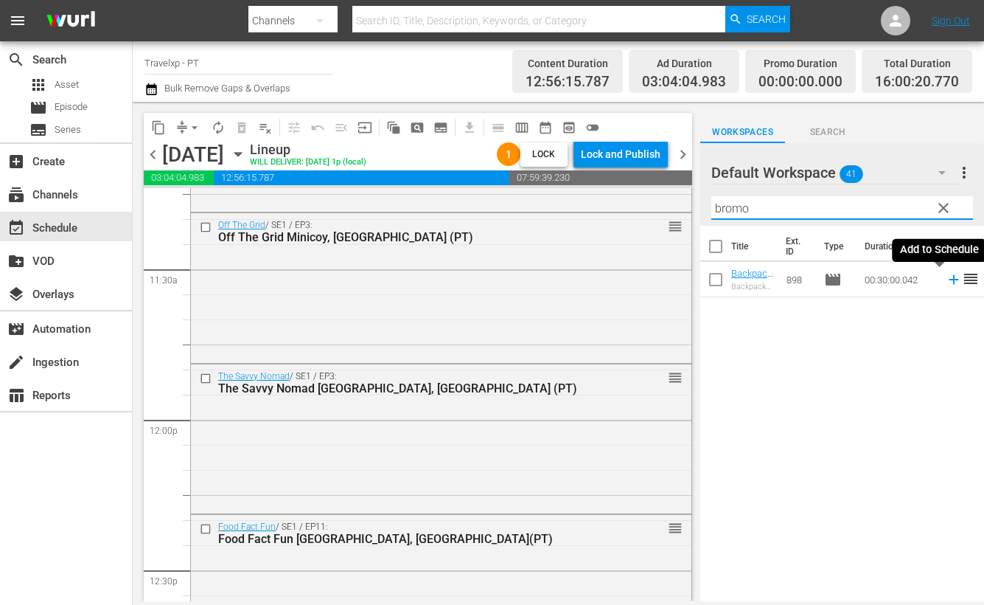
click at [949, 283] on icon at bounding box center [954, 280] width 10 height 10
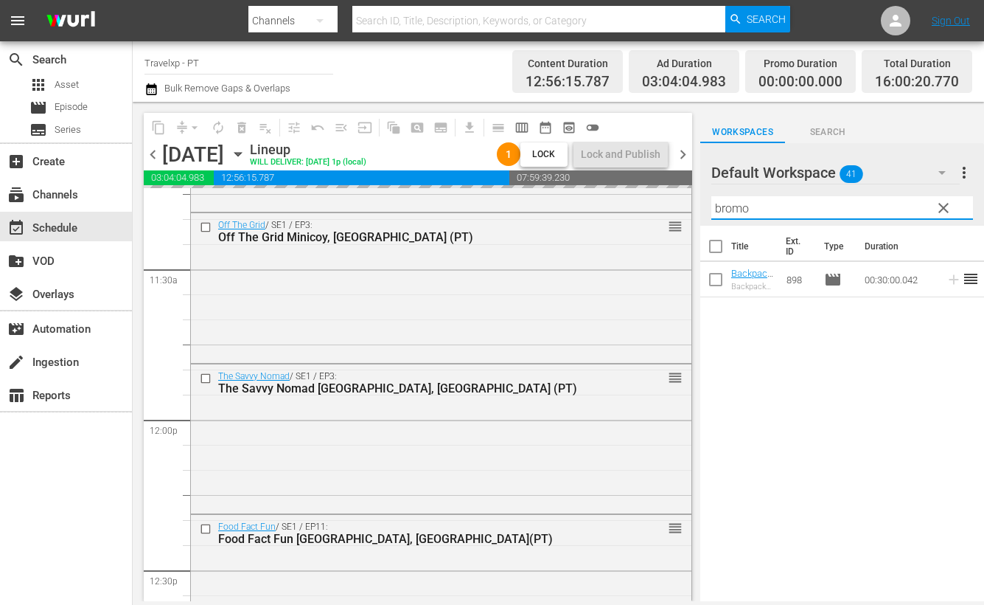
click at [734, 203] on input "bromo" at bounding box center [843, 208] width 262 height 24
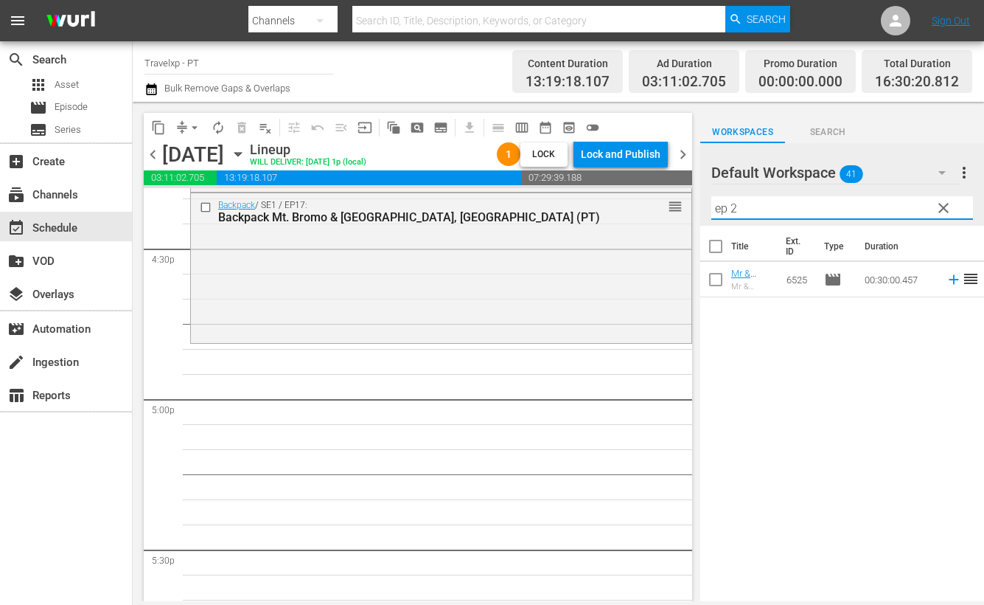
scroll to position [4945, 0]
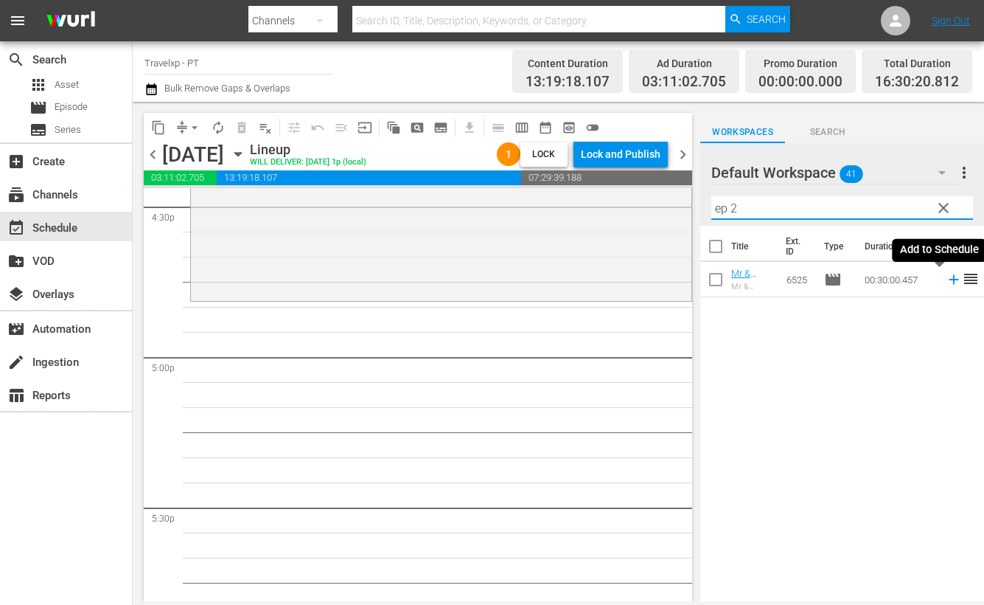
click at [946, 278] on icon at bounding box center [954, 279] width 16 height 16
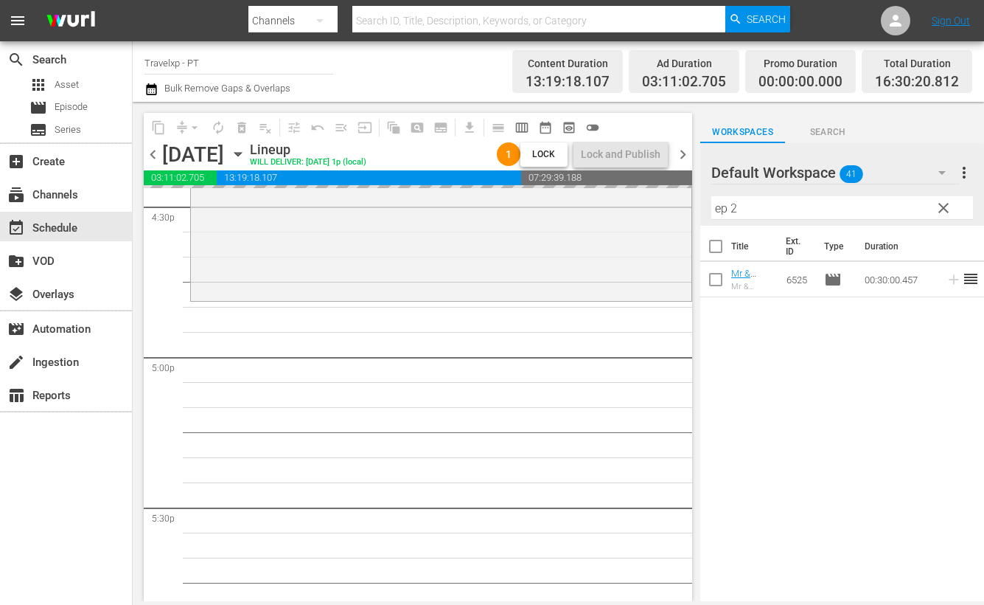
click at [723, 208] on input "ep 2" at bounding box center [843, 208] width 262 height 24
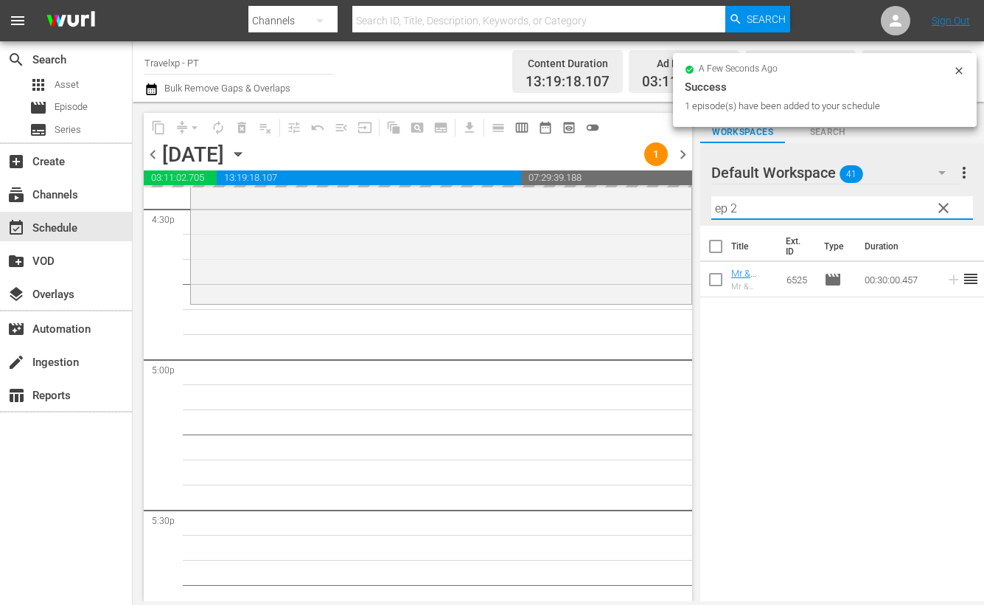
drag, startPoint x: 752, startPoint y: 203, endPoint x: 679, endPoint y: 199, distance: 73.1
click at [679, 199] on div "content_copy compress arrow_drop_down autorenew_outlined delete_forever_outline…" at bounding box center [559, 351] width 852 height 499
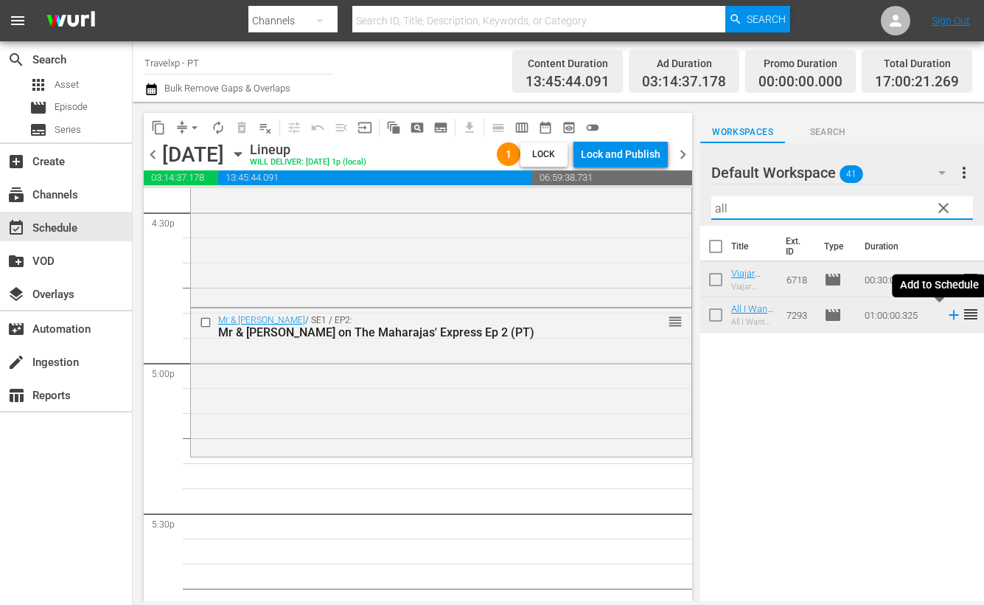
type input "all"
click at [946, 317] on icon at bounding box center [954, 315] width 16 height 16
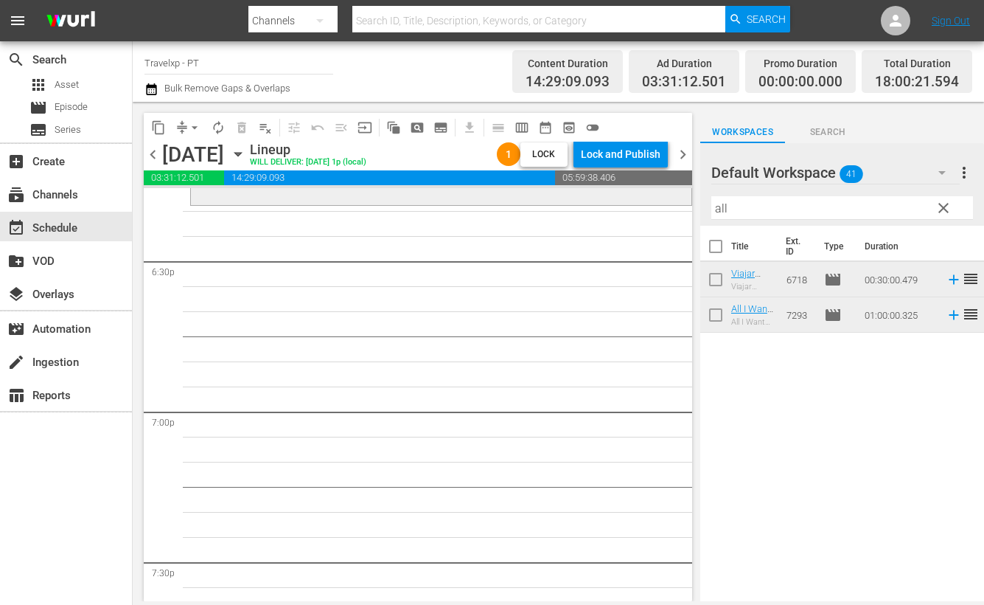
scroll to position [5308, 0]
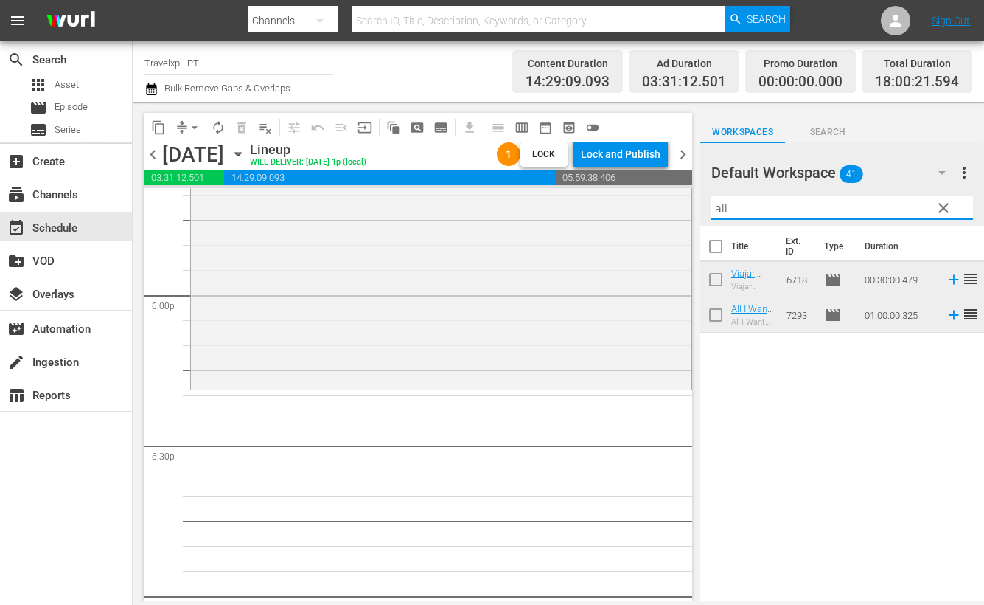
click at [723, 208] on input "all" at bounding box center [843, 208] width 262 height 24
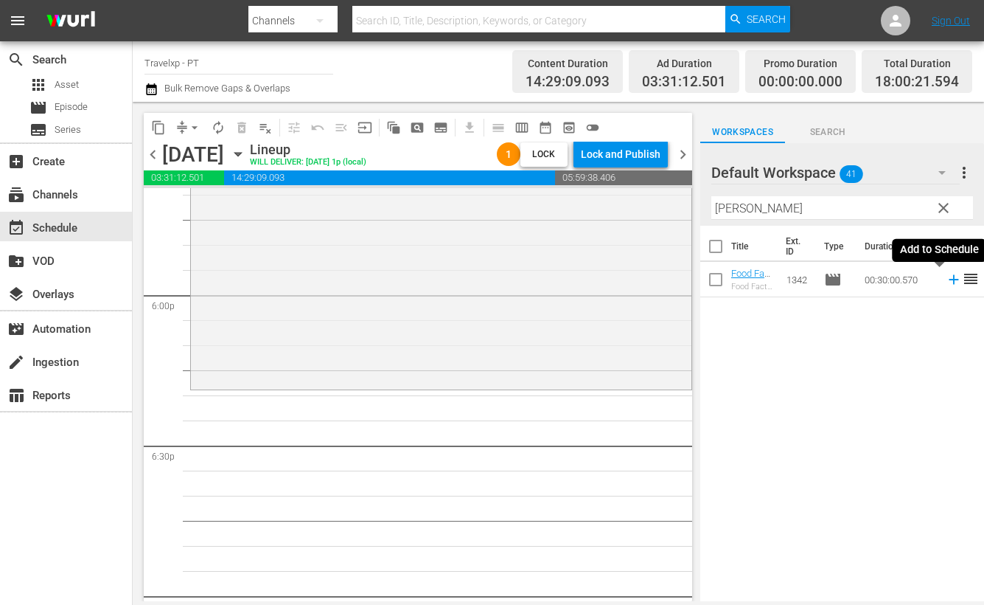
click at [949, 279] on icon at bounding box center [954, 280] width 10 height 10
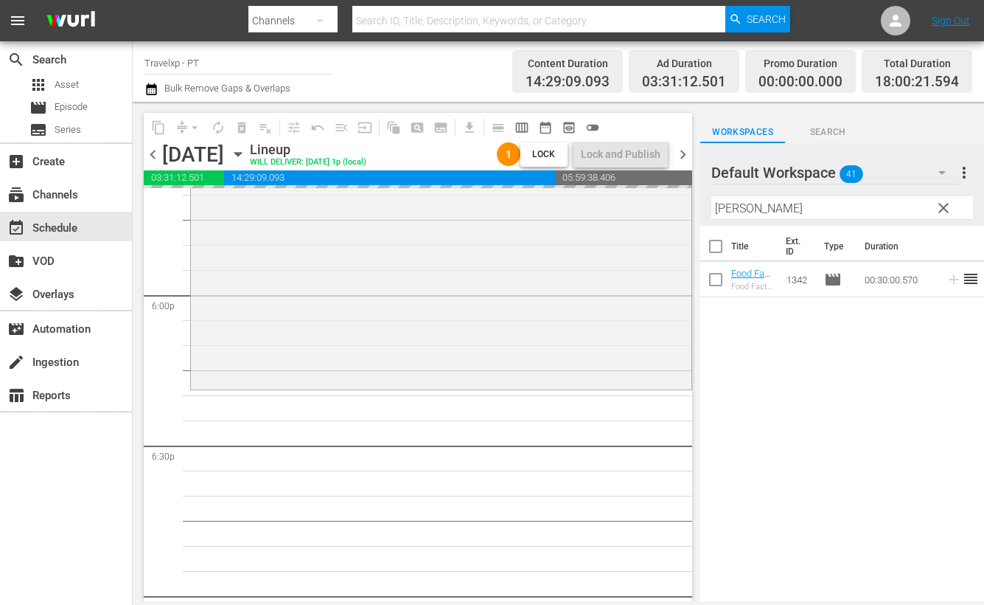
click at [727, 210] on input "[PERSON_NAME]" at bounding box center [843, 208] width 262 height 24
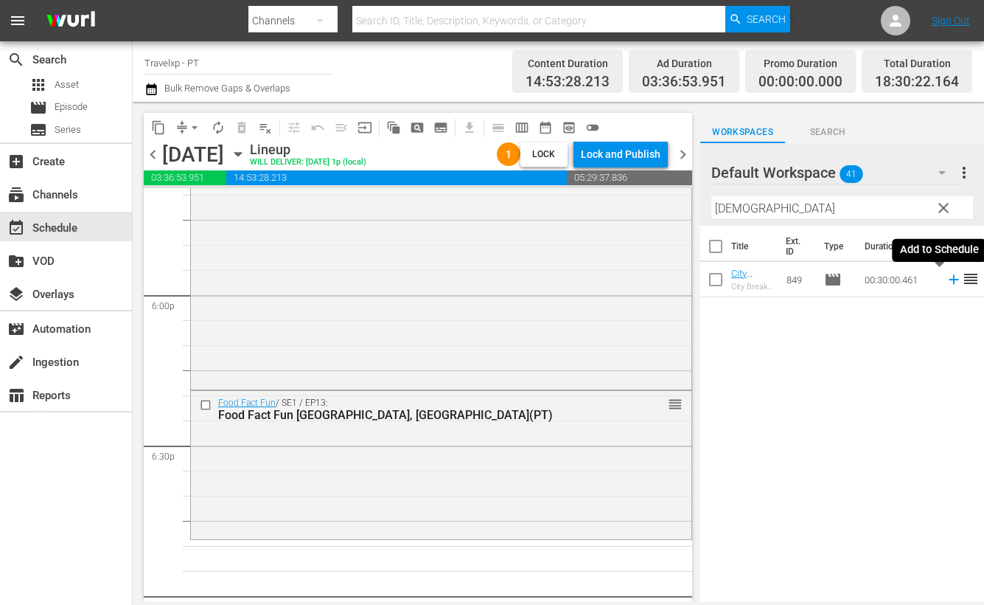
click at [949, 279] on icon at bounding box center [954, 280] width 10 height 10
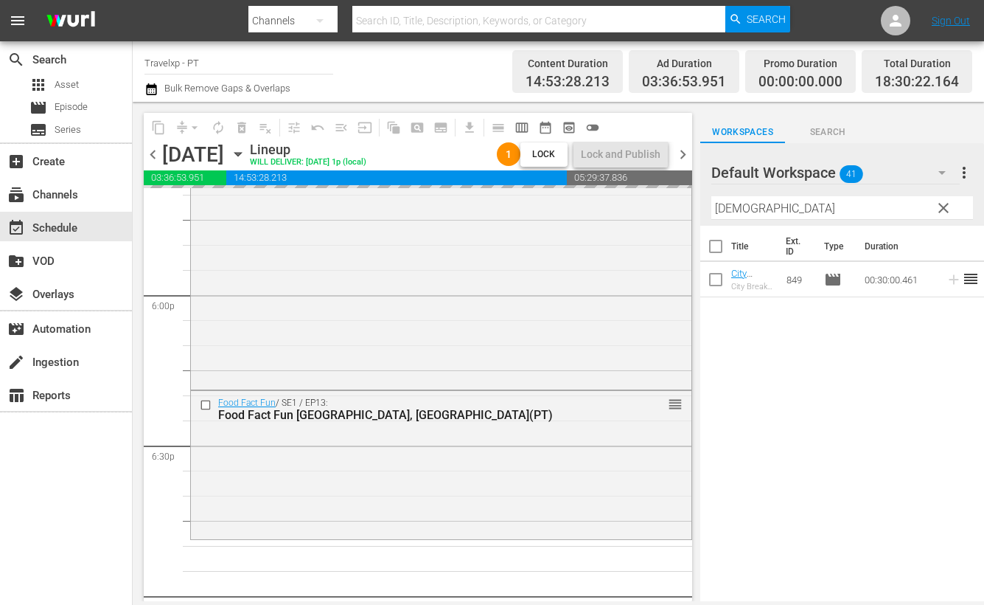
click at [729, 207] on input "[DEMOGRAPHIC_DATA]" at bounding box center [843, 208] width 262 height 24
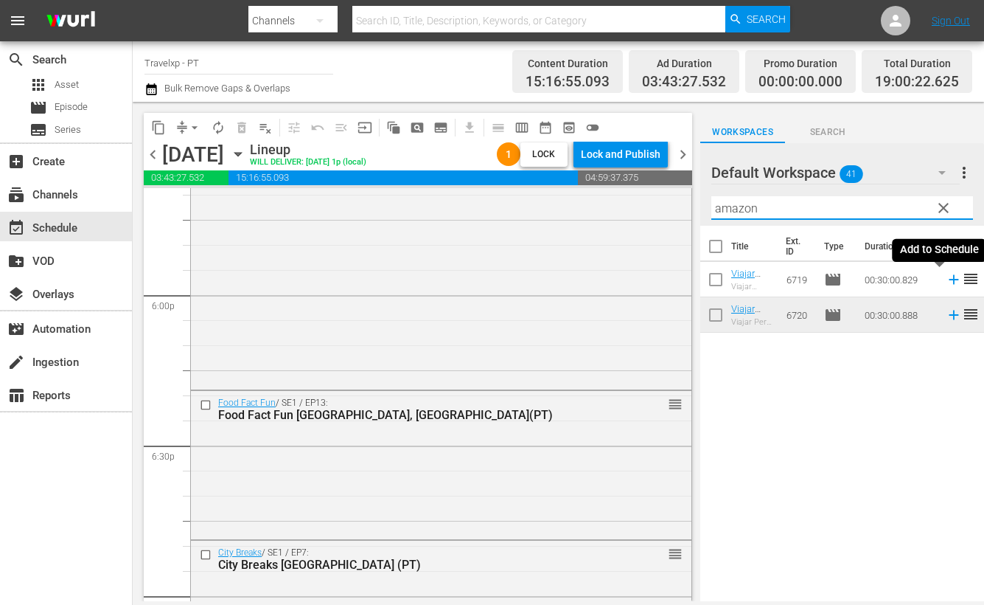
drag, startPoint x: 939, startPoint y: 282, endPoint x: 827, endPoint y: 232, distance: 121.8
click at [946, 281] on icon at bounding box center [954, 279] width 16 height 16
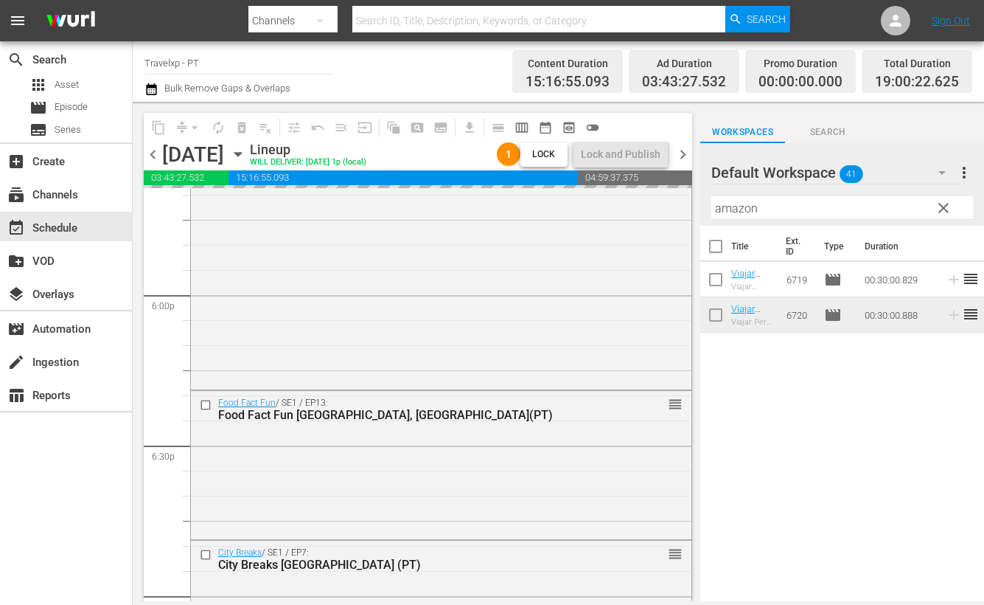
click at [748, 211] on input "amazon" at bounding box center [843, 208] width 262 height 24
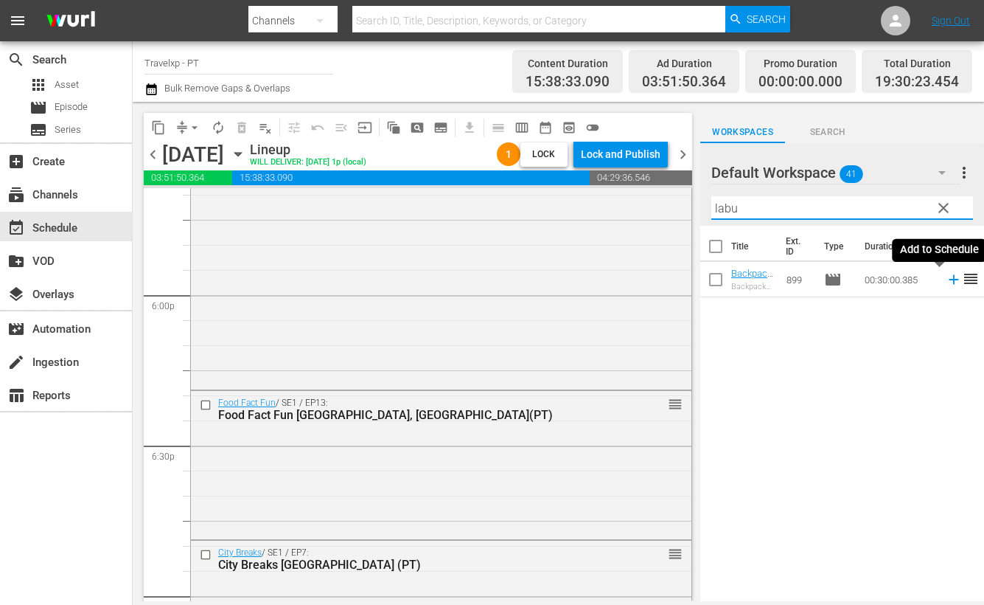
click at [946, 278] on icon at bounding box center [954, 279] width 16 height 16
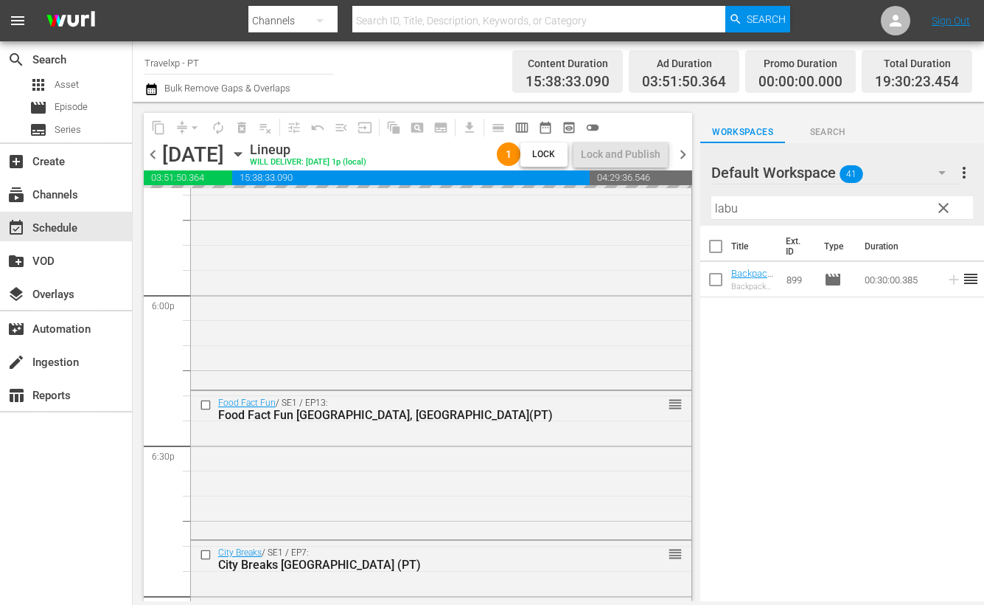
click at [721, 208] on input "labu" at bounding box center [843, 208] width 262 height 24
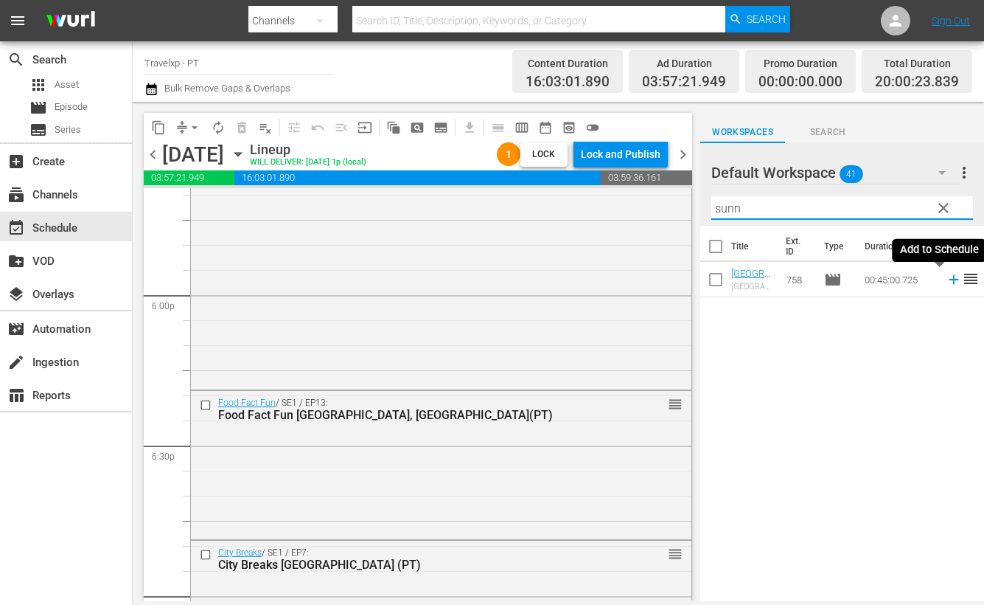
click at [946, 282] on icon at bounding box center [954, 279] width 16 height 16
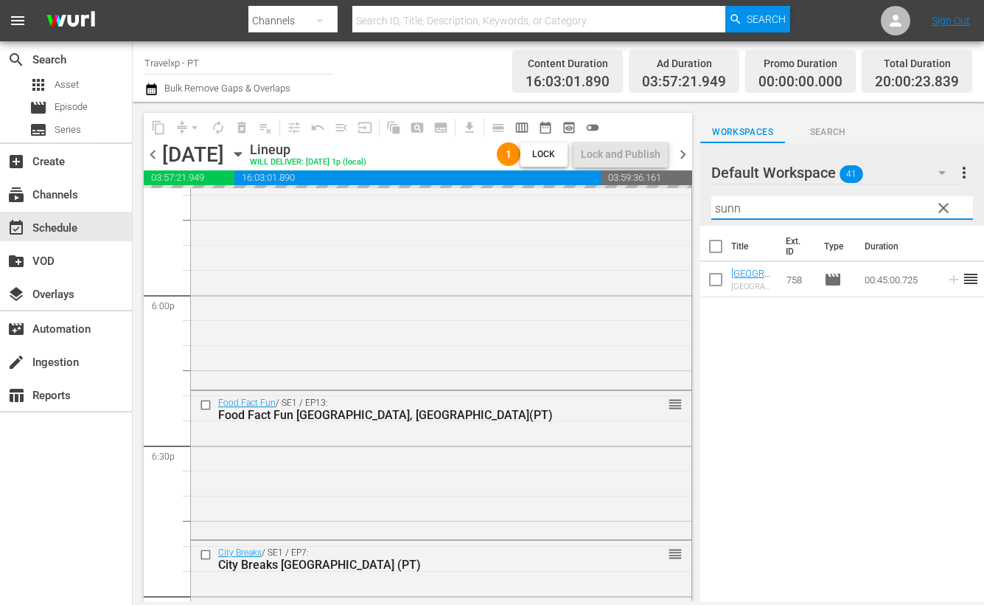
click at [729, 206] on input "sunn" at bounding box center [843, 208] width 262 height 24
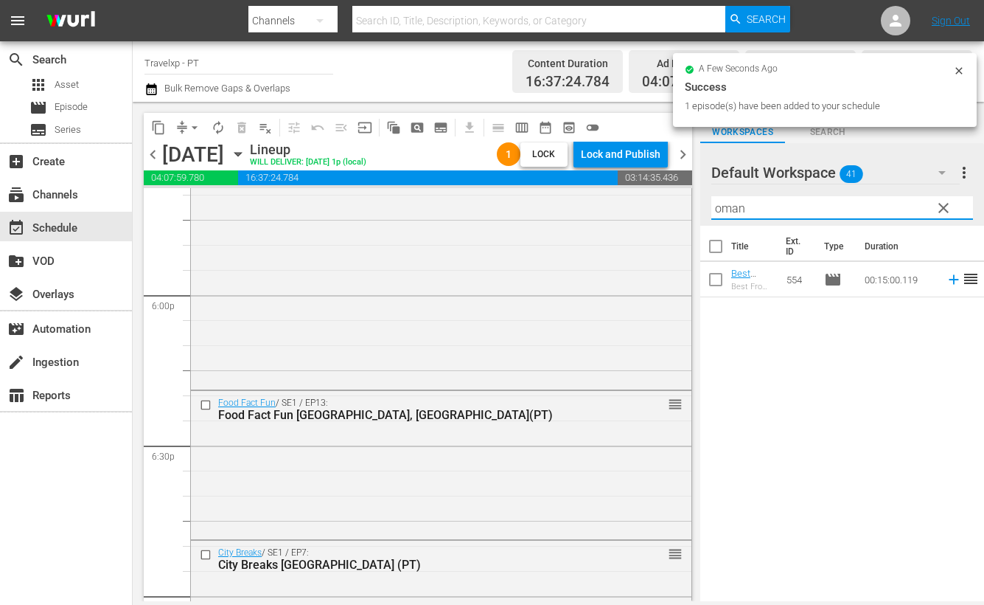
type input "oman"
click at [888, 395] on div "Title Ext. ID Type Duration Best From The Rest Oman Must Sees (PT) Best From Th…" at bounding box center [842, 415] width 284 height 378
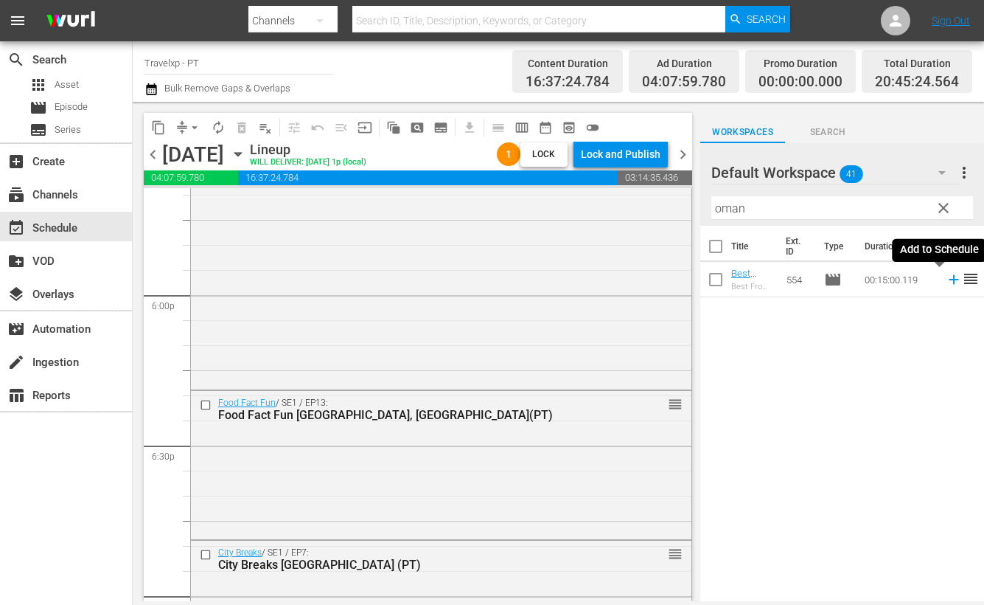
click at [949, 279] on icon at bounding box center [954, 280] width 10 height 10
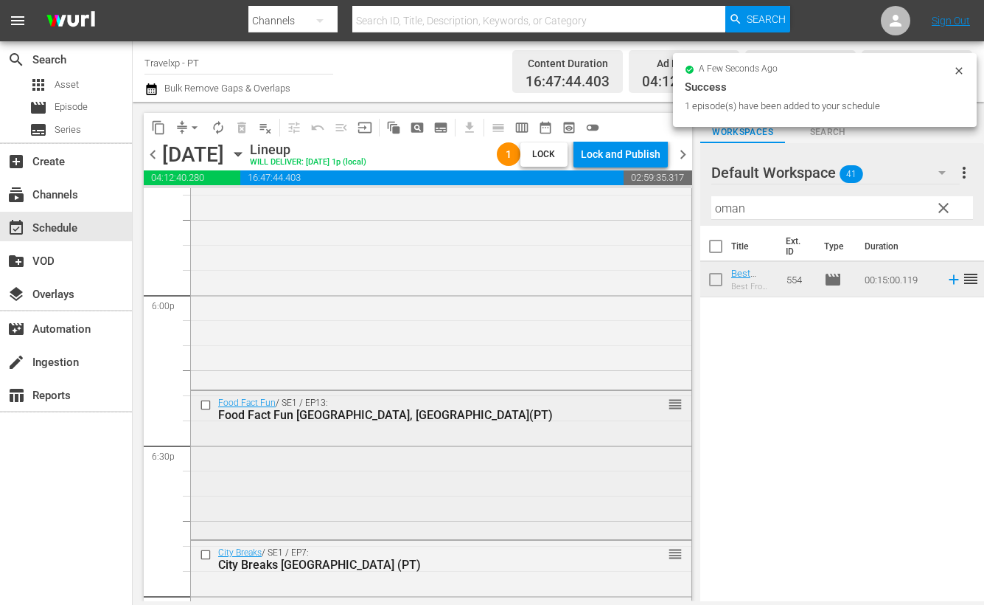
click at [205, 406] on input "checkbox" at bounding box center [207, 404] width 15 height 13
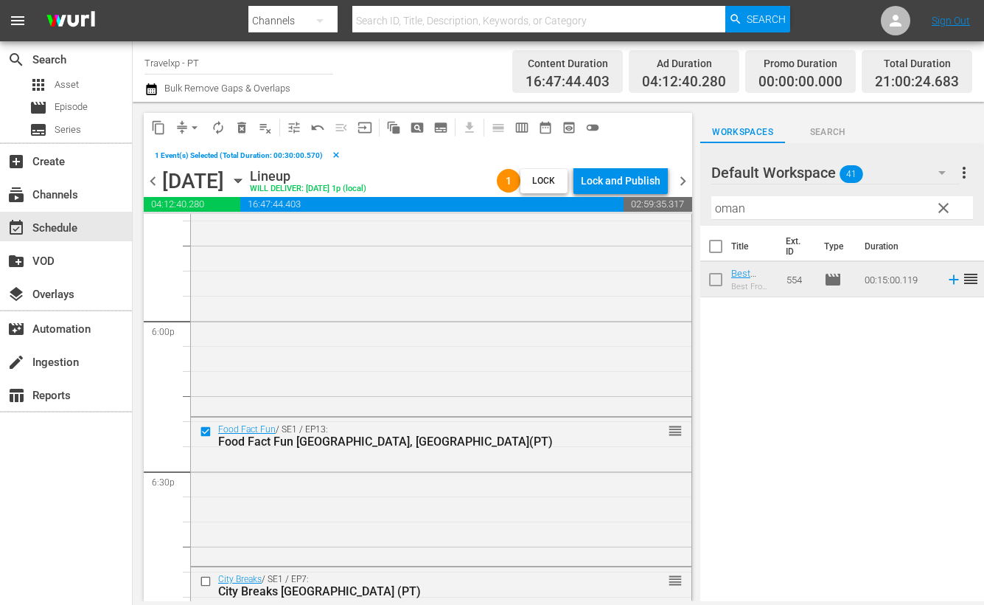
scroll to position [5585, 0]
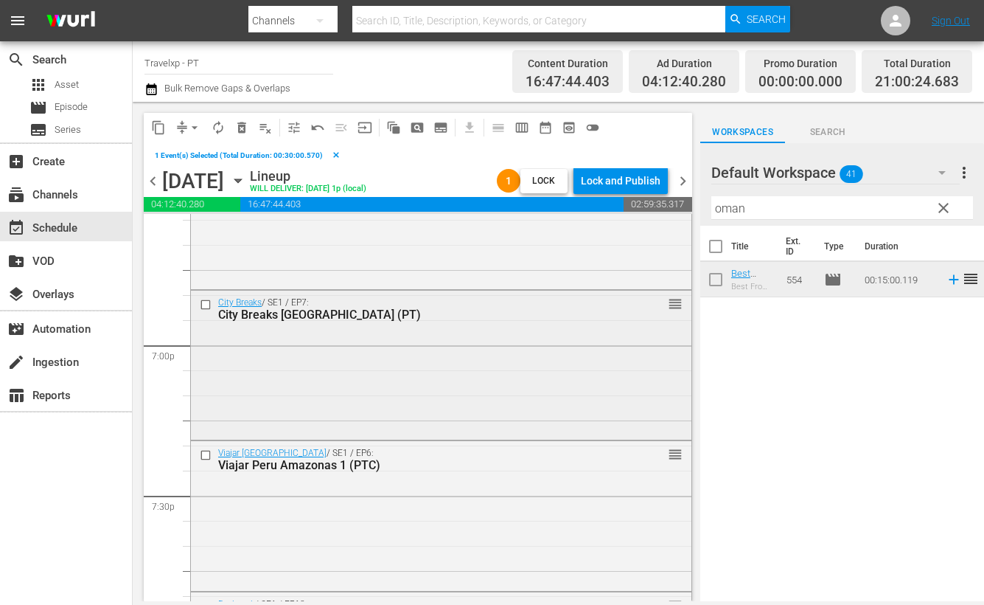
click at [206, 304] on input "checkbox" at bounding box center [207, 305] width 15 height 13
click at [209, 448] on input "checkbox" at bounding box center [207, 454] width 15 height 13
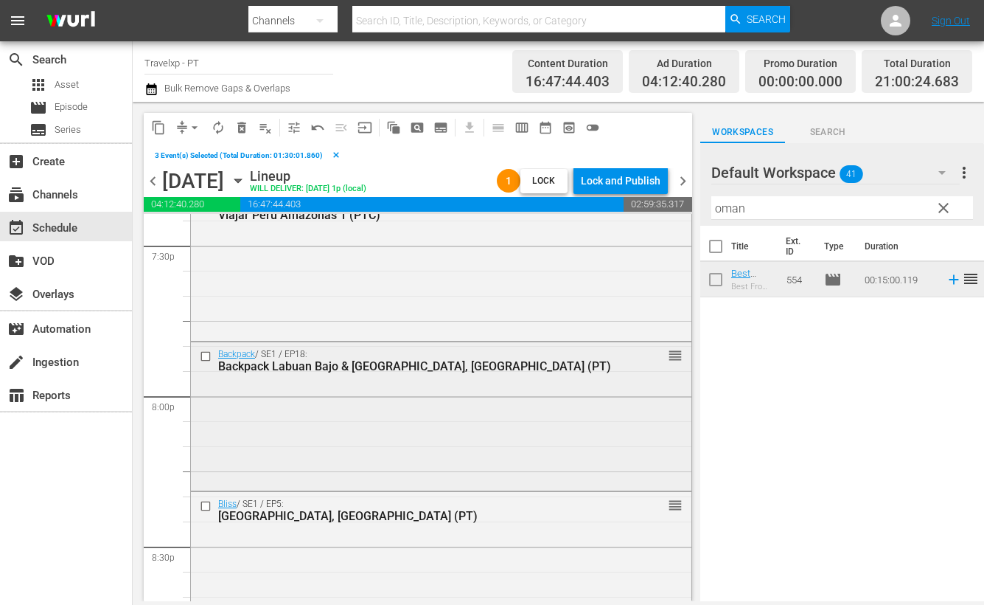
scroll to position [5861, 0]
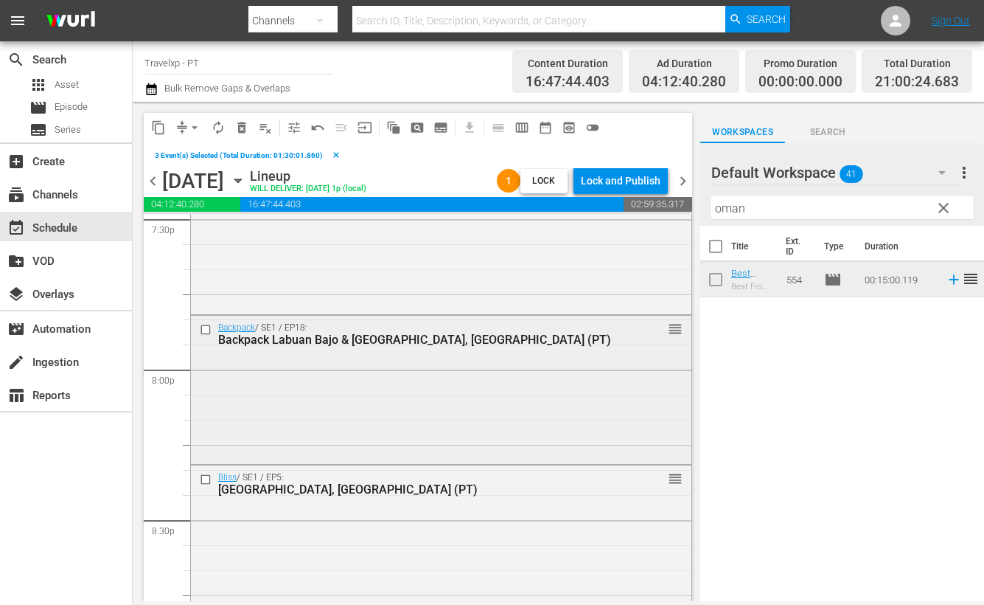
click at [205, 330] on input "checkbox" at bounding box center [207, 329] width 15 height 13
click at [206, 481] on input "checkbox" at bounding box center [207, 479] width 15 height 13
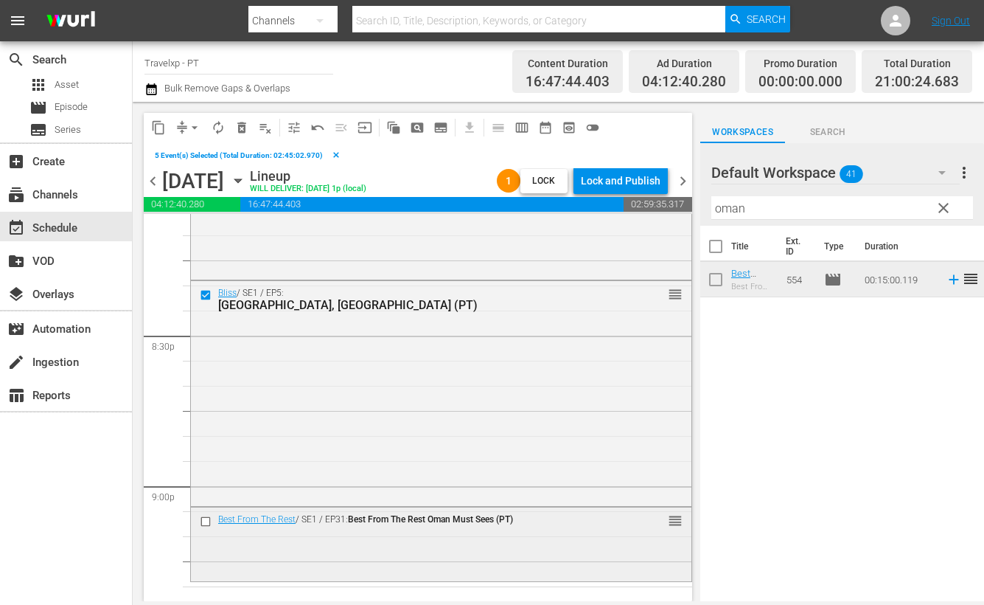
click at [203, 521] on input "checkbox" at bounding box center [207, 521] width 15 height 13
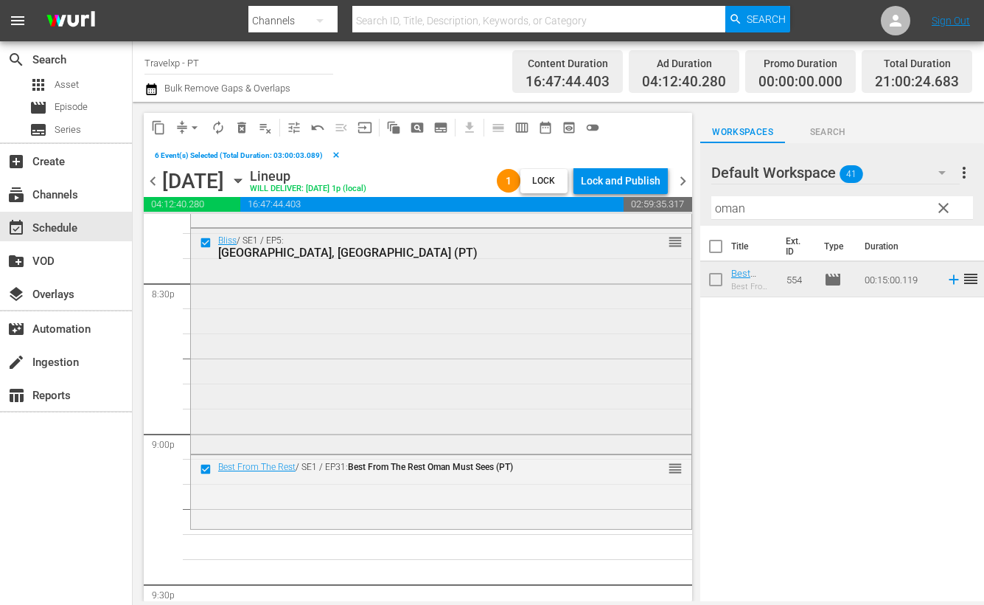
scroll to position [6138, 0]
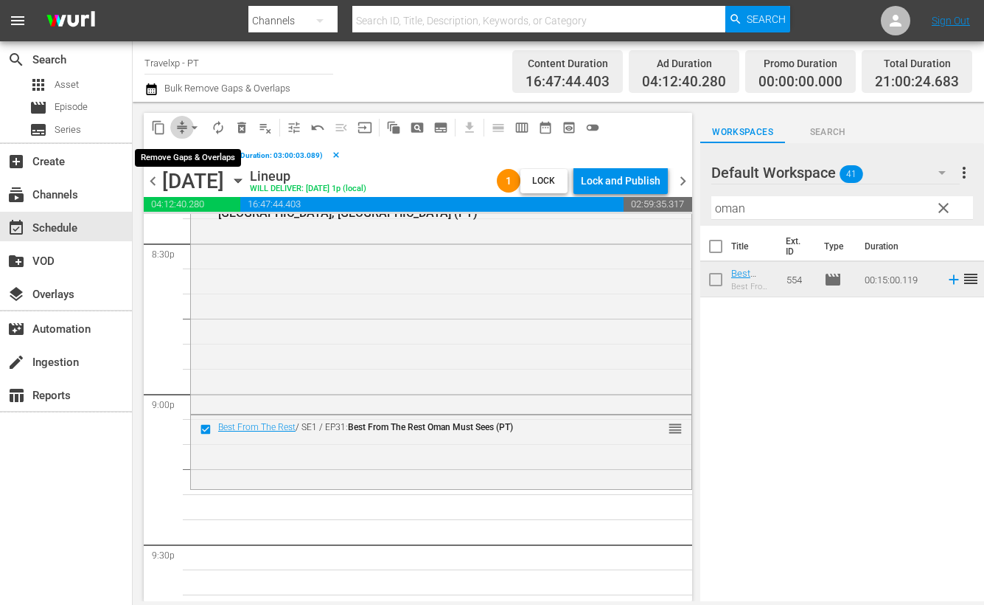
click at [182, 123] on span "compress" at bounding box center [182, 127] width 15 height 15
click at [161, 127] on span "content_copy" at bounding box center [158, 127] width 15 height 15
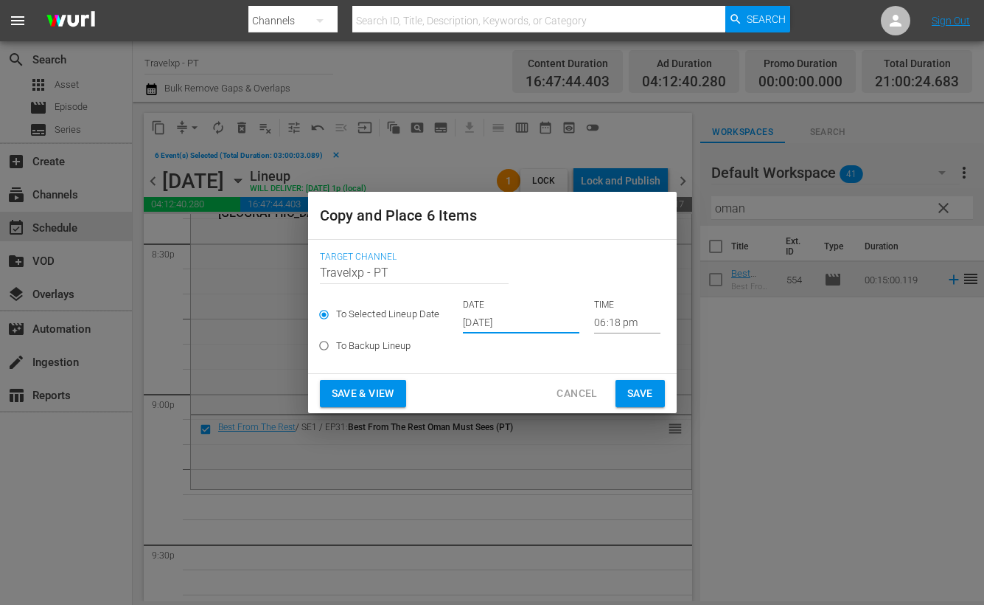
click at [510, 321] on input "[DATE]" at bounding box center [521, 322] width 116 height 22
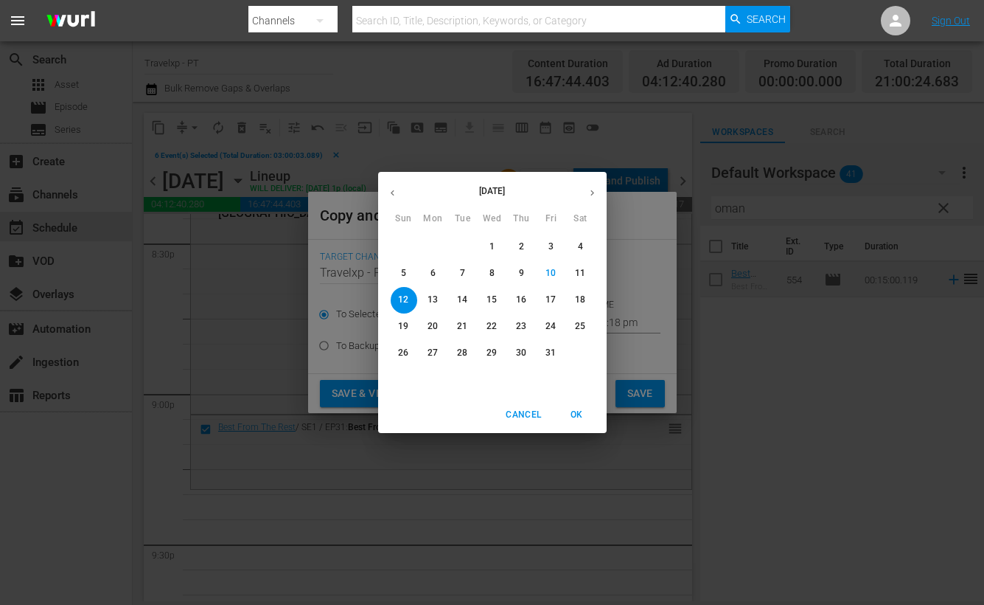
click at [436, 301] on p "13" at bounding box center [433, 299] width 10 height 13
type input "[DATE]"
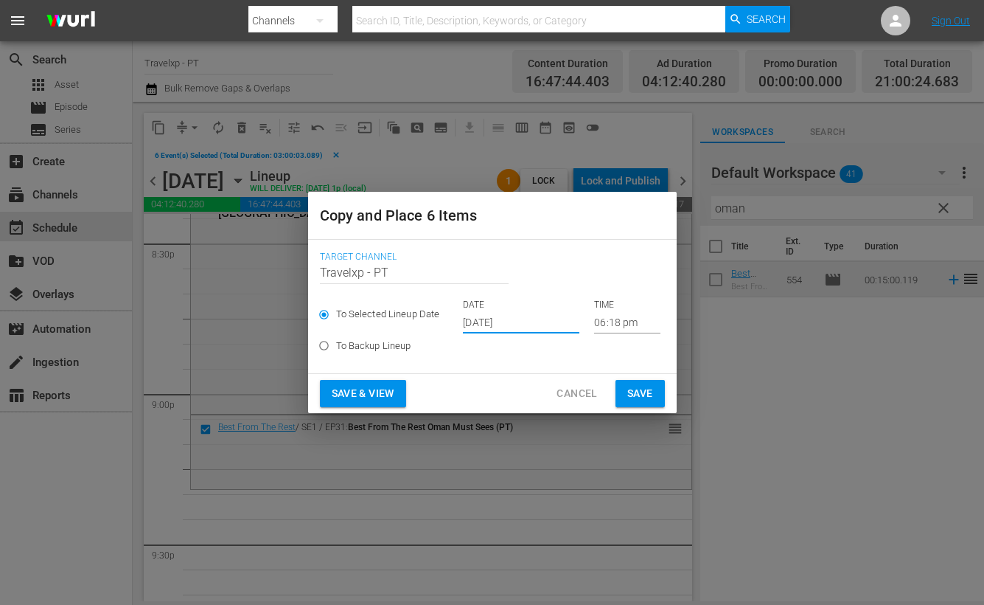
click at [604, 326] on input "06:18 pm" at bounding box center [627, 322] width 66 height 22
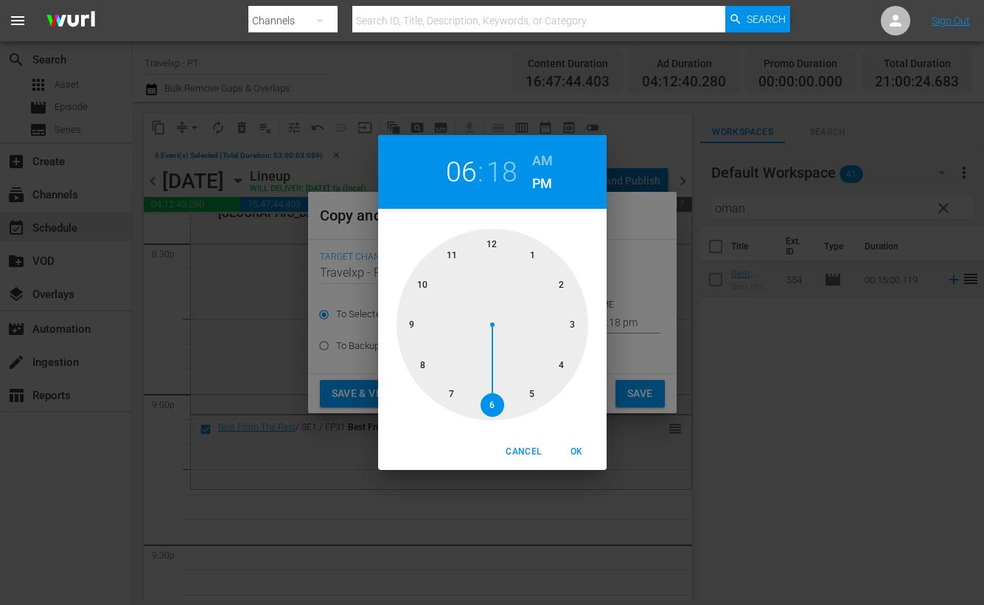
click at [413, 326] on div at bounding box center [493, 325] width 192 height 192
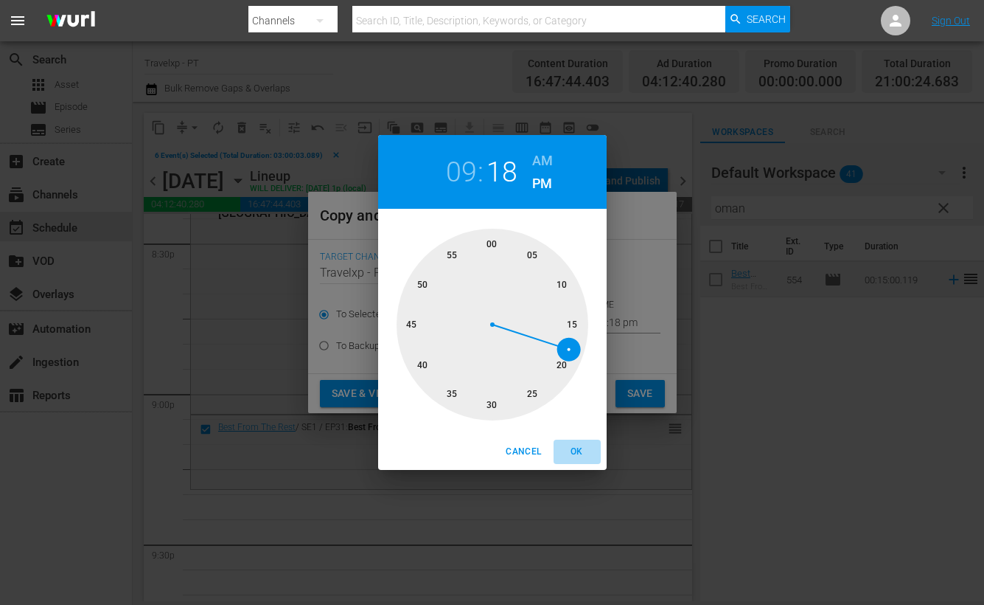
click at [589, 456] on span "OK" at bounding box center [577, 451] width 35 height 15
type input "09:18 pm"
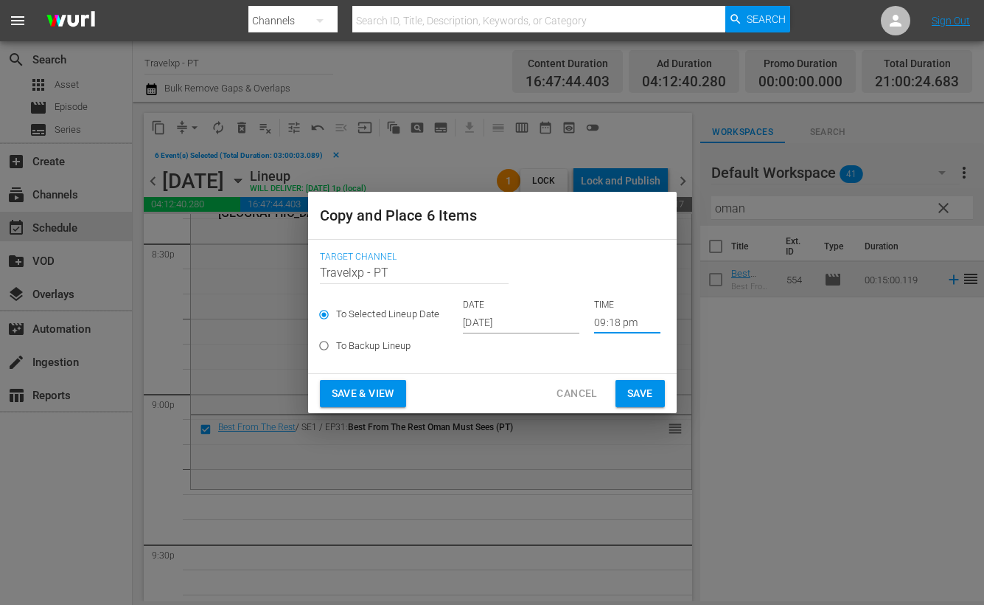
click at [344, 394] on span "Save & View" at bounding box center [363, 393] width 63 height 18
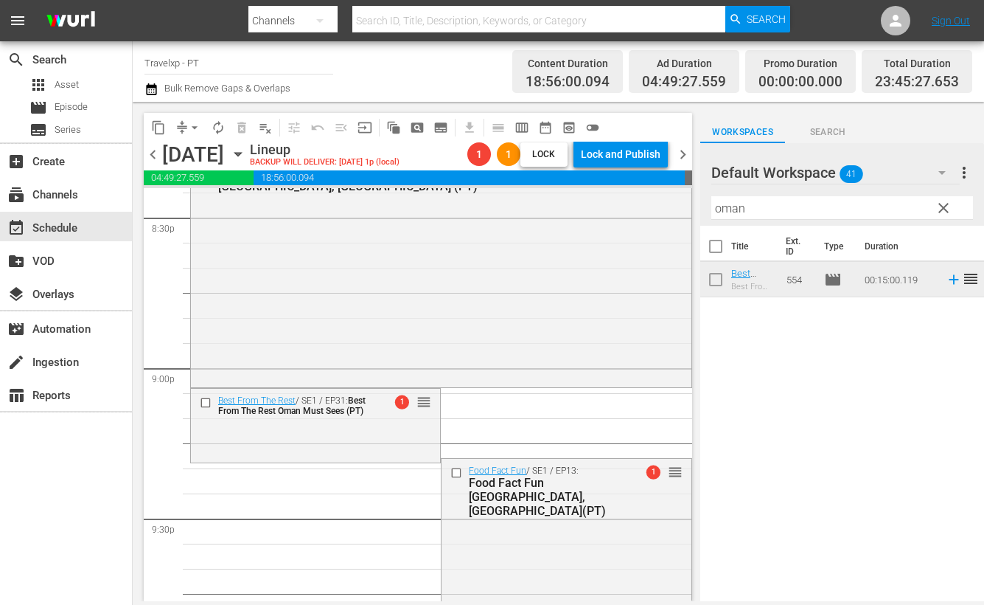
click at [189, 131] on span "arrow_drop_down" at bounding box center [194, 127] width 15 height 15
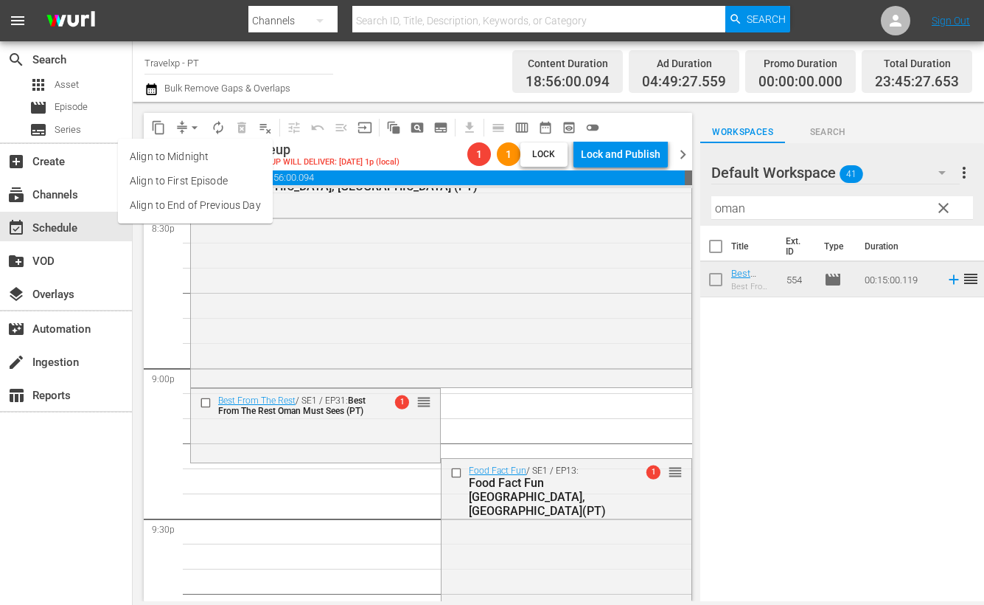
click at [234, 215] on li "Align to End of Previous Day" at bounding box center [195, 205] width 155 height 24
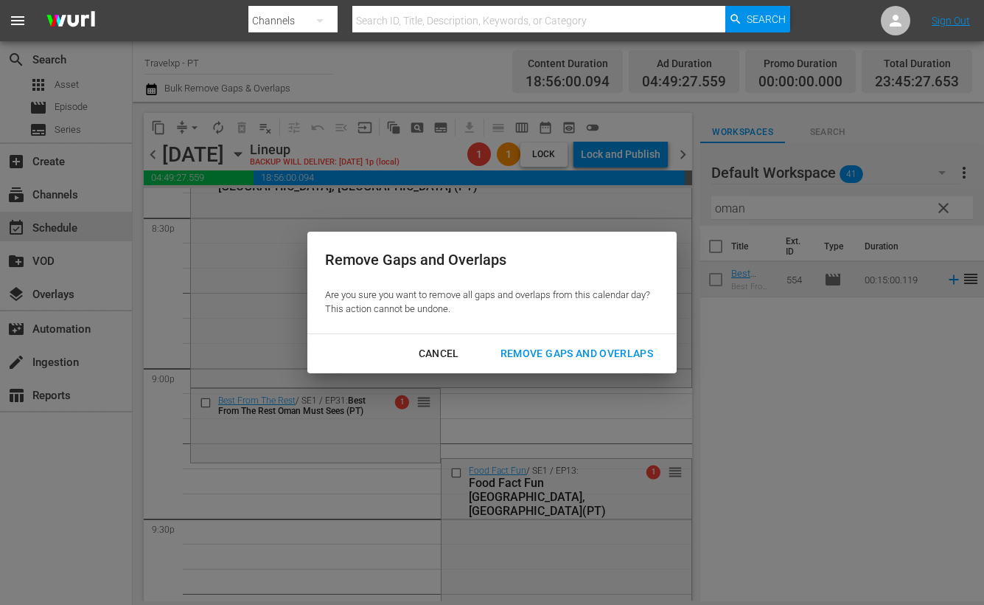
click at [564, 358] on div "Remove Gaps and Overlaps" at bounding box center [577, 353] width 176 height 18
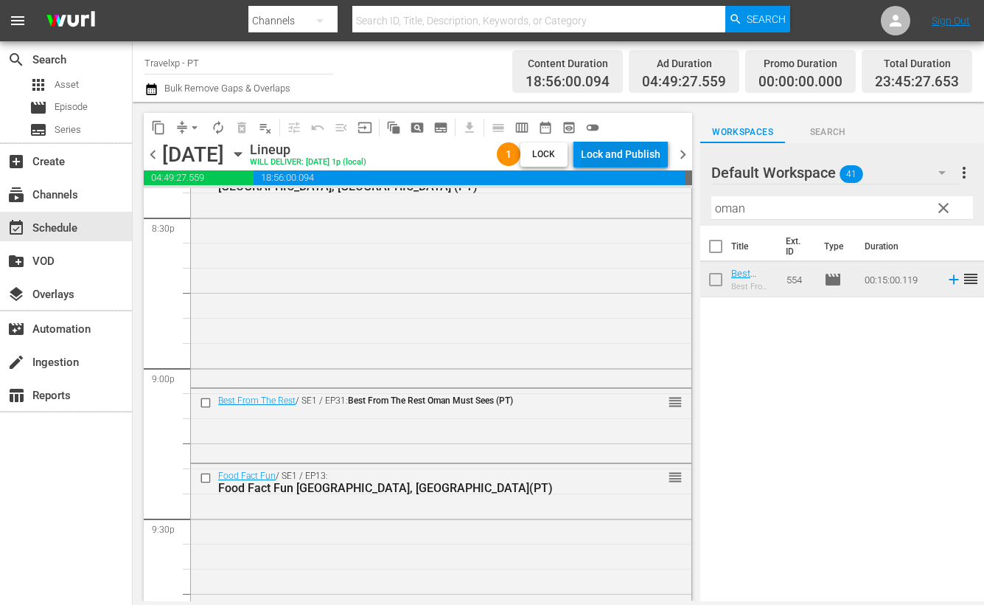
click at [629, 154] on div "Lock and Publish" at bounding box center [621, 154] width 80 height 27
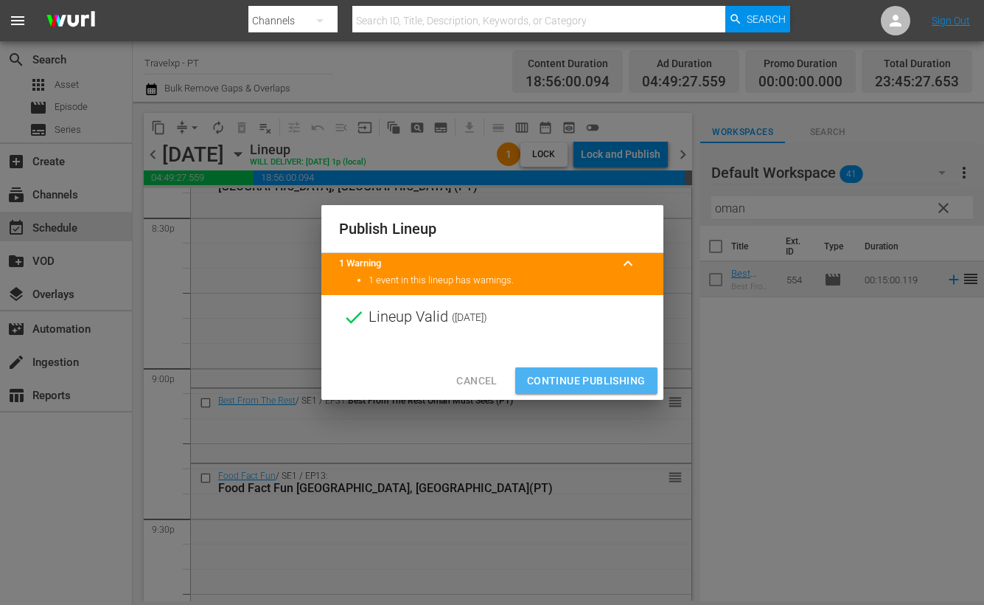
click at [587, 381] on span "Continue Publishing" at bounding box center [586, 381] width 119 height 18
